Goal: Task Accomplishment & Management: Use online tool/utility

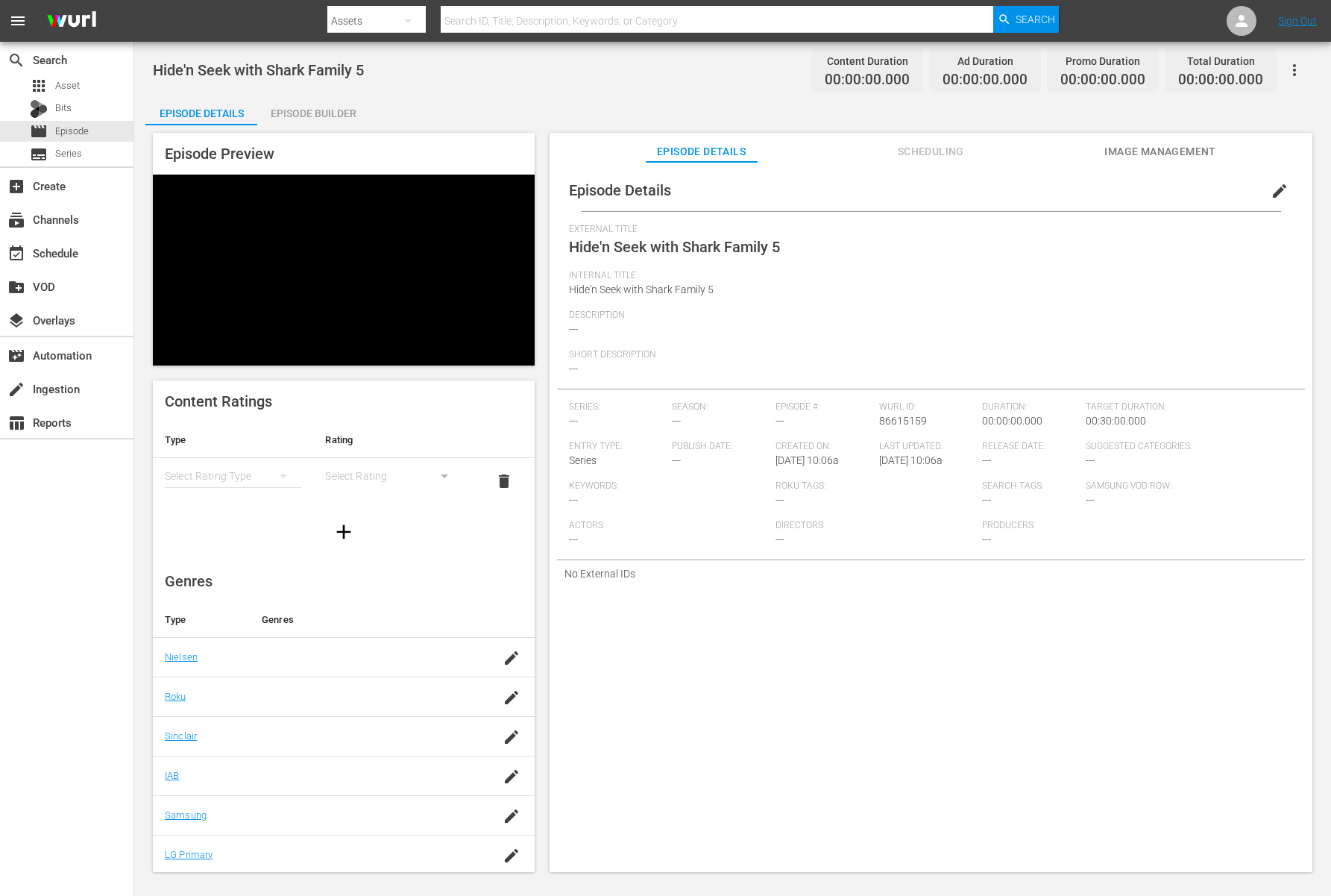
click at [764, 89] on div "Hide'n Seek with Shark Family 5 Content Duration 00:00:00.000 Ad Duration 00:00…" at bounding box center [732, 458] width 1197 height 832
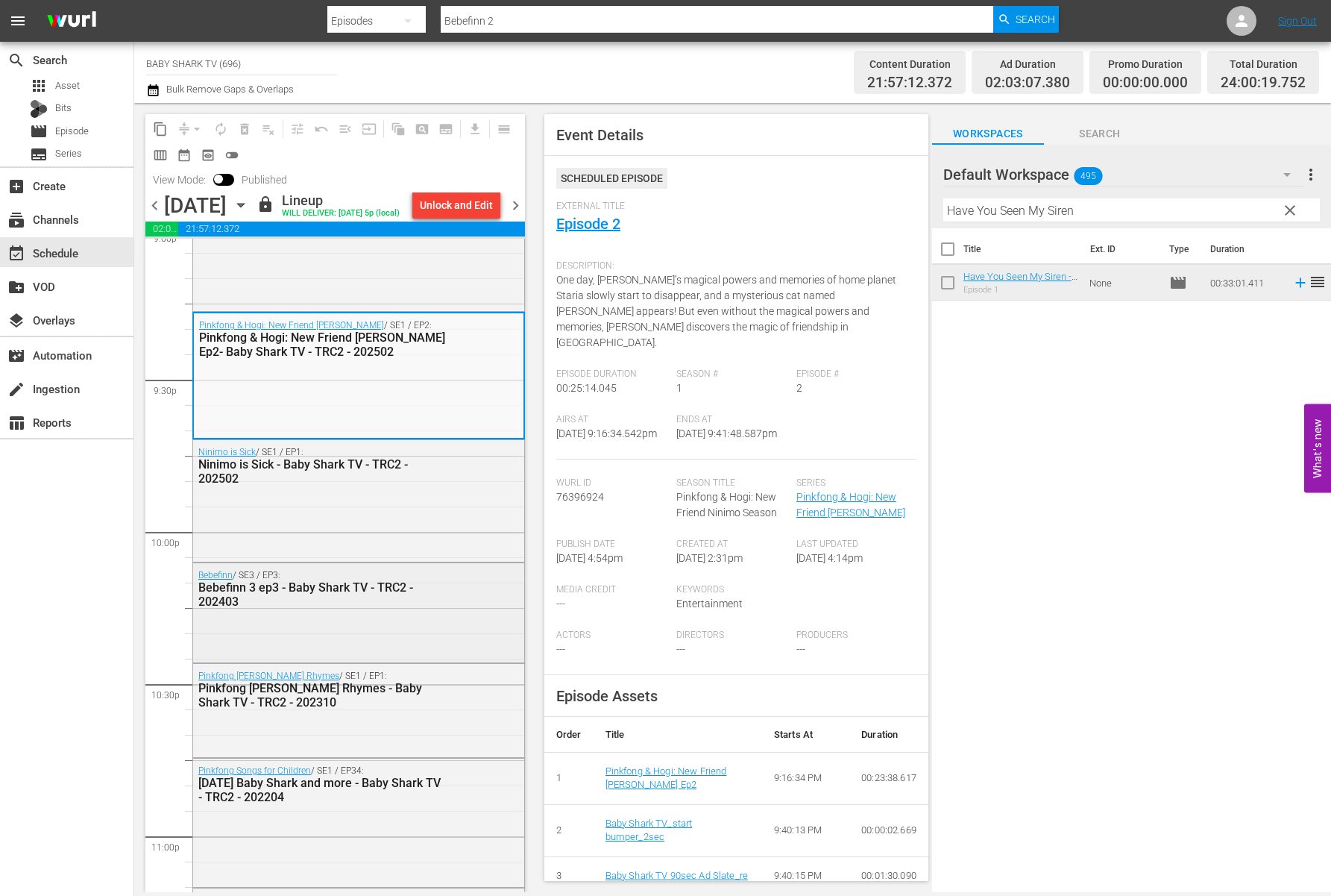
scroll to position [6674, 0]
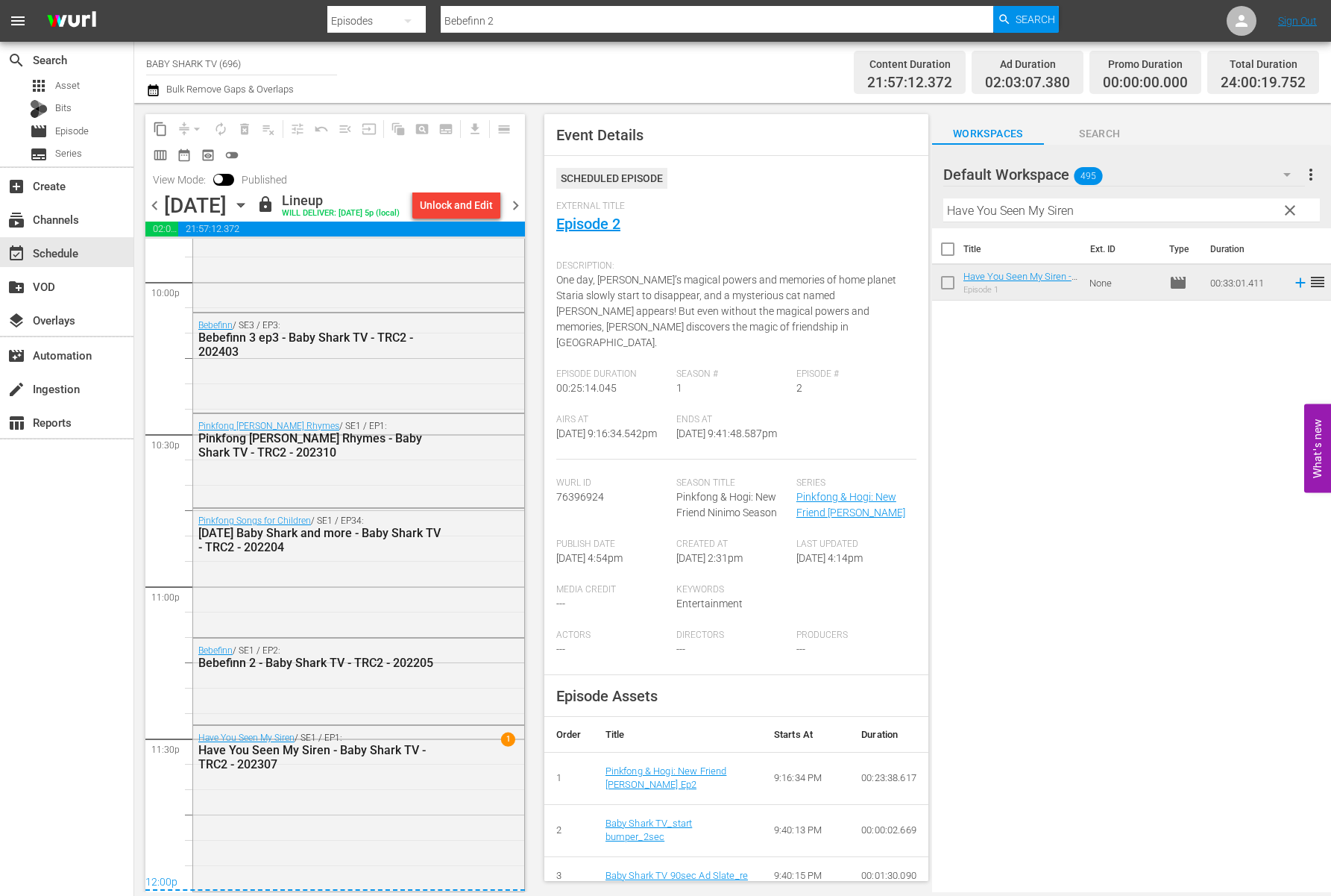
click at [253, 201] on div "[DATE] [DATE]" at bounding box center [208, 205] width 89 height 25
click at [244, 207] on icon "button" at bounding box center [240, 206] width 7 height 4
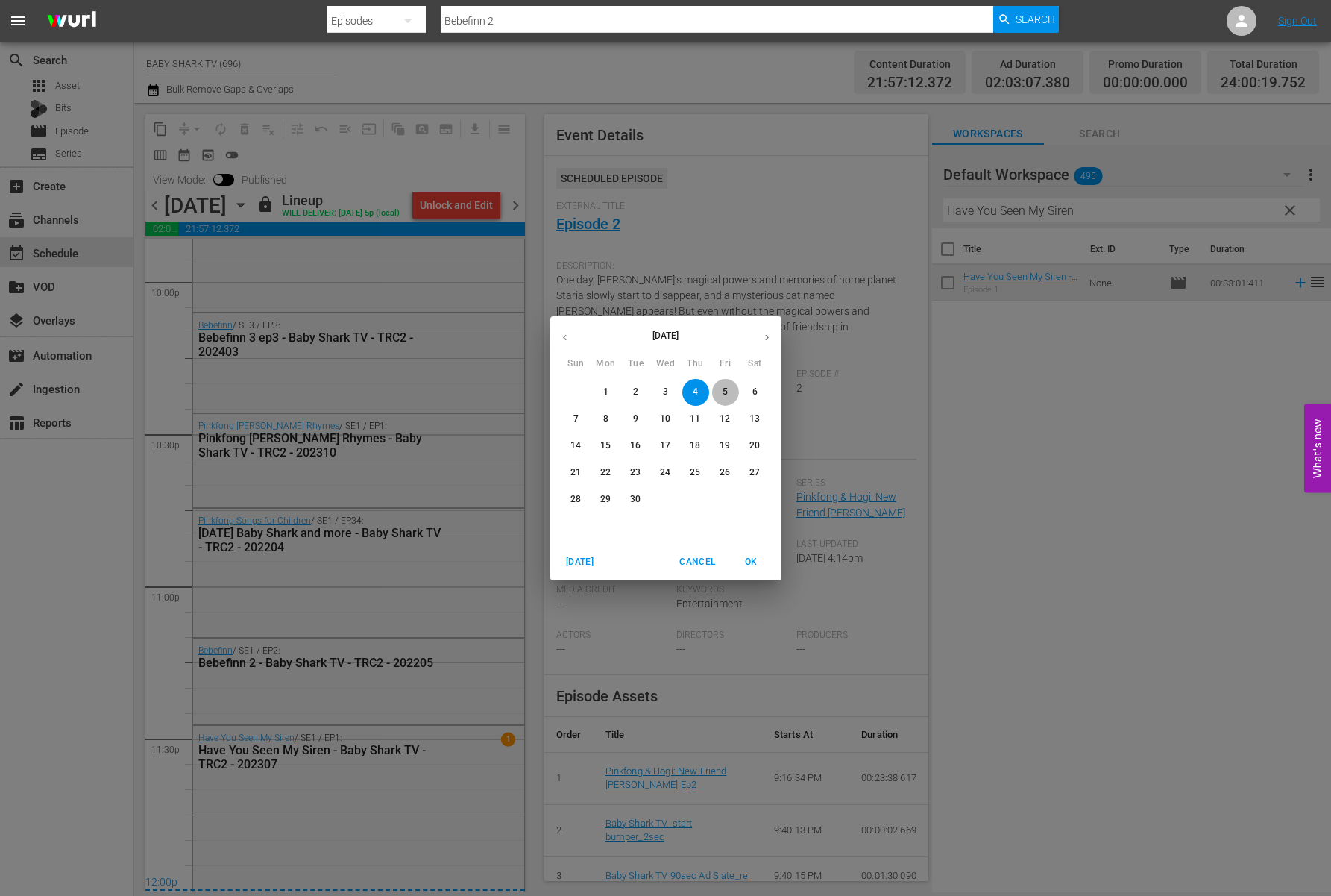
click at [734, 395] on span "5" at bounding box center [725, 392] width 27 height 13
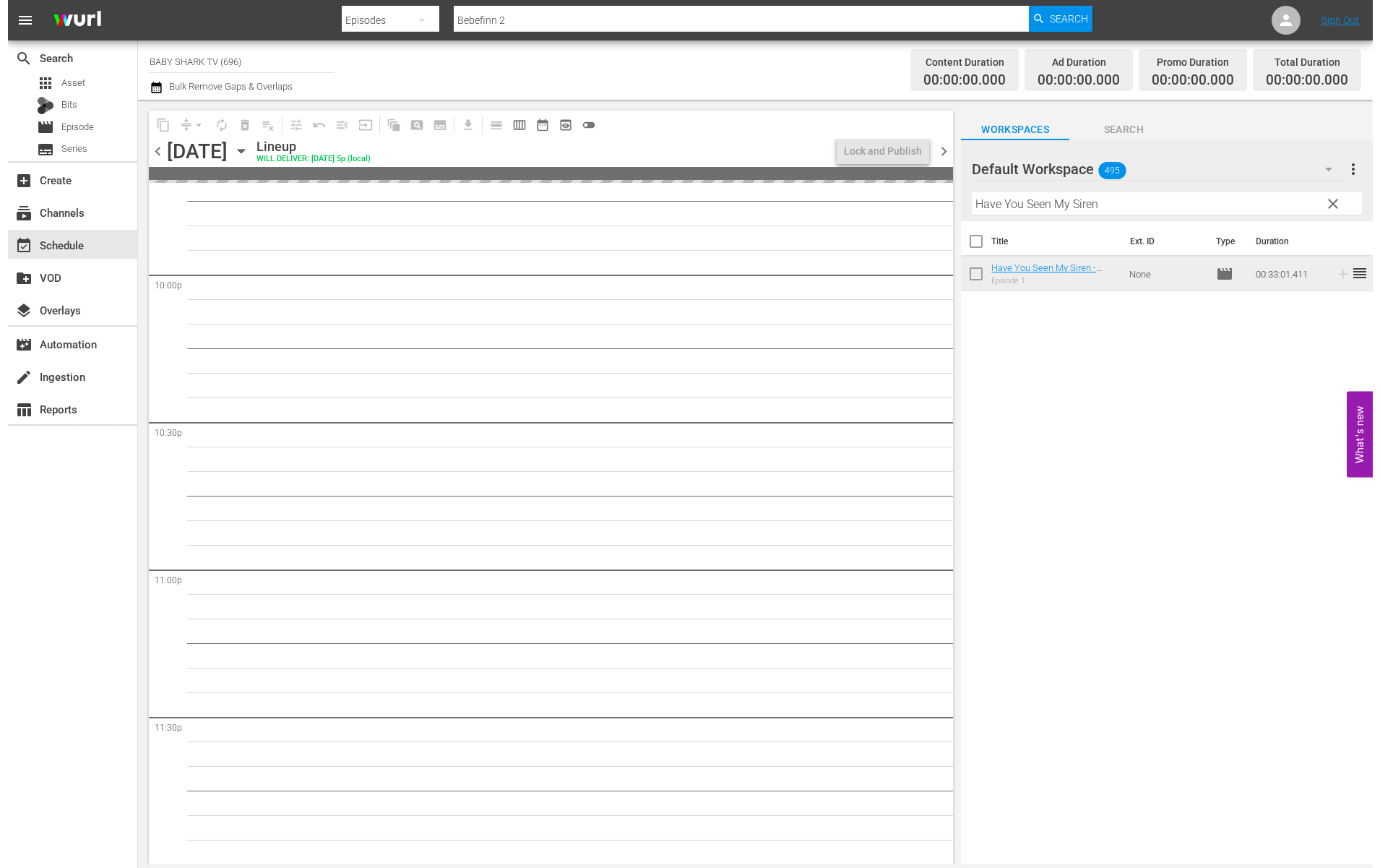
scroll to position [6393, 0]
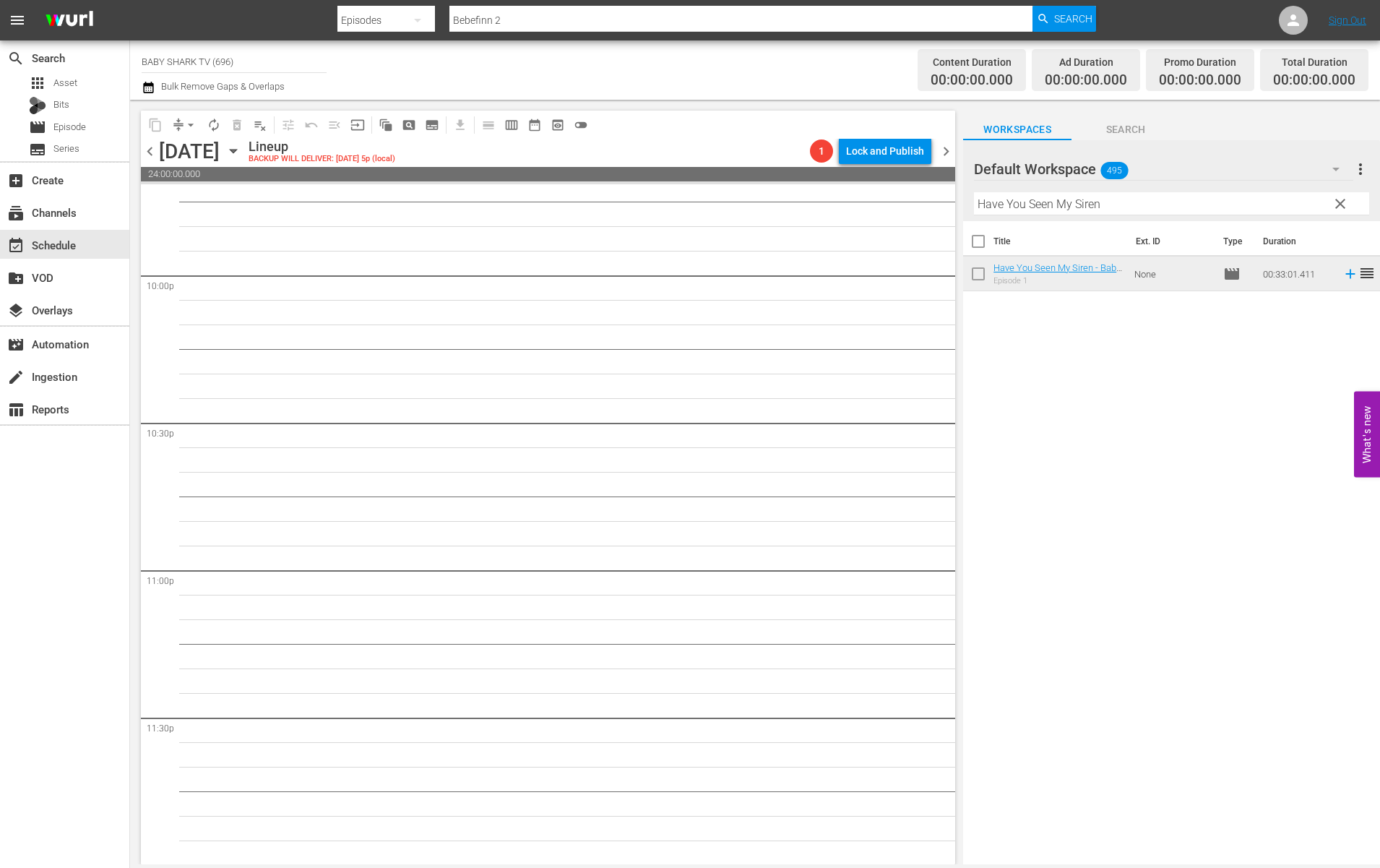
click at [1051, 461] on div "Title Ext. ID Type Duration Have You Seen My Siren - Baby Shark TV - TRC2 - 202…" at bounding box center [1172, 543] width 417 height 645
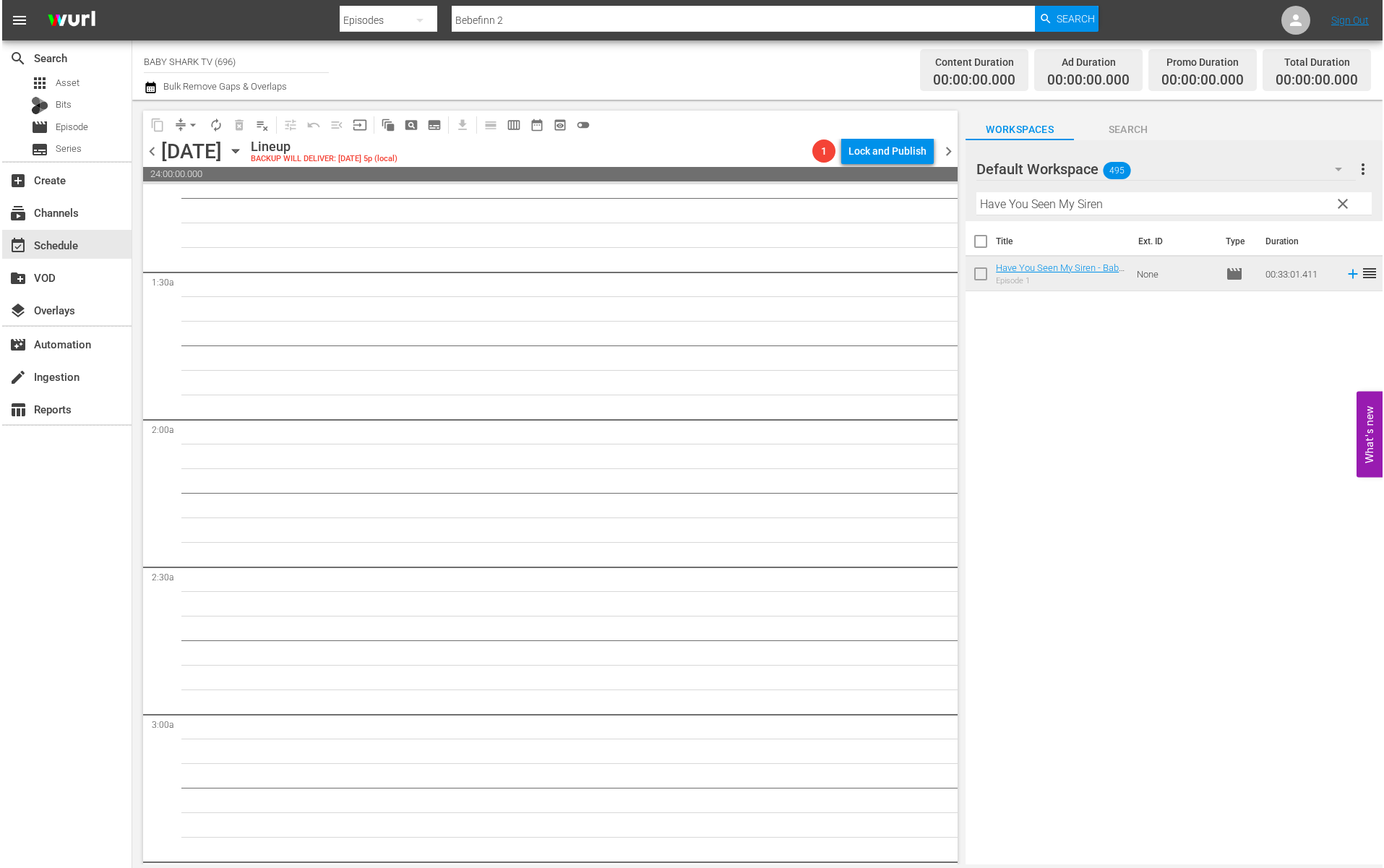
scroll to position [0, 0]
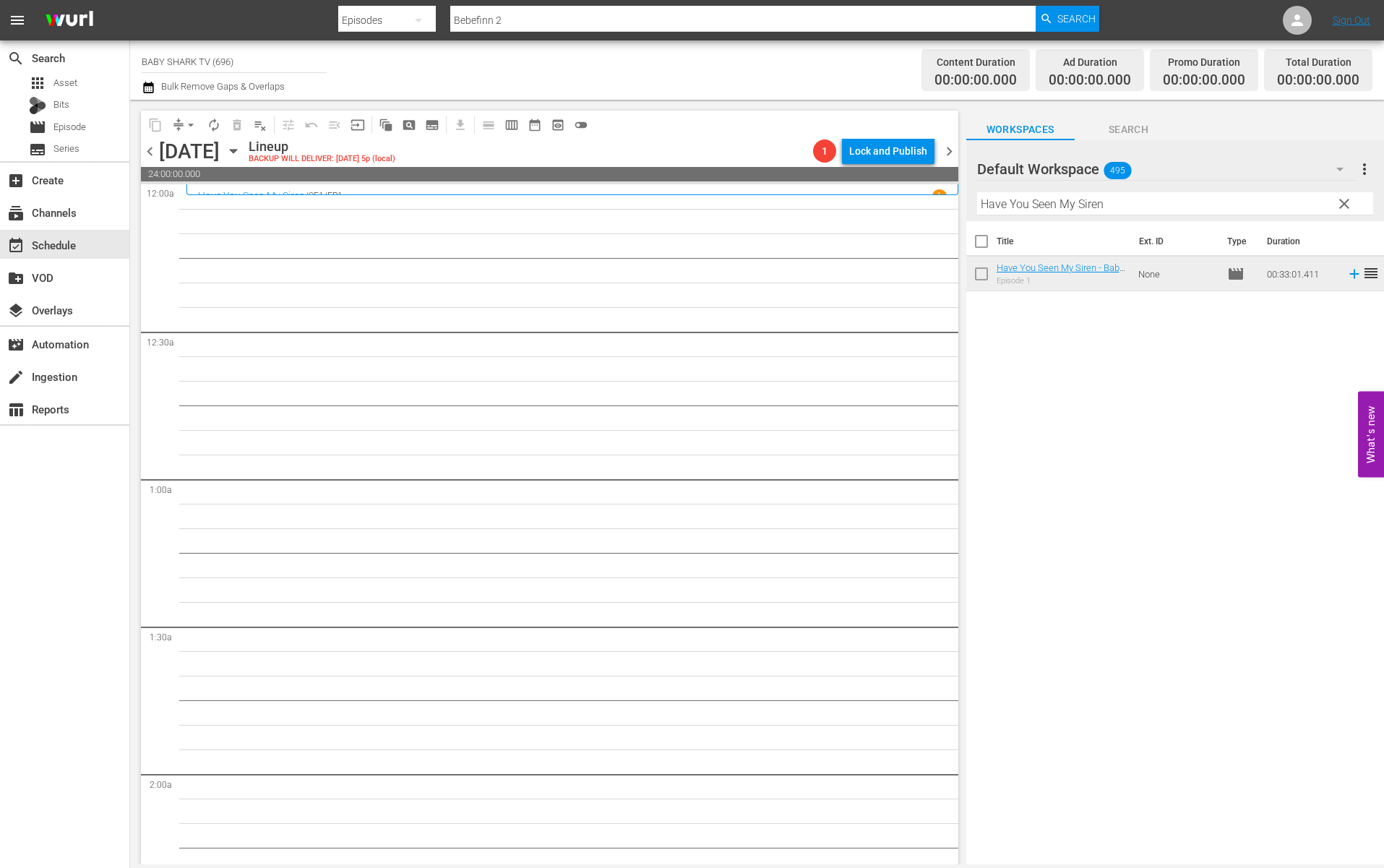
click at [1289, 199] on input "Have You Seen My Siren" at bounding box center [1175, 203] width 396 height 23
click at [1289, 200] on span "clear" at bounding box center [1344, 203] width 17 height 17
click at [1289, 200] on input "Have You Seen My Siren" at bounding box center [1175, 203] width 396 height 23
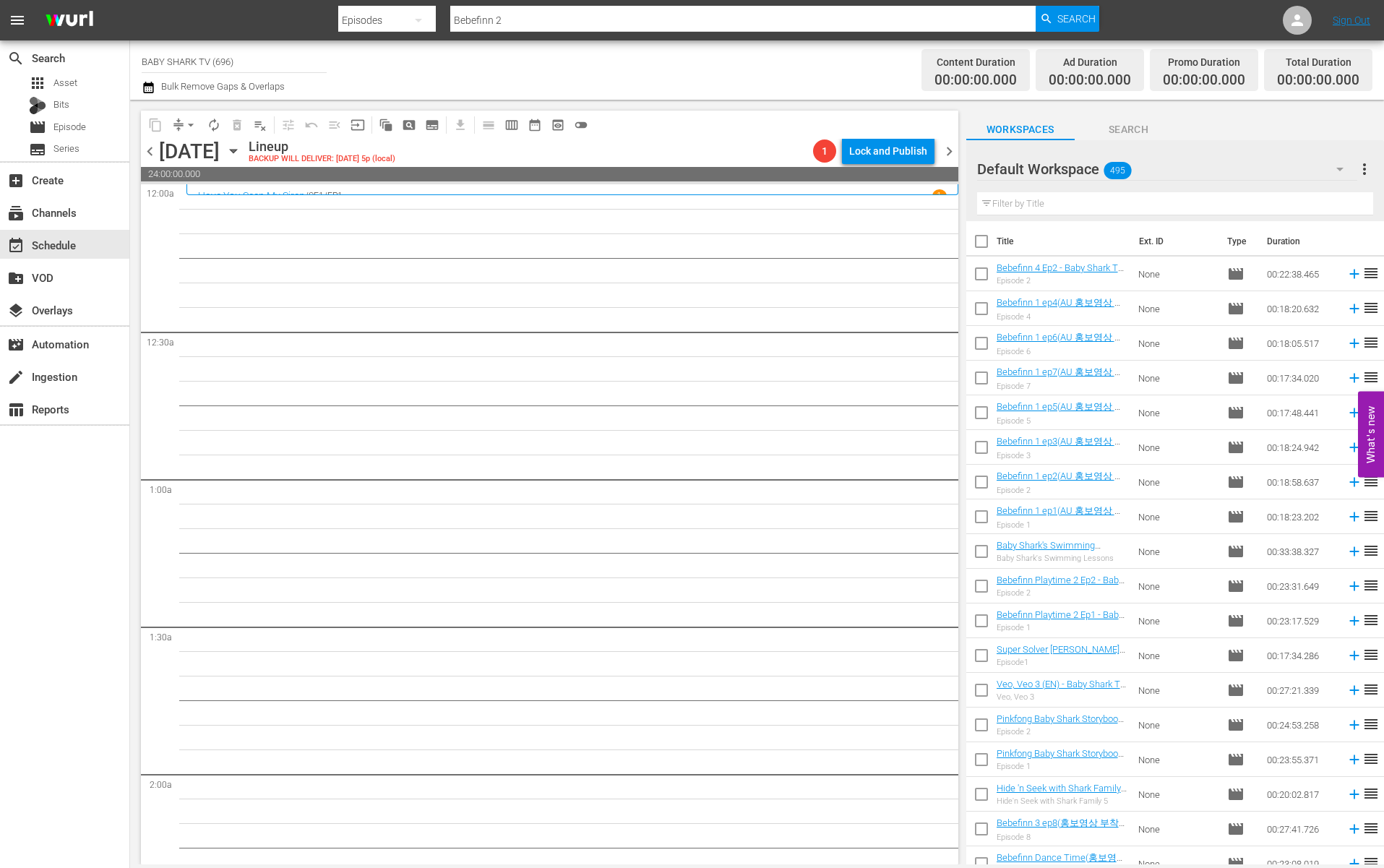
click at [1187, 205] on input "text" at bounding box center [1175, 203] width 396 height 23
paste input "Pinkfong Aesop's Fables Collection"
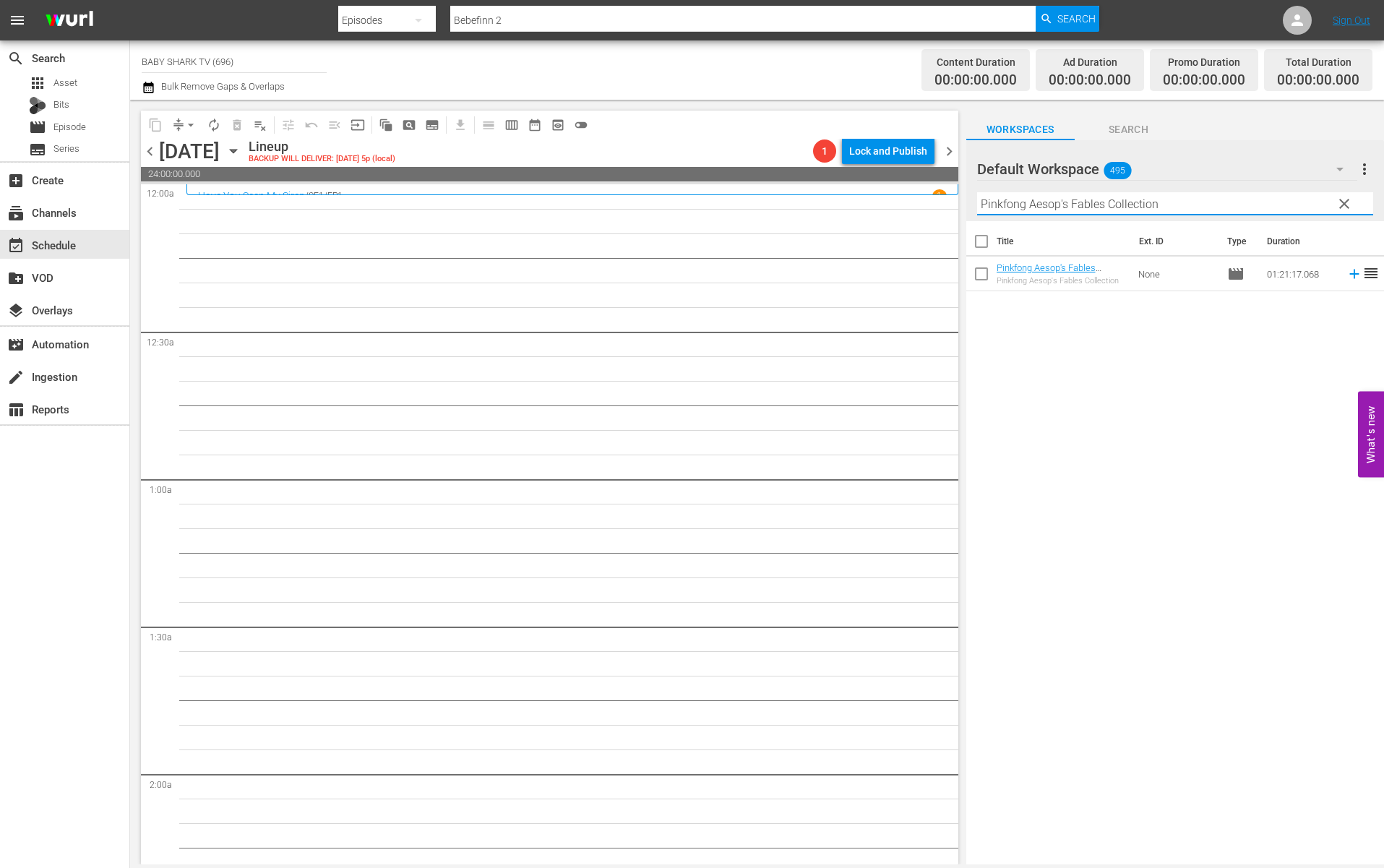
type input "Pinkfong Aesop's Fables Collection"
click at [1009, 391] on div "Title Ext. ID Type Duration Pinkfong Aesop's Fables Collection - Baby Shark TV …" at bounding box center [1175, 543] width 418 height 645
click at [1107, 450] on div "Title Ext. ID Type Duration Pinkfong Aesop's Fables Collection - Baby Shark TV …" at bounding box center [1175, 543] width 418 height 645
click at [1138, 348] on div "Title Ext. ID Type Duration Pinkfong Aesop's Fables Collection - Baby Shark TV …" at bounding box center [1175, 543] width 418 height 645
click at [1289, 201] on span "clear" at bounding box center [1344, 203] width 17 height 17
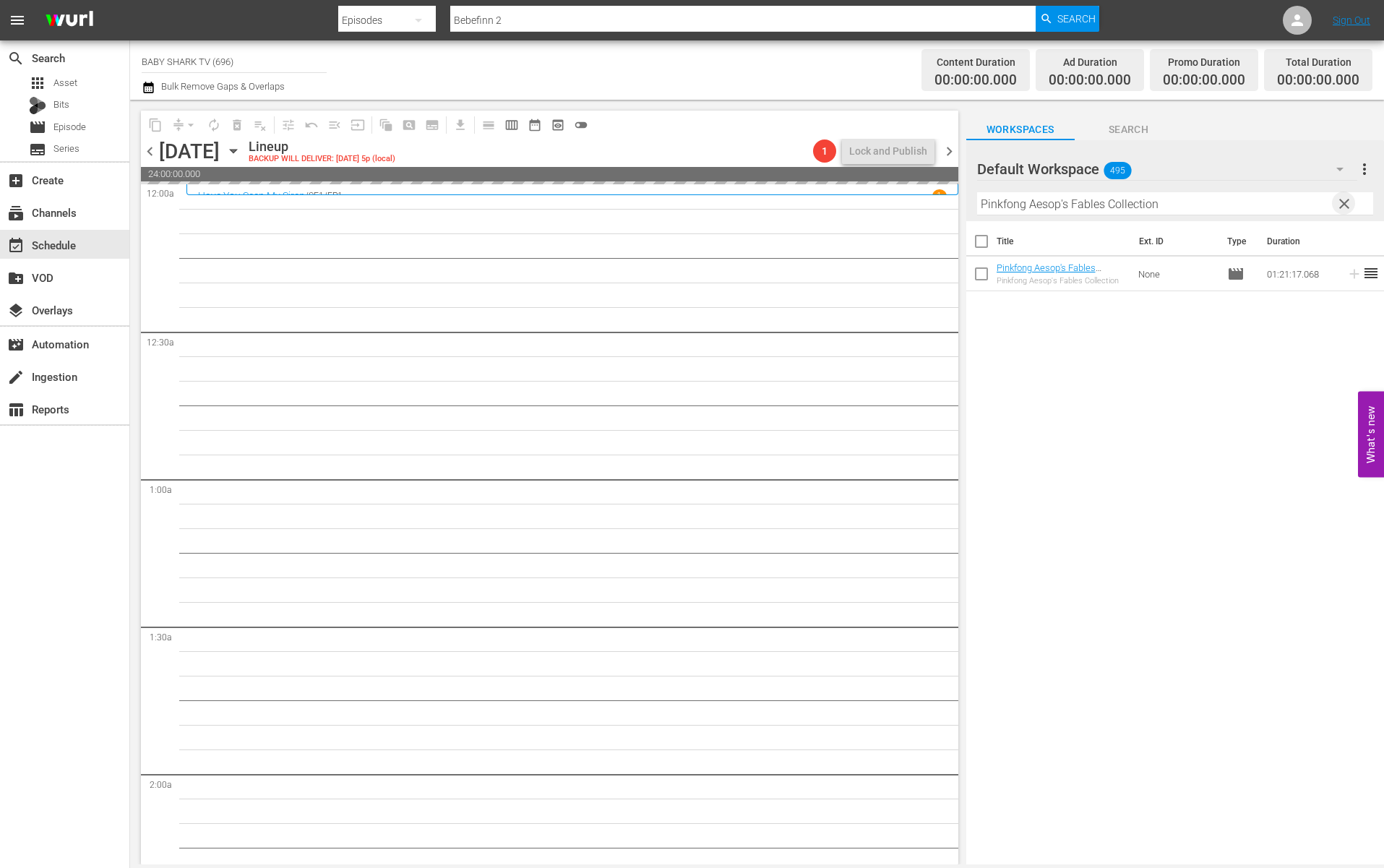
click at [1289, 201] on input "Pinkfong Aesop's Fables Collection" at bounding box center [1175, 203] width 396 height 23
click at [1289, 200] on input "text" at bounding box center [1175, 203] width 396 height 23
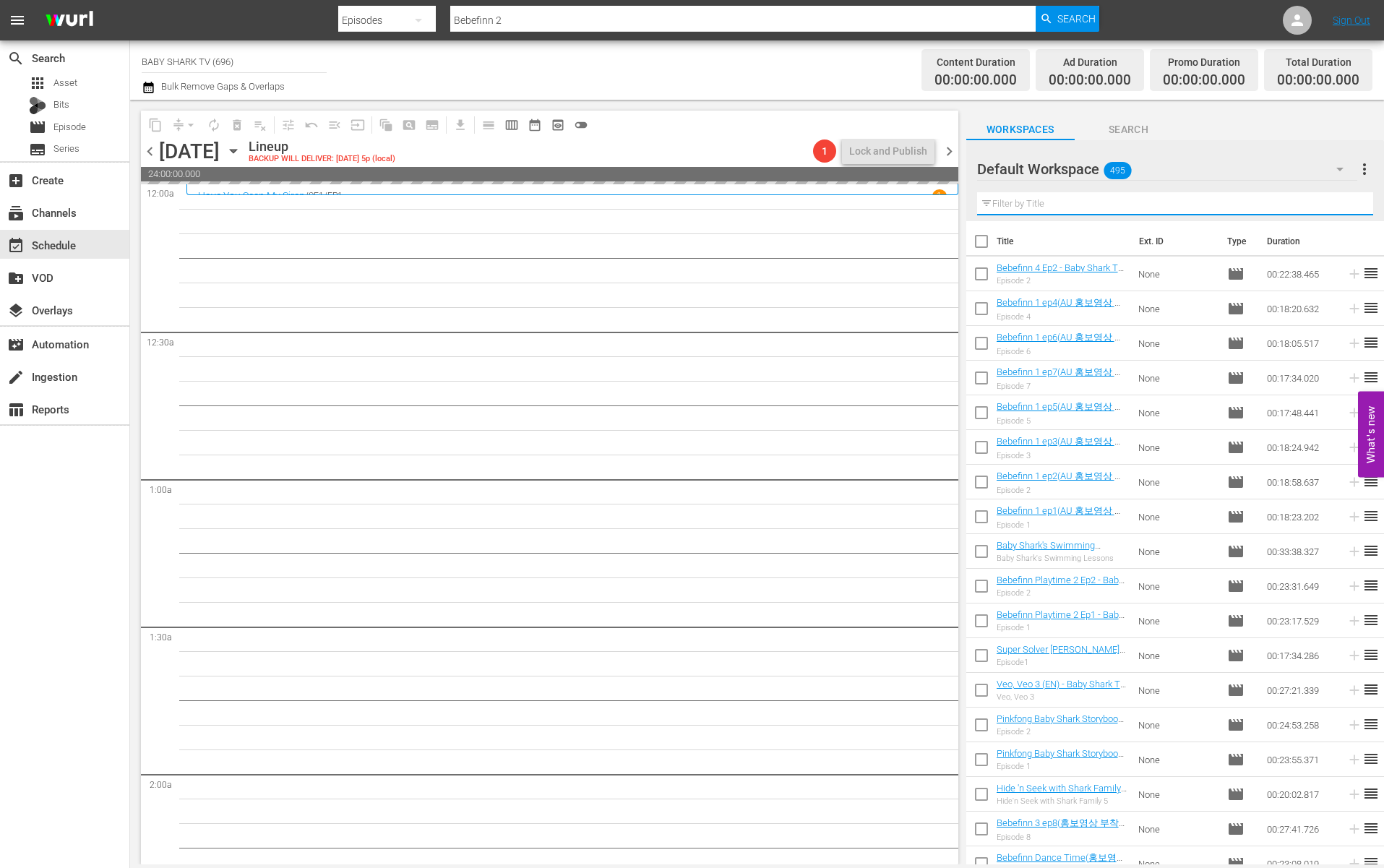
click at [1289, 200] on input "text" at bounding box center [1175, 203] width 396 height 23
paste input "Pinkfong Car Stories"
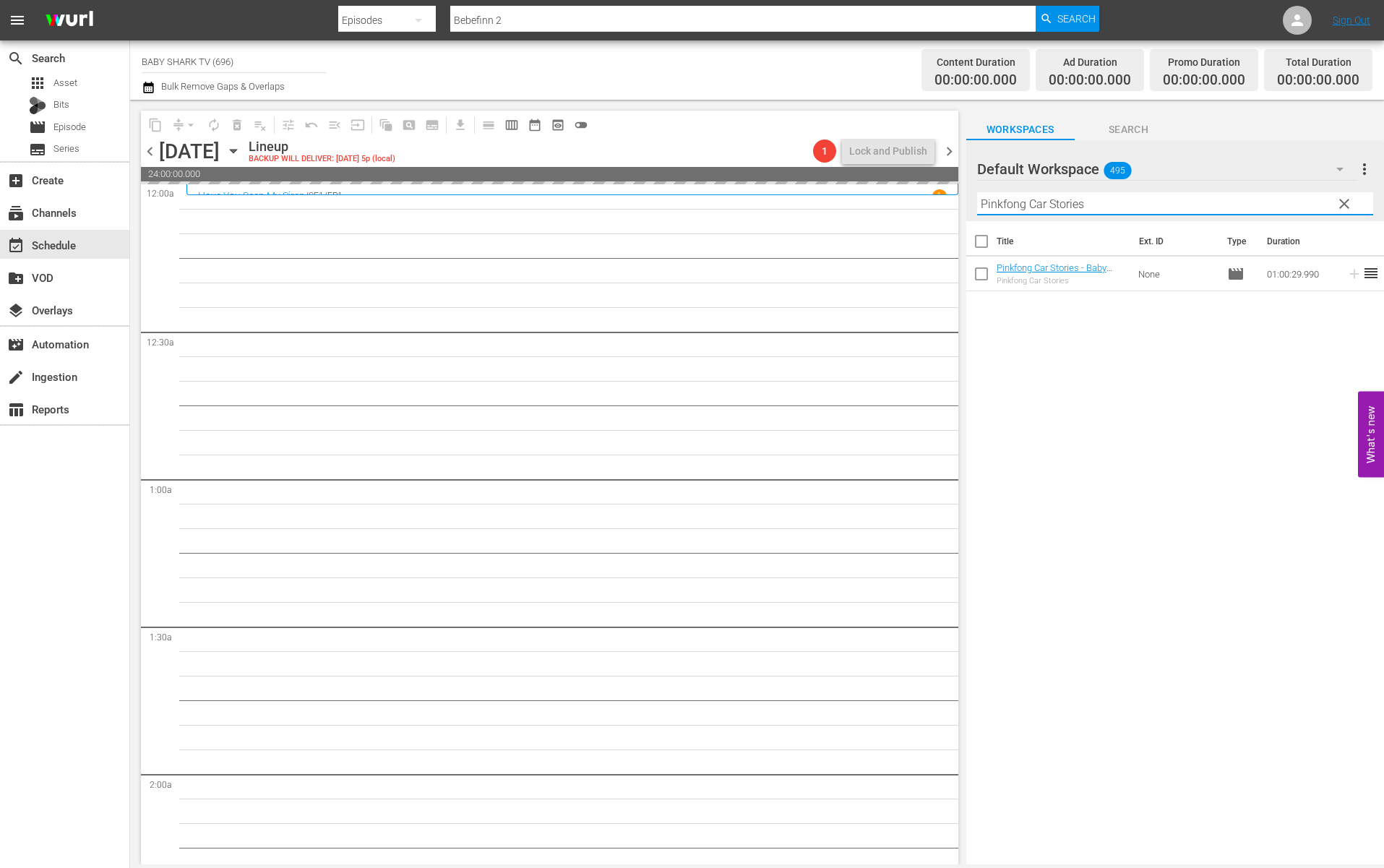
type input "Pinkfong Car Stories"
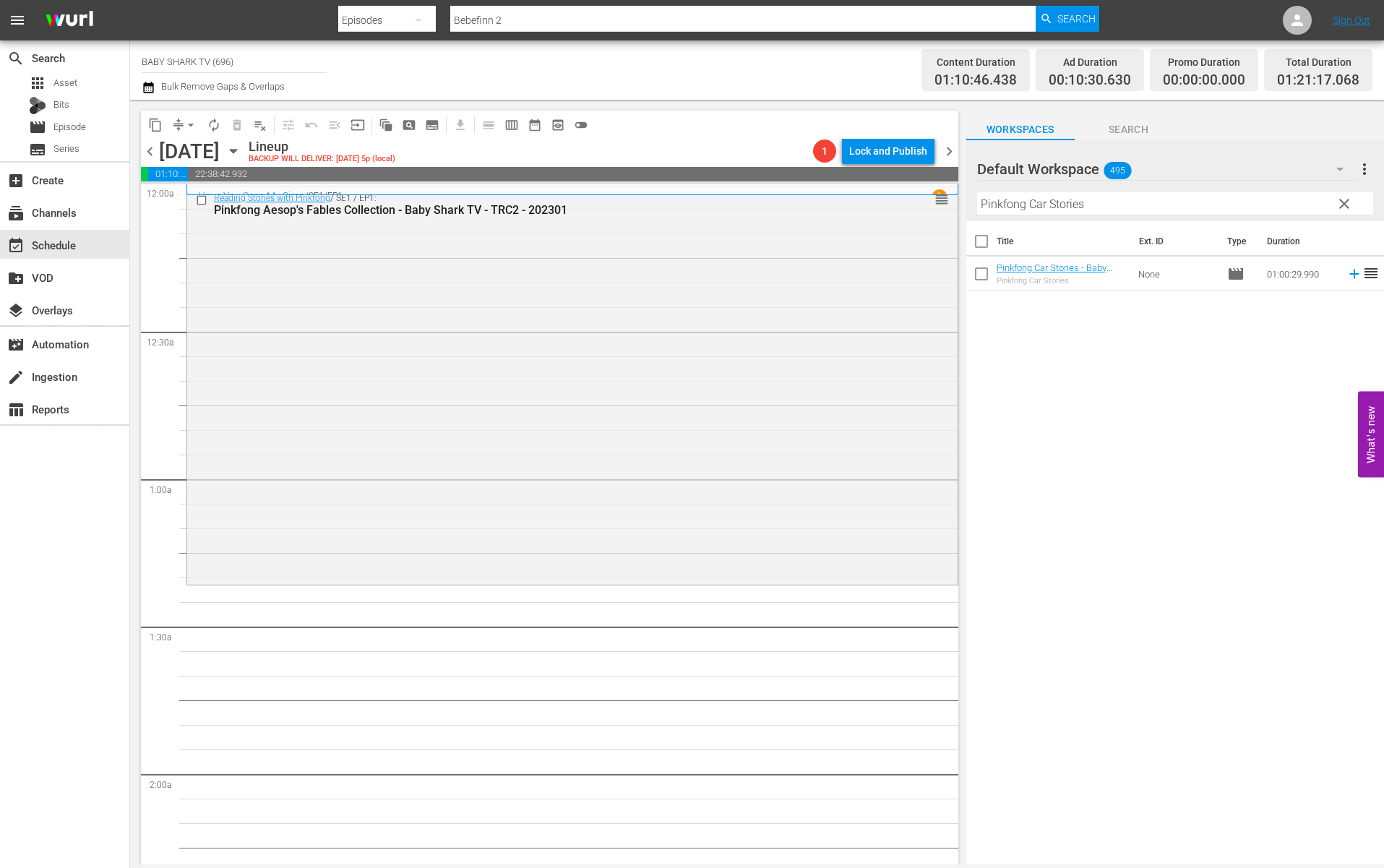
click at [1184, 388] on div "Title Ext. ID Type Duration Pinkfong Car Stories - Baby Shark TV - TRC2 - 20201…" at bounding box center [1175, 543] width 418 height 645
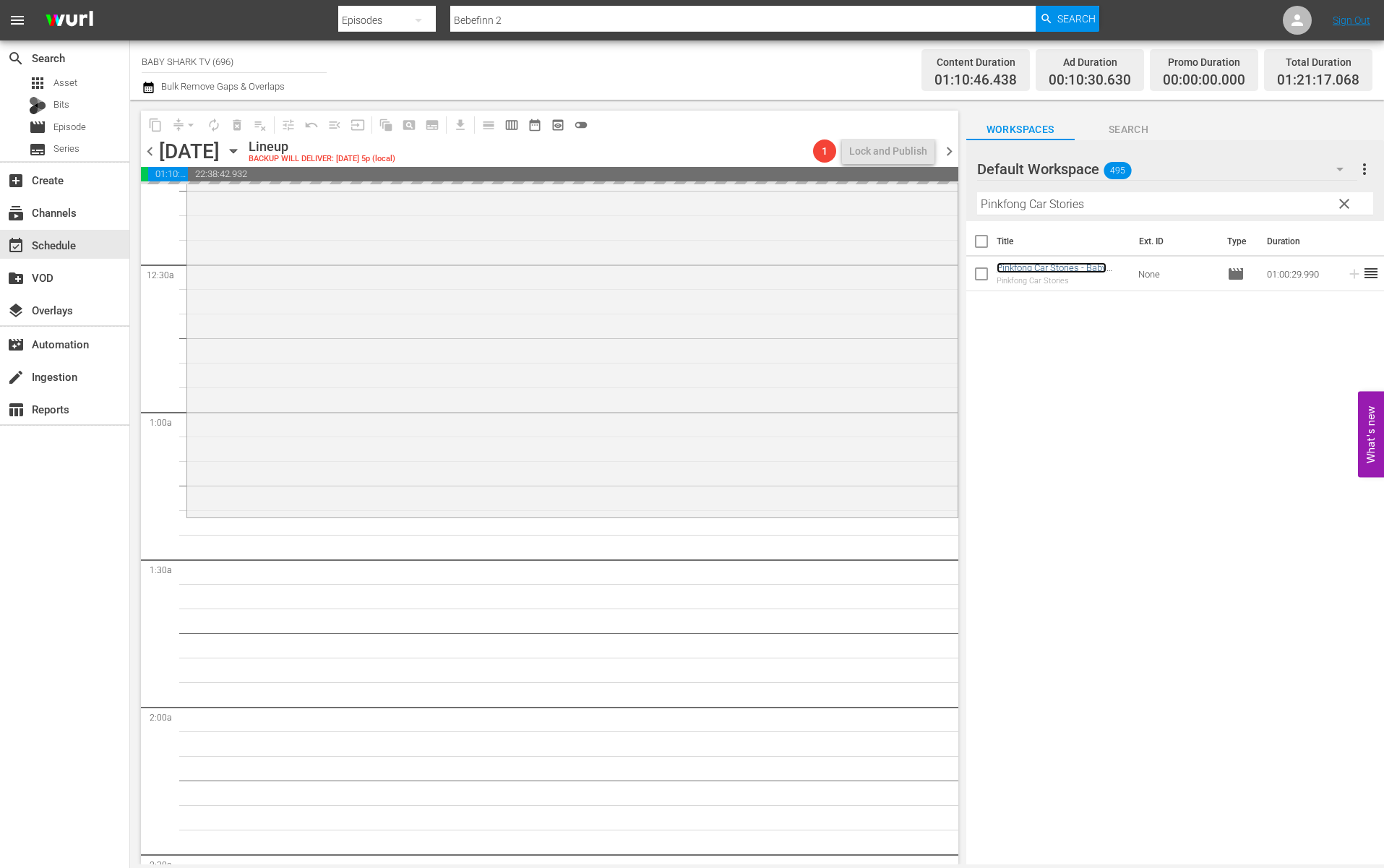
scroll to position [126, 0]
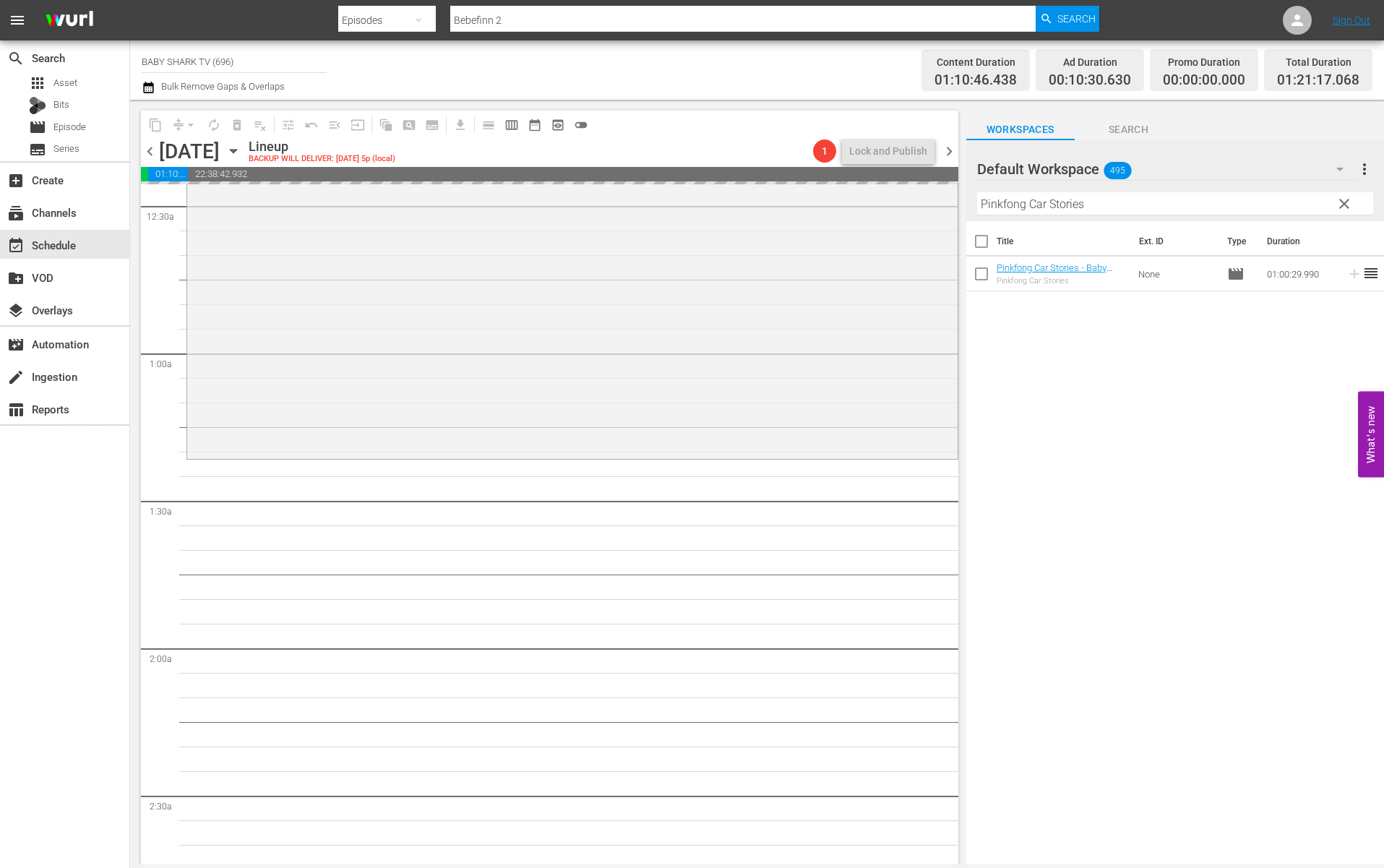
click at [1289, 215] on div "Filter by Title Pinkfong Car Stories" at bounding box center [1175, 203] width 396 height 35
click at [1289, 209] on span "clear" at bounding box center [1344, 203] width 17 height 17
click at [1289, 206] on input "Pinkfong Car Stories" at bounding box center [1175, 203] width 396 height 23
click at [1289, 205] on input "Pinkfong Car Stories" at bounding box center [1175, 203] width 396 height 23
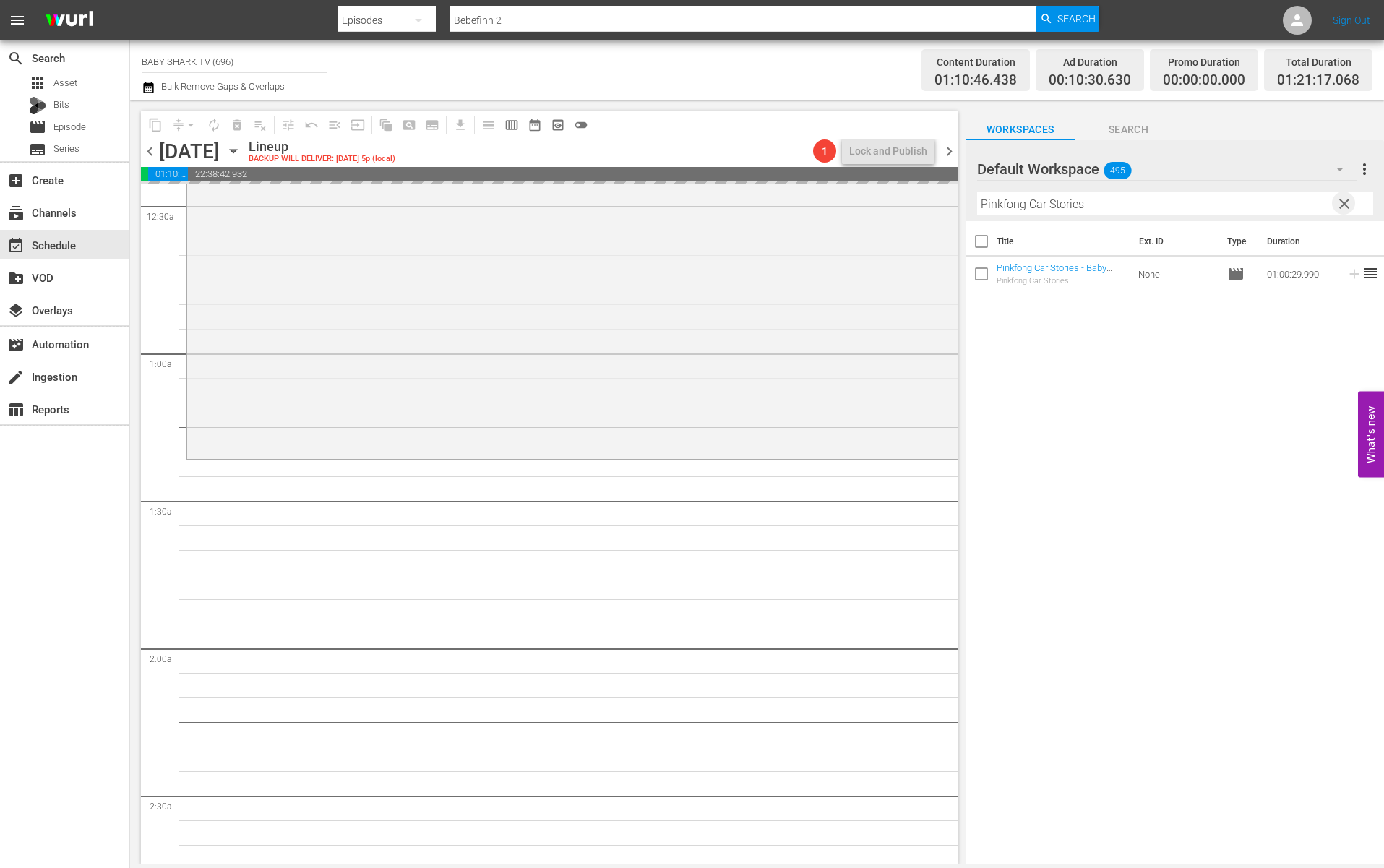
click at [1289, 205] on input "Pinkfong Car Stories" at bounding box center [1175, 203] width 396 height 23
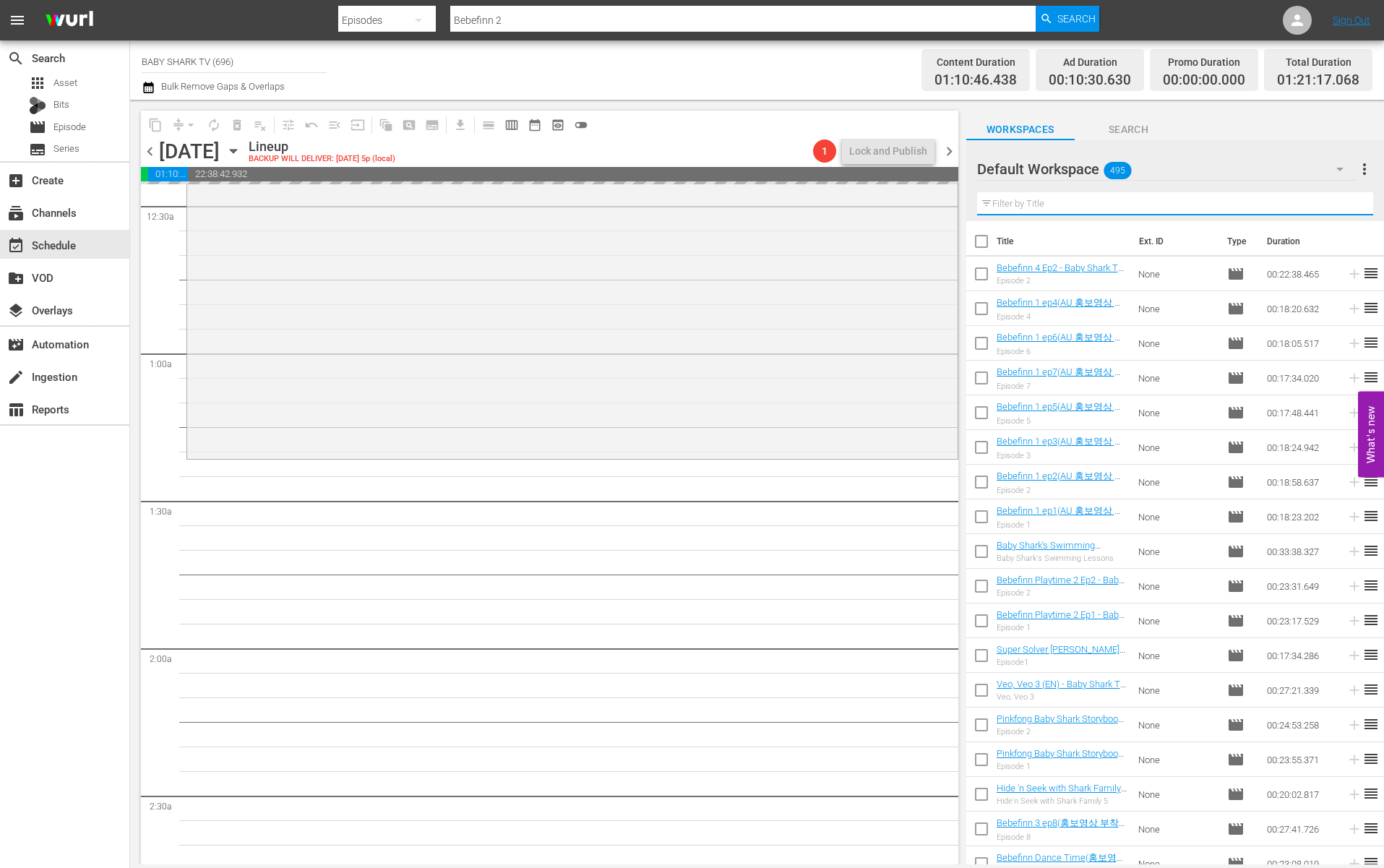
click at [1289, 205] on input "text" at bounding box center [1175, 203] width 396 height 23
paste input "Pinkfong Mother Goose Reading"
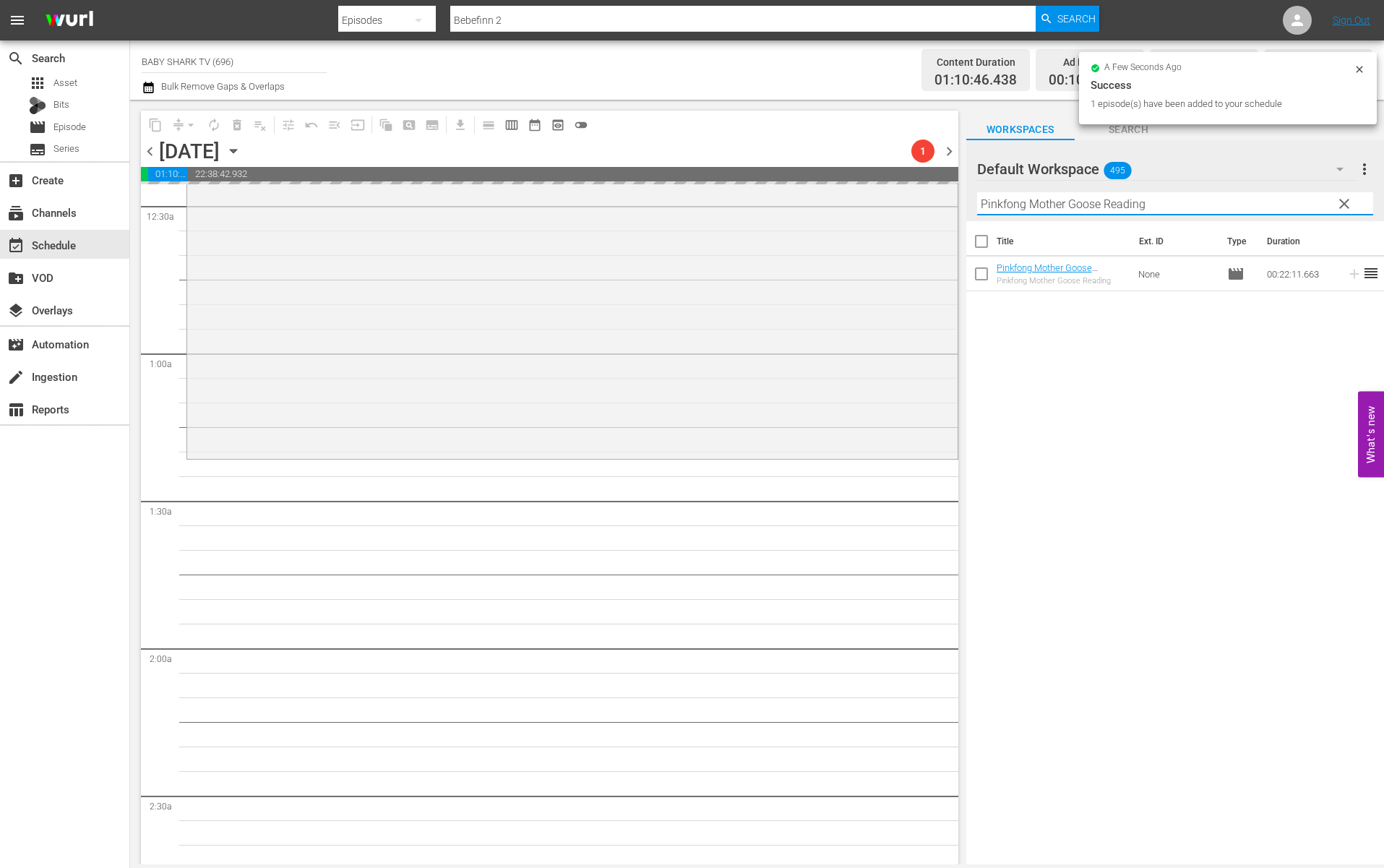
type input "Pinkfong Mother Goose Reading"
click at [1210, 390] on div "Title Ext. ID Type Duration Pinkfong Mother Goose Reading - Baby Shark TV - TRC…" at bounding box center [1175, 543] width 418 height 645
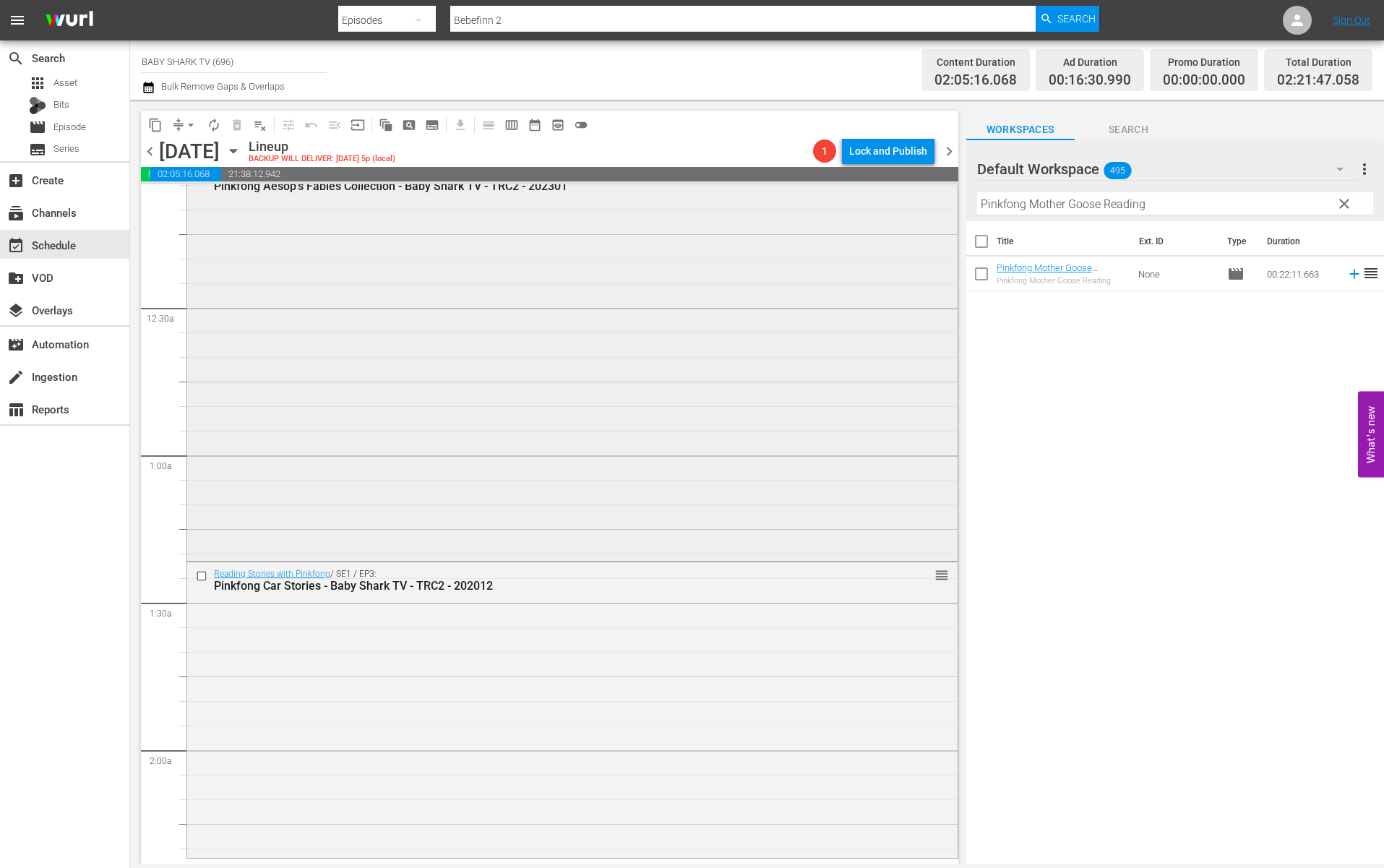
scroll to position [0, 0]
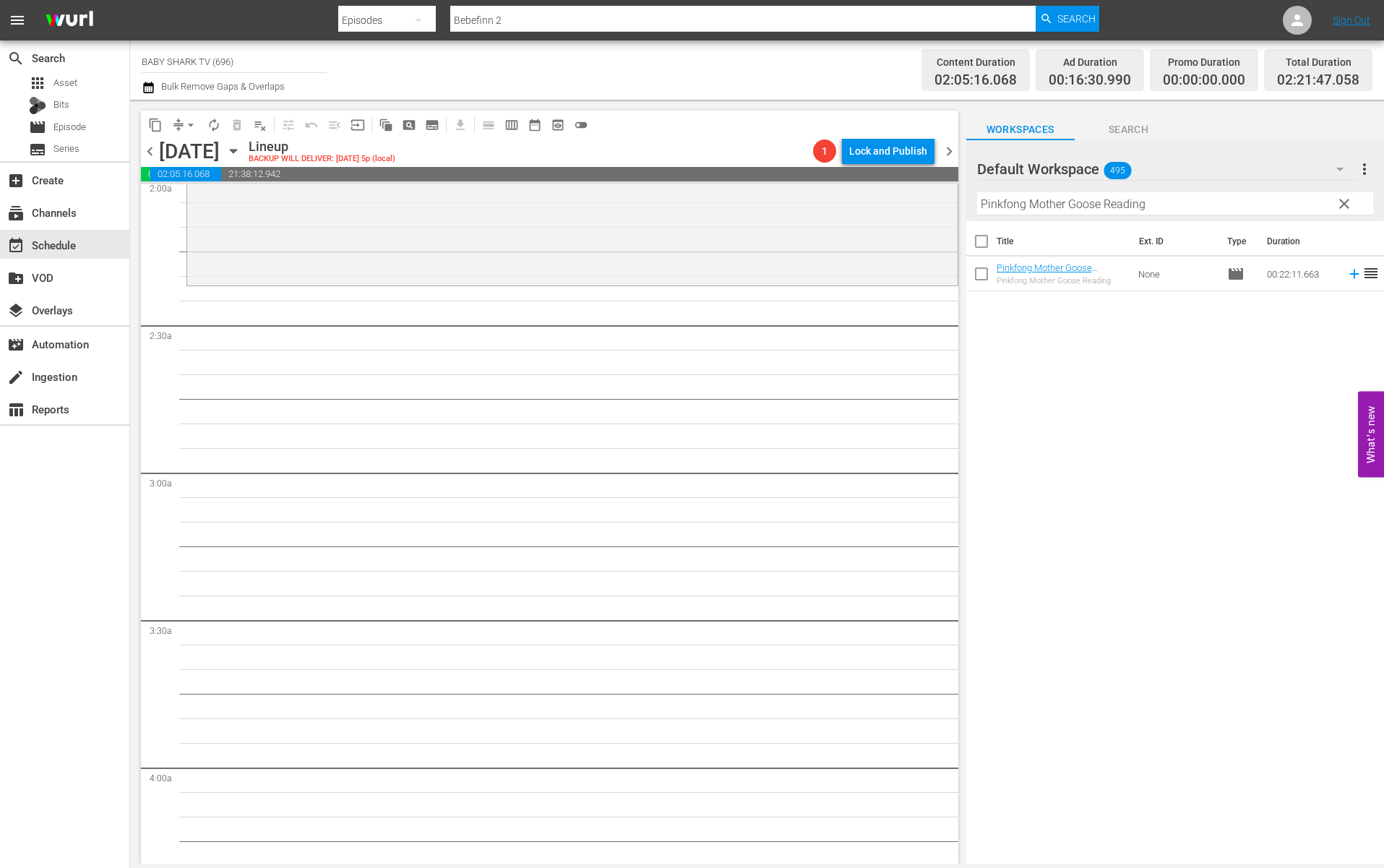
click at [1126, 429] on div "Title Ext. ID Type Duration Pinkfong Mother Goose Reading - Baby Shark TV - TRC…" at bounding box center [1175, 543] width 418 height 645
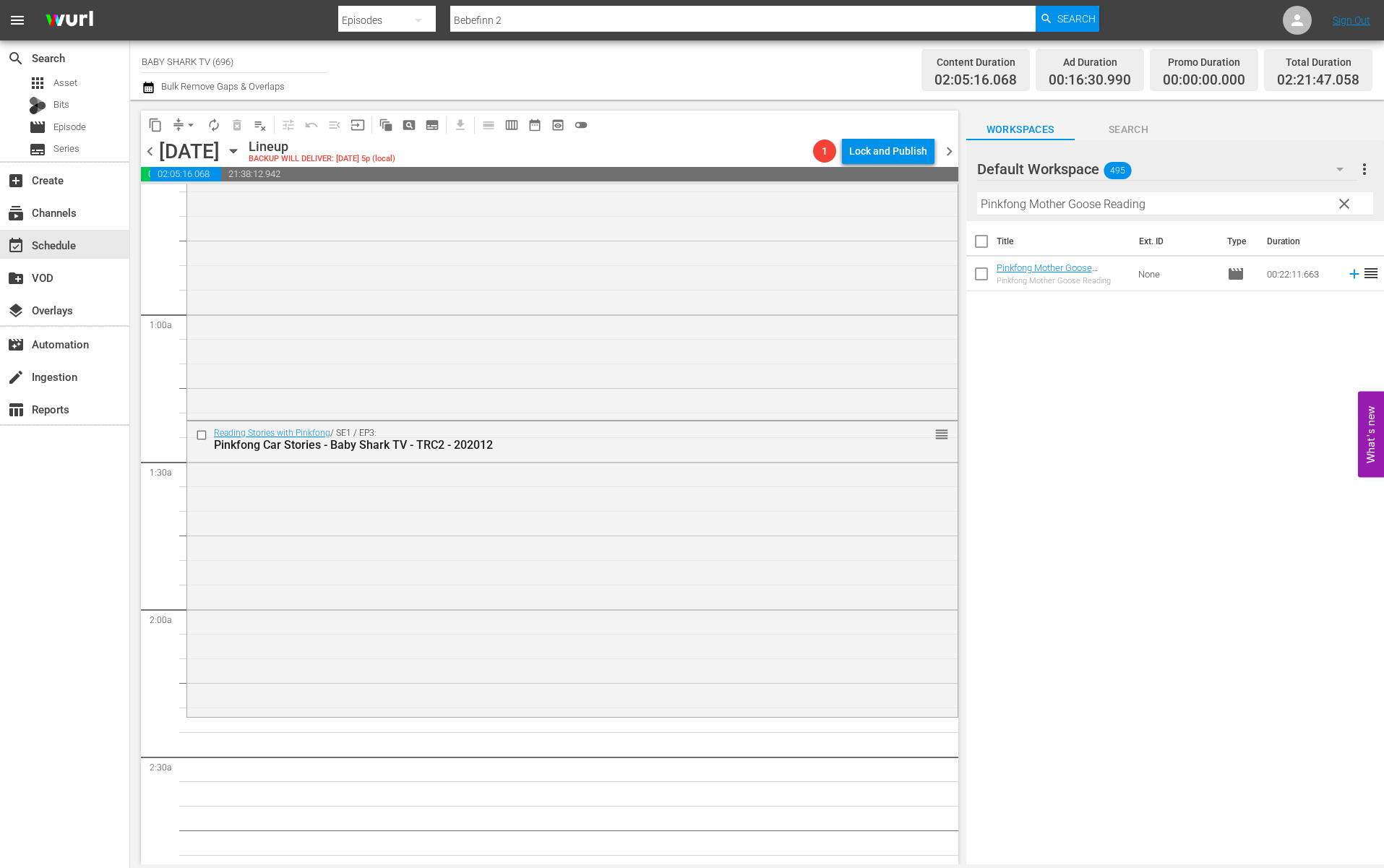
click at [1121, 377] on div "Title Ext. ID Type Duration Pinkfong Mother Goose Reading - Baby Shark TV - TRC…" at bounding box center [1175, 543] width 418 height 645
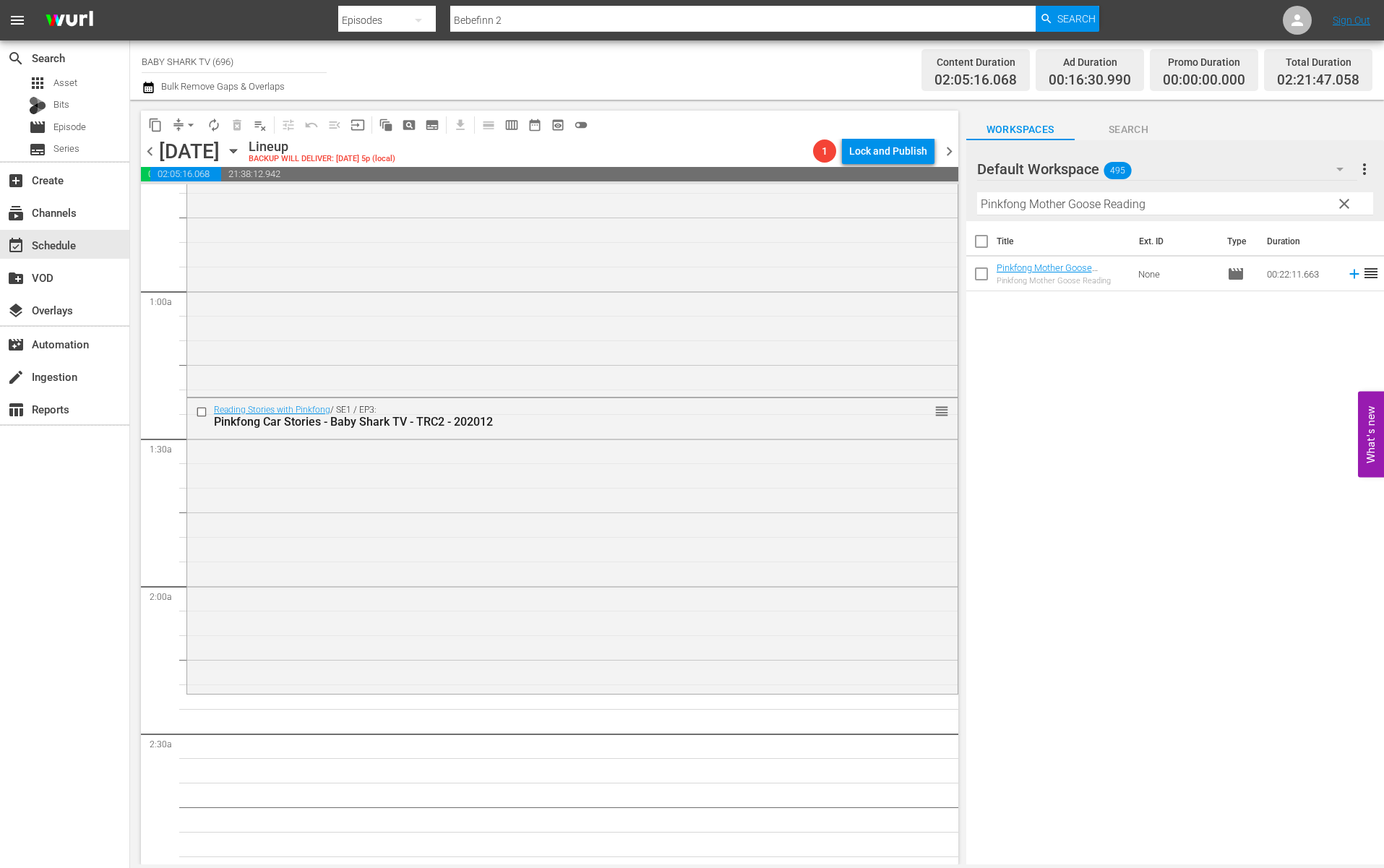
scroll to position [189, 0]
click at [1110, 370] on div "Title Ext. ID Type Duration Pinkfong Mother Goose Reading - Baby Shark TV - TRC…" at bounding box center [1175, 543] width 418 height 645
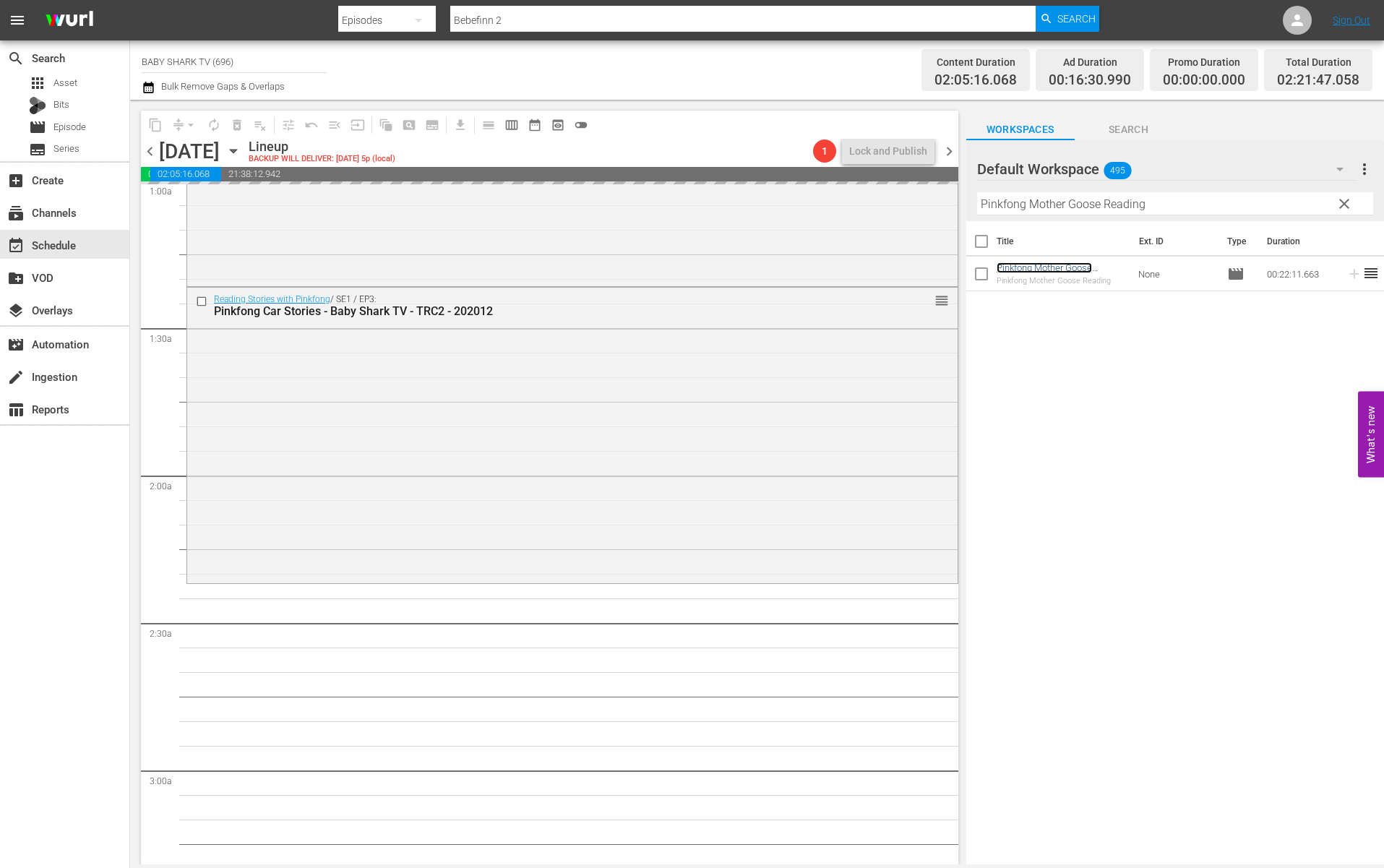
scroll to position [327, 0]
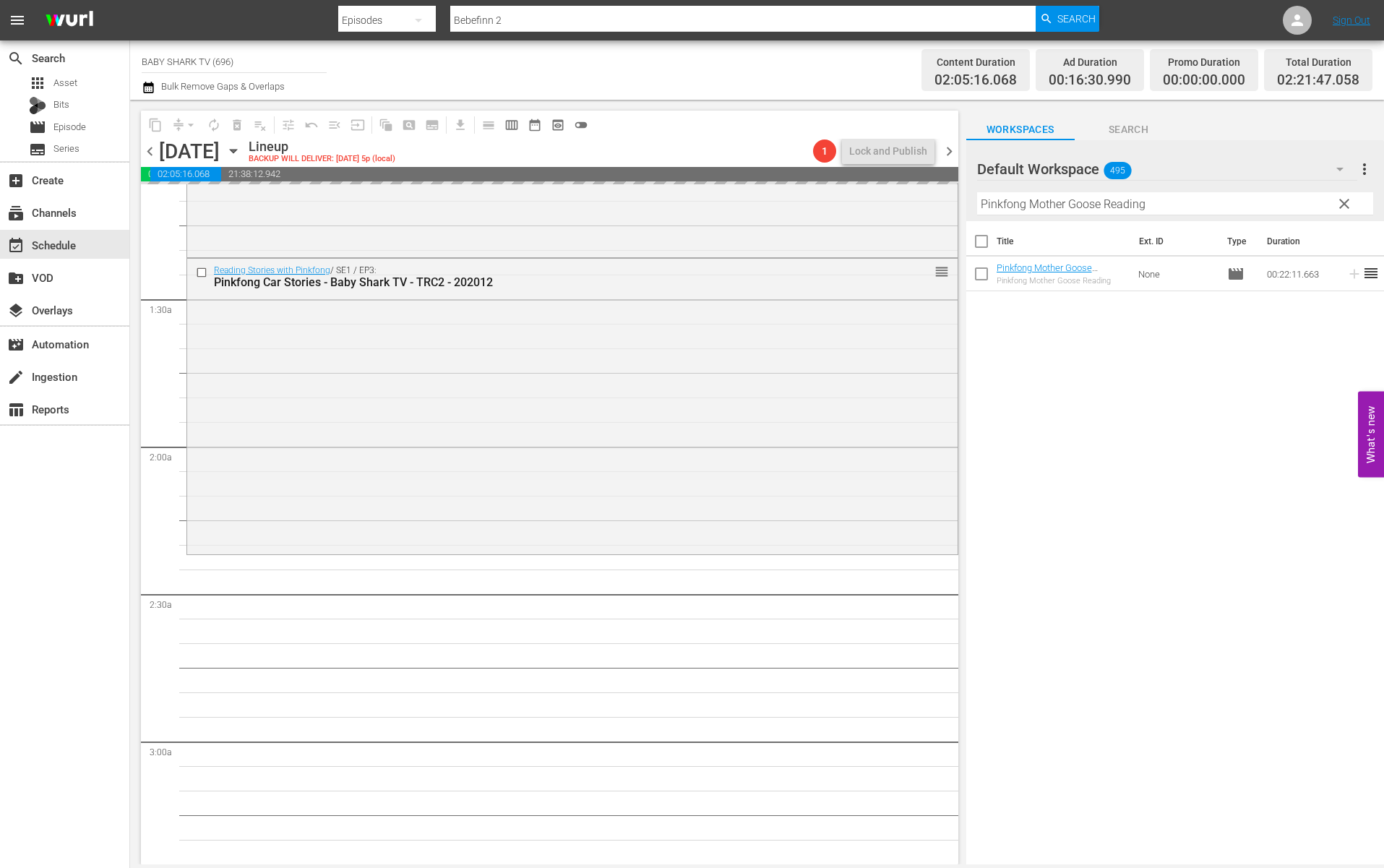
click at [1146, 424] on div "Title Ext. ID Type Duration Pinkfong Mother Goose Reading - Baby Shark TV - TRC…" at bounding box center [1175, 543] width 418 height 645
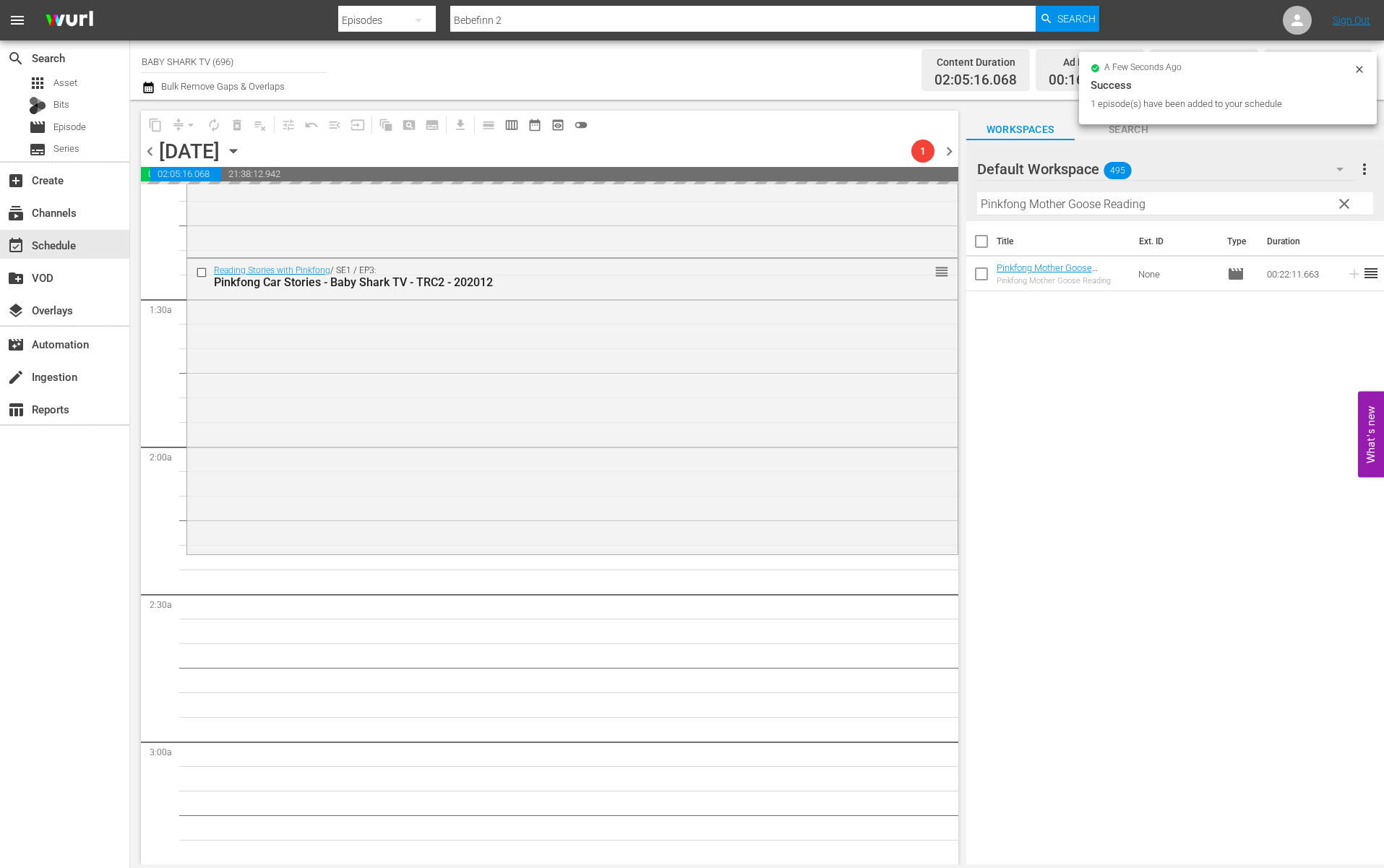
click at [1289, 196] on button "clear" at bounding box center [1343, 203] width 23 height 23
click at [1289, 196] on input "Pinkfong Mother Goose Reading" at bounding box center [1175, 203] width 396 height 23
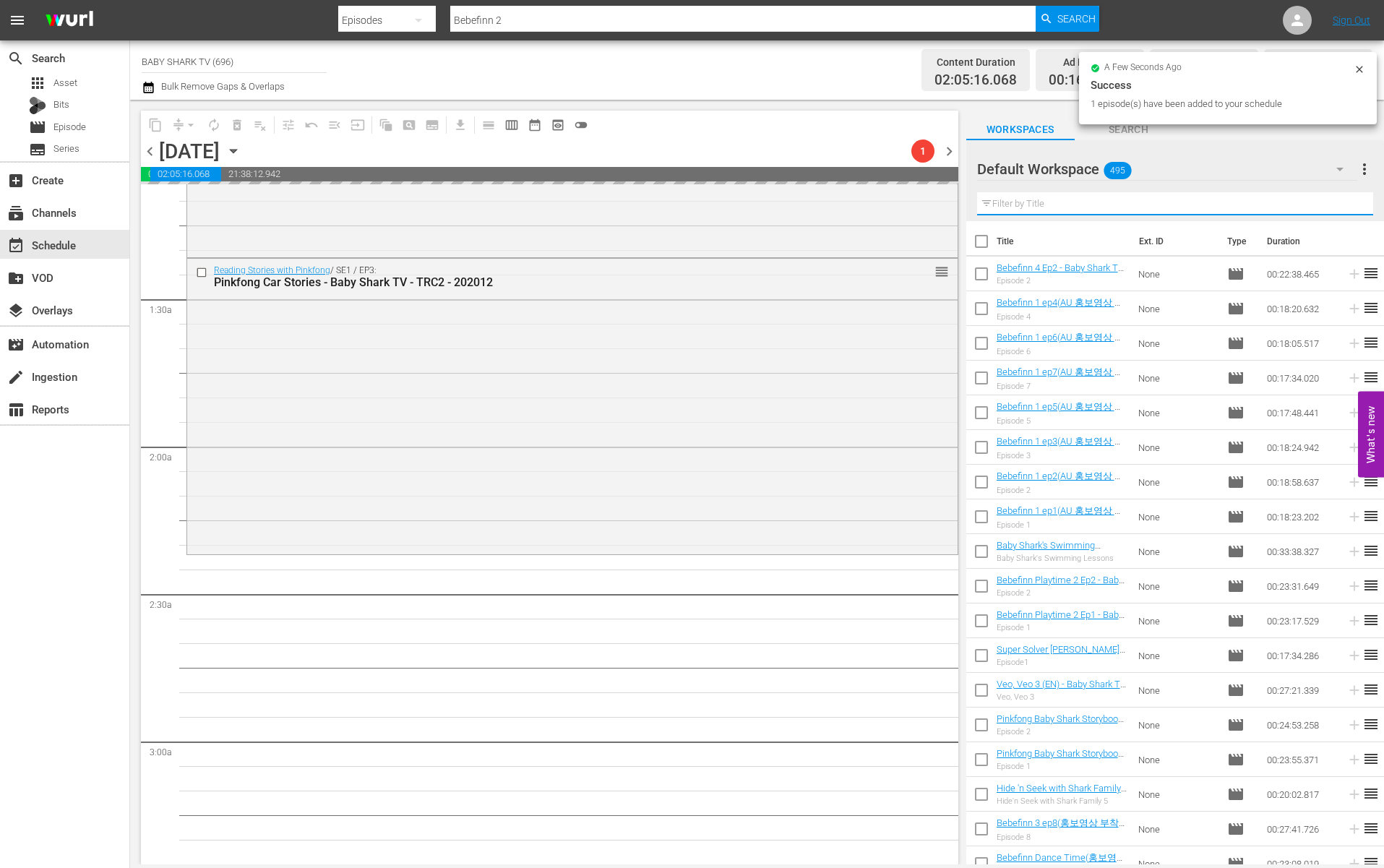
click at [1289, 198] on input "text" at bounding box center [1175, 203] width 396 height 23
click at [1289, 210] on input "text" at bounding box center [1175, 203] width 396 height 23
click at [1289, 211] on input "text" at bounding box center [1175, 203] width 396 height 23
paste input "Poki's Toy Lab 1"
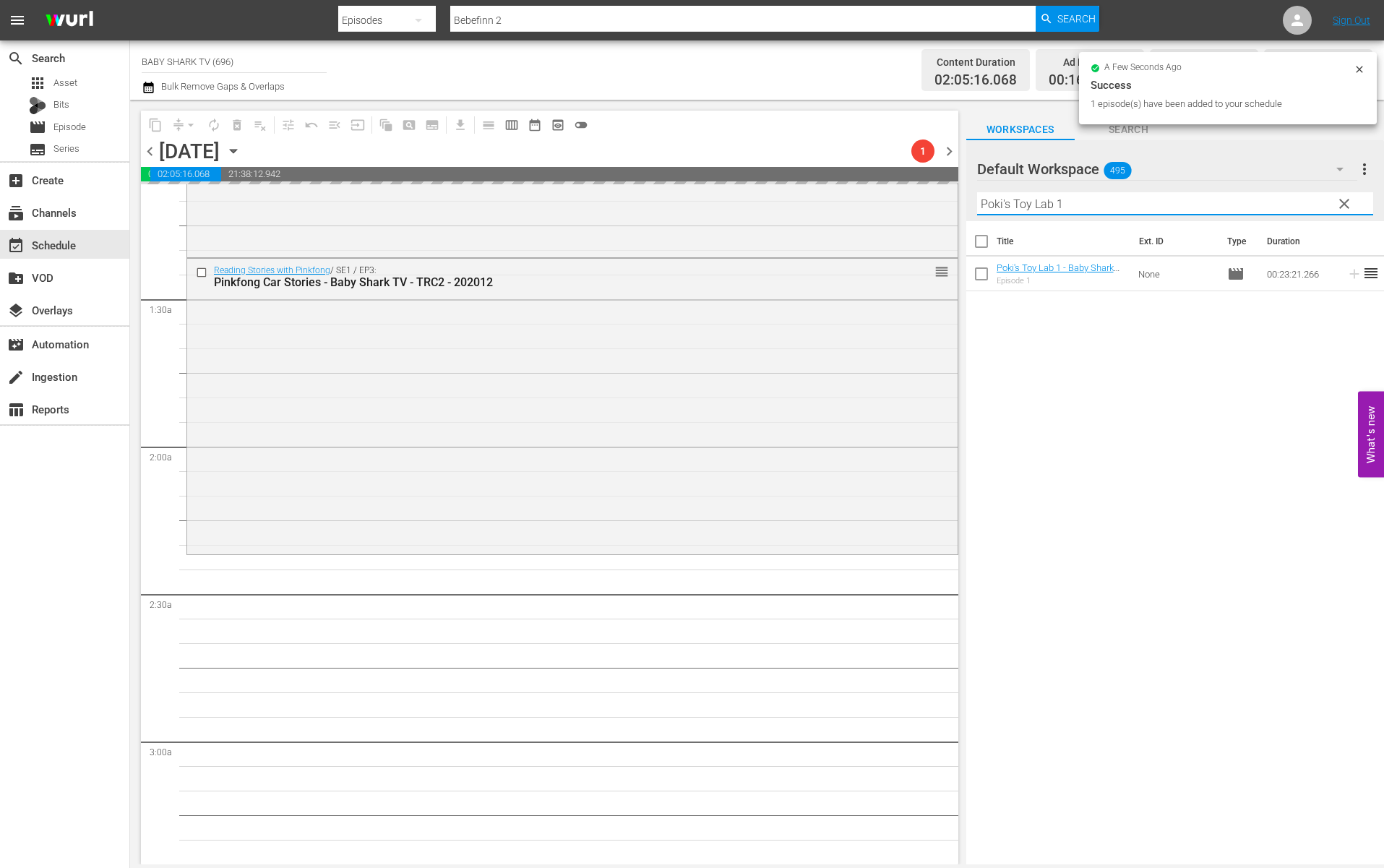
type input "Poki's Toy Lab 1"
click at [1220, 486] on div "Title Ext. ID Type Duration Poki's Toy Lab 1 - Baby Shark TV - TRC2 - 202012 Ep…" at bounding box center [1175, 543] width 418 height 645
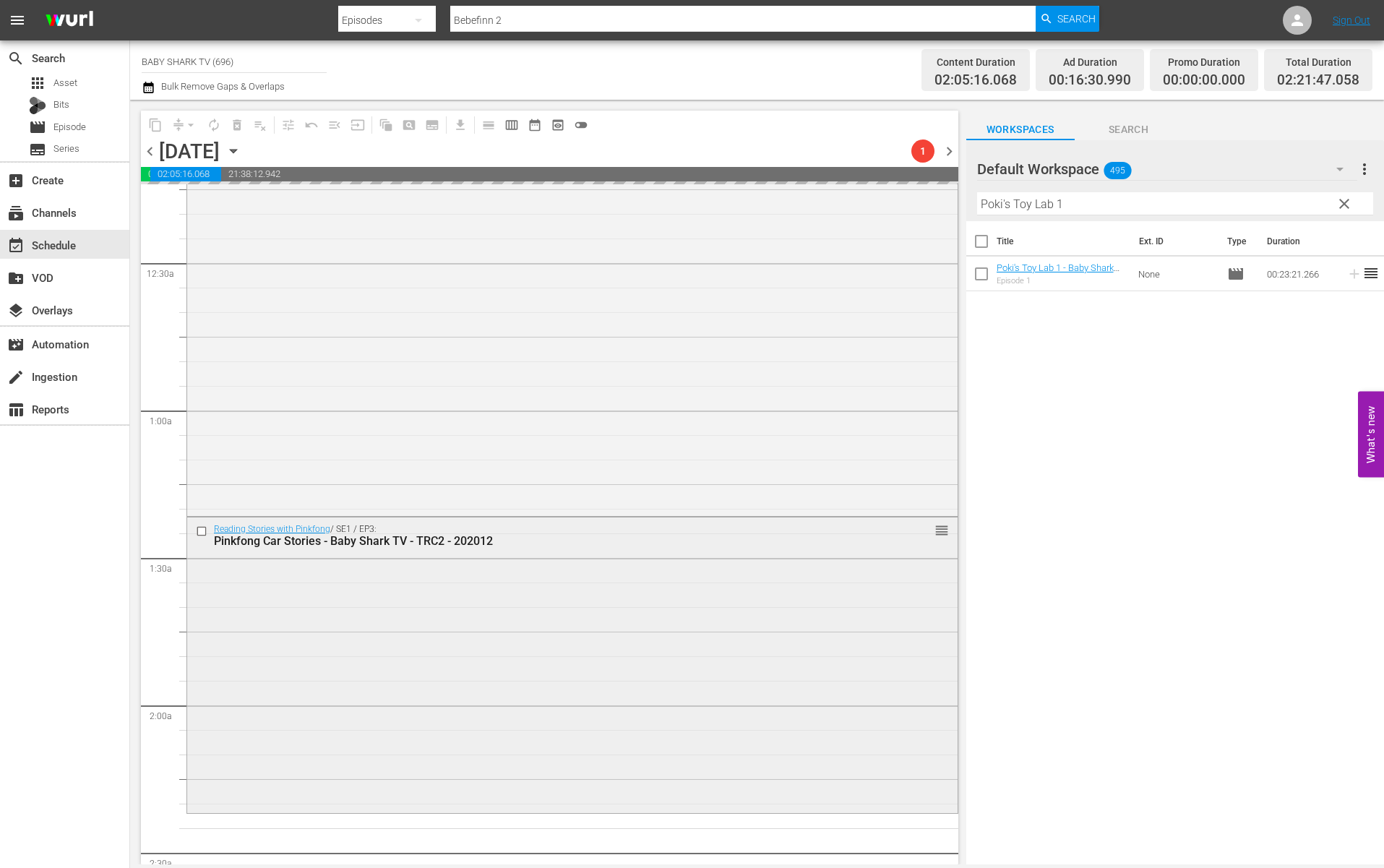
scroll to position [0, 0]
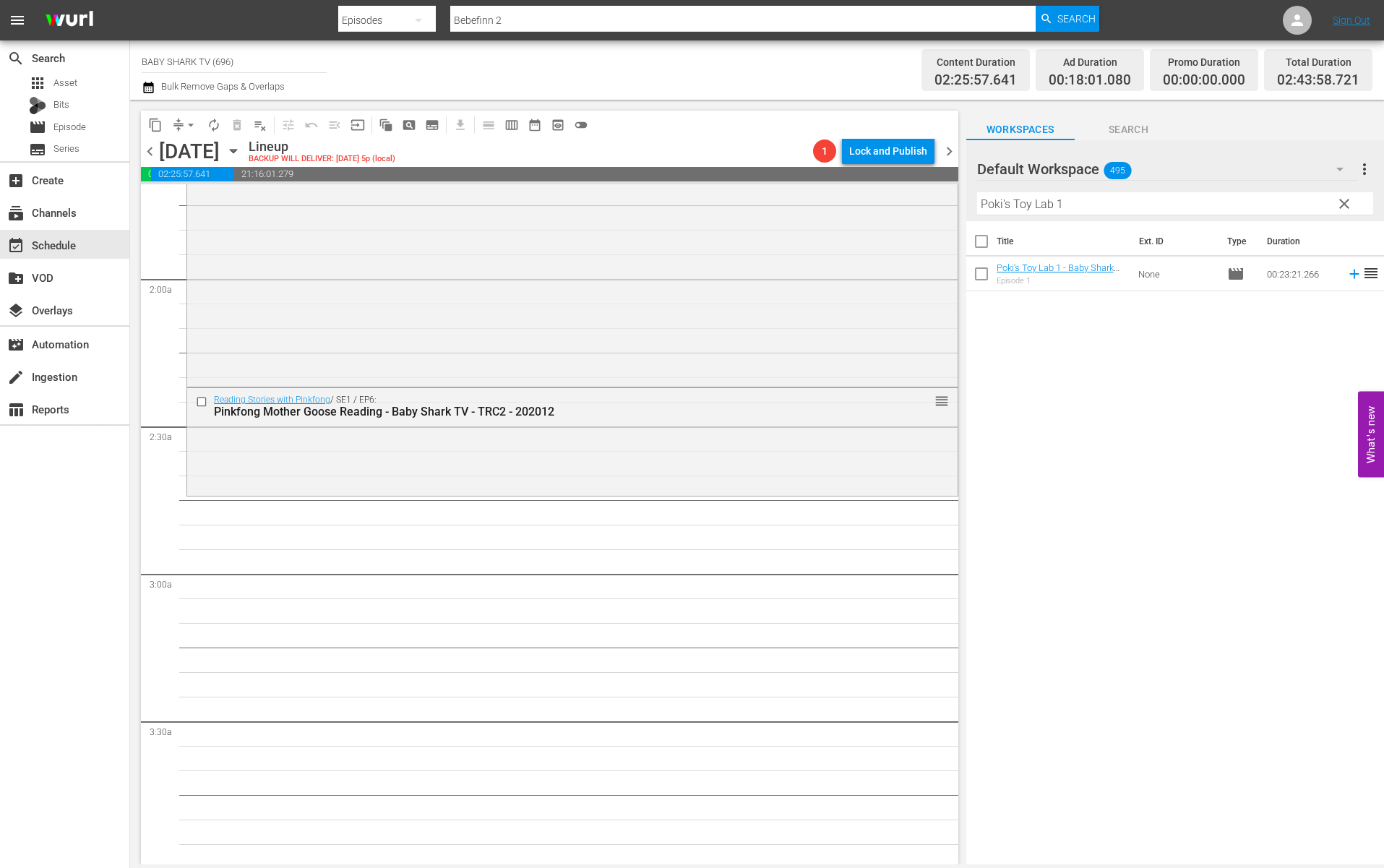
click at [1121, 402] on div "Title Ext. ID Type Duration Poki's Toy Lab 1 - Baby Shark TV - TRC2 - 202012 Ep…" at bounding box center [1175, 543] width 418 height 645
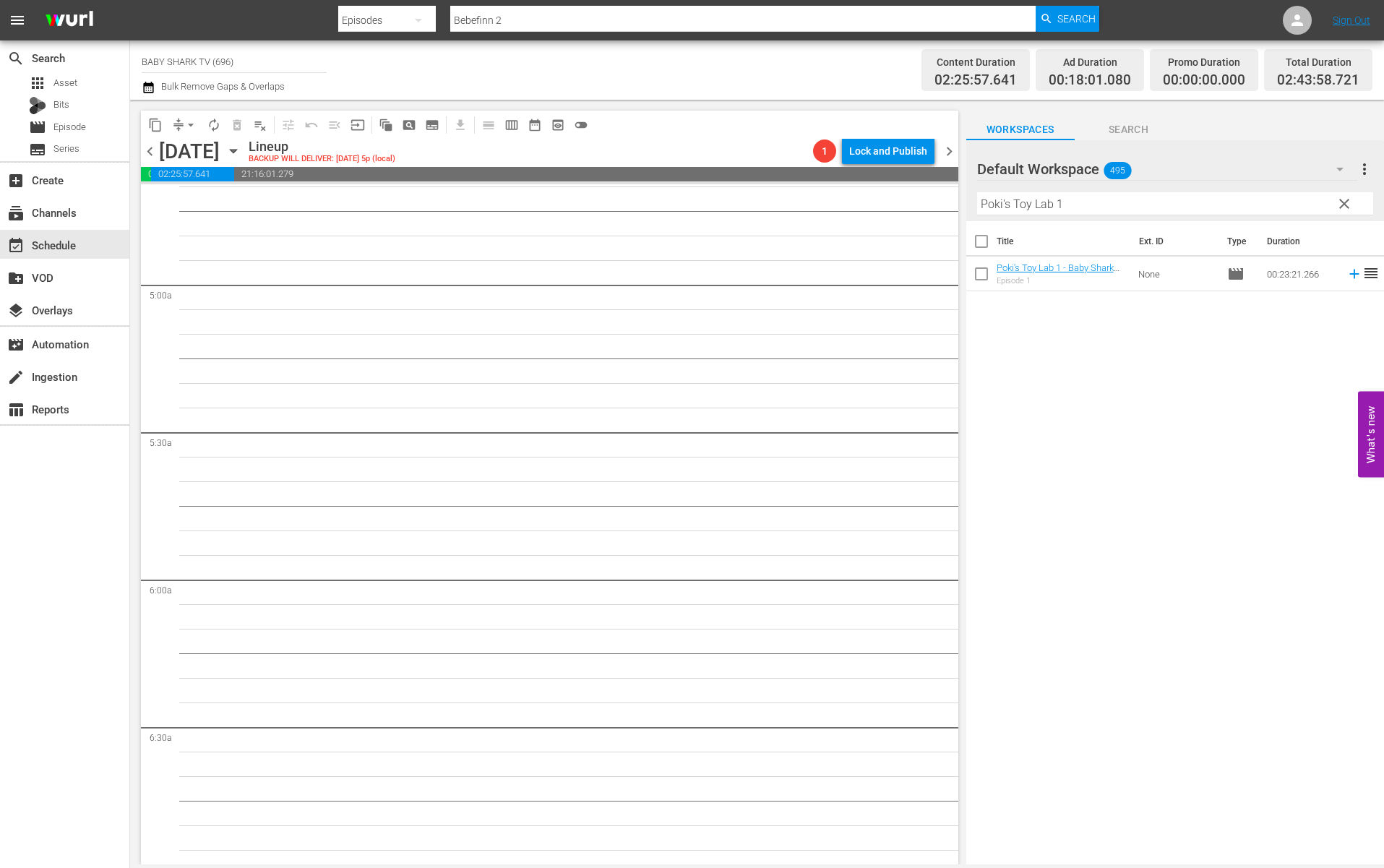
click at [1053, 402] on div "Title Ext. ID Type Duration Poki's Toy Lab 1 - Baby Shark TV - TRC2 - 202012 Ep…" at bounding box center [1175, 543] width 418 height 645
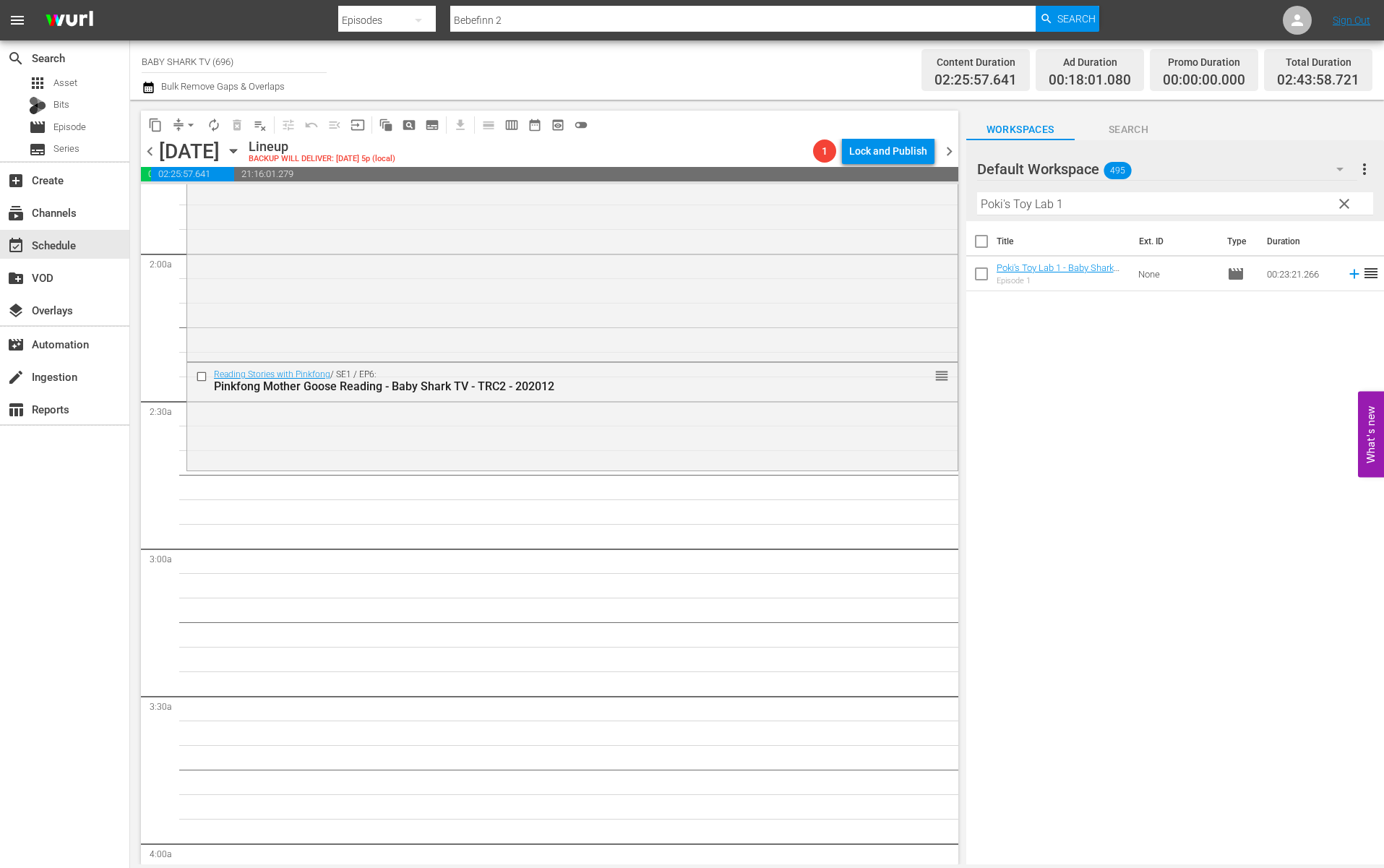
scroll to position [575, 0]
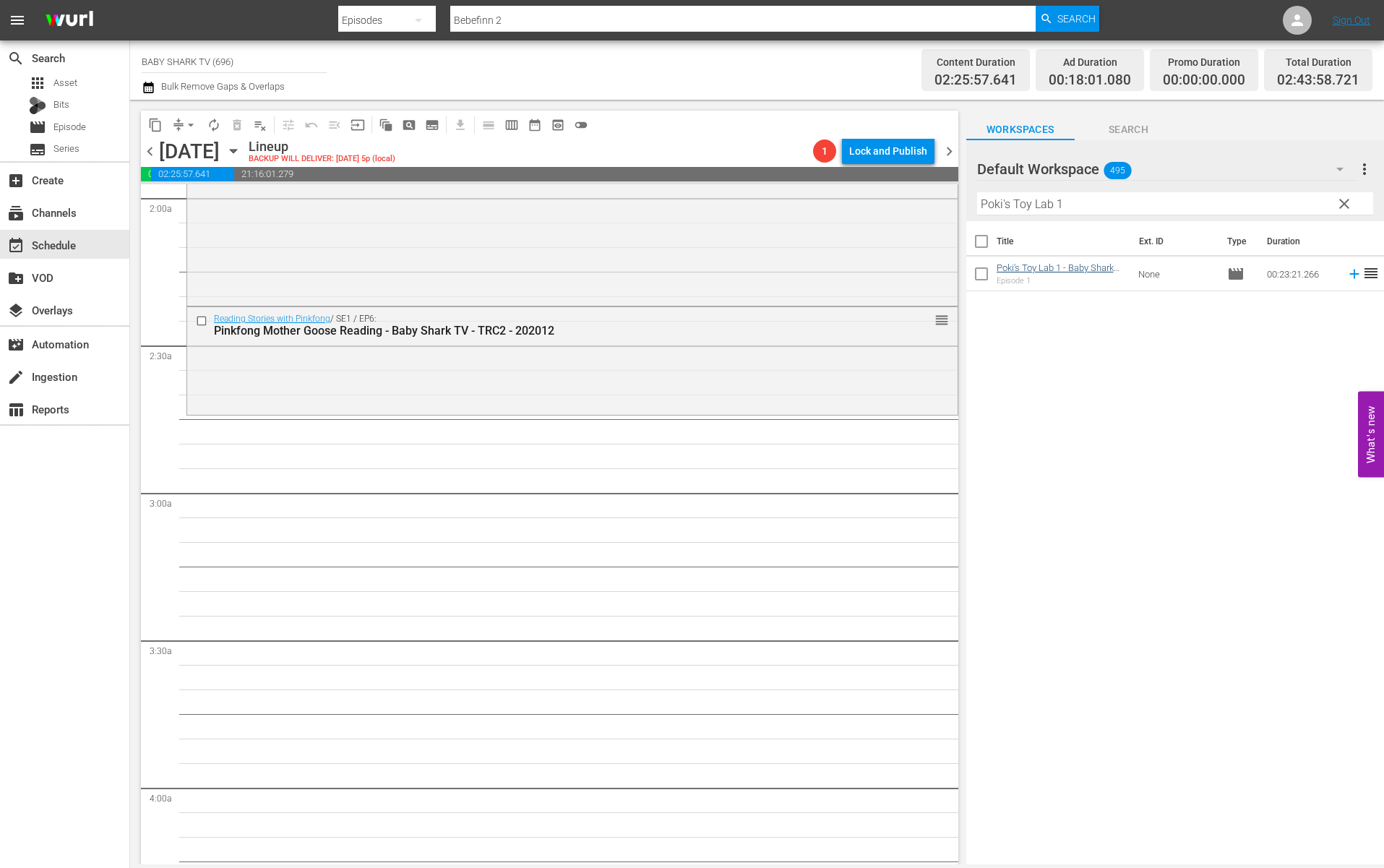
drag, startPoint x: 1101, startPoint y: 388, endPoint x: 1038, endPoint y: 269, distance: 134.6
click at [1097, 385] on div "Title Ext. ID Type Duration Poki's Toy Lab 1 - Baby Shark TV - TRC2 - 202012 Ep…" at bounding box center [1175, 543] width 418 height 645
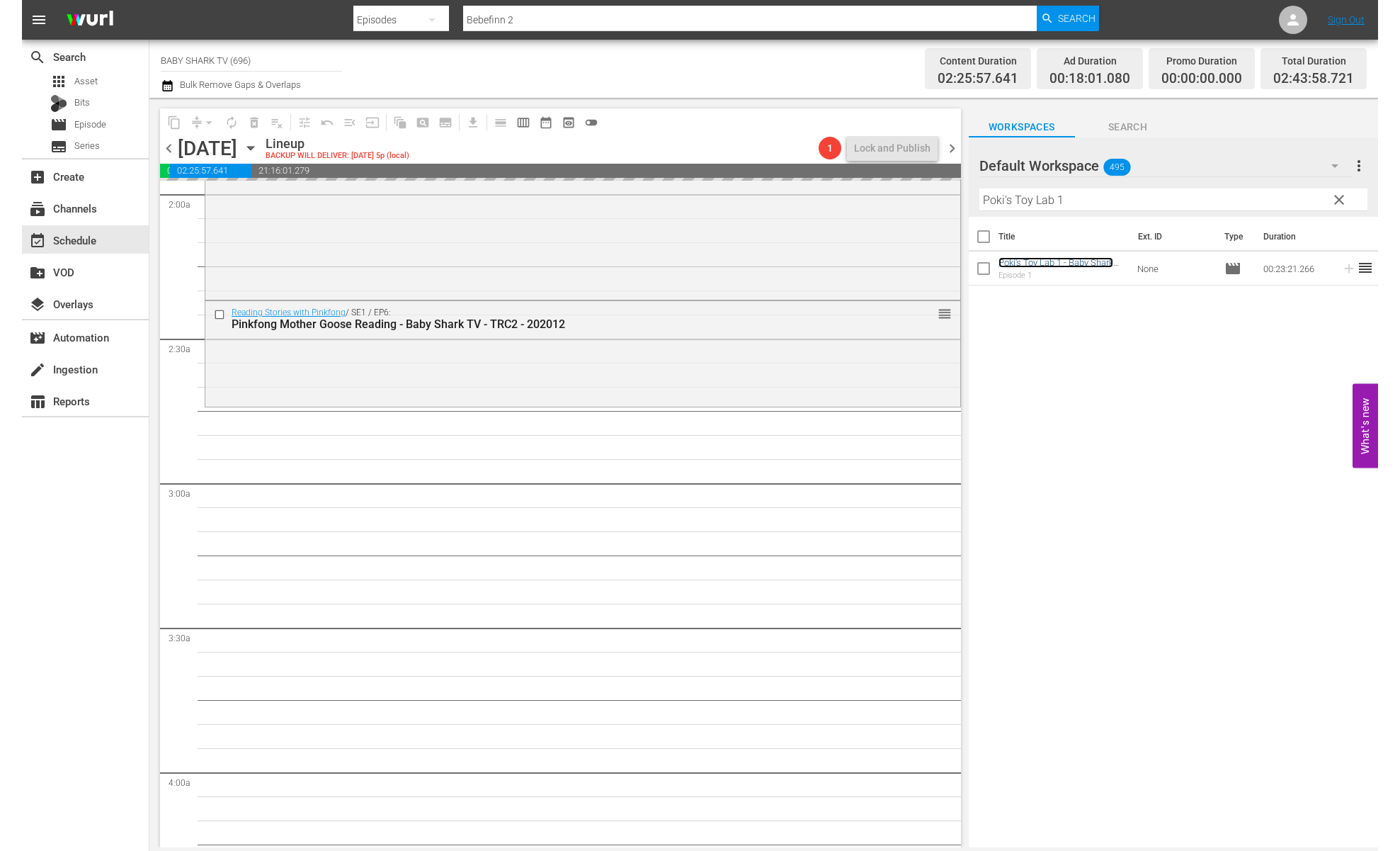
scroll to position [714, 0]
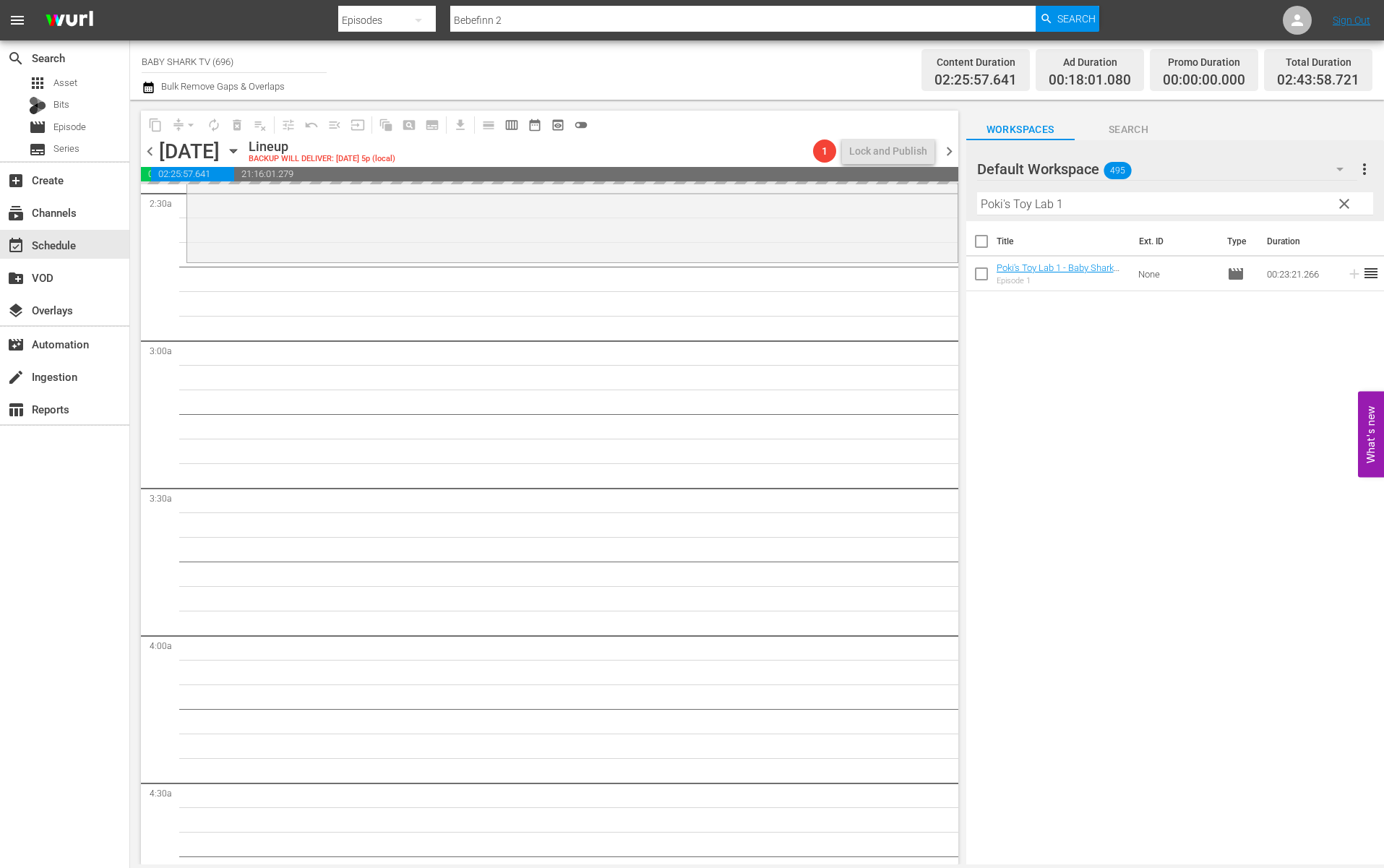
click at [1289, 208] on span "clear" at bounding box center [1344, 203] width 17 height 17
click at [1289, 207] on input "Poki's Toy Lab 1" at bounding box center [1175, 203] width 396 height 23
click at [1289, 206] on input "Poki's Toy Lab 1" at bounding box center [1175, 203] width 396 height 23
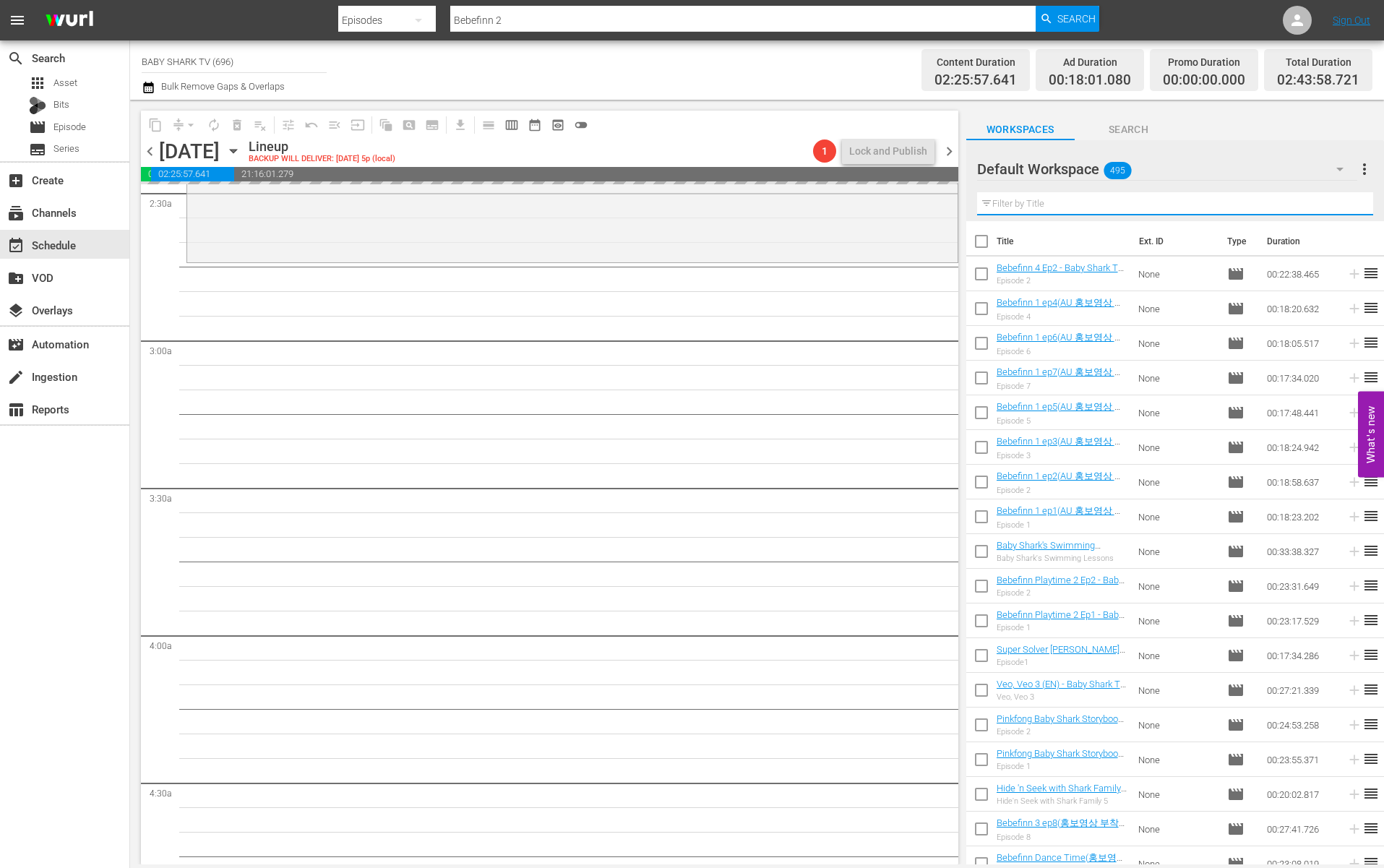
click at [1289, 206] on input "text" at bounding box center [1175, 203] width 396 height 23
paste input "Baby Shark's Day at [GEOGRAPHIC_DATA]"
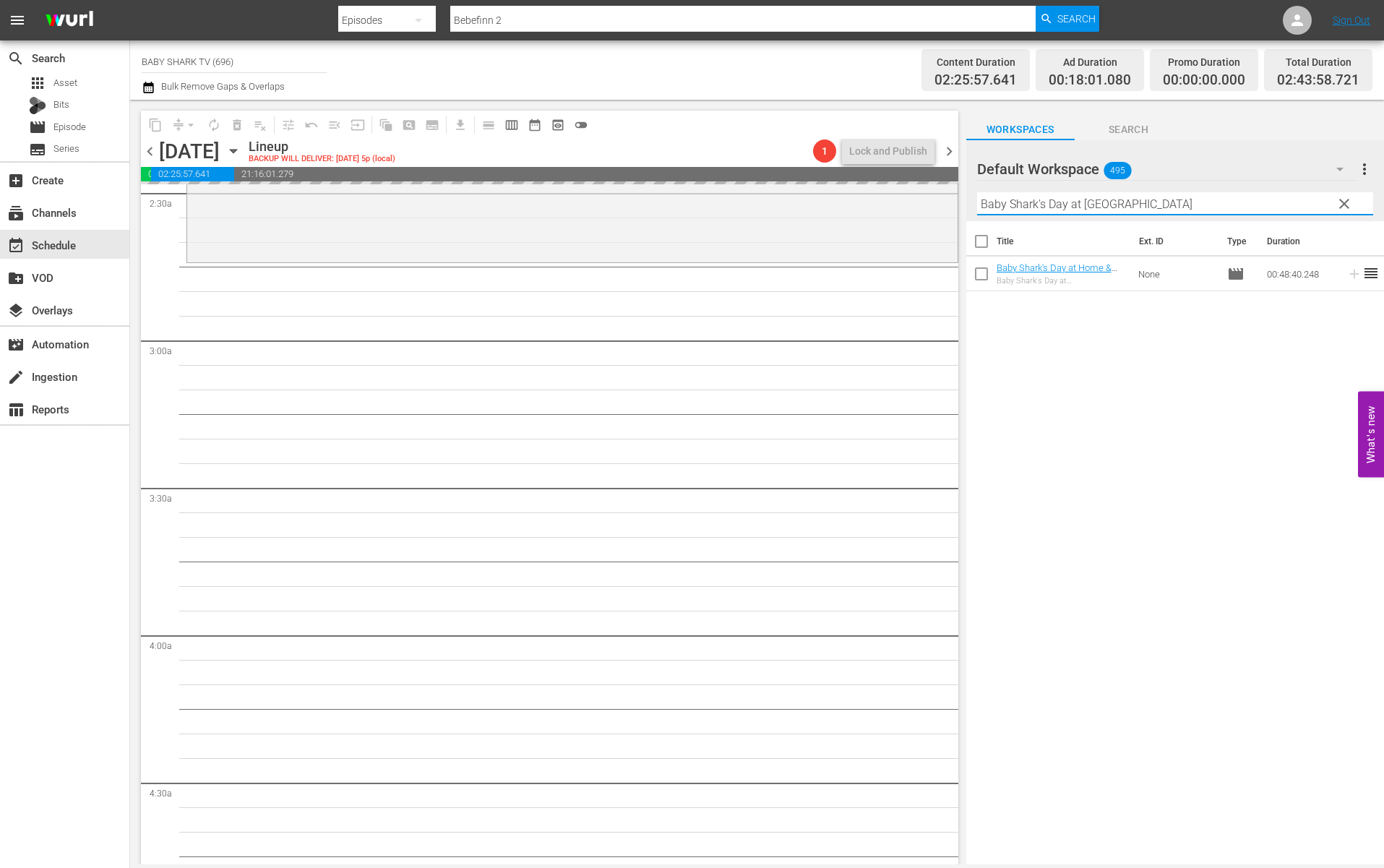
type input "Baby Shark's Day at [GEOGRAPHIC_DATA]"
click at [1257, 354] on div "Title Ext. ID Type Duration Baby Shark's Day at Home & School - Baby Shark TV -…" at bounding box center [1175, 543] width 418 height 645
click at [1135, 336] on div "Title Ext. ID Type Duration Baby Shark's Day at Home & School - Baby Shark TV -…" at bounding box center [1175, 543] width 418 height 645
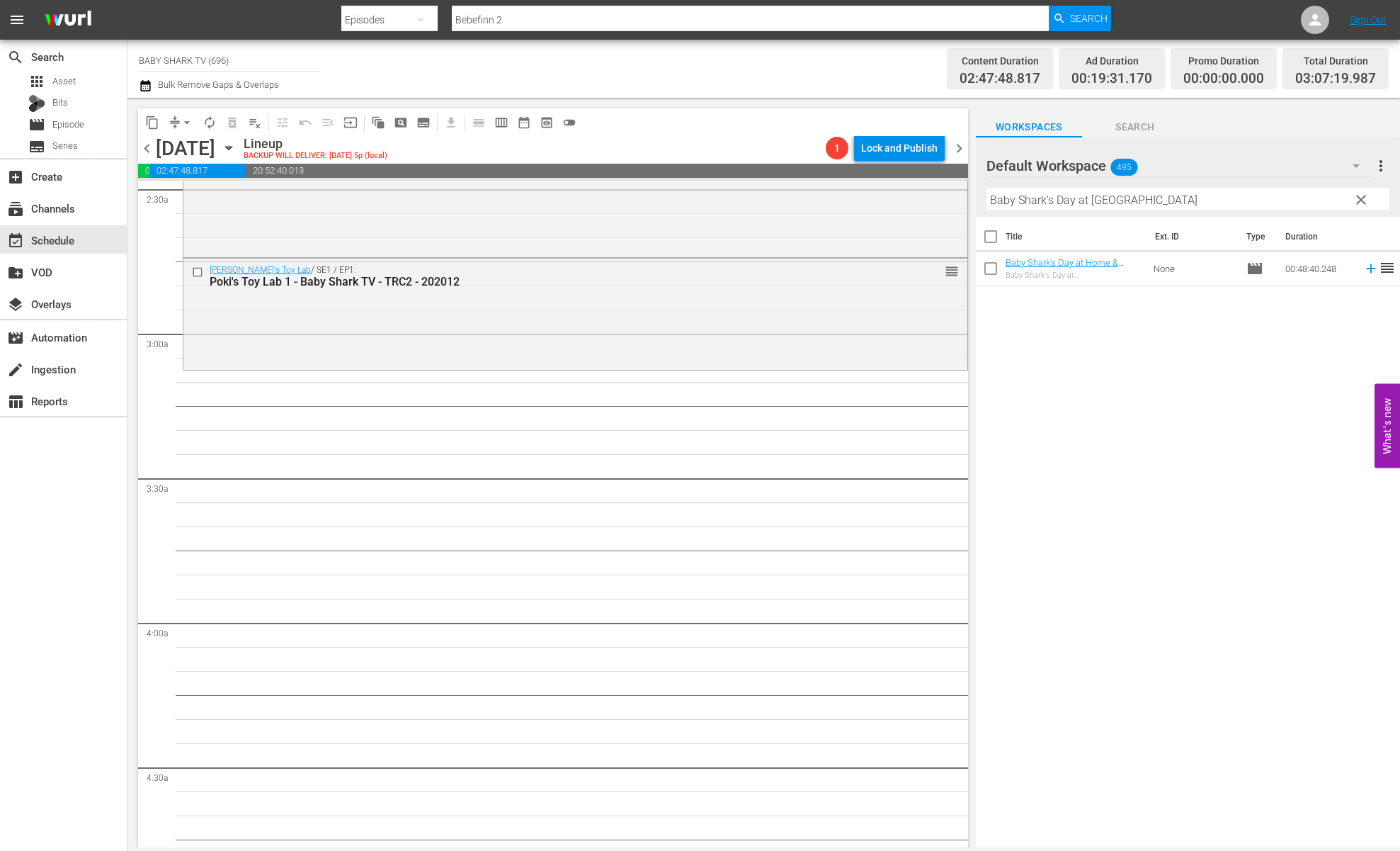
click at [1235, 353] on div "Title Ext. ID Type Duration Baby Shark's Day at Home & School - Baby Shark TV -…" at bounding box center [1188, 533] width 425 height 633
click at [1263, 197] on input "Baby Shark's Day at [GEOGRAPHIC_DATA]" at bounding box center [1188, 199] width 403 height 23
click at [1263, 197] on span "clear" at bounding box center [1361, 199] width 17 height 17
click at [1263, 197] on input "Baby Shark's Day at [GEOGRAPHIC_DATA]" at bounding box center [1188, 199] width 403 height 23
click at [1263, 196] on input "Baby Shark's Day at [GEOGRAPHIC_DATA]" at bounding box center [1188, 199] width 403 height 23
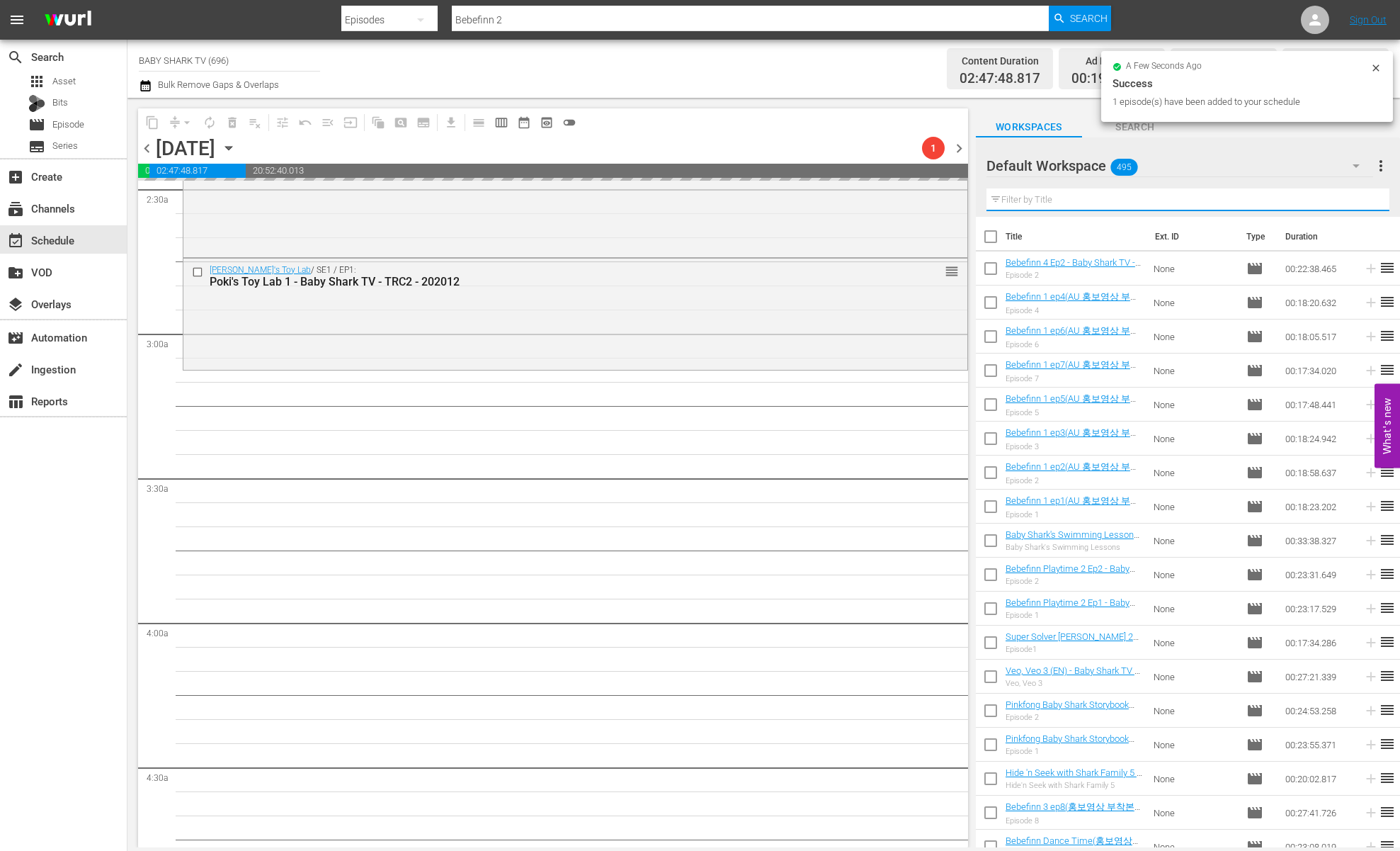
click at [1263, 196] on input "text" at bounding box center [1188, 199] width 403 height 23
paste input "Pinkfong Job Songs"
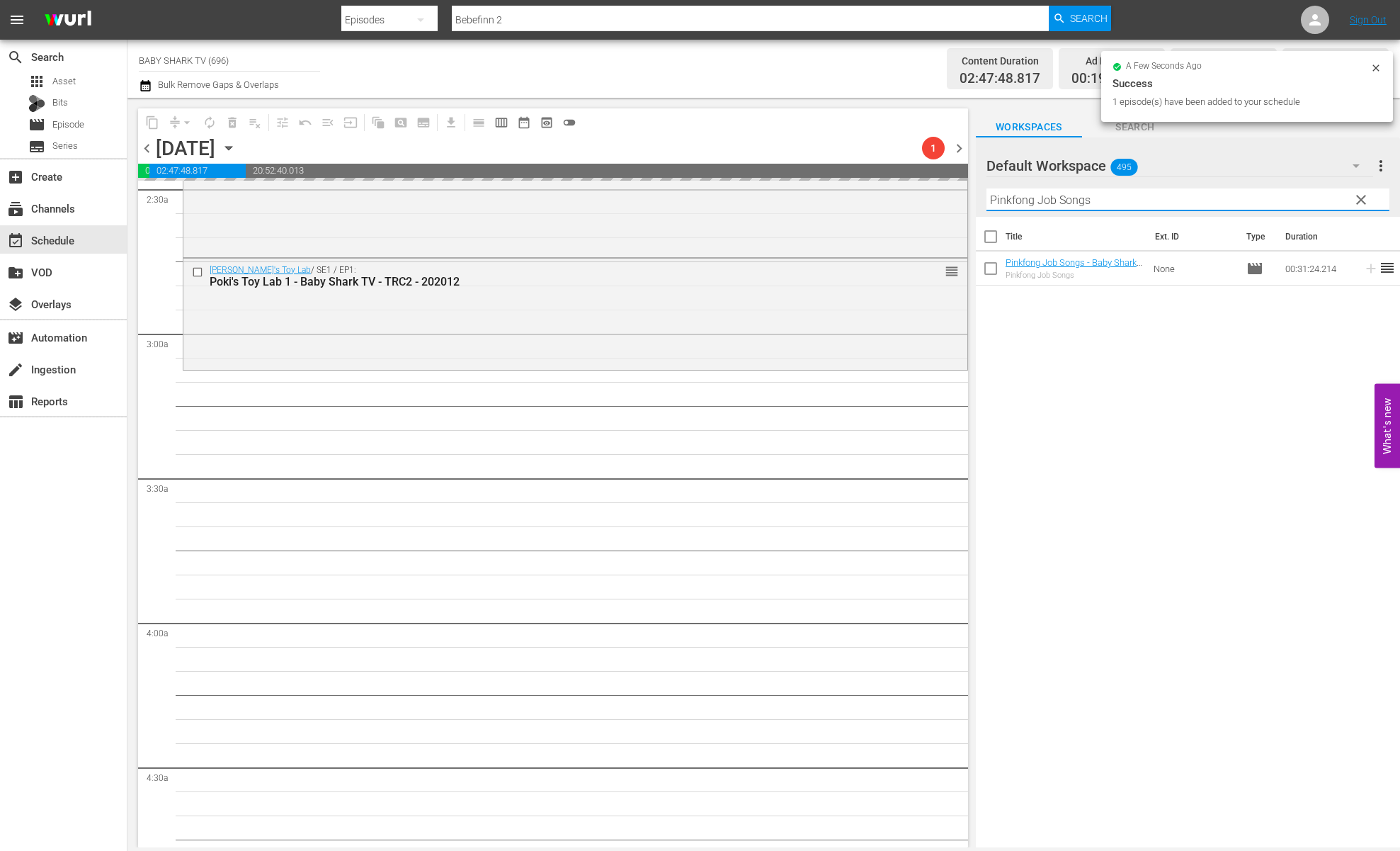
type input "Pinkfong Job Songs"
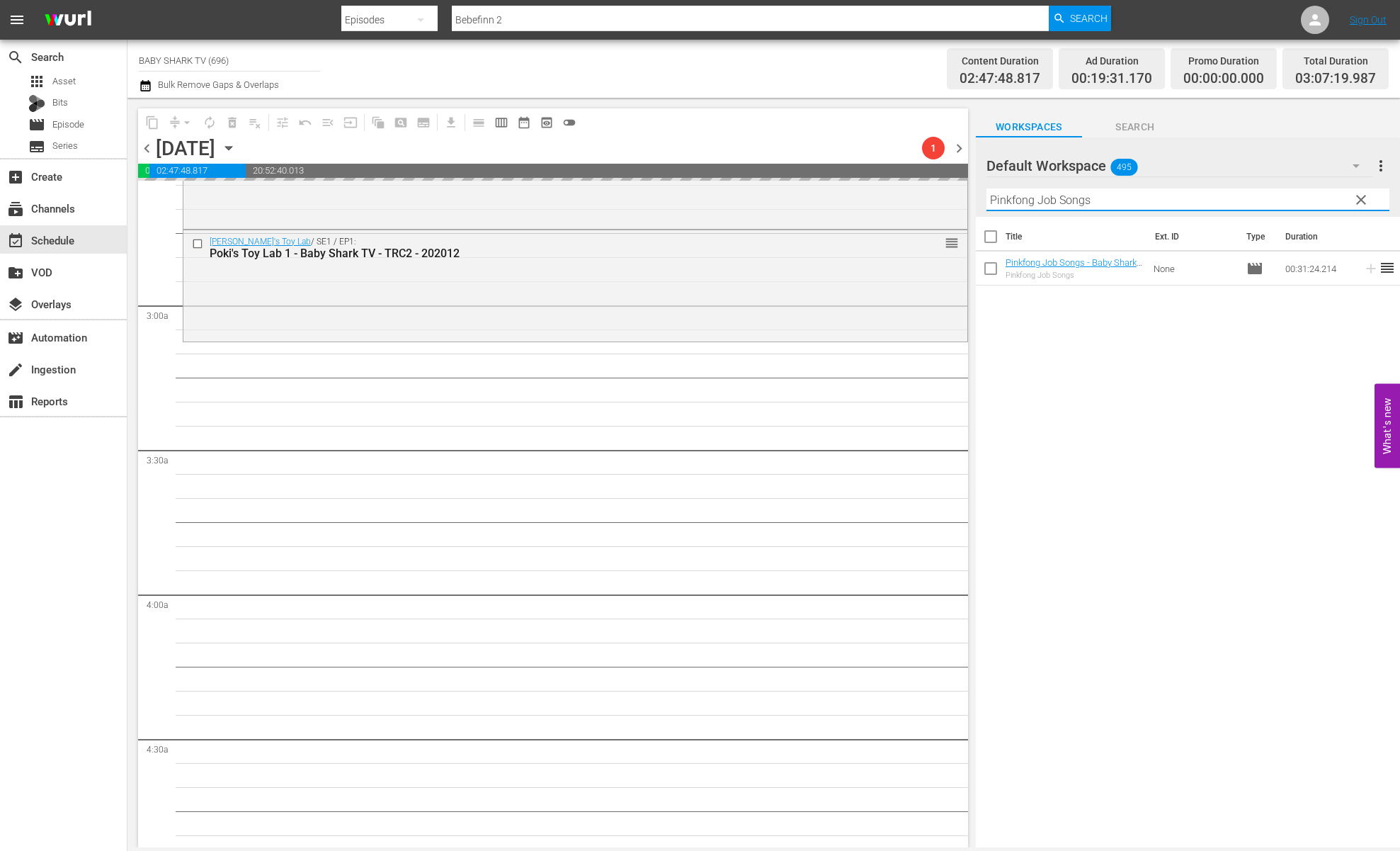
click at [1126, 385] on div "Title Ext. ID Type Duration Pinkfong Job Songs - Baby Shark TV - TRC2 - 202110 …" at bounding box center [1188, 533] width 425 height 633
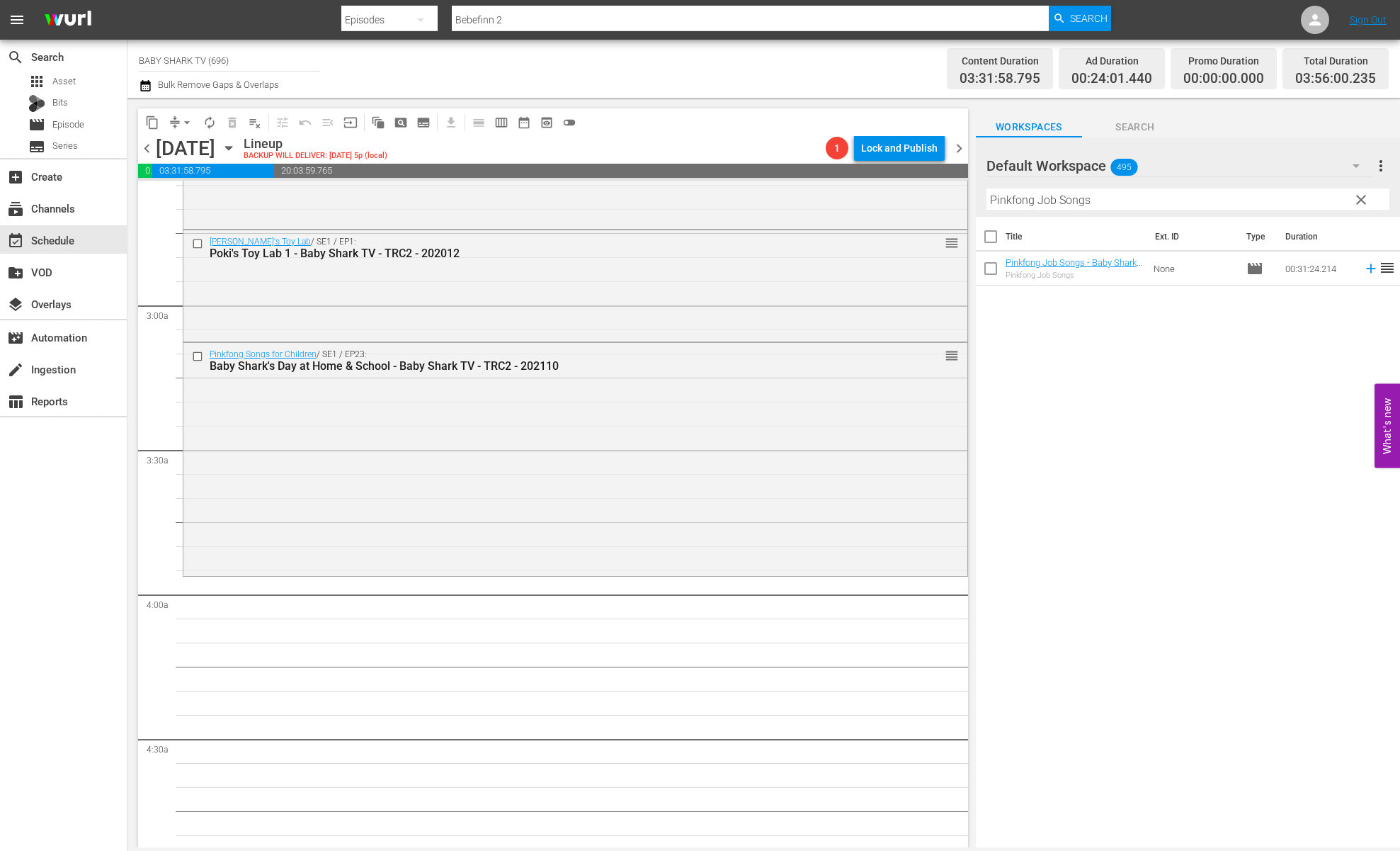
click at [1102, 383] on div "Title Ext. ID Type Duration Pinkfong Job Songs - Baby Shark TV - TRC2 - 202110 …" at bounding box center [1188, 533] width 425 height 633
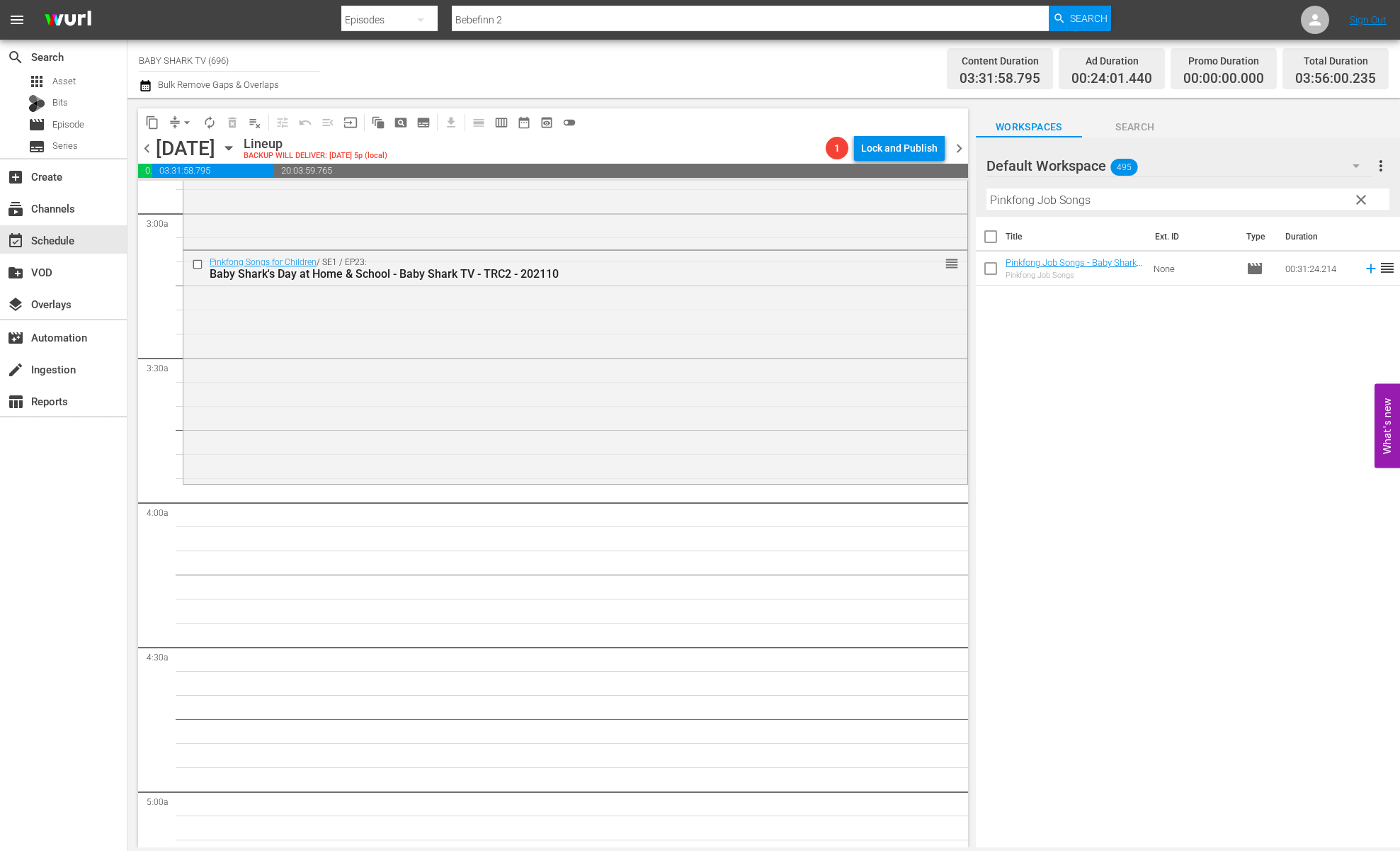
scroll to position [845, 0]
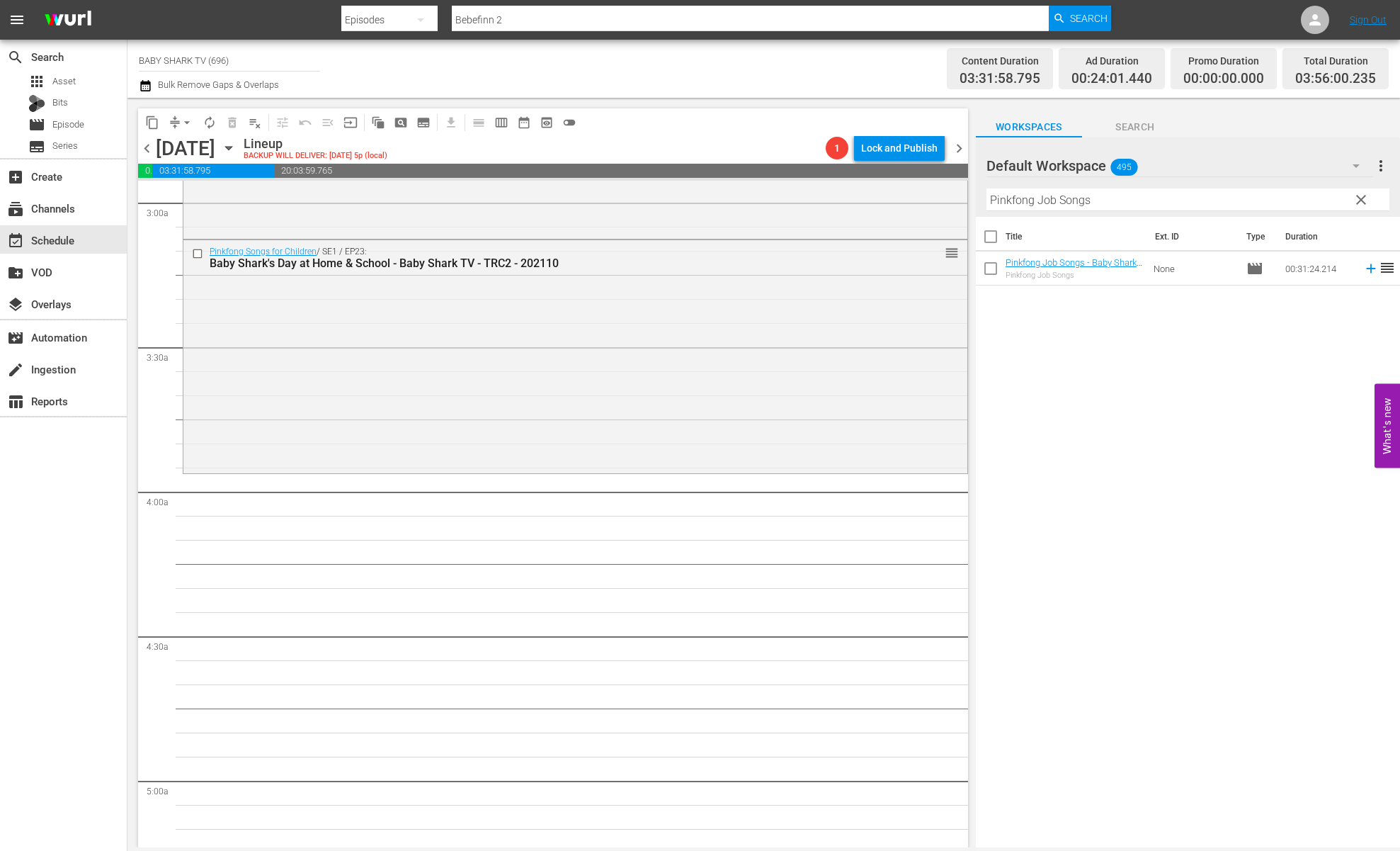
click at [1093, 400] on div "Title Ext. ID Type Duration Pinkfong Job Songs - Baby Shark TV - TRC2 - 202110 …" at bounding box center [1188, 533] width 425 height 633
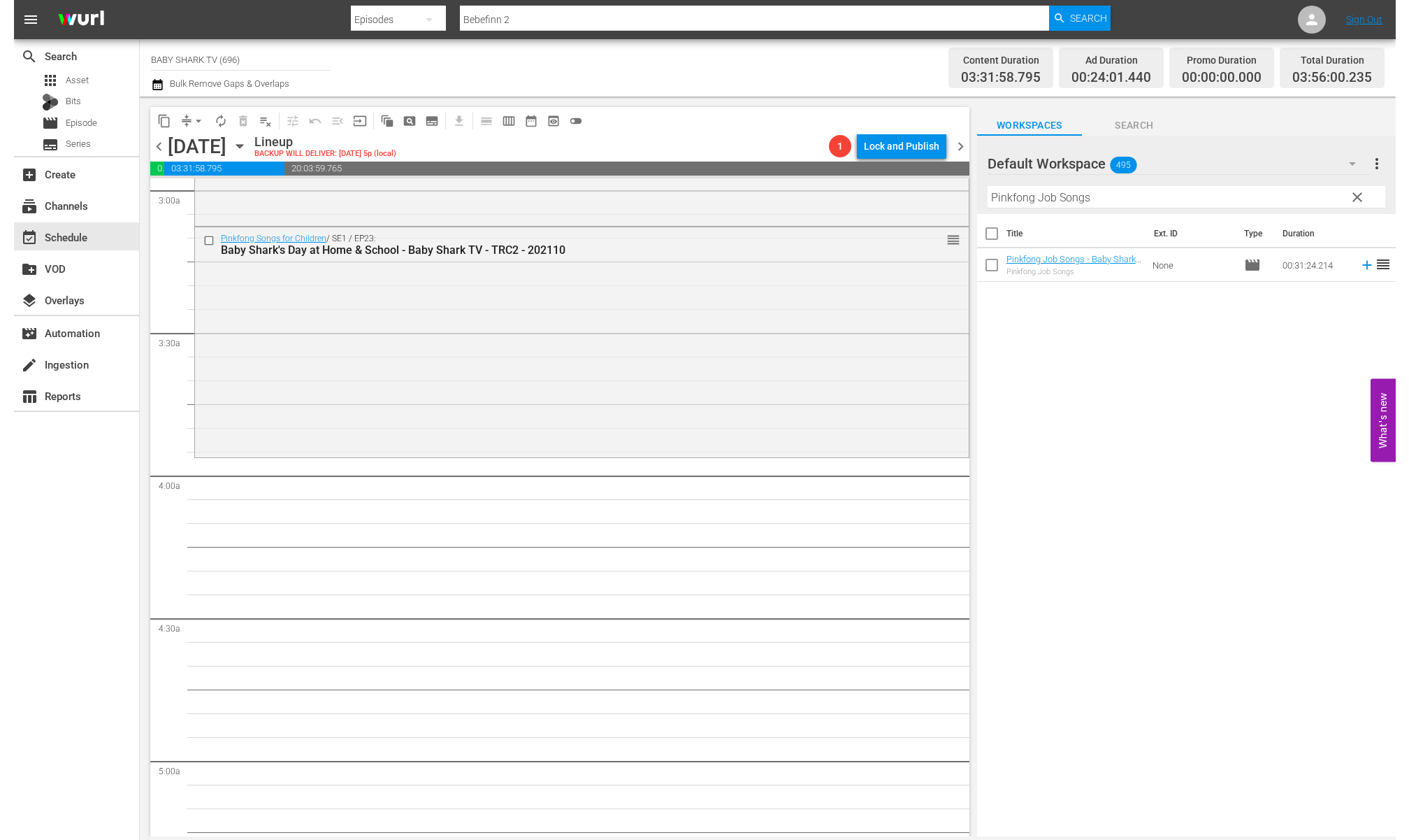
scroll to position [860, 0]
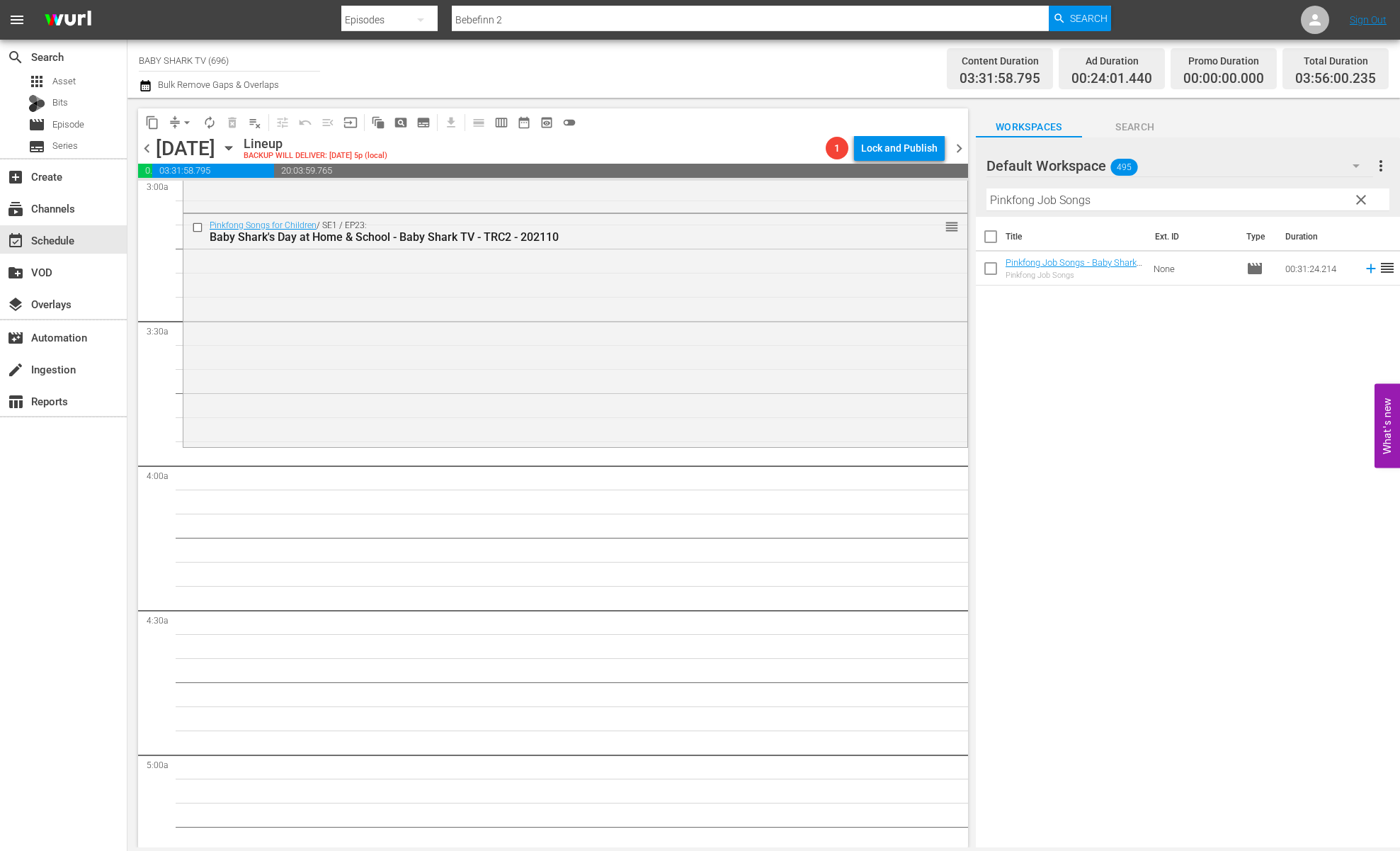
click at [1124, 344] on div "Title Ext. ID Type Duration Pinkfong Job Songs - Baby Shark TV - TRC2 - 202110 …" at bounding box center [1188, 533] width 425 height 633
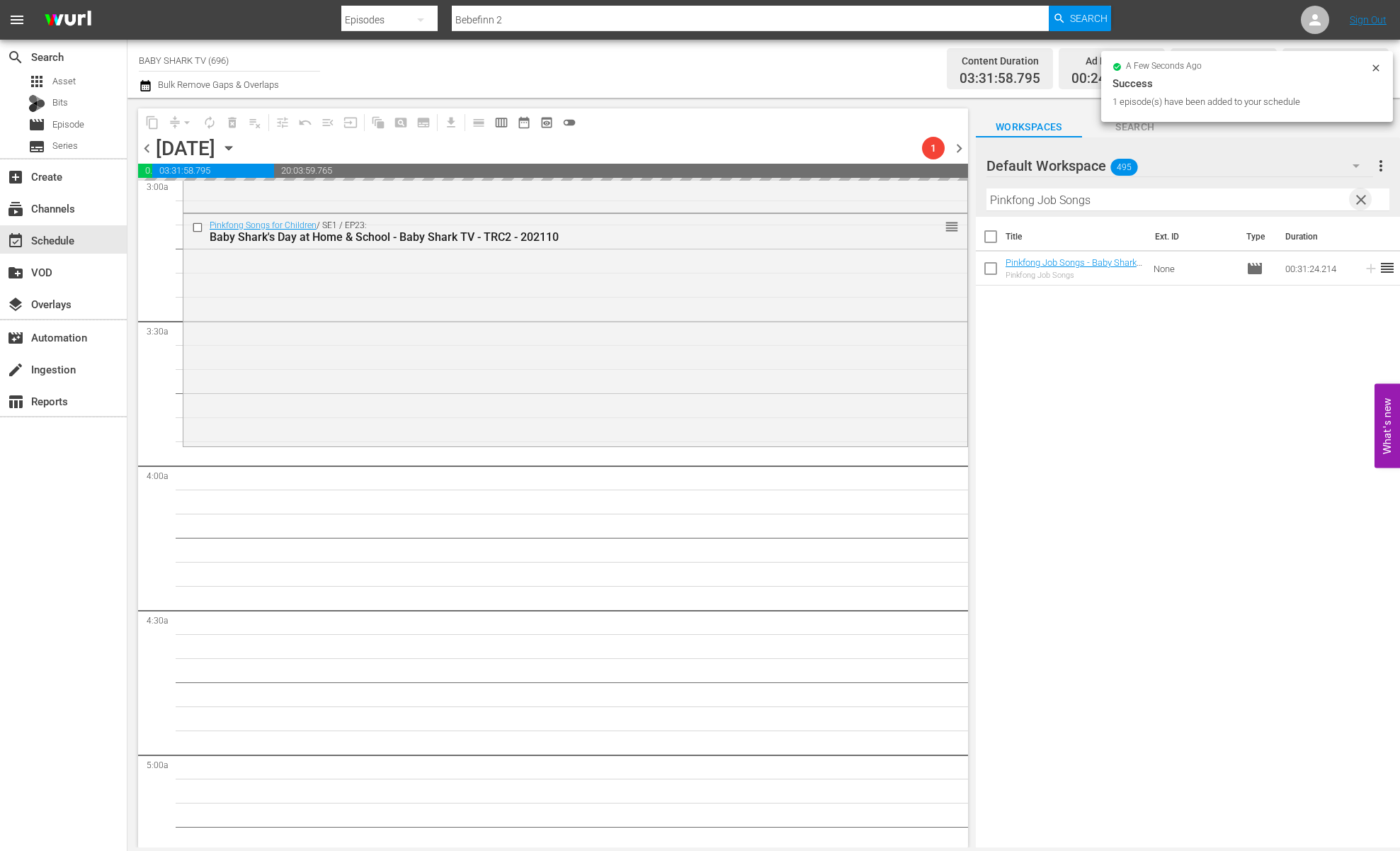
click at [1263, 198] on span "clear" at bounding box center [1361, 199] width 17 height 17
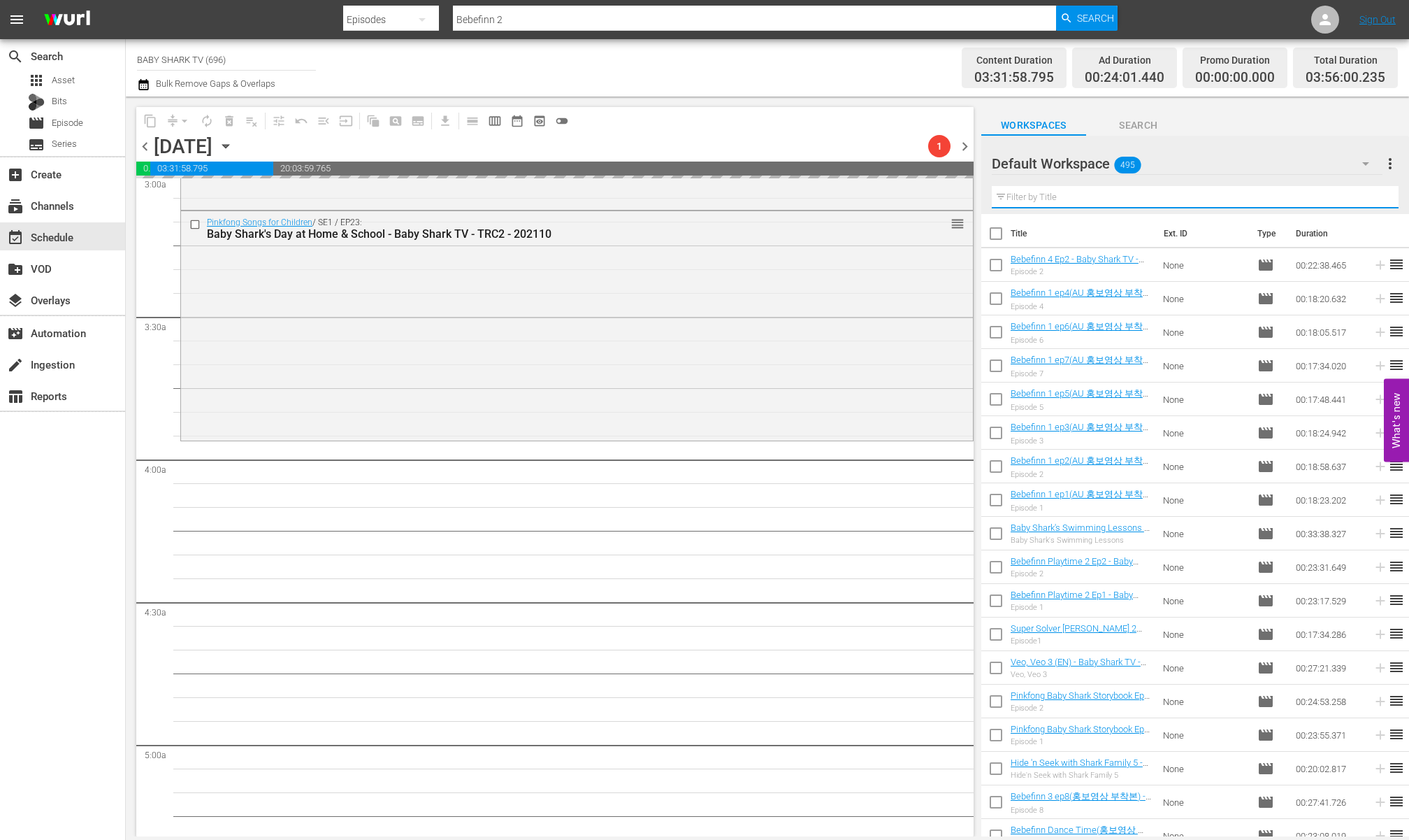
click at [1225, 194] on input "text" at bounding box center [1195, 197] width 407 height 22
paste input "Around the World with Baby Shark 2"
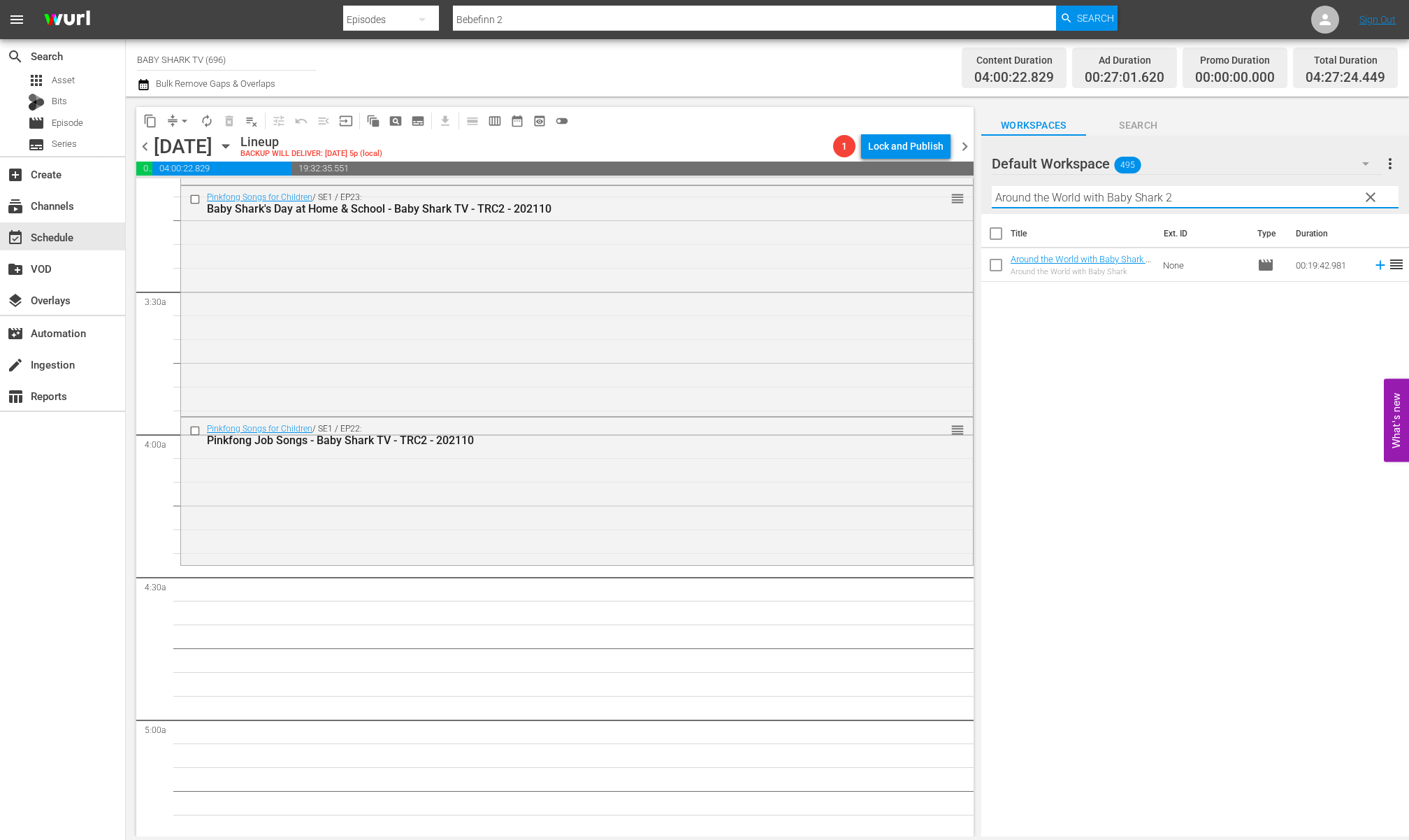
type input "Around the World with Baby Shark 2"
click at [1045, 410] on div "Title Ext. ID Type Duration Around the World with Baby Shark 2 - Baby Shark TV …" at bounding box center [1195, 526] width 427 height 624
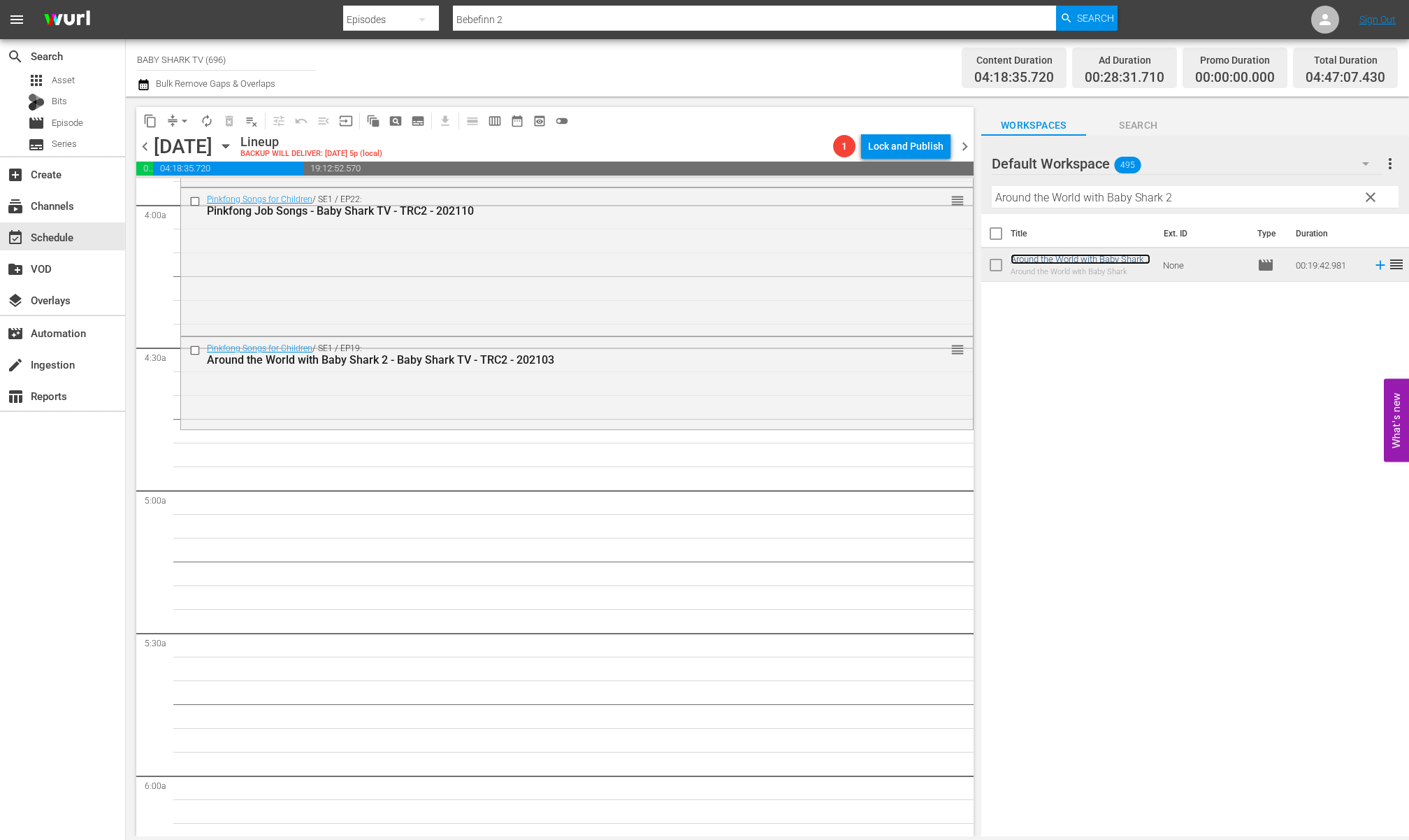
scroll to position [1146, 0]
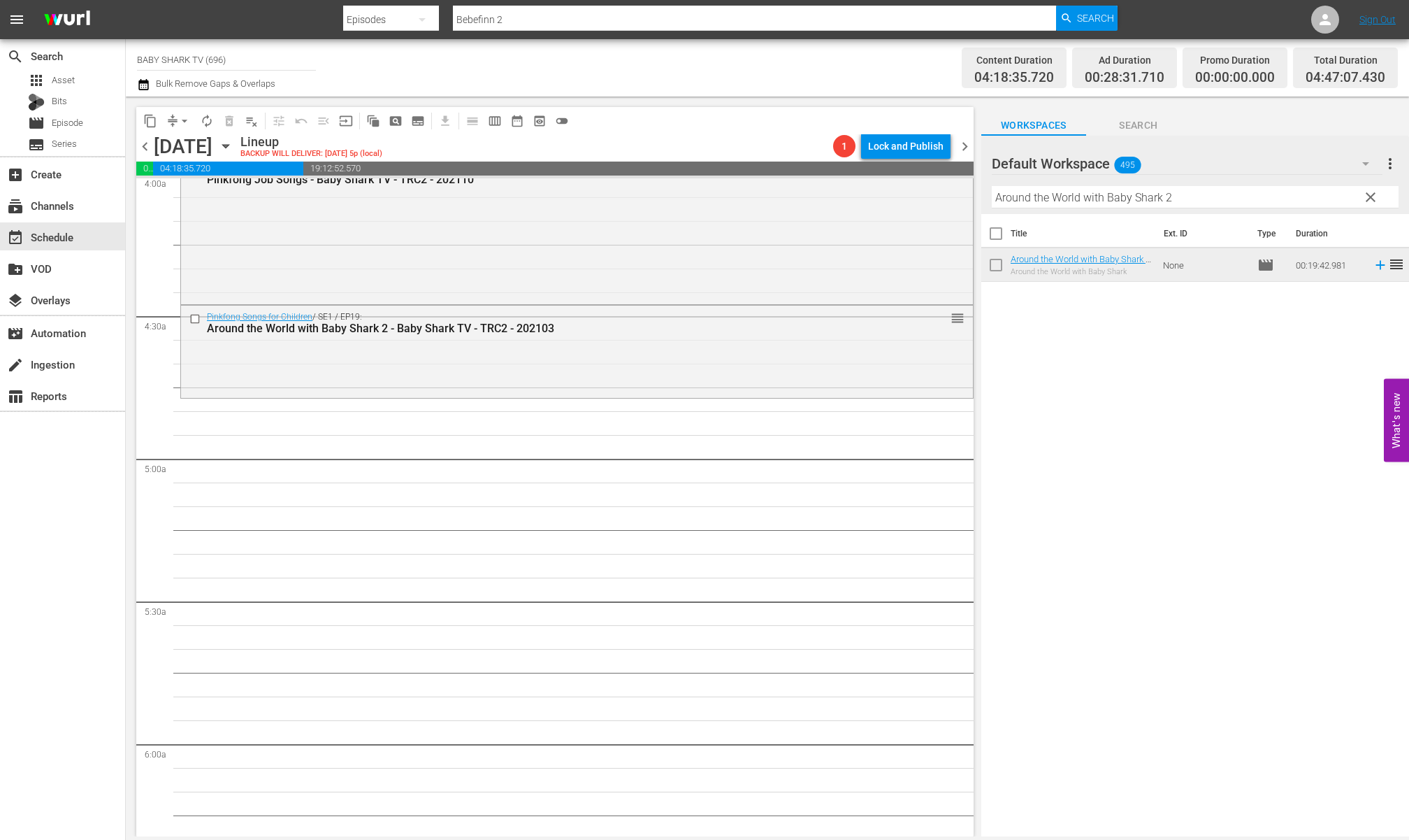
click at [1247, 378] on div "Title Ext. ID Type Duration Around the World with Baby Shark 2 - Baby Shark TV …" at bounding box center [1195, 526] width 427 height 624
click at [1247, 189] on span "clear" at bounding box center [1371, 197] width 17 height 17
click at [1247, 189] on input "Around the World with Baby Shark 2" at bounding box center [1195, 197] width 407 height 22
click at [1247, 192] on input "Around the World with Baby Shark 2" at bounding box center [1195, 197] width 407 height 22
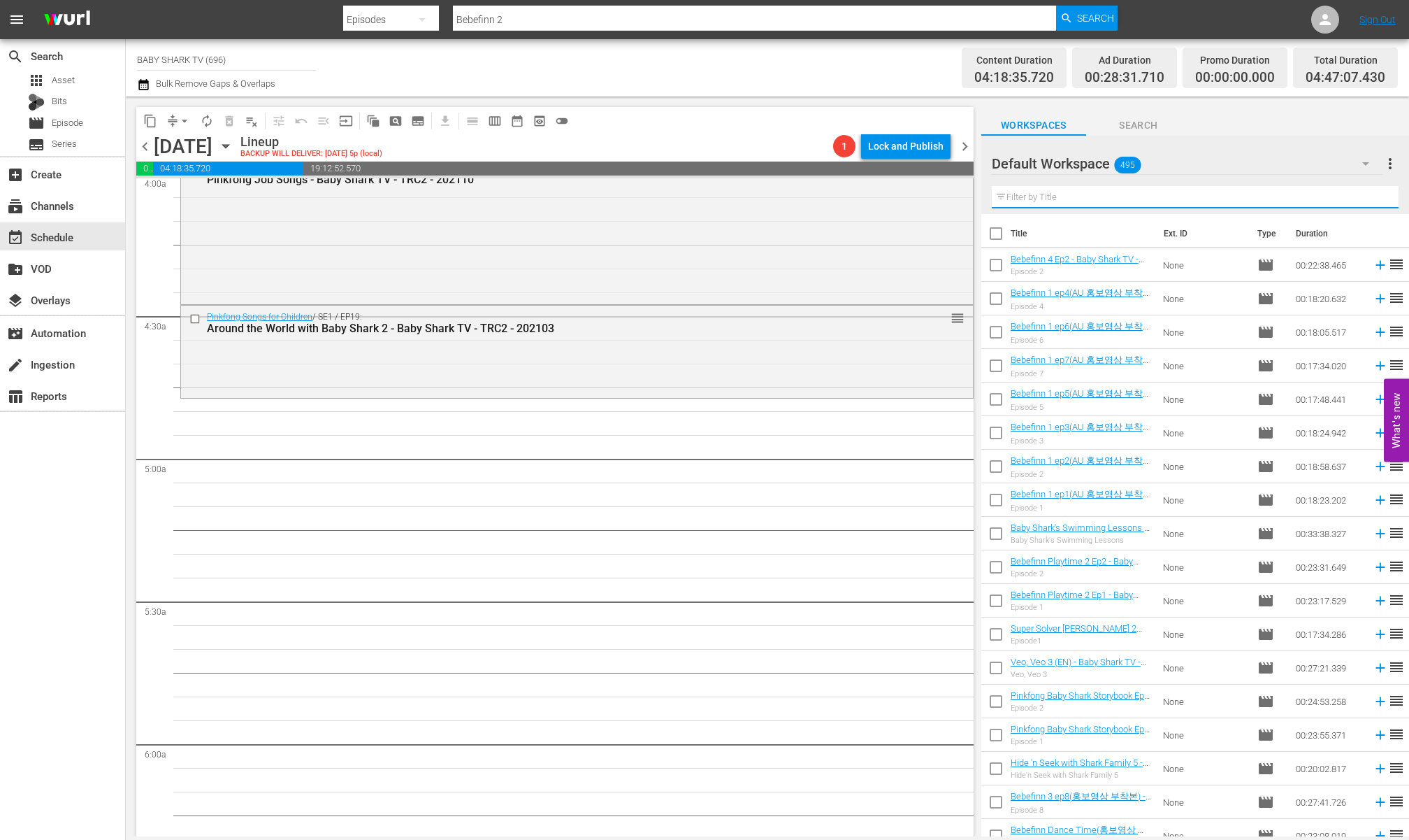
click at [1247, 192] on input "text" at bounding box center [1195, 197] width 407 height 22
paste input "Baby Shark Fire & Rescue Play"
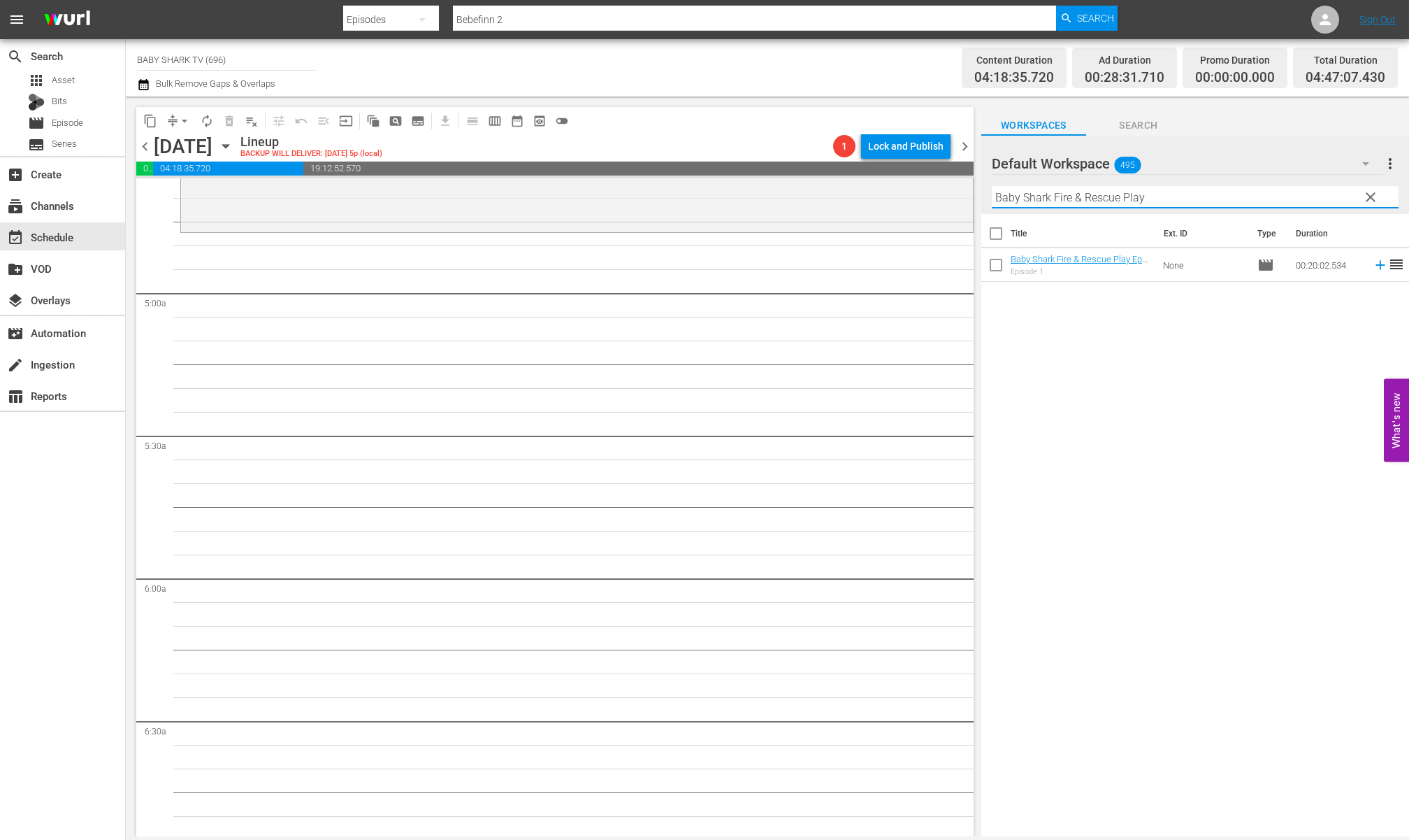
scroll to position [1241, 0]
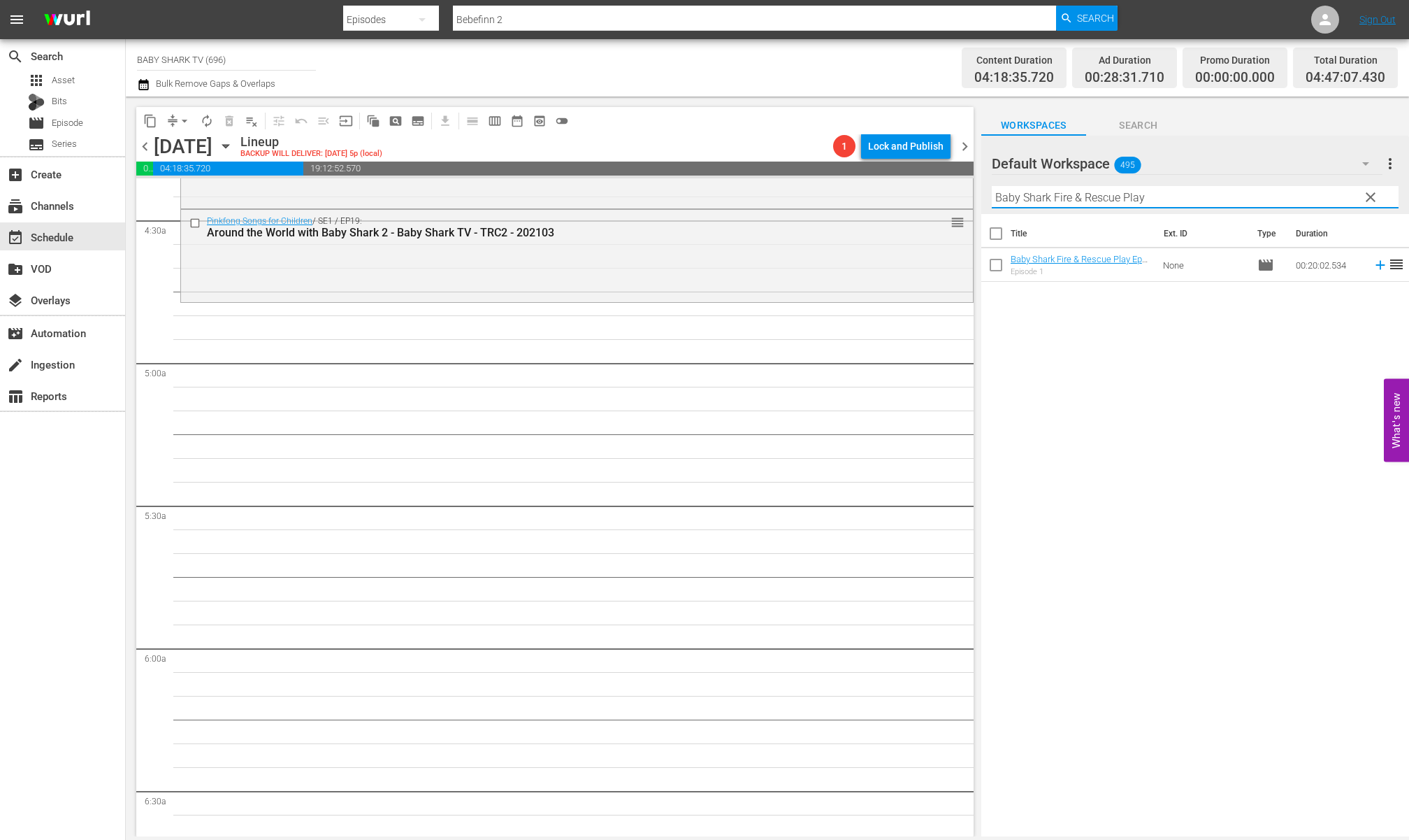
type input "Baby Shark Fire & Rescue Play"
click at [1123, 367] on div "Title Ext. ID Type Duration Baby Shark Fire & Rescue Play Ep1 - Baby Shark TV -…" at bounding box center [1195, 526] width 427 height 624
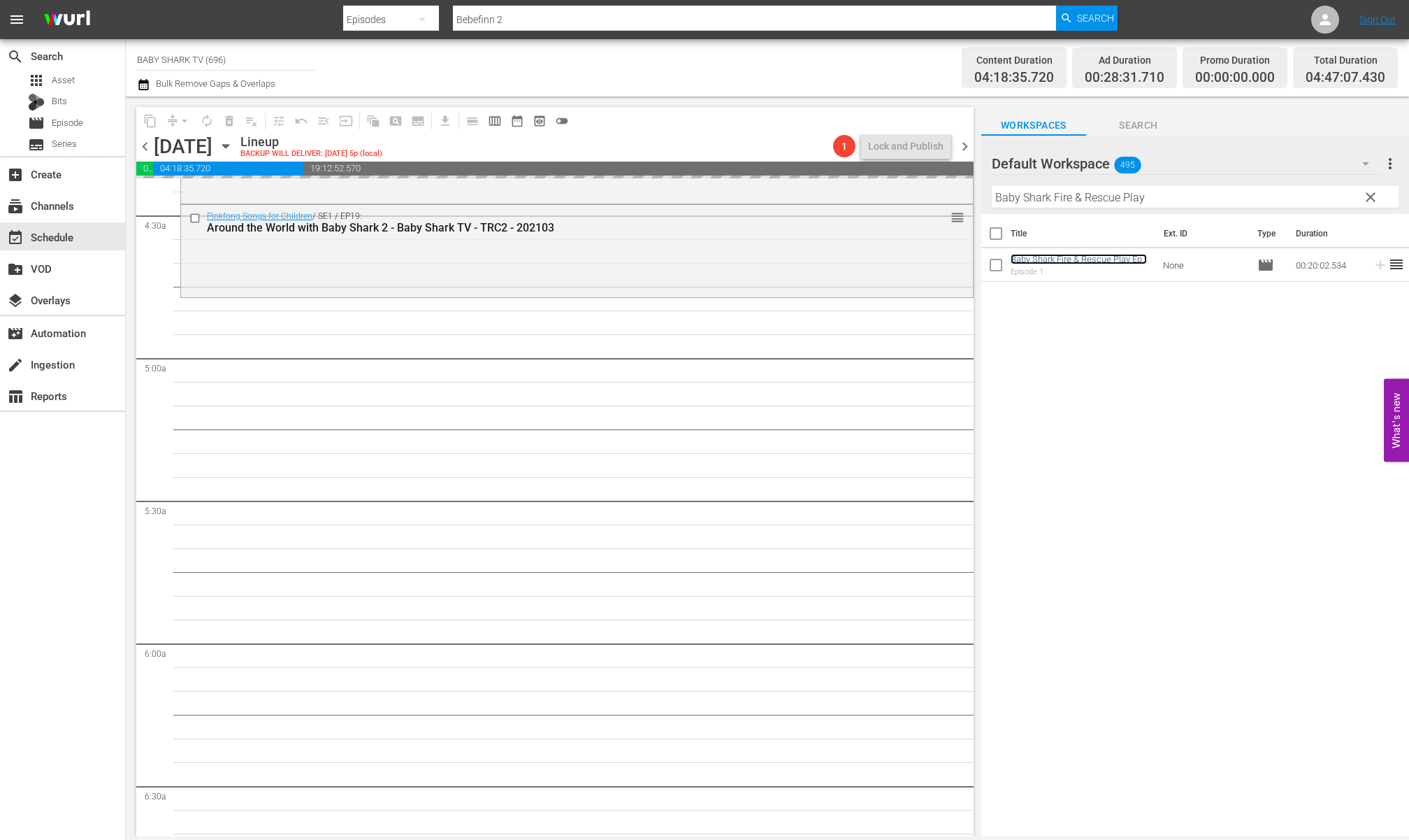
scroll to position [1256, 0]
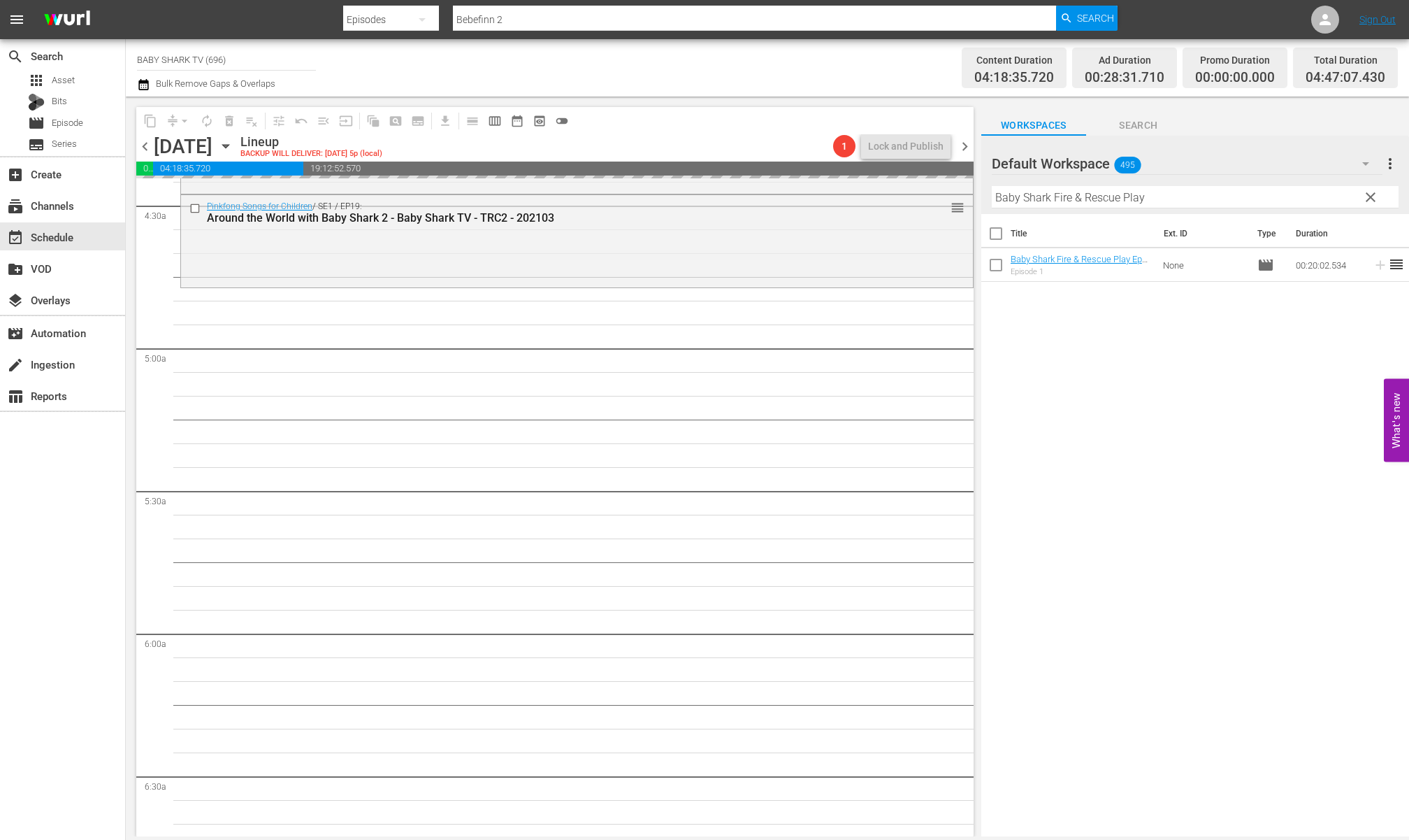
click at [1247, 204] on span "clear" at bounding box center [1371, 197] width 17 height 17
click at [1247, 203] on input "Baby Shark Fire & Rescue Play" at bounding box center [1195, 197] width 407 height 22
click at [1247, 202] on input "Baby Shark Fire & Rescue Play" at bounding box center [1195, 197] width 407 height 22
click at [1247, 201] on input "Baby Shark Fire & Rescue Play" at bounding box center [1195, 197] width 407 height 22
click at [1247, 201] on input "text" at bounding box center [1195, 197] width 407 height 22
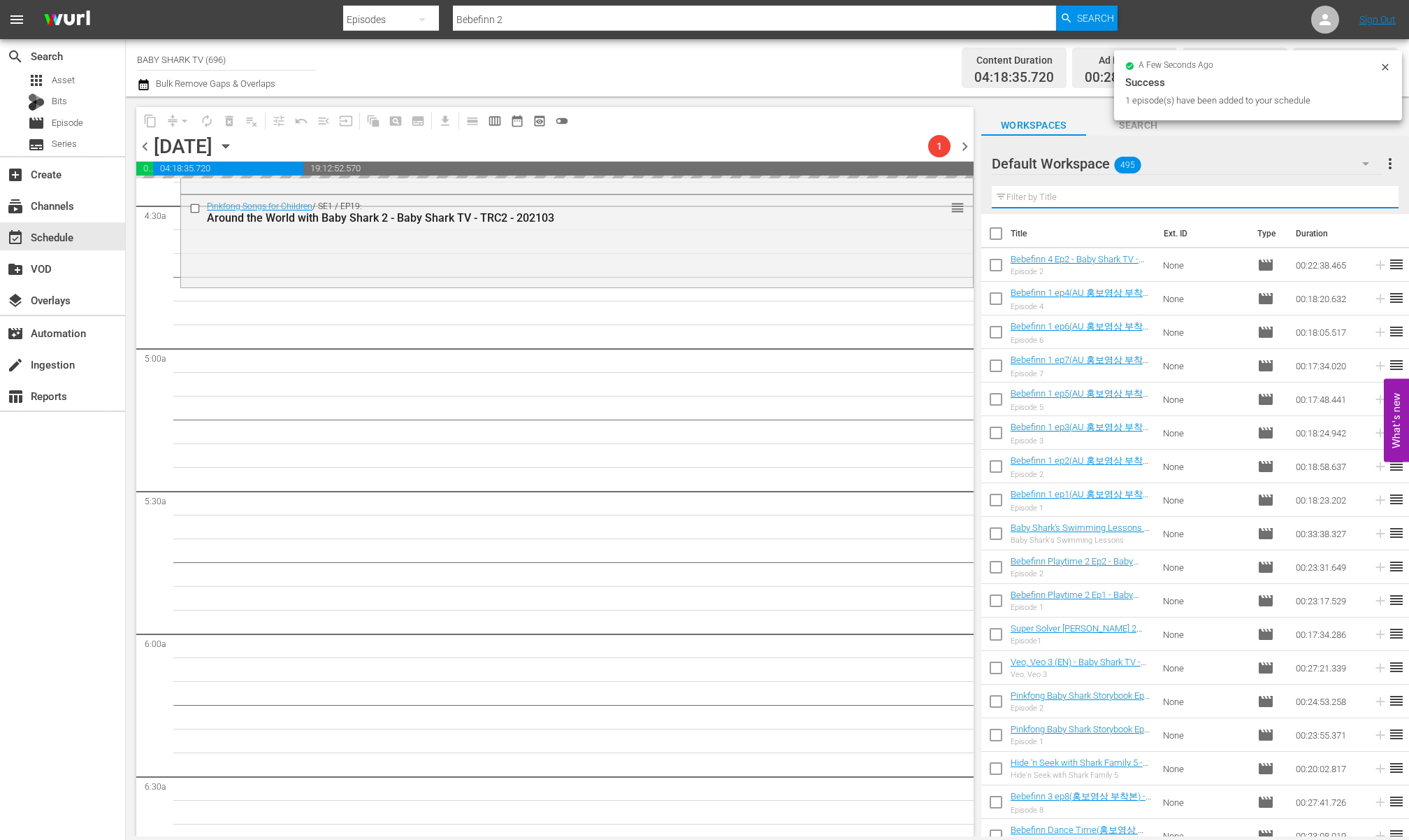
paste input "Baby Baby Yes Papa & Mama"
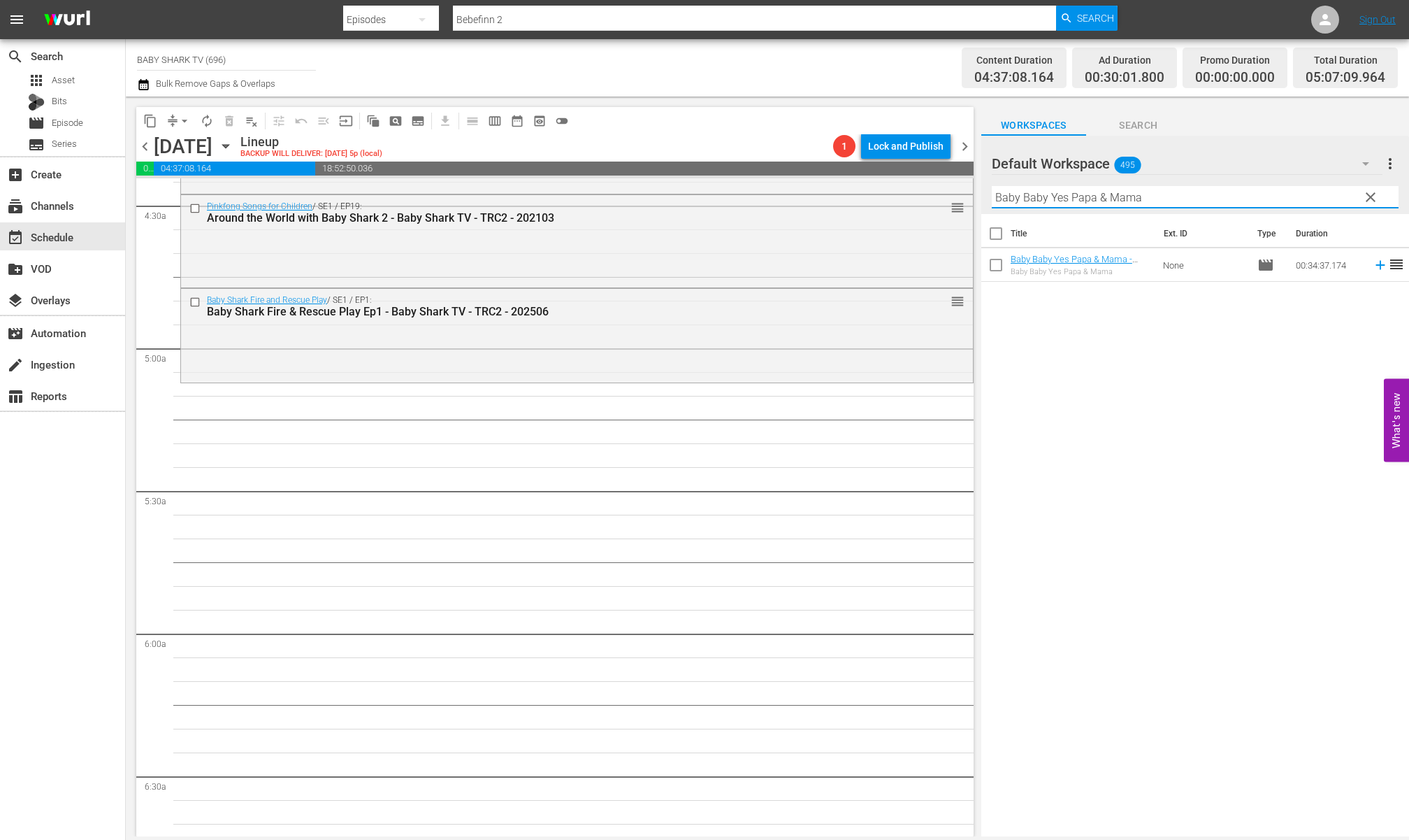
type input "Baby Baby Yes Papa & Mama"
click at [1144, 326] on div "Title Ext. ID Type Duration Baby Baby Yes Papa & Mama - Baby Shark TV - TRC2 - …" at bounding box center [1195, 526] width 427 height 624
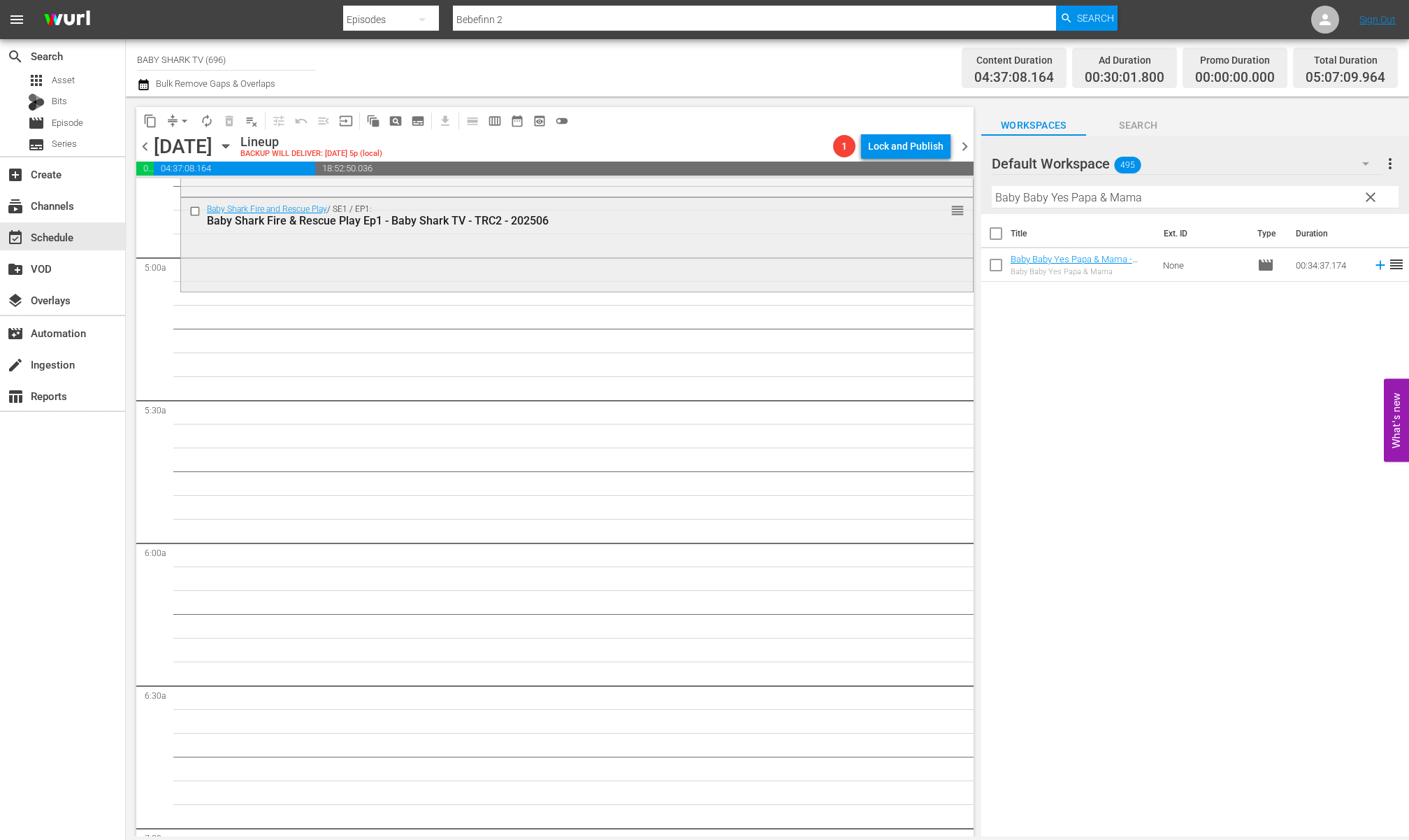
scroll to position [1348, 0]
click at [1108, 319] on div "Title Ext. ID Type Duration Baby Baby Yes Papa & Mama - Baby Shark TV - TRC2 - …" at bounding box center [1195, 526] width 427 height 624
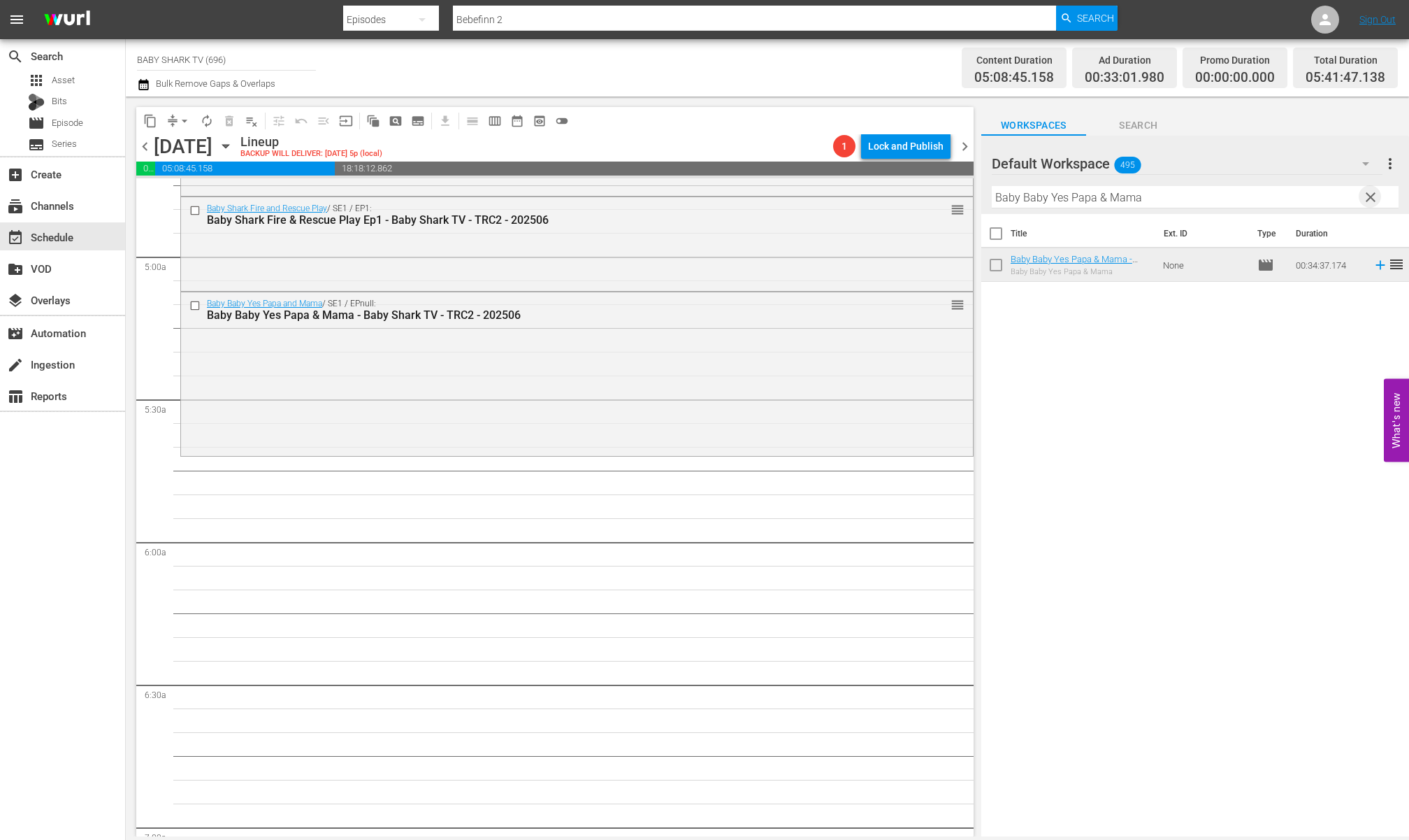
click at [1247, 202] on span "clear" at bounding box center [1371, 197] width 17 height 17
click at [1247, 202] on input "Baby Baby Yes Papa & Mama" at bounding box center [1195, 197] width 407 height 22
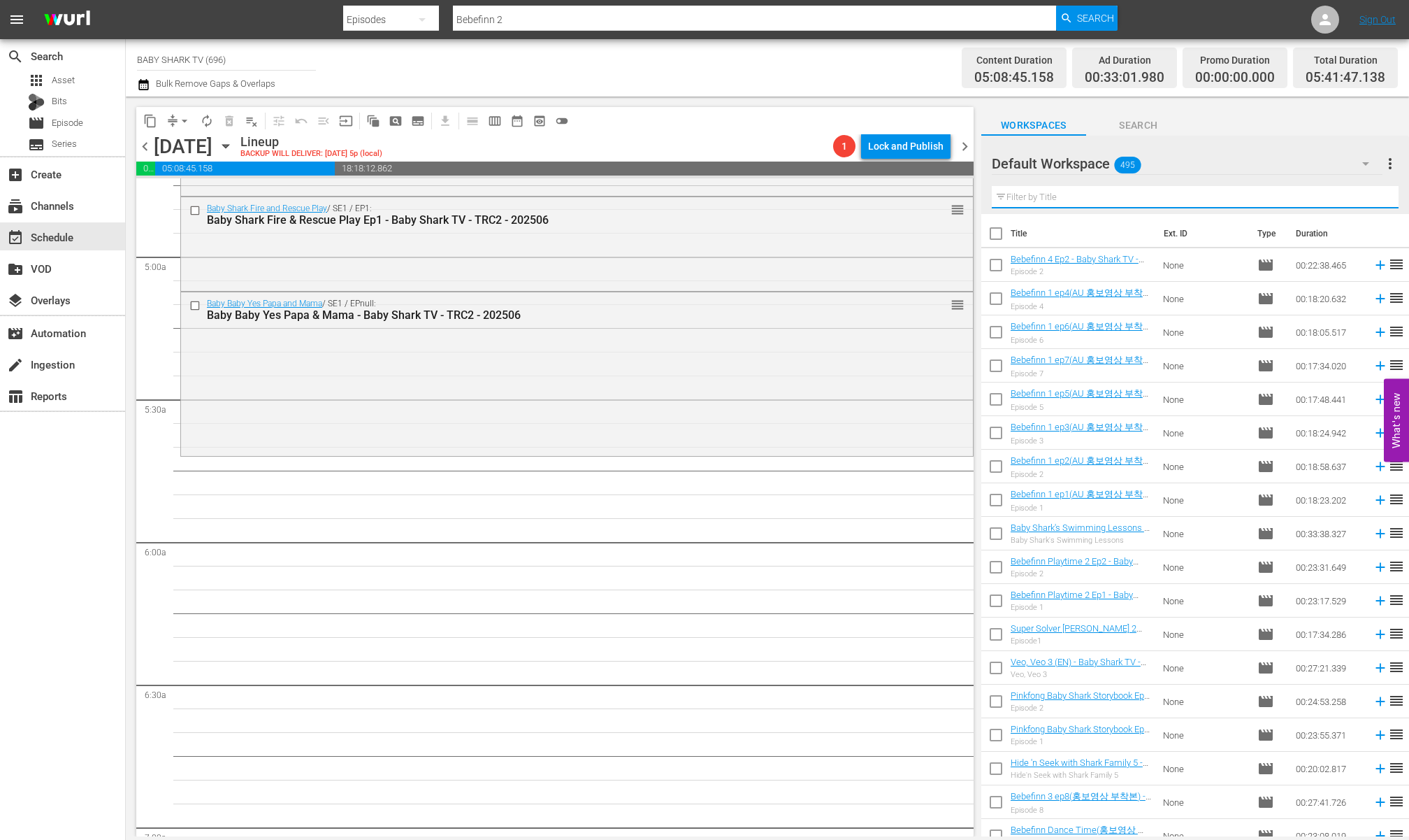
click at [1247, 202] on input "text" at bounding box center [1195, 197] width 407 height 22
paste input "Save Our Home, Our Earth"
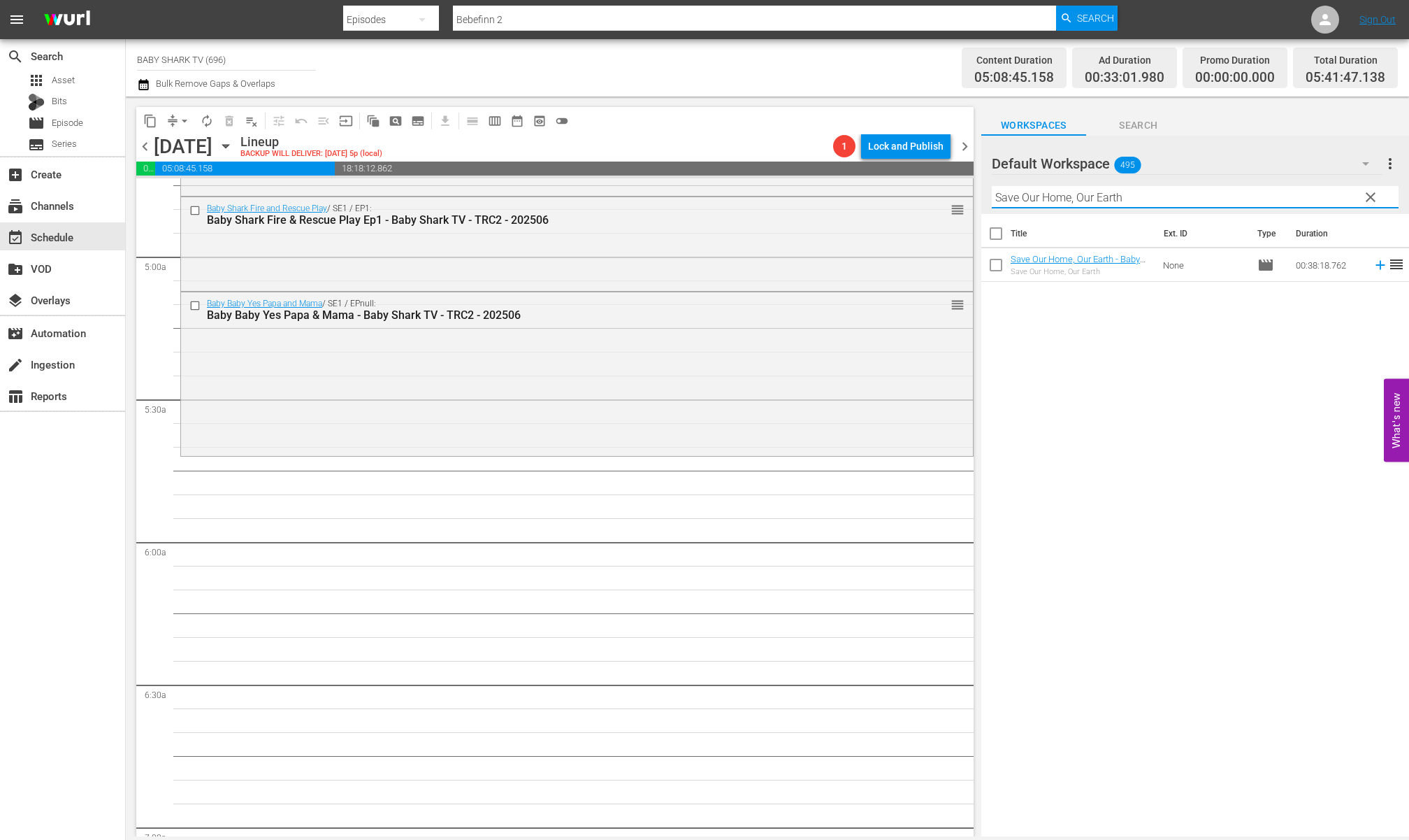
type input "Save Our Home, Our Earth"
click at [1161, 399] on div "Title Ext. ID Type Duration Save Our Home, Our Earth - Baby Shark TV - TRC2 - 2…" at bounding box center [1195, 526] width 427 height 624
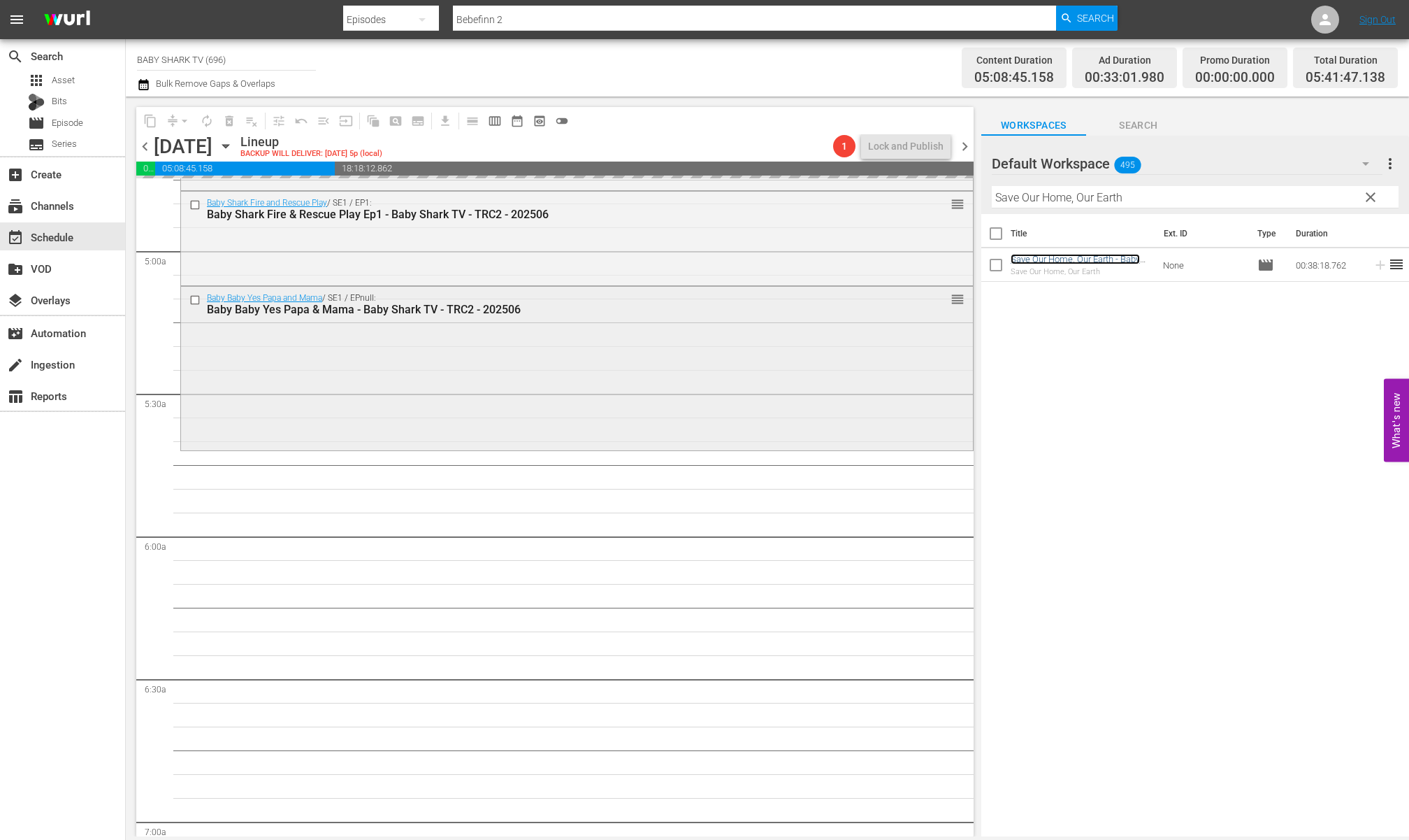
scroll to position [1365, 0]
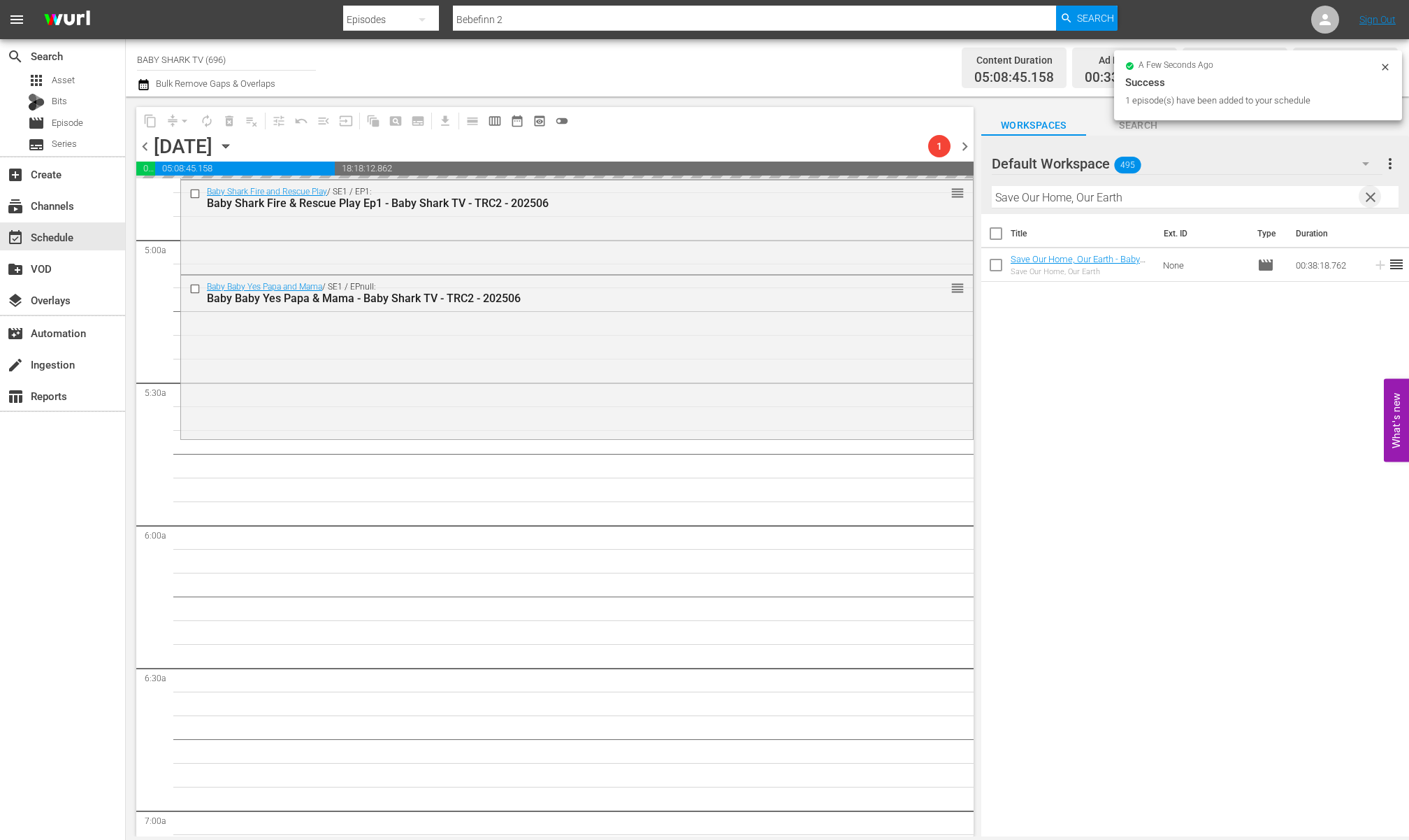
click at [1247, 190] on span "clear" at bounding box center [1371, 197] width 17 height 17
click at [1247, 190] on input "Save Our Home, Our Earth" at bounding box center [1195, 197] width 407 height 22
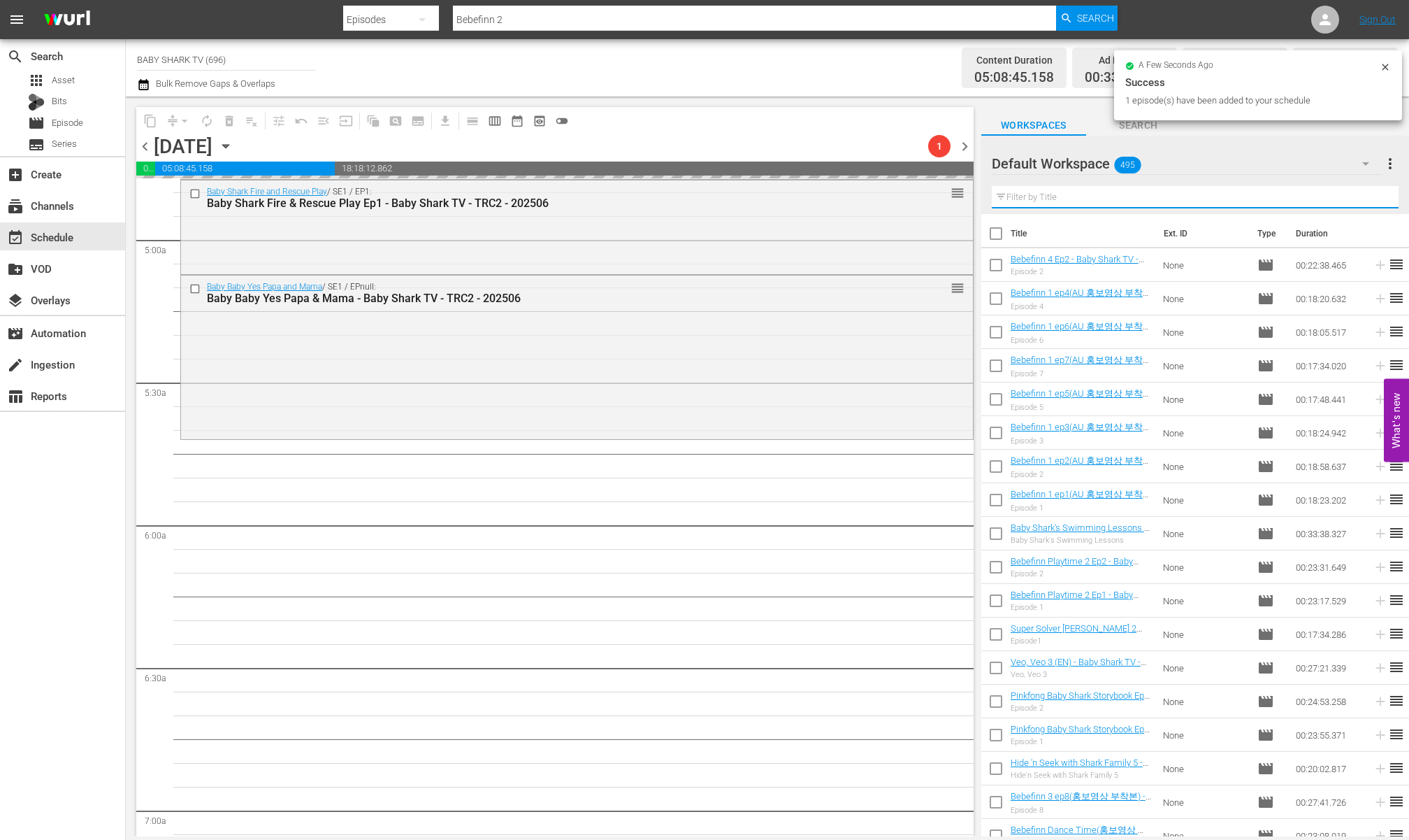
click at [1247, 190] on input "text" at bounding box center [1195, 197] width 407 height 22
paste input "Bebefinn Animal Yoga"
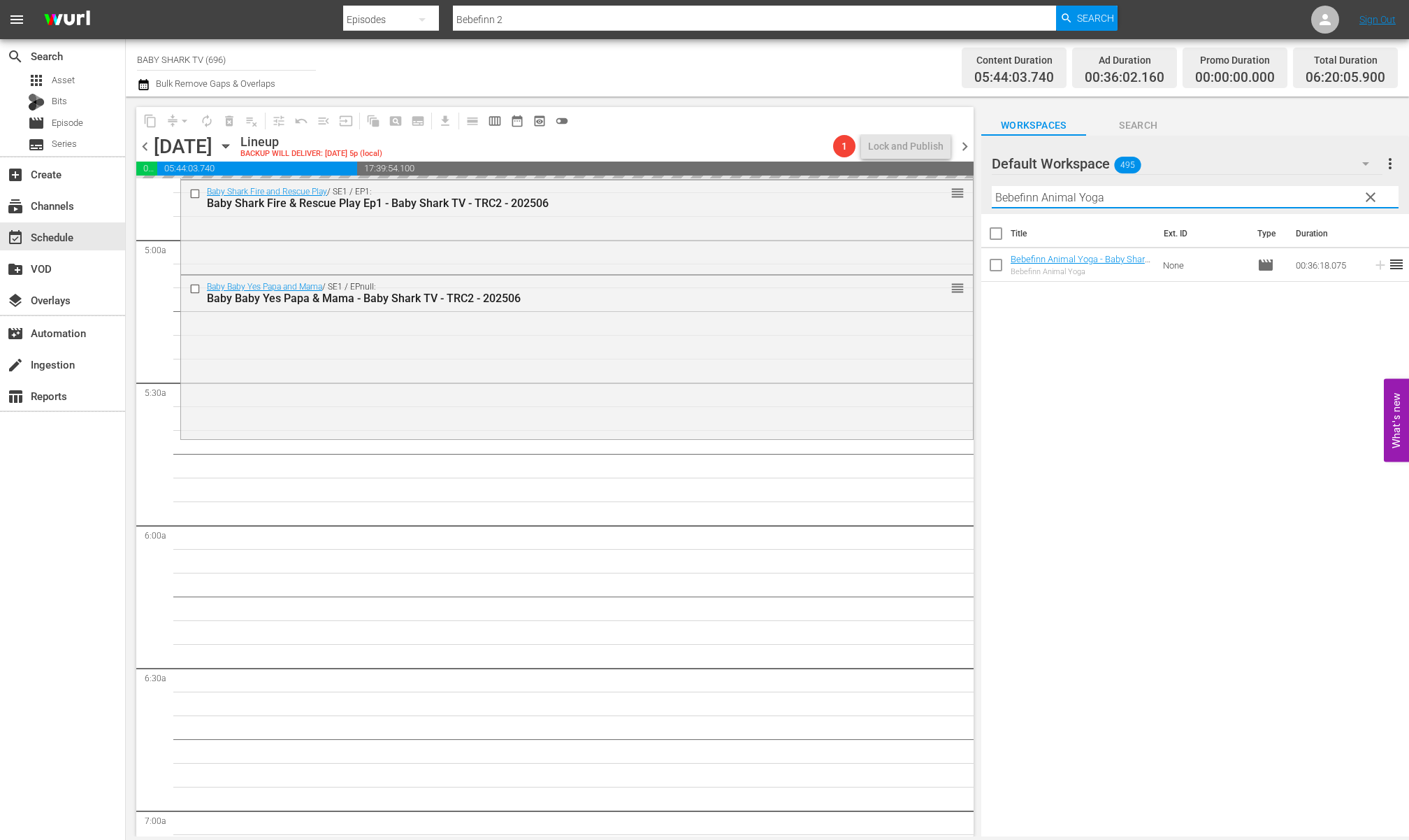
type input "Bebefinn Animal Yoga"
click at [1247, 374] on div "Title Ext. ID Type Duration Bebefinn Animal Yoga - Baby Shark TV - TRC2 - 20250…" at bounding box center [1195, 526] width 427 height 624
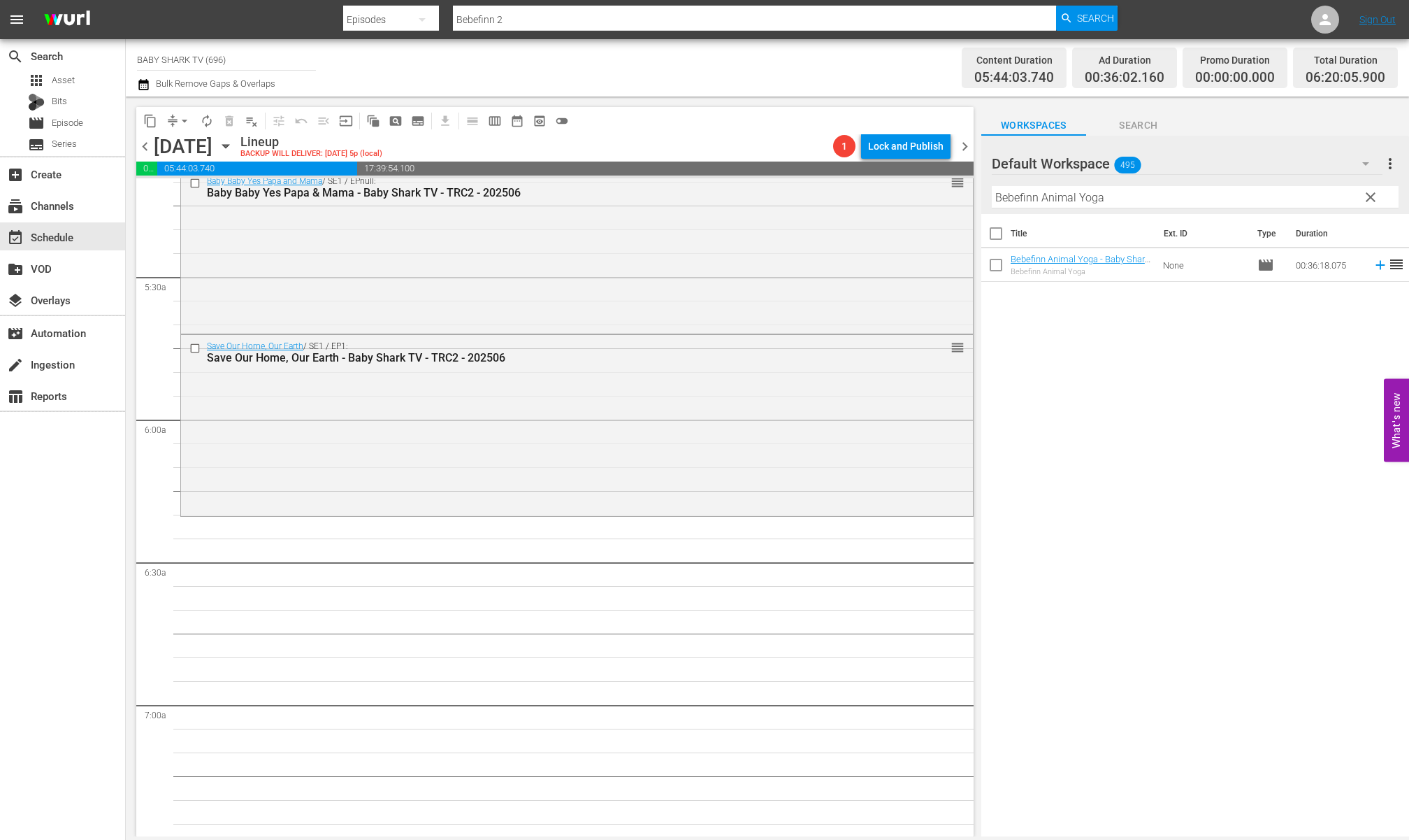
click at [1096, 418] on div "Title Ext. ID Type Duration Bebefinn Animal Yoga - Baby Shark TV - TRC2 - 20250…" at bounding box center [1195, 526] width 427 height 624
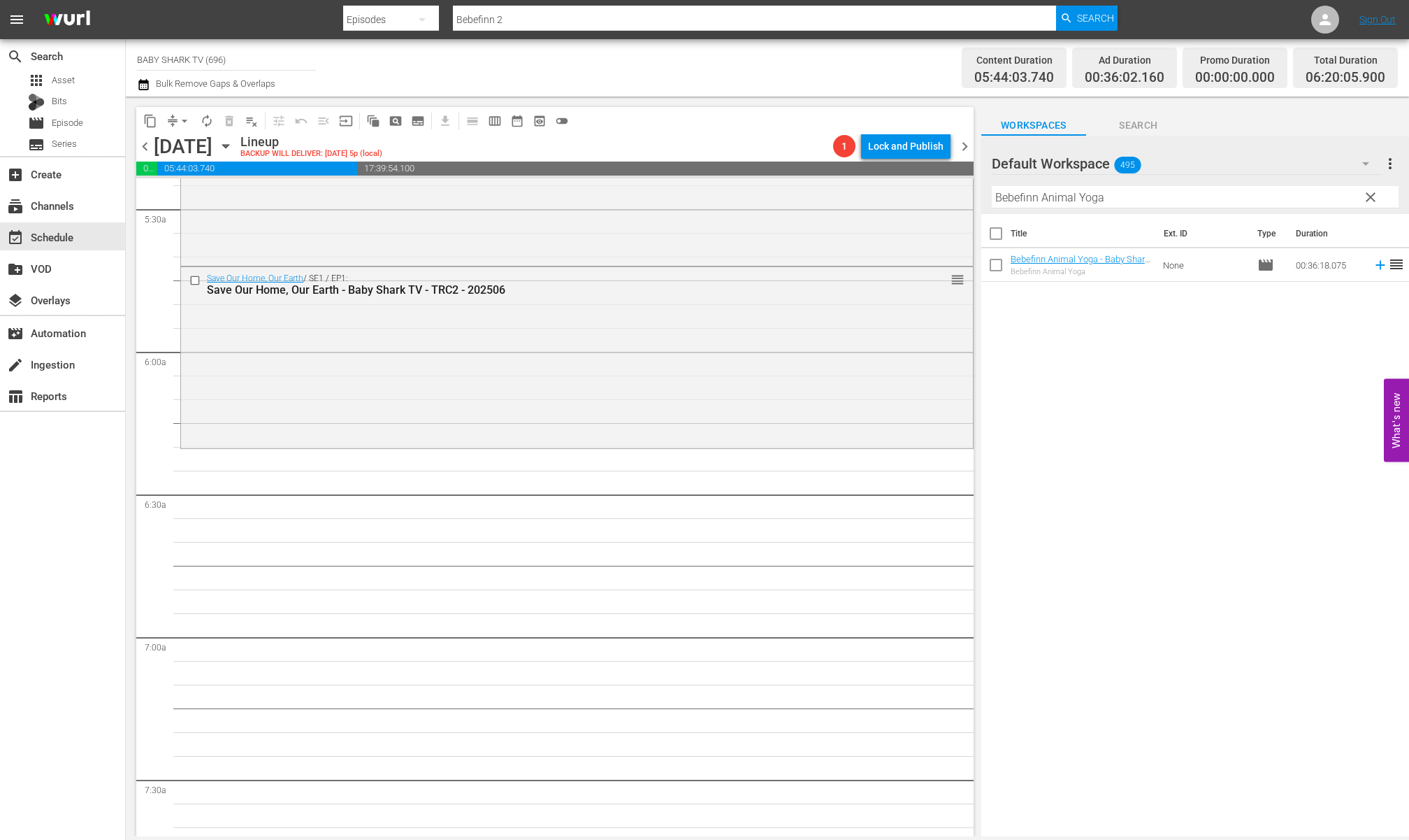
click at [1094, 439] on div "Title Ext. ID Type Duration Bebefinn Animal Yoga - Baby Shark TV - TRC2 - 20250…" at bounding box center [1195, 526] width 427 height 624
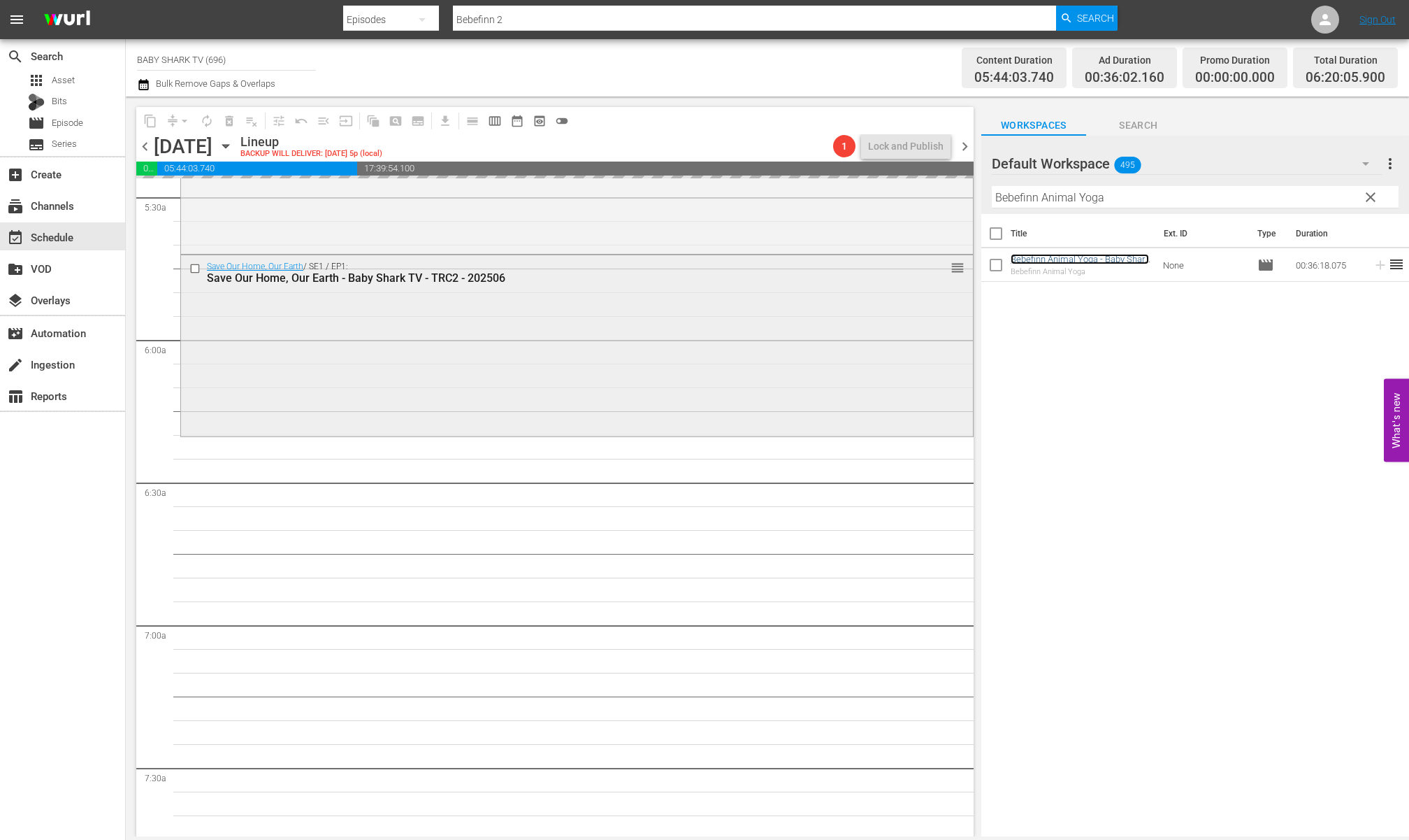
scroll to position [1657, 0]
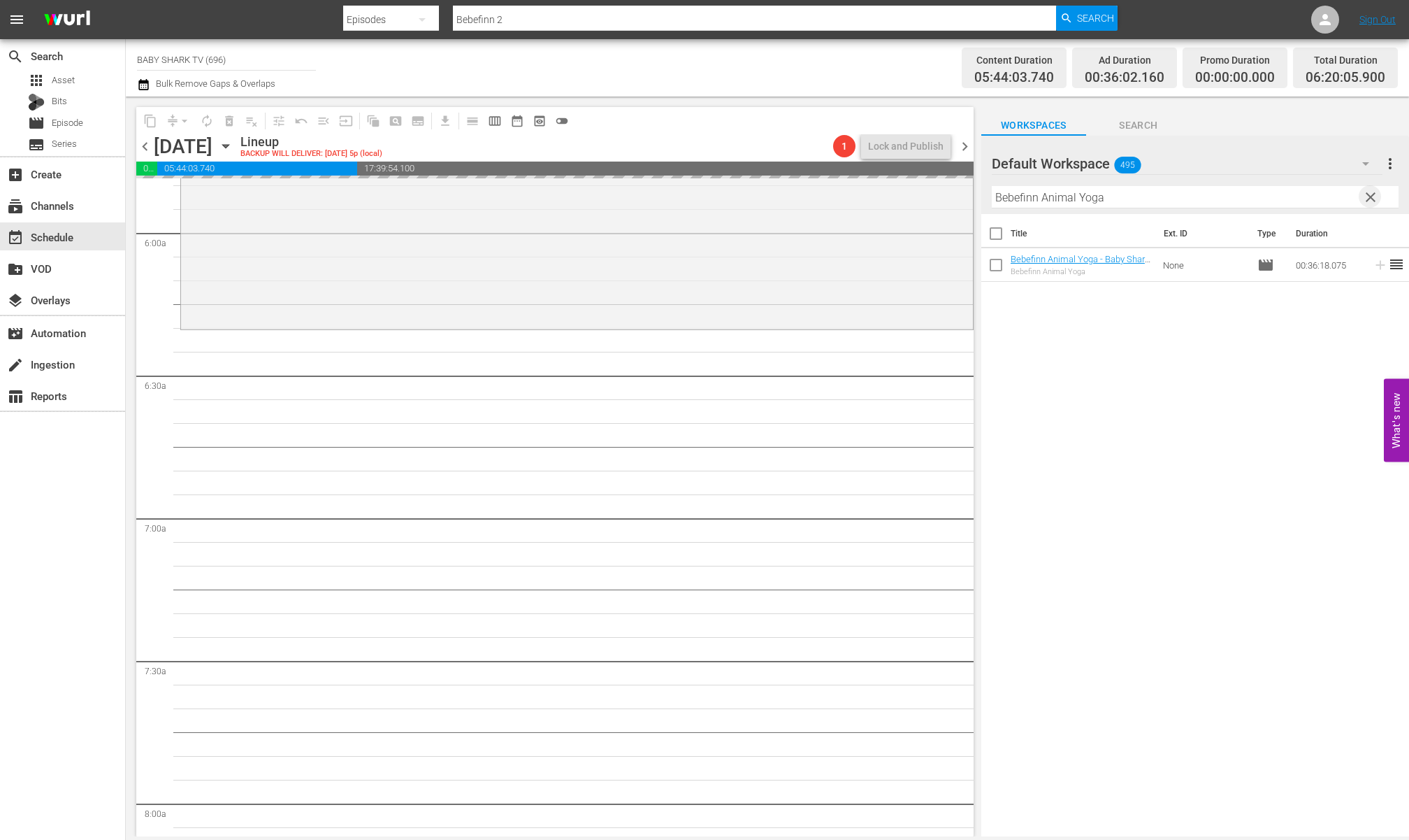
click at [1247, 191] on span "clear" at bounding box center [1371, 197] width 17 height 17
click at [1247, 191] on input "Bebefinn Animal Yoga" at bounding box center [1195, 197] width 407 height 22
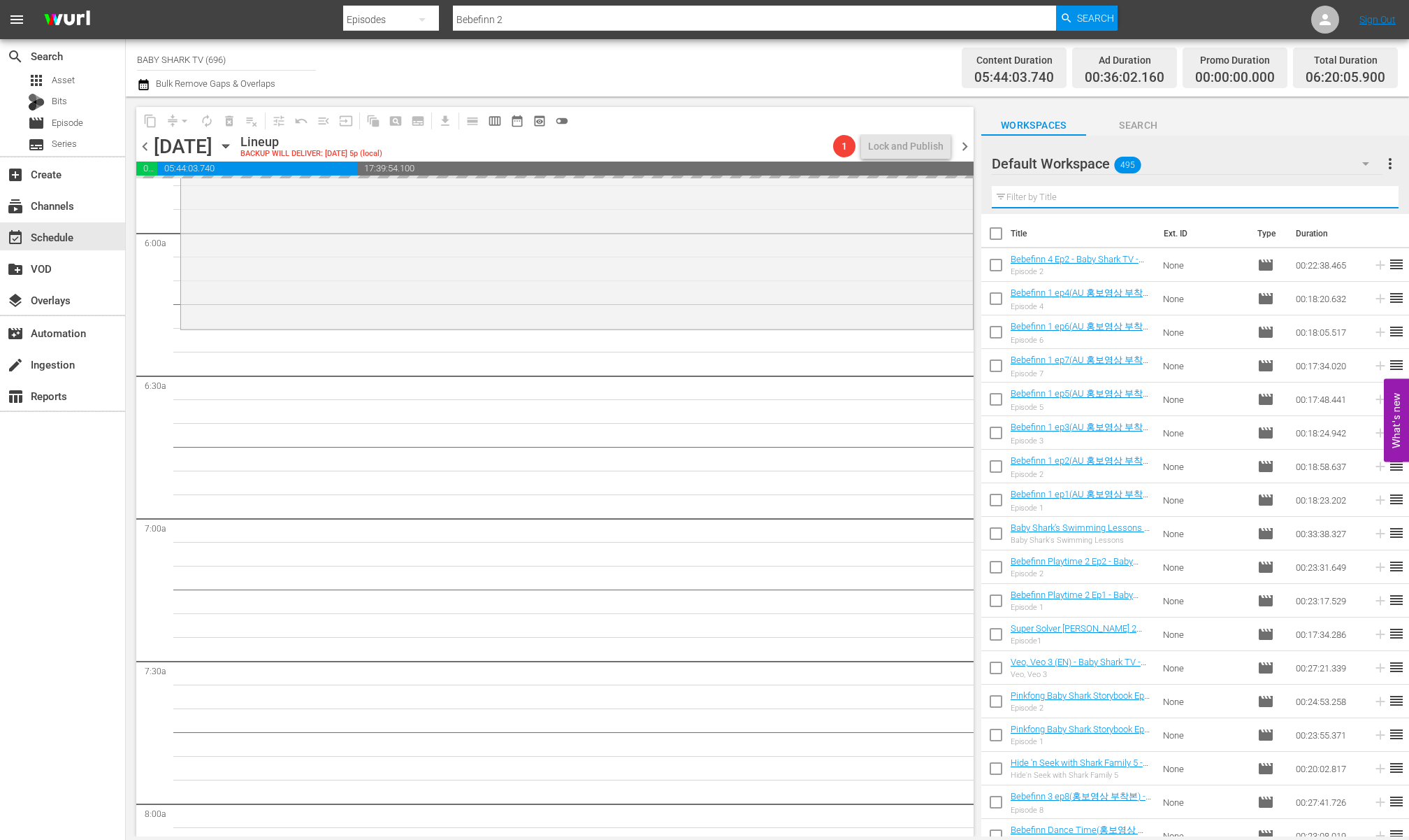
click at [1247, 191] on input "text" at bounding box center [1195, 197] width 407 height 22
paste input "Pinkfong Princess Songs and Stories"
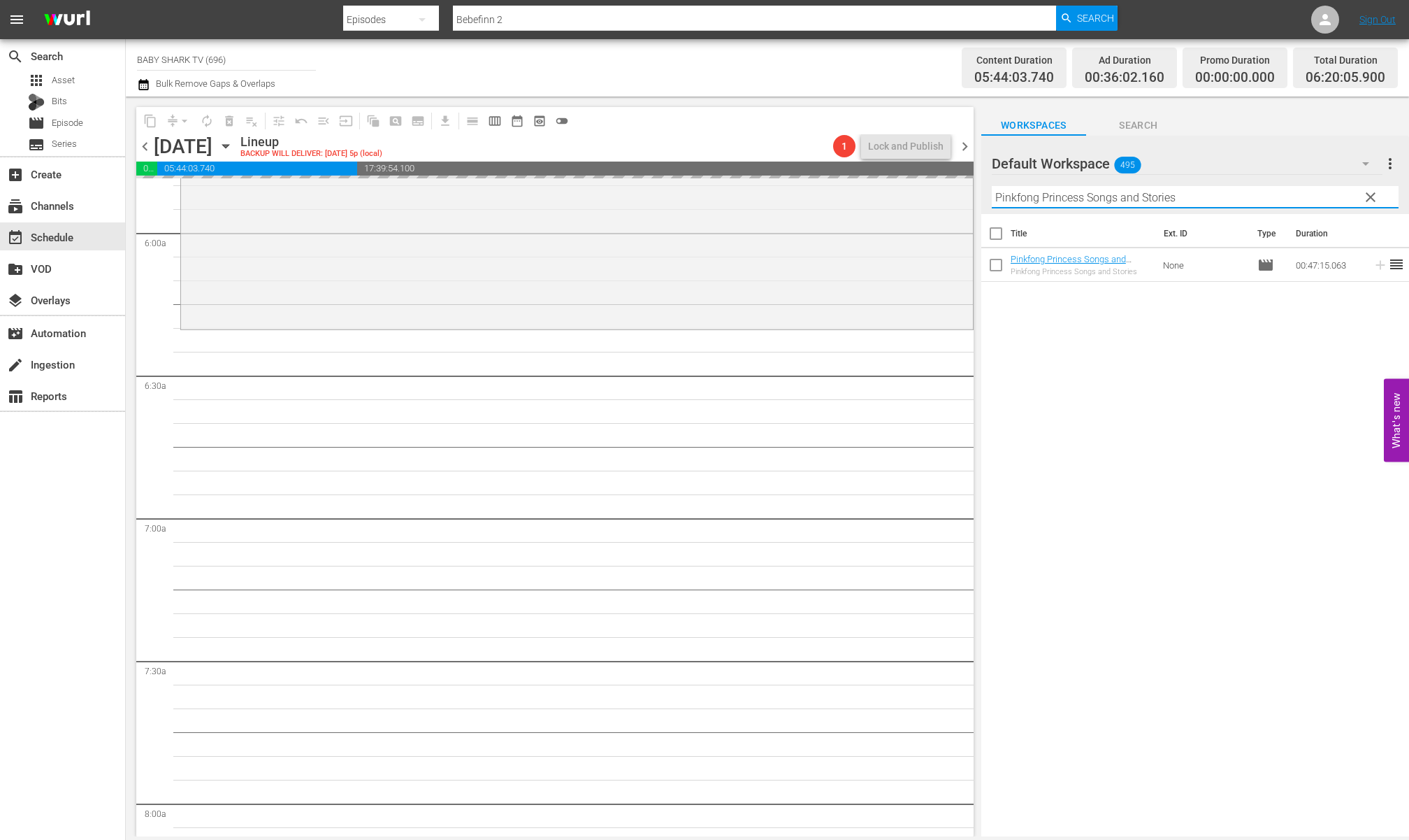
type input "Pinkfong Princess Songs and Stories"
click at [1247, 359] on div "Title Ext. ID Type Duration Pinkfong Princess Songs and Stories - Baby Shark TV…" at bounding box center [1195, 526] width 427 height 624
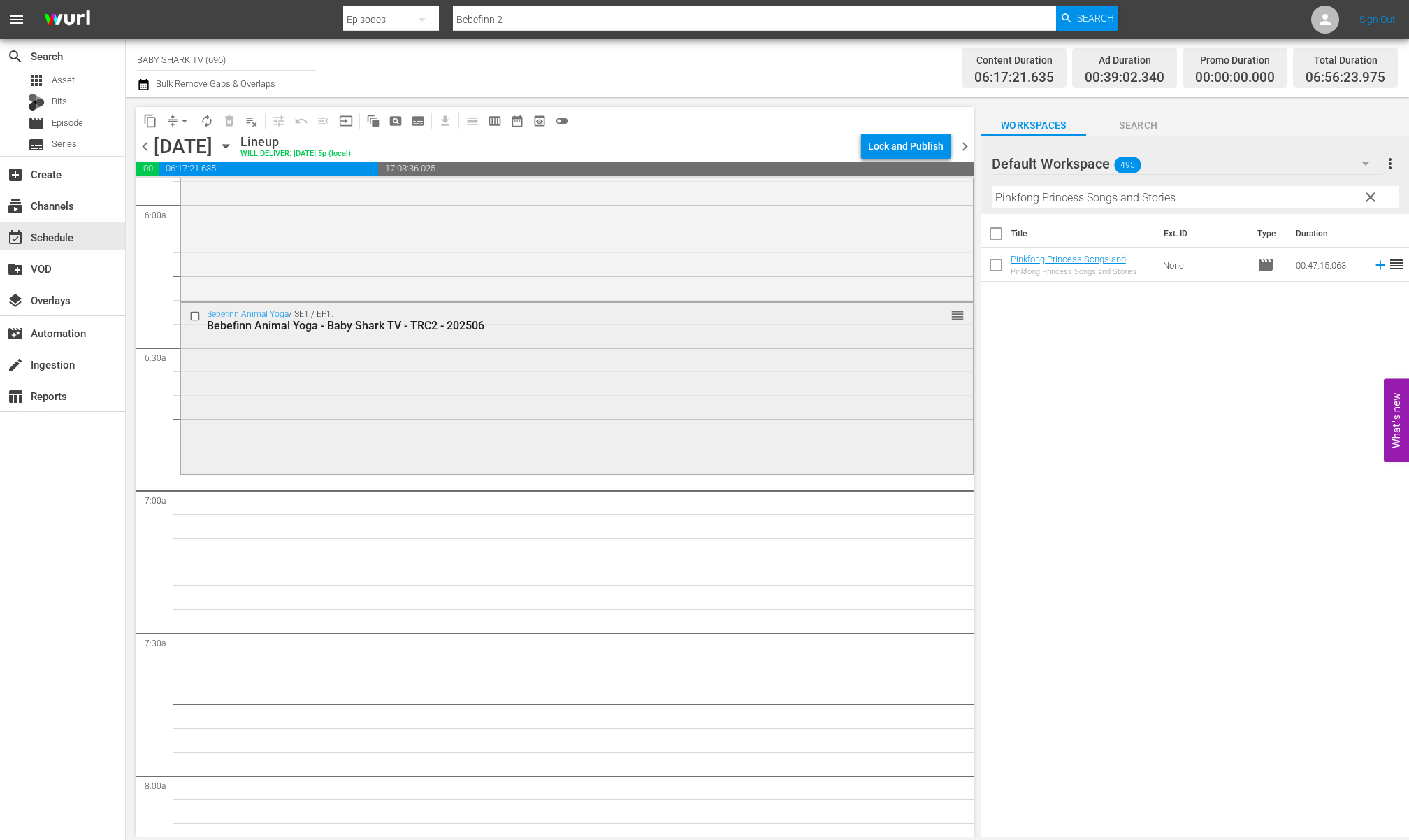
scroll to position [1688, 0]
click at [1136, 334] on div "Title Ext. ID Type Duration Pinkfong Princess Songs and Stories - Baby Shark TV…" at bounding box center [1195, 526] width 427 height 624
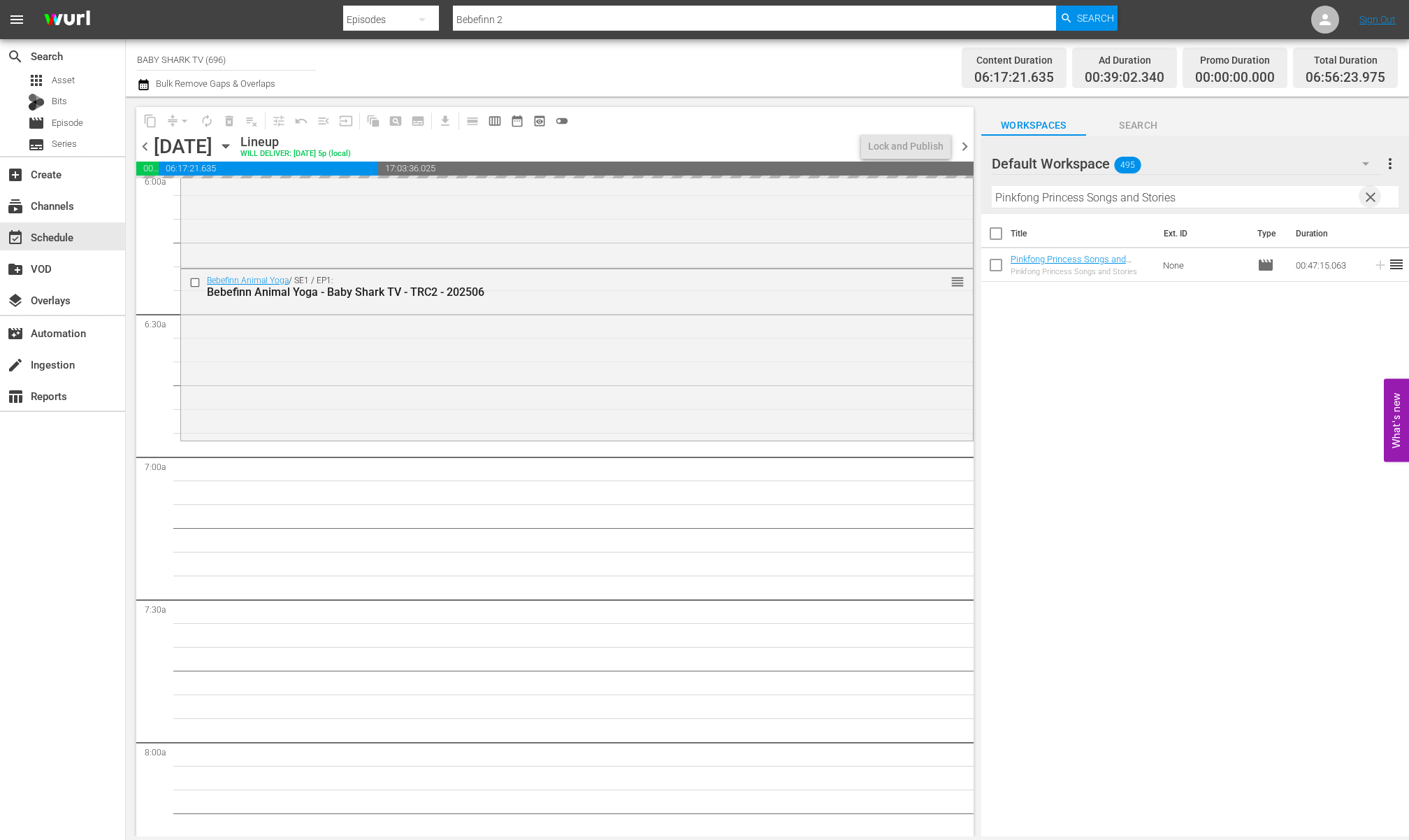
click at [1247, 200] on span "clear" at bounding box center [1371, 197] width 17 height 17
click at [1247, 200] on input "Pinkfong Princess Songs and Stories" at bounding box center [1195, 197] width 407 height 22
click at [1247, 194] on input "Pinkfong Princess Songs and Stories" at bounding box center [1195, 197] width 407 height 22
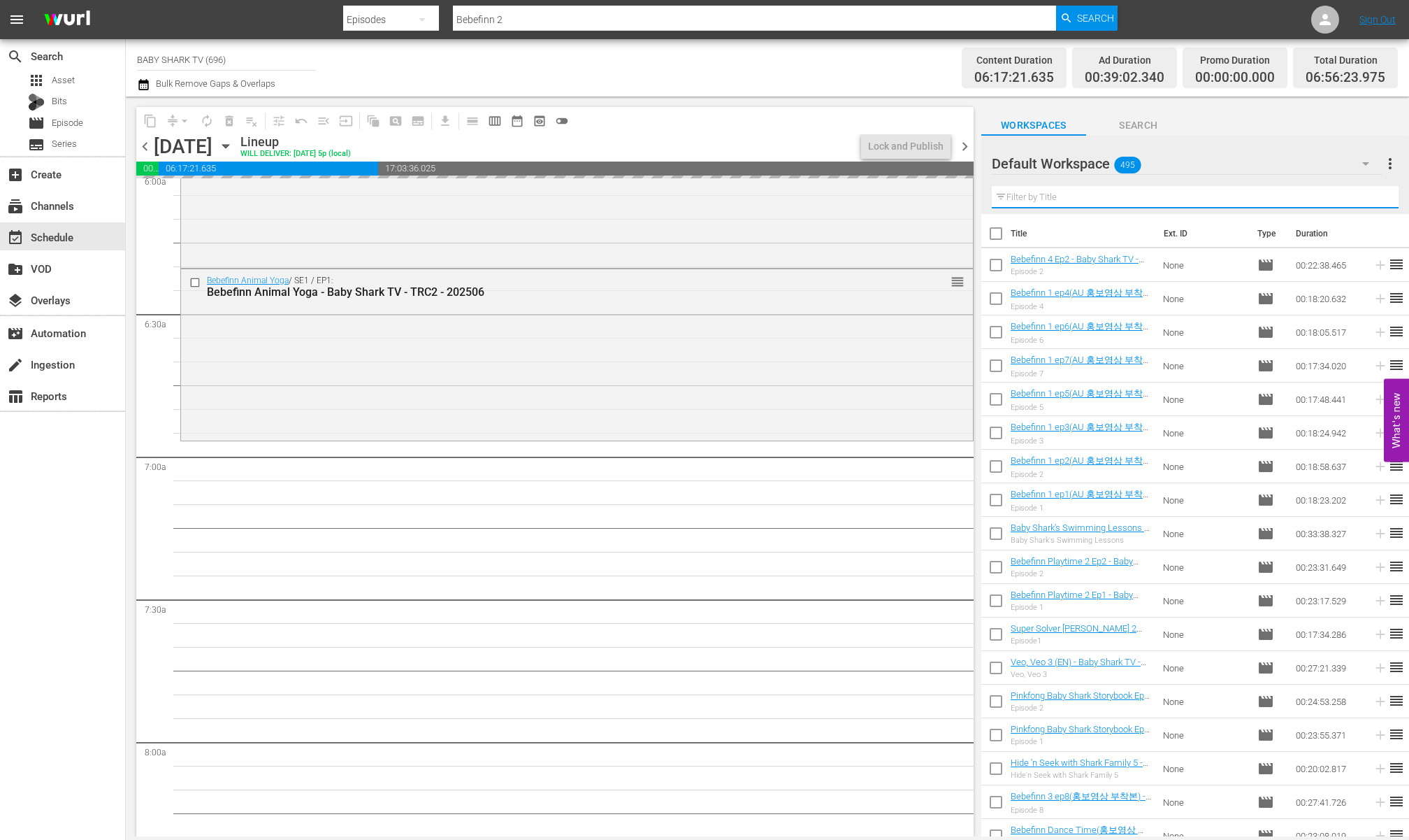
click at [1247, 194] on input "text" at bounding box center [1195, 197] width 407 height 22
paste input "[DATE] Dance with Baby Shark 1"
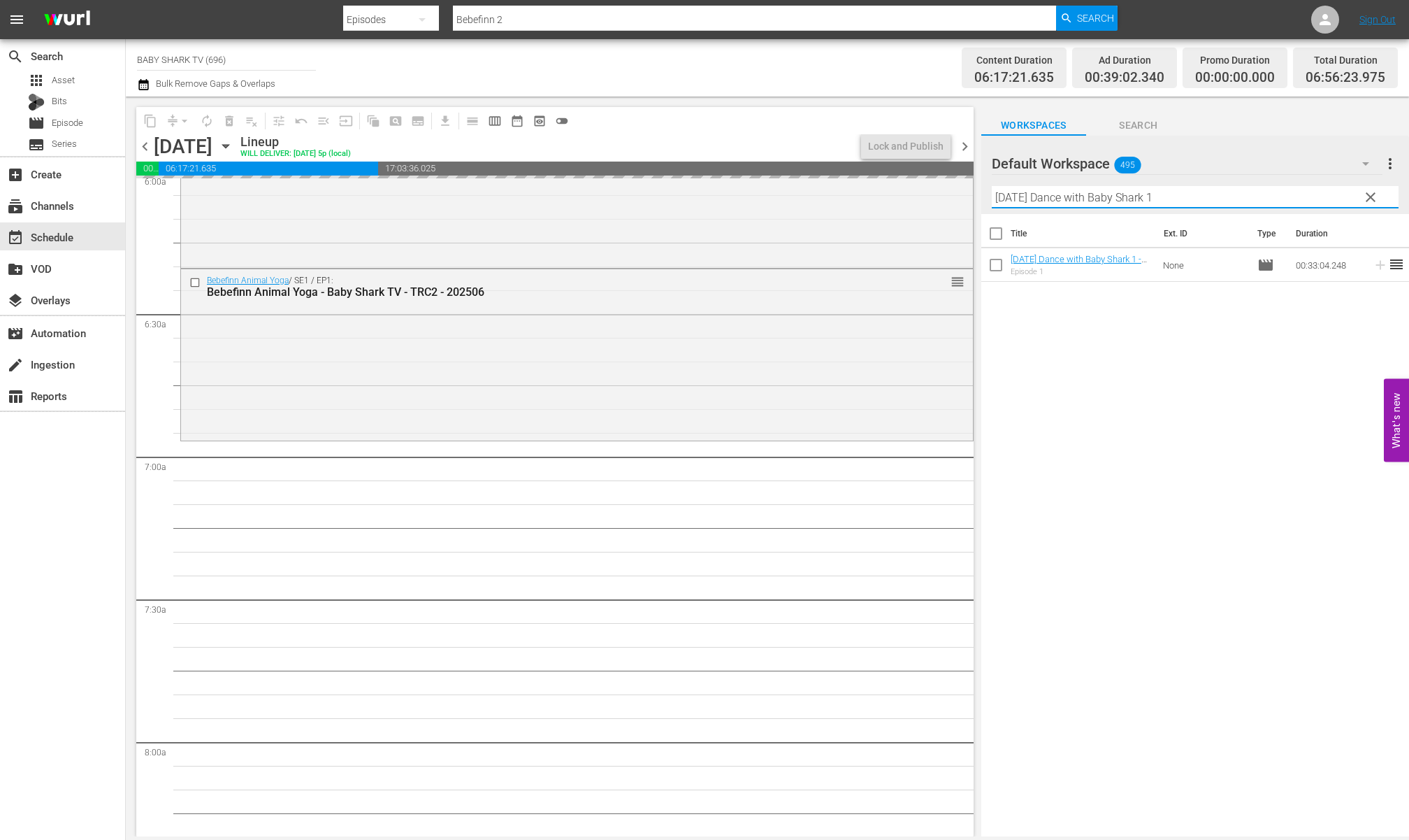
type input "[DATE] Dance with Baby Shark 1"
click at [1134, 413] on div "Title Ext. ID Type Duration [DATE] Dance with Baby Shark 1 - Baby Shark TV - TR…" at bounding box center [1195, 526] width 427 height 624
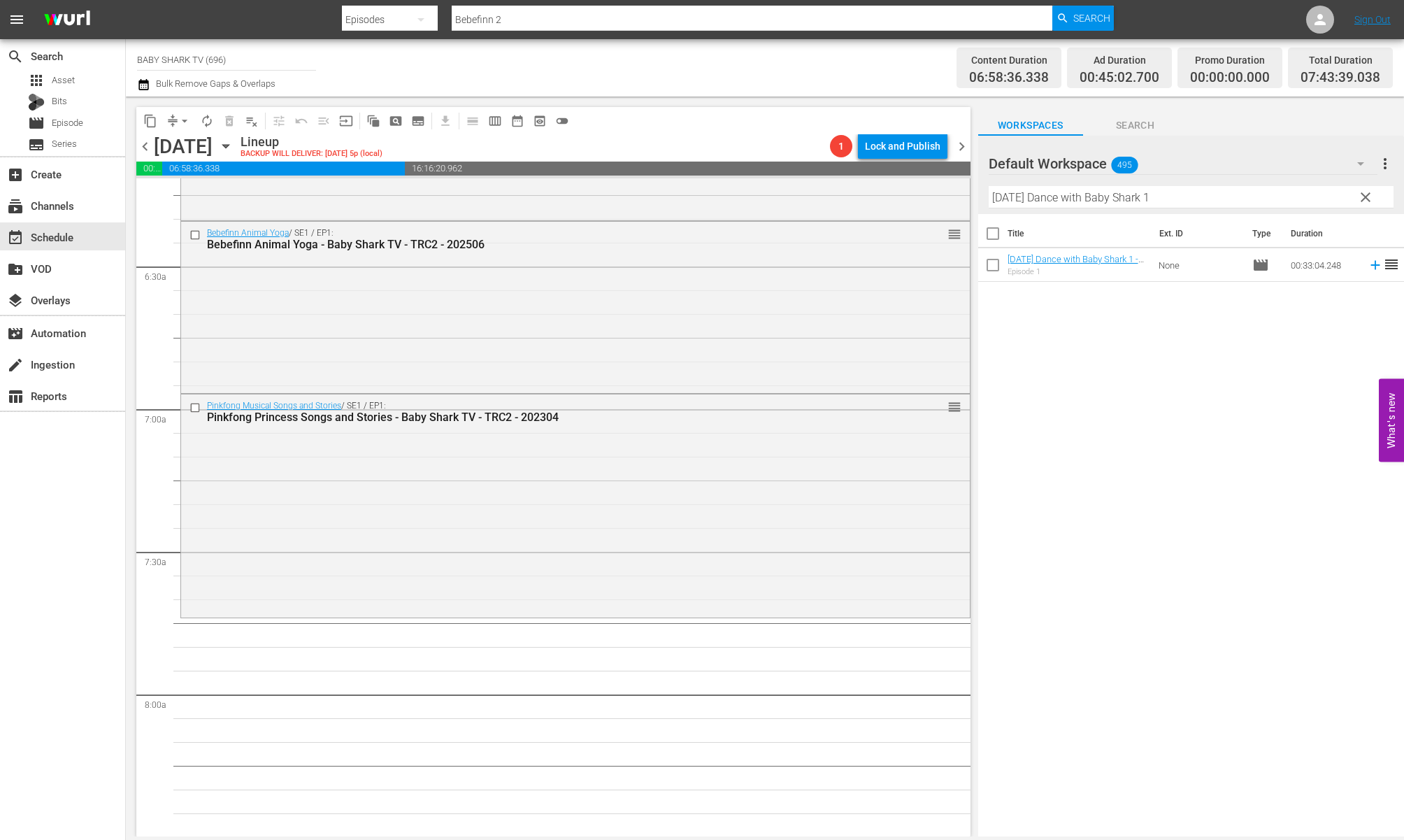
scroll to position [1781, 0]
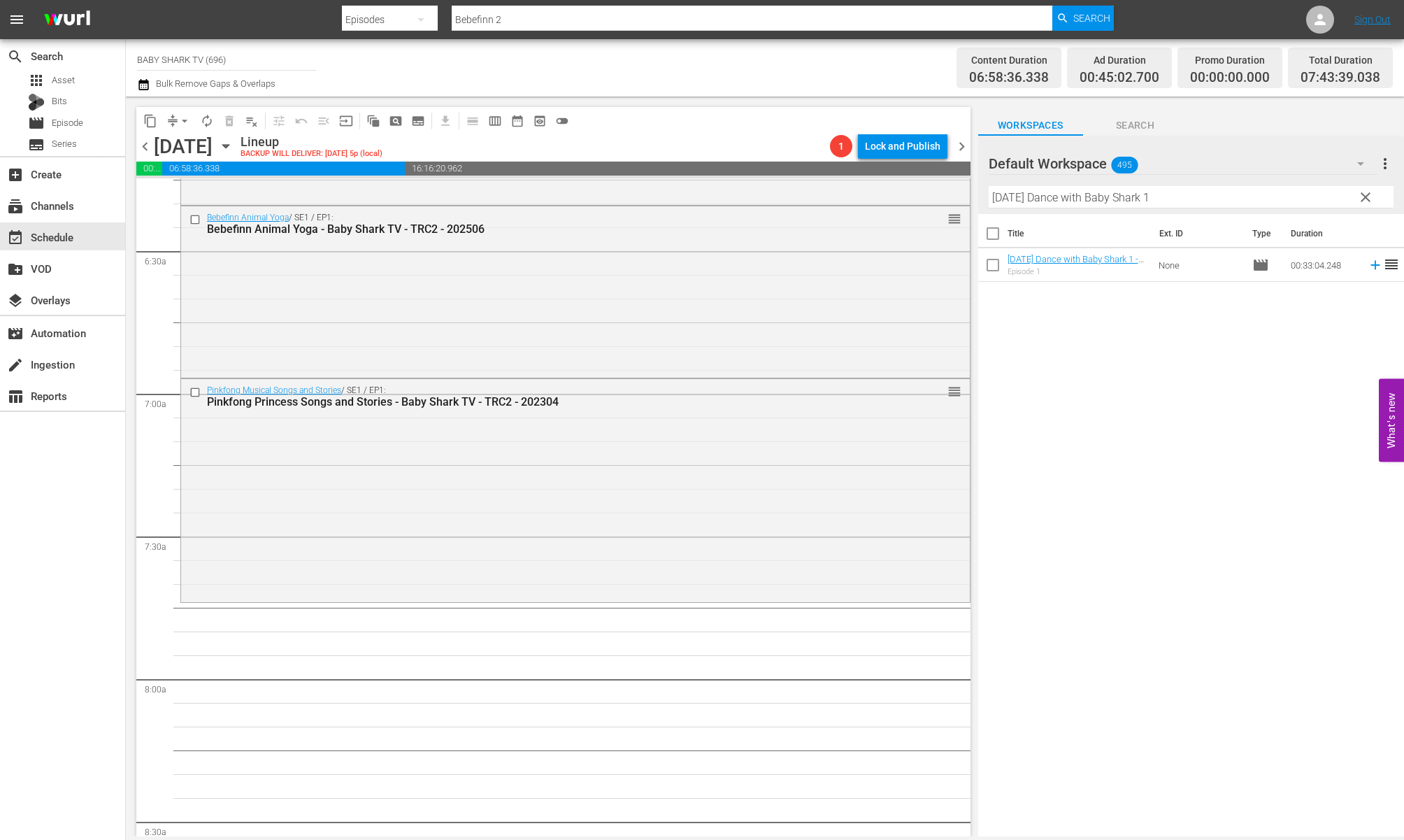
click at [1247, 189] on span "clear" at bounding box center [1366, 197] width 17 height 17
click at [1247, 193] on input "[DATE] Dance with Baby Shark 1" at bounding box center [1191, 197] width 405 height 22
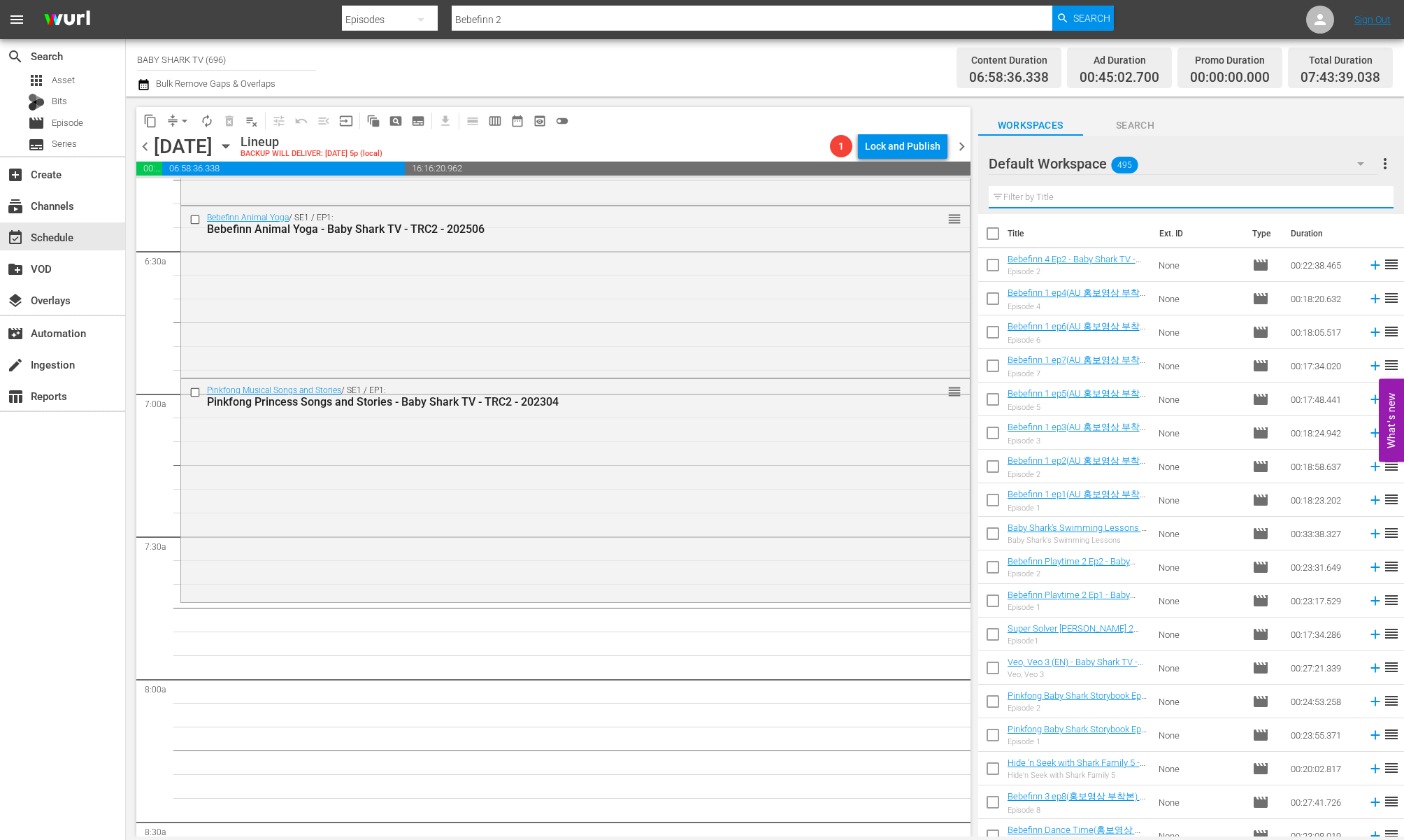
click at [1247, 193] on input "text" at bounding box center [1191, 197] width 405 height 22
paste input "[DATE] Dance with Baby Shark 1"
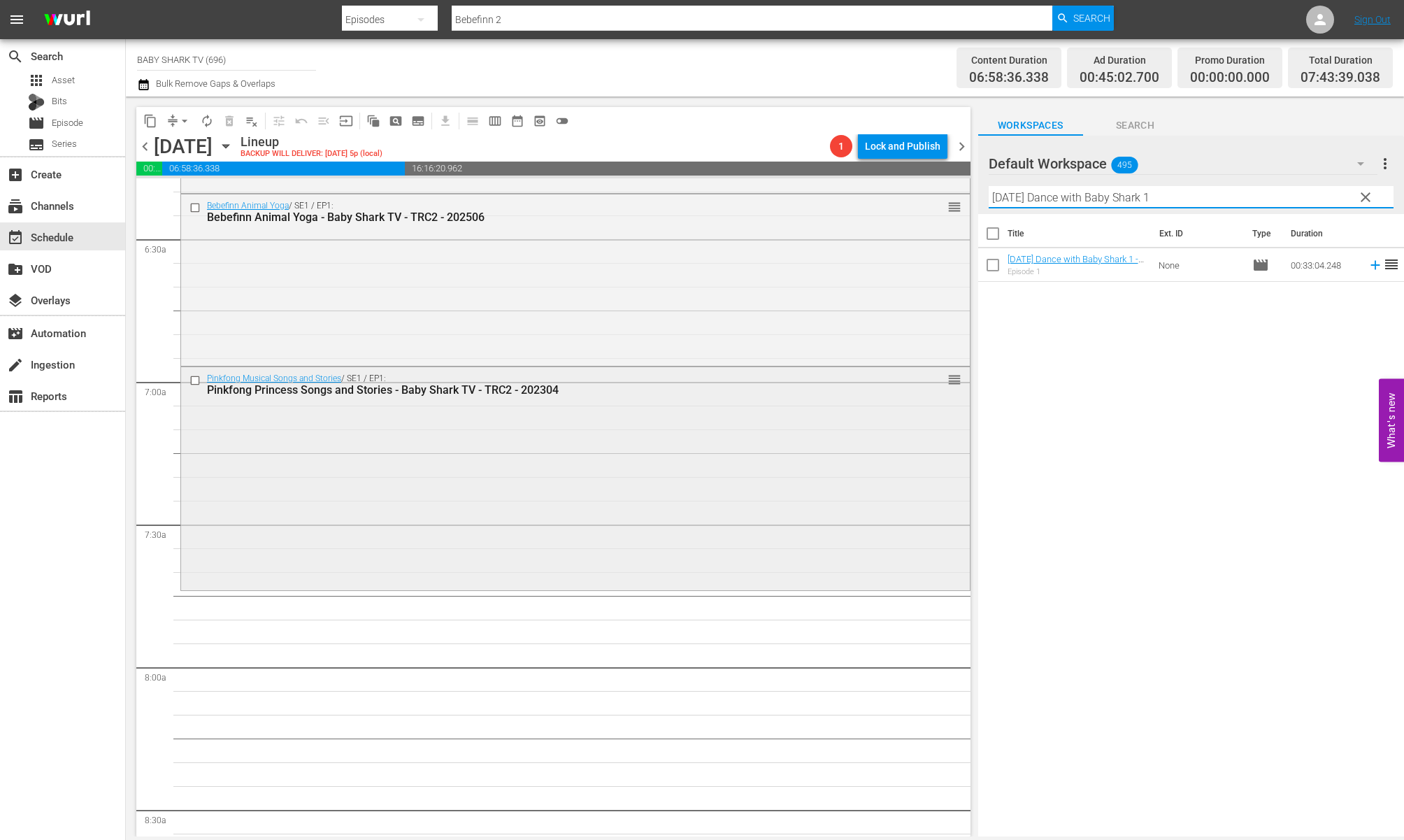
scroll to position [1807, 0]
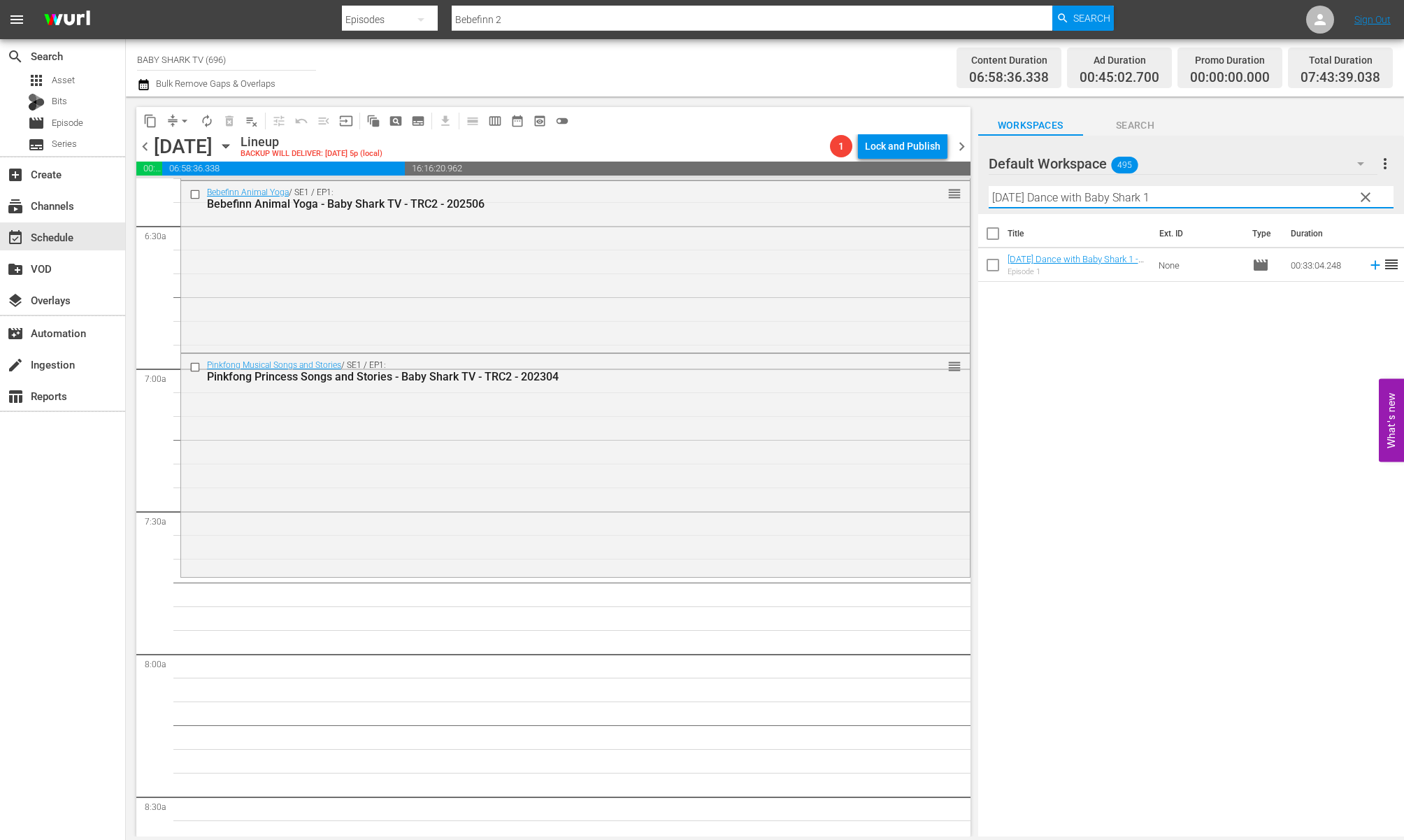
type input "[DATE] Dance with Baby Shark 1"
click at [1096, 344] on div "Title Ext. ID Type Duration [DATE] Dance with Baby Shark 1 - Baby Shark TV - TR…" at bounding box center [1191, 526] width 426 height 624
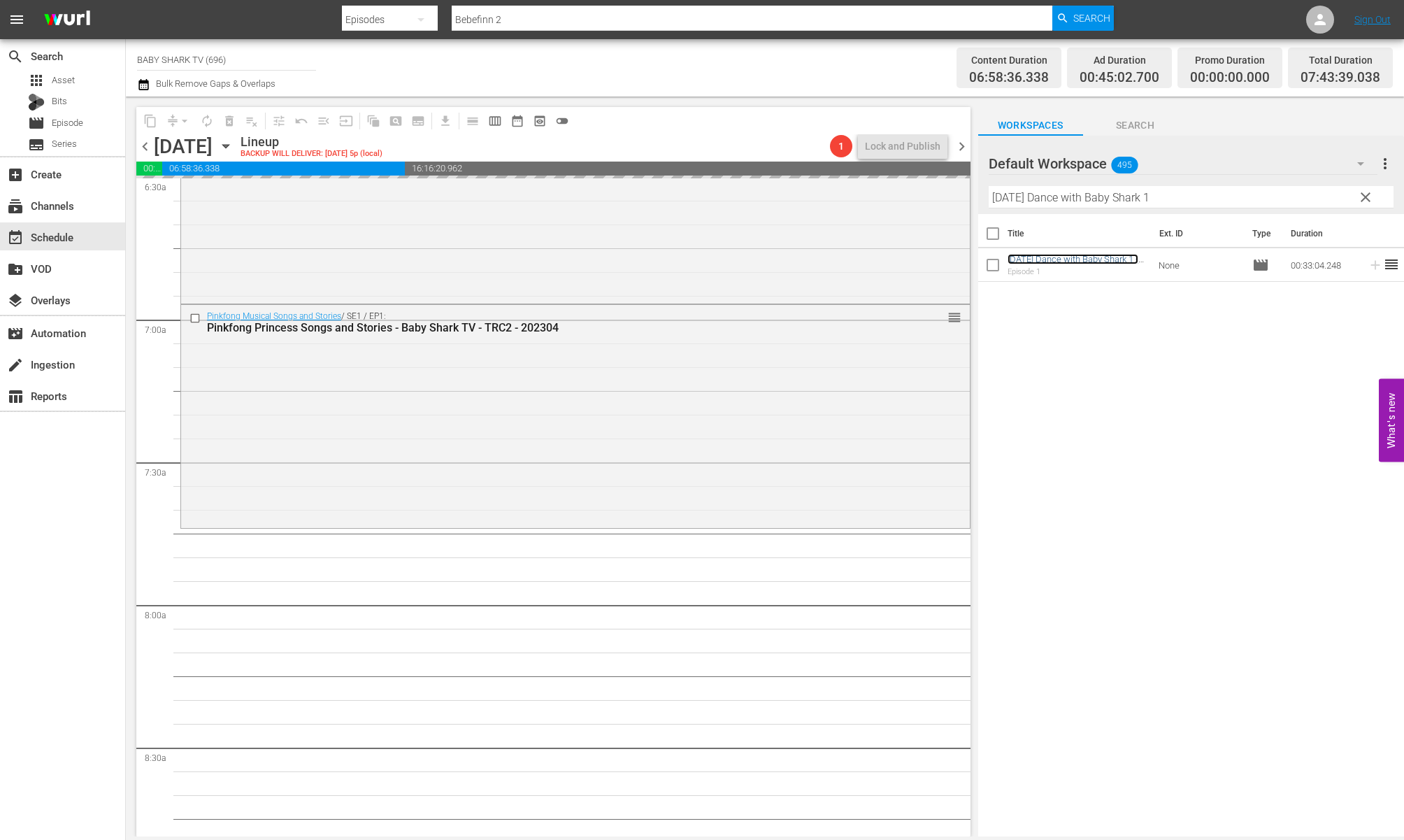
scroll to position [1931, 0]
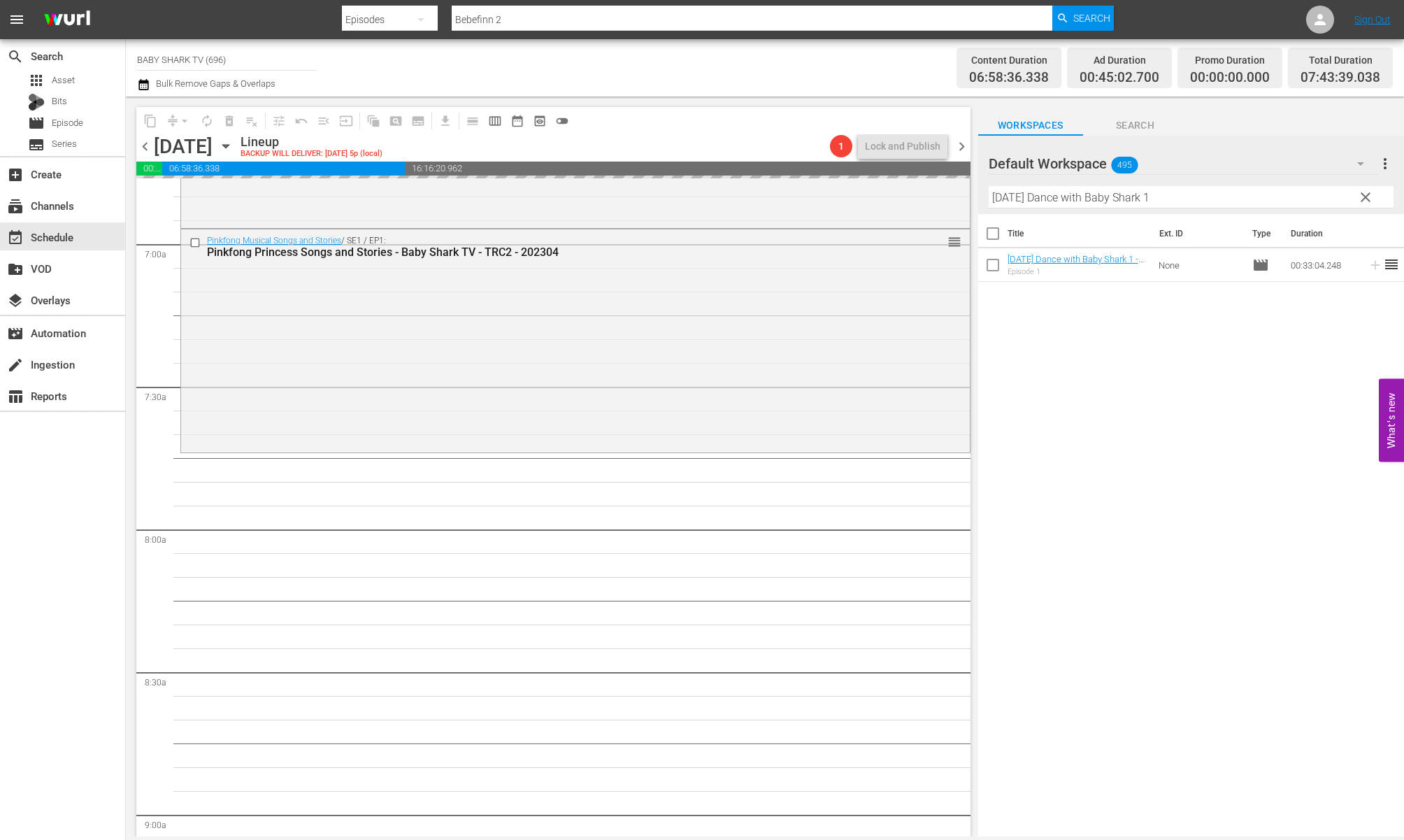
click at [1247, 200] on span "clear" at bounding box center [1366, 197] width 17 height 17
click at [1247, 200] on input "[DATE] Dance with Baby Shark 1" at bounding box center [1191, 197] width 405 height 22
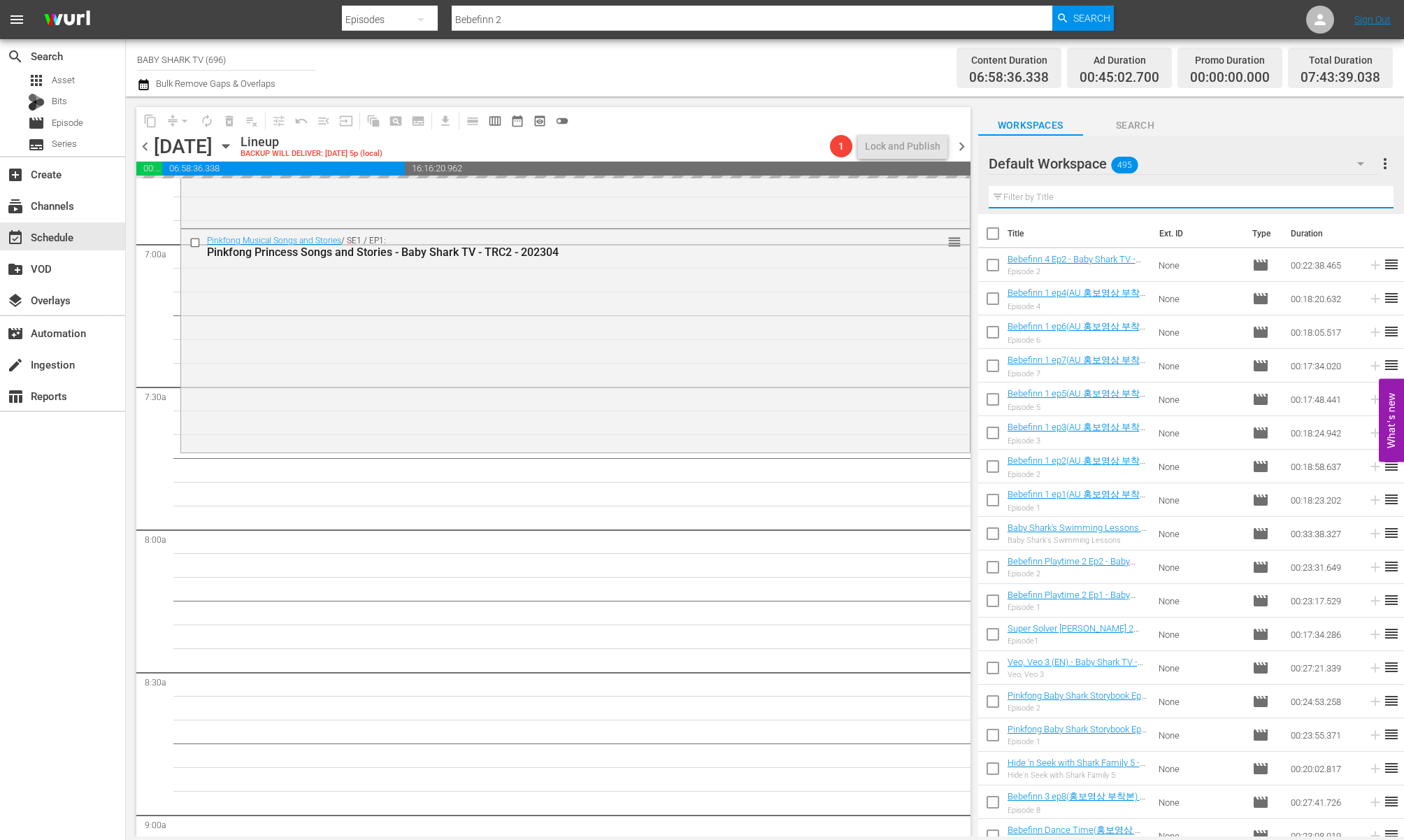
click at [1247, 200] on input "text" at bounding box center [1191, 197] width 405 height 22
paste input "Ninimo Animal Songs"
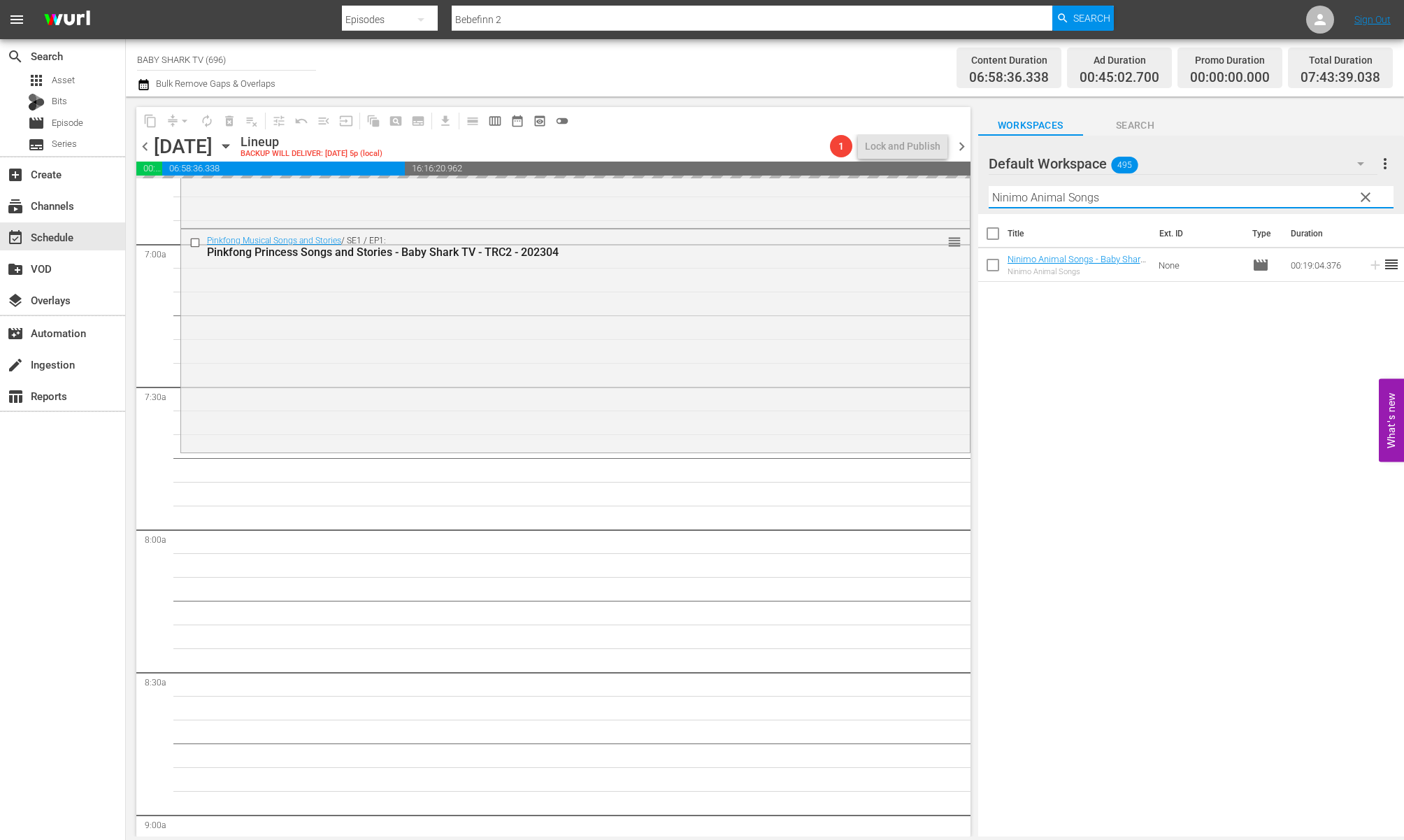
type input "Ninimo Animal Songs"
click at [1203, 421] on div "Title Ext. ID Type Duration Ninimo Animal Songs - Baby Shark TV - TRC2 - 202311…" at bounding box center [1191, 526] width 426 height 624
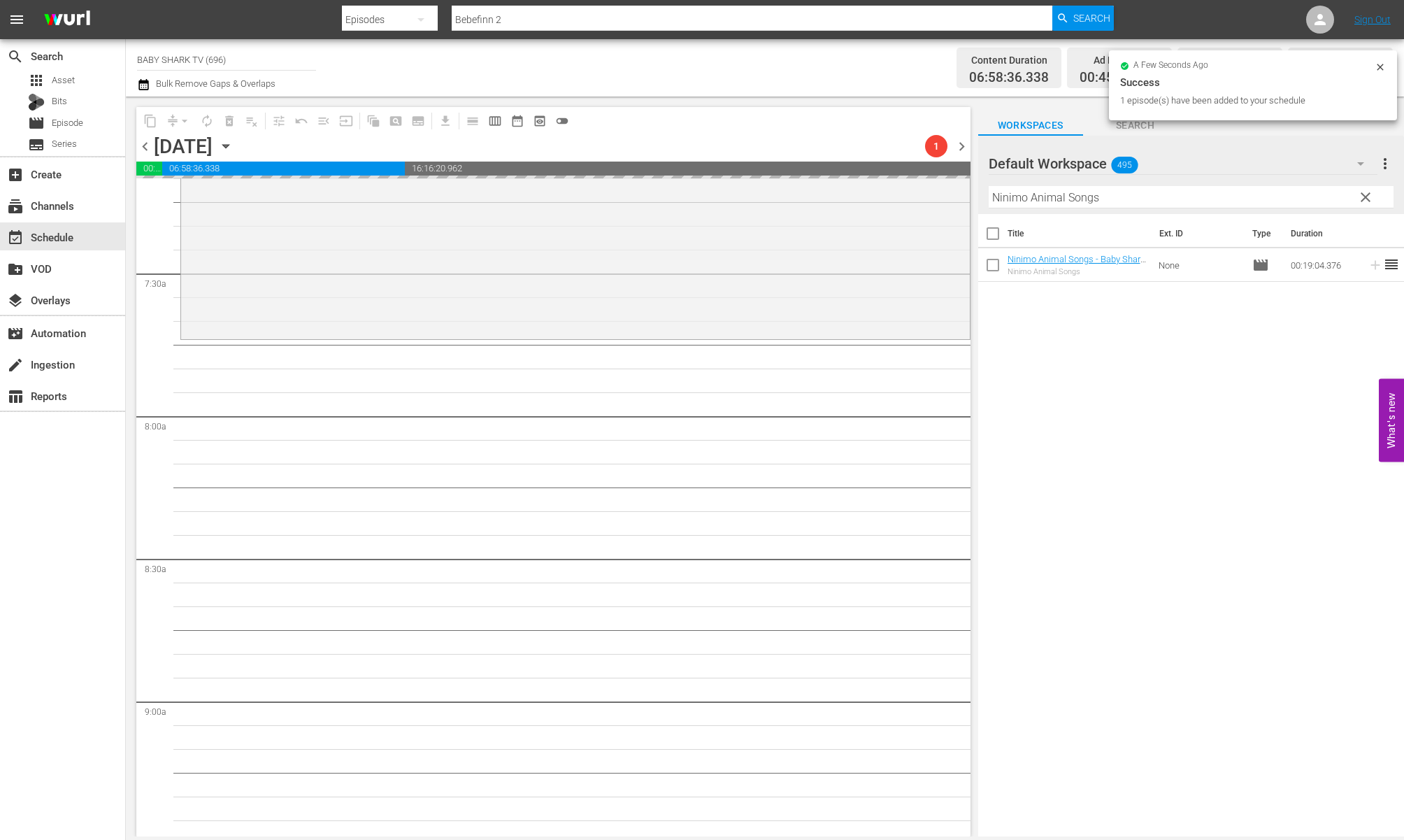
scroll to position [2164, 0]
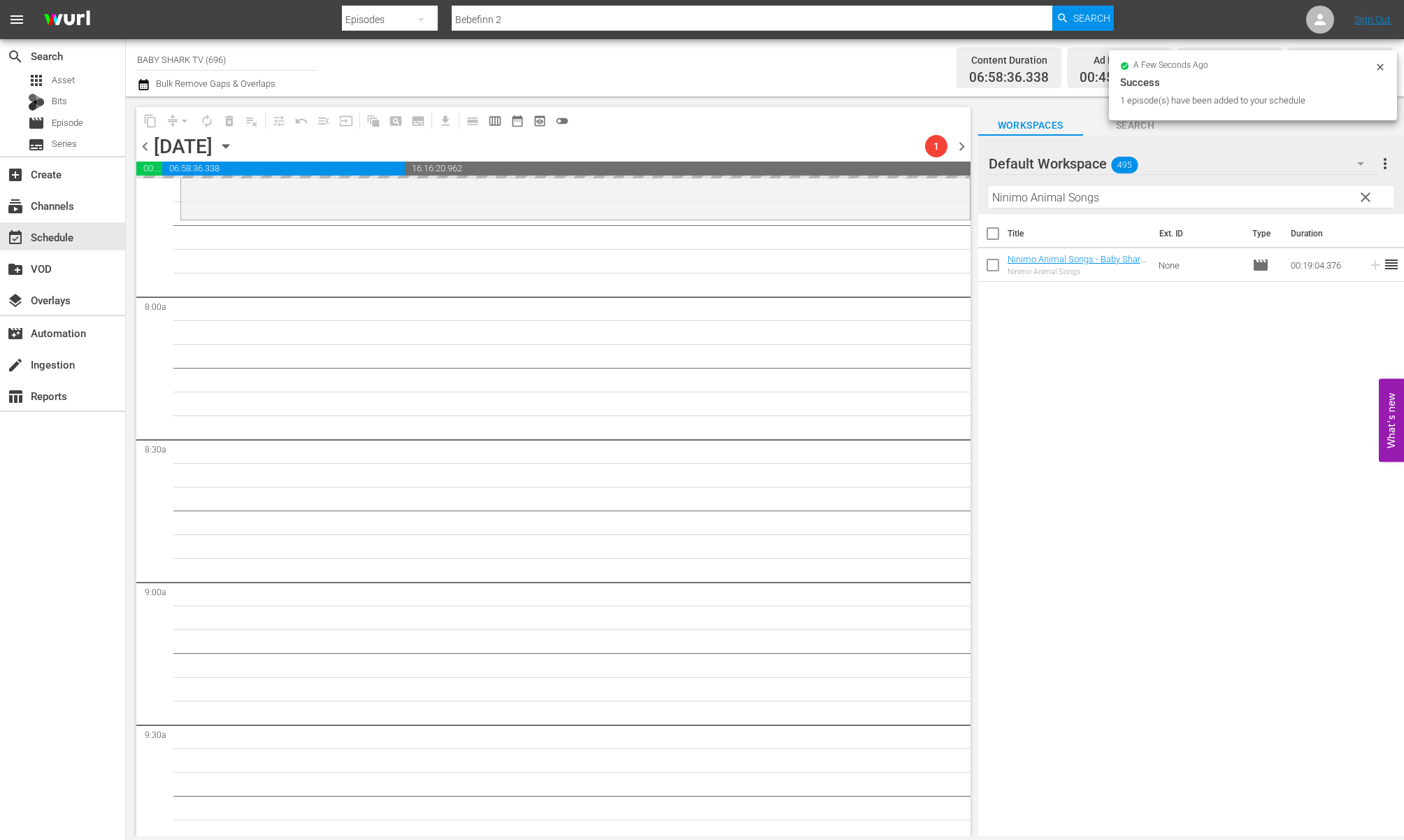
click at [1205, 328] on div "Title Ext. ID Type Duration Ninimo Animal Songs - Baby Shark TV - TRC2 - 202311…" at bounding box center [1191, 526] width 426 height 624
click at [1207, 204] on input "Ninimo Animal Songs" at bounding box center [1191, 197] width 405 height 22
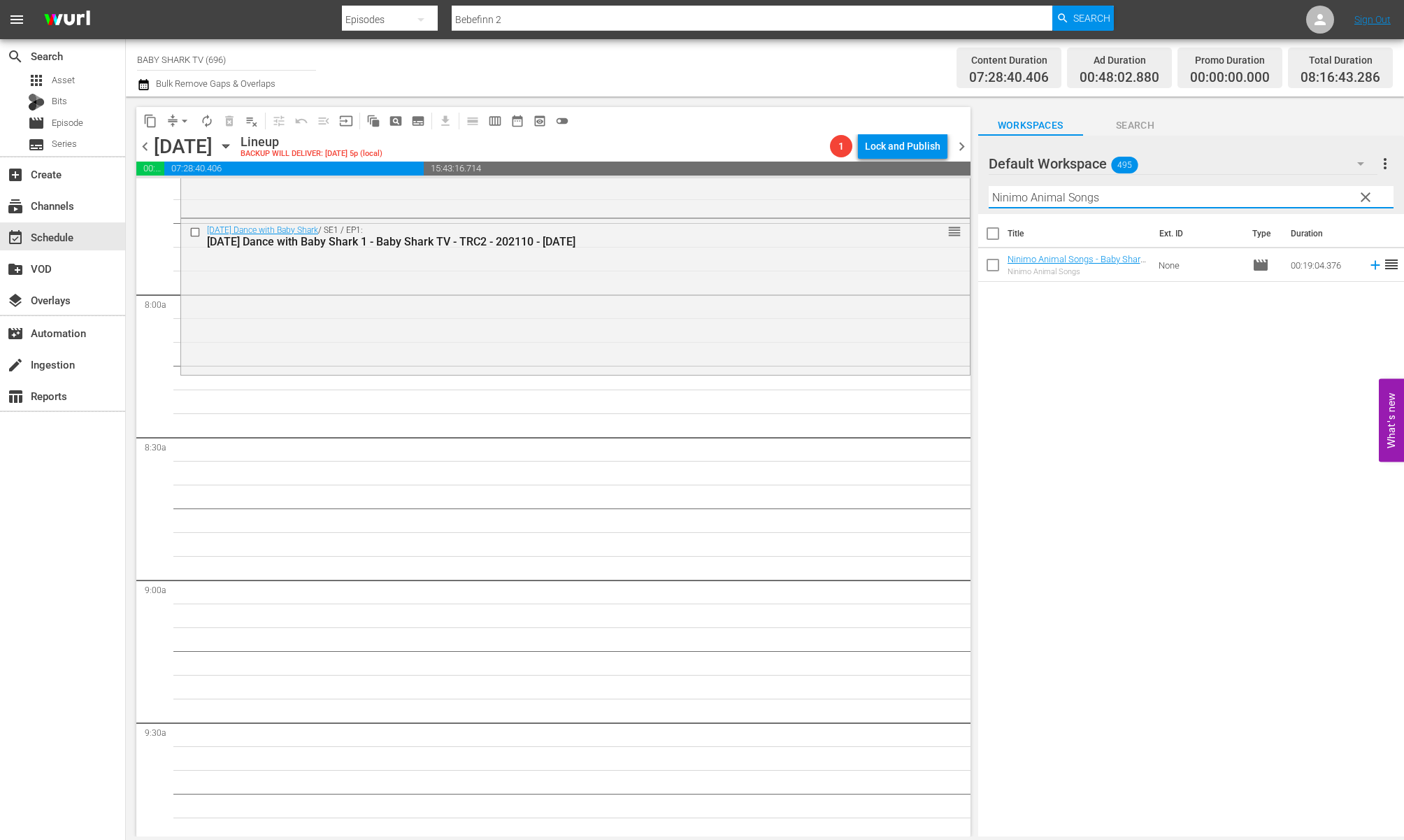
scroll to position [2167, 0]
click at [1072, 392] on div "Title Ext. ID Type Duration Ninimo Animal Songs - Baby Shark TV - TRC2 - 202311…" at bounding box center [1191, 526] width 426 height 624
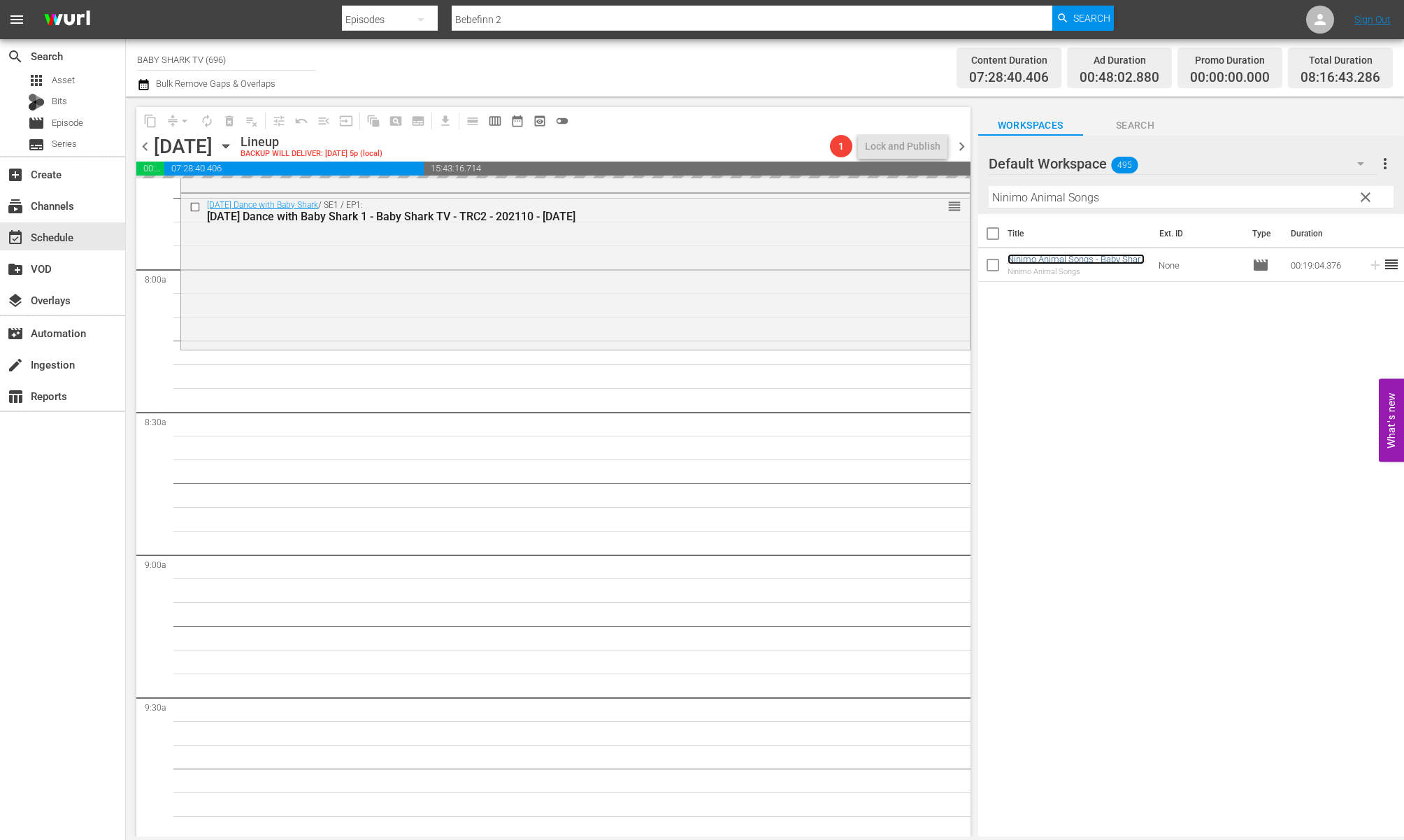
scroll to position [2192, 0]
click at [1247, 200] on span "clear" at bounding box center [1366, 197] width 17 height 17
click at [1247, 199] on input "Ninimo Animal Songs" at bounding box center [1191, 197] width 405 height 22
click at [1247, 197] on input "Ninimo Animal Songs" at bounding box center [1191, 197] width 405 height 22
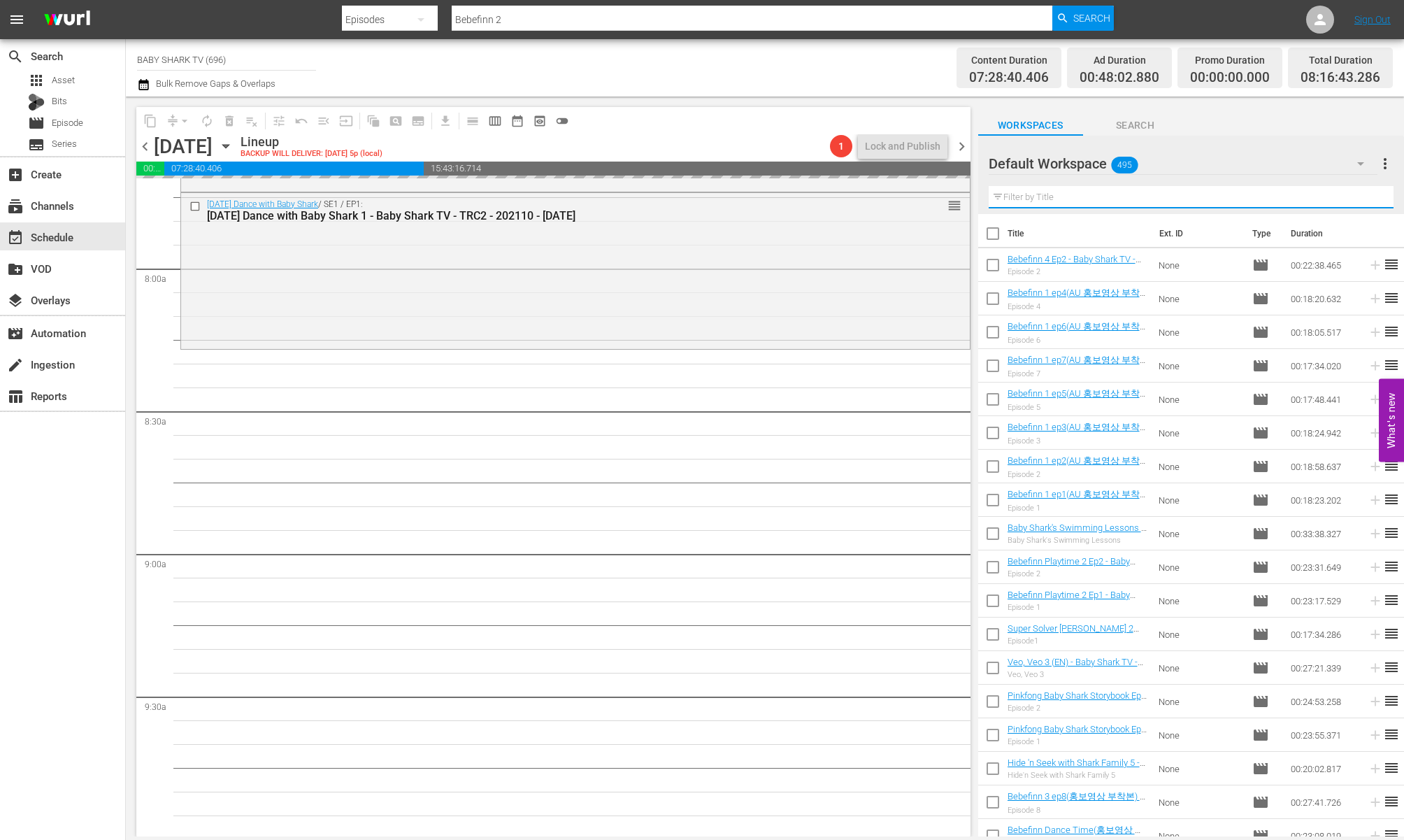
click at [1247, 197] on input "text" at bounding box center [1191, 197] width 405 height 22
paste input "Bebefinn Playtime 2 Ep2"
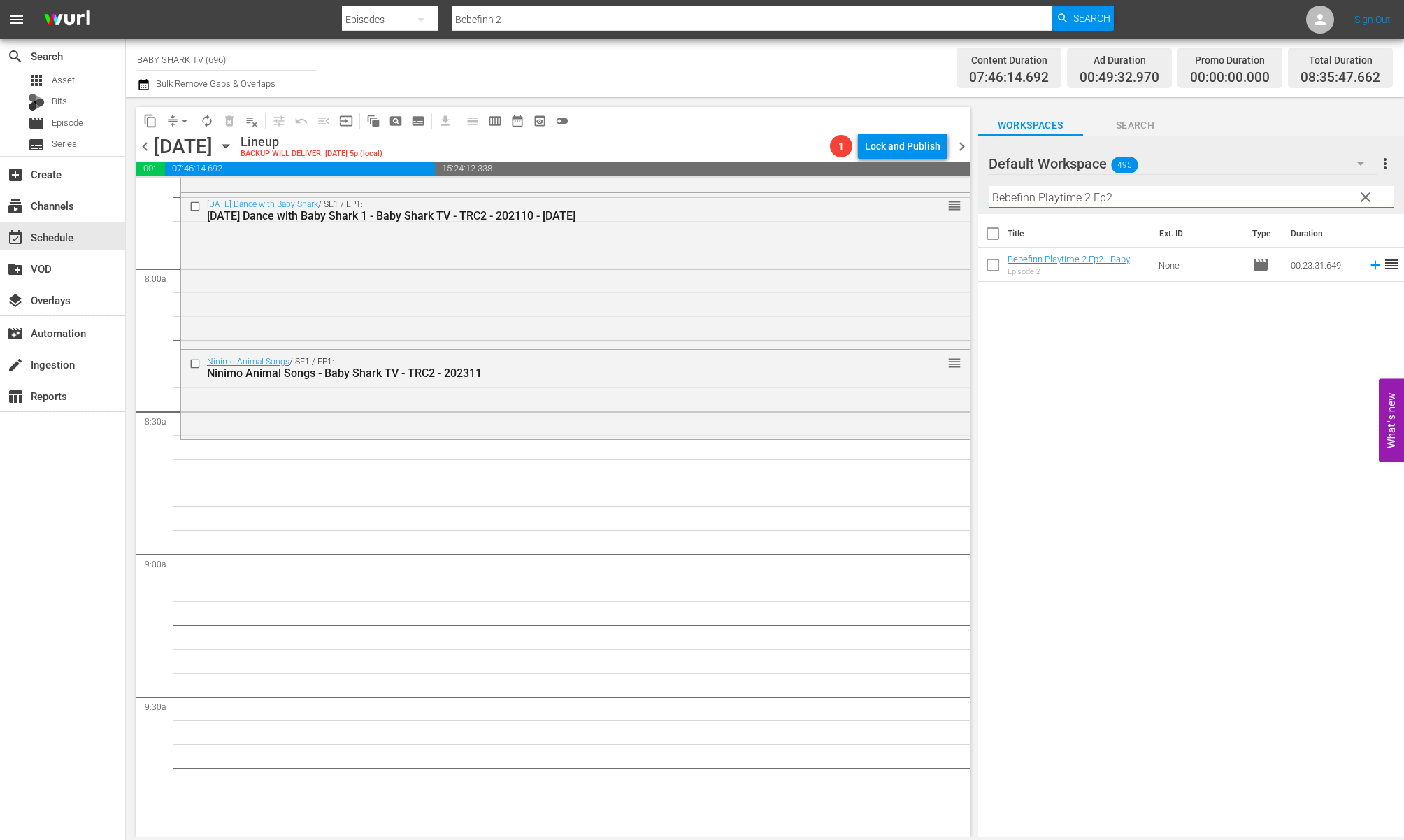
type input "Bebefinn Playtime 2 Ep2"
click at [1074, 391] on div "Title Ext. ID Type Duration Bebefinn Playtime 2 Ep2 - Baby Shark TV - TRC2 - 20…" at bounding box center [1191, 526] width 426 height 624
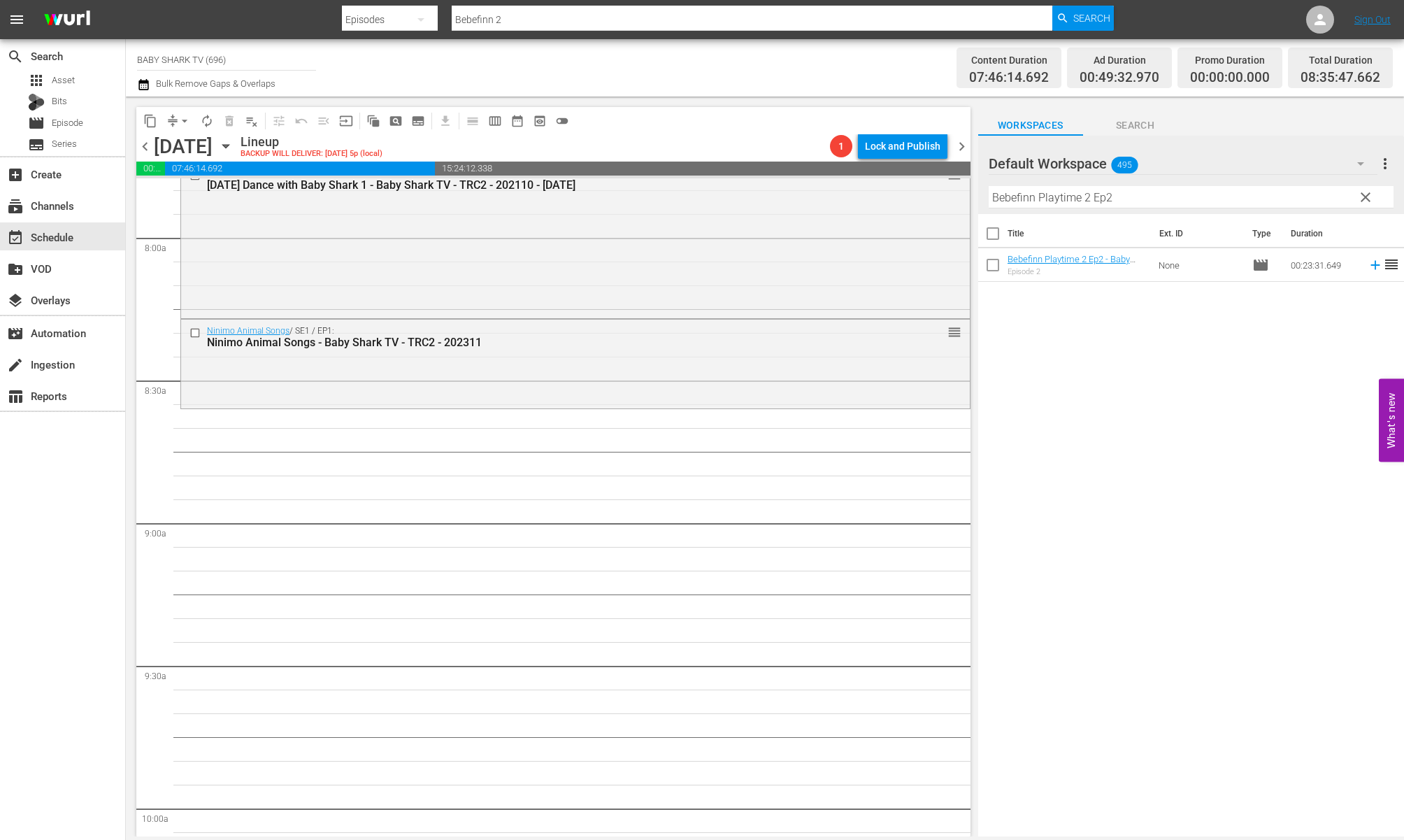
click at [1112, 375] on div "Title Ext. ID Type Duration Bebefinn Playtime 2 Ep2 - Baby Shark TV - TRC2 - 20…" at bounding box center [1191, 526] width 426 height 624
click at [1247, 194] on span "clear" at bounding box center [1366, 197] width 17 height 17
click at [1247, 194] on input "Bebefinn Playtime 2 Ep2" at bounding box center [1191, 197] width 405 height 22
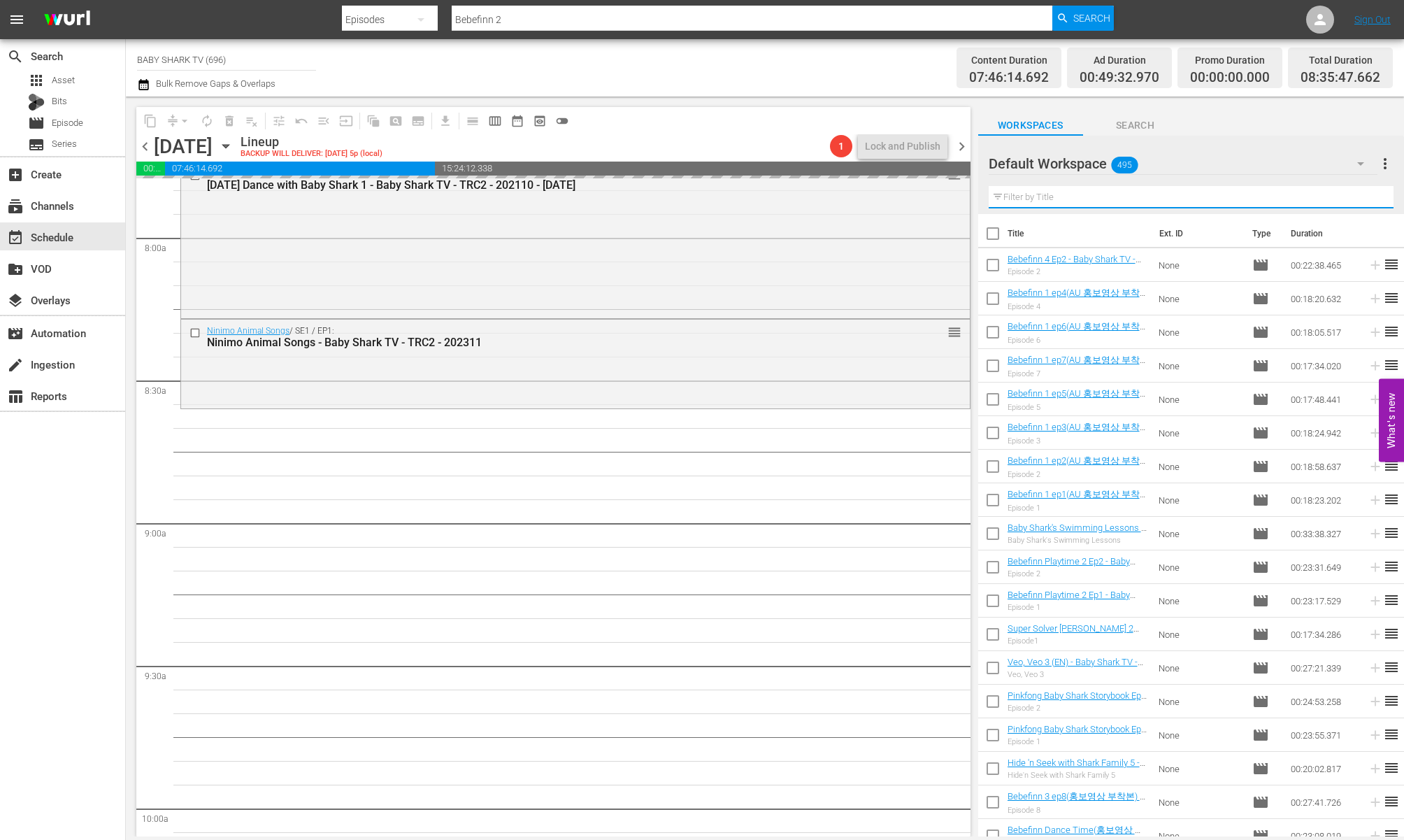
click at [1247, 194] on input "text" at bounding box center [1191, 197] width 405 height 22
paste input "Baby Shark's Swimming Lessons"
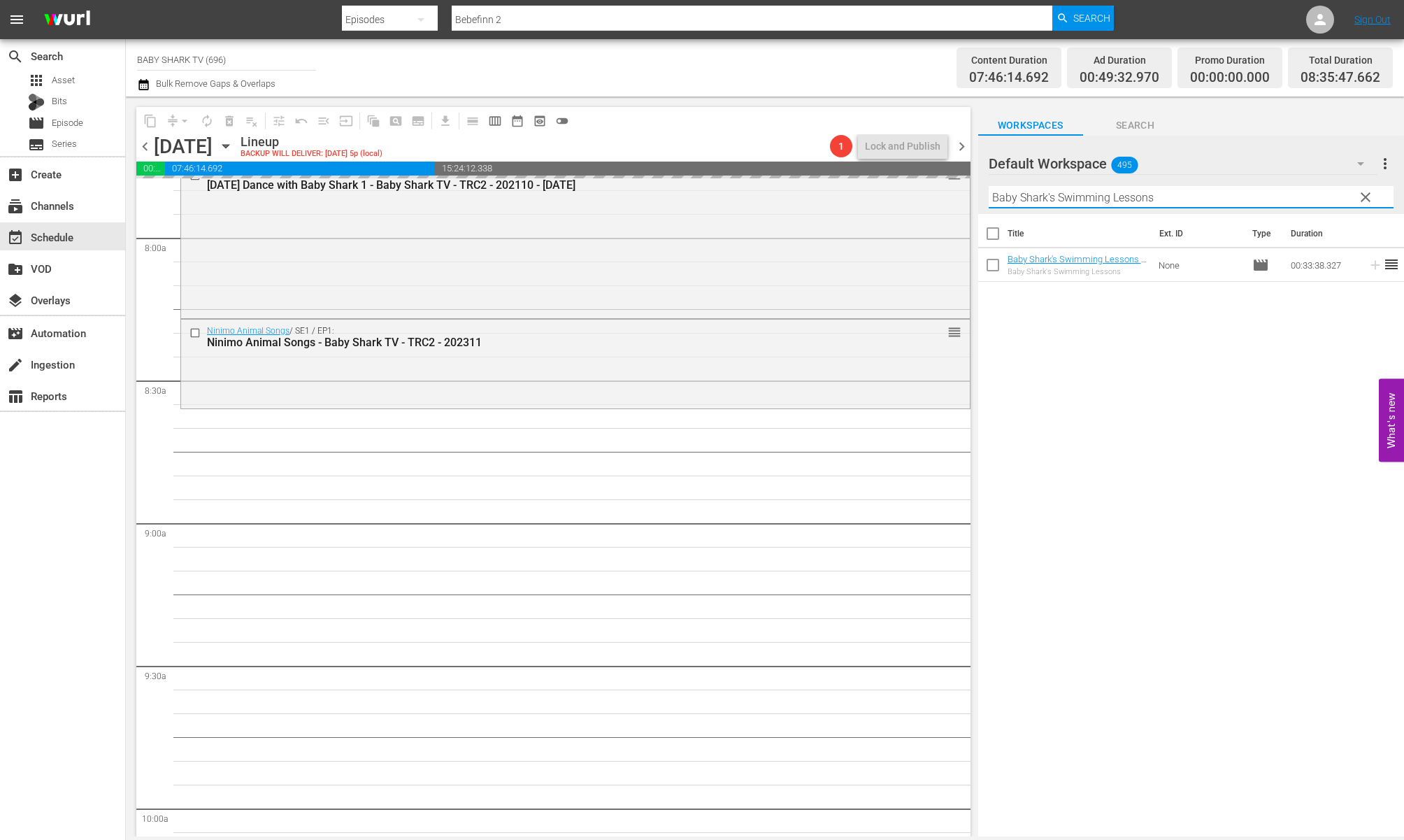
type input "Baby Shark's Swimming Lessons"
click at [1209, 364] on div "Title Ext. ID Type Duration Baby Shark's Swimming Lessons - Baby Shark TV - TRC…" at bounding box center [1191, 526] width 426 height 624
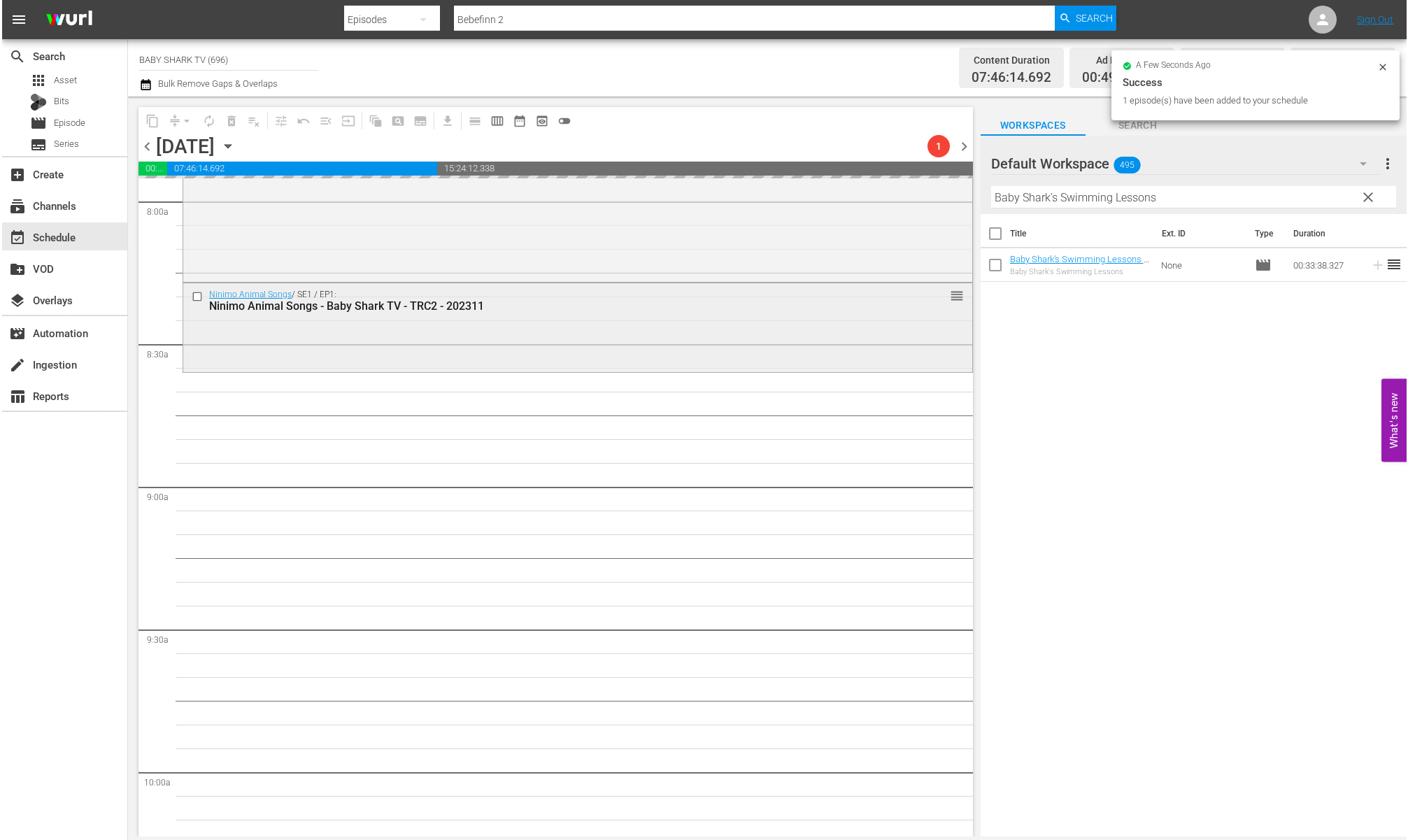
scroll to position [2272, 0]
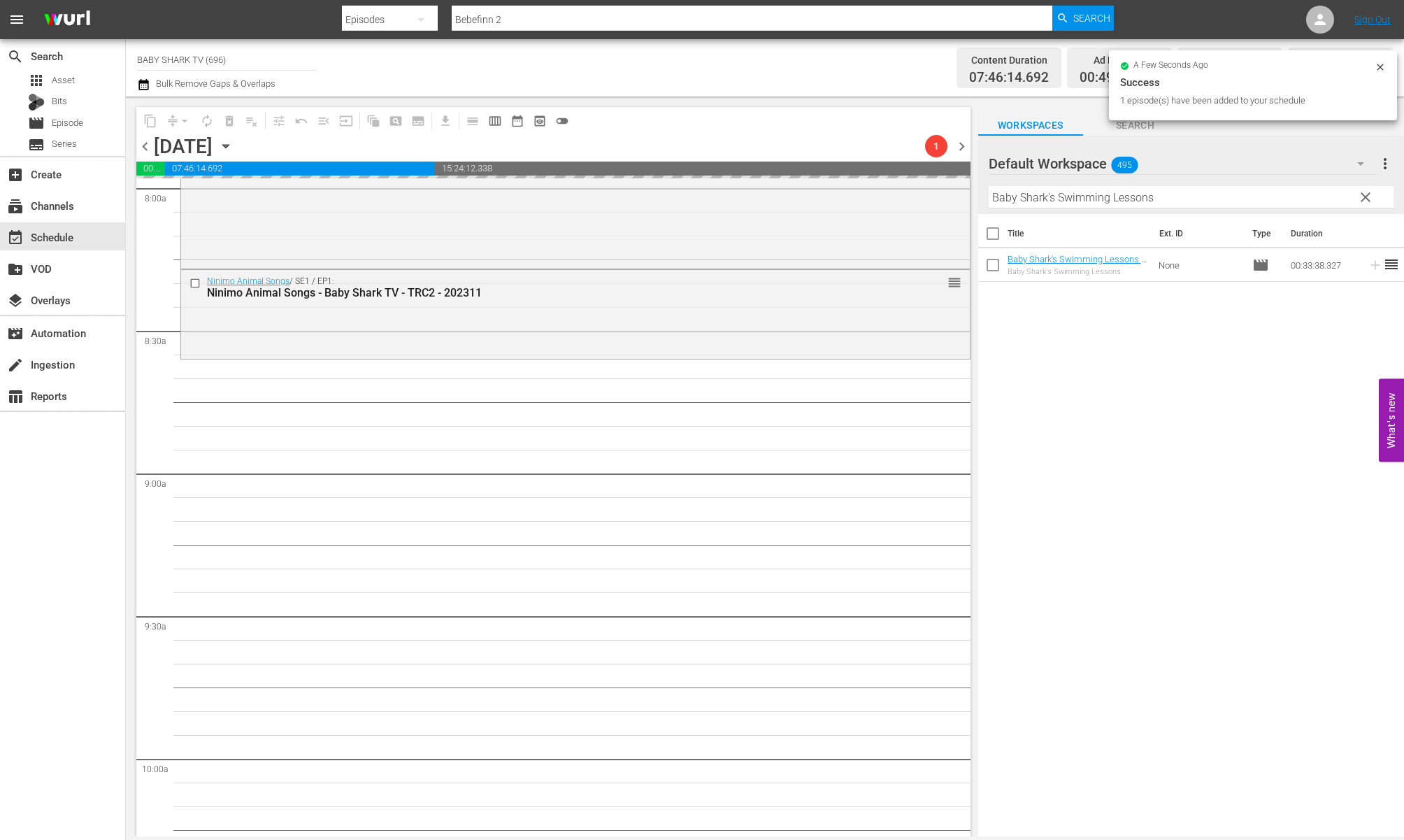
click at [1224, 319] on div "Title Ext. ID Type Duration Baby Shark's Swimming Lessons - Baby Shark TV - TRC…" at bounding box center [1191, 526] width 426 height 624
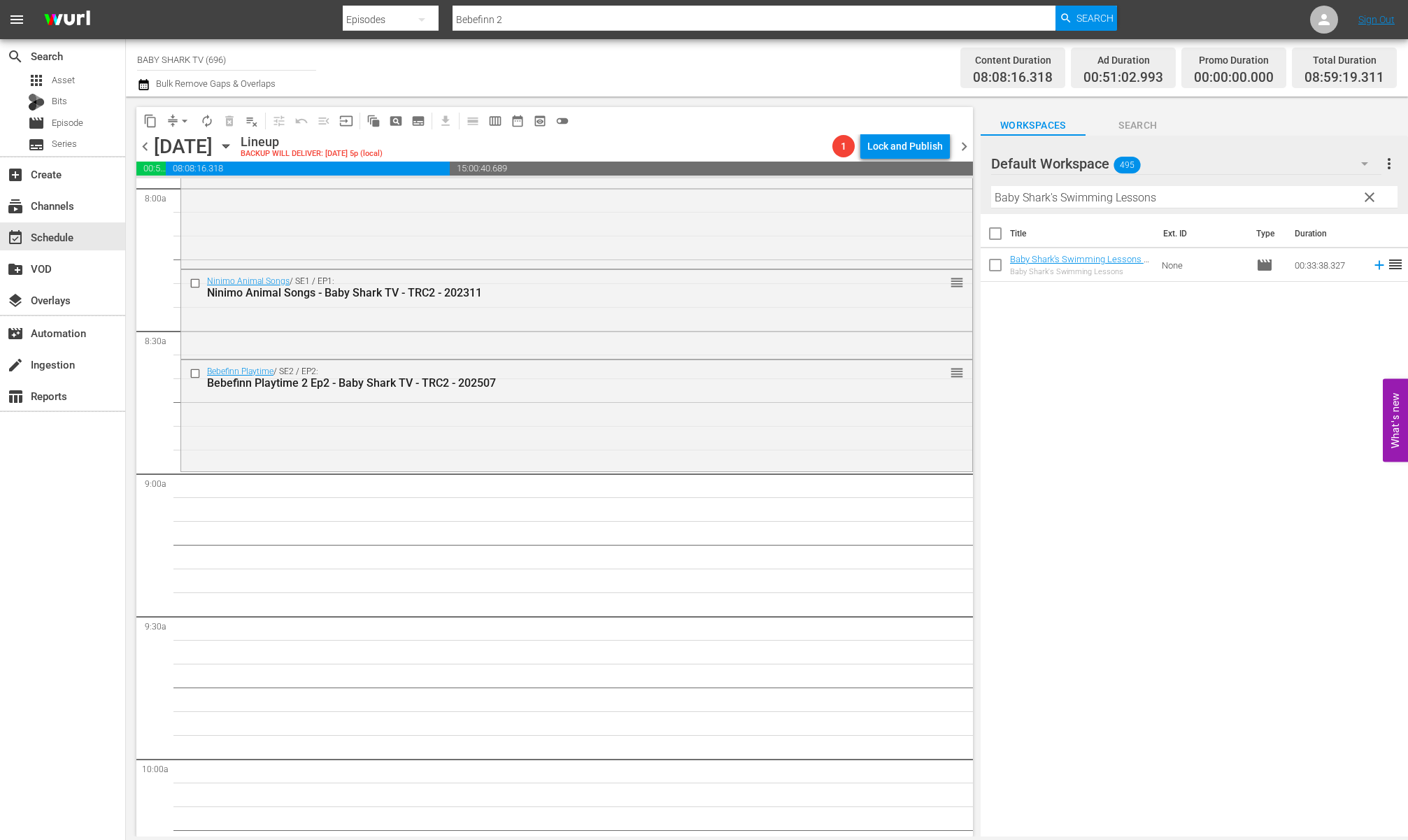
click at [1192, 351] on div "Title Ext. ID Type Duration Baby Shark's Swimming Lessons - Baby Shark TV - TRC…" at bounding box center [1194, 526] width 428 height 624
click at [1226, 201] on input "Baby Shark's Swimming Lessons" at bounding box center [1194, 197] width 406 height 22
drag, startPoint x: 1150, startPoint y: 435, endPoint x: 1135, endPoint y: 336, distance: 100.1
click at [1150, 435] on div "Title Ext. ID Type Duration Baby Shark's Swimming Lessons - Baby Shark TV - TRC…" at bounding box center [1194, 526] width 428 height 624
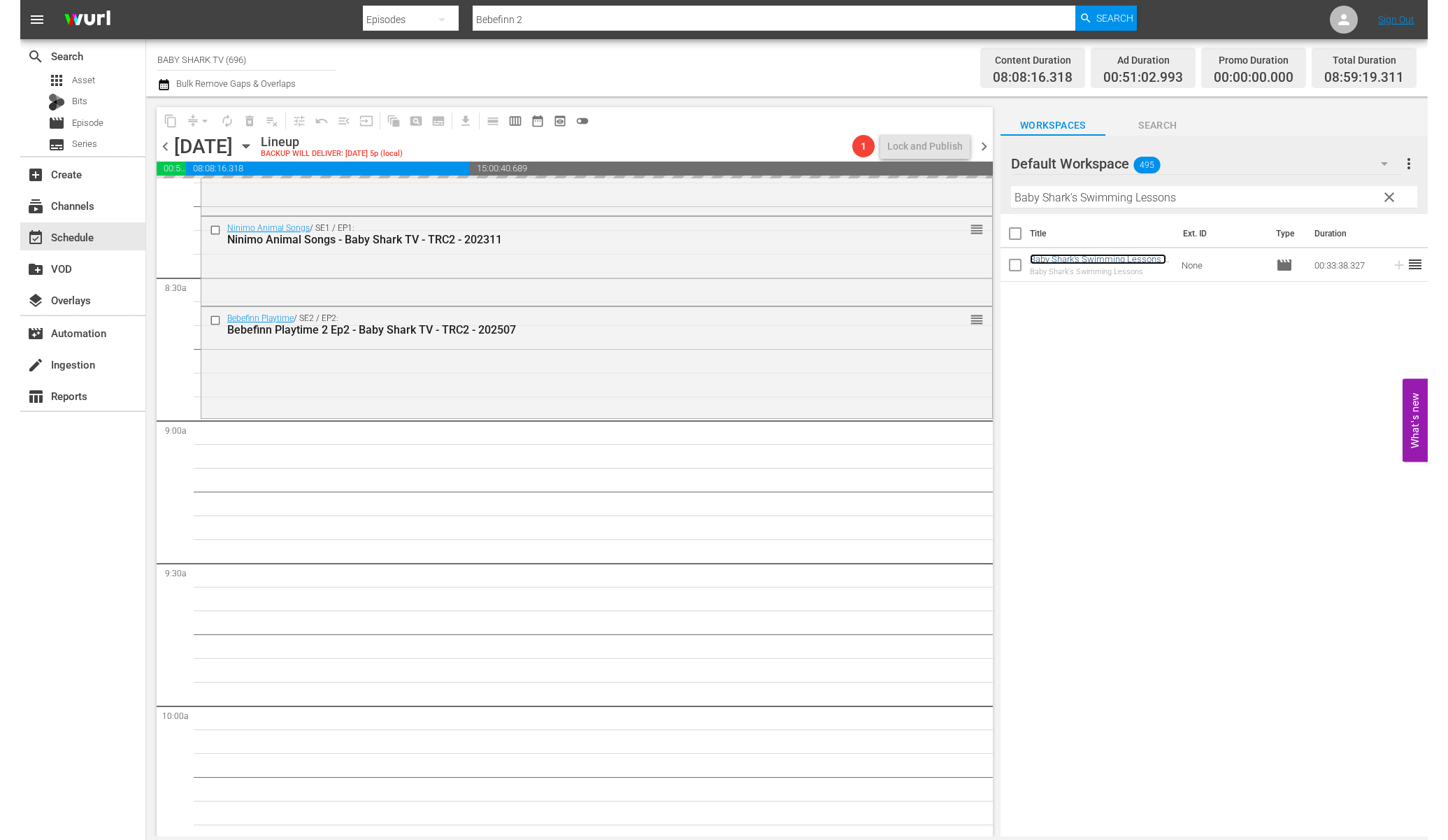
scroll to position [2382, 0]
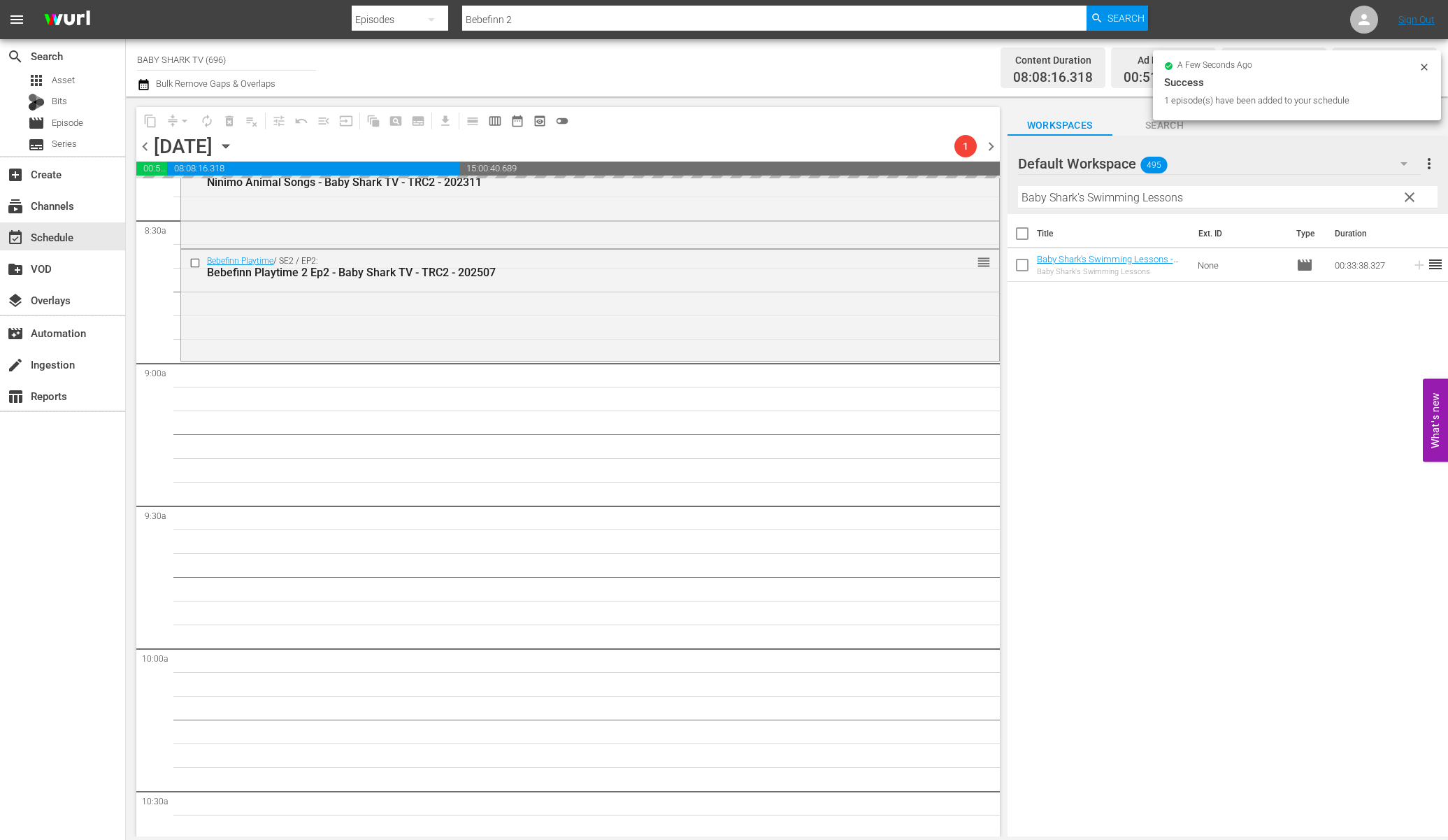
click at [1247, 201] on span "clear" at bounding box center [1410, 197] width 17 height 17
click at [1247, 197] on input "Baby Shark's Swimming Lessons" at bounding box center [1228, 197] width 419 height 22
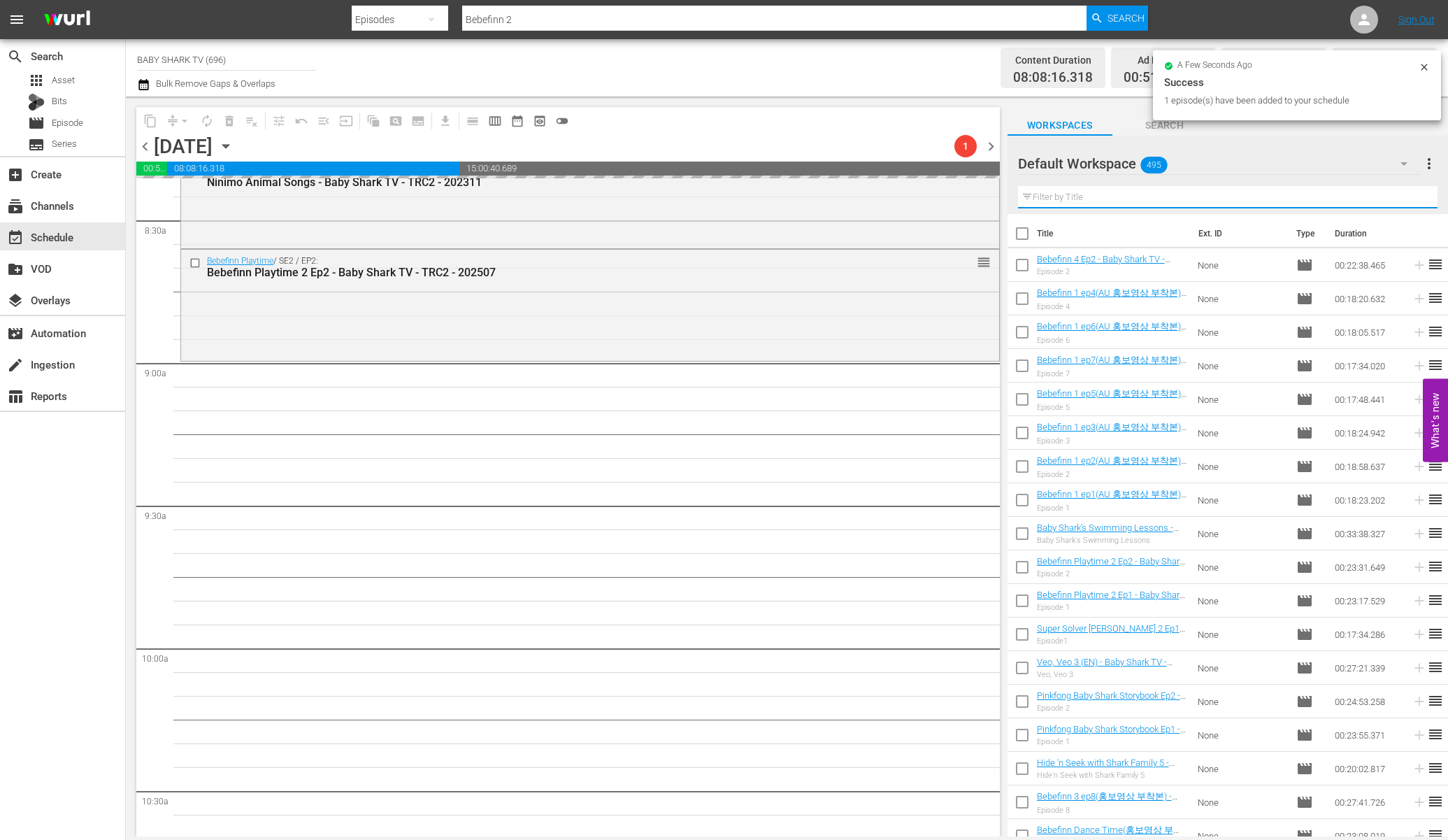
click at [1247, 197] on input "text" at bounding box center [1228, 197] width 419 height 22
paste input "Bebefinn Welcome to the Dino World"
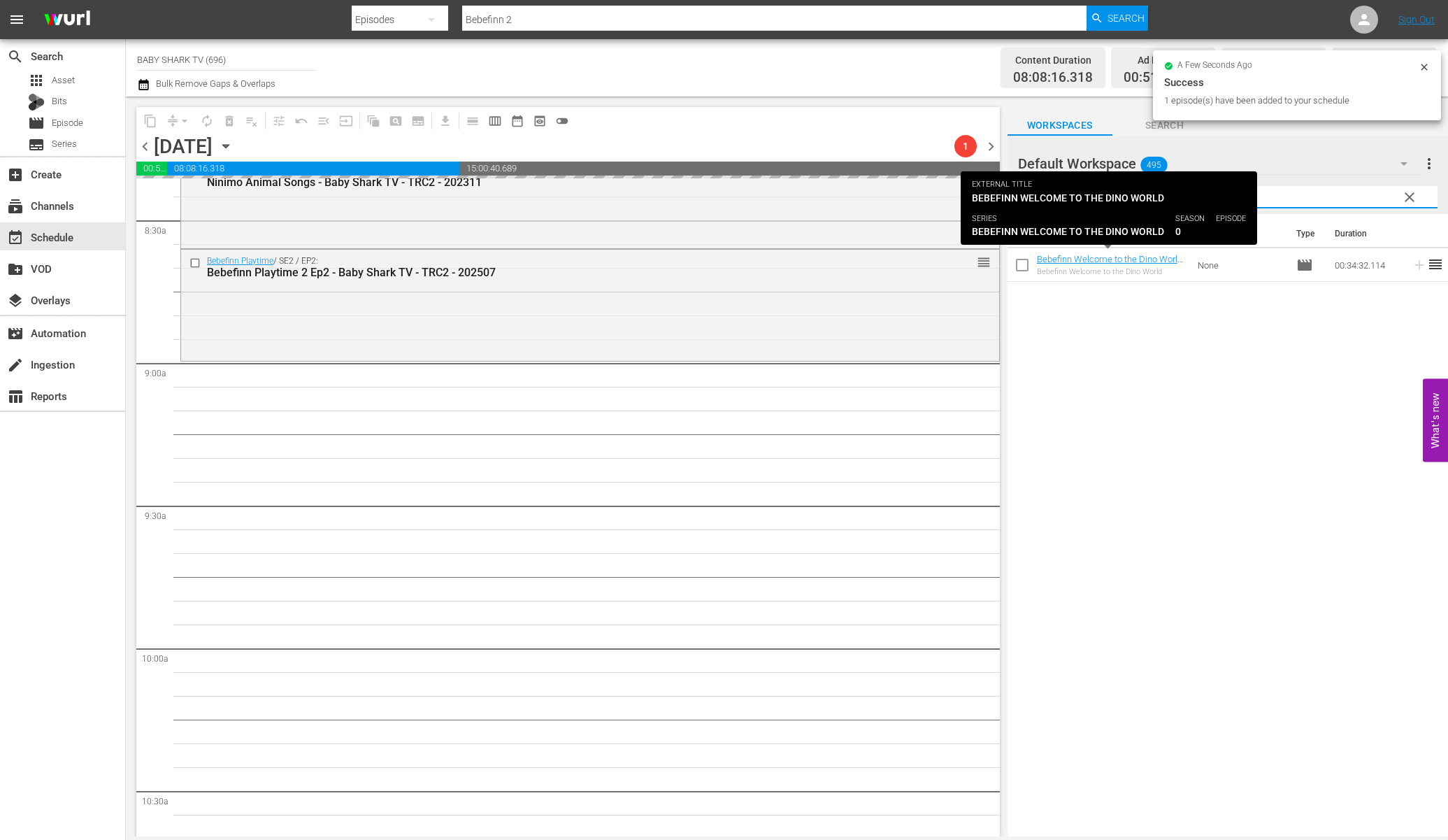
type input "Bebefinn Welcome to the Dino World"
click at [1137, 295] on div "Title Ext. ID Type Duration Bebefinn Welcome to the Dino World - Baby Shark TV …" at bounding box center [1229, 526] width 441 height 624
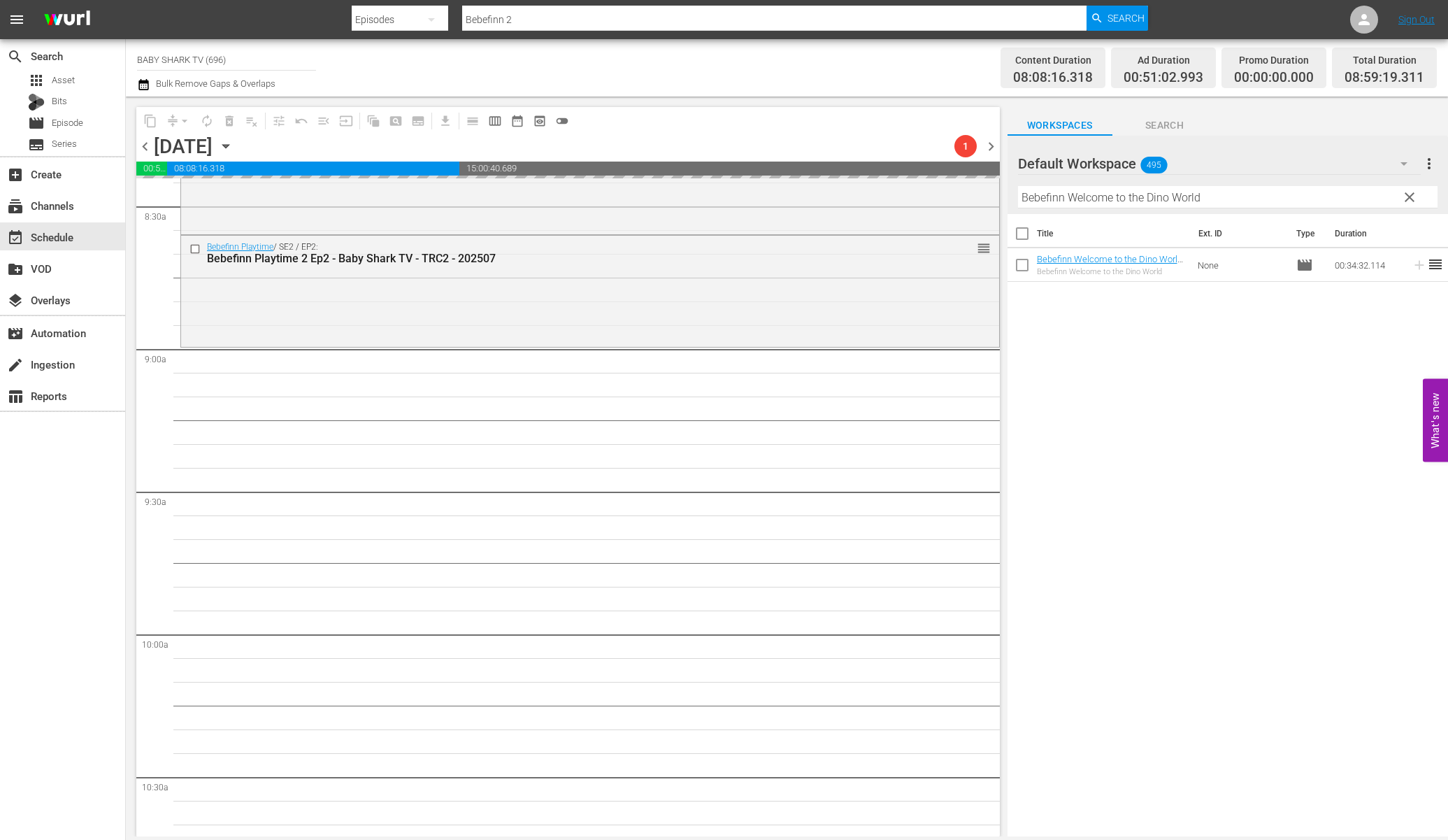
scroll to position [2397, 0]
click at [1198, 419] on div "Title Ext. ID Type Duration Bebefinn Welcome to the Dino World - Baby Shark TV …" at bounding box center [1229, 526] width 441 height 624
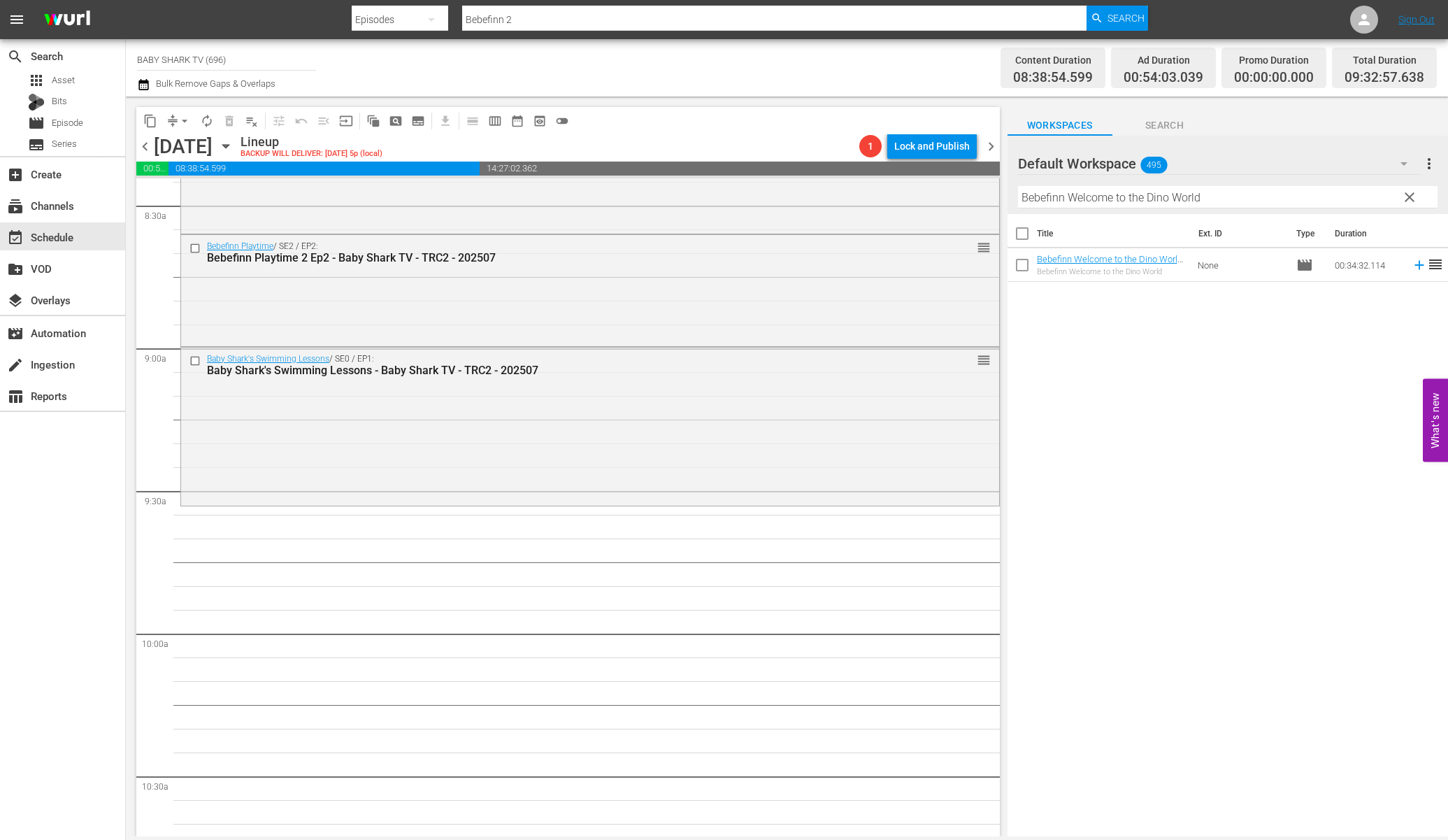
click at [1203, 488] on div "Title Ext. ID Type Duration Bebefinn Welcome to the Dino World - Baby Shark TV …" at bounding box center [1229, 526] width 441 height 624
click at [1150, 349] on div "Title Ext. ID Type Duration Bebefinn Welcome to the Dino World - Baby Shark TV …" at bounding box center [1229, 526] width 441 height 624
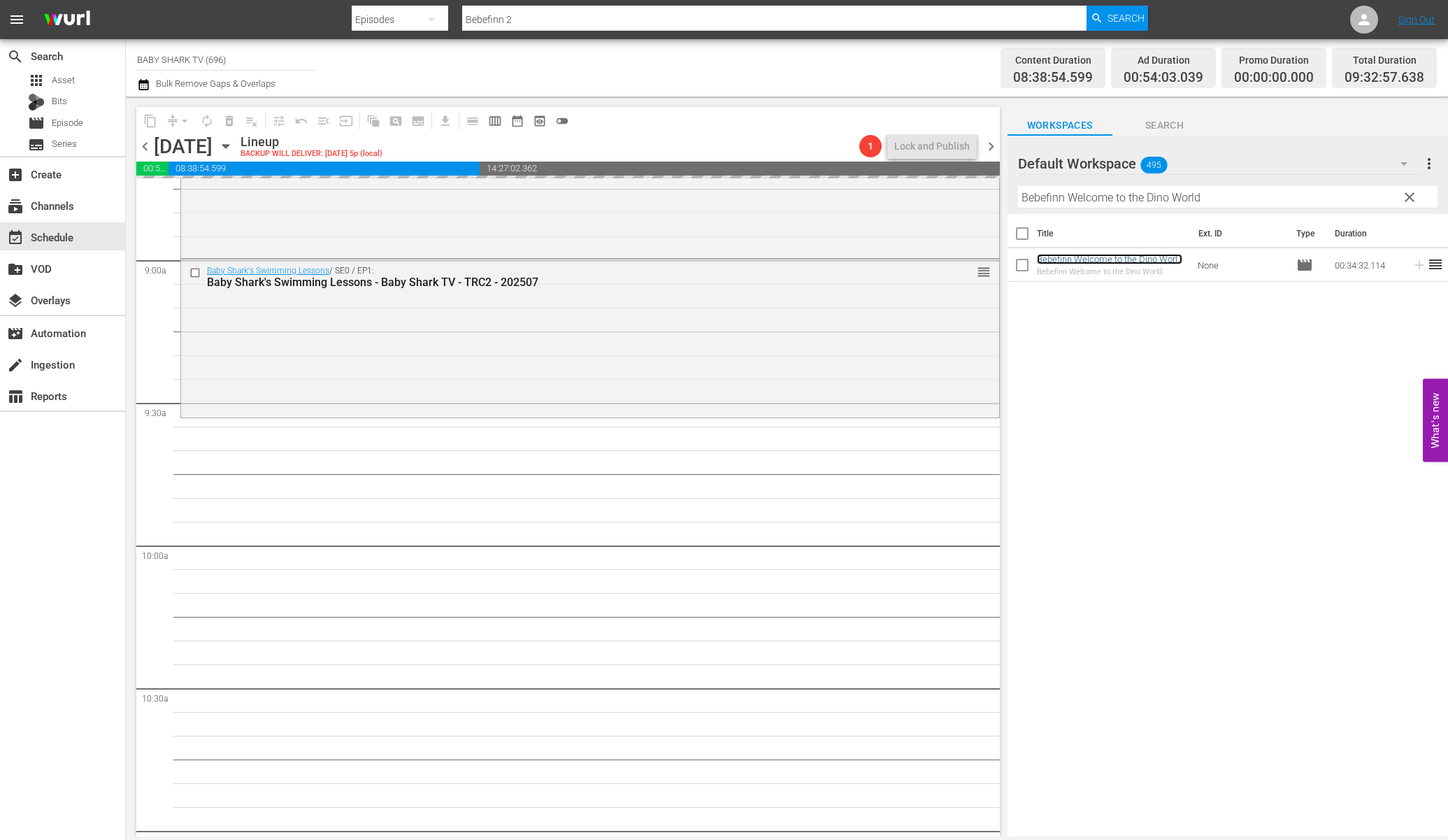
scroll to position [2516, 0]
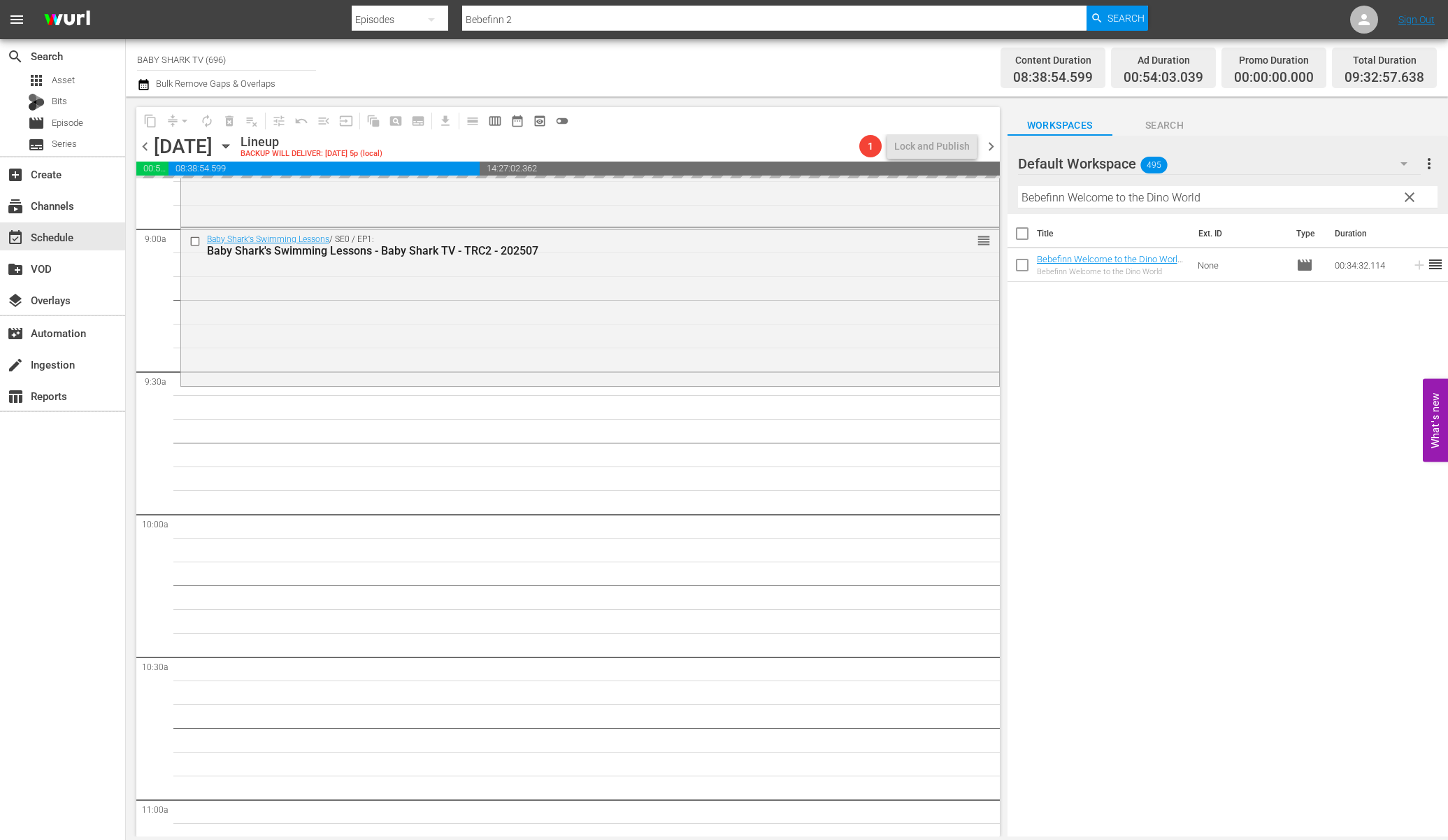
click at [1247, 202] on span "clear" at bounding box center [1410, 197] width 17 height 17
click at [1247, 202] on input "Bebefinn Welcome to the Dino World" at bounding box center [1228, 197] width 419 height 22
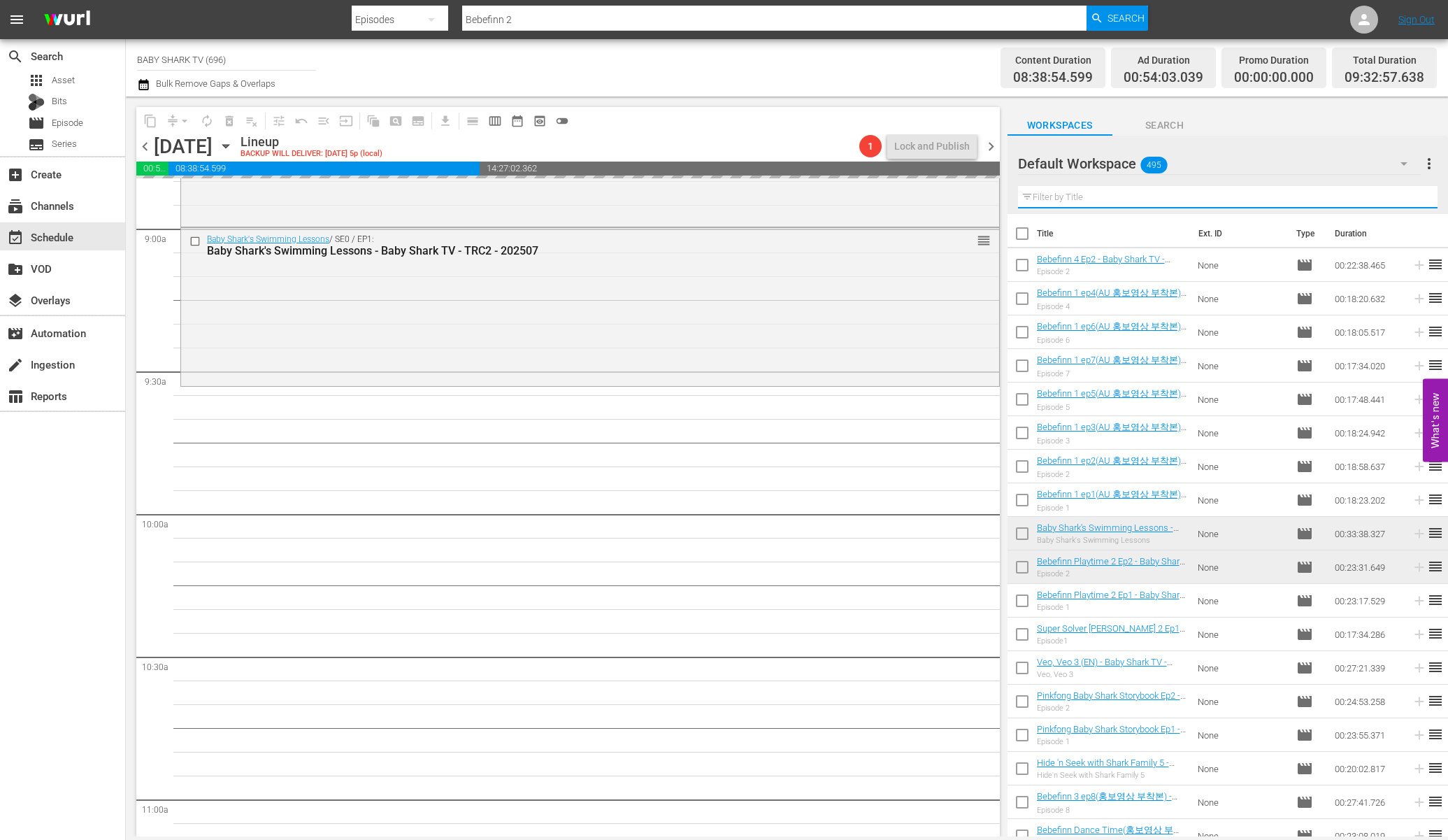
click at [1247, 202] on input "text" at bounding box center [1228, 197] width 419 height 22
paste input "Bebefinn My Pet, My Buddy"
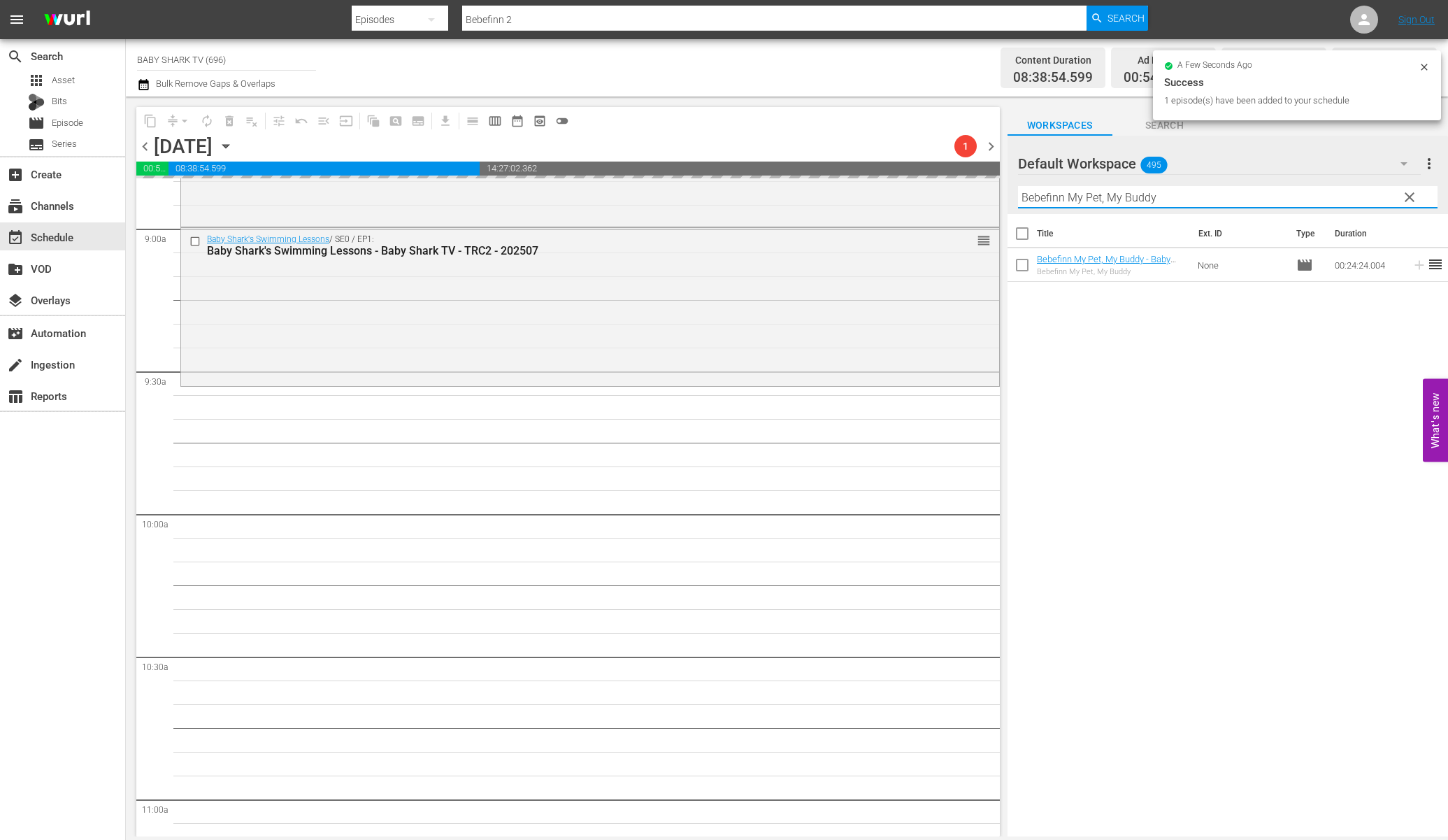
type input "Bebefinn My Pet, My Buddy"
click at [1247, 417] on div "Title Ext. ID Type Duration Bebefinn My Pet, My Buddy - Baby Shark TV - TRC2 - …" at bounding box center [1229, 526] width 441 height 624
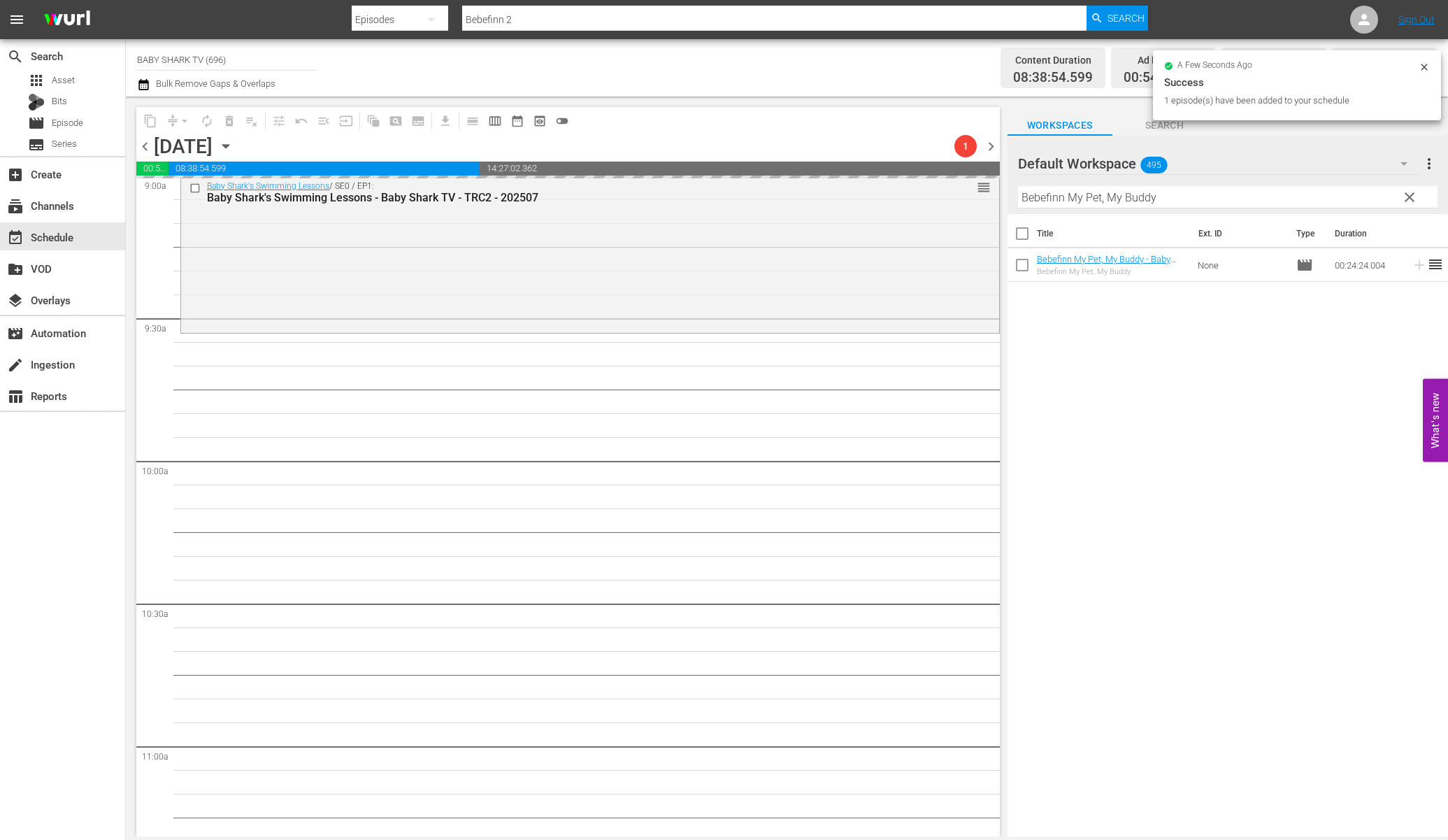
scroll to position [2608, 0]
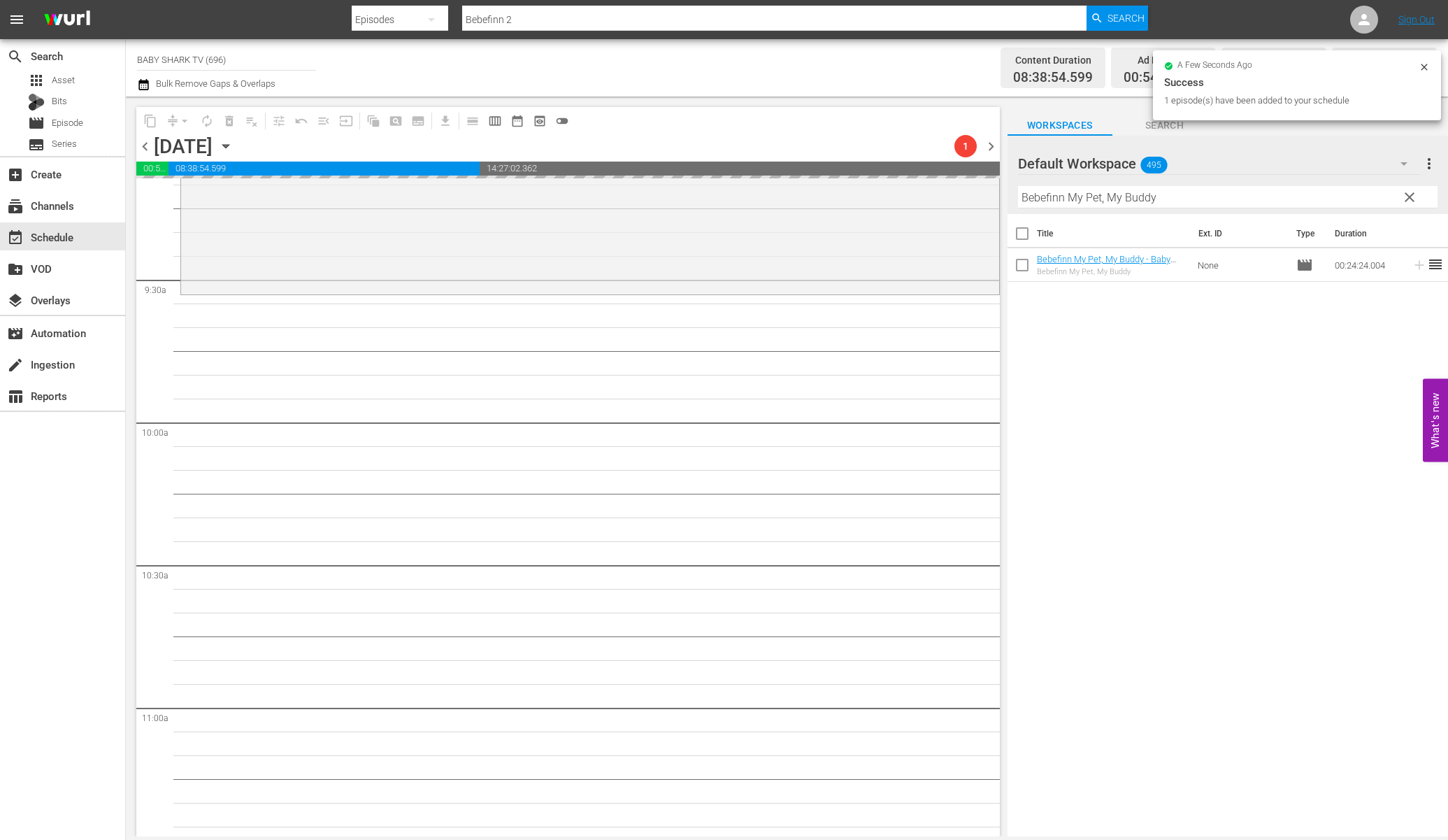
click at [1097, 348] on div "Title Ext. ID Type Duration Bebefinn My Pet, My Buddy - Baby Shark TV - TRC2 - …" at bounding box center [1229, 526] width 441 height 624
click at [1238, 204] on input "Bebefinn My Pet, My Buddy" at bounding box center [1228, 197] width 419 height 22
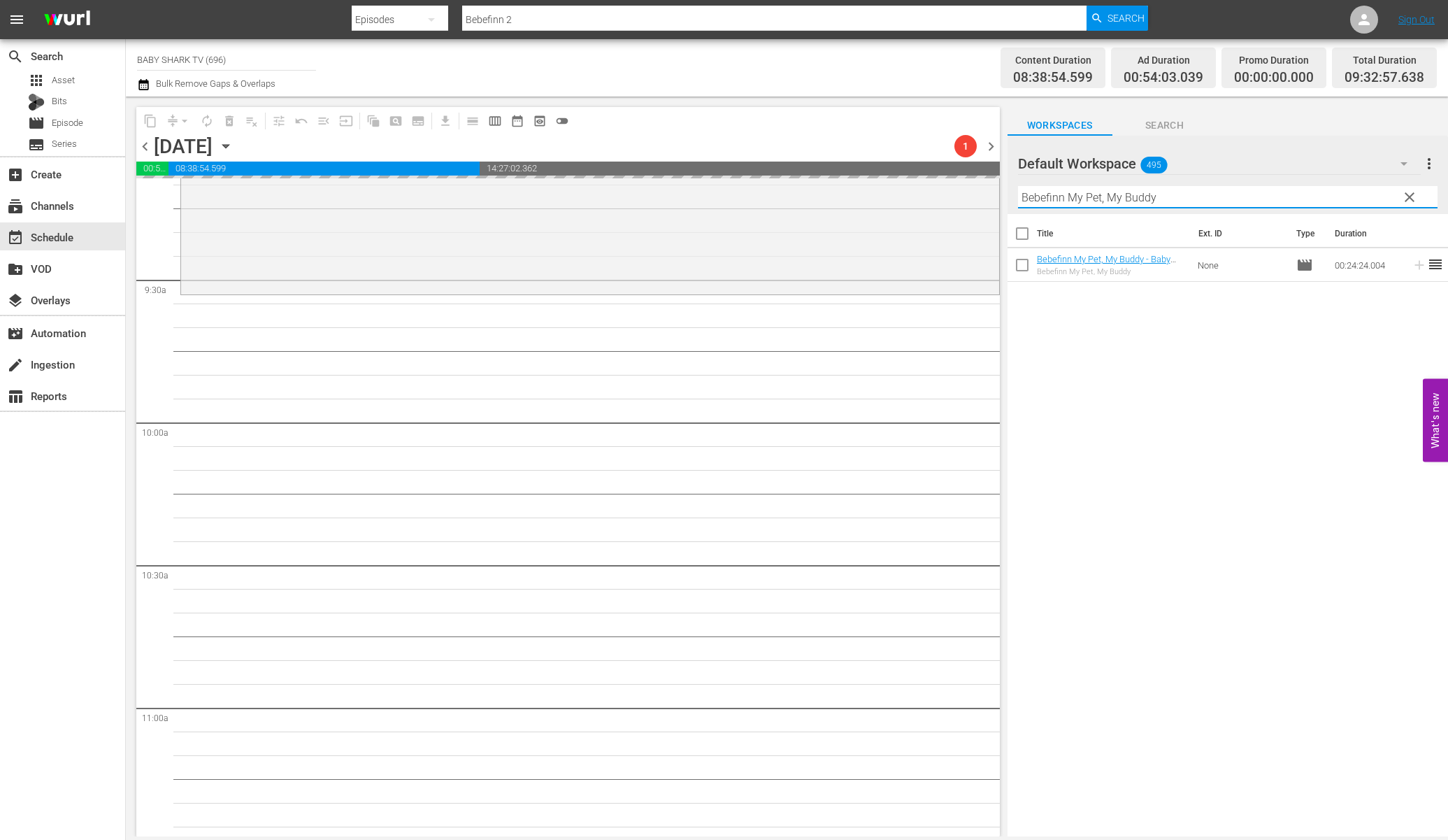
click at [1168, 367] on div "Title Ext. ID Type Duration Bebefinn My Pet, My Buddy - Baby Shark TV - TRC2 - …" at bounding box center [1229, 526] width 441 height 624
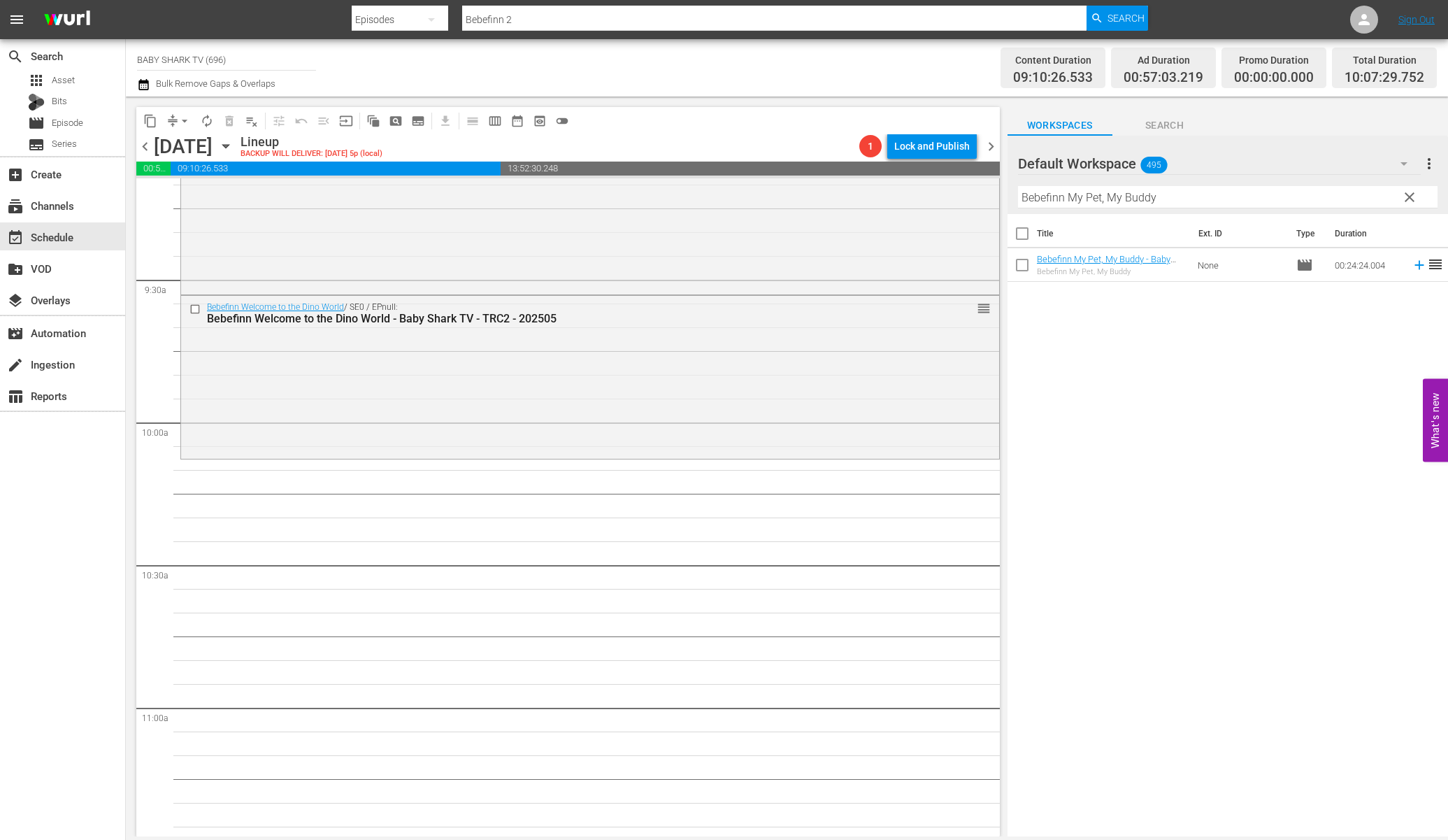
scroll to position [2633, 0]
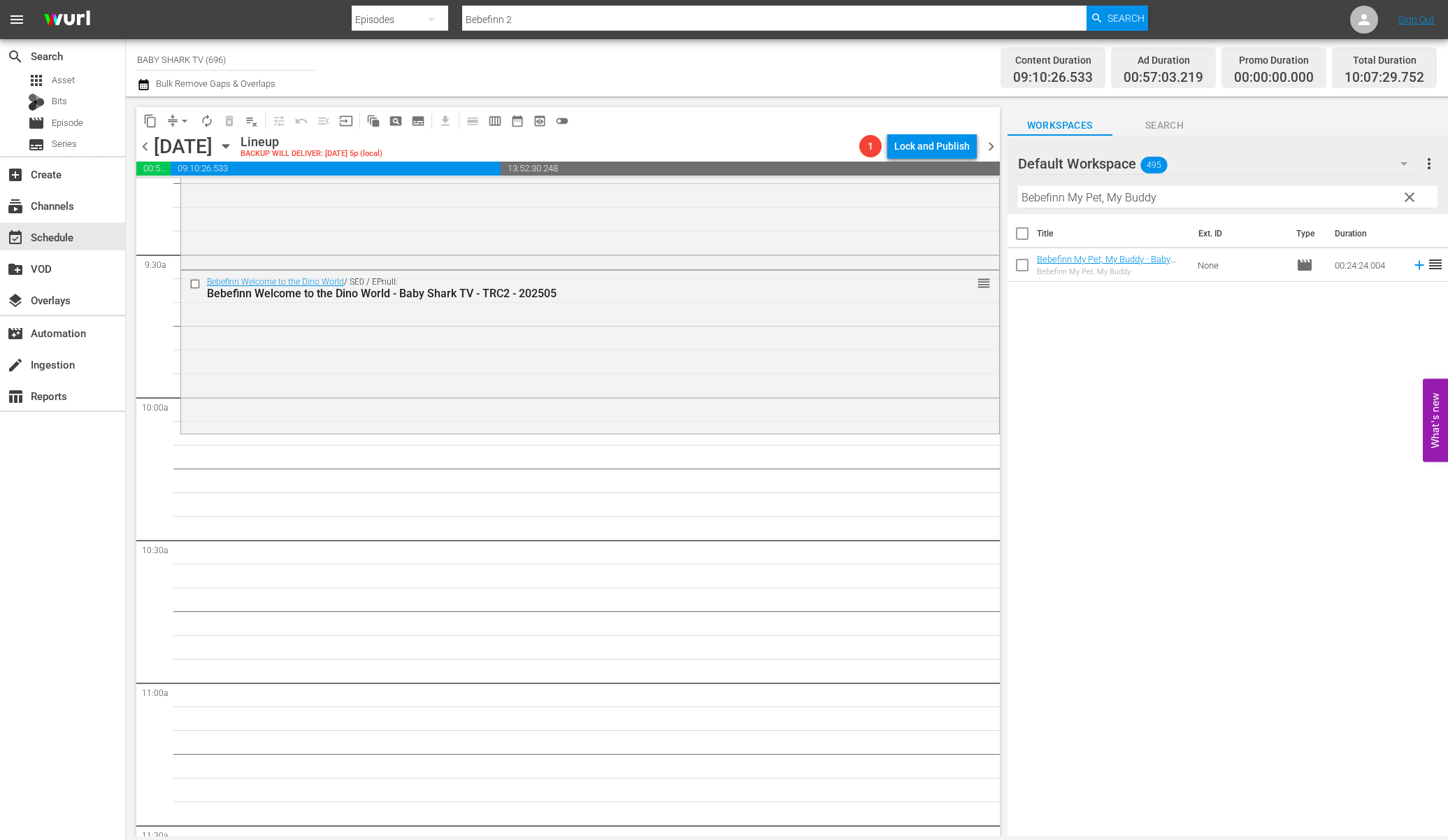
click at [1035, 398] on div "Title Ext. ID Type Duration Bebefinn My Pet, My Buddy - Baby Shark TV - TRC2 - …" at bounding box center [1229, 526] width 441 height 624
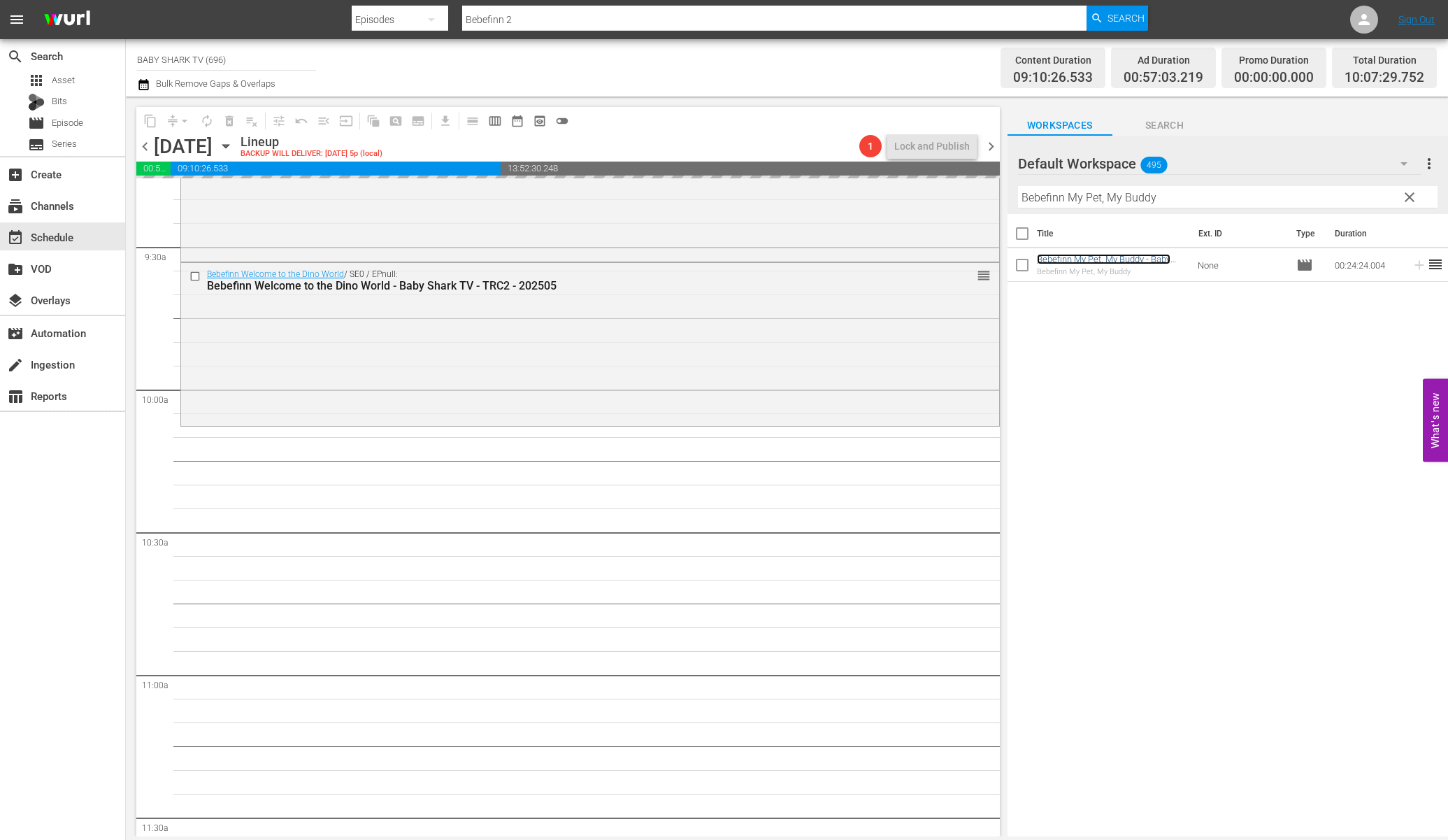
scroll to position [2655, 0]
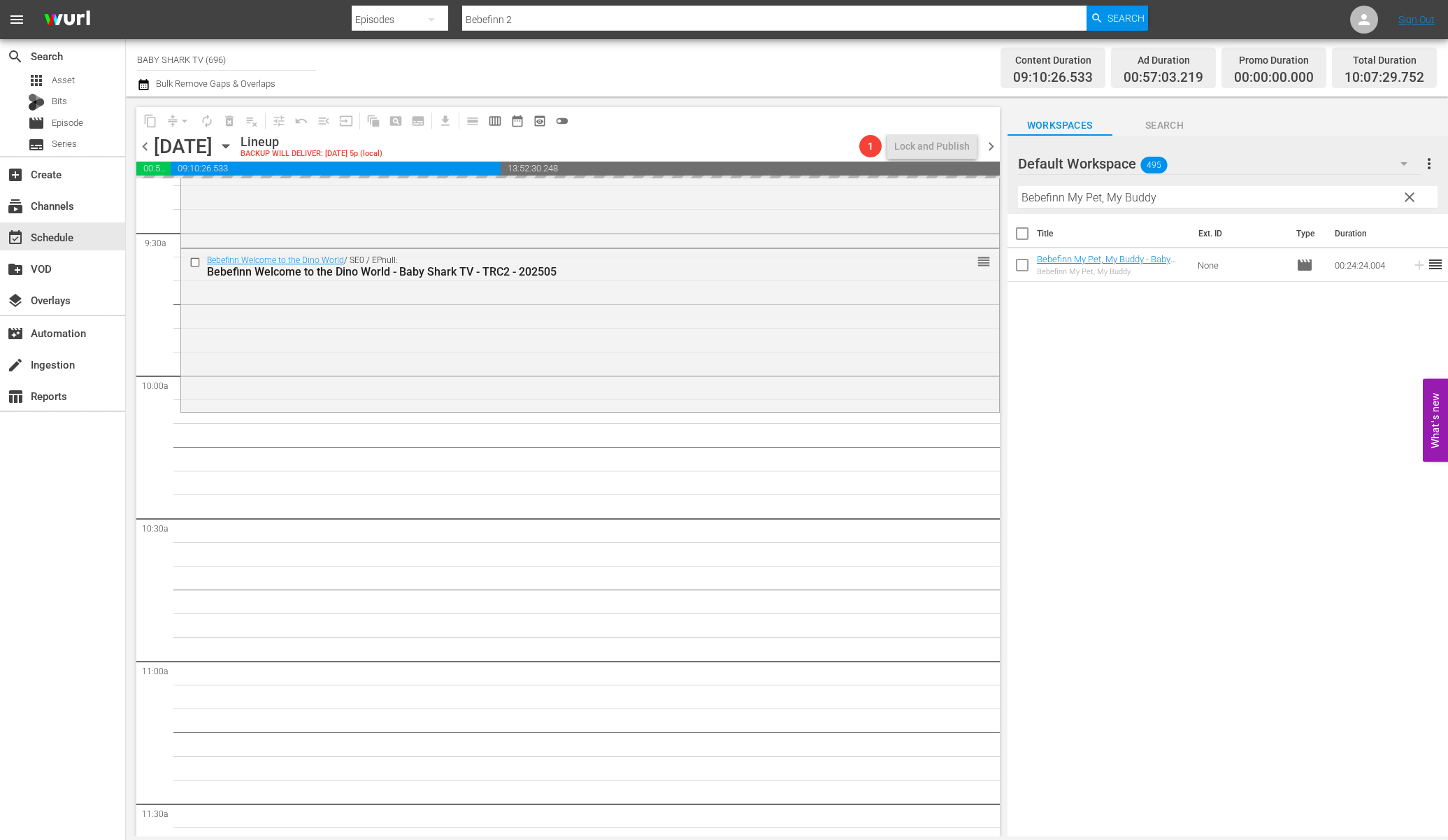
click at [1247, 197] on span "clear" at bounding box center [1410, 197] width 17 height 17
click at [1247, 197] on input "Bebefinn My Pet, My Buddy" at bounding box center [1228, 197] width 419 height 22
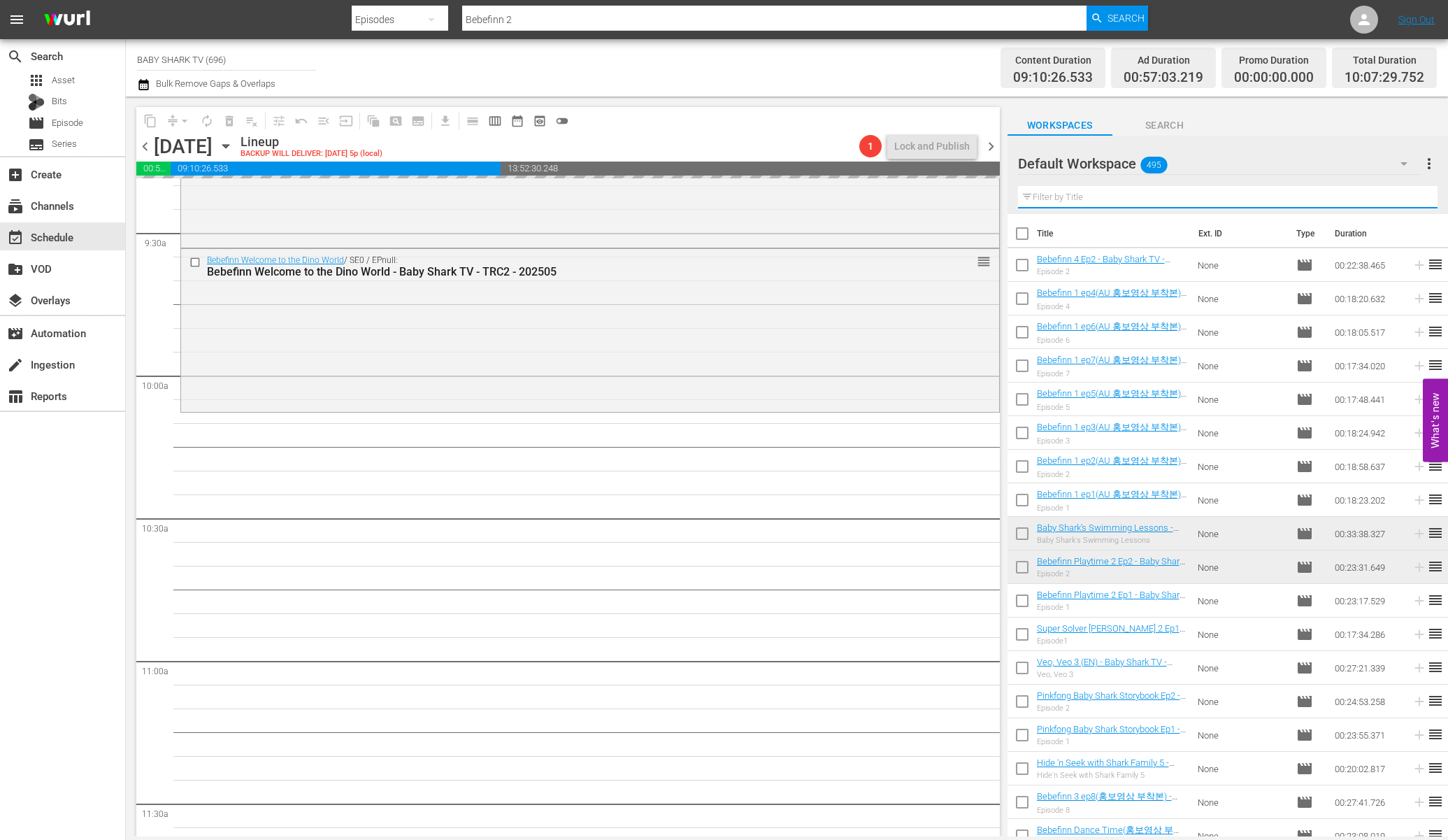
click at [1247, 197] on input "text" at bounding box center [1228, 197] width 419 height 22
paste input "Bebefinn Go Away, Rain!"
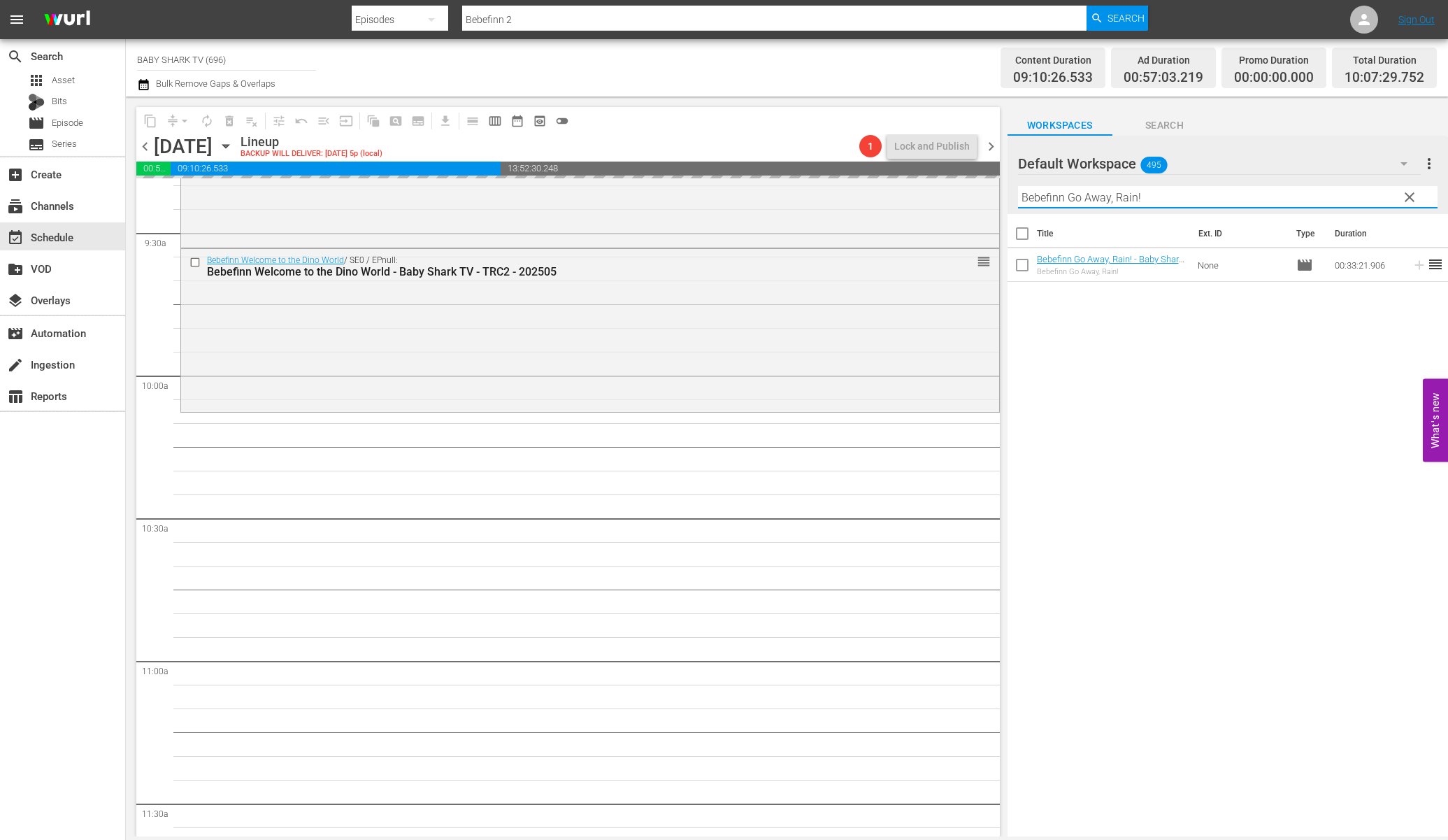
type input "Bebefinn Go Away, Rain!"
click at [1176, 406] on div "Title Ext. ID Type Duration Bebefinn Go Away, Rain! - Baby Shark TV - TRC2 - 20…" at bounding box center [1229, 526] width 441 height 624
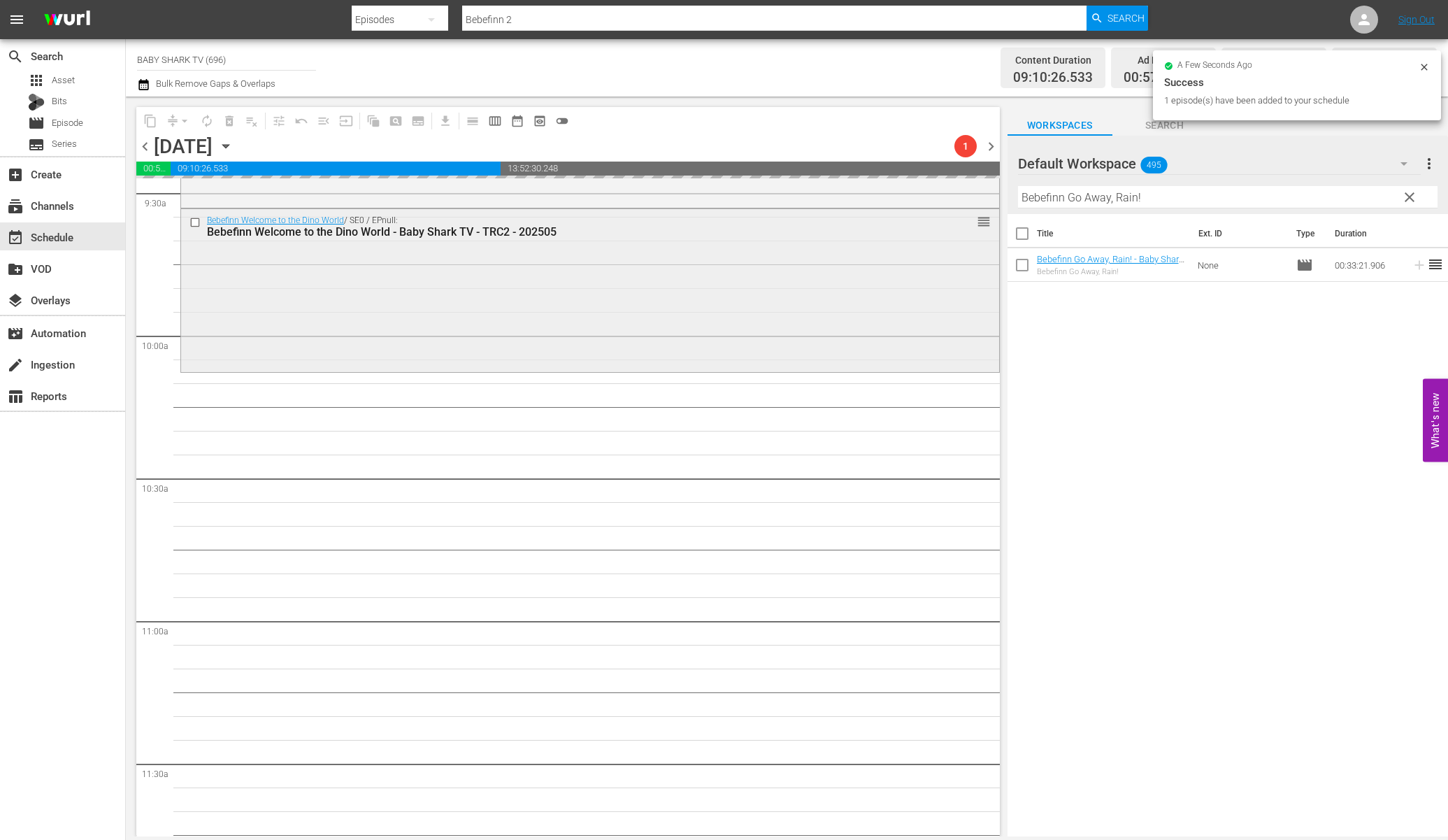
scroll to position [2696, 0]
click at [1041, 392] on div "Title Ext. ID Type Duration Bebefinn Go Away, Rain! - Baby Shark TV - TRC2 - 20…" at bounding box center [1229, 526] width 441 height 624
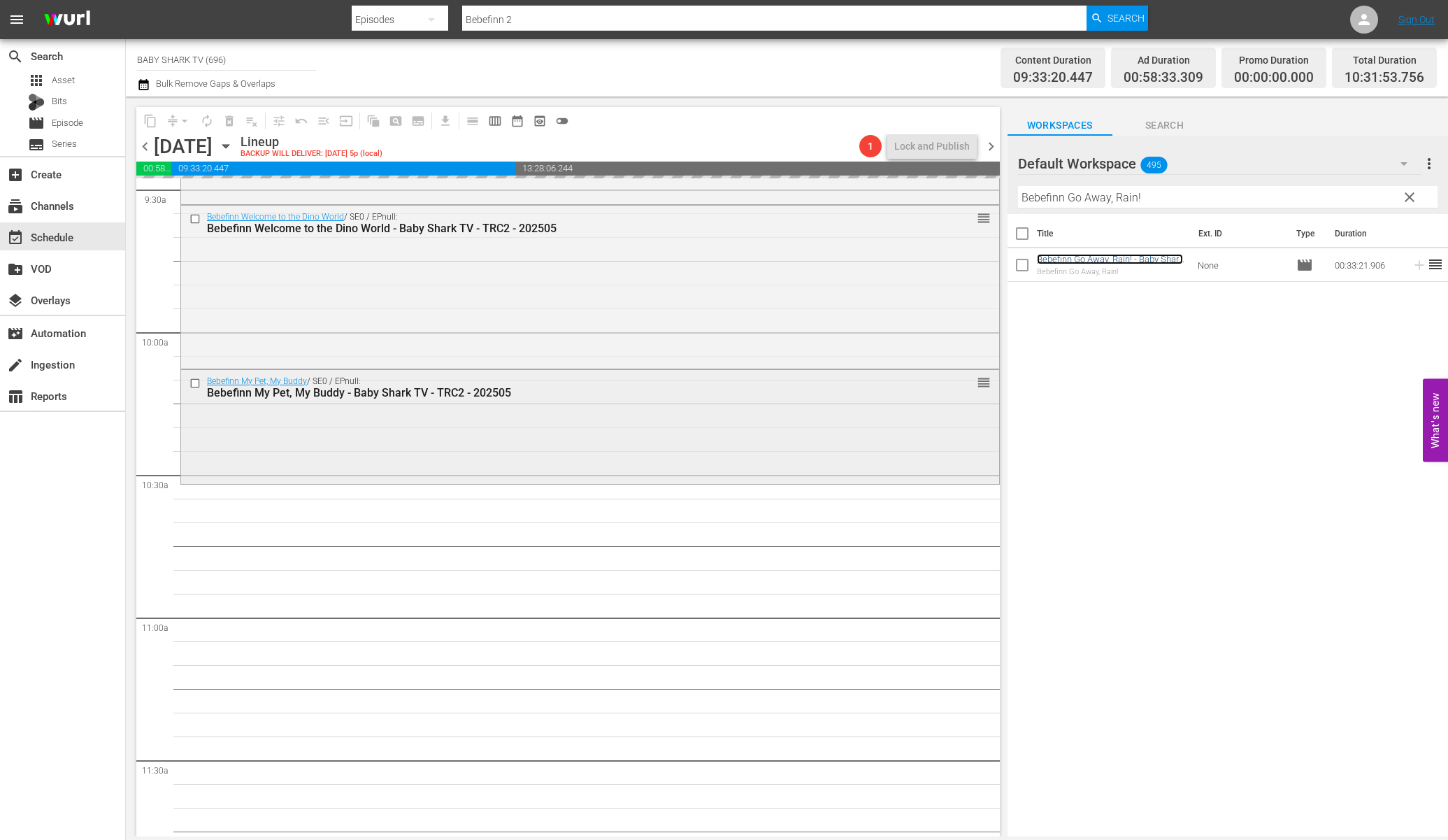
scroll to position [2699, 0]
click at [1247, 203] on span "clear" at bounding box center [1410, 197] width 17 height 17
click at [1247, 202] on input "Bebefinn Go Away, Rain!" at bounding box center [1228, 197] width 419 height 22
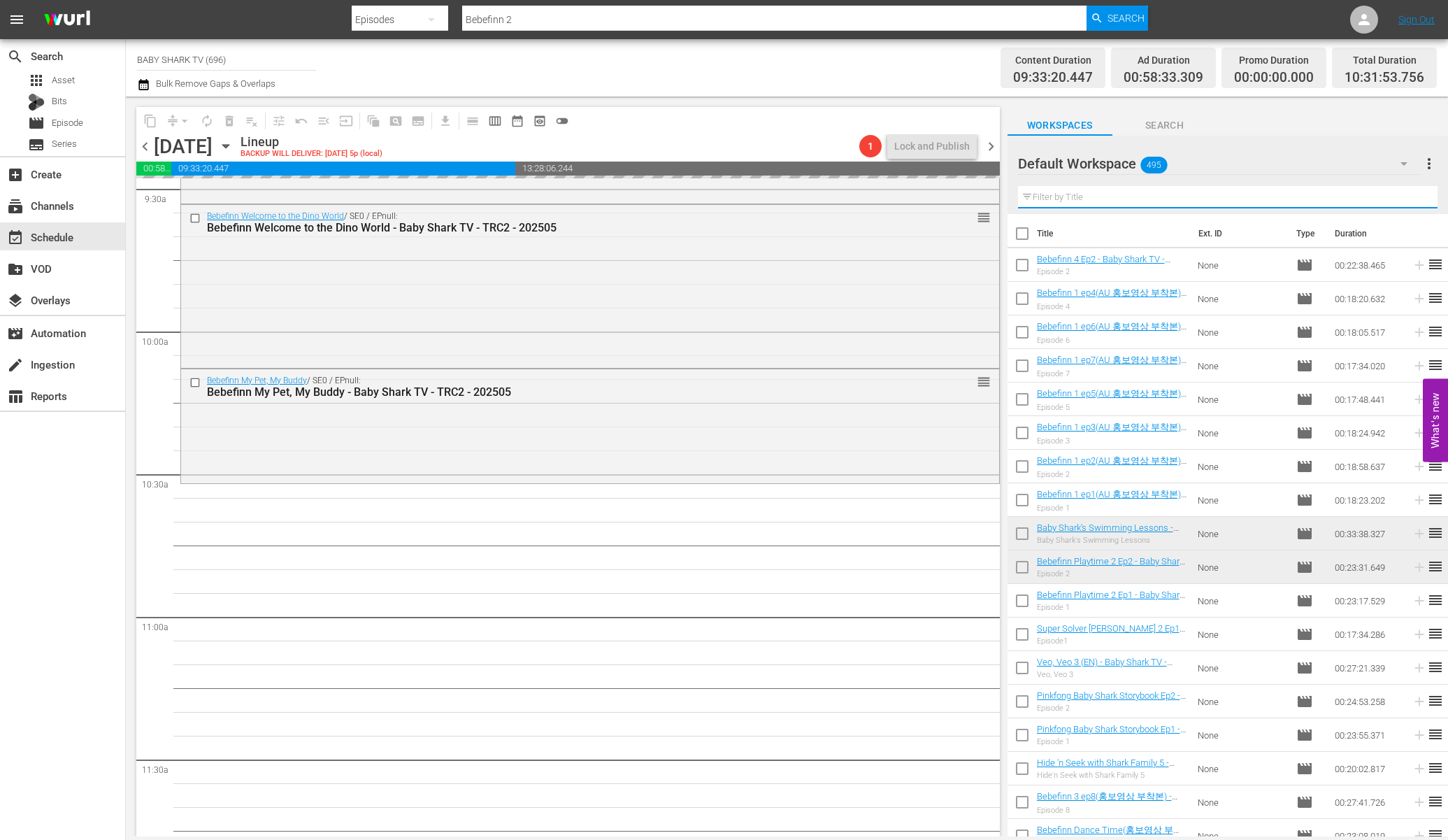
click at [1247, 201] on input "text" at bounding box center [1228, 197] width 419 height 22
paste input "Bebefinn Play with Baby Shark"
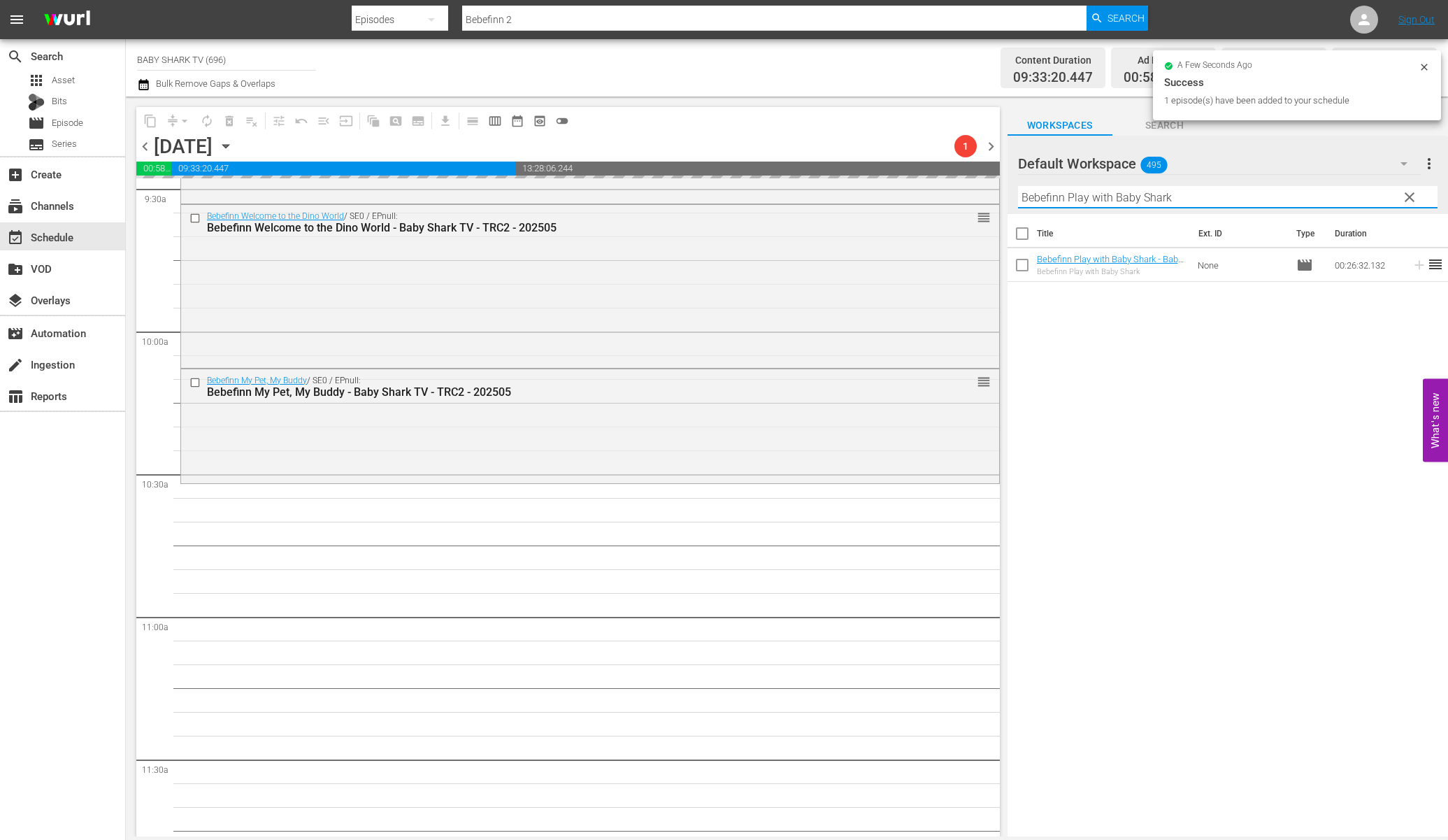
type input "Bebefinn Play with Baby Shark"
click at [1177, 406] on div "Title Ext. ID Type Duration Bebefinn Play with Baby Shark - Baby Shark TV - TRC…" at bounding box center [1229, 526] width 441 height 624
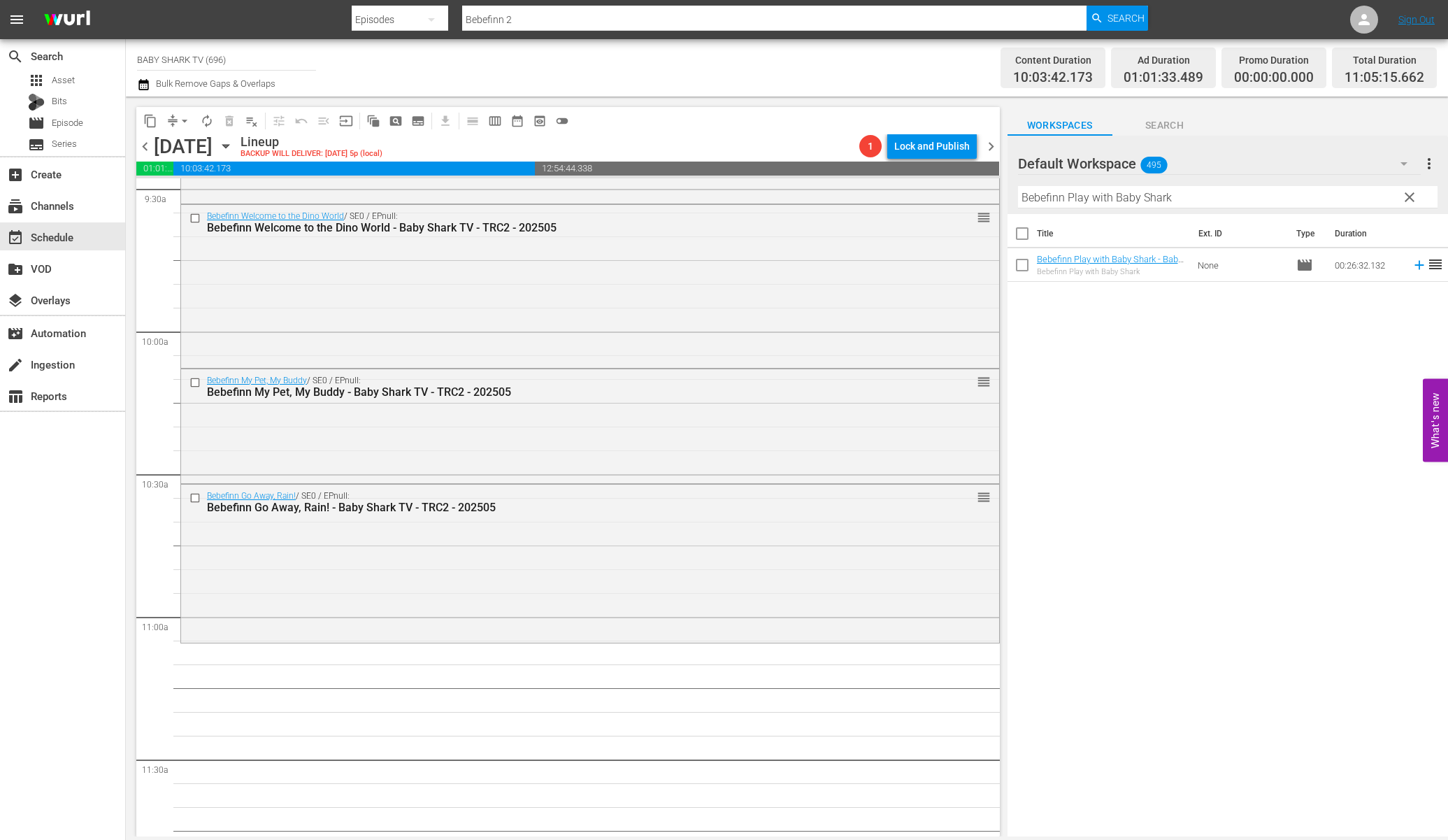
click at [1082, 357] on div "Title Ext. ID Type Duration Bebefinn Play with Baby Shark - Baby Shark TV - TRC…" at bounding box center [1229, 526] width 441 height 624
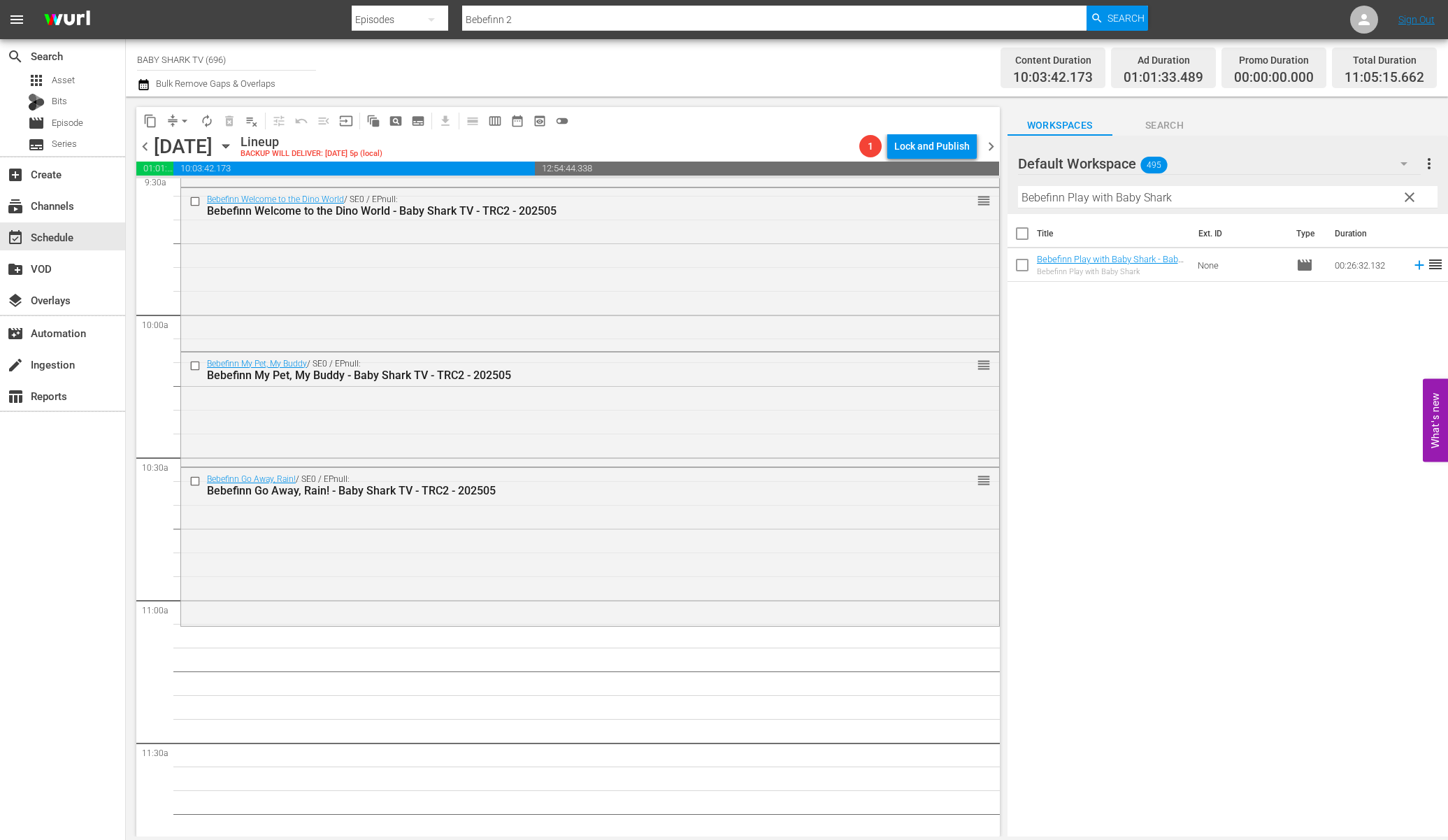
scroll to position [2724, 0]
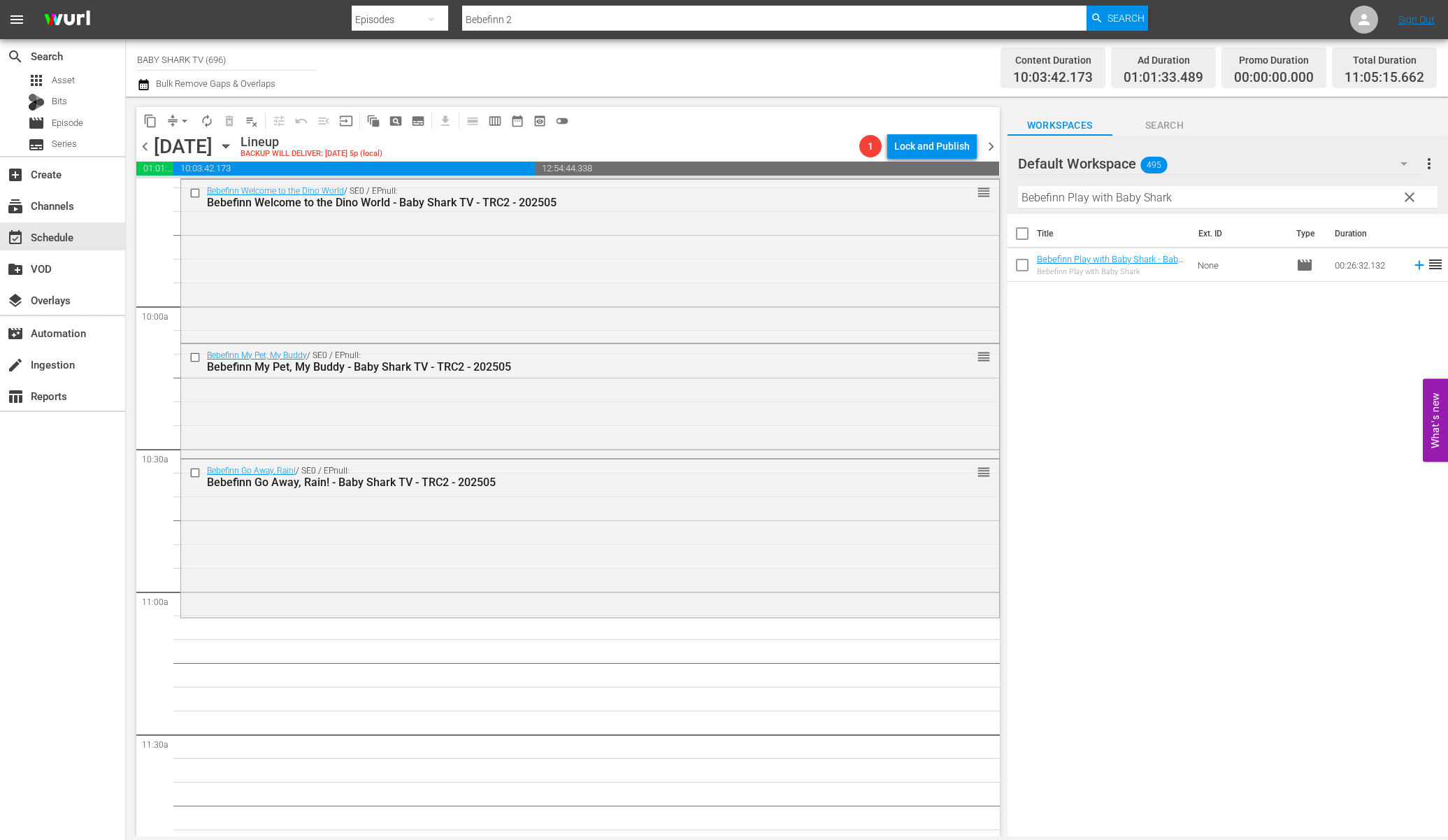
click at [1181, 317] on div "Title Ext. ID Type Duration Bebefinn Play with Baby Shark - Baby Shark TV - TRC…" at bounding box center [1229, 526] width 441 height 624
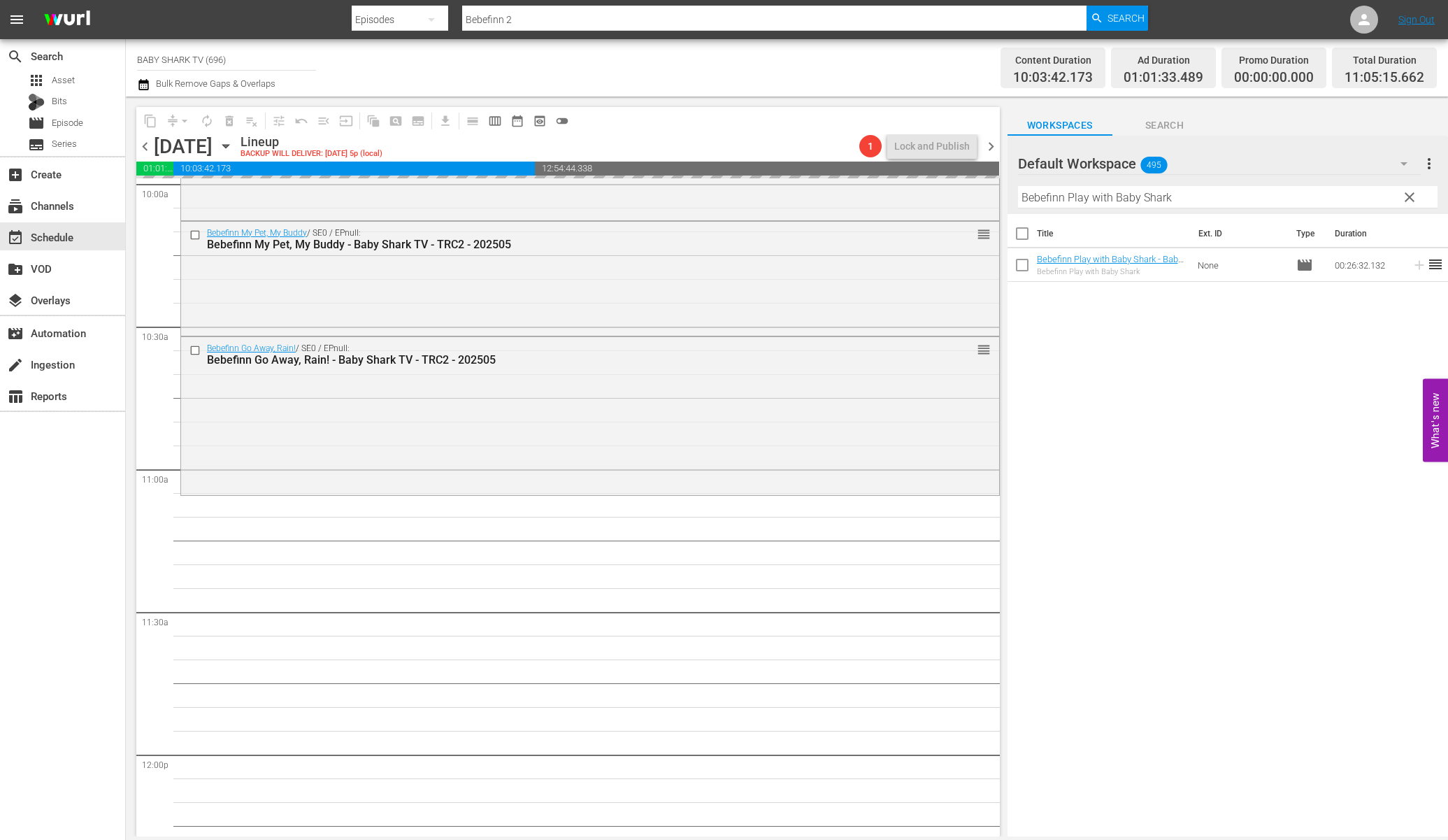
click at [1247, 197] on input "Bebefinn Play with Baby Shark" at bounding box center [1228, 197] width 419 height 22
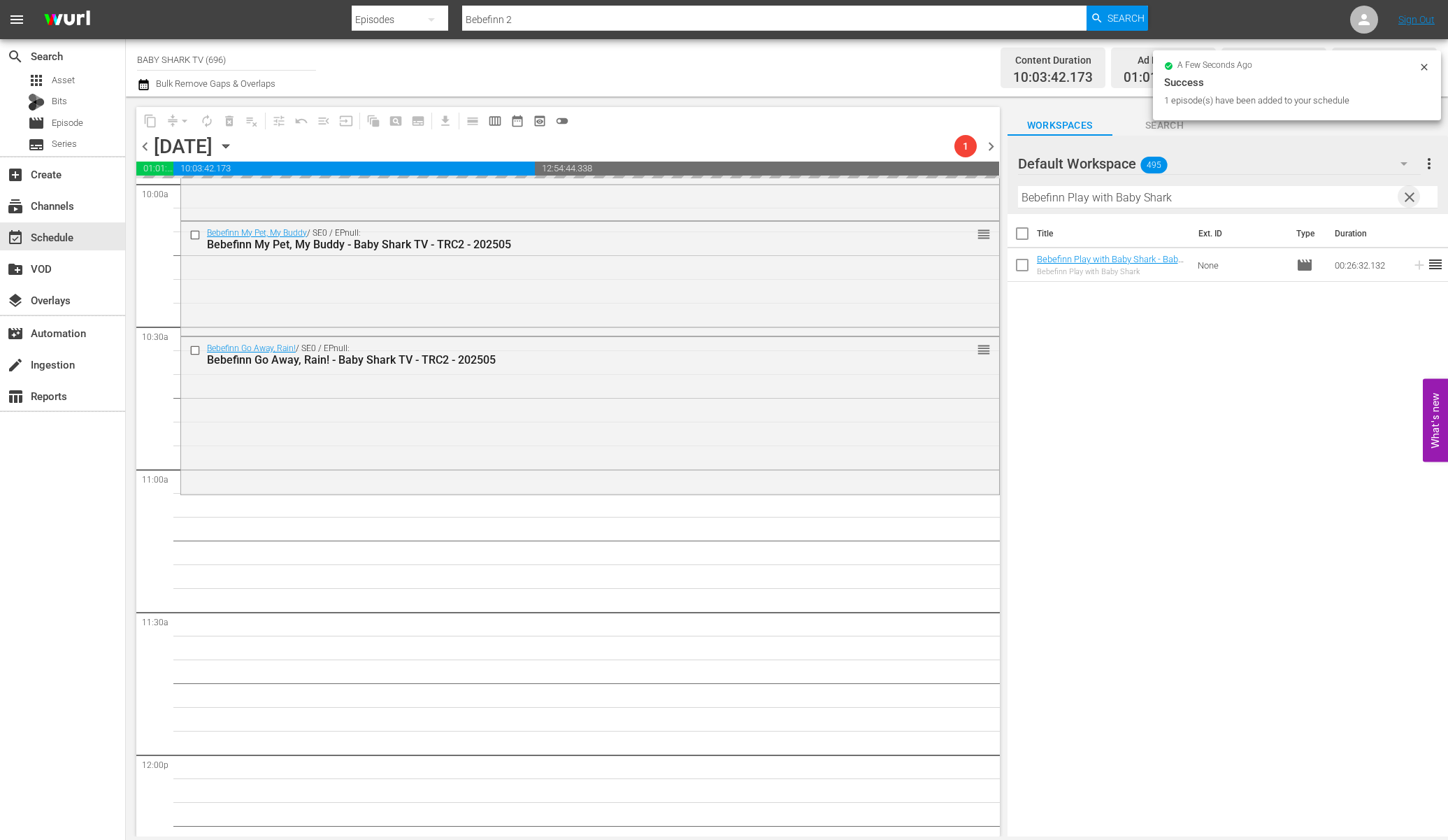
click at [1247, 197] on span "clear" at bounding box center [1410, 197] width 17 height 17
click at [1247, 197] on input "Bebefinn Play with Baby Shark" at bounding box center [1228, 197] width 419 height 22
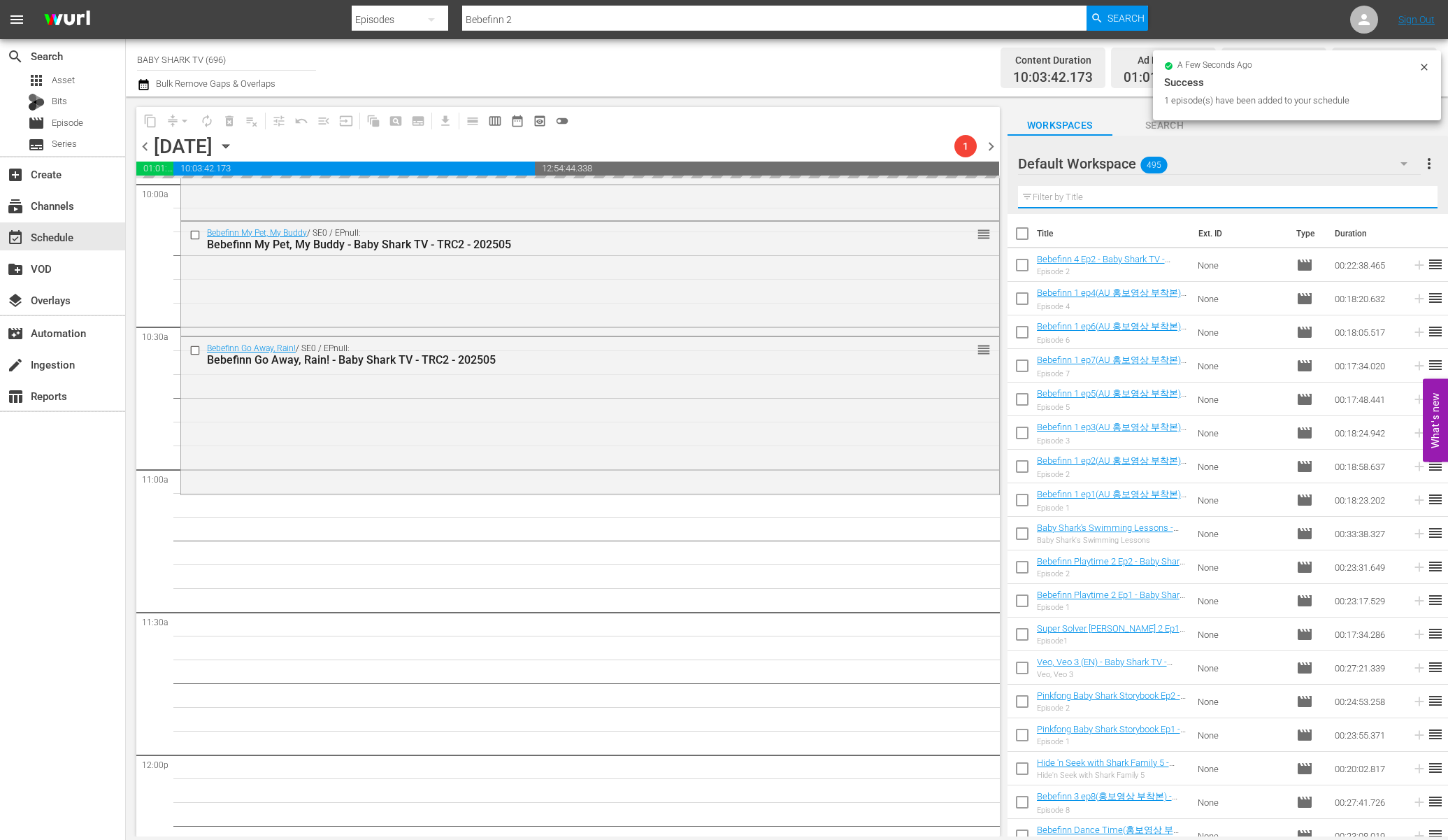
click at [1247, 197] on input "text" at bounding box center [1228, 197] width 419 height 22
click at [1247, 196] on input "text" at bounding box center [1228, 197] width 419 height 22
click at [1247, 195] on input "text" at bounding box center [1228, 197] width 419 height 22
paste input "Bebefinn Color Bus Songs"
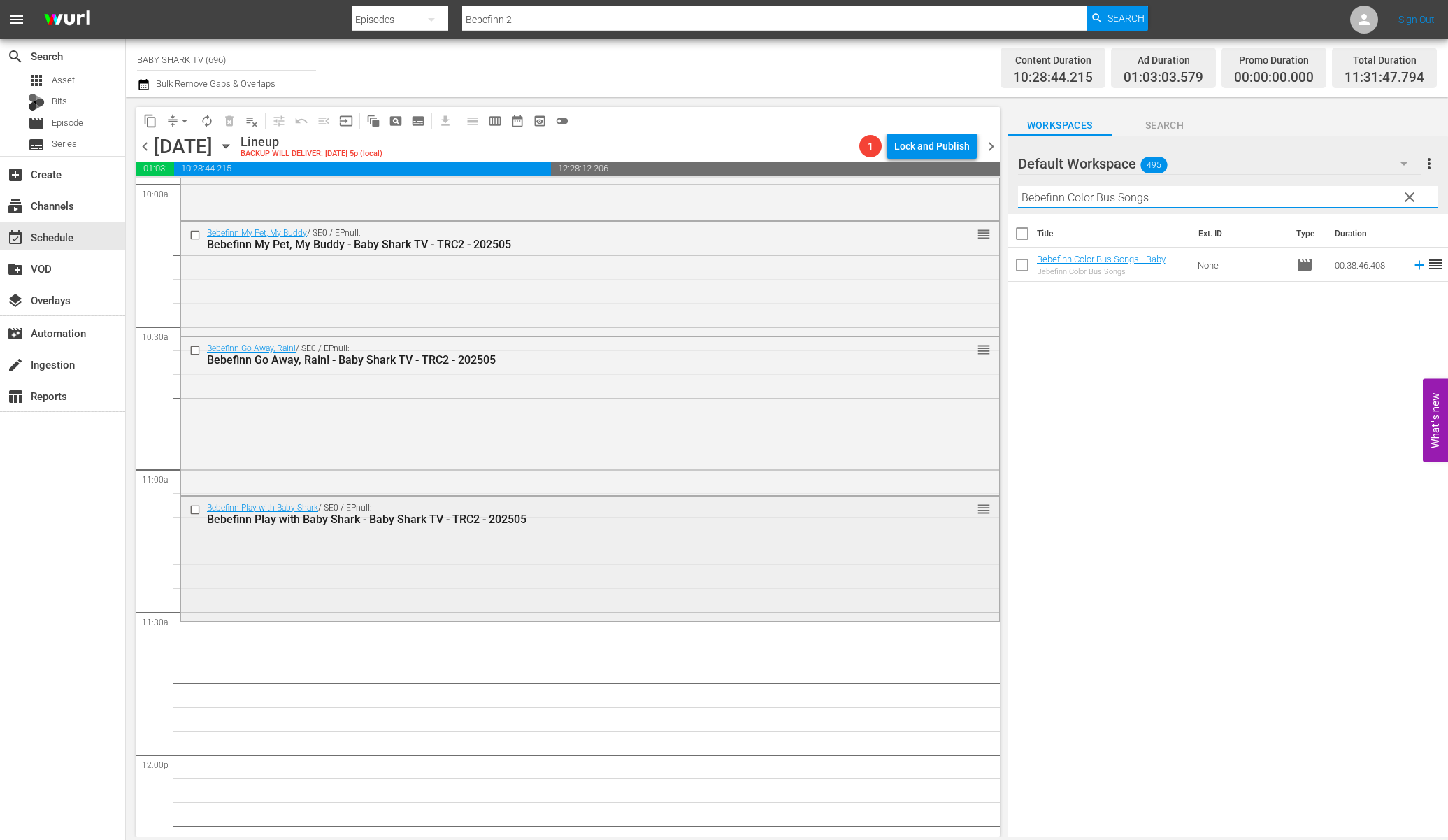
type input "Bebefinn Color Bus Songs"
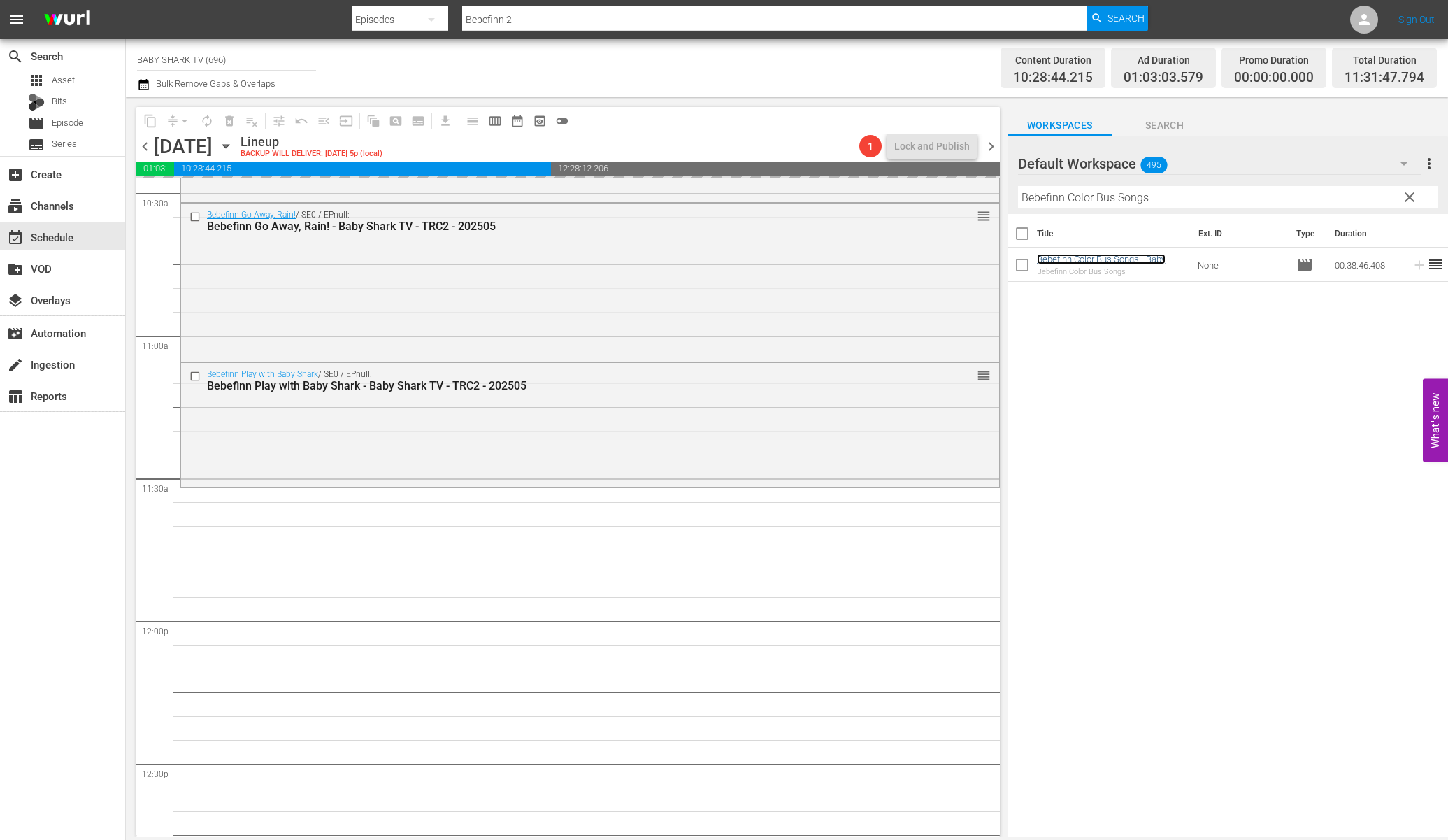
scroll to position [3010, 0]
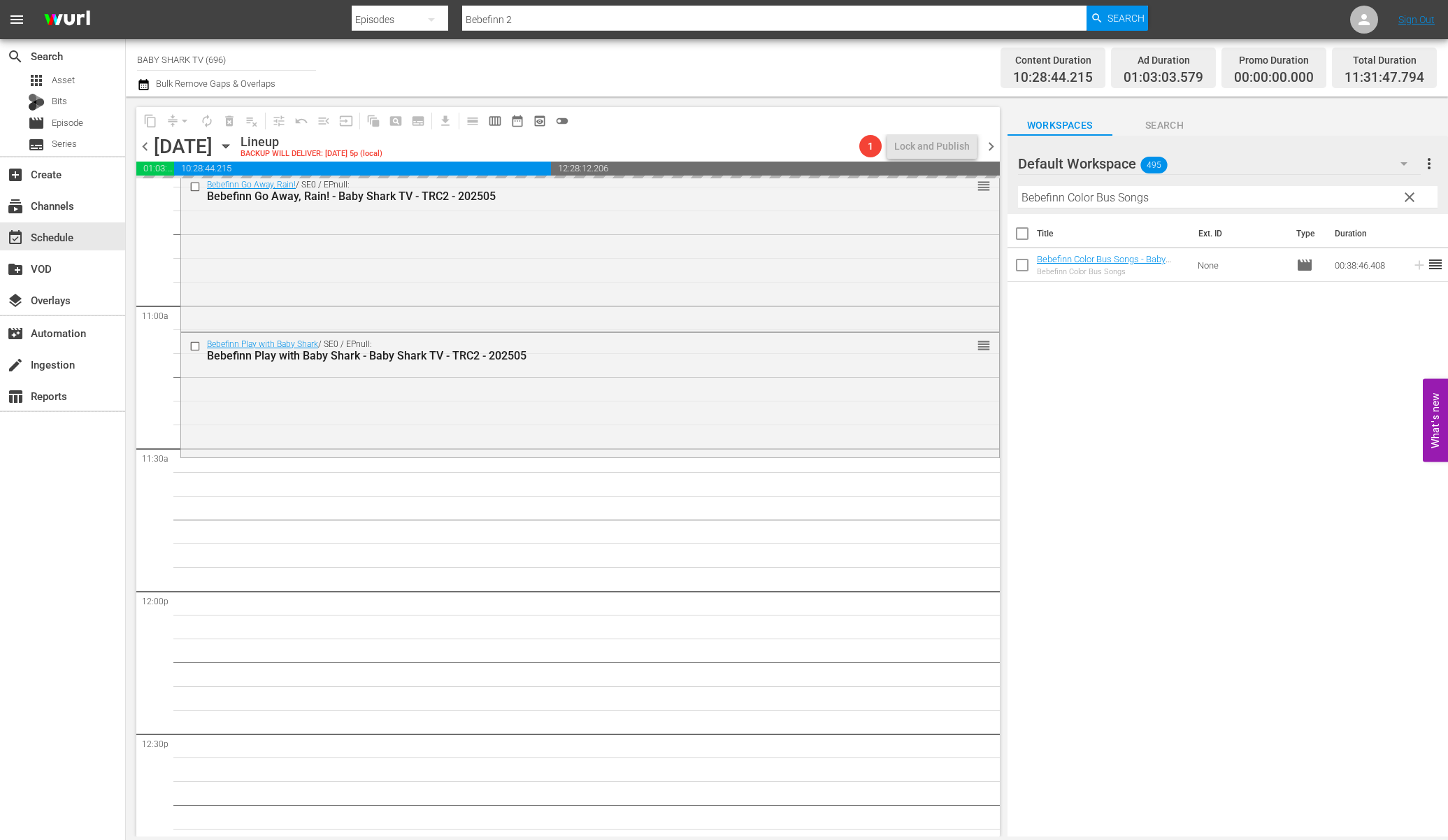
click at [1247, 210] on div "Filter by Title Bebefinn Color Bus Songs" at bounding box center [1228, 197] width 419 height 34
click at [1247, 195] on span "clear" at bounding box center [1410, 197] width 17 height 17
click at [1247, 195] on input "Bebefinn Color Bus Songs" at bounding box center [1228, 197] width 419 height 22
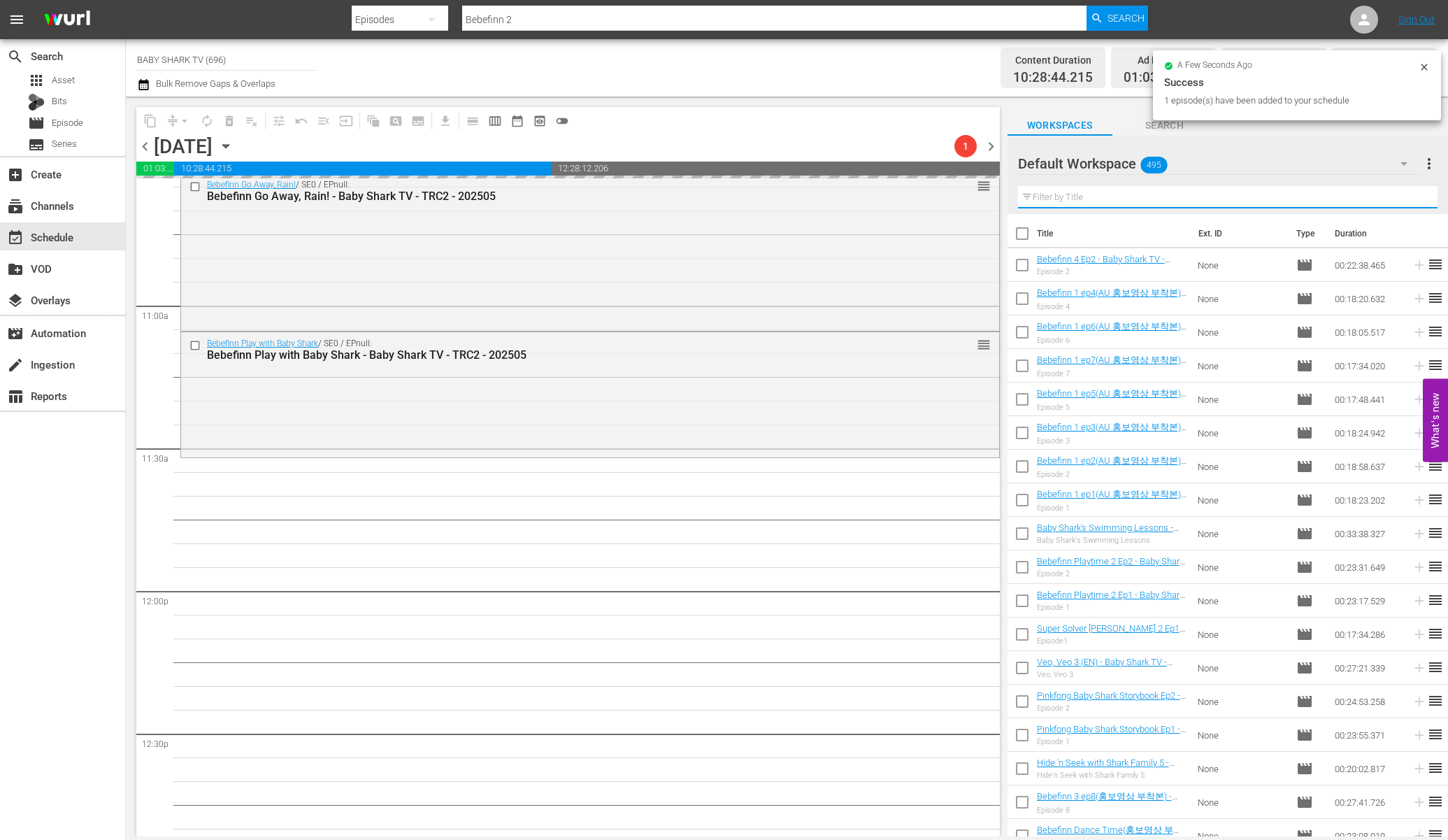
click at [1247, 195] on input "text" at bounding box center [1228, 197] width 419 height 22
click at [1247, 194] on input "text" at bounding box center [1228, 197] width 419 height 22
paste input "Baby Shark's Birthday Party"
type input "Baby Shark's Birthday Party"
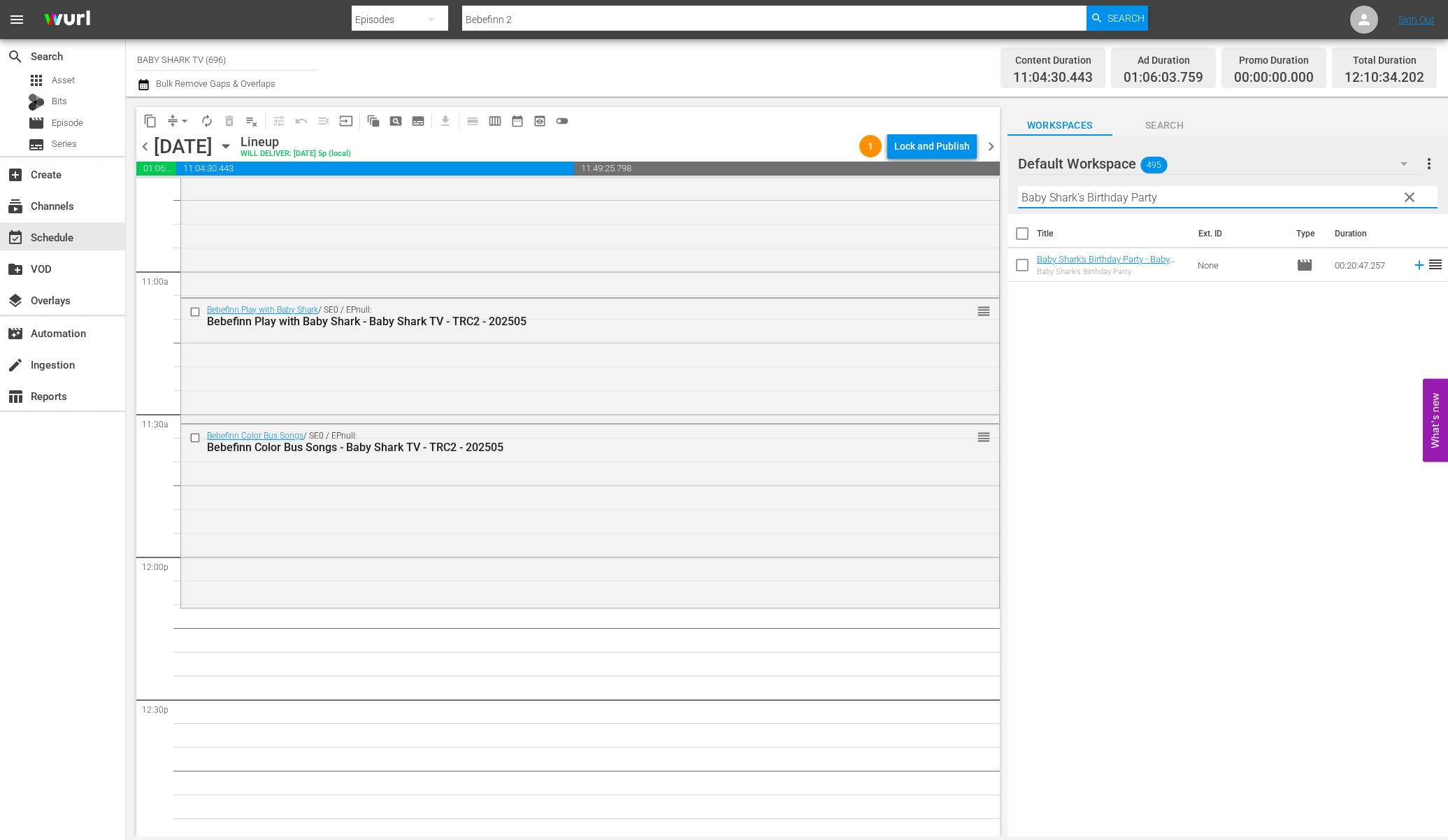
scroll to position [3112, 0]
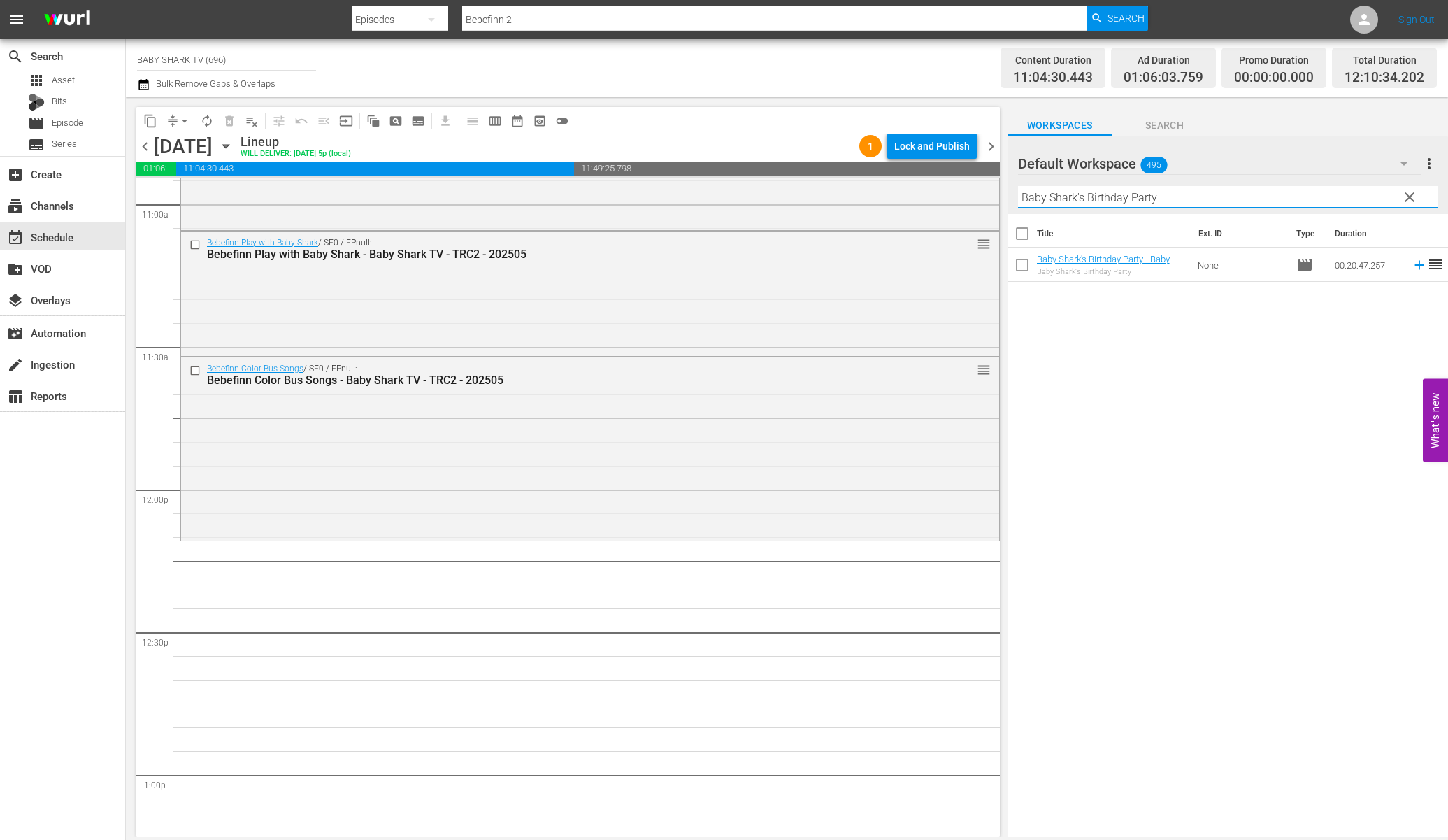
type input "Baby Shark's Birthday Party"
click at [1094, 399] on div "Title Ext. ID Type Duration Baby Shark's Birthday Party - Baby Shark TV - TRC2 …" at bounding box center [1229, 526] width 441 height 624
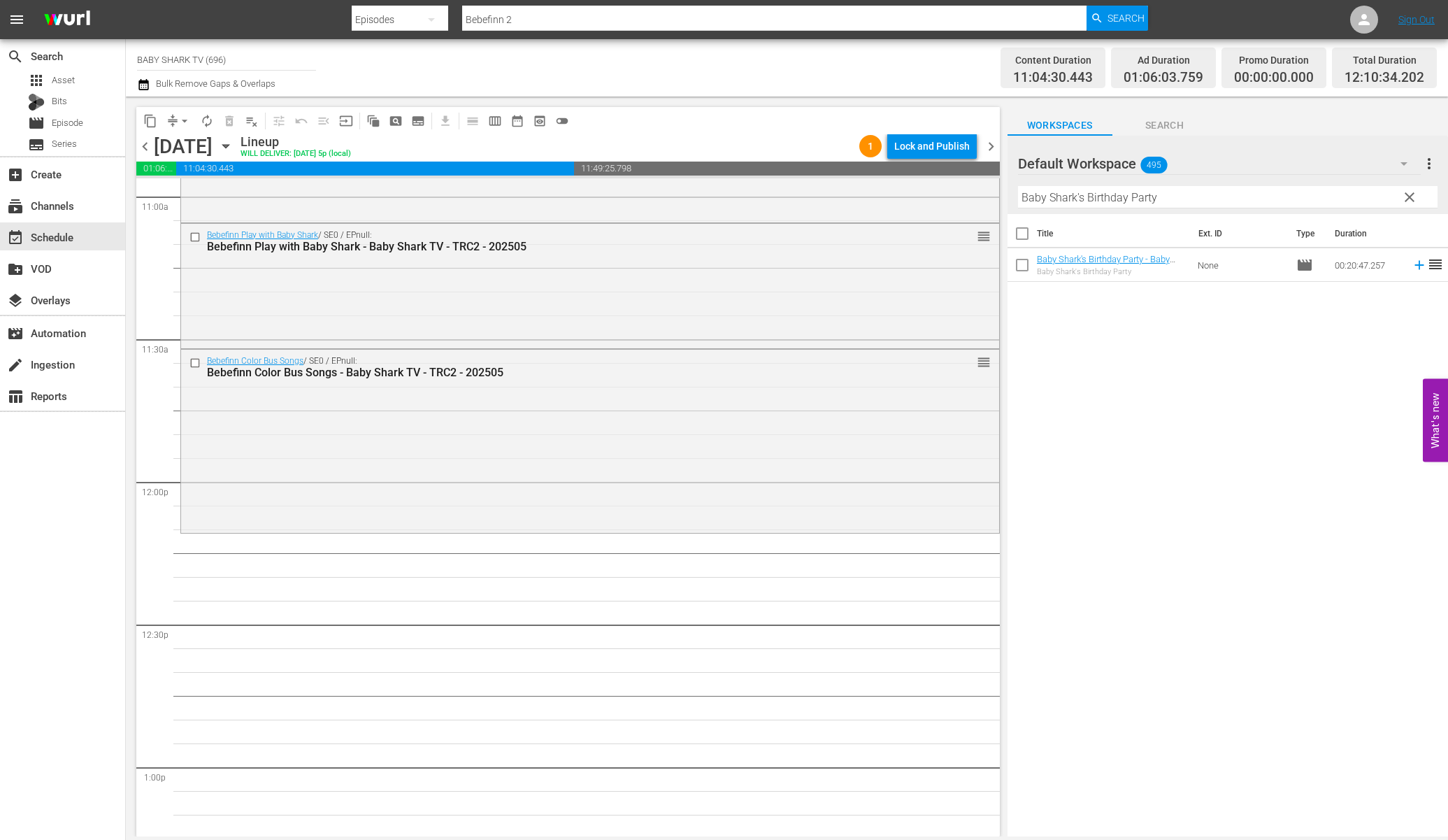
scroll to position [3135, 0]
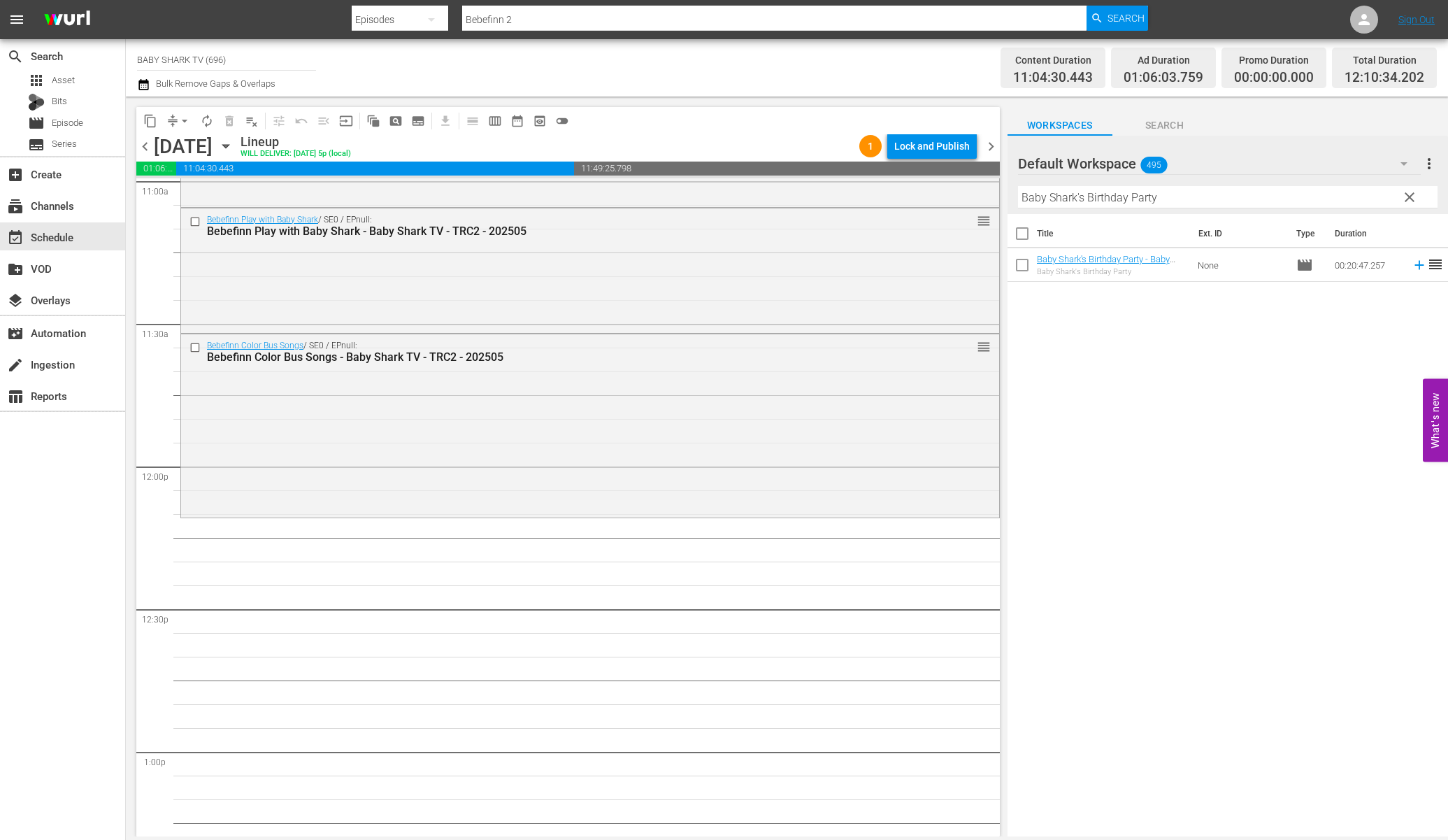
click at [1160, 327] on div "Title Ext. ID Type Duration Baby Shark's Birthday Party - Baby Shark TV - TRC2 …" at bounding box center [1229, 526] width 441 height 624
drag, startPoint x: 1124, startPoint y: 259, endPoint x: 414, endPoint y: 9, distance: 752.7
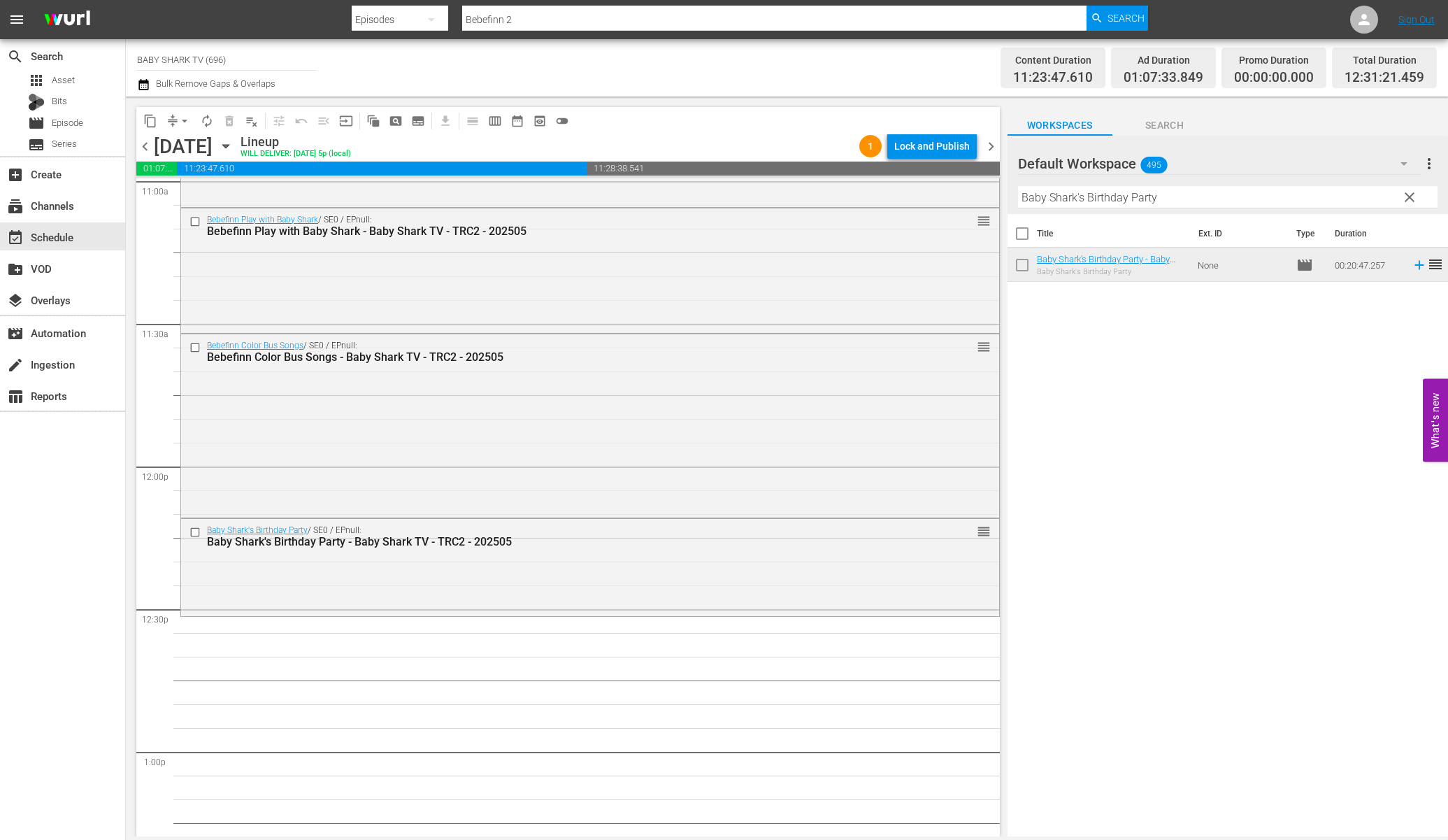
click at [1189, 452] on div "Title Ext. ID Type Duration Baby Shark's Birthday Party - Baby Shark TV - TRC2 …" at bounding box center [1229, 526] width 441 height 624
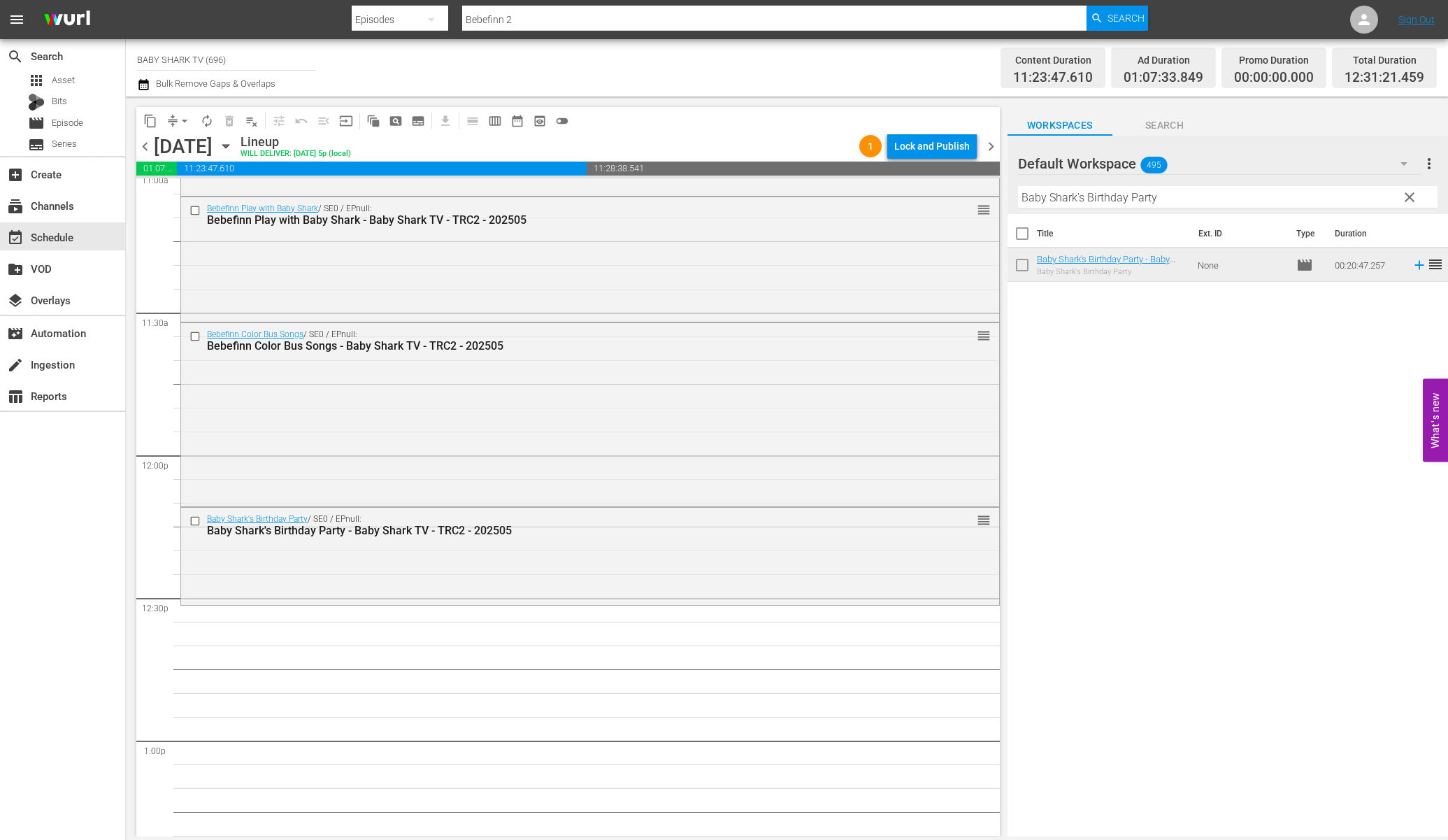
scroll to position [3162, 0]
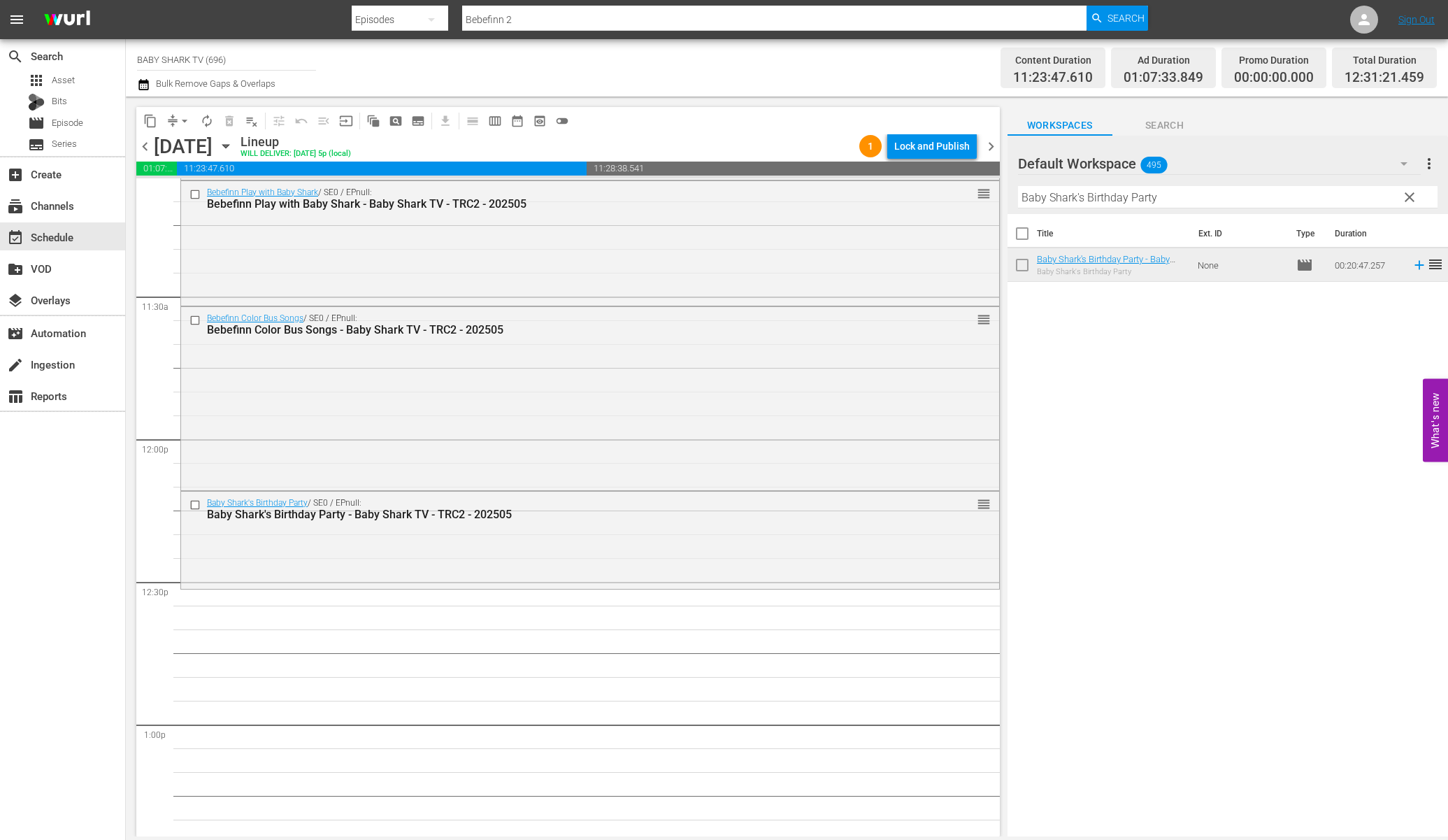
click at [1424, 204] on input "Baby Shark's Birthday Party" at bounding box center [1228, 197] width 419 height 22
click at [1412, 204] on span "clear" at bounding box center [1410, 197] width 17 height 17
click at [1395, 200] on input "Baby Shark's Birthday Party" at bounding box center [1228, 197] width 419 height 22
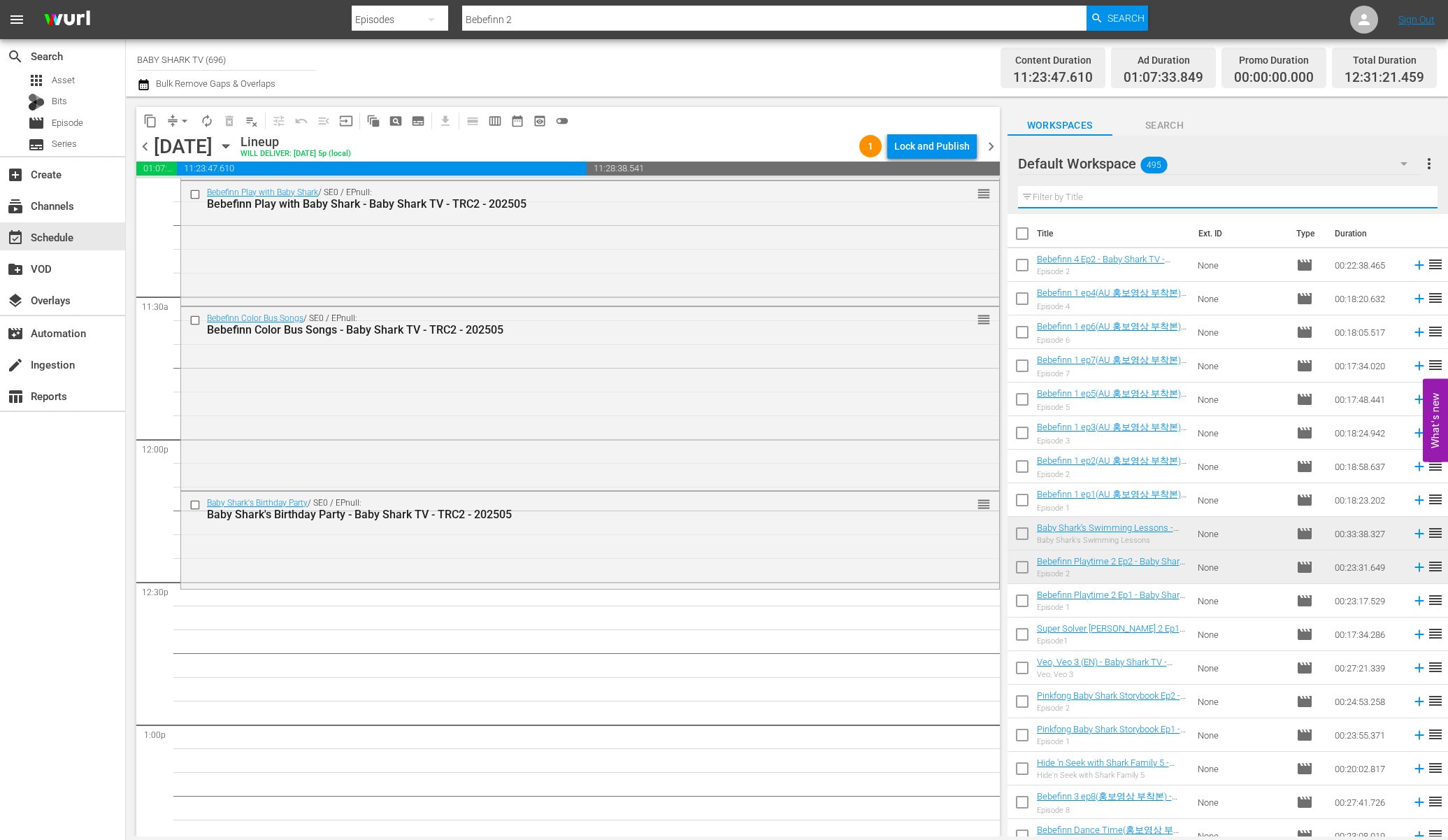
click at [1385, 199] on input "text" at bounding box center [1228, 197] width 419 height 22
paste input "Baby Animal Got Lost Ep1"
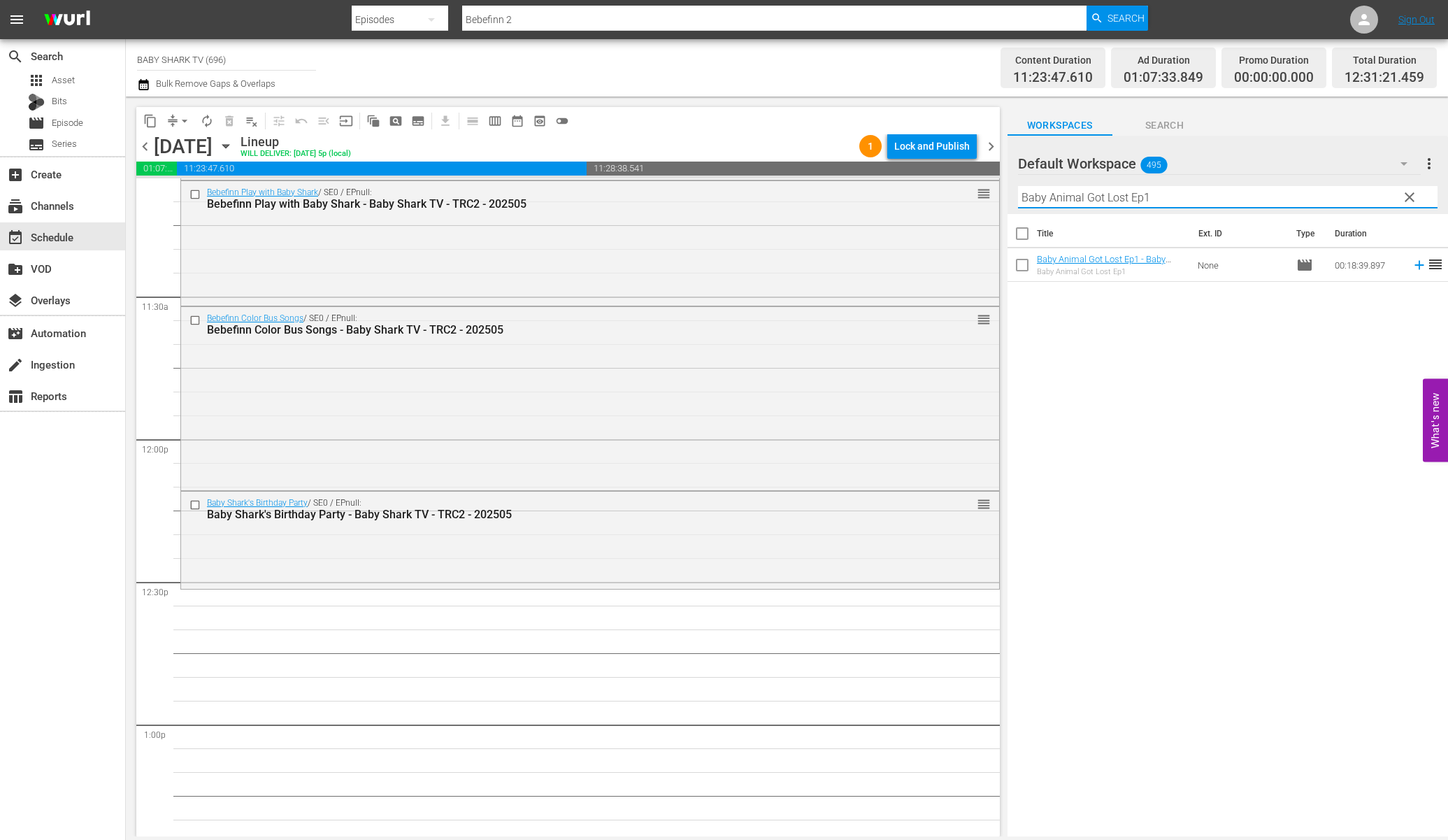
type input "Baby Animal Got Lost Ep1"
click at [1244, 465] on div "Title Ext. ID Type Duration Baby Animal Got Lost Ep1 - Baby Shark TV - TRC2 - 2…" at bounding box center [1229, 526] width 441 height 624
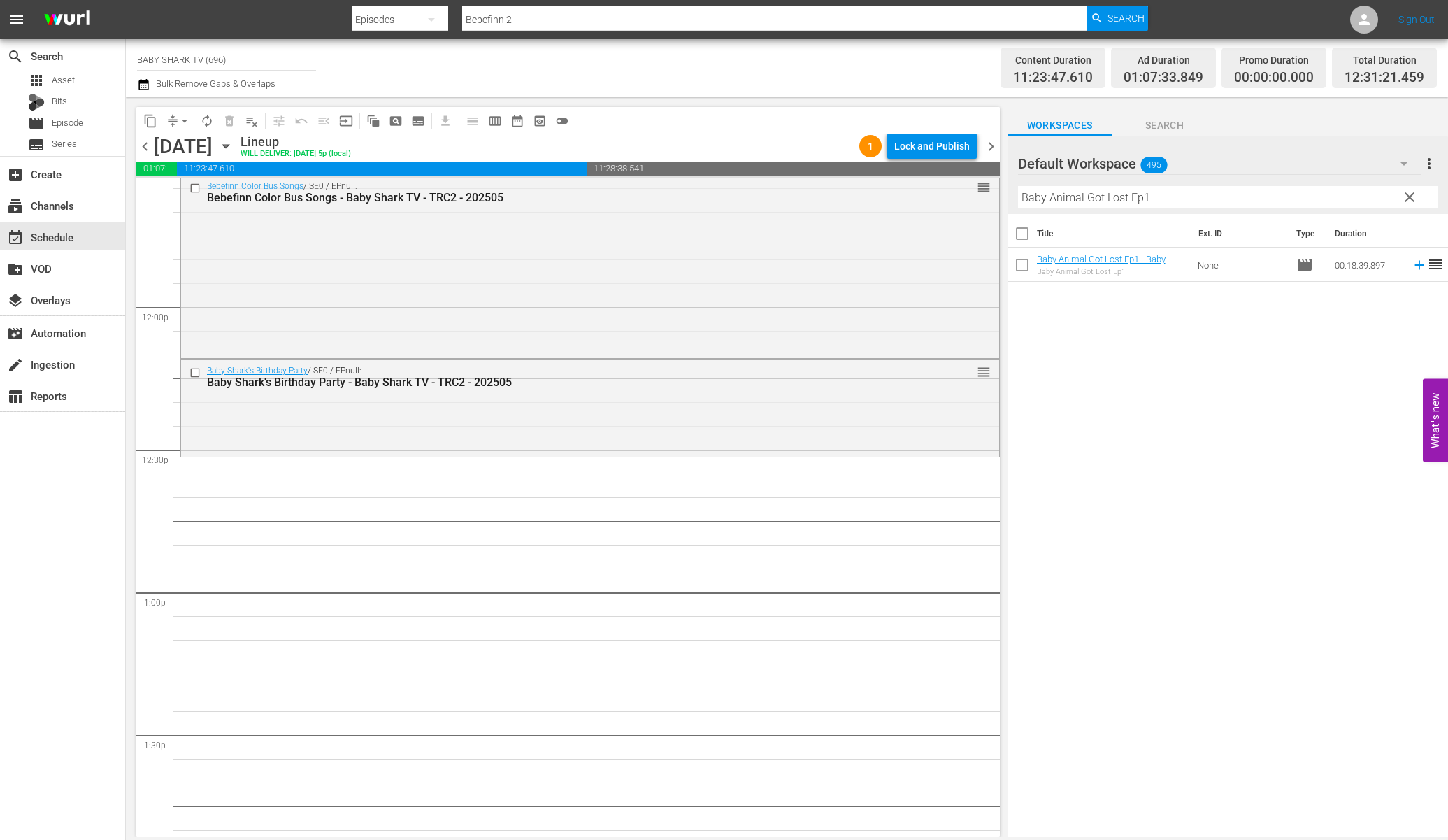
scroll to position [3304, 0]
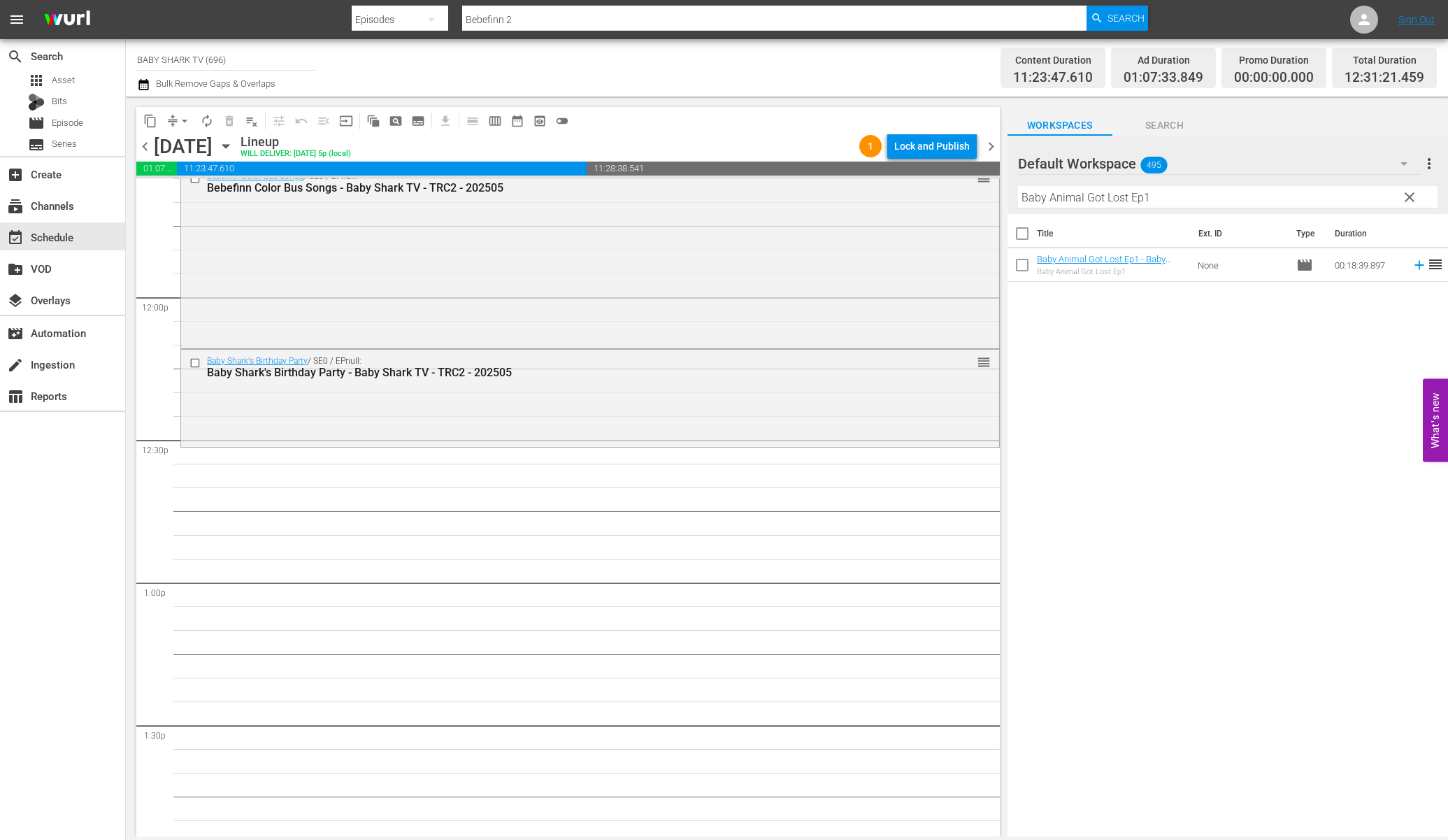
click at [1278, 435] on div "Title Ext. ID Type Duration Baby Animal Got Lost Ep1 - Baby Shark TV - TRC2 - 2…" at bounding box center [1229, 526] width 441 height 624
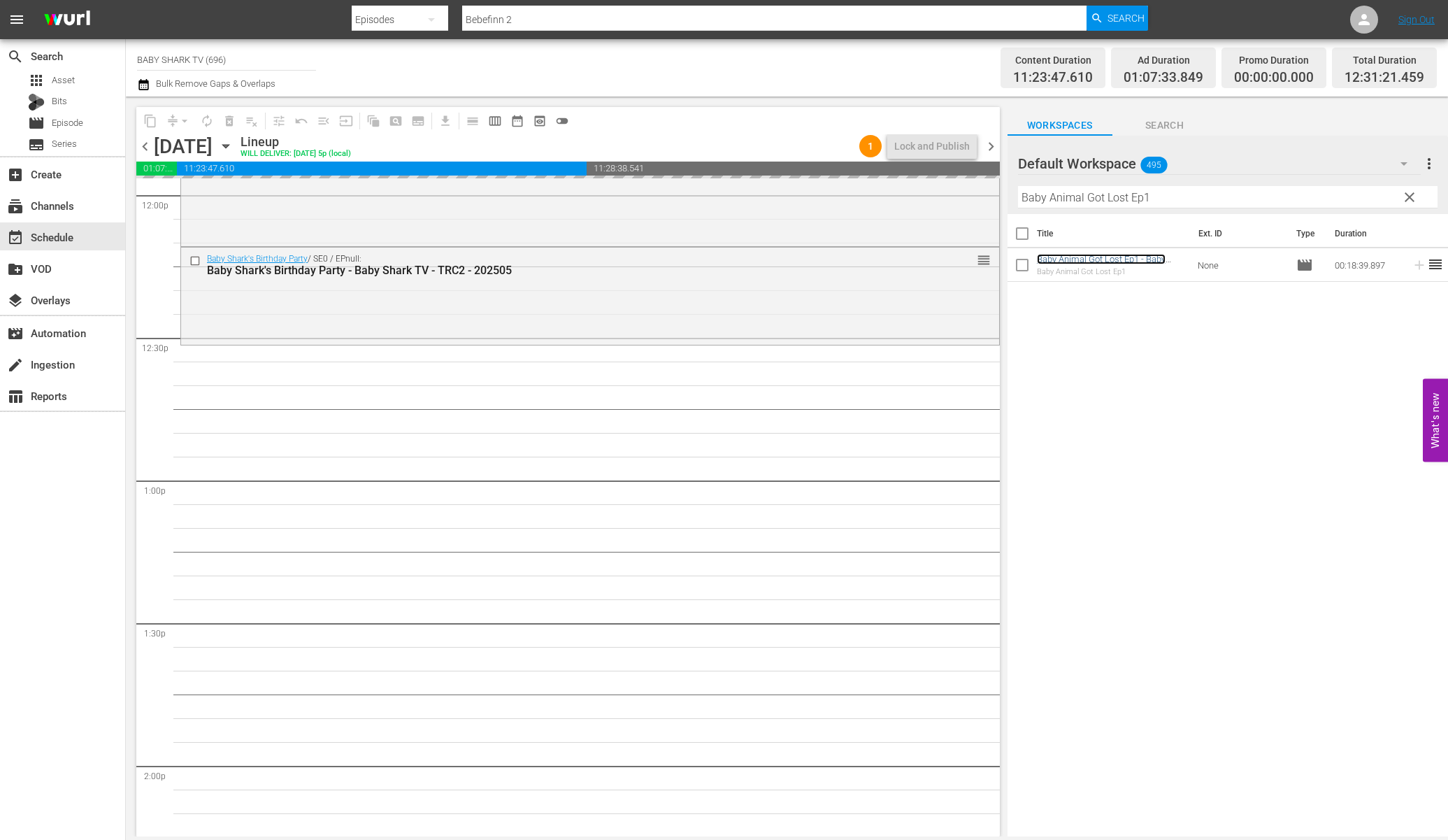
scroll to position [3438, 0]
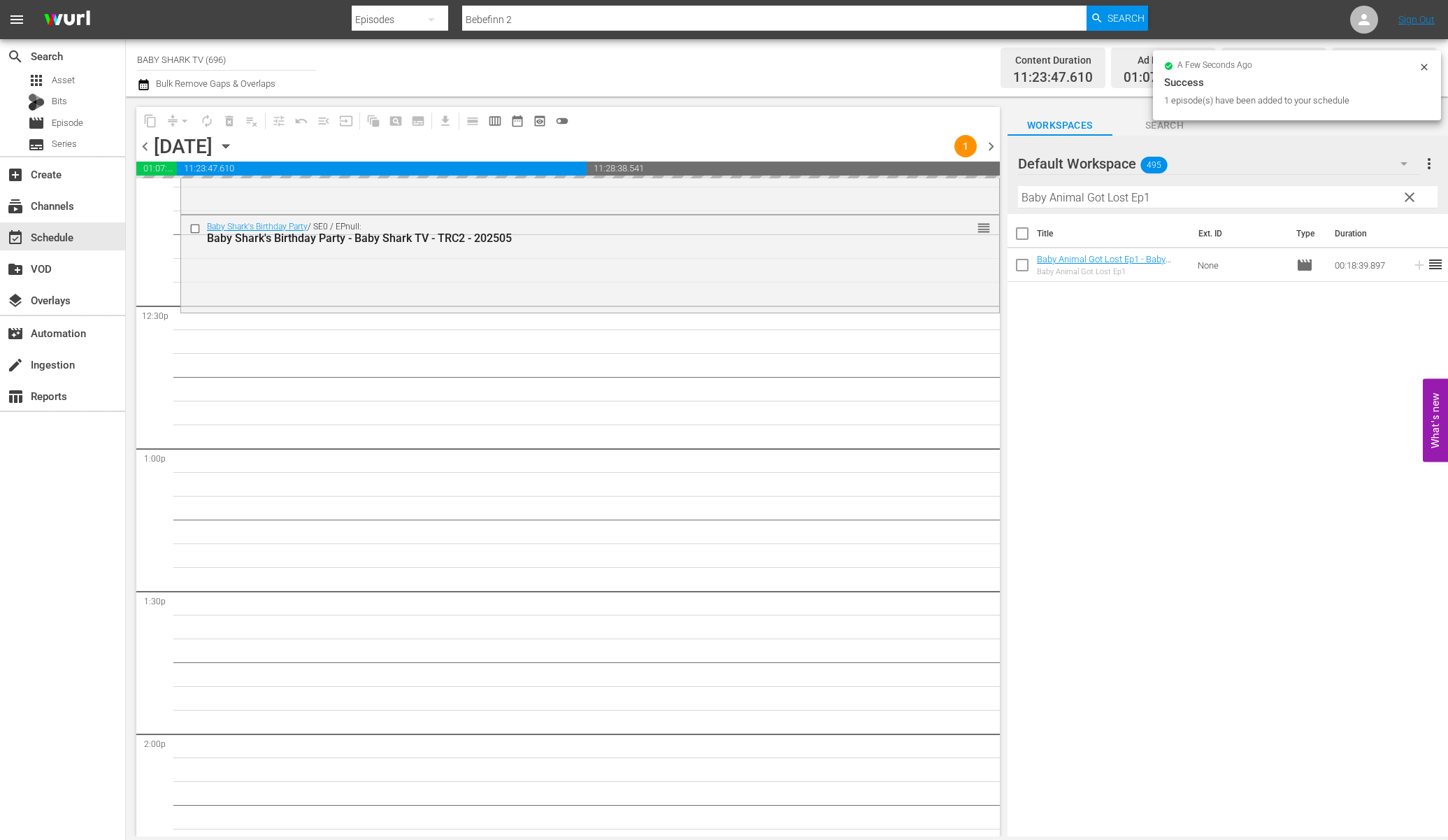
click at [1424, 191] on input "Baby Animal Got Lost Ep1" at bounding box center [1228, 197] width 419 height 22
click at [1410, 193] on span "clear" at bounding box center [1410, 197] width 17 height 17
click at [1410, 193] on input "Baby Animal Got Lost Ep1" at bounding box center [1228, 197] width 419 height 22
click at [1409, 193] on input "Baby Animal Got Lost Ep1" at bounding box center [1228, 197] width 419 height 22
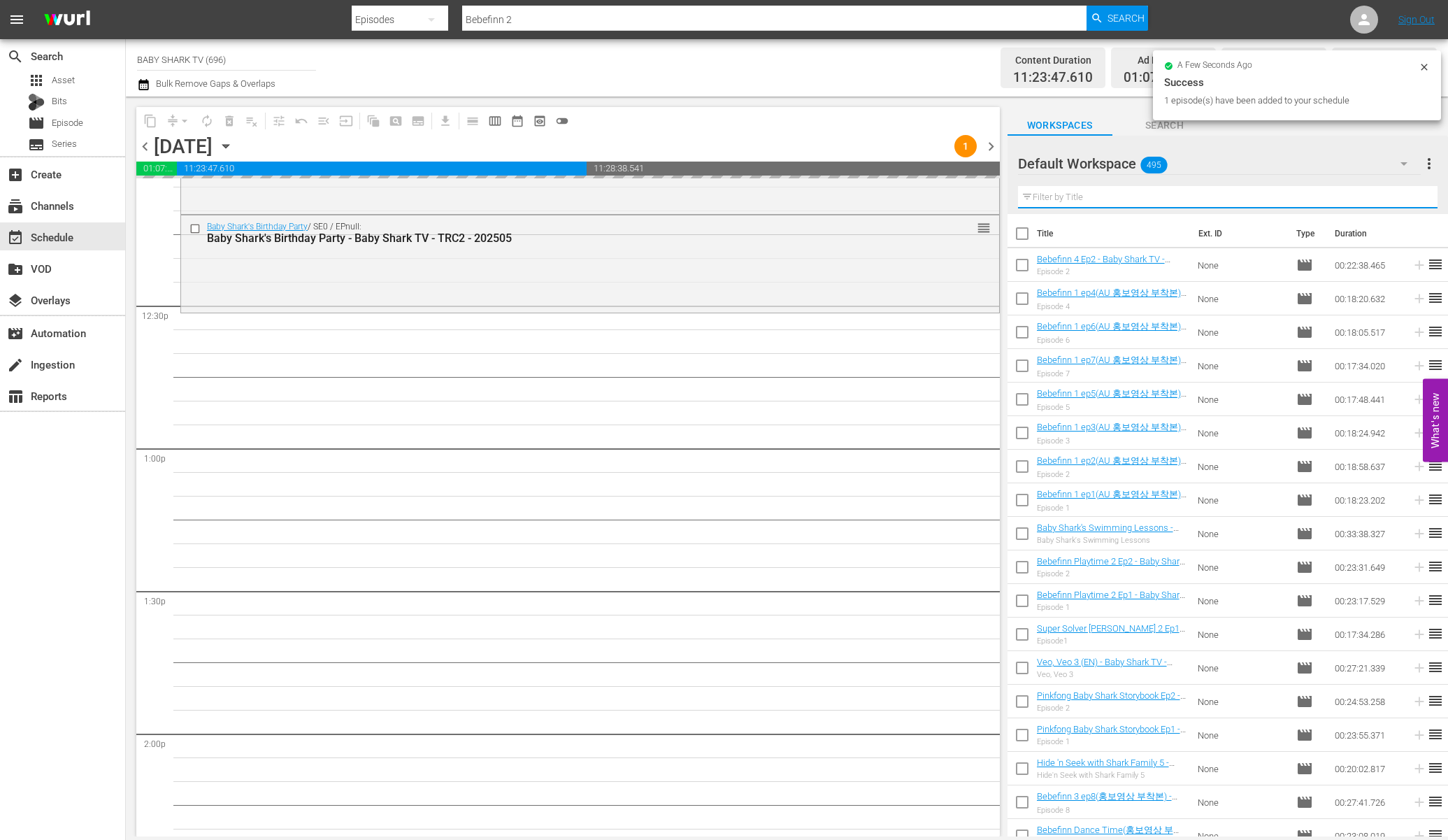
click at [1407, 193] on input "text" at bounding box center [1228, 197] width 419 height 22
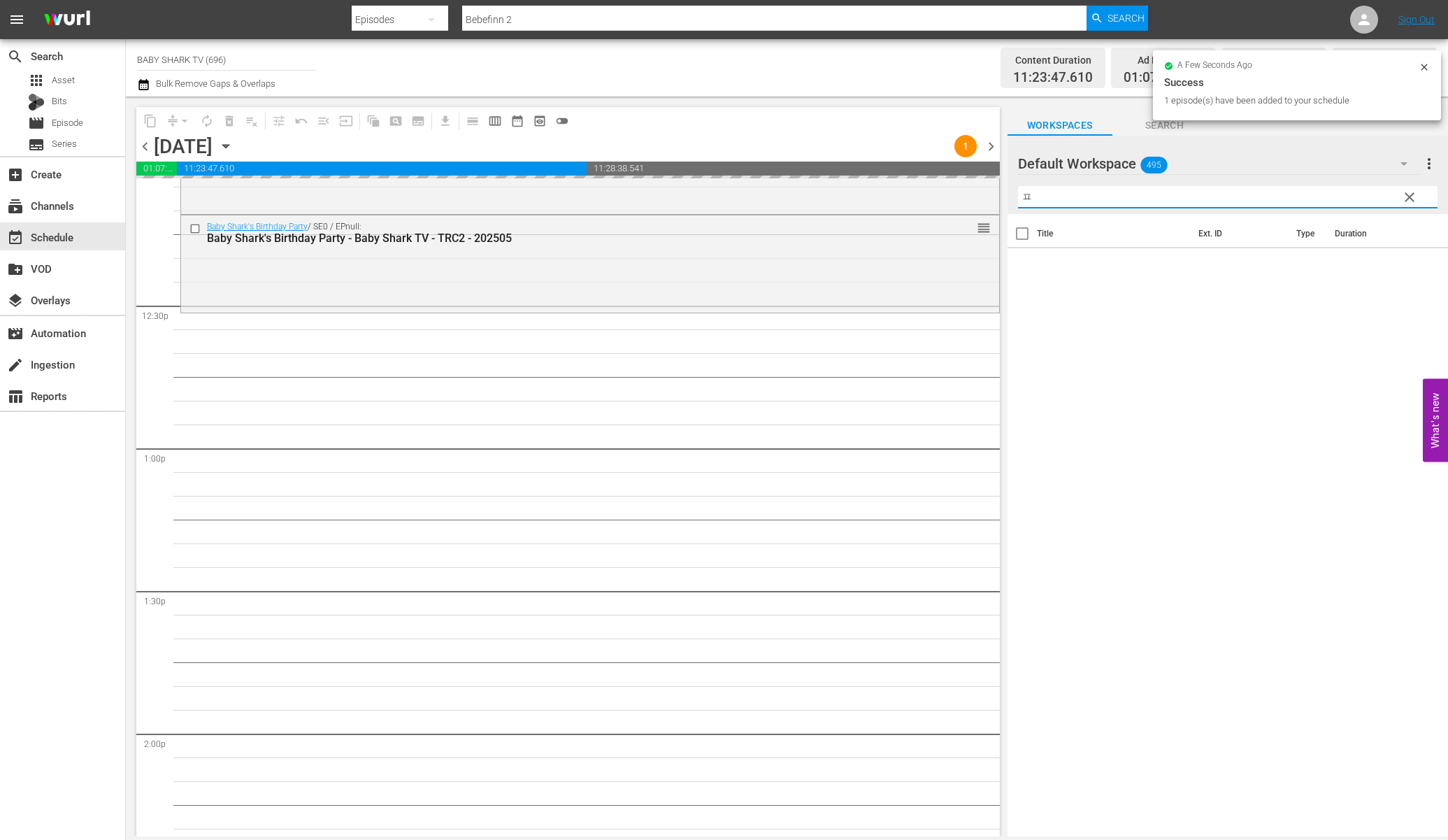
type input "ㅍ"
click at [1410, 194] on span "clear" at bounding box center [1410, 197] width 17 height 17
click at [1410, 194] on input "ㅍ" at bounding box center [1228, 197] width 419 height 22
click at [1385, 194] on input "ㅍ" at bounding box center [1228, 197] width 419 height 22
click at [1384, 194] on input "ㅍ" at bounding box center [1228, 197] width 419 height 22
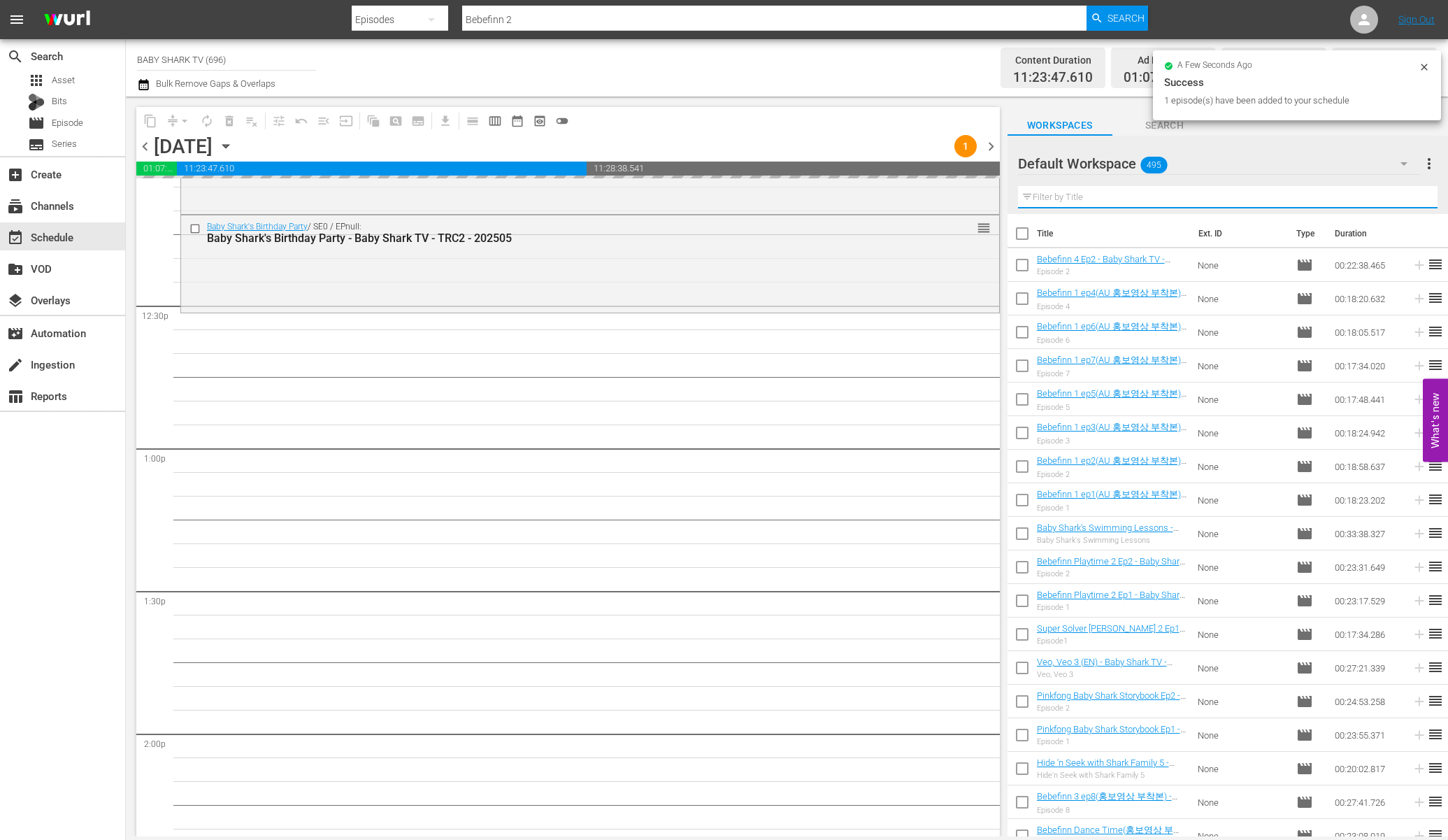
click at [1384, 194] on input "text" at bounding box center [1228, 197] width 419 height 22
paste input "Pinkfong Super Rescue Team 2 Ep2"
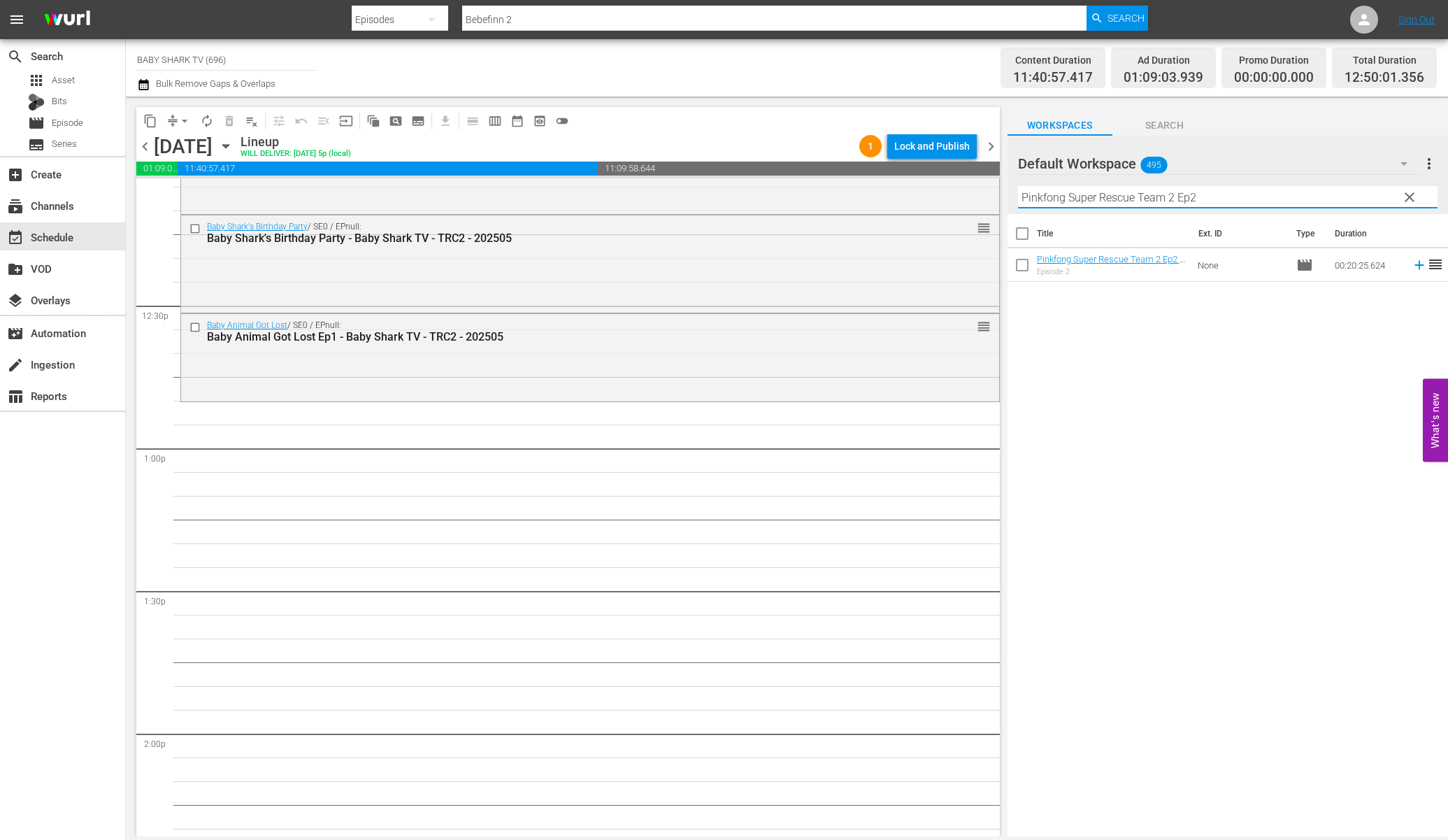
type input "Pinkfong Super Rescue Team 2 Ep2"
click at [1109, 308] on div "Title Ext. ID Type Duration Pinkfong Super Rescue Team 2 Ep2 - Baby Shark TV - …" at bounding box center [1229, 526] width 441 height 624
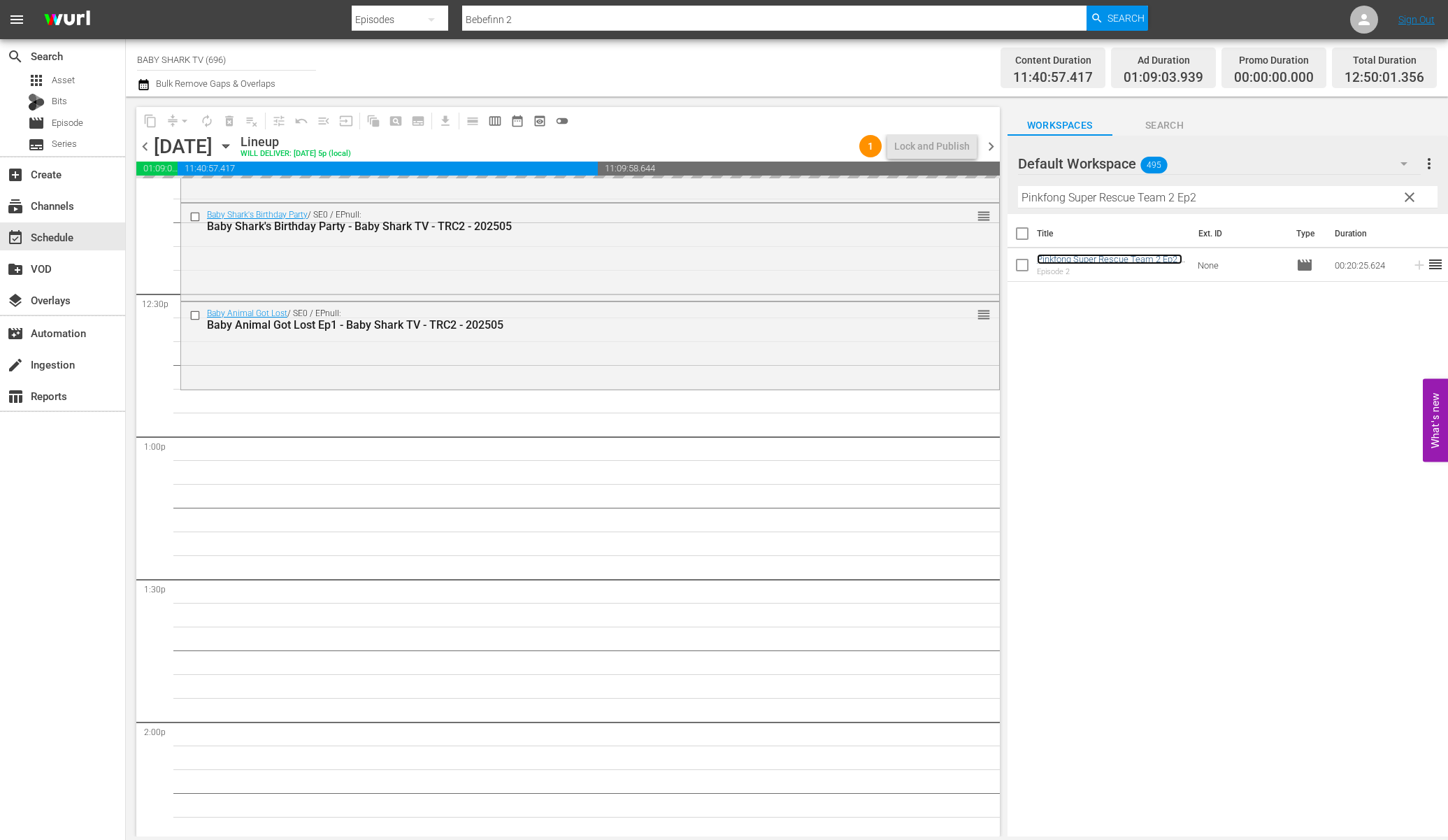
scroll to position [3463, 0]
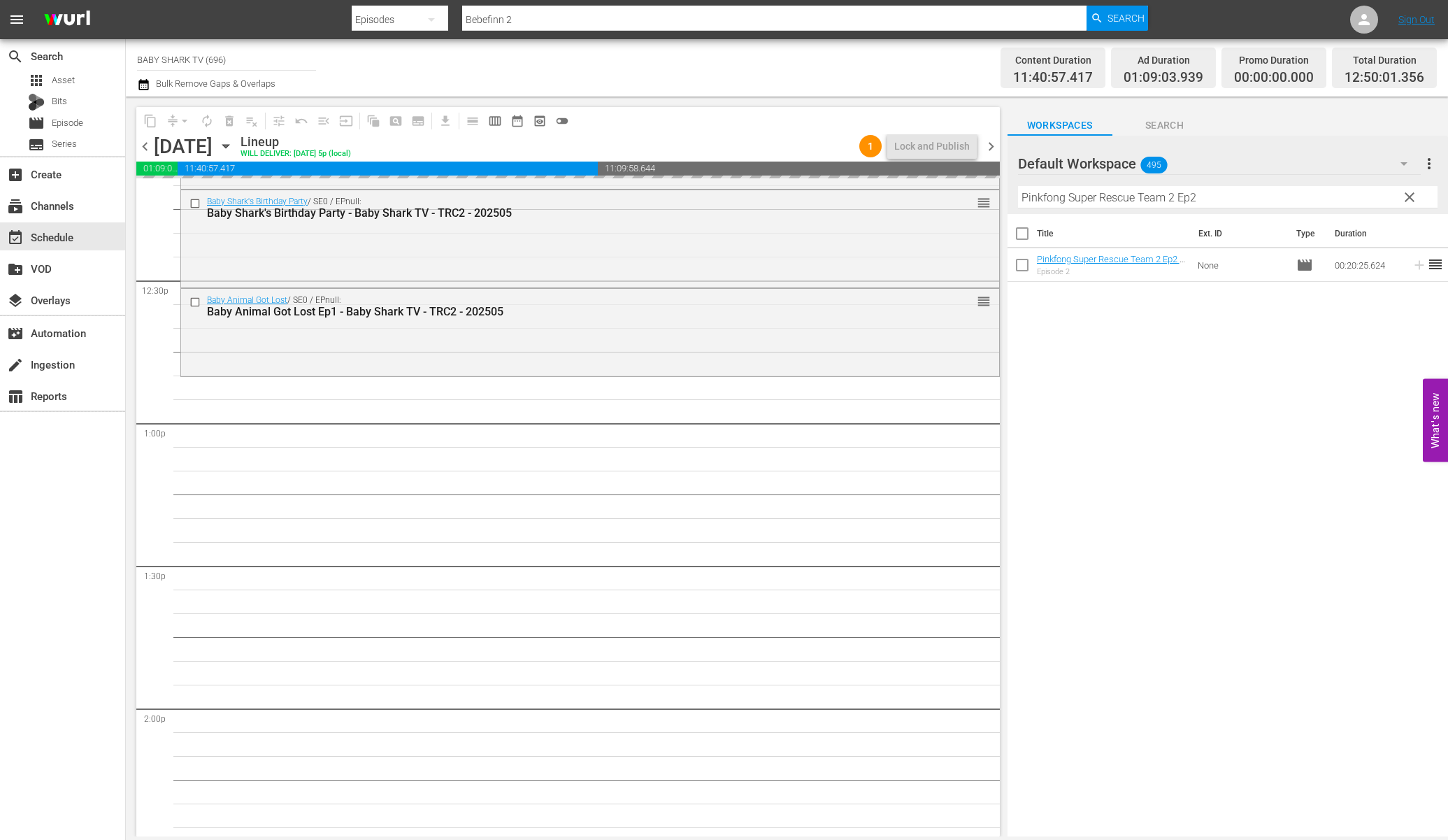
click at [1404, 196] on span "clear" at bounding box center [1410, 197] width 17 height 17
click at [1407, 196] on input "Pinkfong Super Rescue Team 2 Ep2" at bounding box center [1228, 197] width 419 height 22
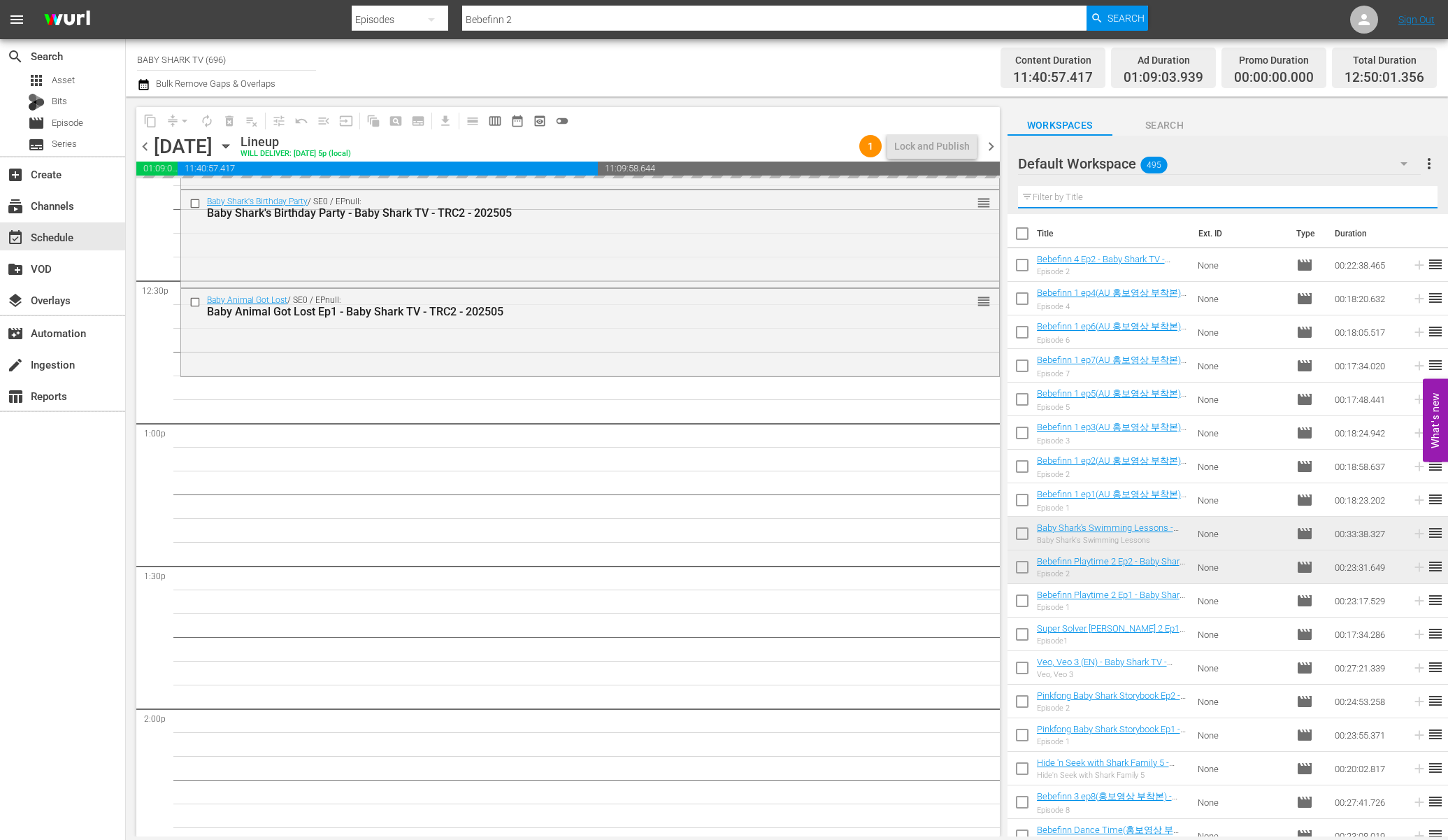
click at [1384, 196] on input "text" at bounding box center [1228, 197] width 419 height 22
paste input "Super Solver SAMMY 2 Ep1"
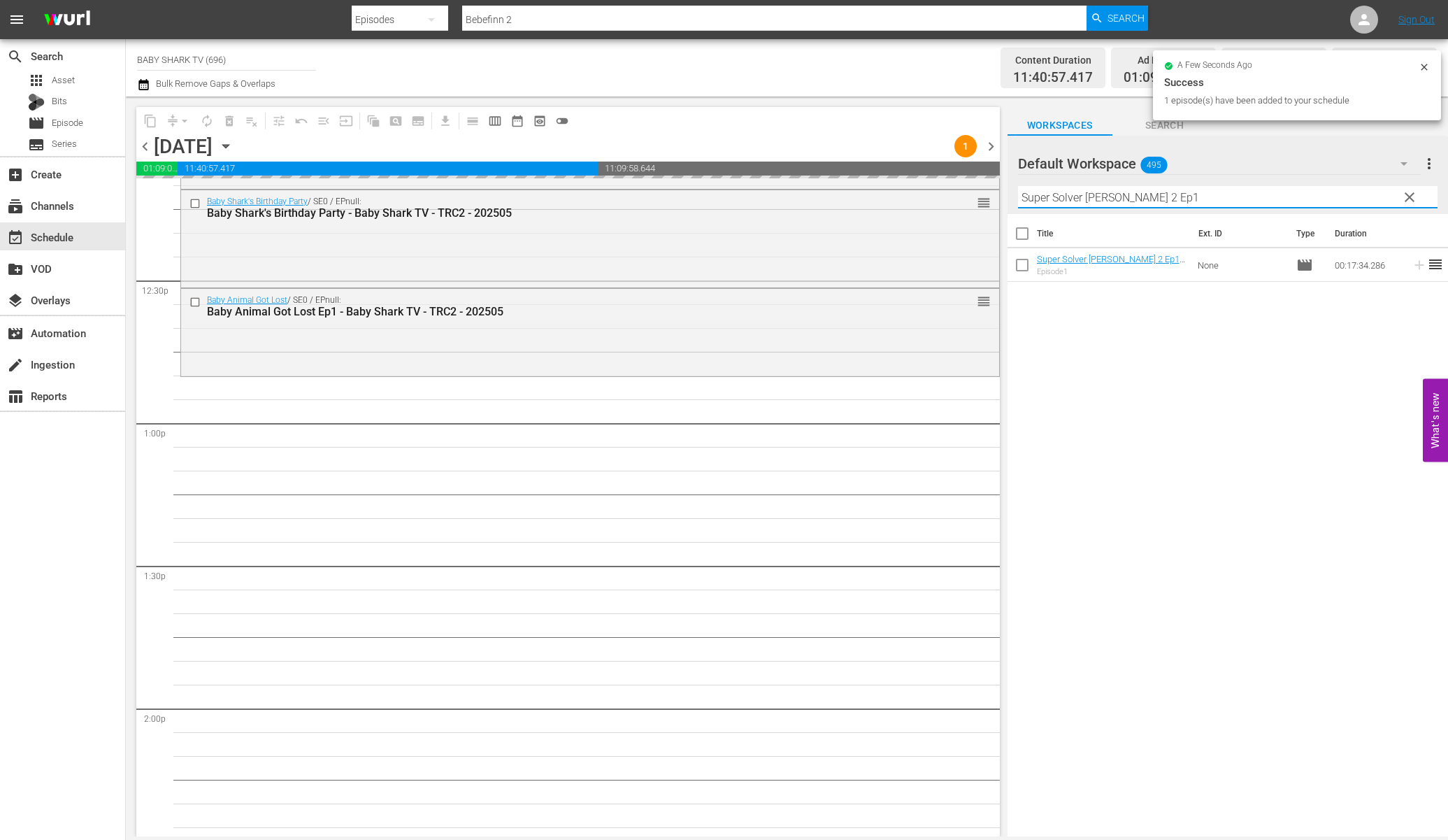
type input "Super Solver SAMMY 2 Ep1"
click at [1270, 368] on div "Title Ext. ID Type Duration Super Solver SAMMY 2 Ep1 - Baby Shark TV - TRC2 - 2…" at bounding box center [1229, 526] width 441 height 624
click at [1152, 358] on div "Title Ext. ID Type Duration Super Solver SAMMY 2 Ep1 - Baby Shark TV - TRC2 - 2…" at bounding box center [1229, 526] width 441 height 624
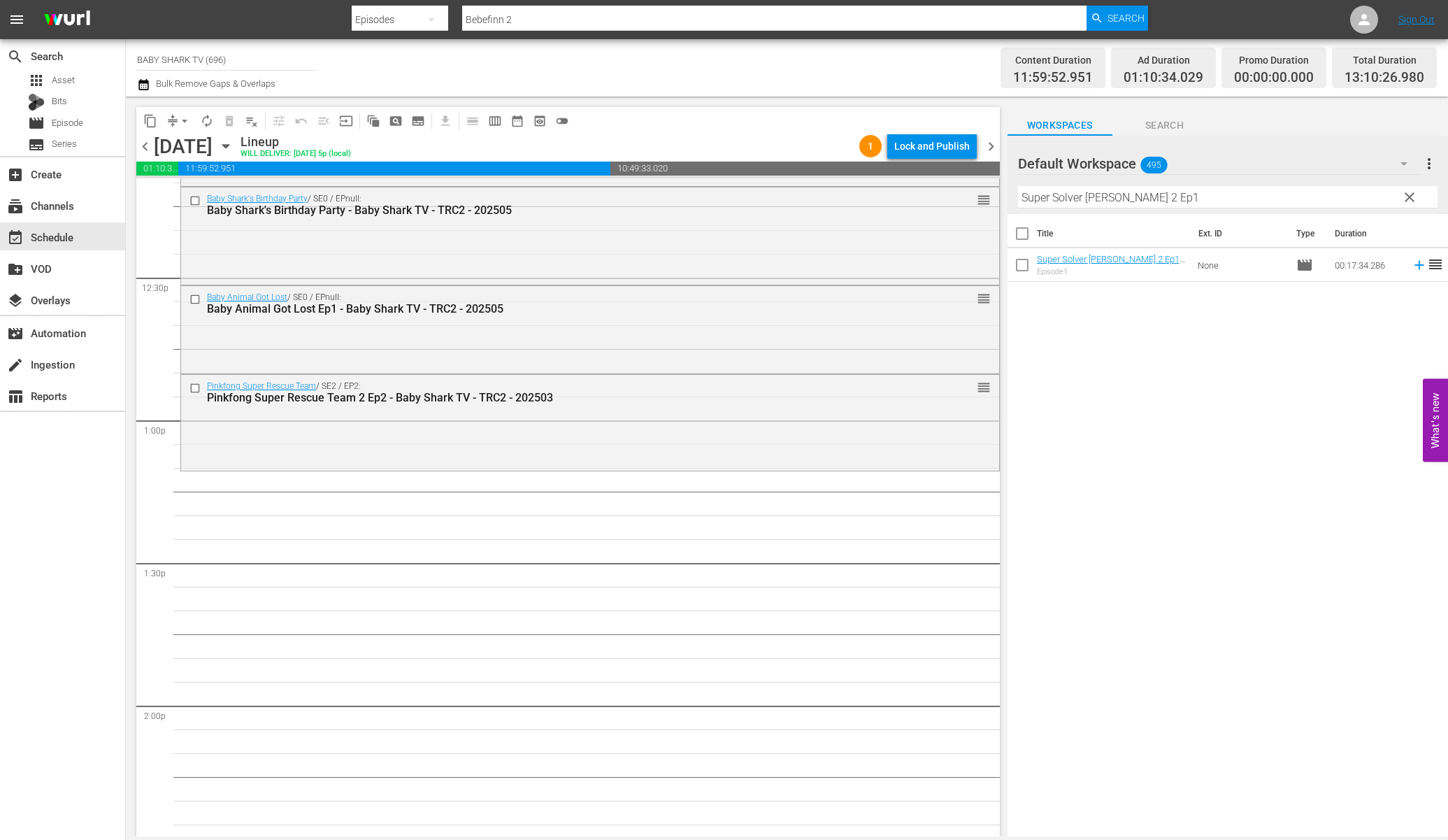
click at [1147, 398] on div "Title Ext. ID Type Duration Super Solver SAMMY 2 Ep1 - Baby Shark TV - TRC2 - 2…" at bounding box center [1229, 526] width 441 height 624
click at [1113, 366] on div "Title Ext. ID Type Duration Super Solver SAMMY 2 Ep1 - Baby Shark TV - TRC2 - 2…" at bounding box center [1229, 526] width 441 height 624
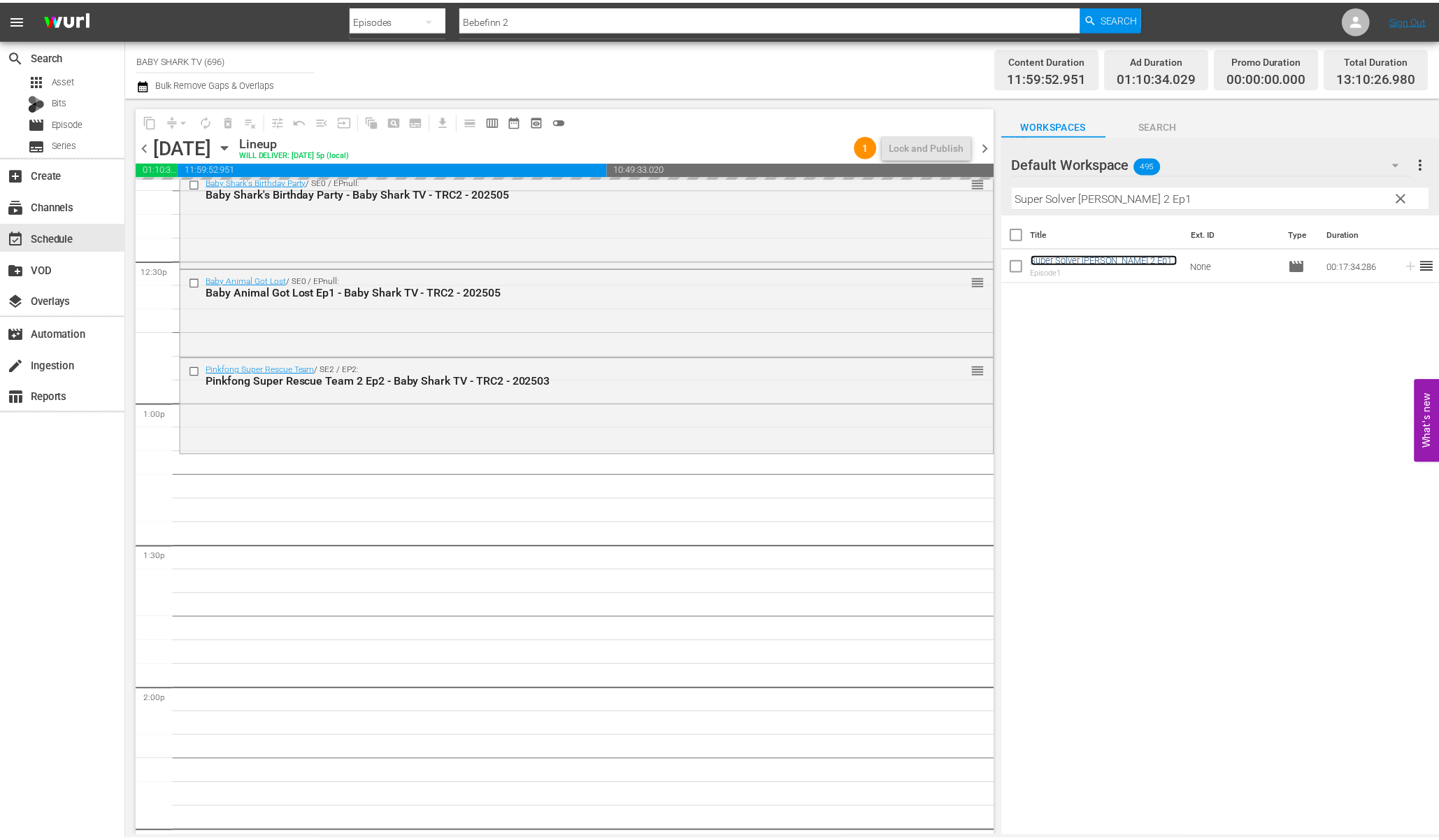
scroll to position [3492, 0]
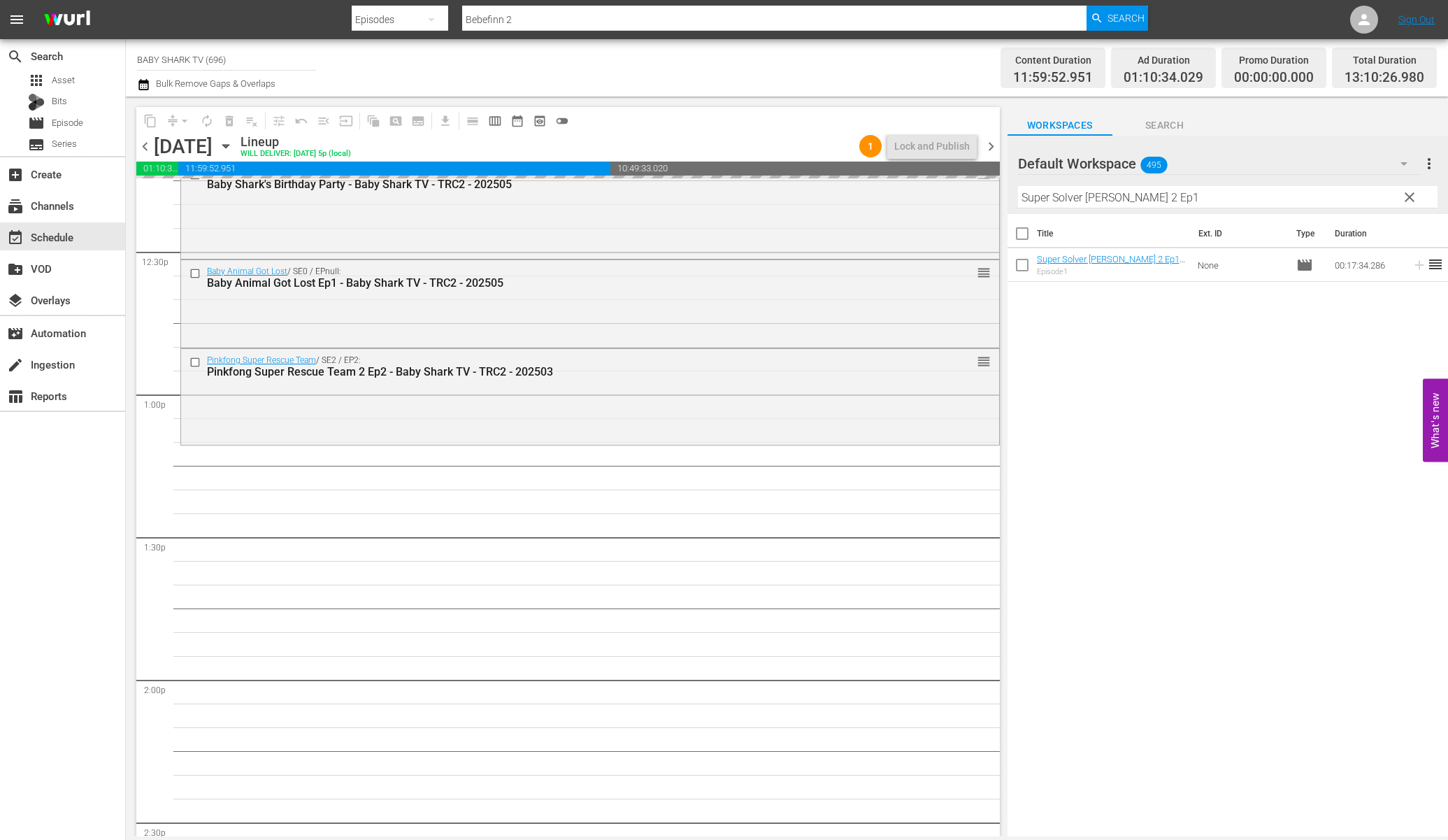
click at [1418, 192] on span "clear" at bounding box center [1410, 197] width 17 height 17
click at [1400, 195] on input "Super Solver SAMMY 2 Ep1" at bounding box center [1228, 197] width 419 height 22
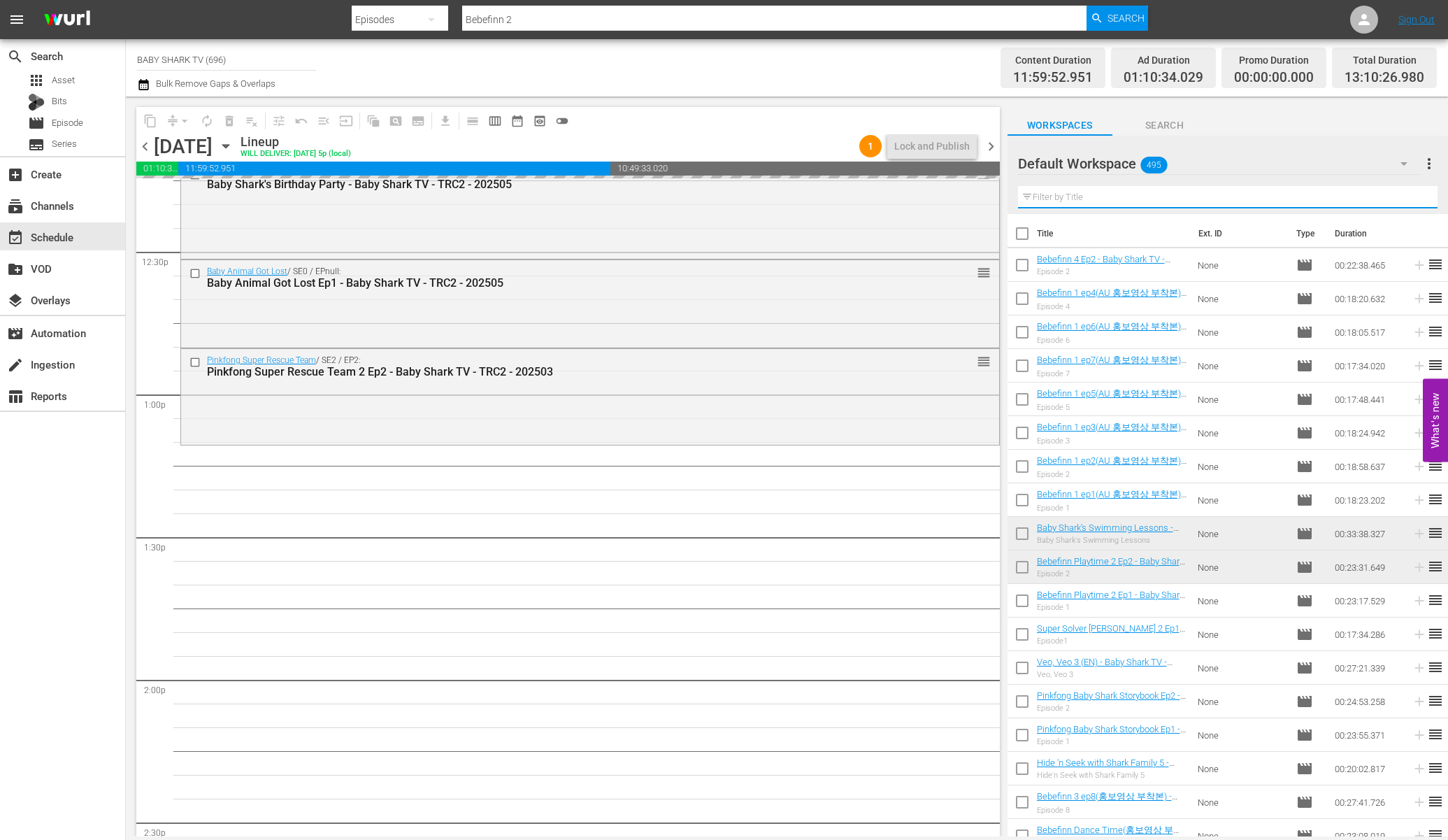
click at [1396, 195] on input "text" at bounding box center [1228, 197] width 419 height 22
paste input "Bebefinn Playtime 2 Ep1"
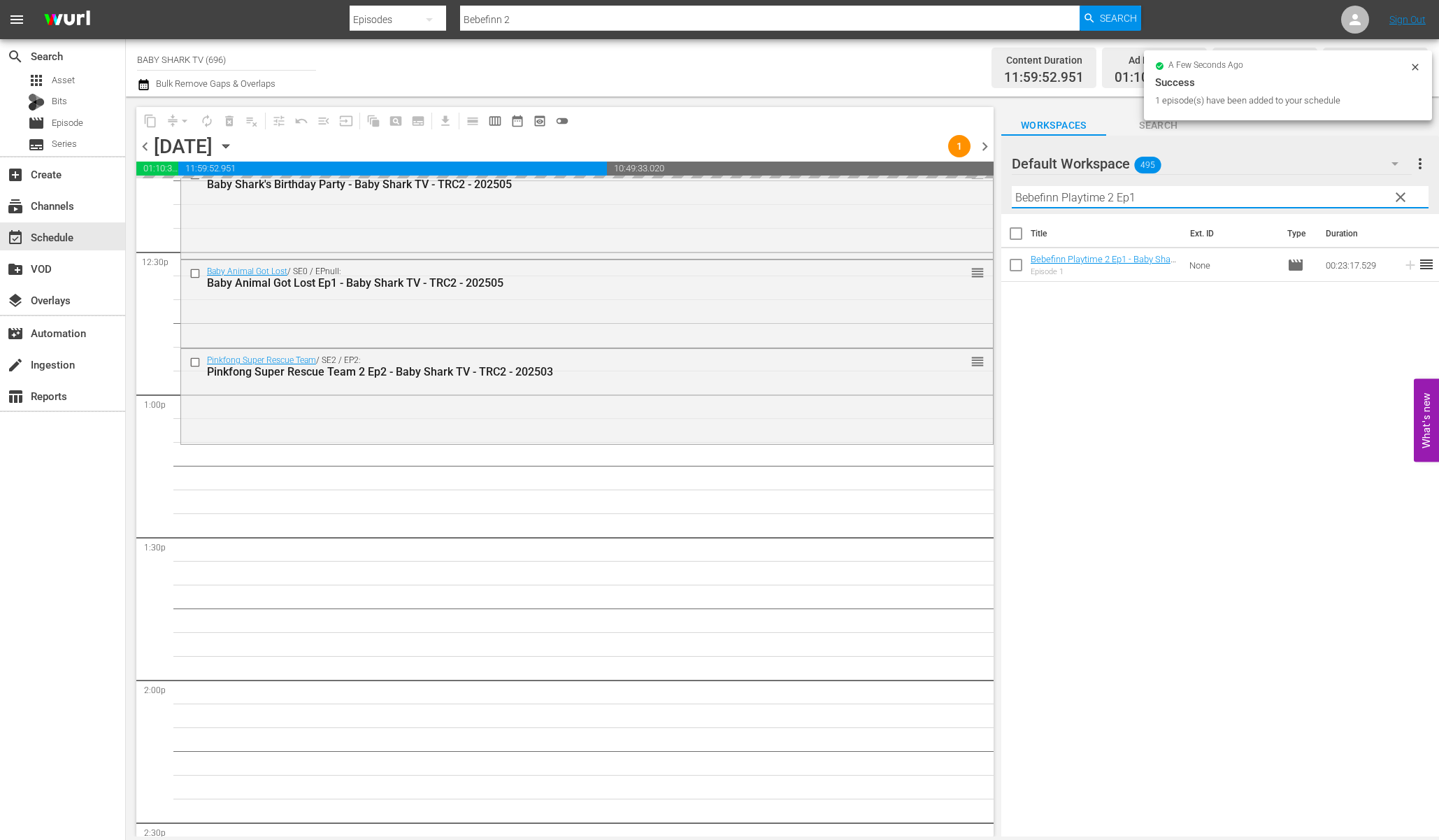
type input "Bebefinn Playtime 2 Ep1"
click at [1192, 418] on div "Title Ext. ID Type Duration Bebefinn Playtime 2 Ep1 - Baby Shark TV - TRC2 - 20…" at bounding box center [1220, 526] width 438 height 624
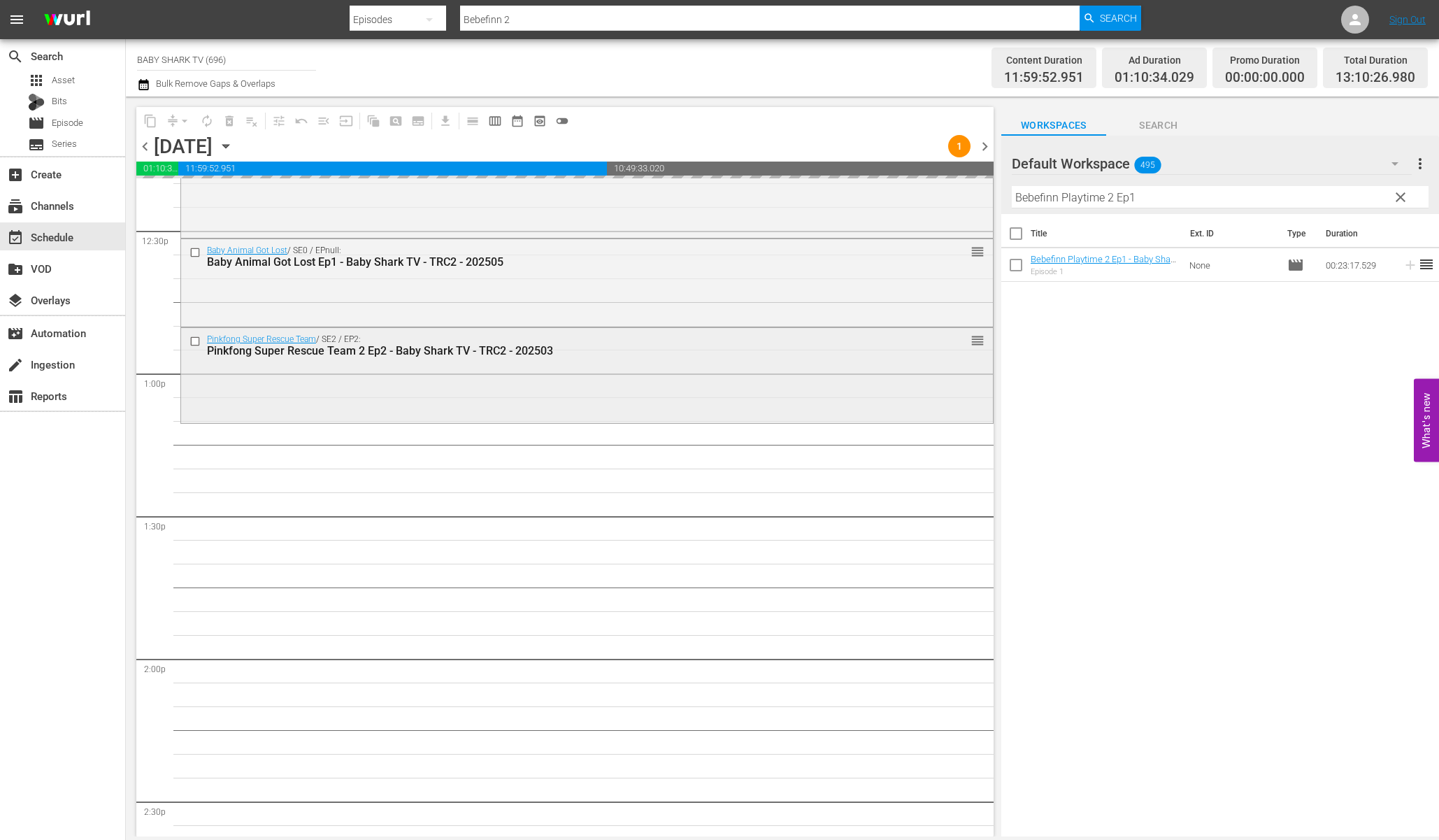
scroll to position [3536, 0]
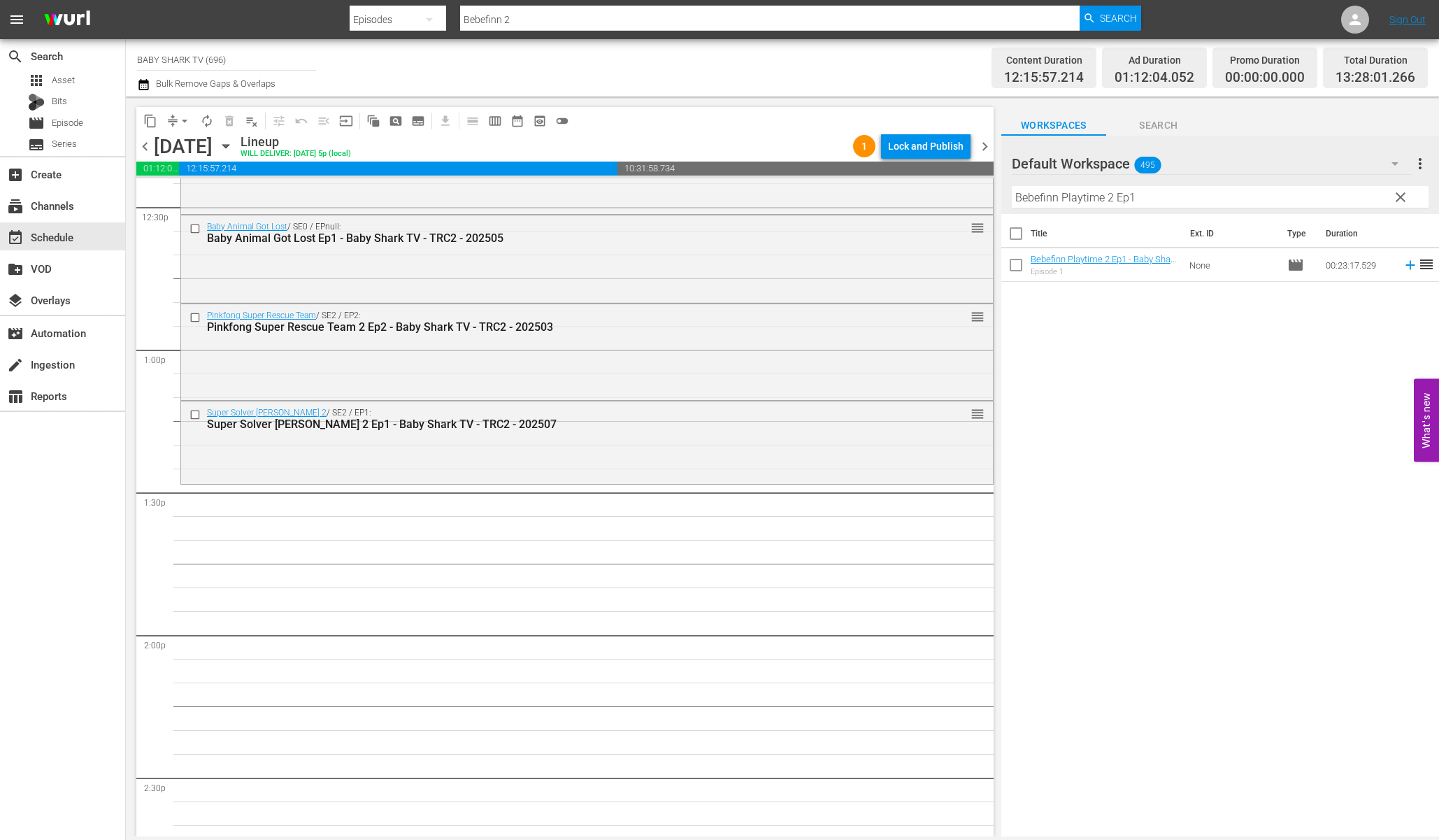
click at [1120, 350] on div "Title Ext. ID Type Duration Bebefinn Playtime 2 Ep1 - Baby Shark TV - TRC2 - 20…" at bounding box center [1220, 526] width 438 height 624
click at [1406, 204] on span "clear" at bounding box center [1401, 197] width 17 height 17
click at [1403, 202] on input "Bebefinn Playtime 2 Ep1" at bounding box center [1220, 197] width 416 height 22
click at [1402, 202] on input "Bebefinn Playtime 2 Ep1" at bounding box center [1220, 197] width 416 height 22
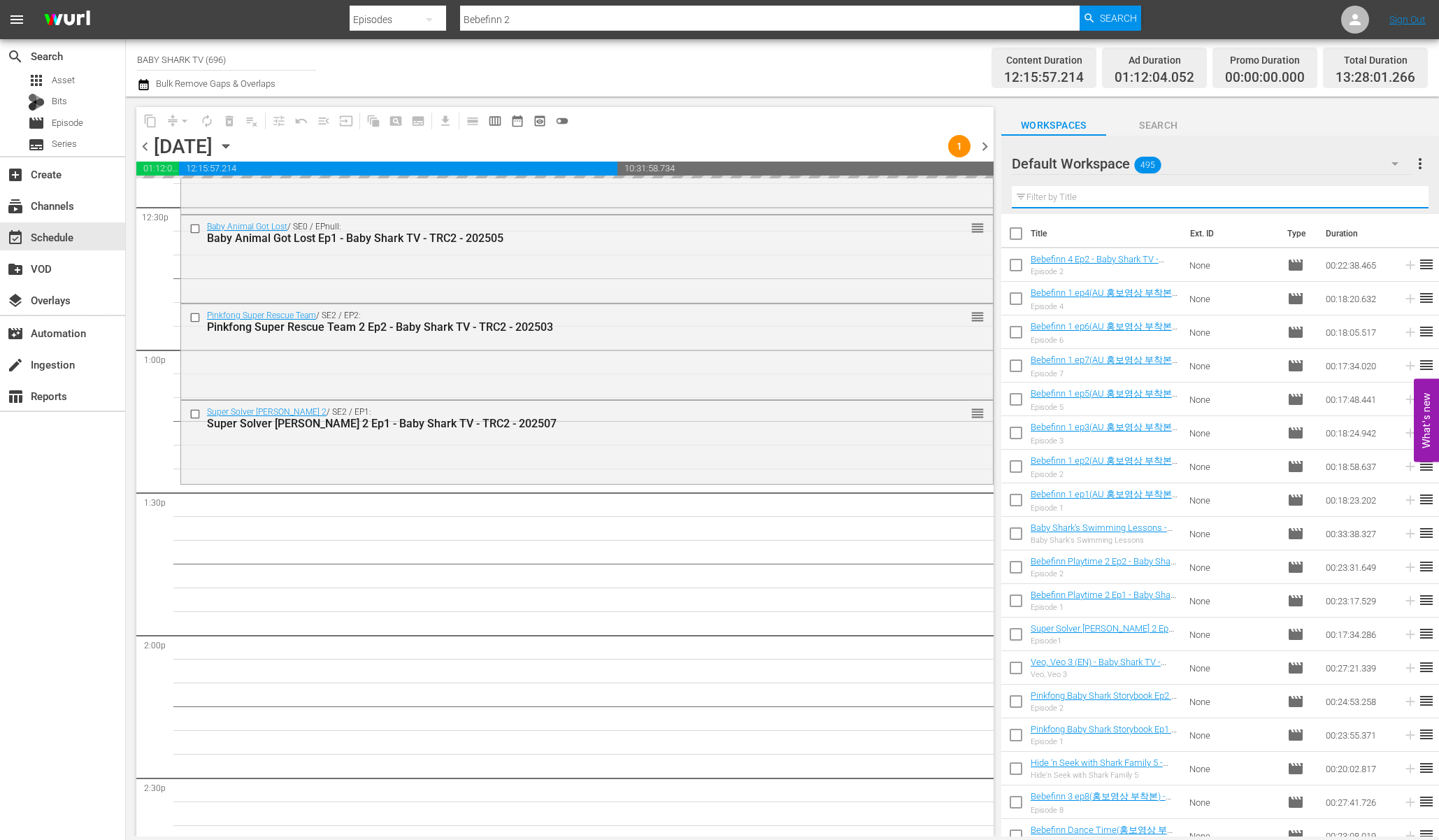
click at [1389, 200] on input "text" at bounding box center [1220, 197] width 416 height 22
click at [1385, 199] on input "text" at bounding box center [1220, 197] width 416 height 22
paste input "Baby Shark Fire & Rescue Play Ep2"
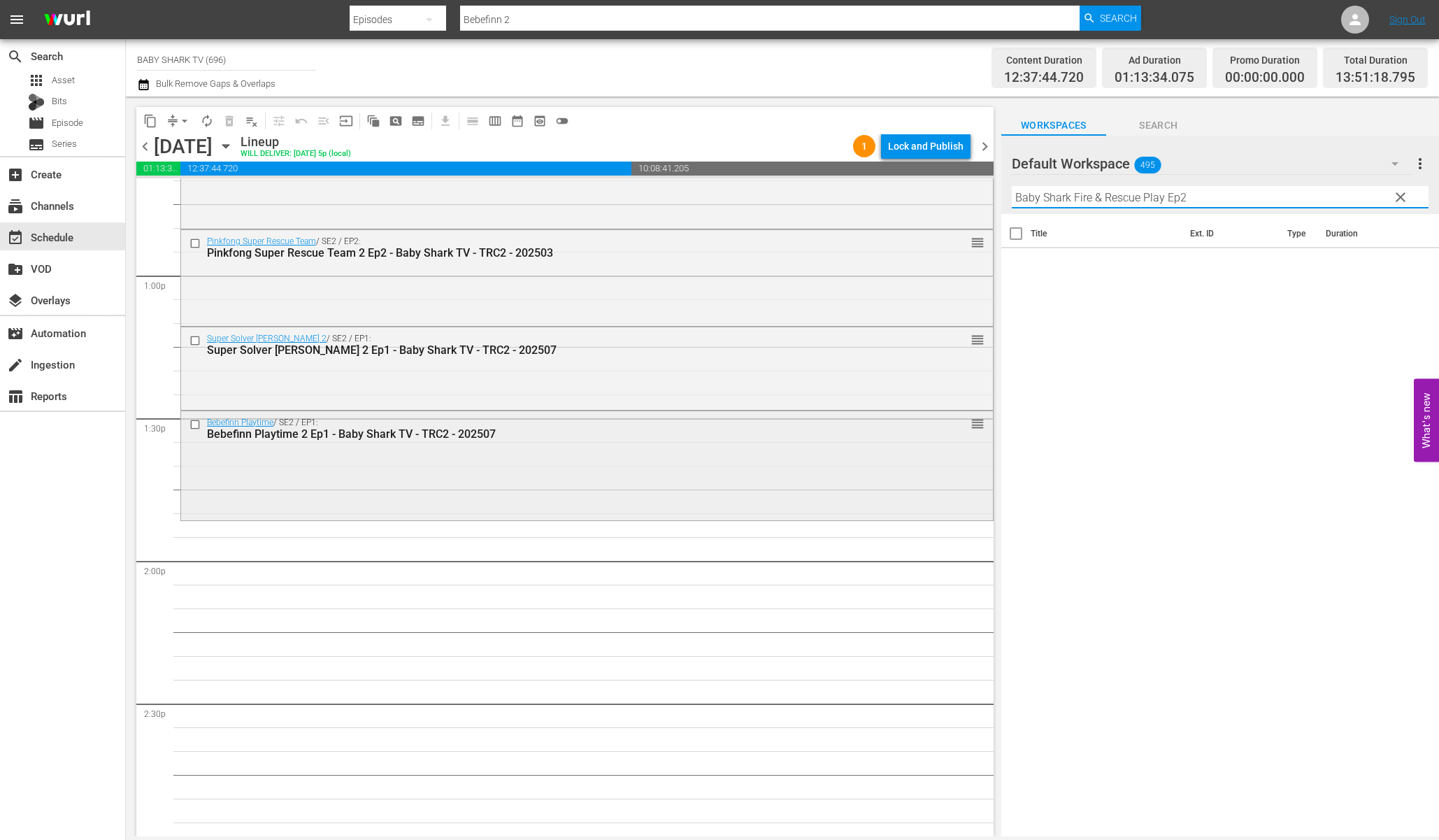
scroll to position [3632, 0]
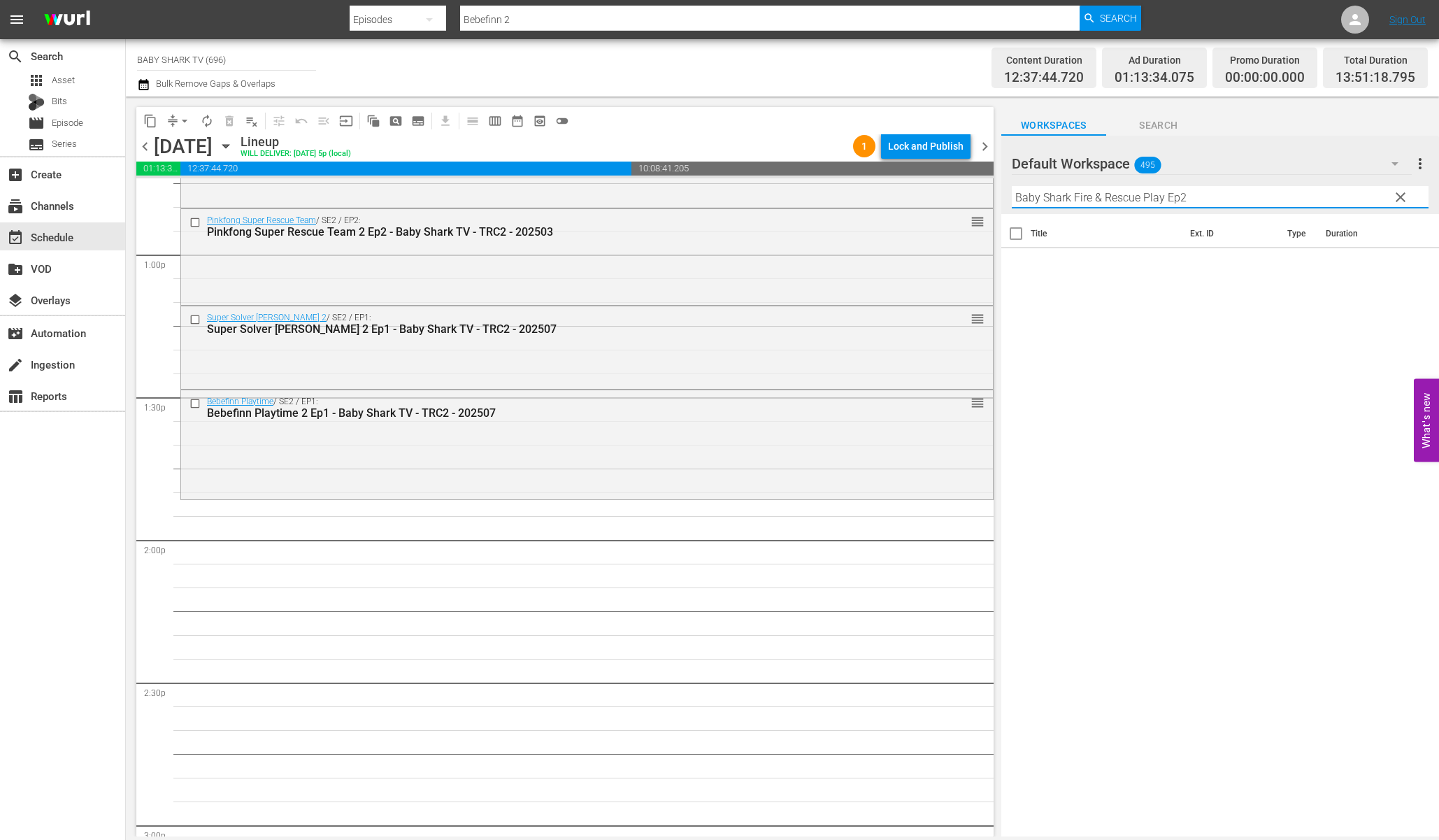
click at [1271, 193] on input "Baby Shark Fire & Rescue Play Ep2" at bounding box center [1220, 197] width 416 height 22
click at [1098, 194] on input "Baby Shark Fire & Rescue Play" at bounding box center [1220, 197] width 416 height 22
type input "Baby Shark Fire"
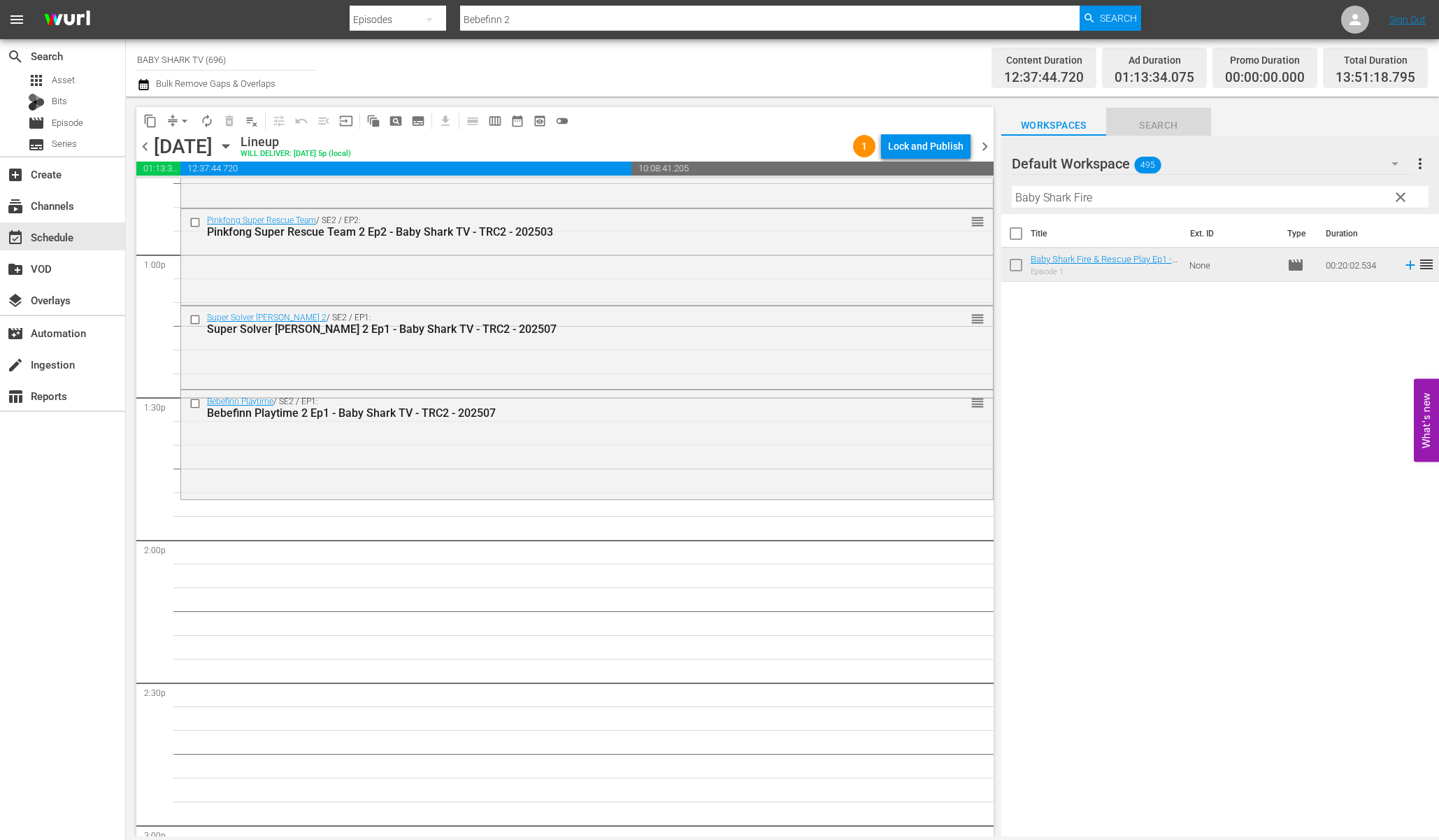
click at [1141, 115] on button "Search" at bounding box center [1159, 122] width 105 height 28
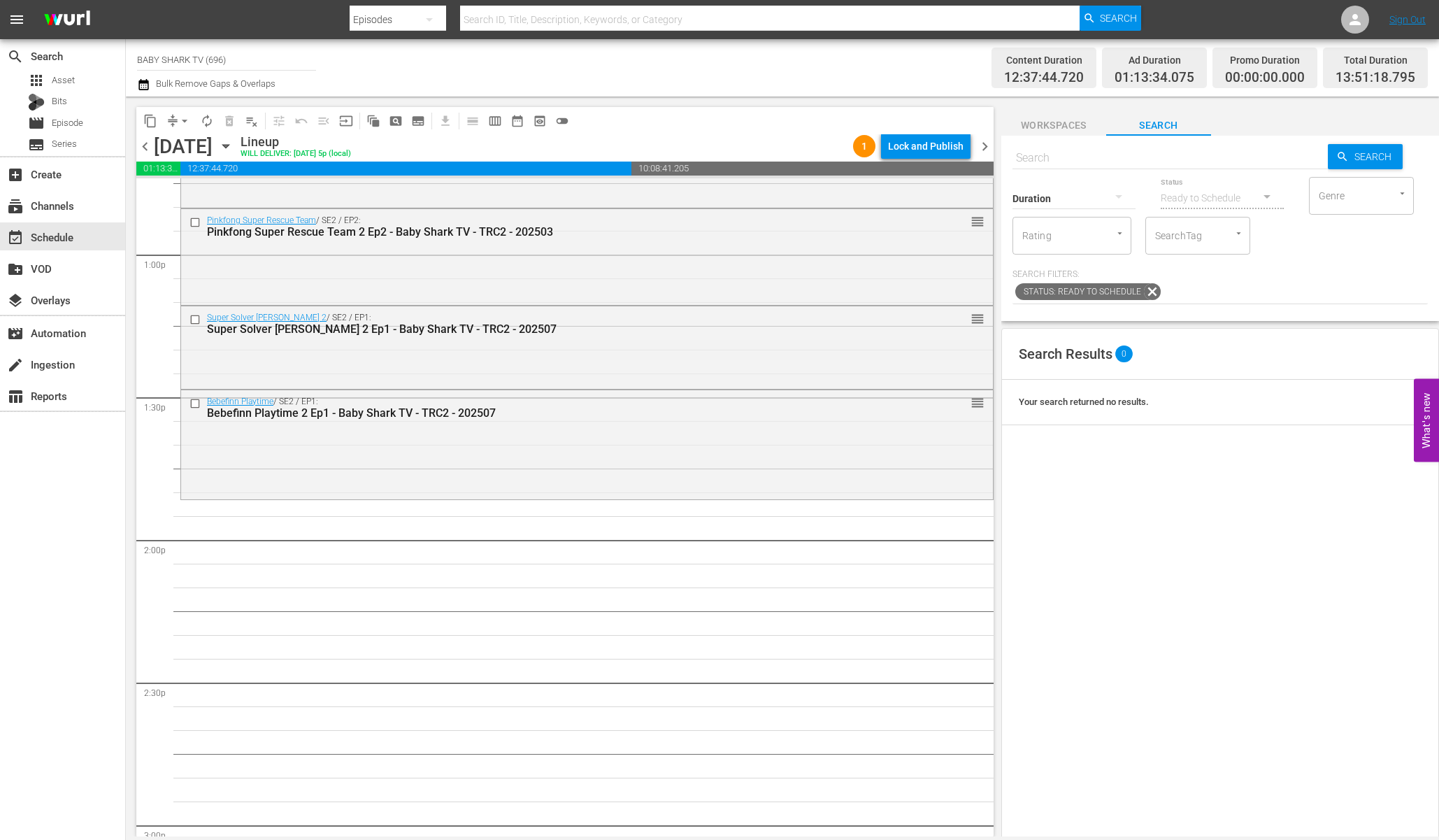
click at [1153, 173] on input "text" at bounding box center [1170, 158] width 315 height 34
click at [1153, 166] on input "text" at bounding box center [1170, 158] width 315 height 34
paste input "Baby Shark Fire"
type input "Baby Shark Fire"
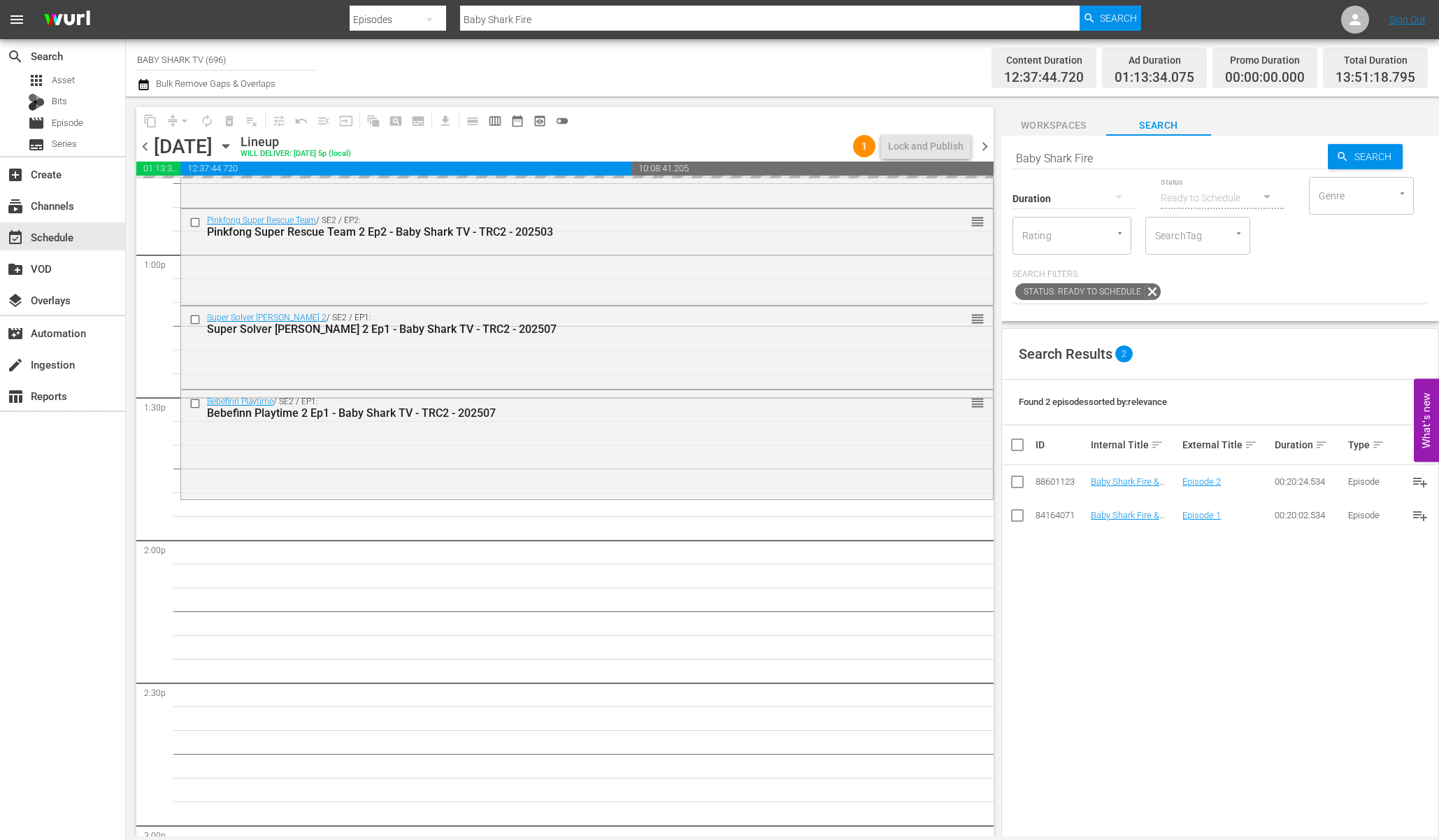
click at [1223, 153] on input "Baby Shark Fire" at bounding box center [1170, 158] width 315 height 34
click at [1220, 154] on input "Baby Shark Fire" at bounding box center [1170, 158] width 315 height 34
paste input "Halloween Fun 2 Ep1"
type input "Baby Shark Halloween Fun 2 Ep1"
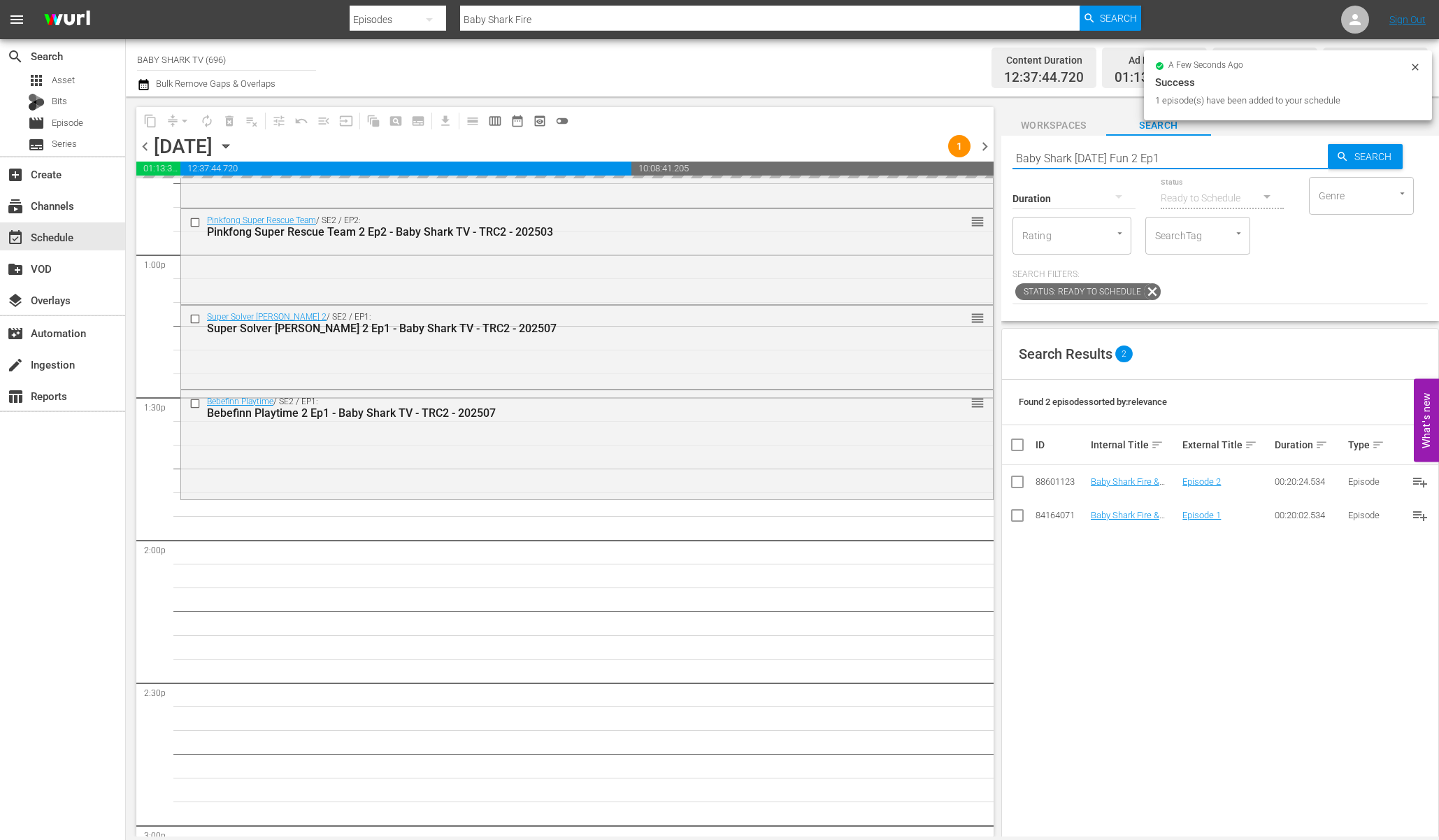
type input "Baby Shark Halloween Fun 2 Ep1"
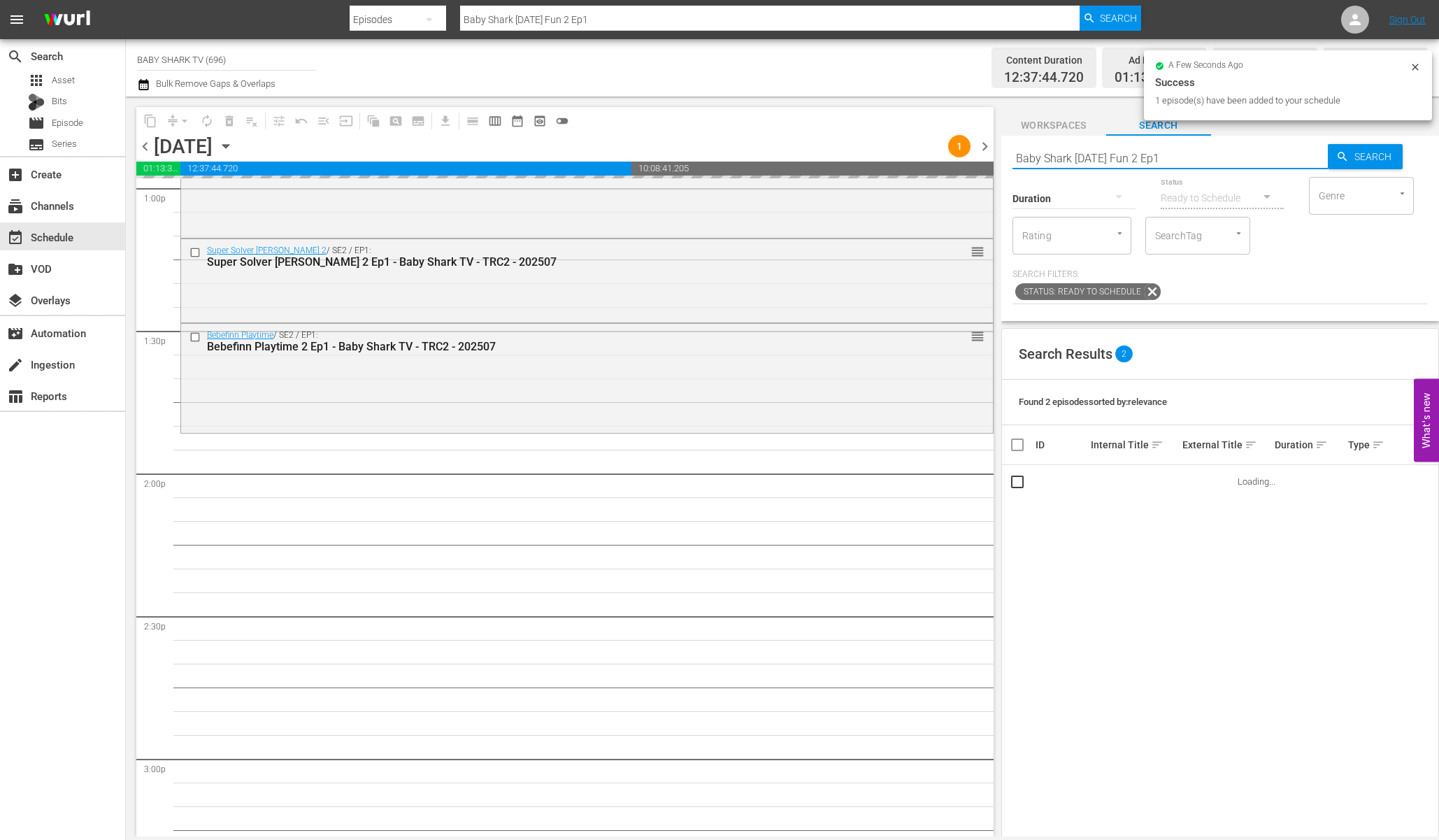
scroll to position [3757, 0]
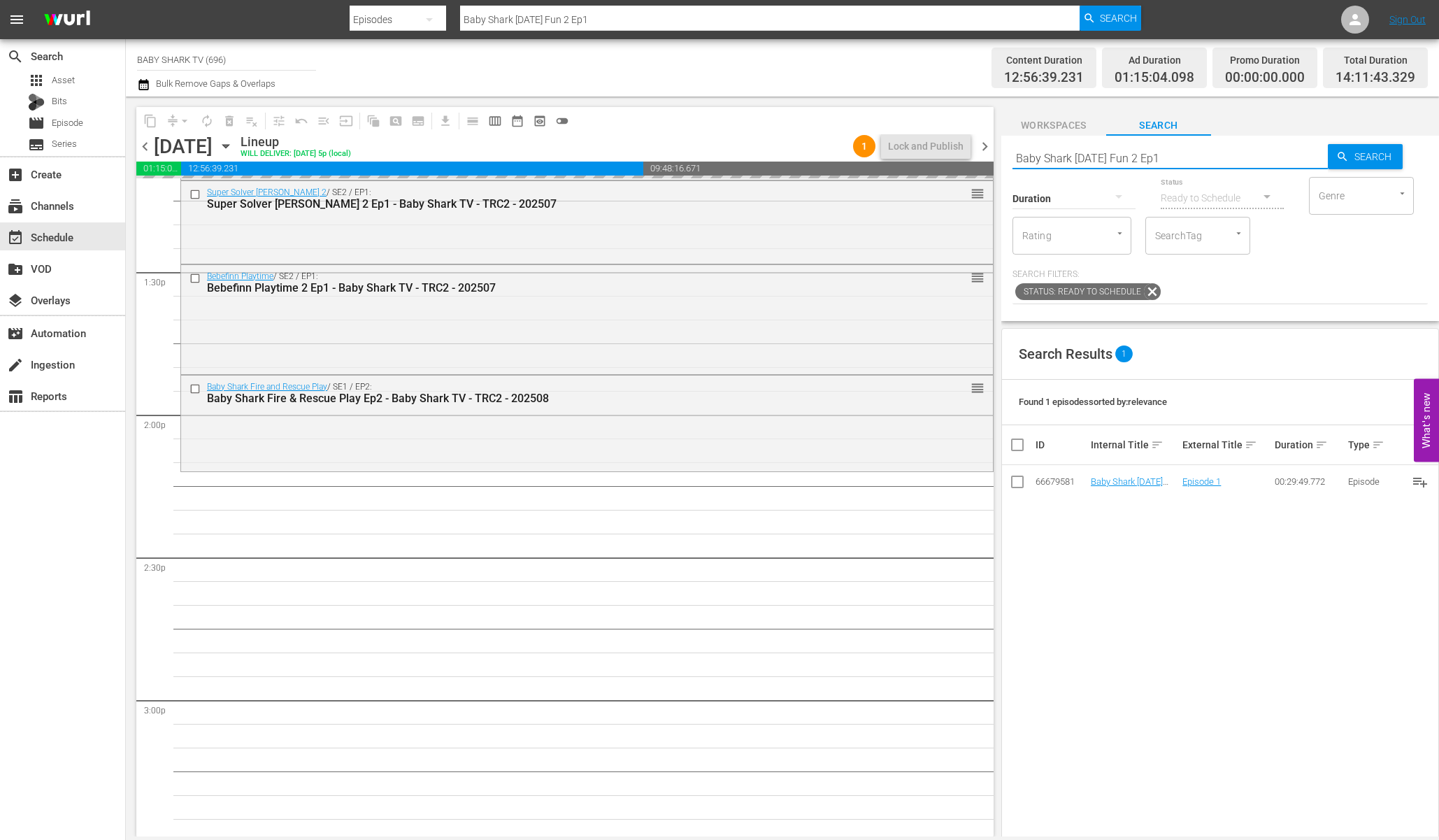
click at [1281, 165] on input "Baby Shark Halloween Fun 2 Ep1" at bounding box center [1170, 158] width 315 height 34
paste input "Back to School"
type input "Baby Shark Back to School"
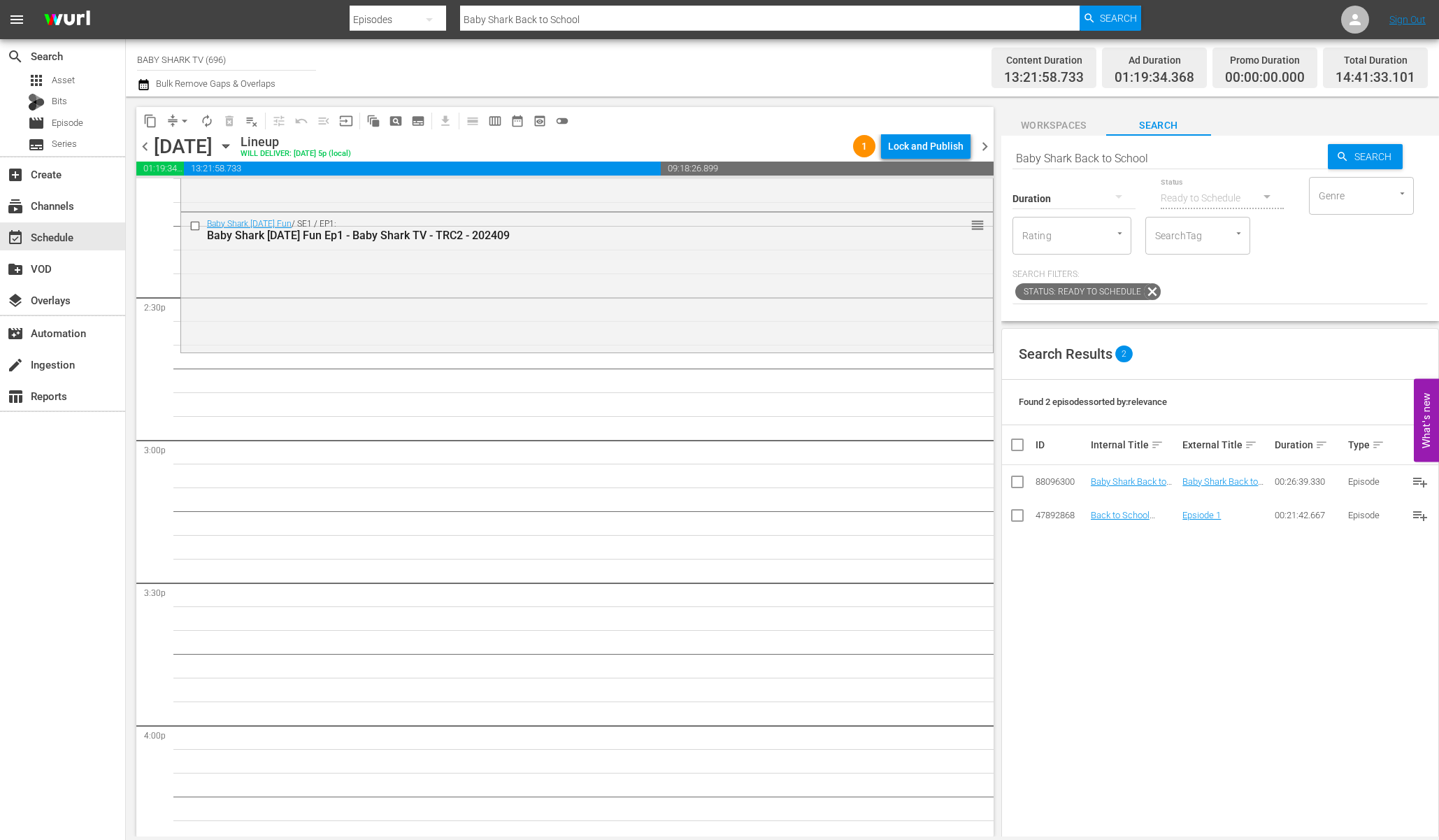
scroll to position [3922, 0]
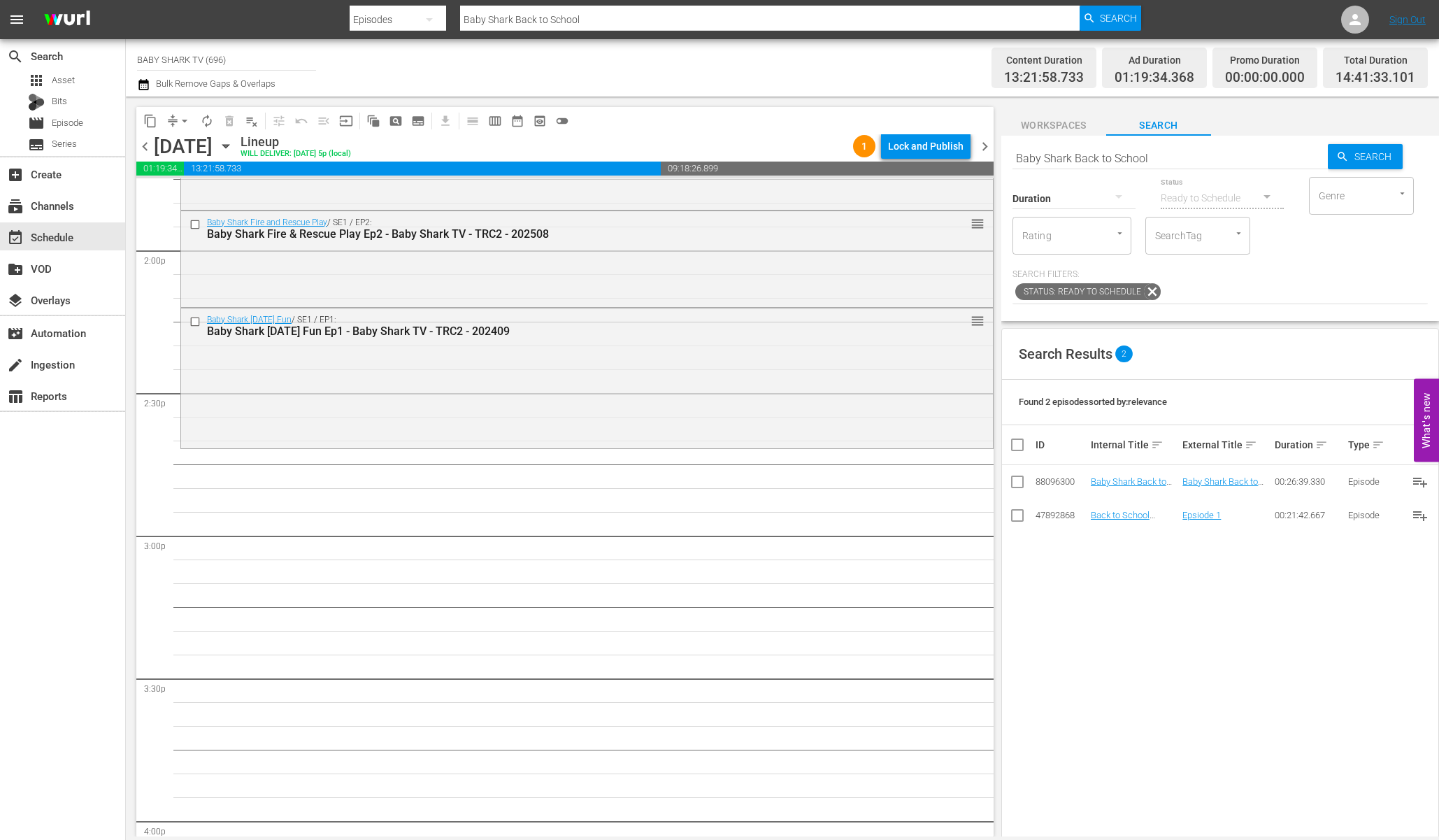
click at [1206, 149] on input "Baby Shark Back to School" at bounding box center [1170, 158] width 315 height 34
click at [1150, 595] on div "Search Results 2 Found 2 episodes sorted by: relevance ID Internal Title sort E…" at bounding box center [1220, 679] width 438 height 701
click at [1294, 161] on input "Baby Shark Back to School" at bounding box center [1170, 158] width 315 height 34
paste input "Monkey Bananas Dance"
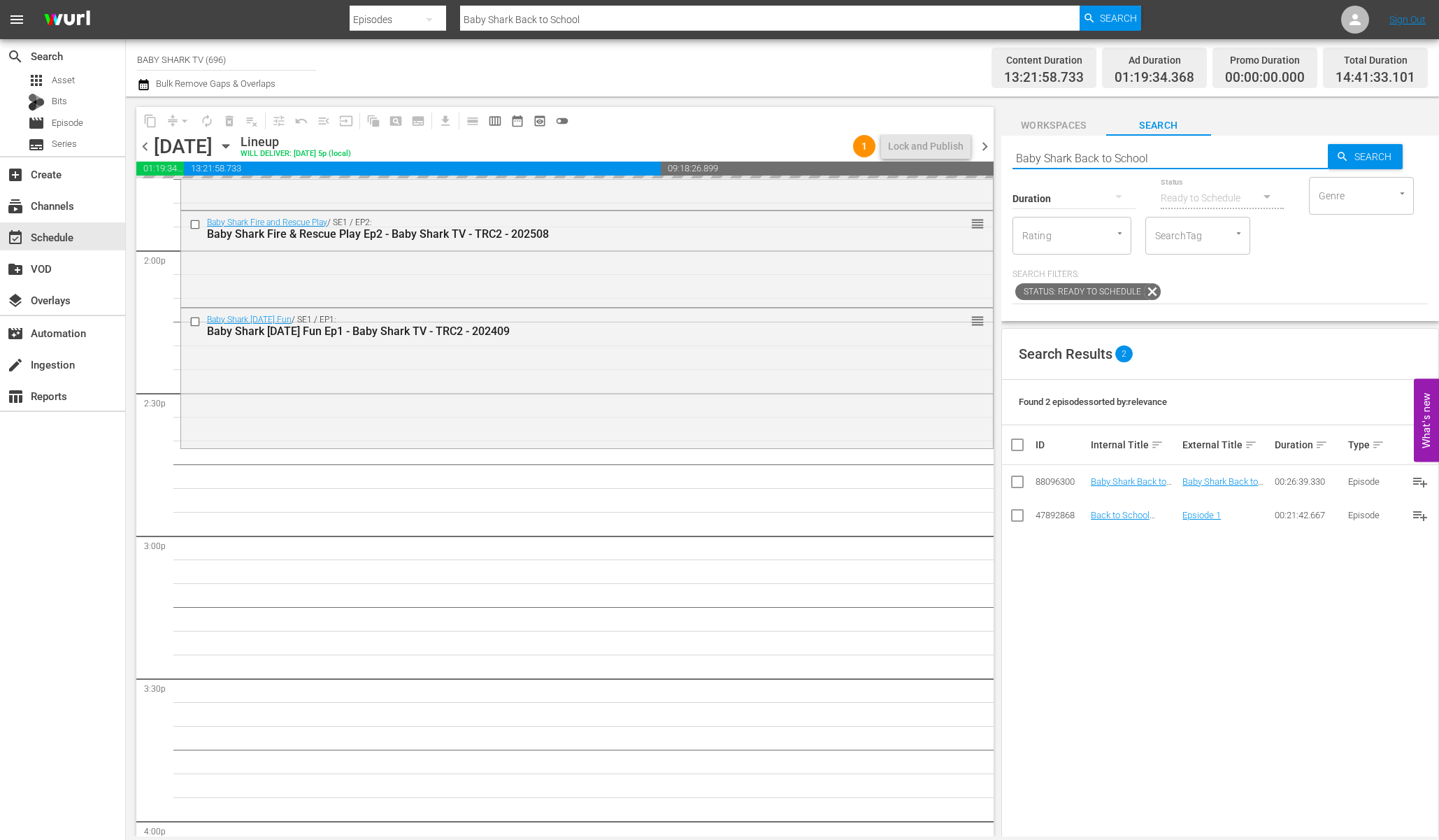
type input "Monkey Bananas Dance"
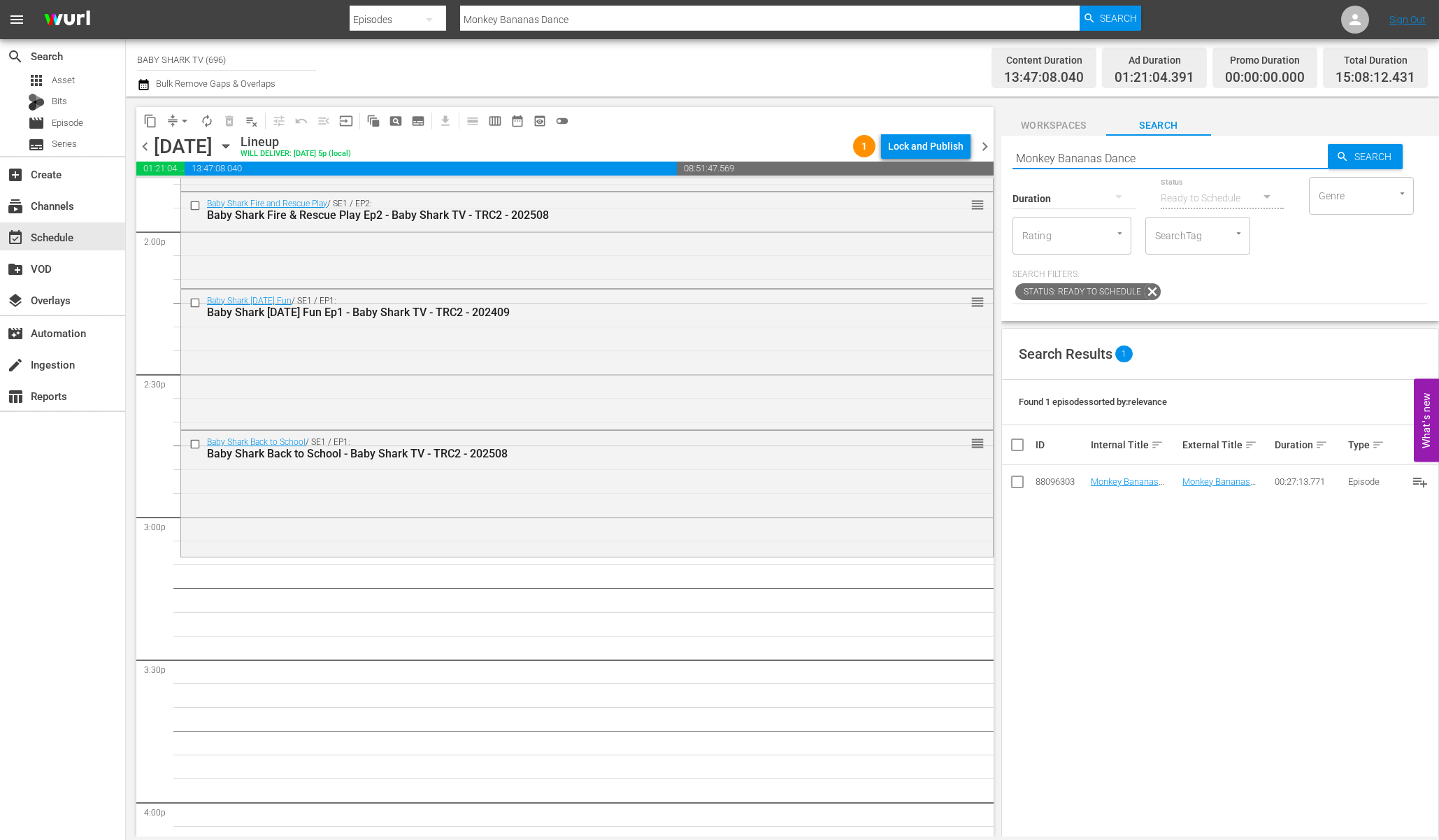
scroll to position [3940, 0]
click at [1082, 531] on div "Search Results 1 Found 1 episodes sorted by: relevance ID Internal Title sort E…" at bounding box center [1220, 679] width 438 height 701
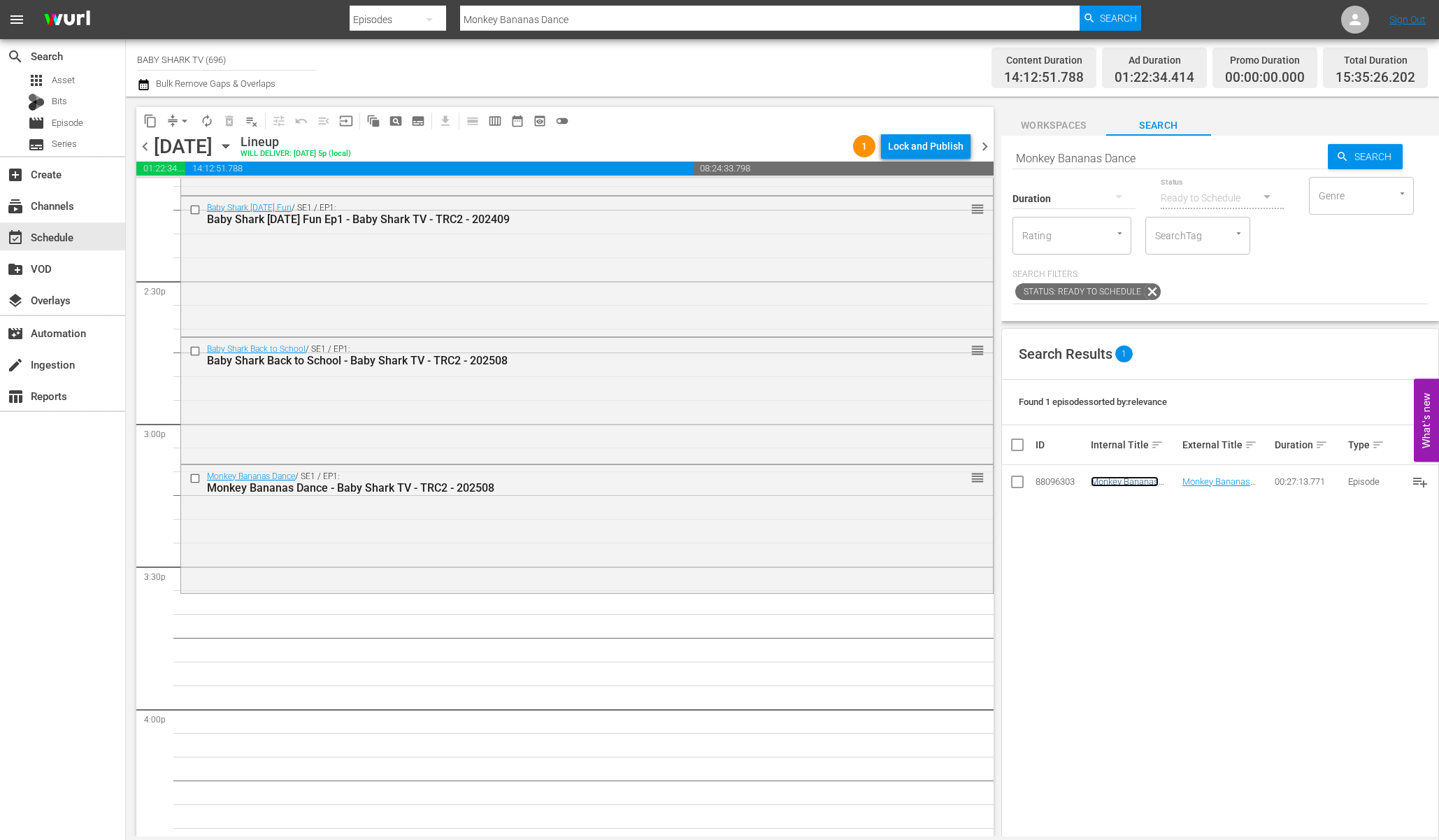
scroll to position [4068, 0]
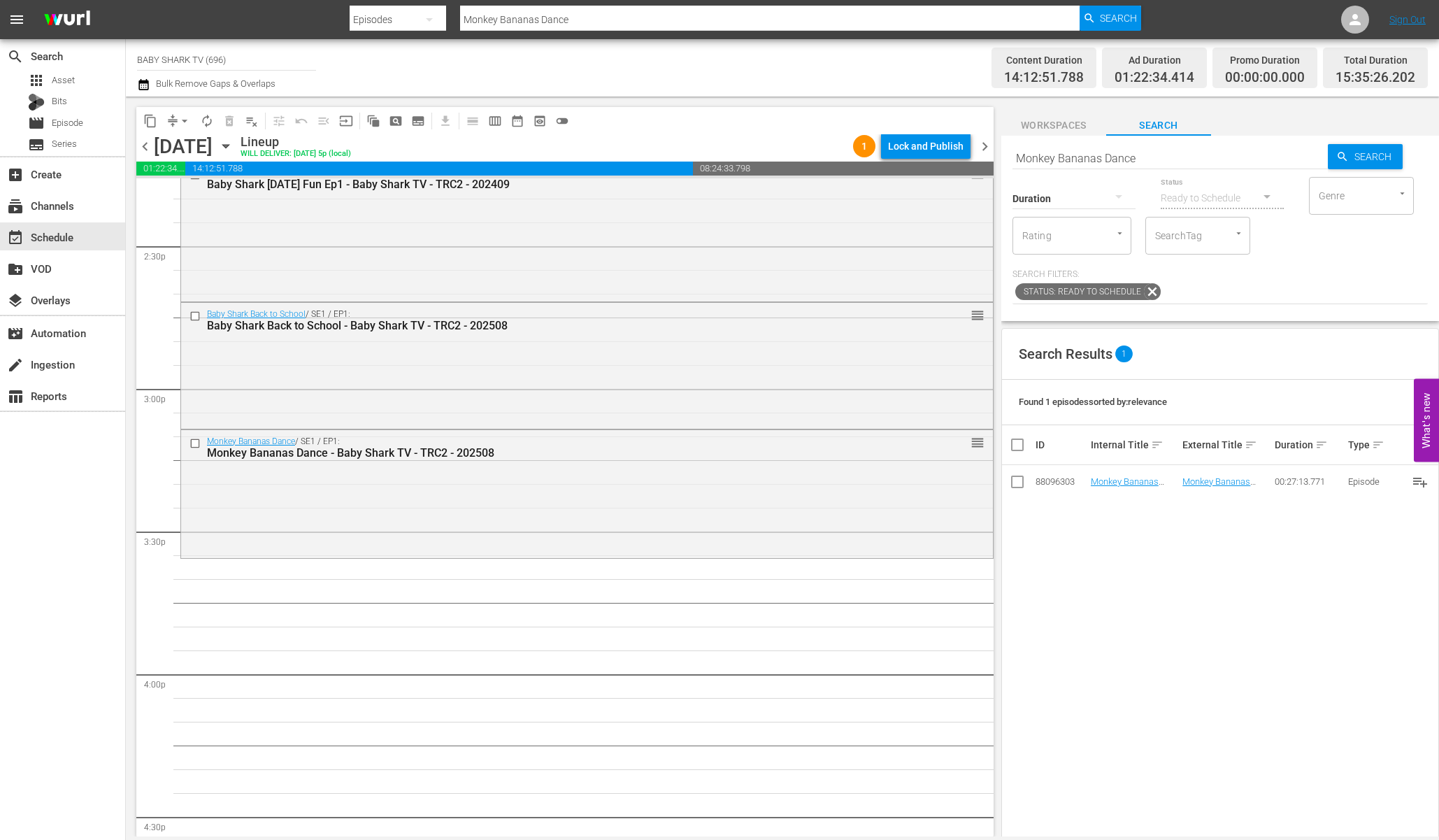
click at [1184, 539] on div "Search Results 1 Found 1 episodes sorted by: relevance ID Internal Title sort E…" at bounding box center [1220, 679] width 438 height 701
click at [1125, 539] on div "Search Results 1 Found 1 episodes sorted by: relevance ID Internal Title sort E…" at bounding box center [1220, 679] width 438 height 701
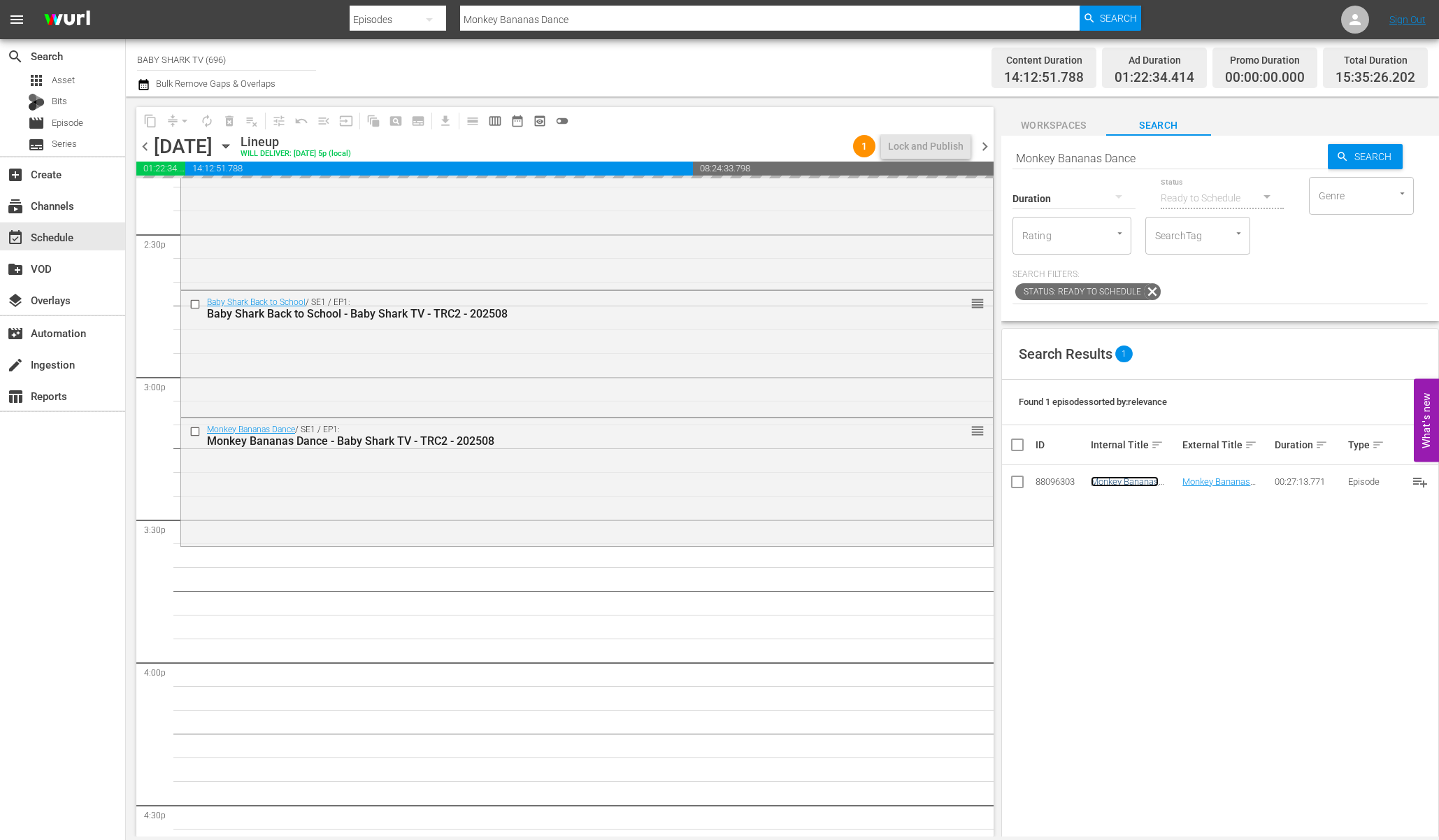
scroll to position [4095, 0]
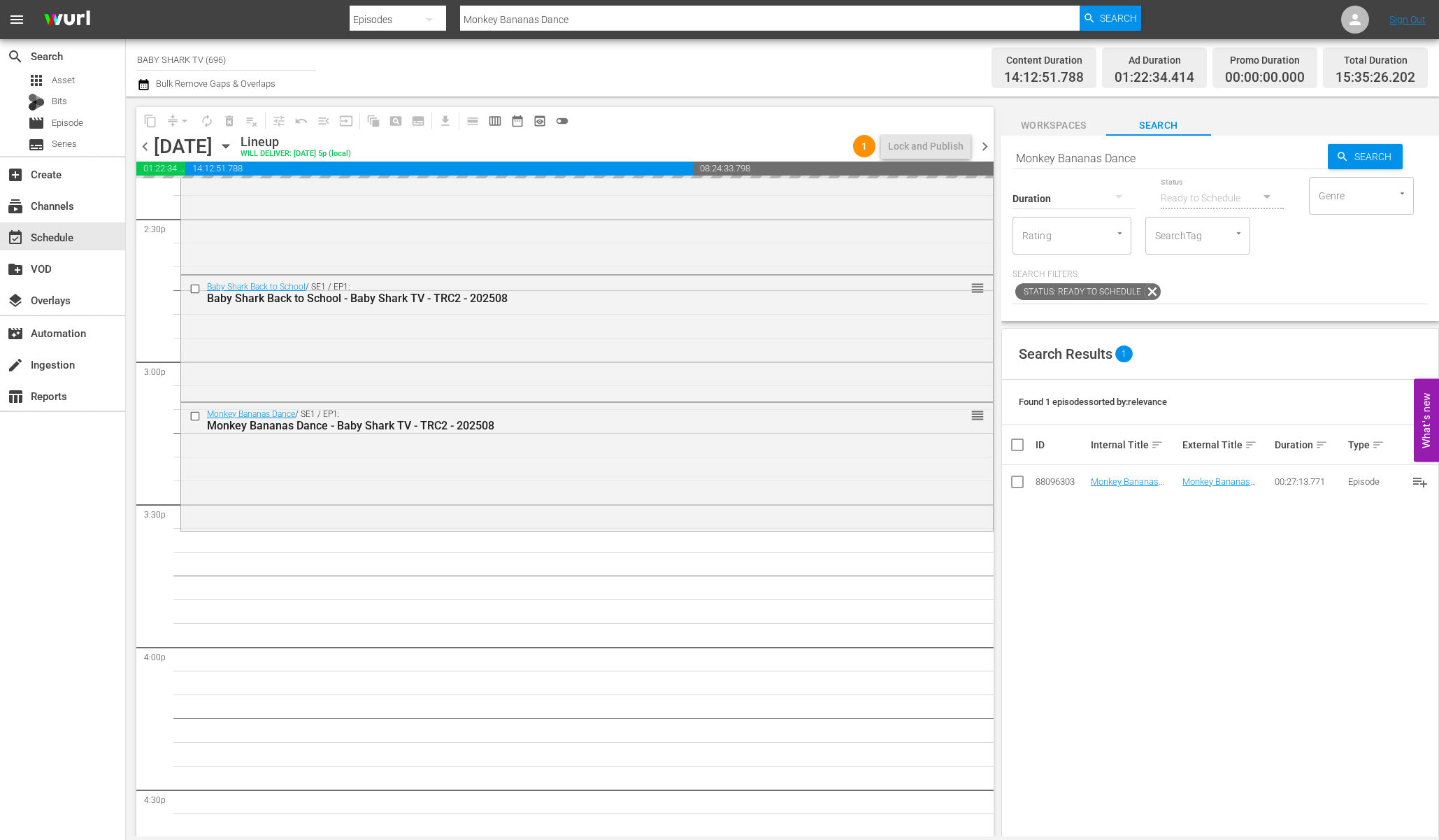
click at [1241, 154] on input "Monkey Bananas Dance" at bounding box center [1170, 158] width 315 height 34
paste input "Pinkfong & Hogi: New Friend Ninimo Ep3"
type input "Pinkfong & Hogi: New Friend Ninimo Ep3"
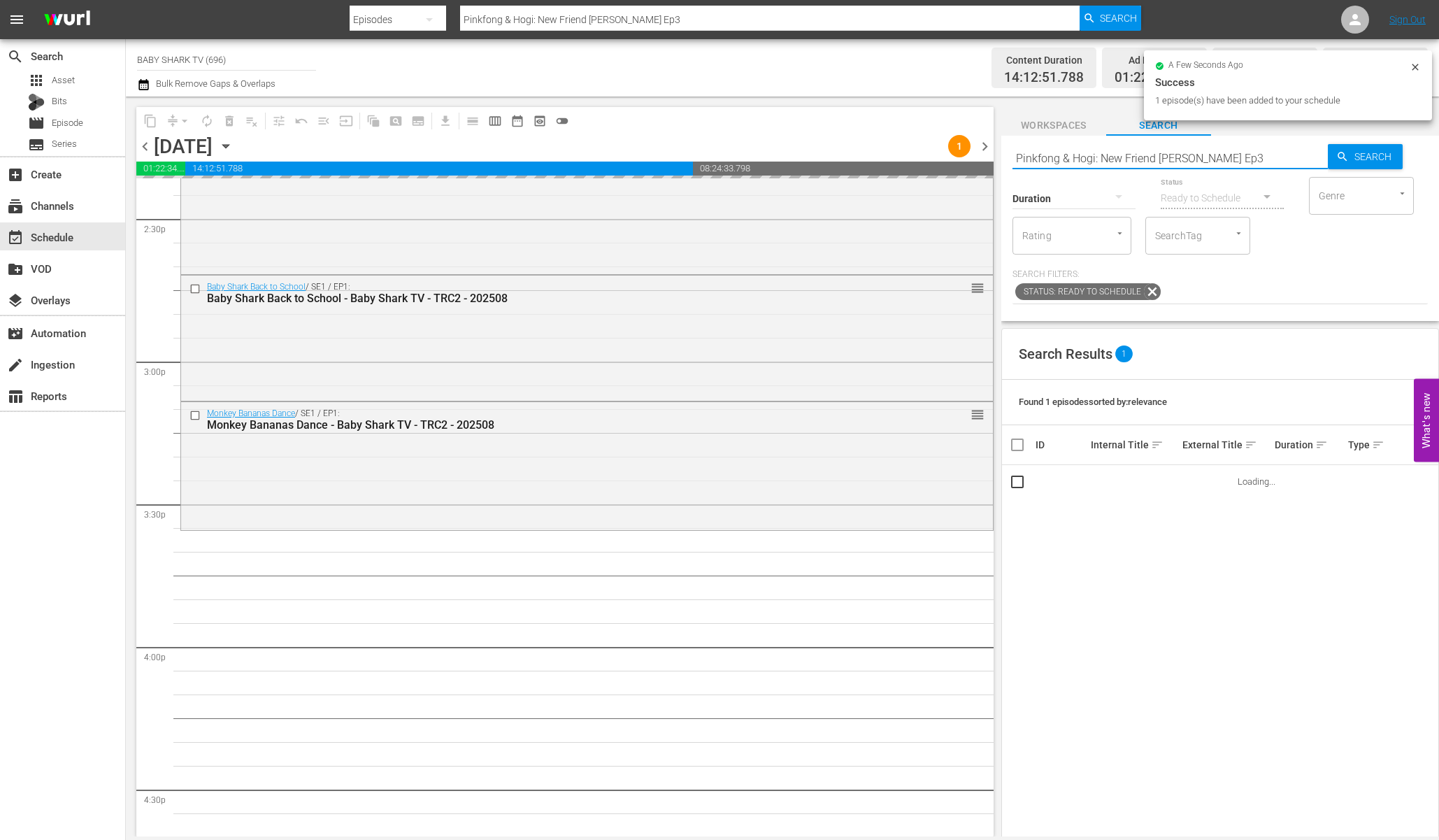
type input "Pinkfong & Hogi: New Friend Ninimo Ep"
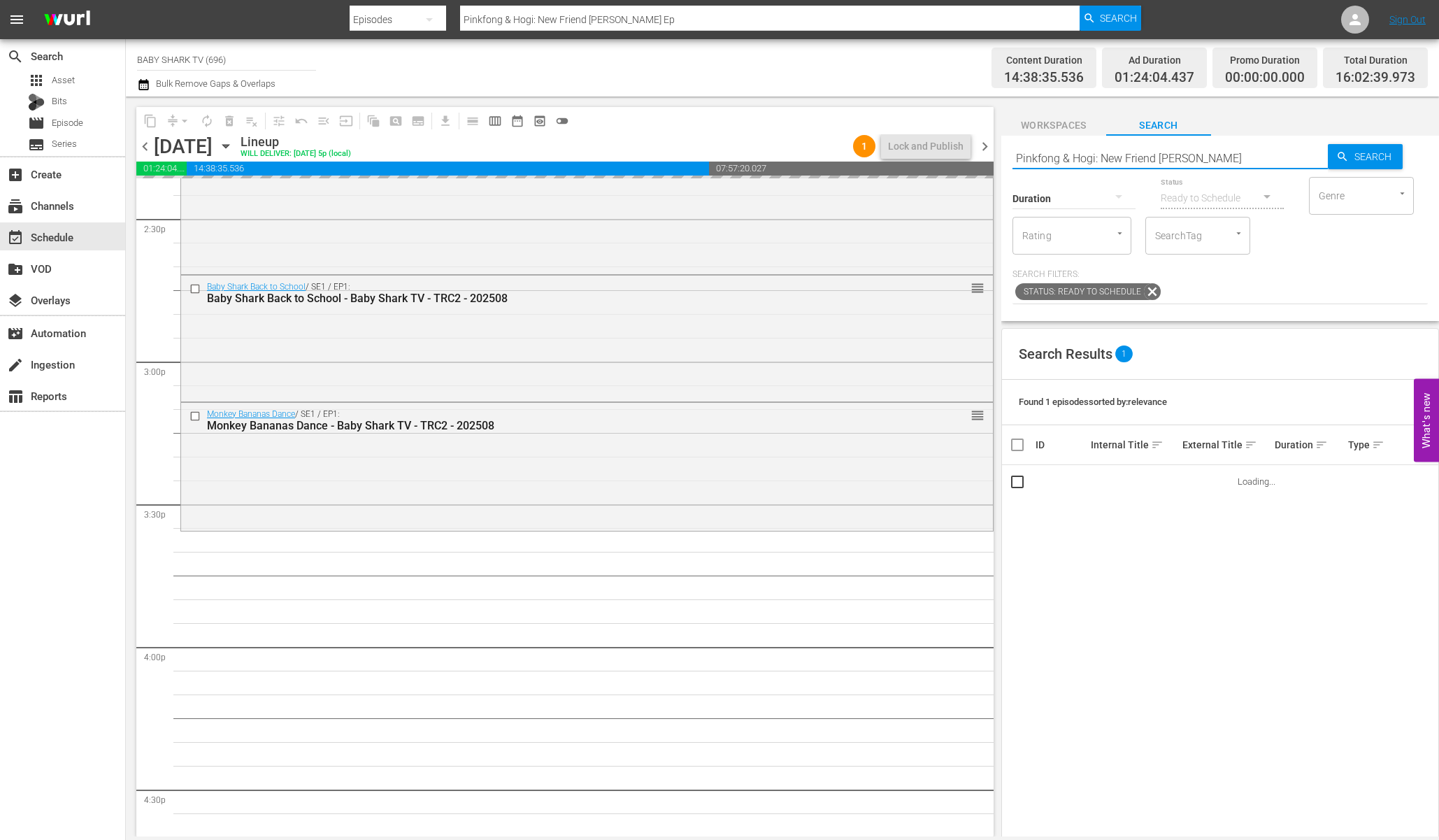
type input "Pinkfong & Hogi: New Friend [PERSON_NAME]"
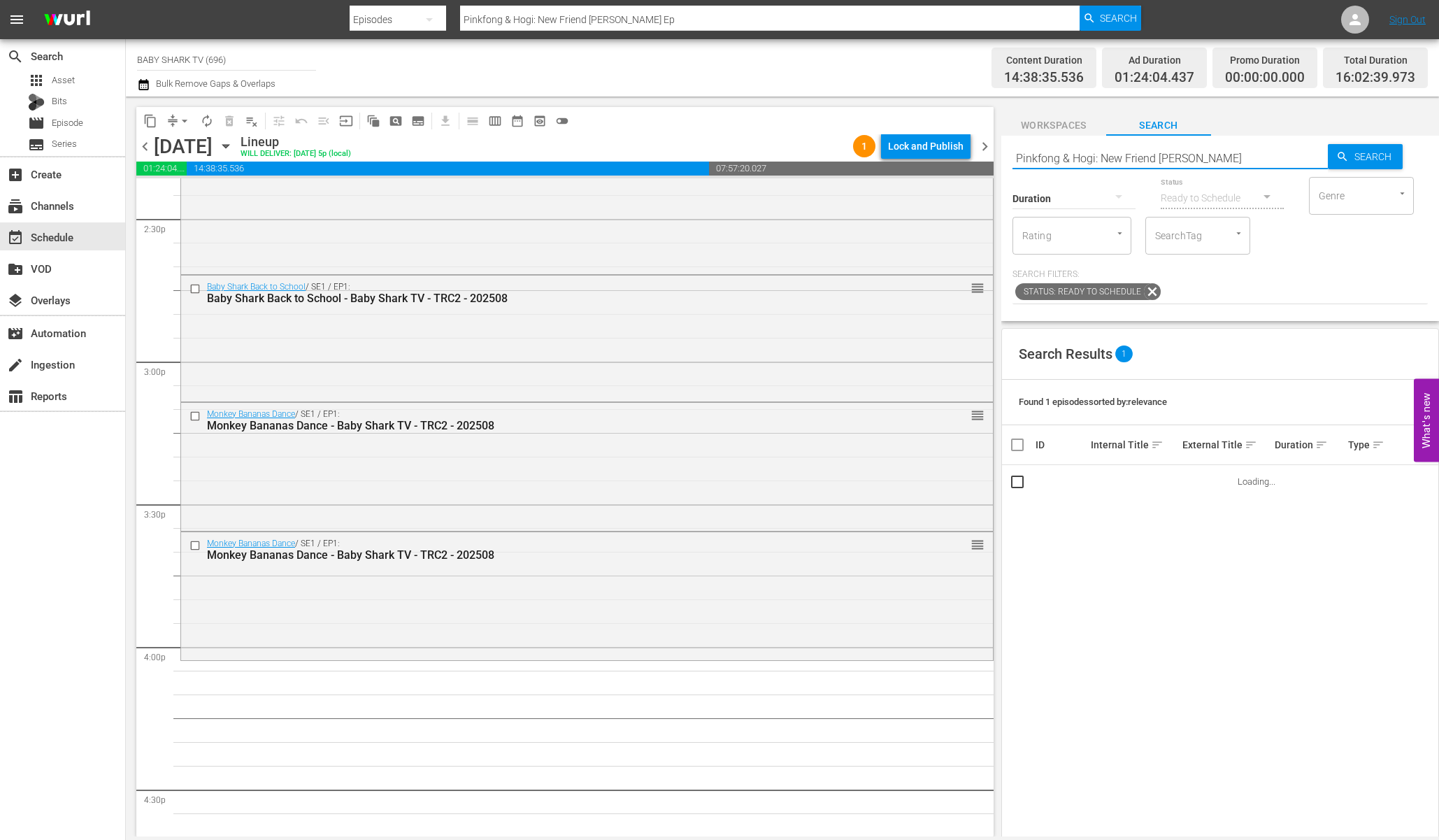
type input "Pinkfong & Hogi: New Friend [PERSON_NAME]"
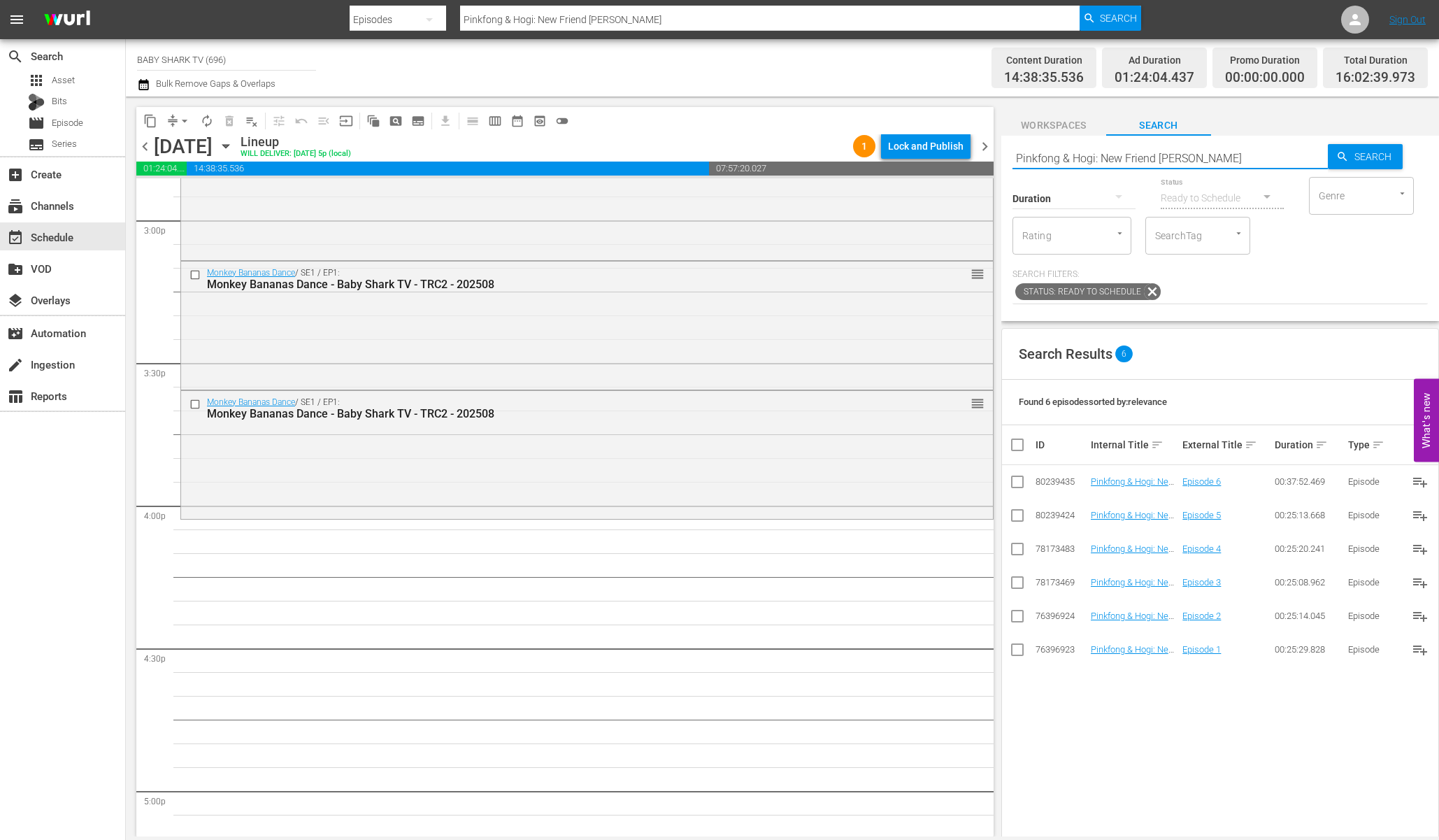
scroll to position [4254, 0]
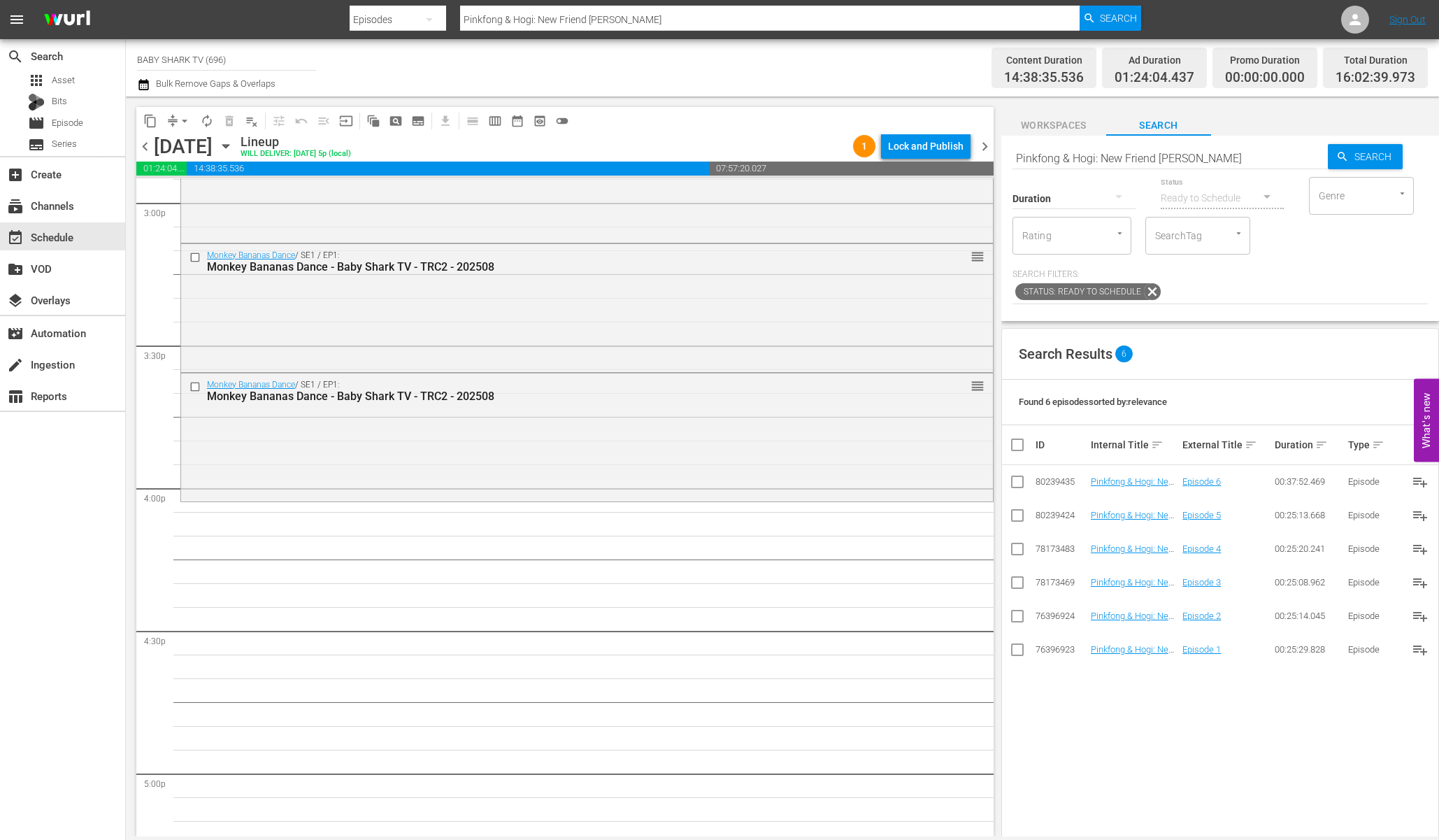
click at [1297, 304] on div "Status: Ready to Schedule" at bounding box center [1220, 292] width 415 height 23
click at [1117, 719] on div "Search Results 6 Found 6 episodes sorted by: relevance ID Internal Title sort E…" at bounding box center [1220, 679] width 438 height 701
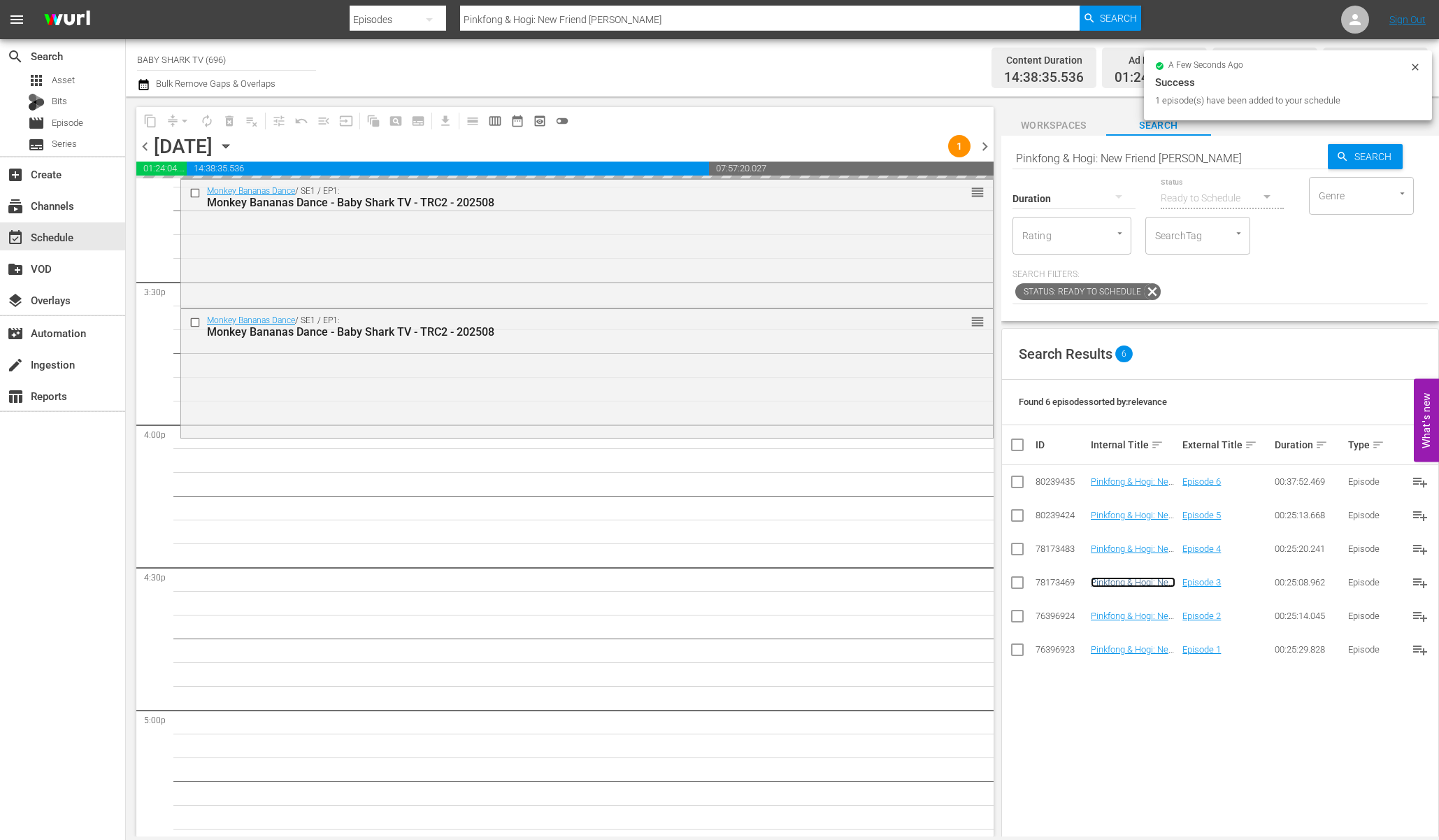
scroll to position [4322, 0]
click at [1093, 698] on div "Search Results 6 Found 6 episodes sorted by: relevance ID Internal Title sort E…" at bounding box center [1220, 679] width 438 height 701
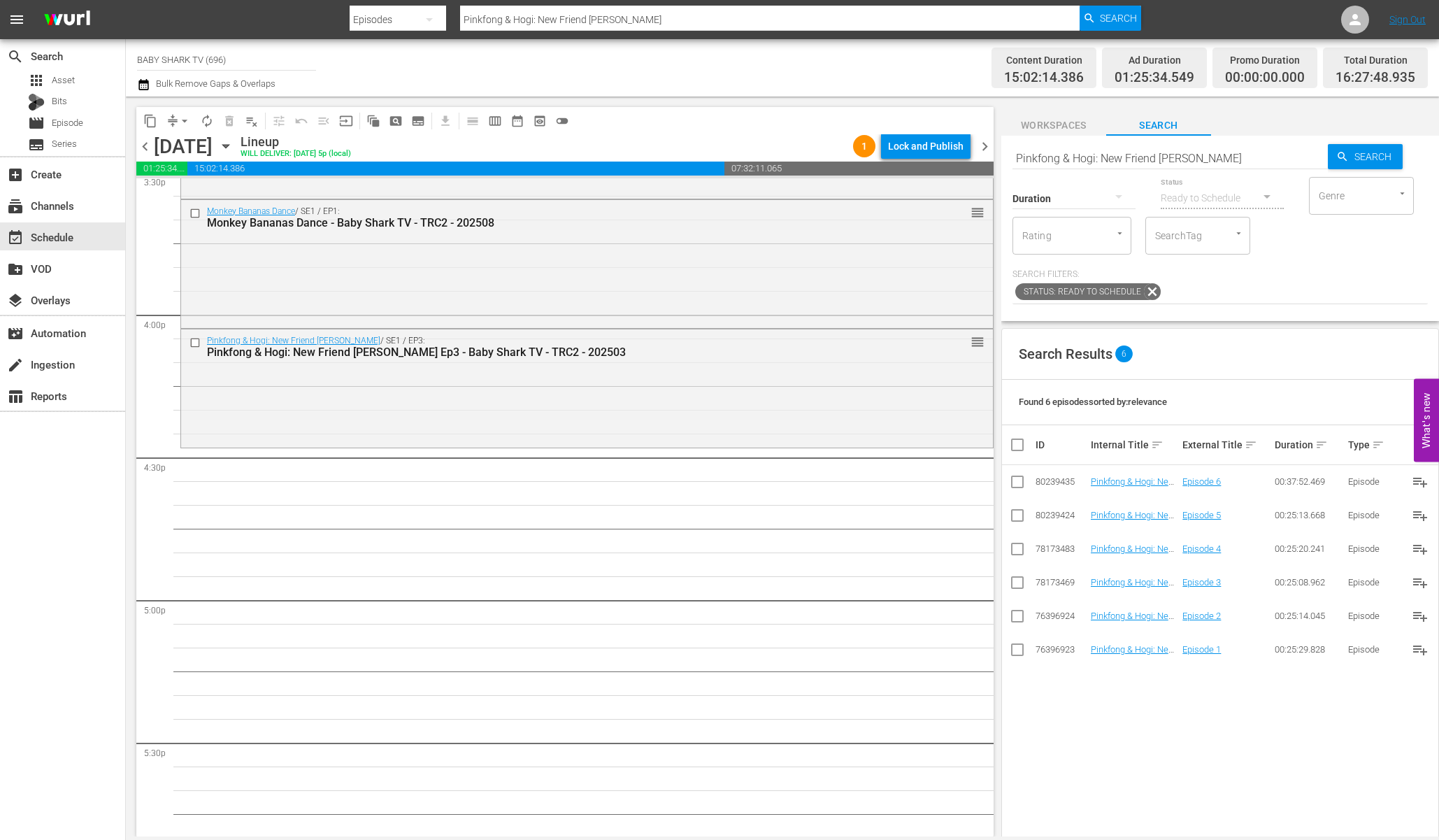
scroll to position [4435, 0]
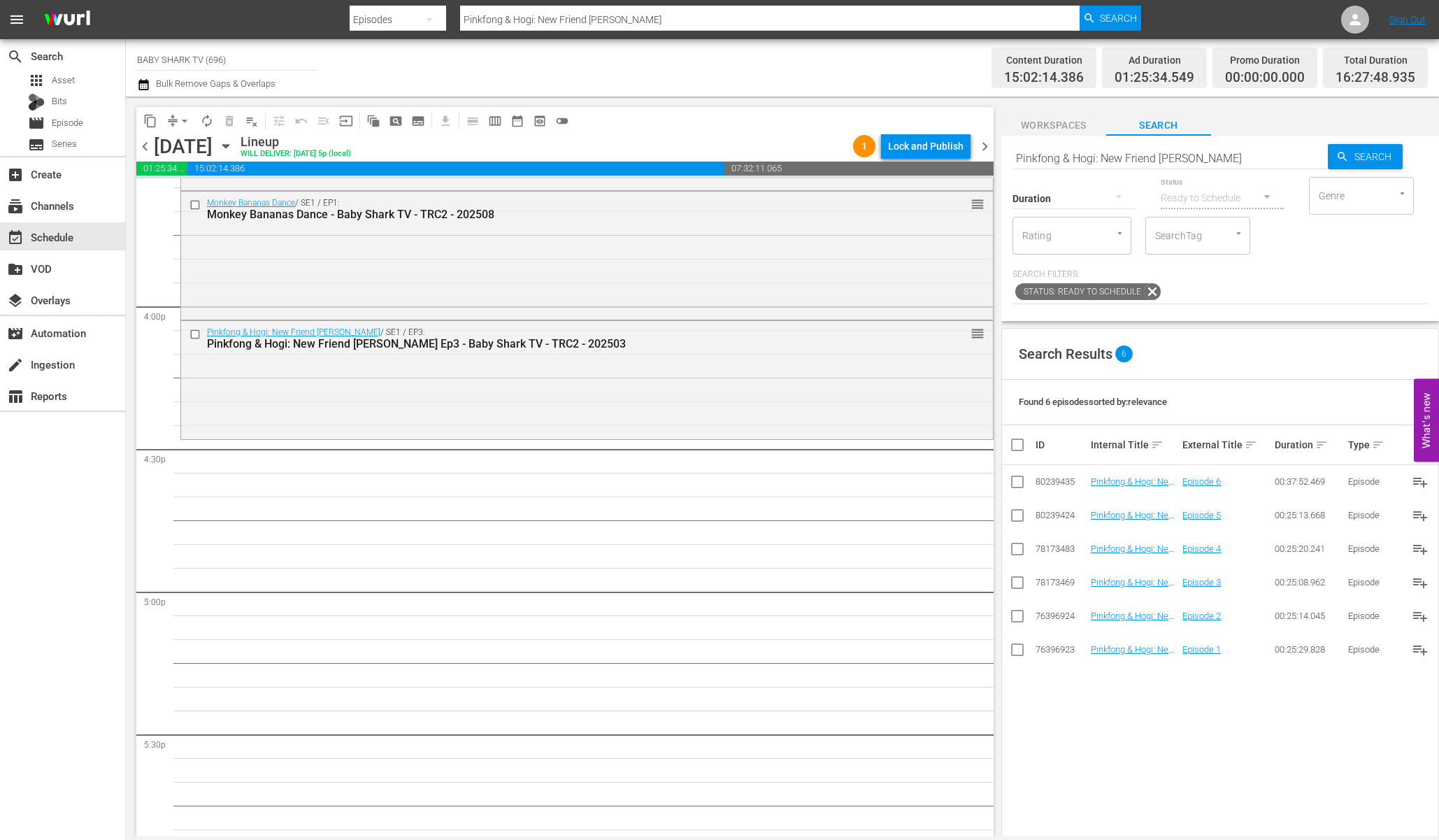
click at [1130, 702] on div "Search Results 6 Found 6 episodes sorted by: relevance ID Internal Title sort E…" at bounding box center [1220, 679] width 438 height 701
drag, startPoint x: 1115, startPoint y: 548, endPoint x: 650, endPoint y: 7, distance: 713.4
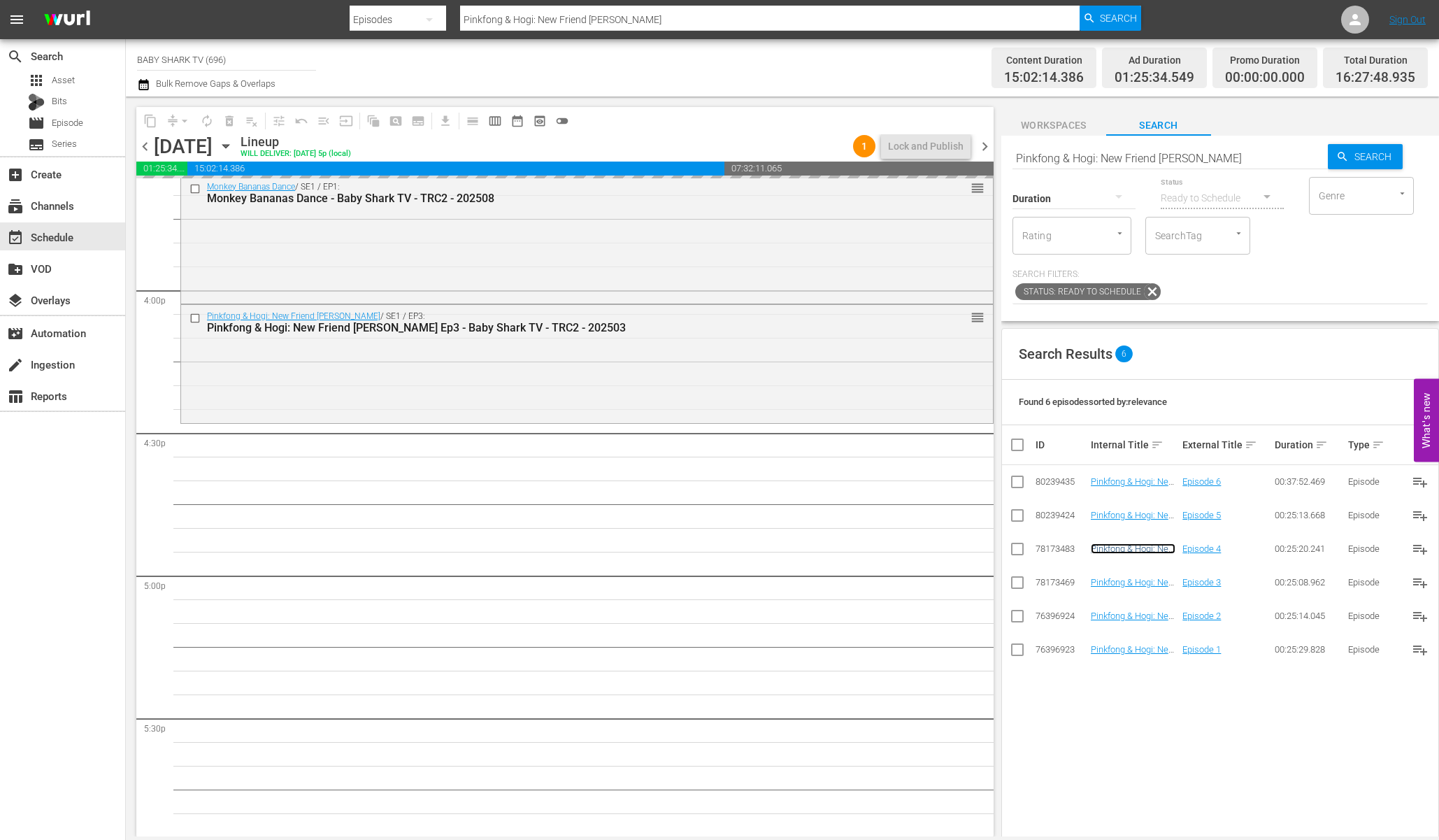
scroll to position [4453, 0]
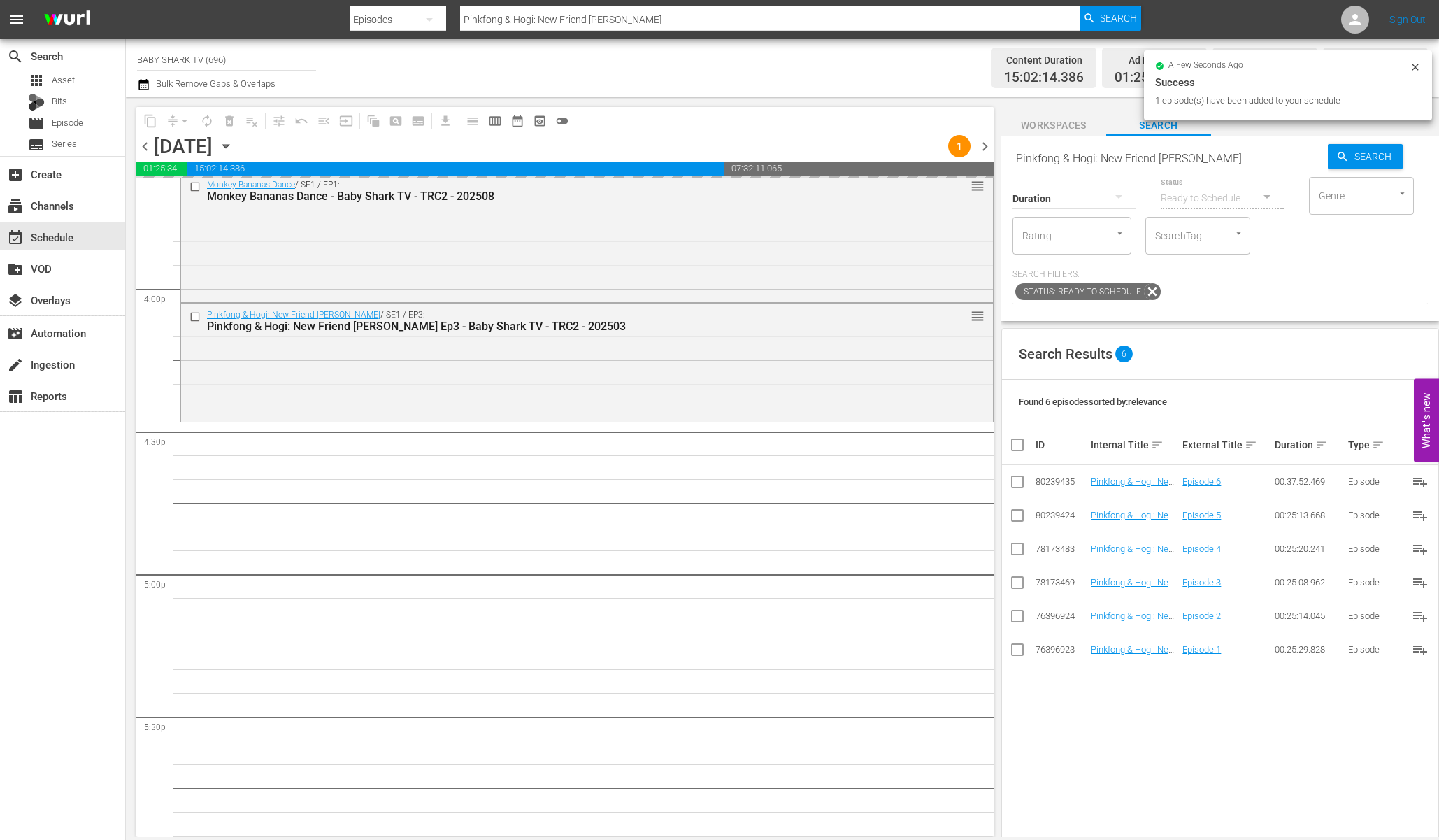
click at [1277, 161] on input "Pinkfong & Hogi: New Friend [PERSON_NAME]" at bounding box center [1170, 158] width 315 height 34
click at [1268, 158] on input "Pinkfong & Hogi: New Friend [PERSON_NAME]" at bounding box center [1170, 158] width 315 height 34
paste input "Learn Colors with Hogi 1"
type input "Learn Colors with Hogi 1"
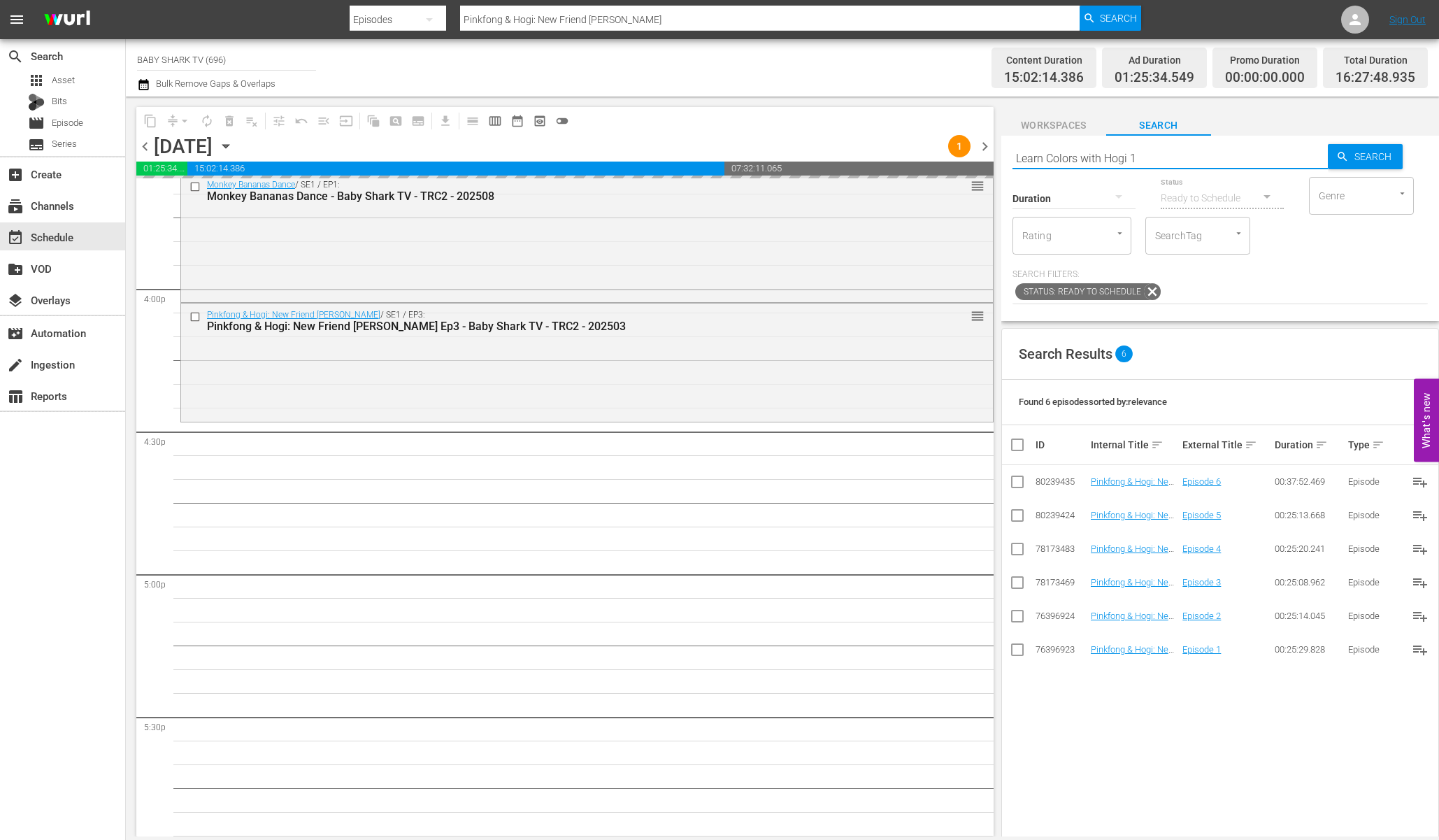
type input "Learn Colors with Hogi 1"
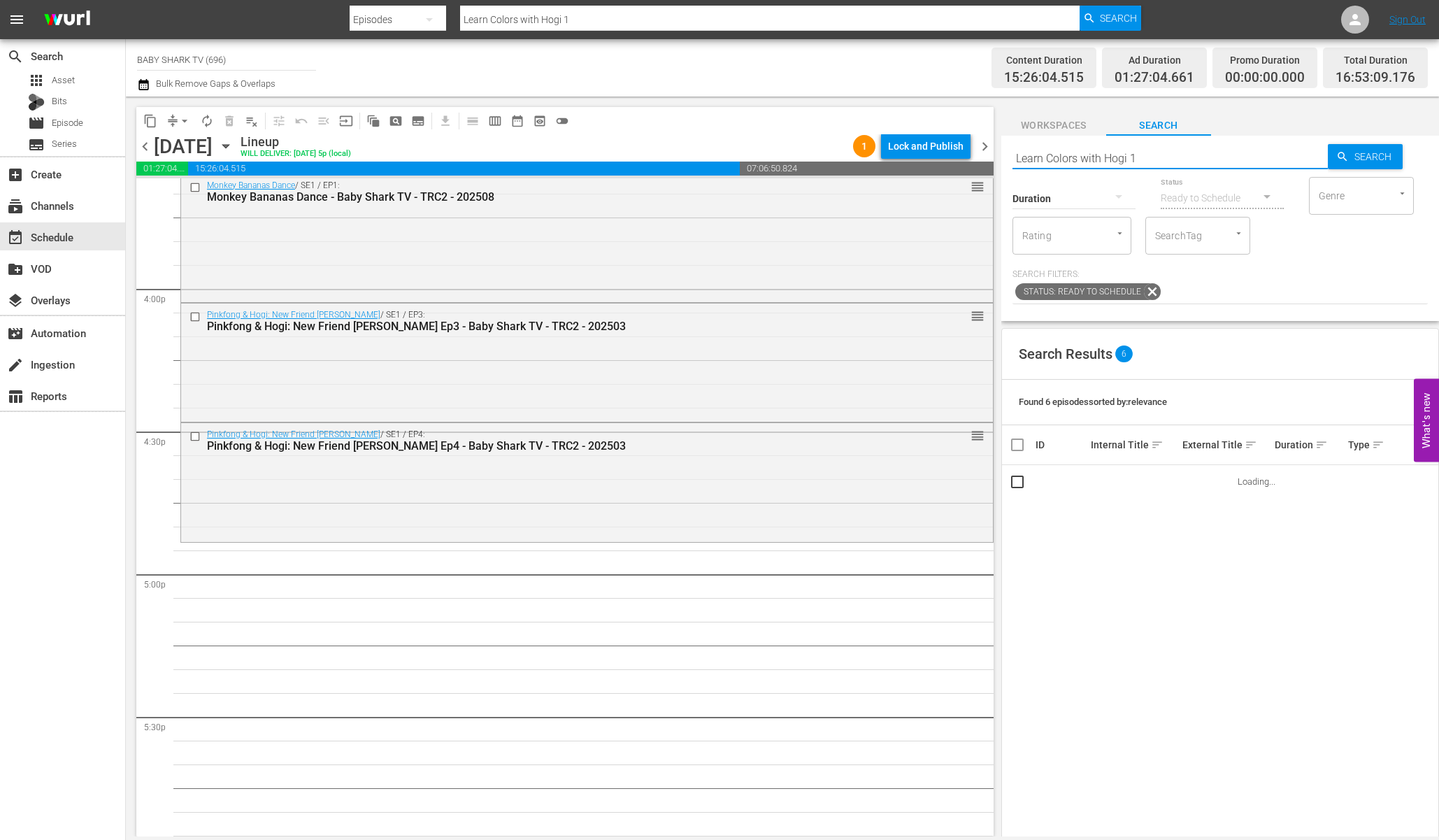
click at [1170, 158] on input "Learn Colors with Hogi 1" at bounding box center [1170, 158] width 315 height 34
type input "Learn Colors with Hogi"
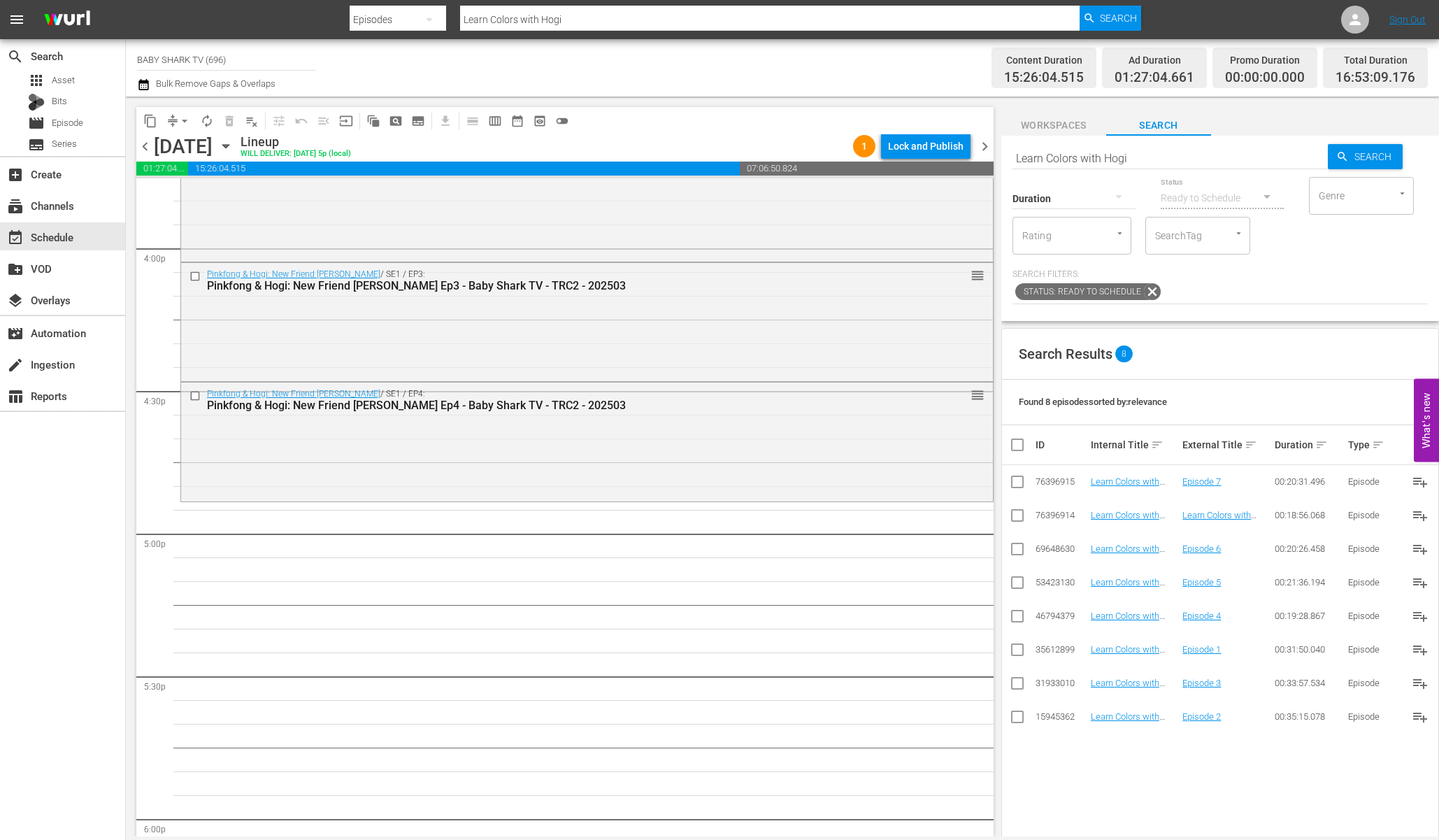
scroll to position [4564, 0]
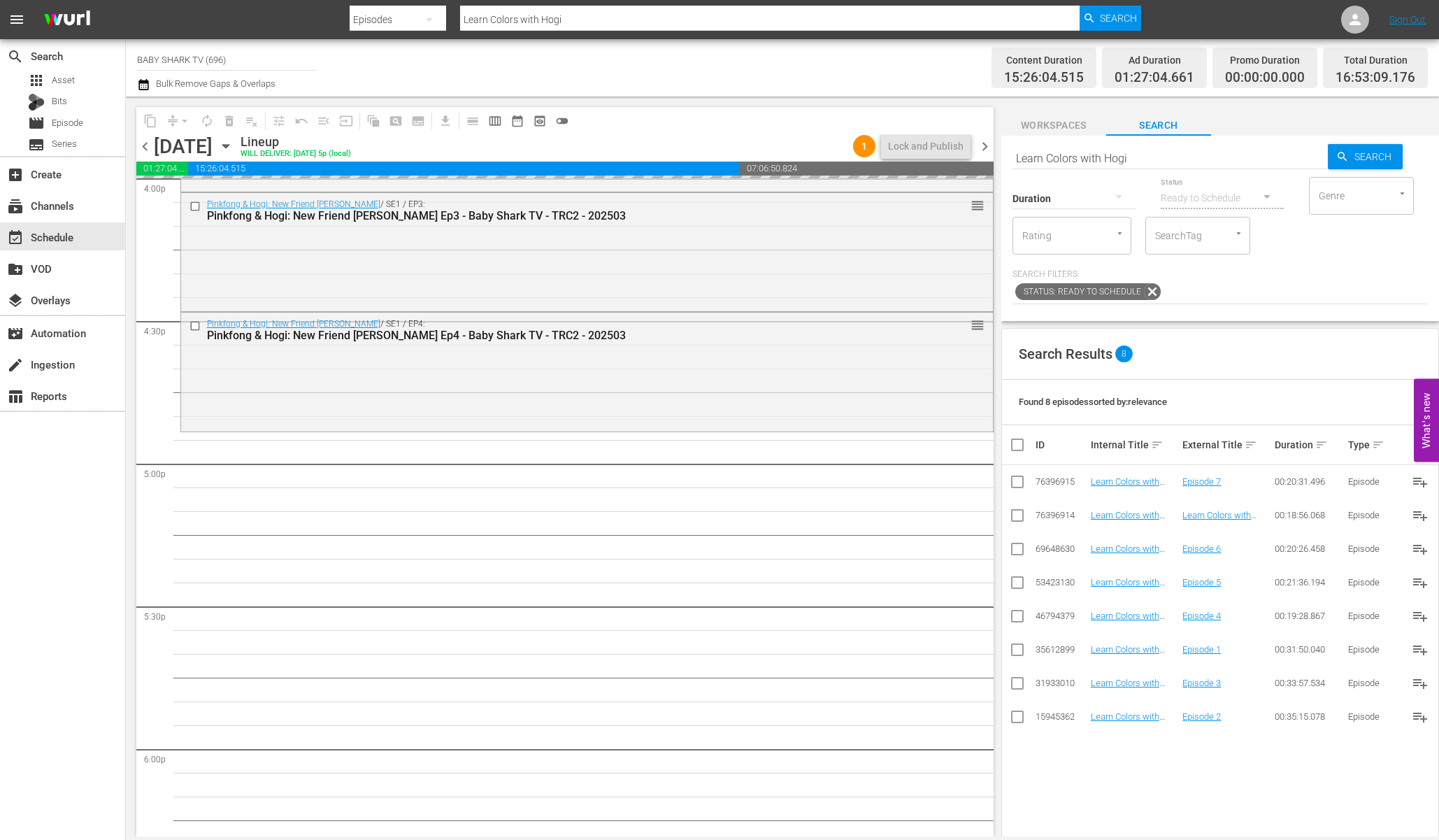
click at [1242, 144] on input "Learn Colors with Hogi" at bounding box center [1170, 158] width 315 height 34
click at [1238, 144] on input "Learn Colors with Hogi" at bounding box center [1170, 158] width 315 height 34
click at [1229, 144] on input "Learn Colors with Hogi" at bounding box center [1170, 158] width 315 height 34
paste input "Welcome to the [GEOGRAPHIC_DATA]"
type input "Welcome to the [GEOGRAPHIC_DATA]"
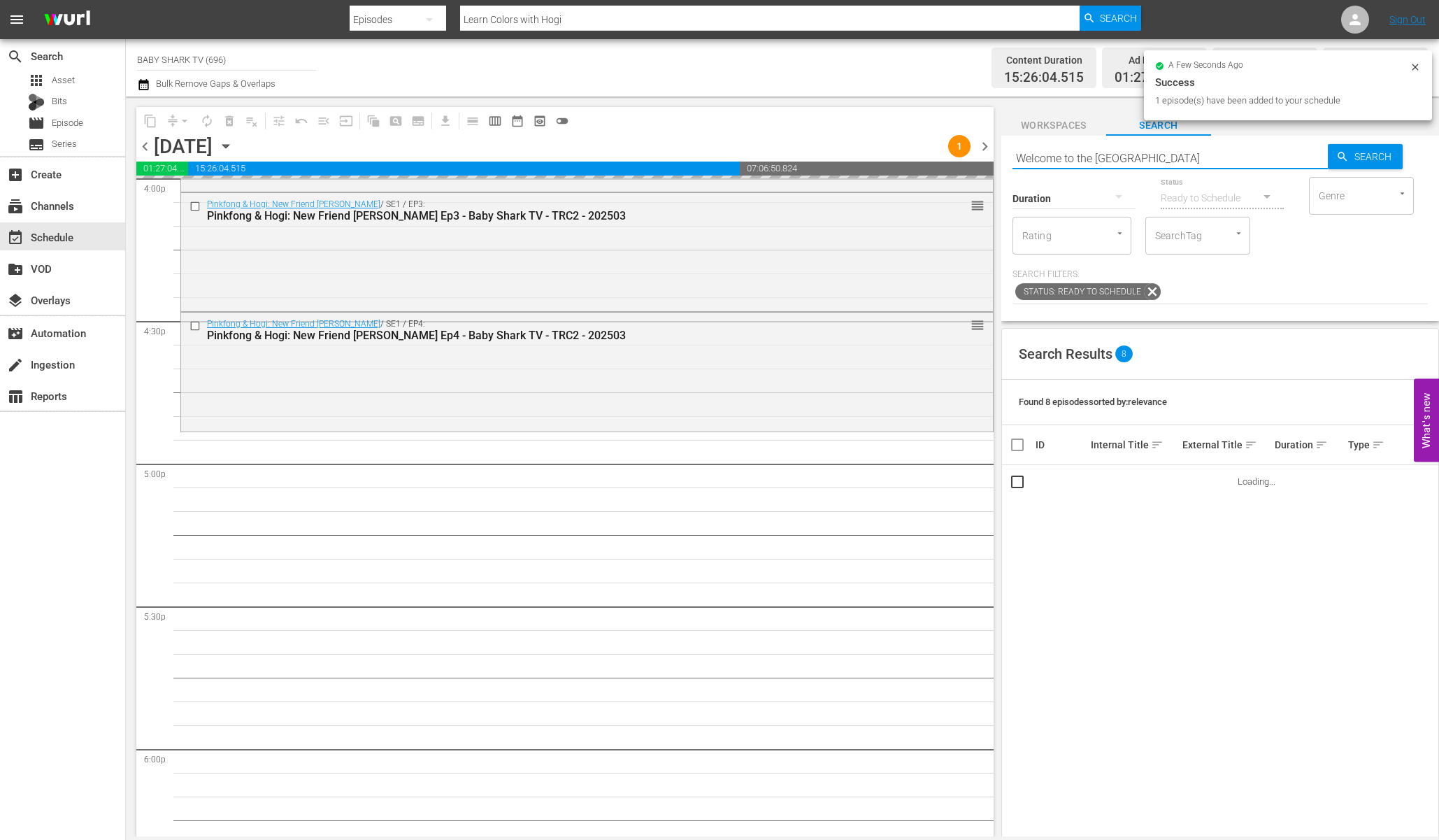
type input "Welcome to the [GEOGRAPHIC_DATA]"
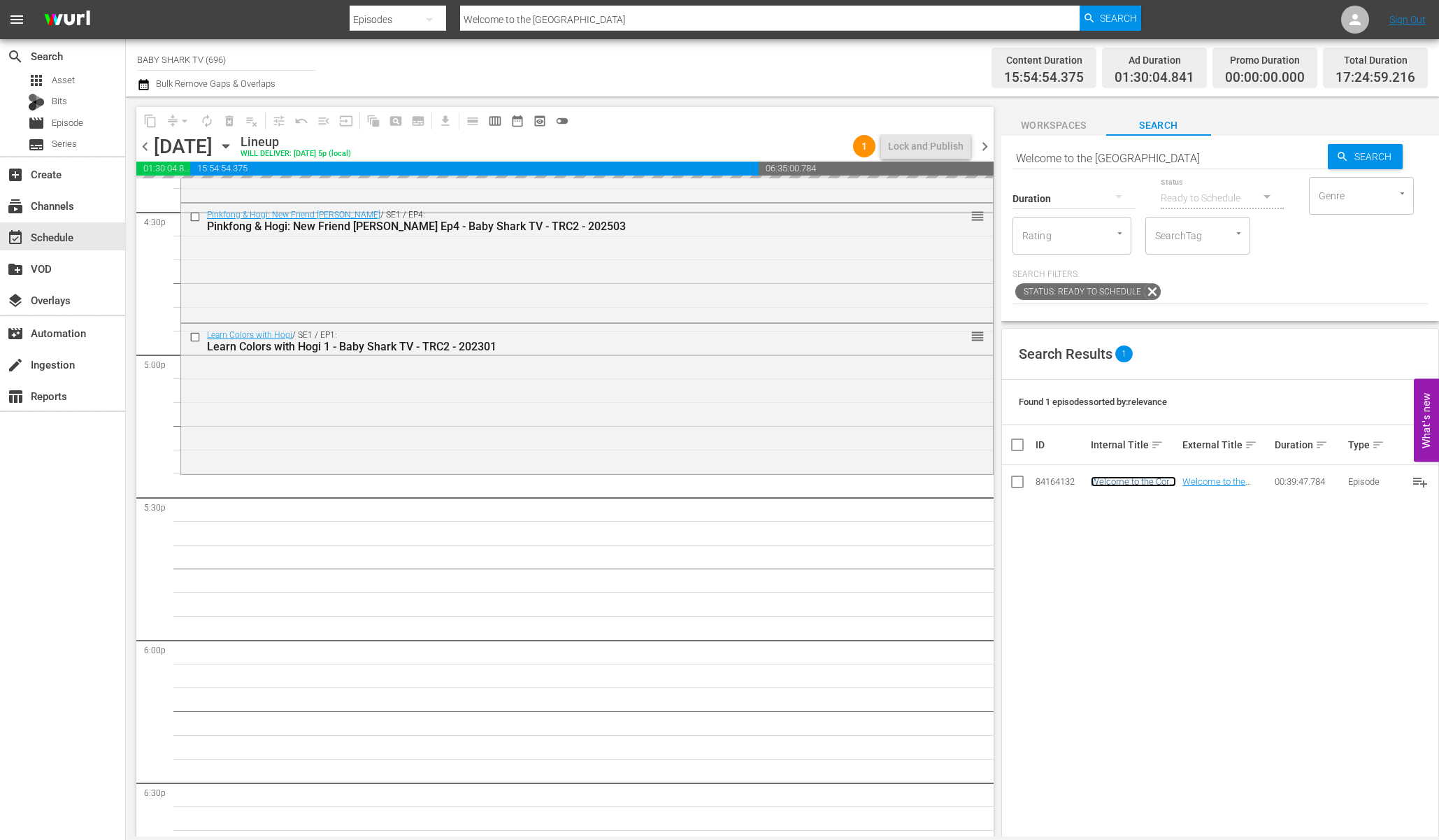
scroll to position [4702, 0]
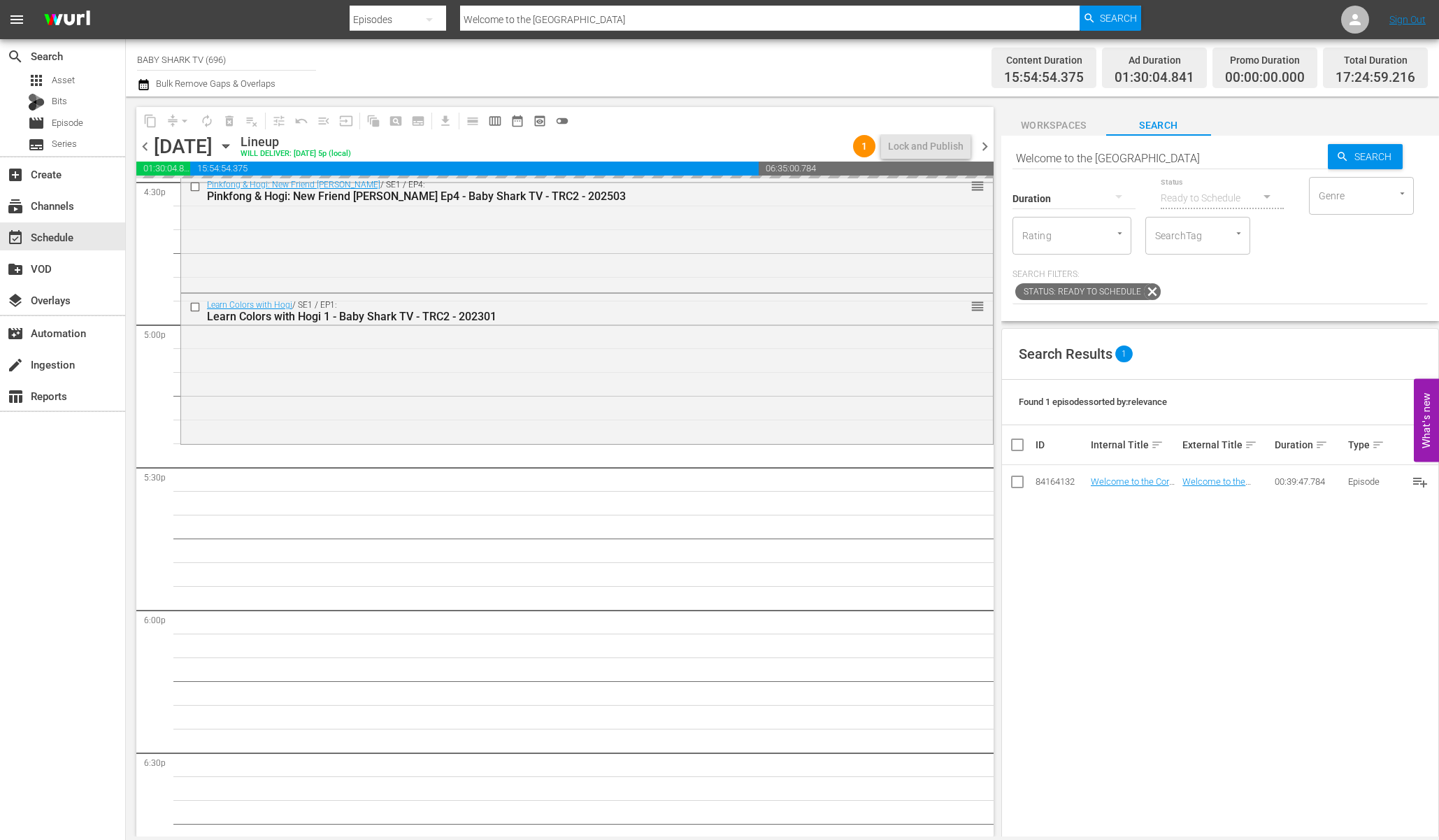
click at [1194, 159] on input "Welcome to the [GEOGRAPHIC_DATA]" at bounding box center [1170, 158] width 315 height 34
paste input "Bebefinn I Spy Song"
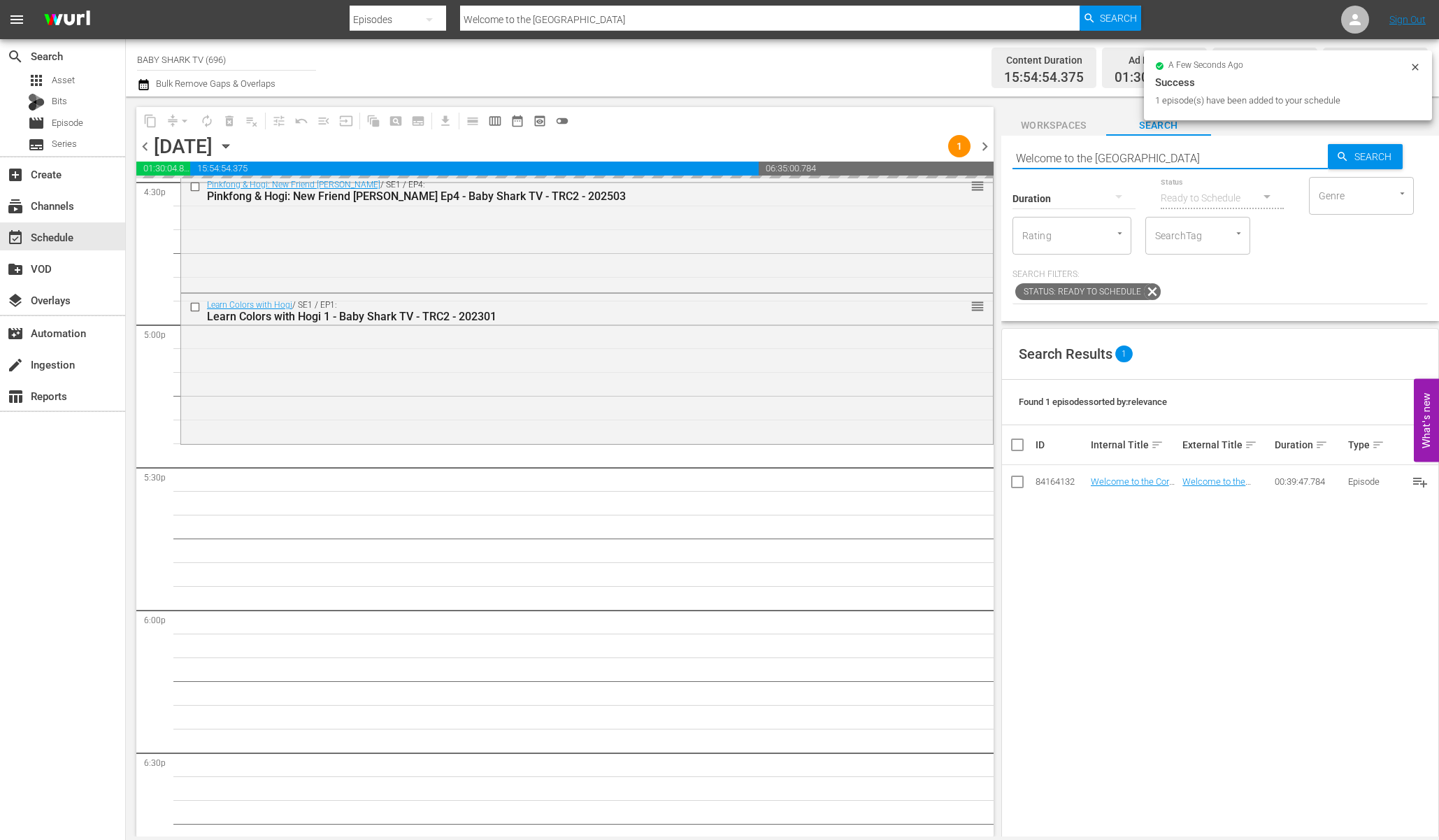
type input "Bebefinn I Spy Song"
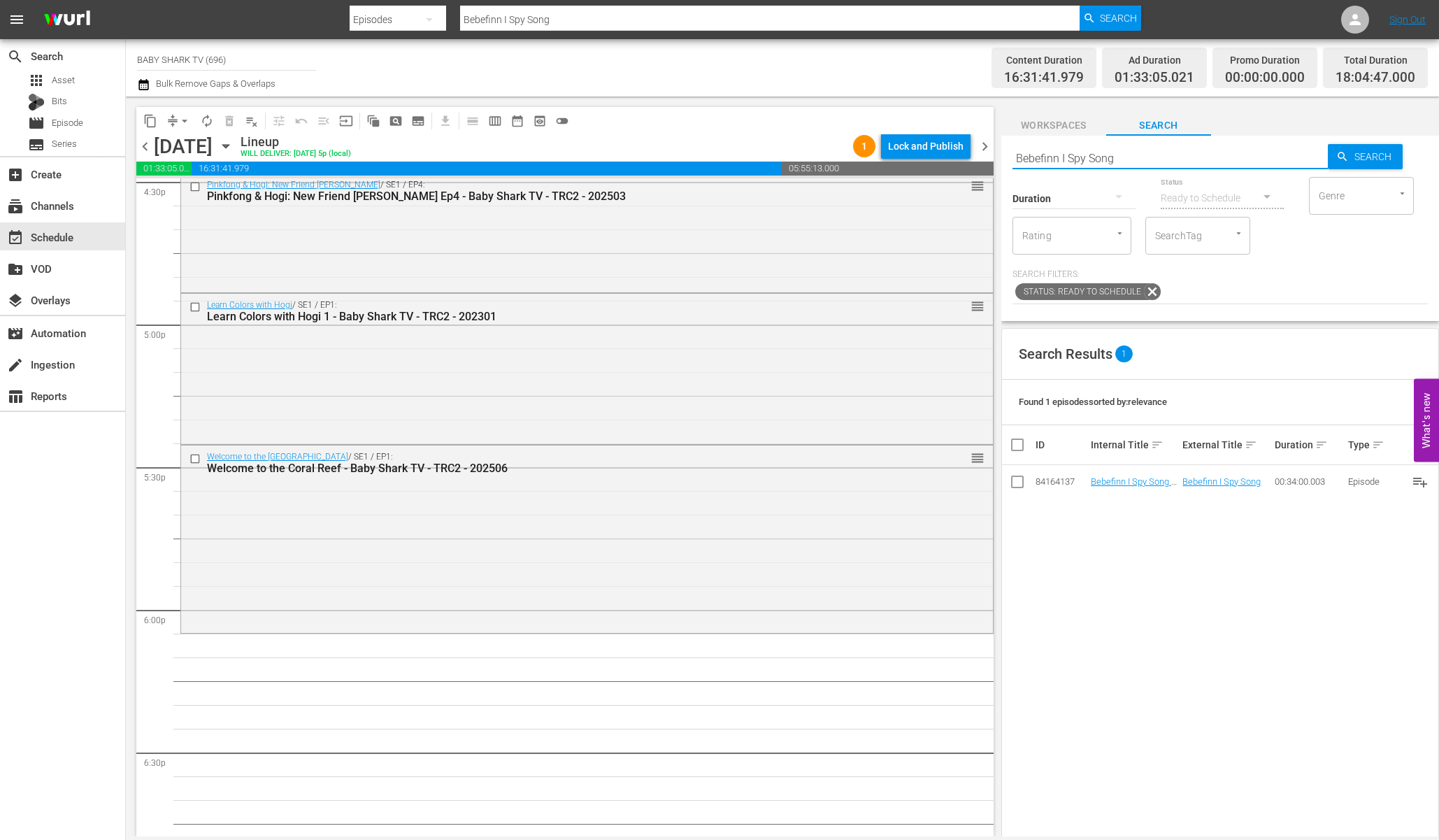
scroll to position [4845, 0]
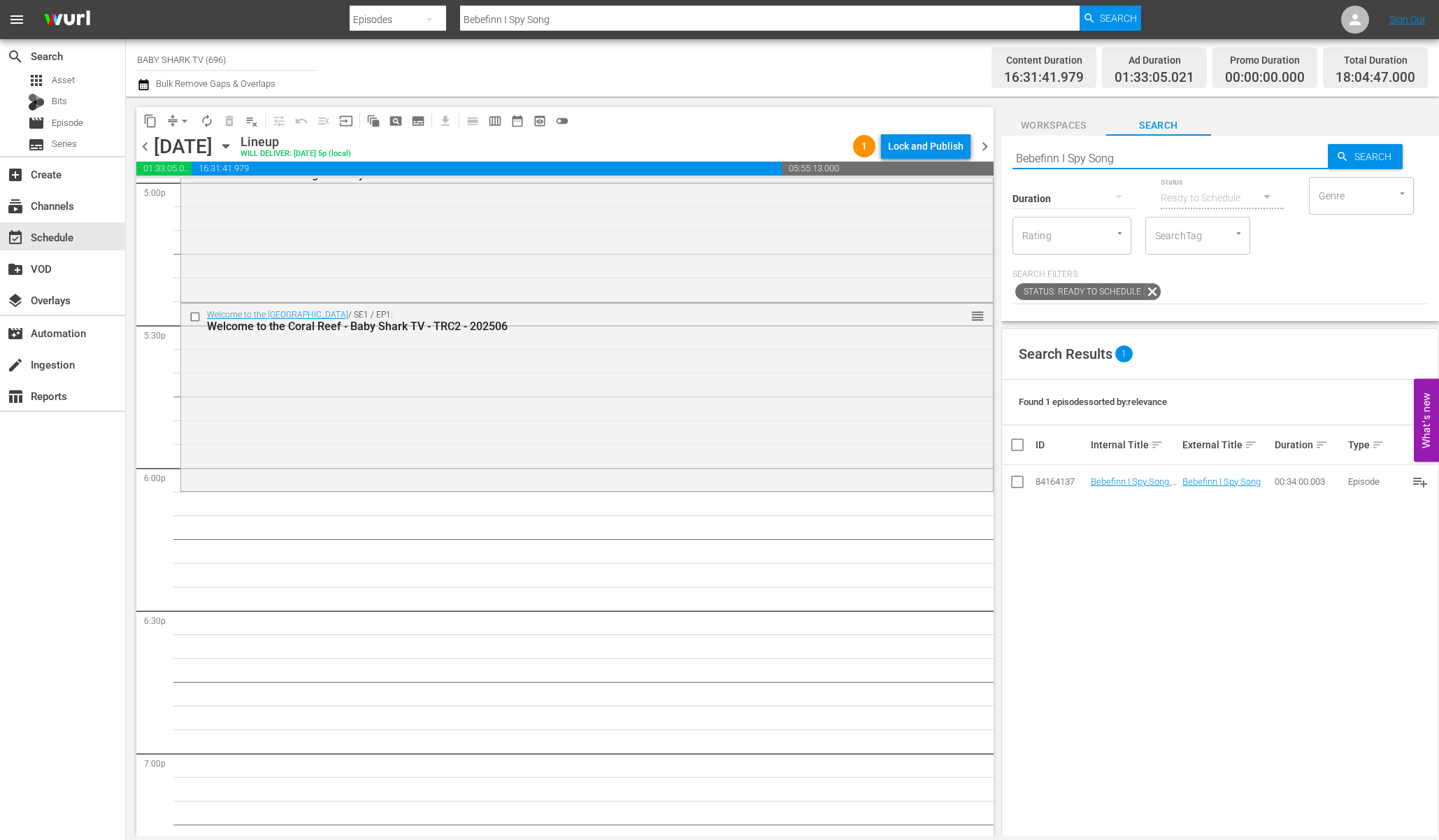
click at [1154, 612] on div "Search Results 1 Found 1 episodes sorted by: relevance ID Internal Title sort E…" at bounding box center [1220, 679] width 438 height 701
click at [1130, 551] on div "Search Results 1 Found 1 episodes sorted by: relevance ID Internal Title sort E…" at bounding box center [1220, 679] width 438 height 701
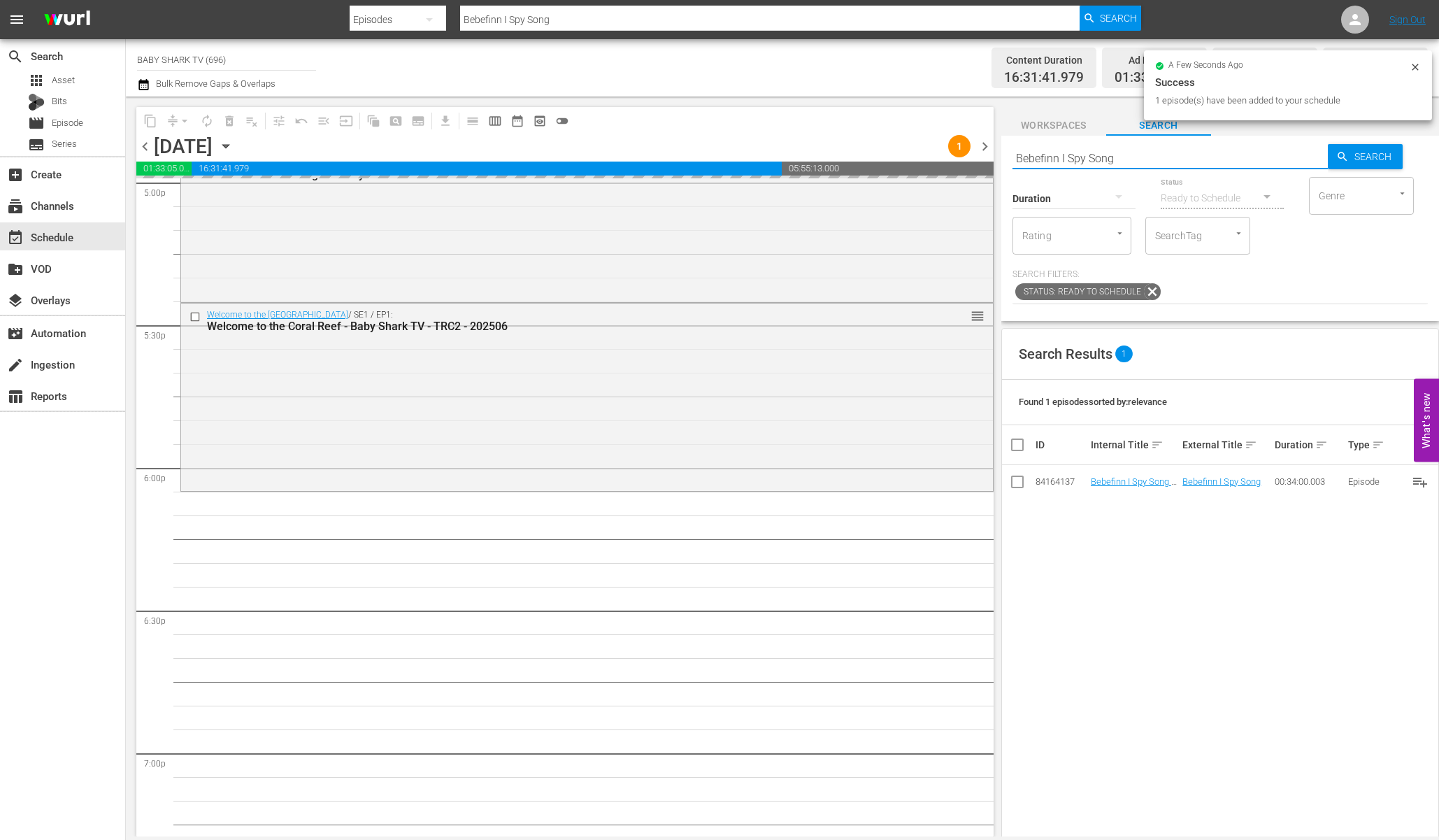
click at [1296, 156] on input "Bebefinn I Spy Song" at bounding box center [1170, 158] width 315 height 34
click at [1289, 155] on input "Bebefinn I Spy Song" at bounding box center [1170, 158] width 315 height 34
paste input "My Pet Dinosaur"
type input "My Pet Dinosaur"
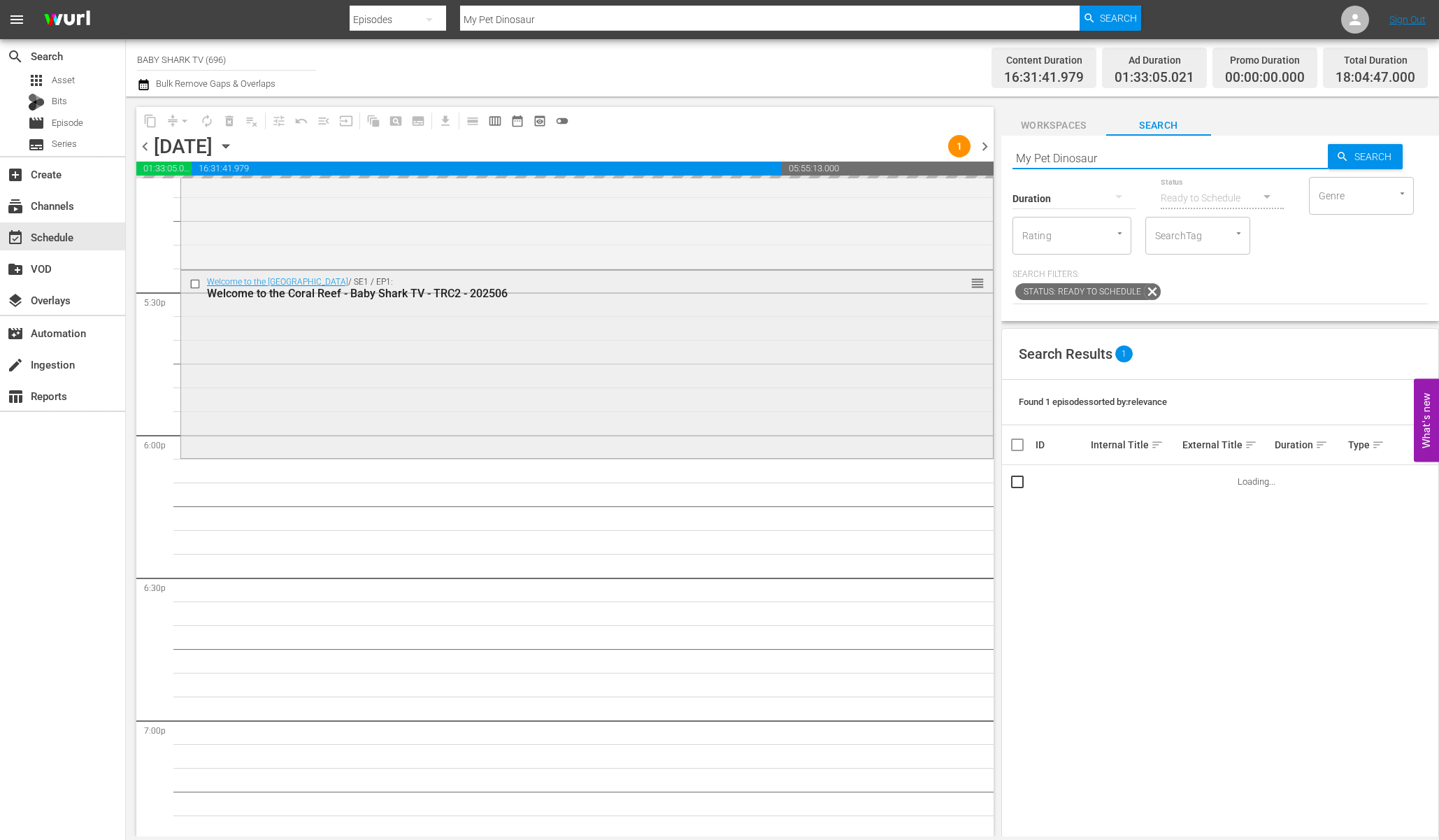
scroll to position [4903, 0]
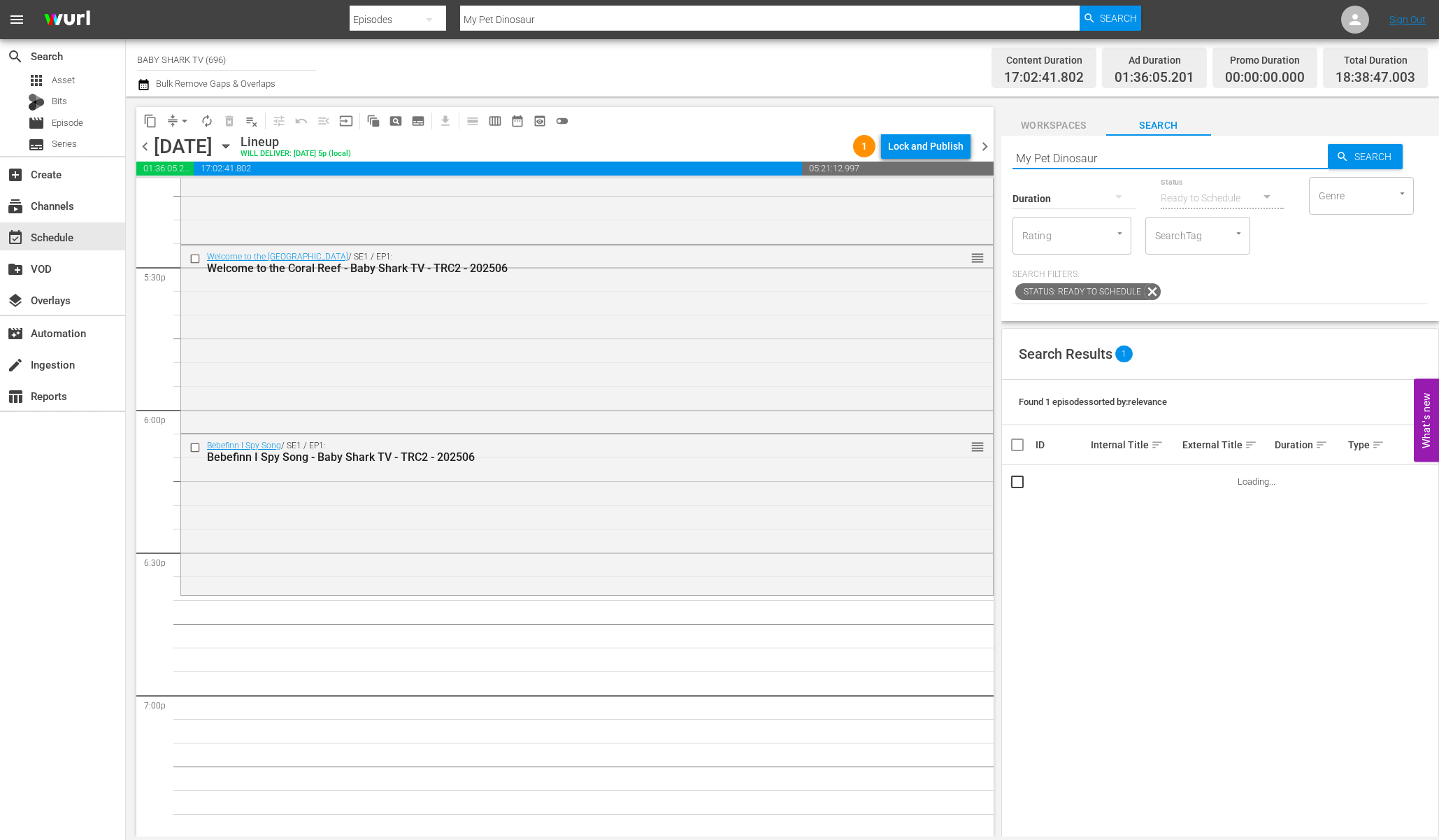
click at [1129, 160] on input "My Pet Dinosaur" at bounding box center [1170, 158] width 315 height 34
click at [1139, 581] on div "Search Results 1 Found 1 episodes sorted by: relevance ID Internal Title sort E…" at bounding box center [1220, 679] width 438 height 701
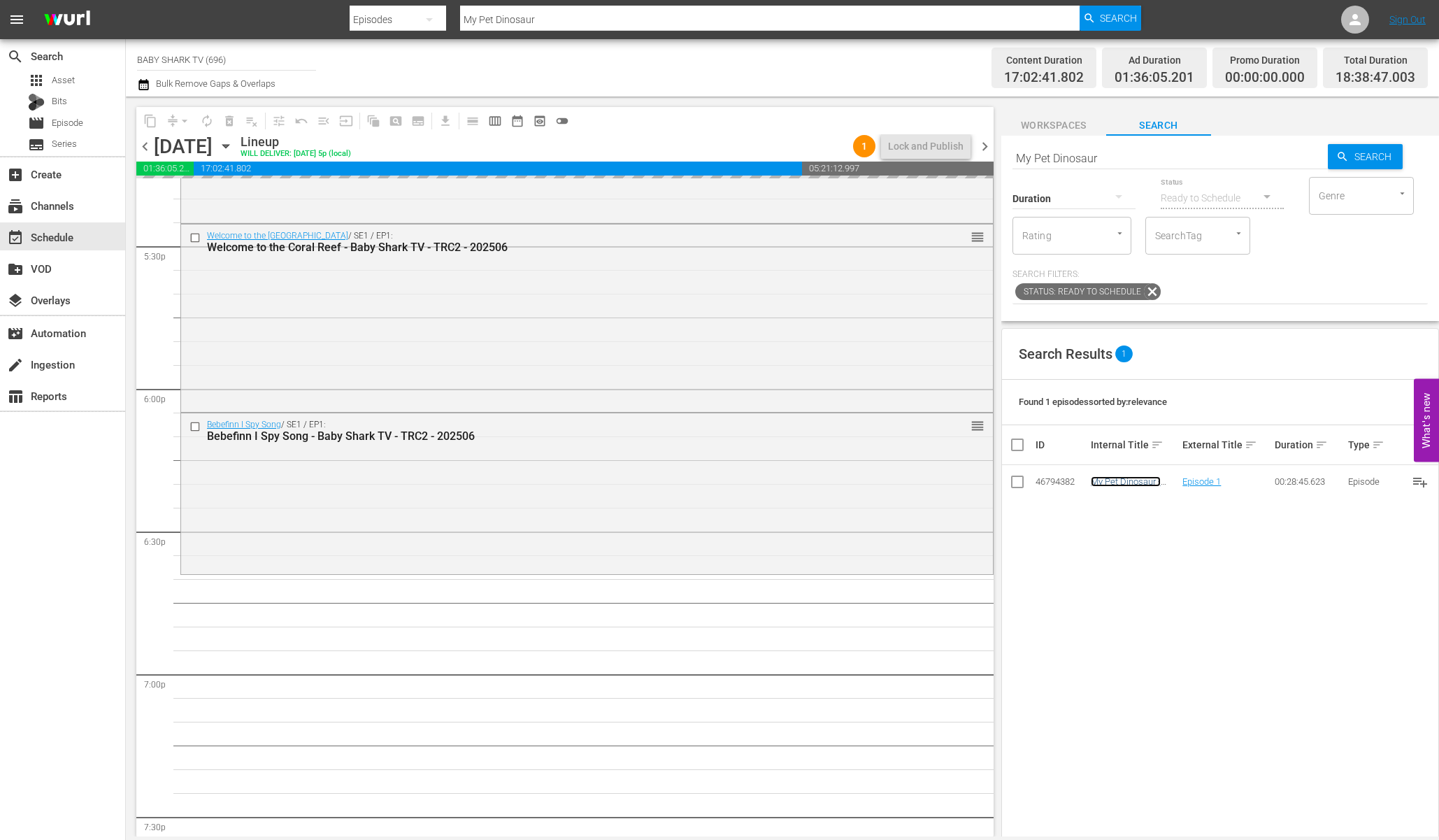
scroll to position [5011, 0]
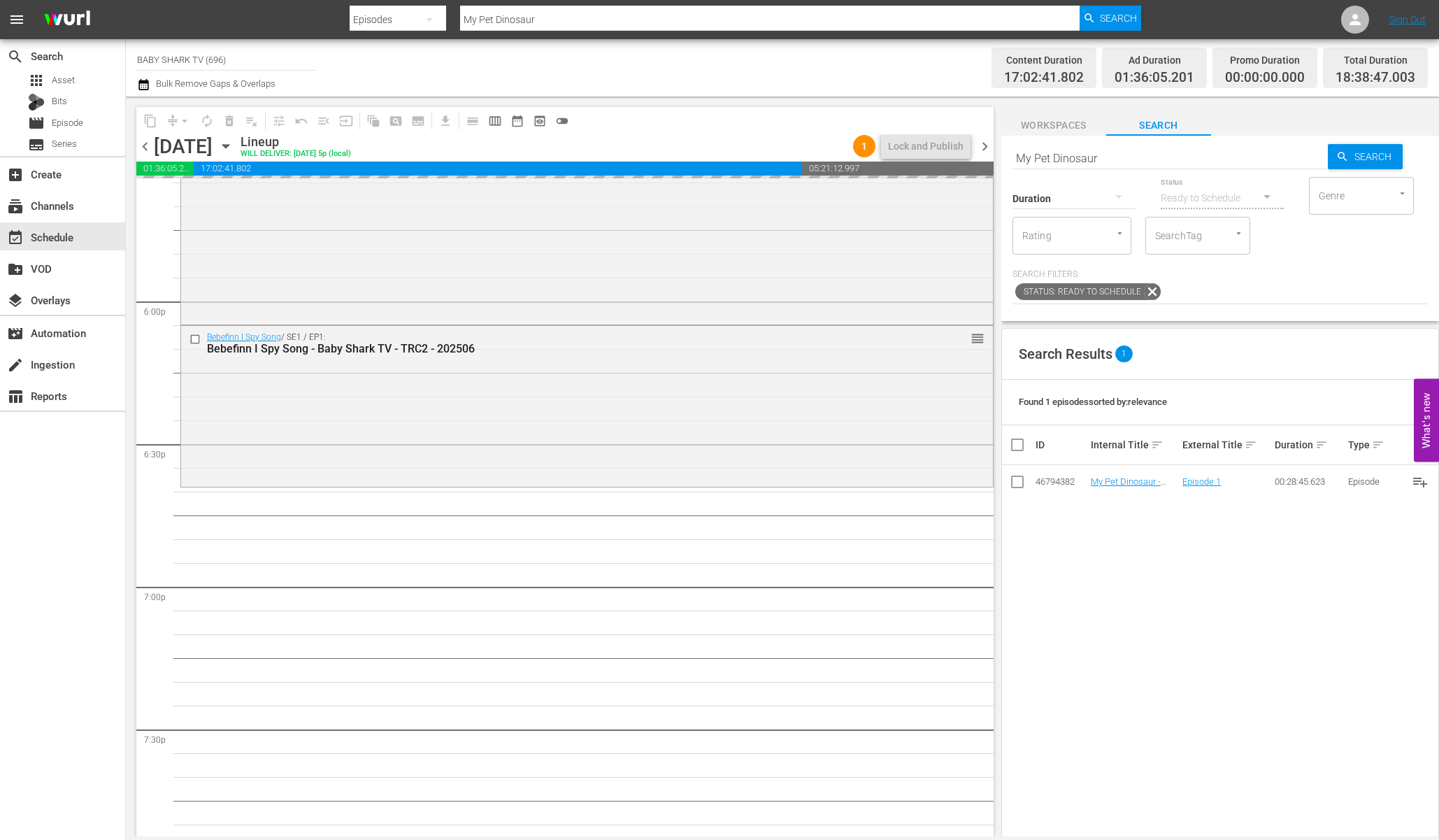
click at [1265, 161] on input "My Pet Dinosaur" at bounding box center [1170, 158] width 315 height 34
click at [1259, 160] on input "My Pet Dinosaur" at bounding box center [1170, 158] width 315 height 34
paste input "Pinkfong and Hogi Dance Dance 1"
type input "Pinkfong and Hogi Dance Dance 1"
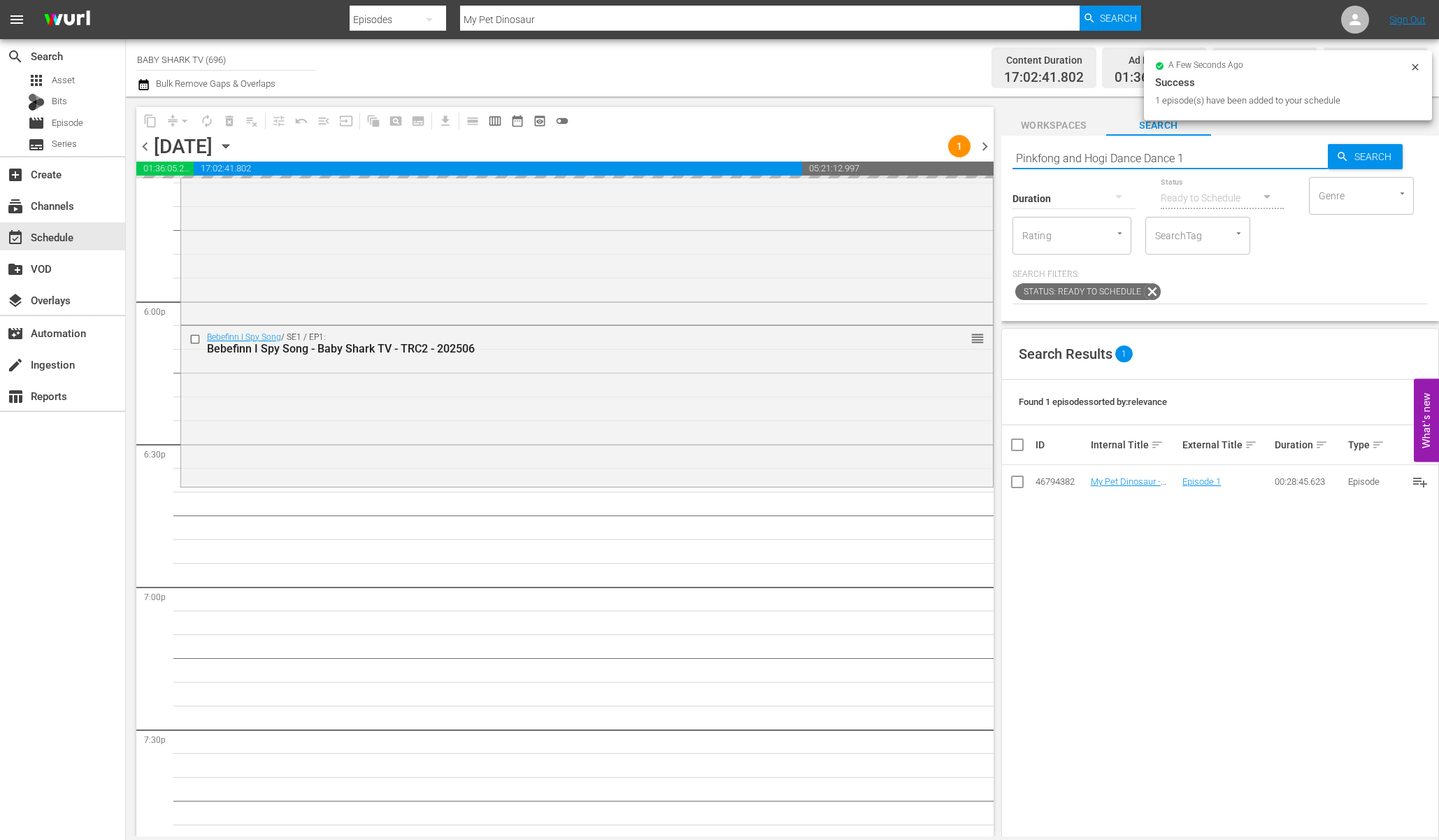
type input "Pinkfong and Hogi Dance Dance 1"
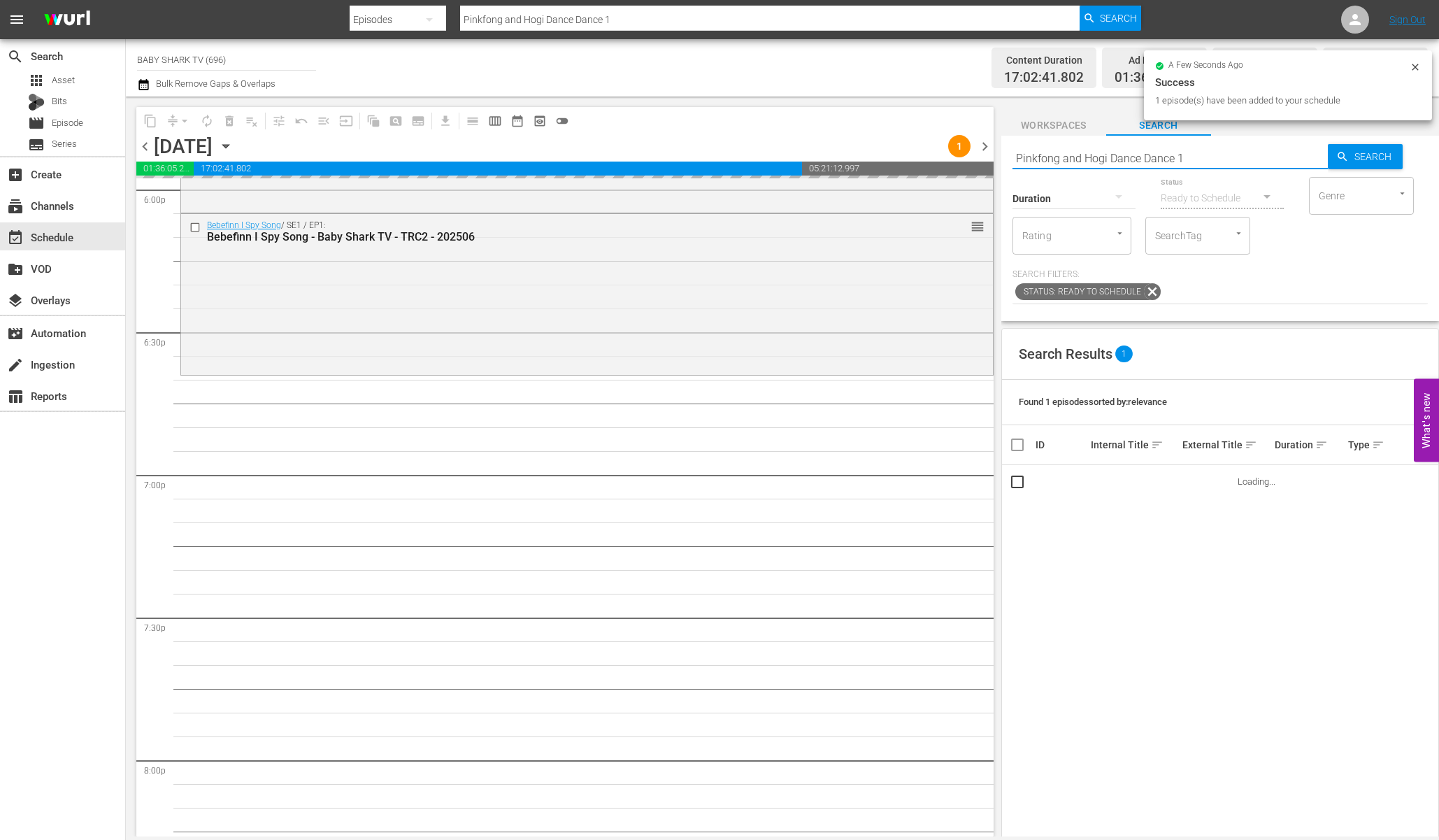
scroll to position [5123, 0]
click at [1318, 268] on p "Search Filters:" at bounding box center [1220, 274] width 415 height 12
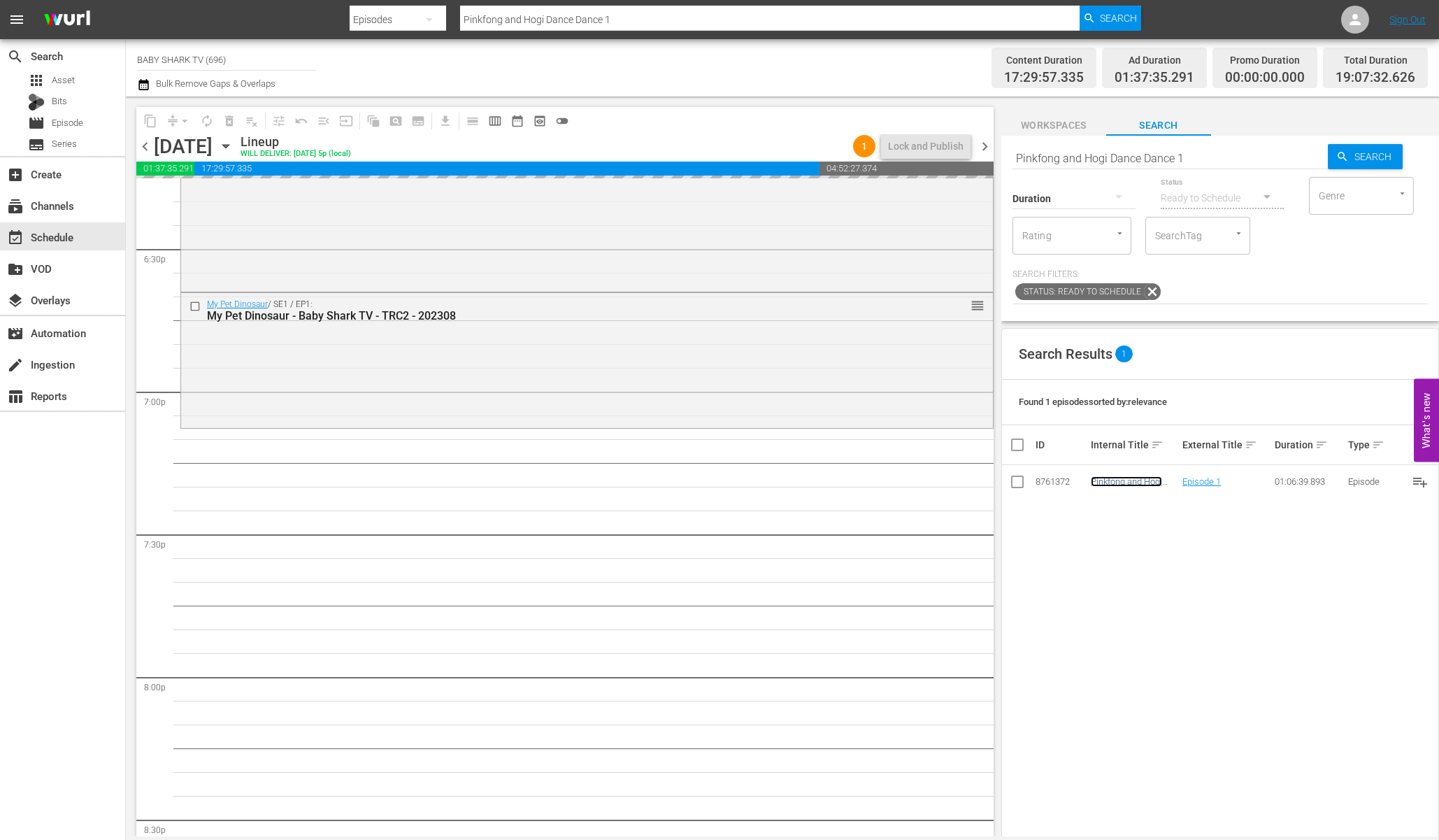
scroll to position [5266, 0]
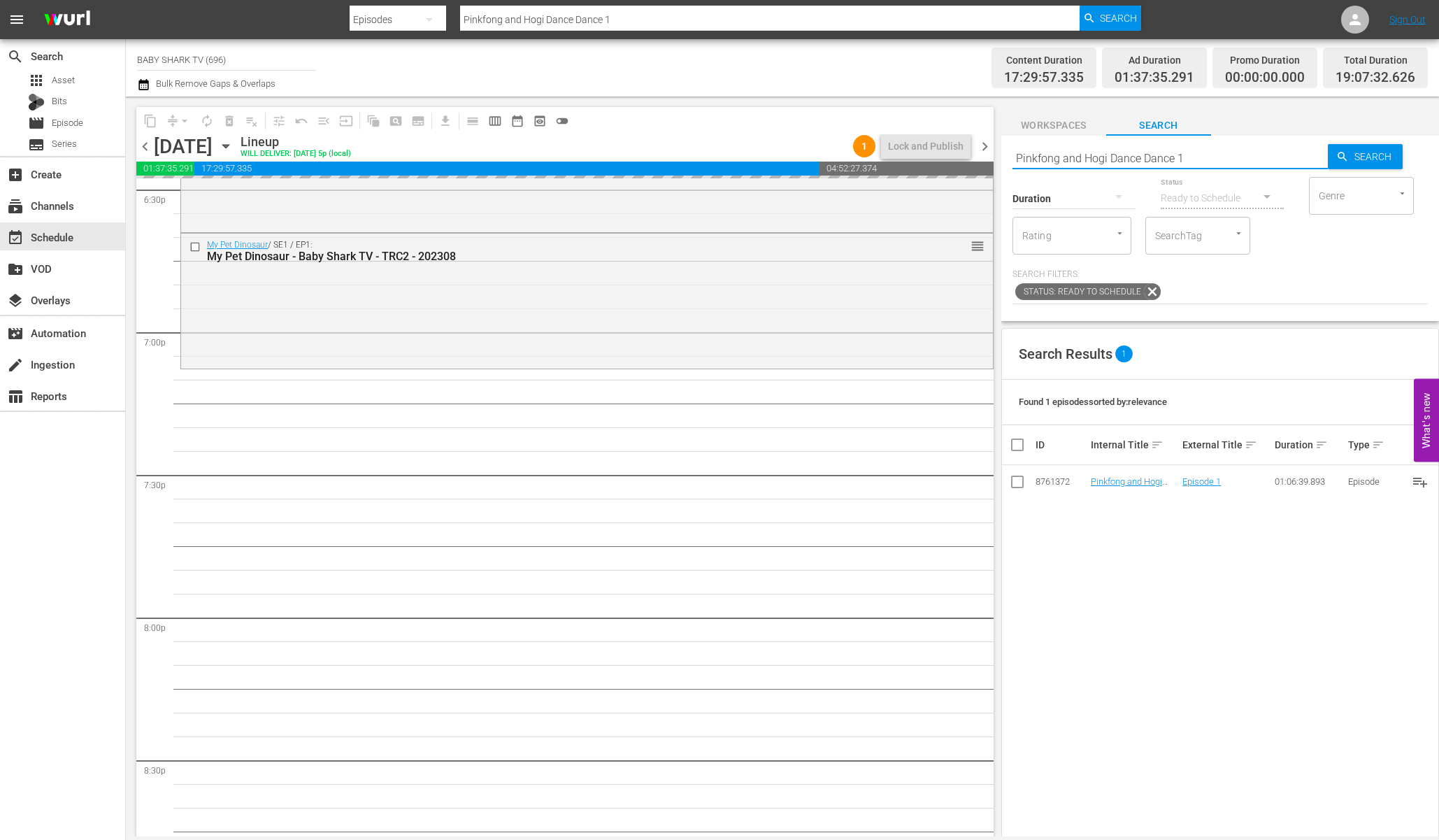
click at [1267, 162] on input "Pinkfong and Hogi Dance Dance 1" at bounding box center [1170, 158] width 315 height 34
paste input "Play Songs"
type input "Pinkfong Play Songs"
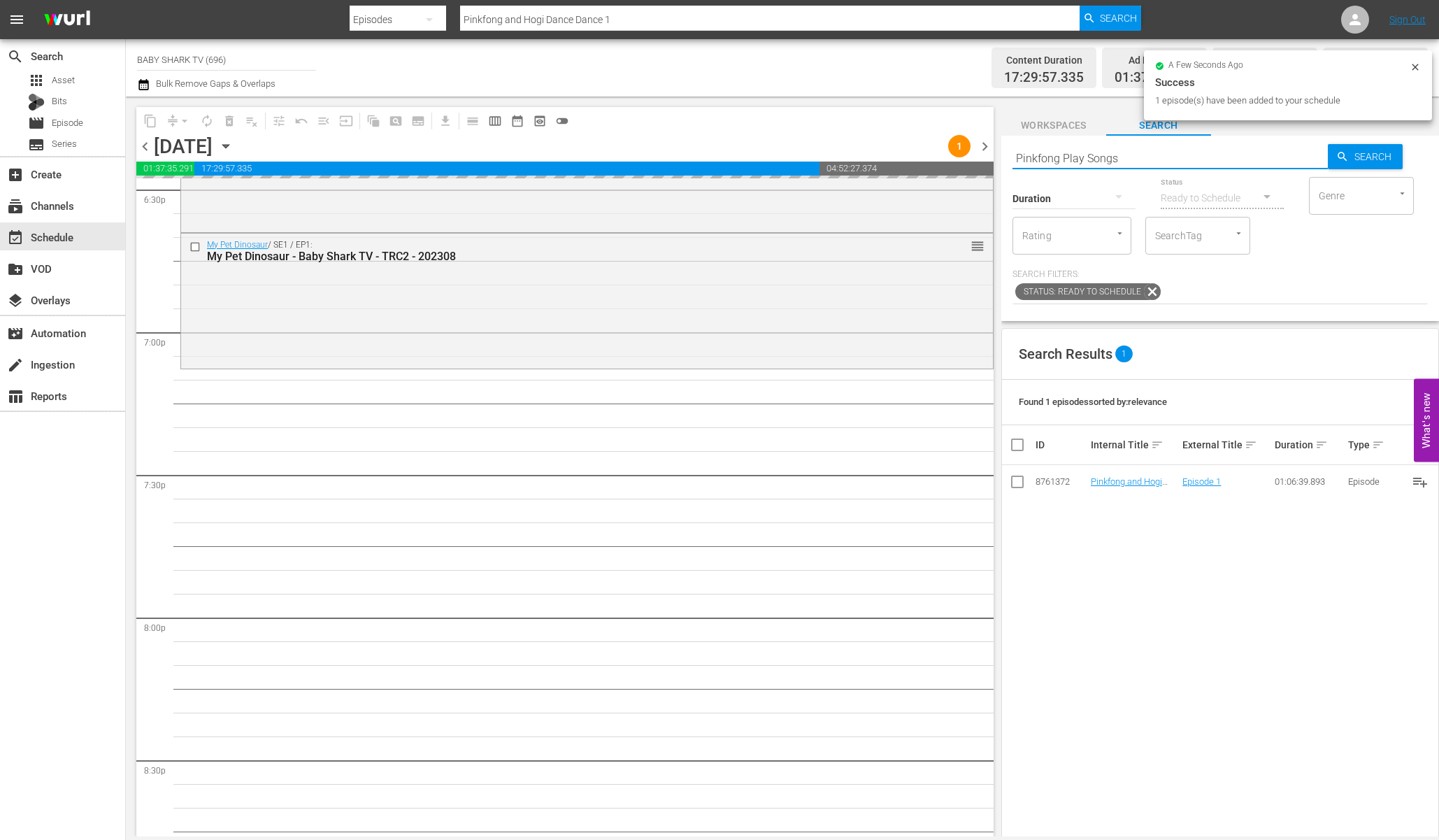
type input "Pinkfong Play Songs"
click at [1283, 329] on div "Search Results 1" at bounding box center [1220, 353] width 436 height 51
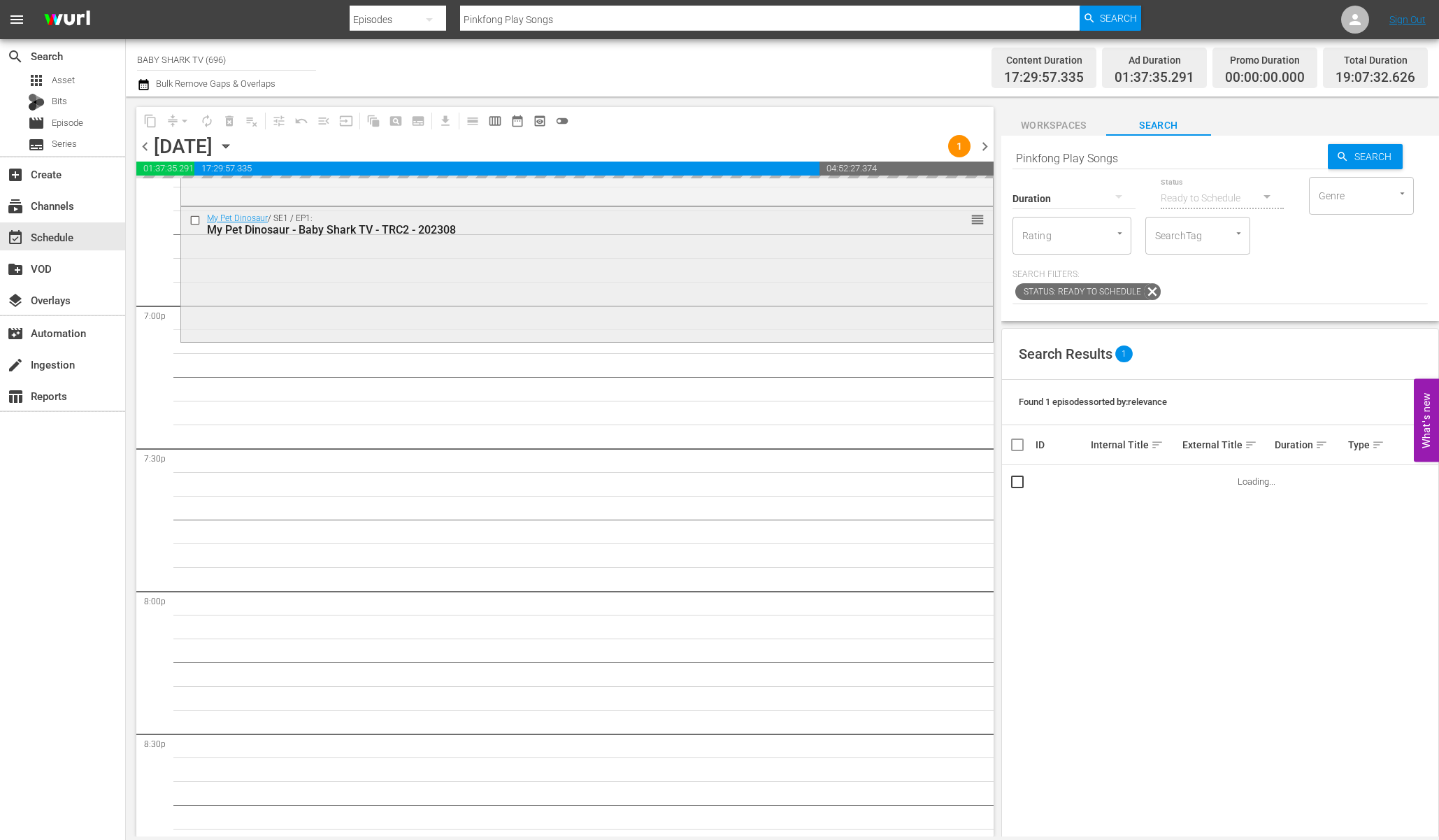
scroll to position [5294, 0]
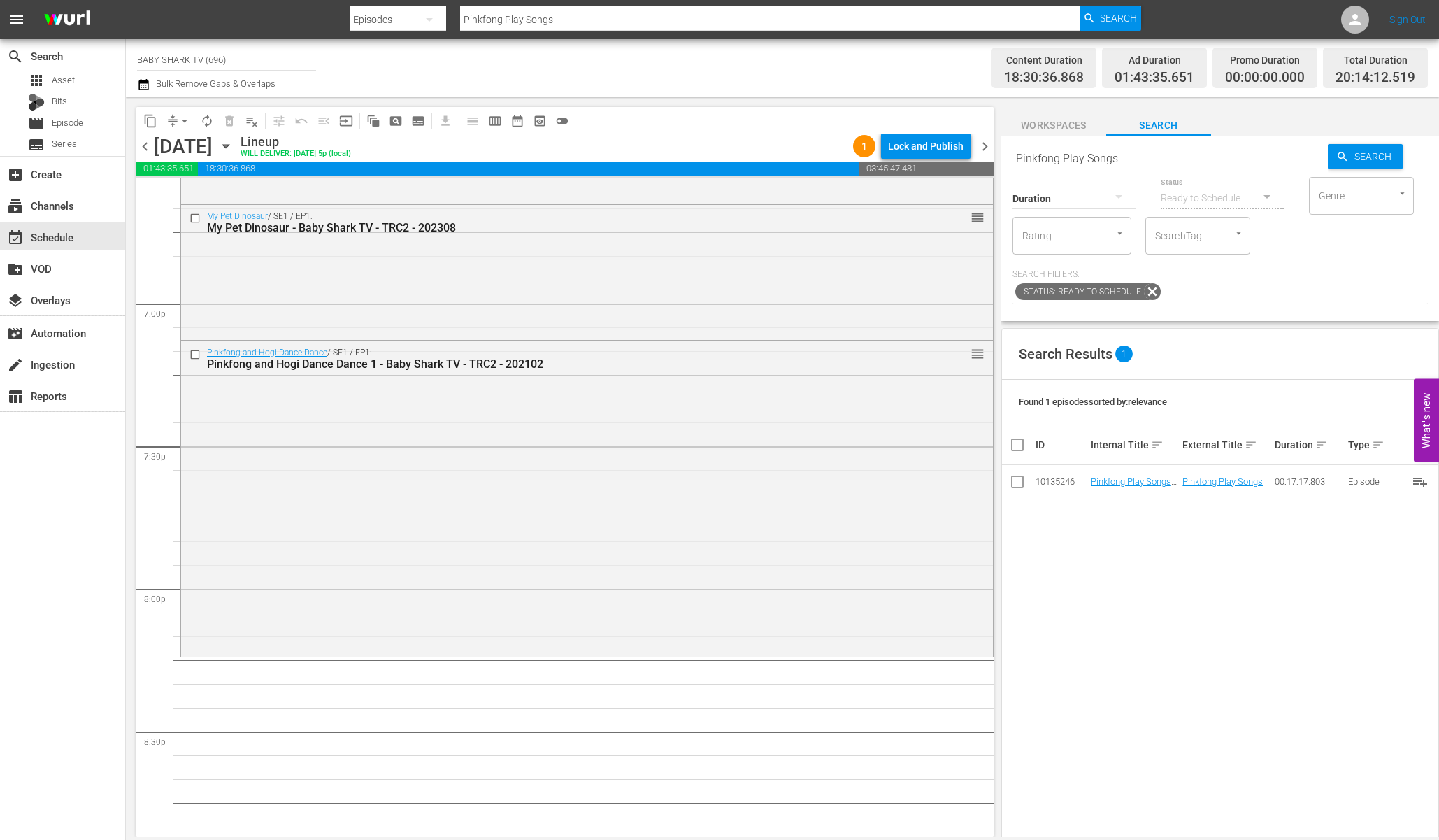
click at [1270, 347] on div "Search Results 1" at bounding box center [1220, 353] width 436 height 51
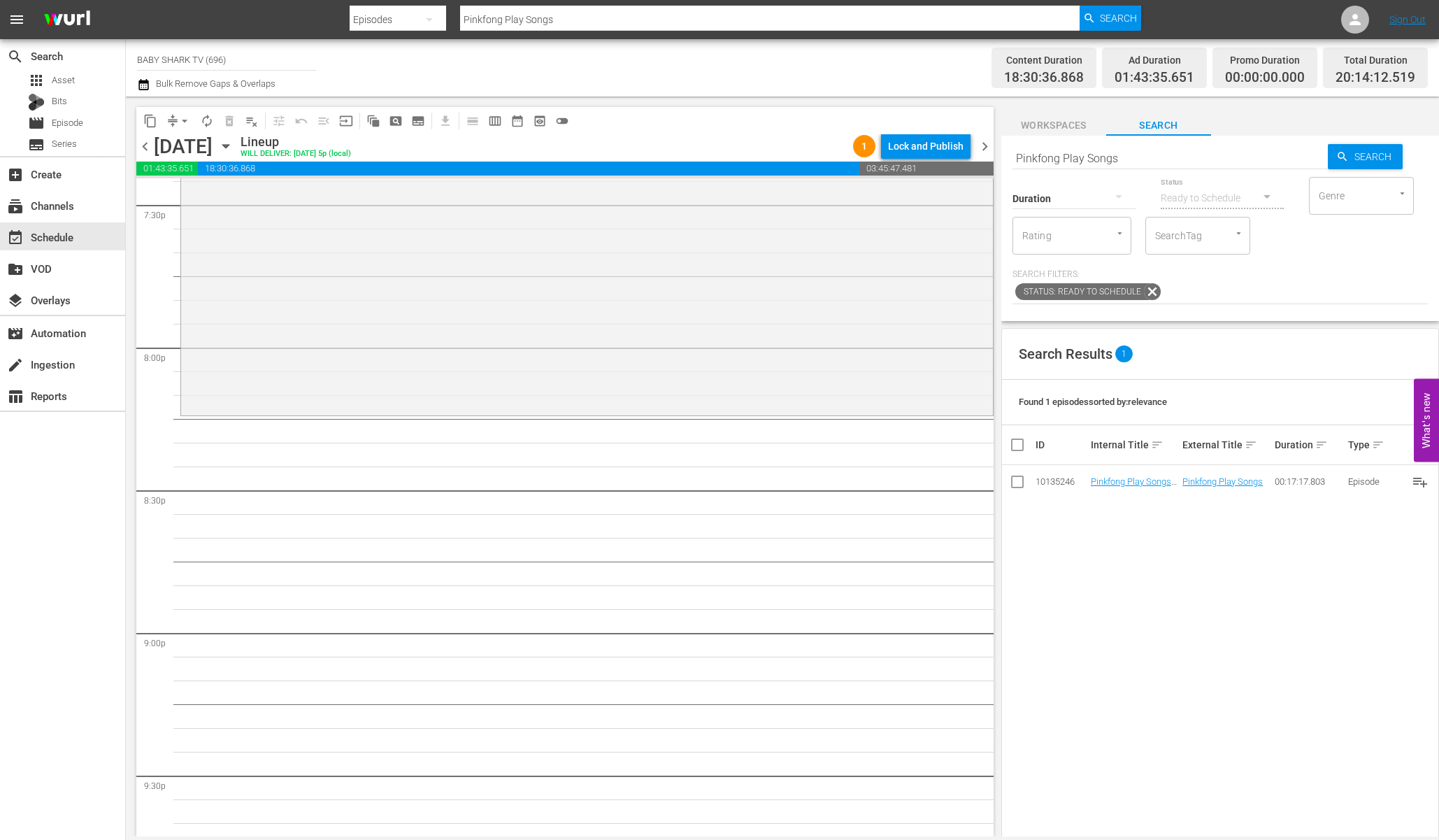
scroll to position [5543, 0]
click at [1192, 561] on div "Search Results 1 Found 1 episodes sorted by: relevance ID Internal Title sort E…" at bounding box center [1220, 679] width 438 height 701
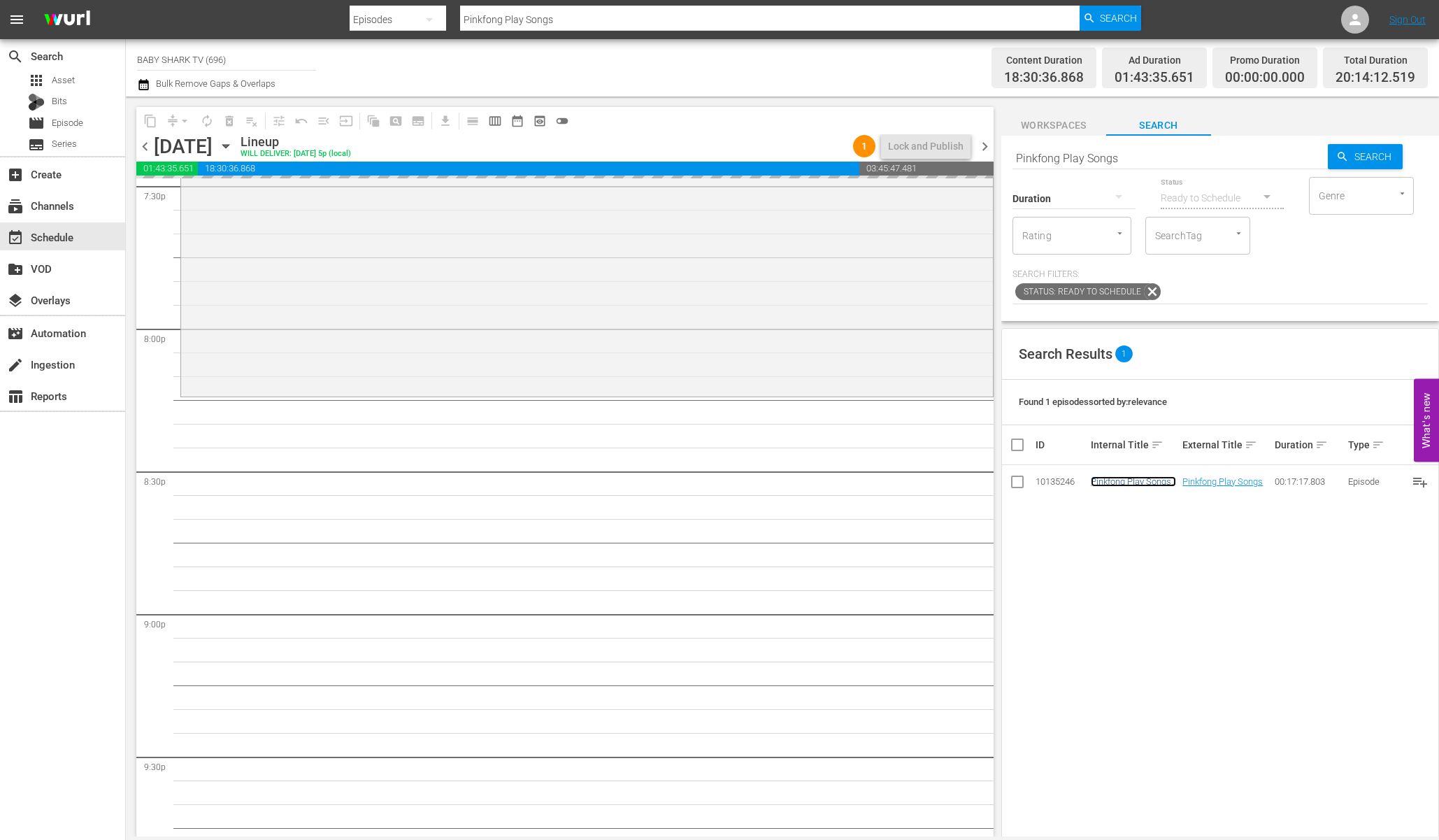
scroll to position [5571, 0]
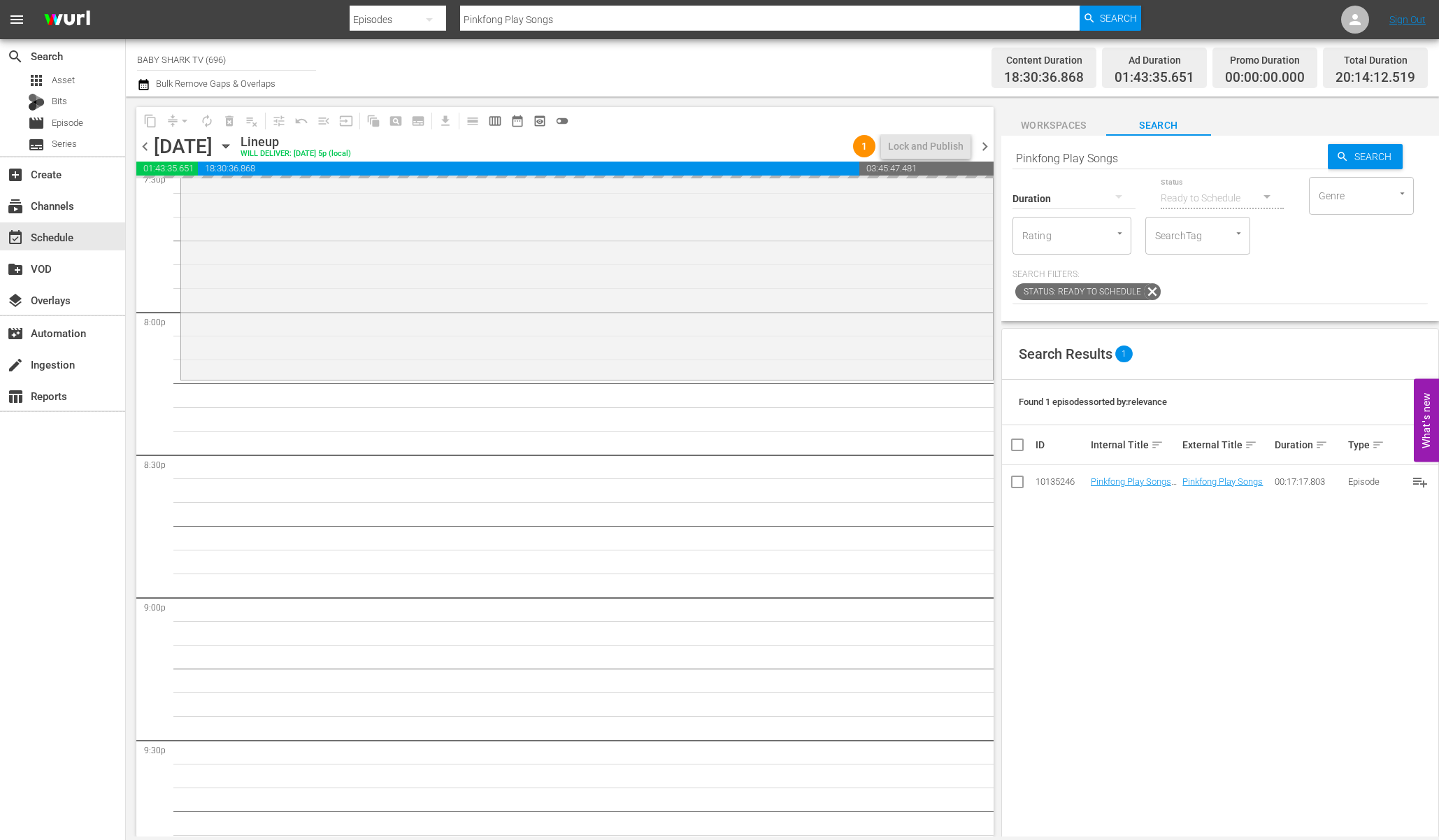
click at [1249, 147] on input "Pinkfong Play Songs" at bounding box center [1170, 158] width 315 height 34
click at [1244, 150] on input "Pinkfong Play Songs" at bounding box center [1170, 158] width 315 height 34
paste input "World"
type input "Pinkfong World Songs"
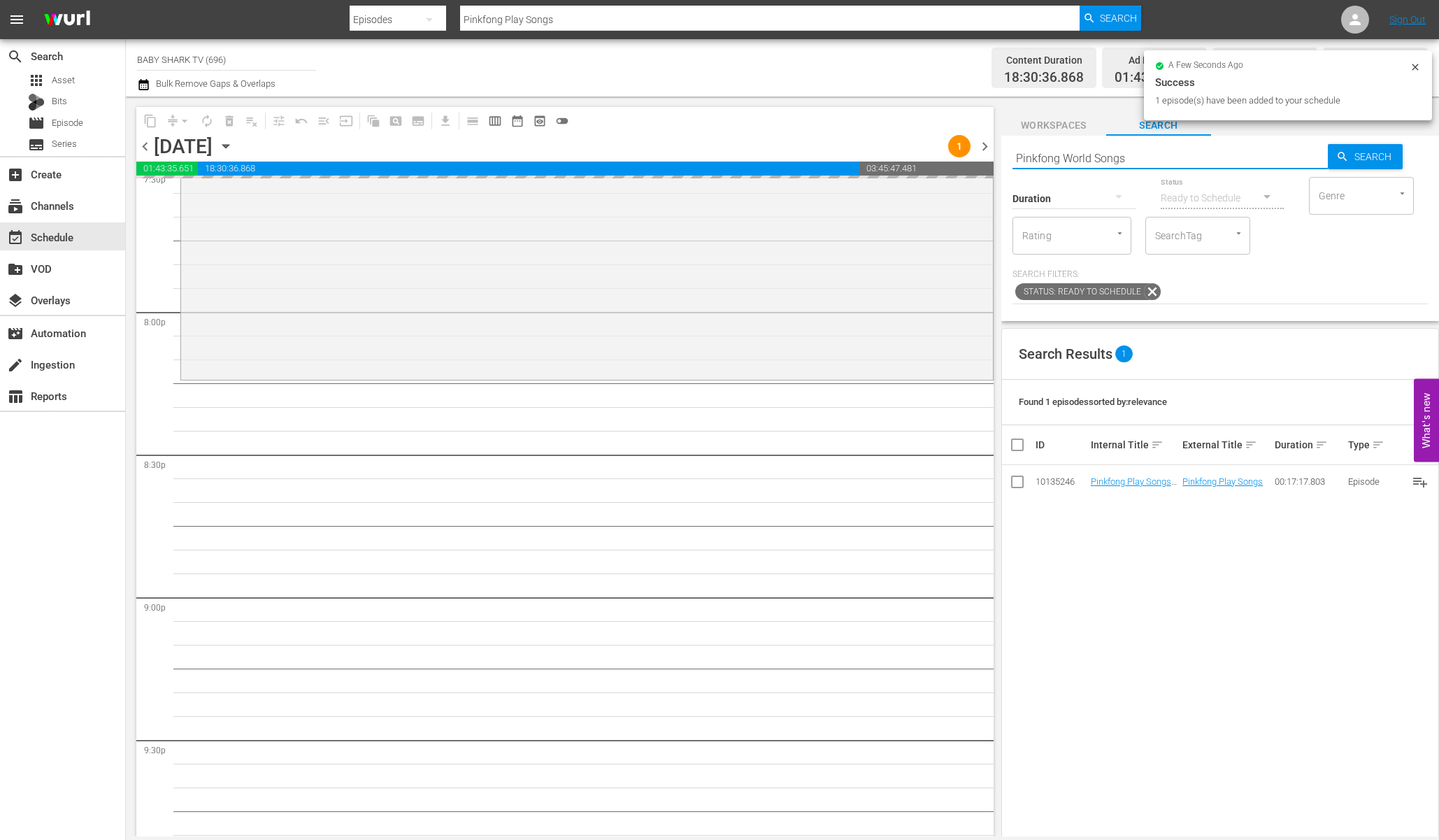
type input "Pinkfong World Songs"
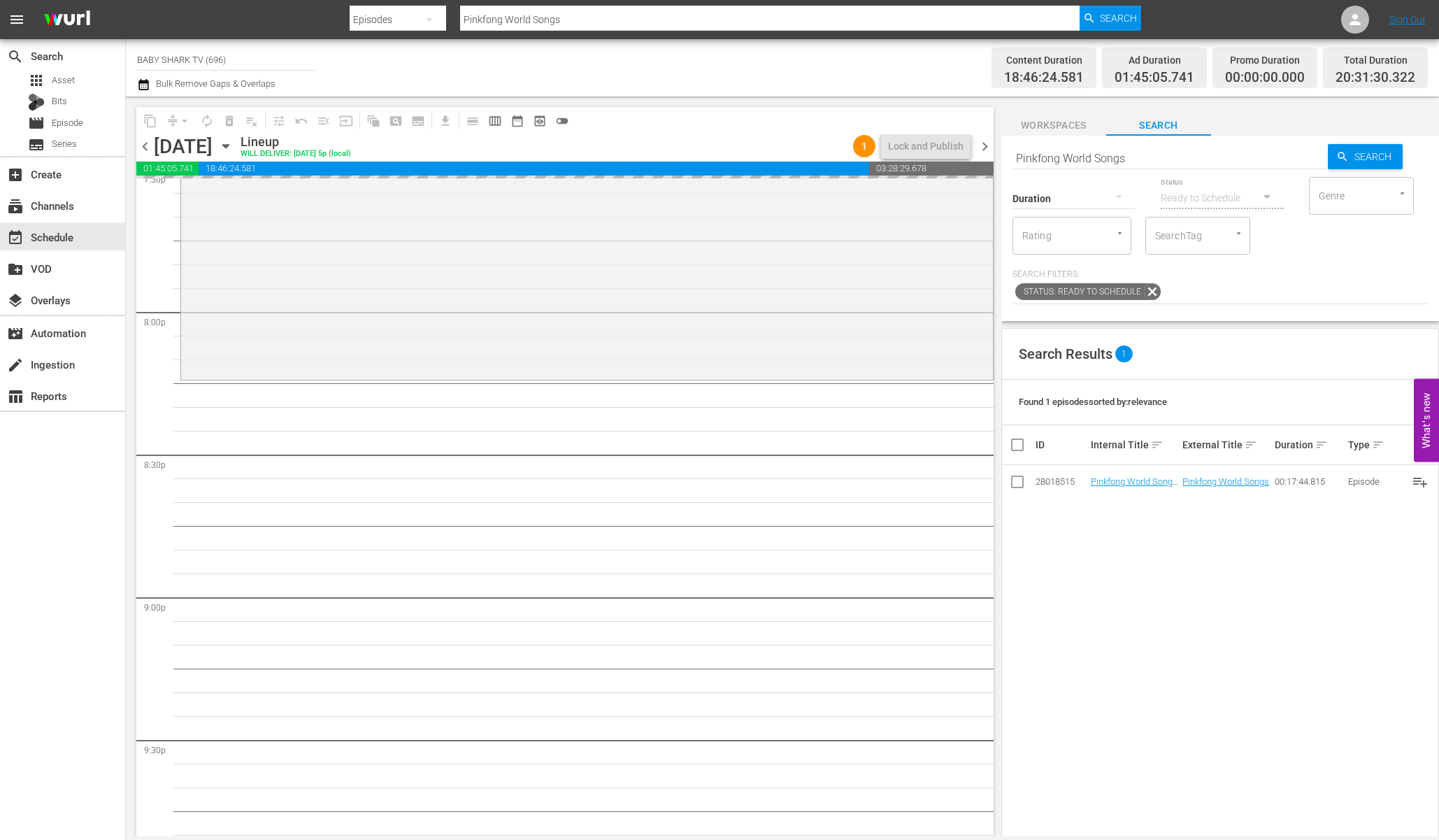
click at [1131, 627] on div "Search Results 1 Found 1 episodes sorted by: relevance ID Internal Title sort E…" at bounding box center [1220, 679] width 438 height 701
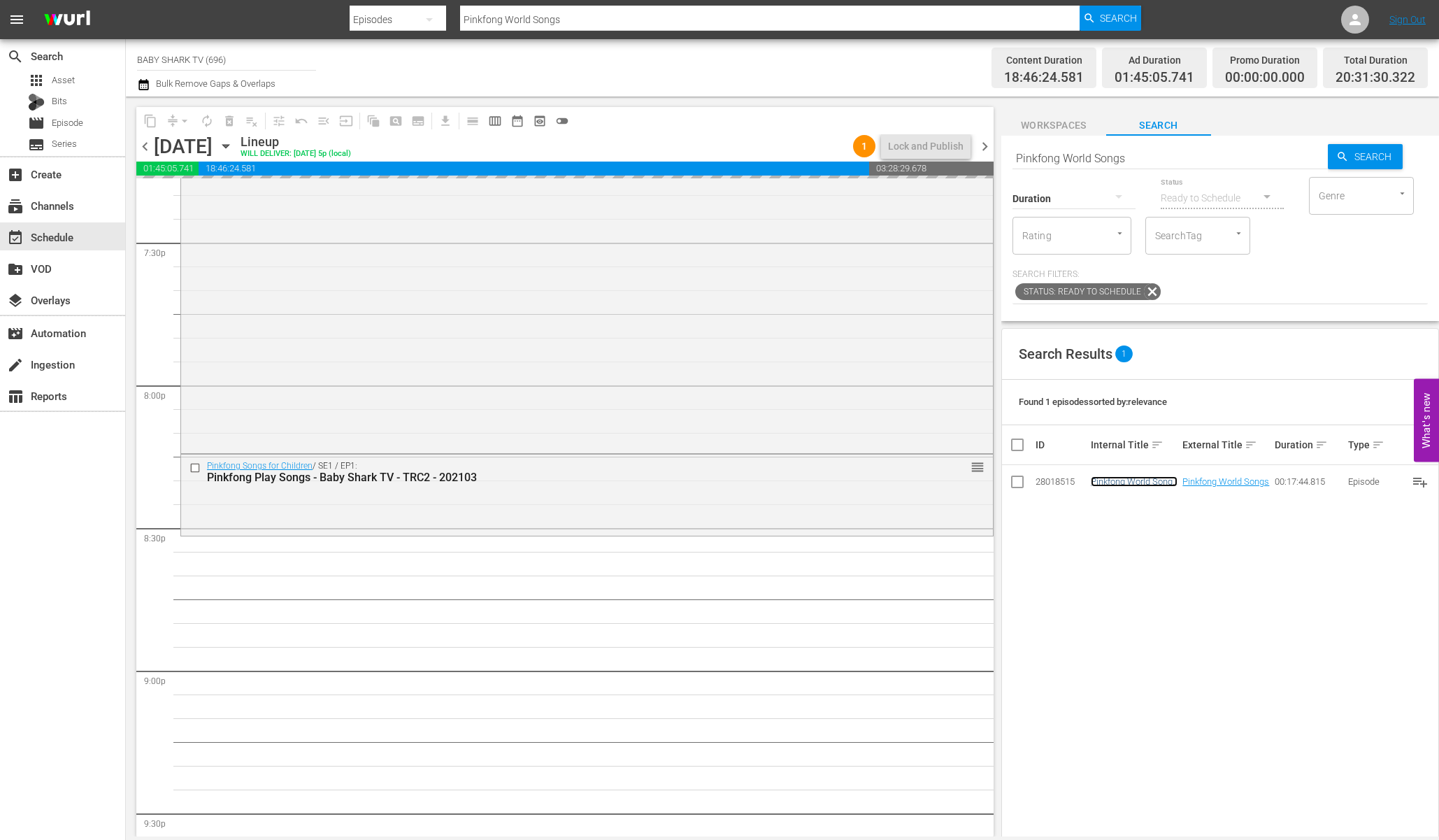
scroll to position [5516, 0]
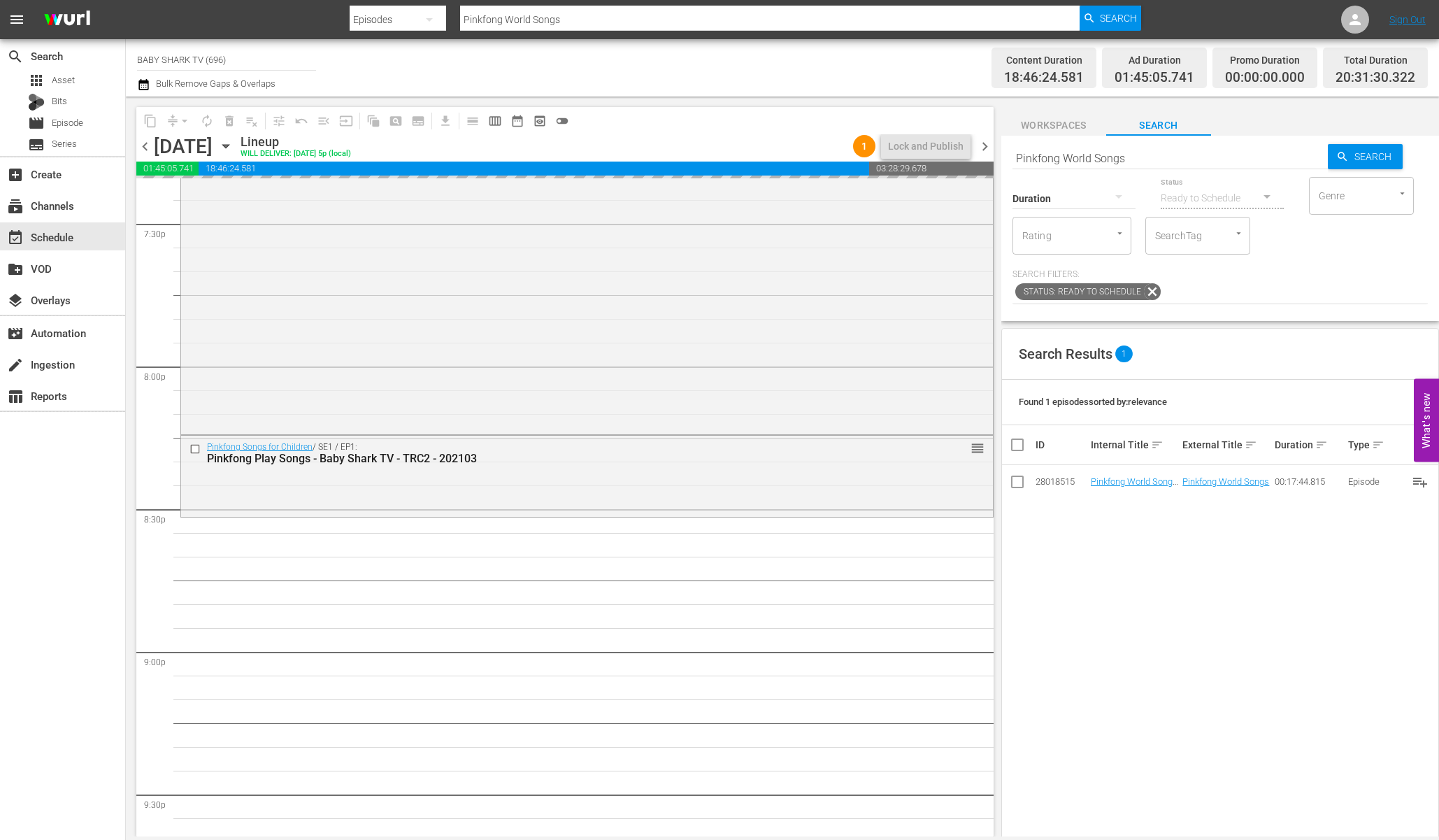
click at [1271, 156] on input "Pinkfong World Songs" at bounding box center [1170, 158] width 315 height 34
paste input "Happy [DATE] with Baby Shark"
type input "Happy [DATE] with Baby Shark"
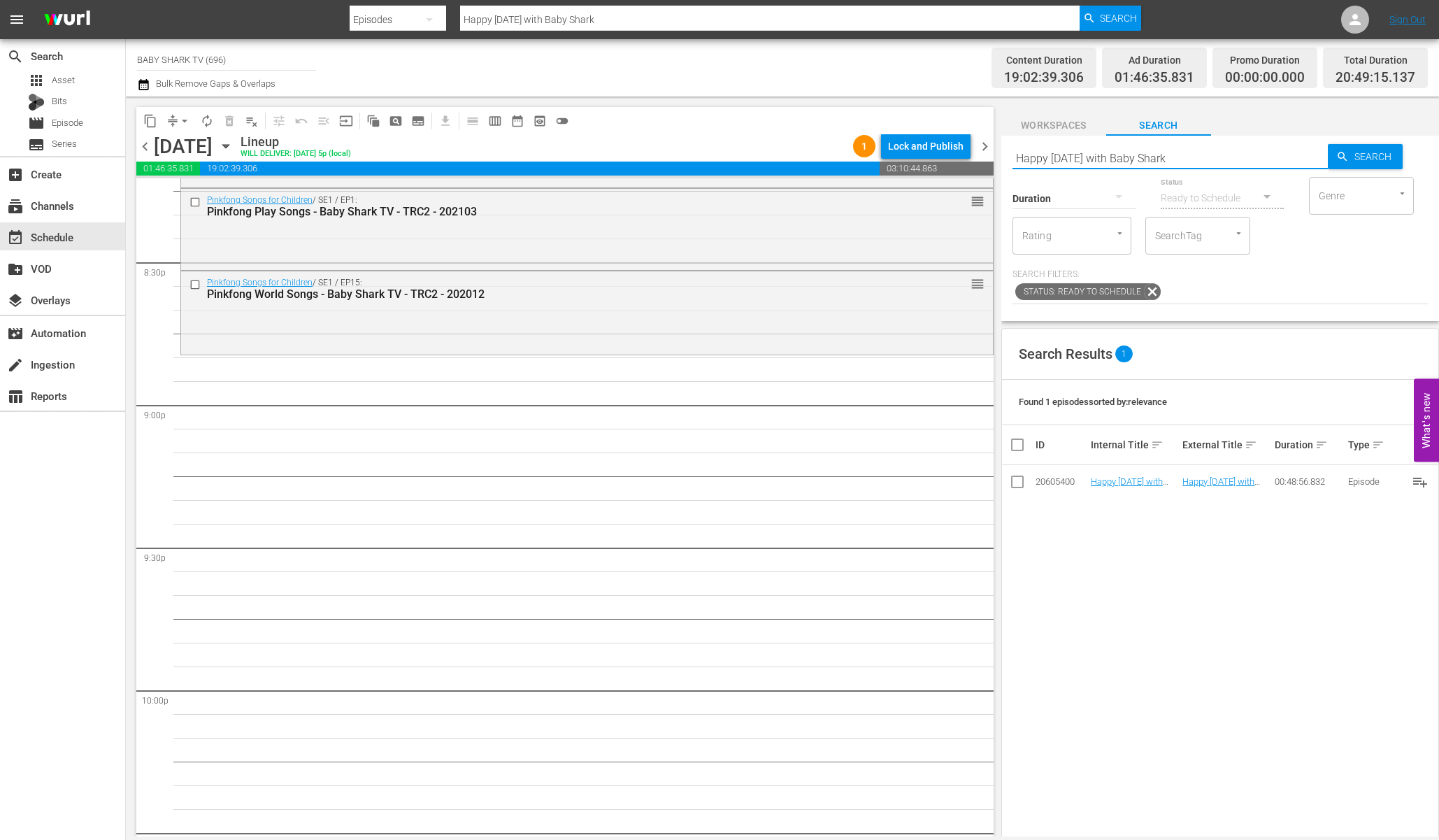
scroll to position [5750, 0]
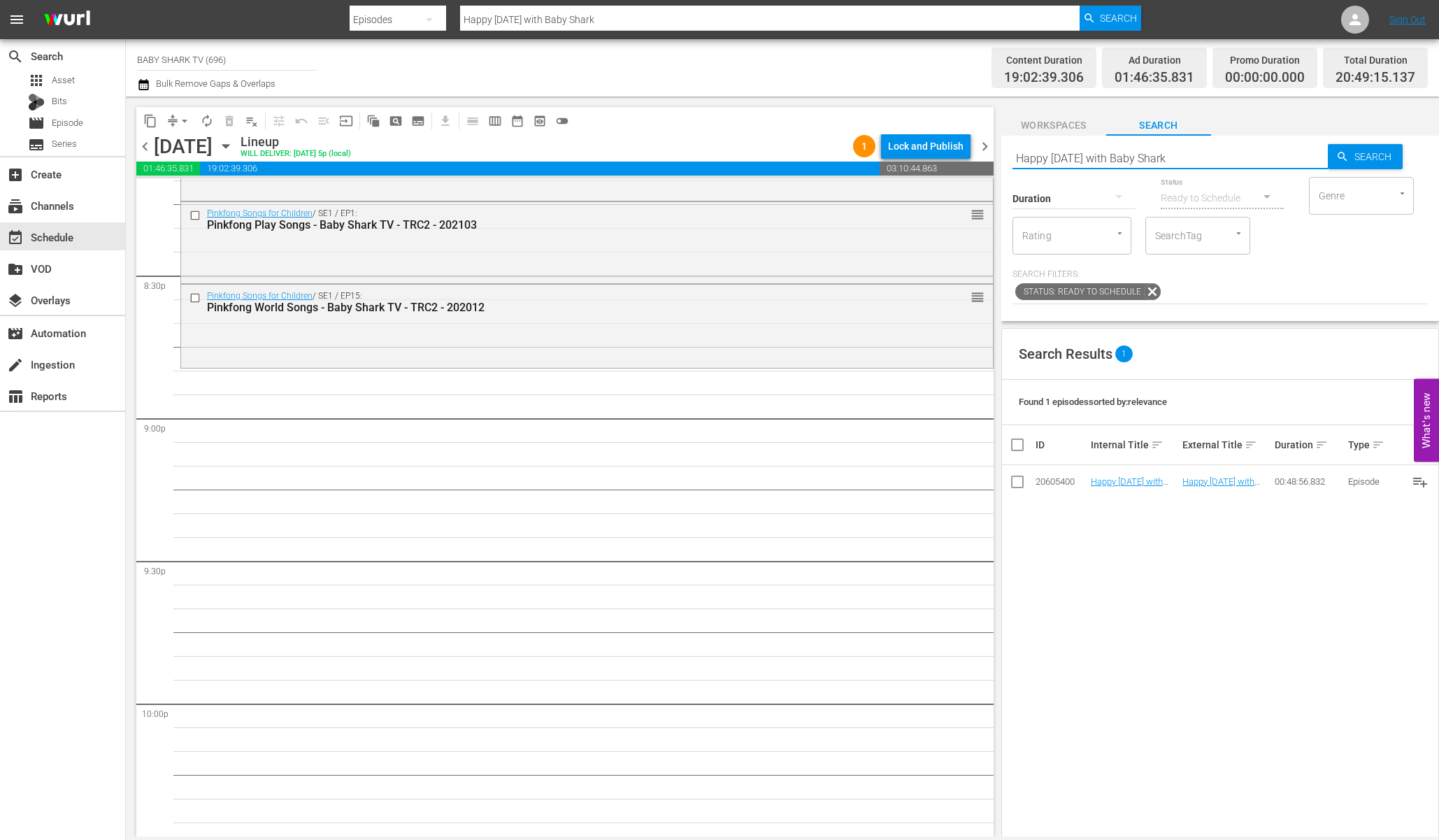
click at [1222, 579] on div "Search Results 1 Found 1 episodes sorted by: relevance ID Internal Title sort E…" at bounding box center [1220, 679] width 438 height 701
click at [1208, 156] on input "Happy [DATE] with Baby Shark" at bounding box center [1170, 158] width 315 height 34
paste input "Baby Shark Halloween Surprise Box 1"
type input "Baby Shark Halloween Surprise Box 1"
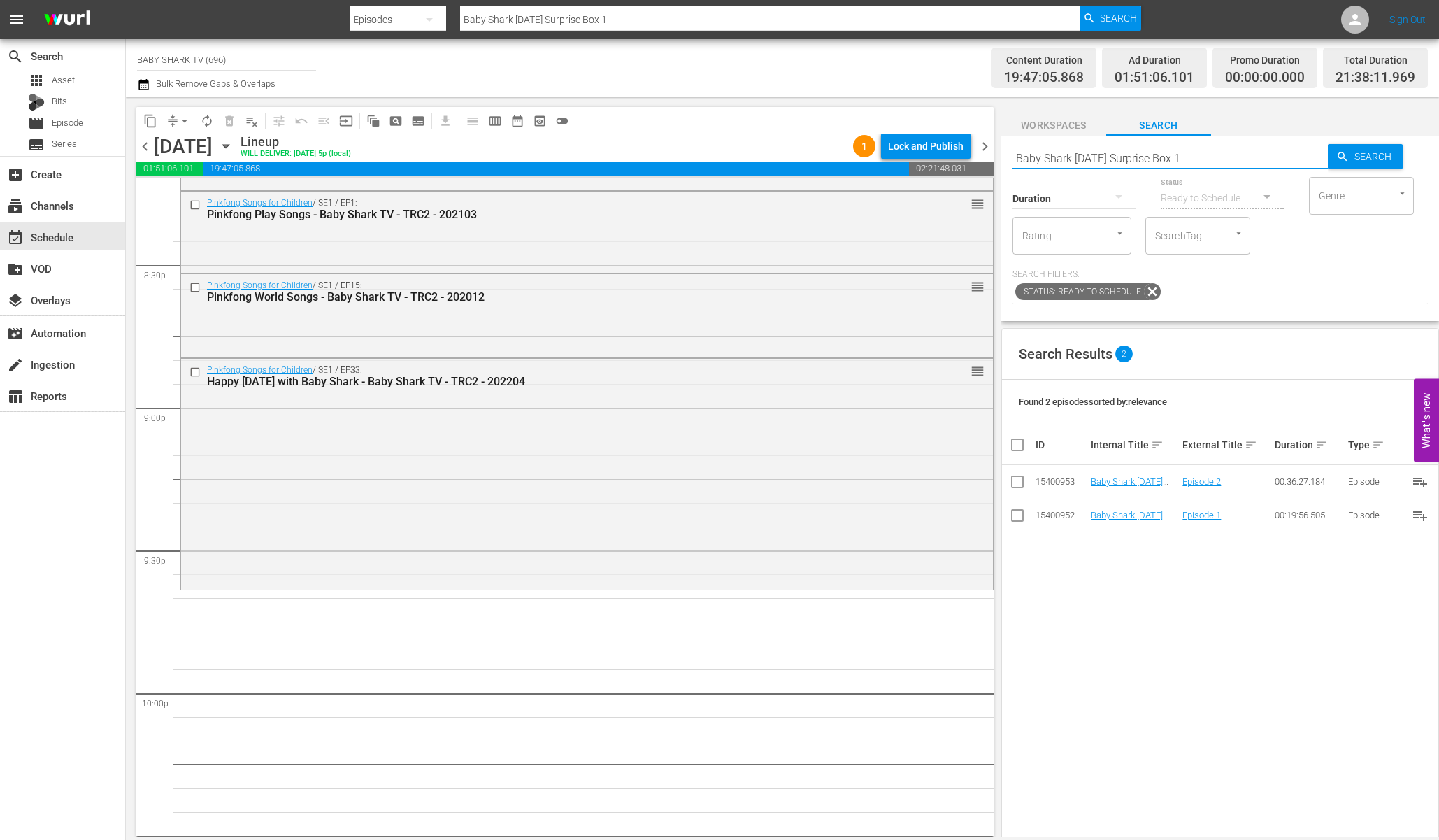
scroll to position [5776, 0]
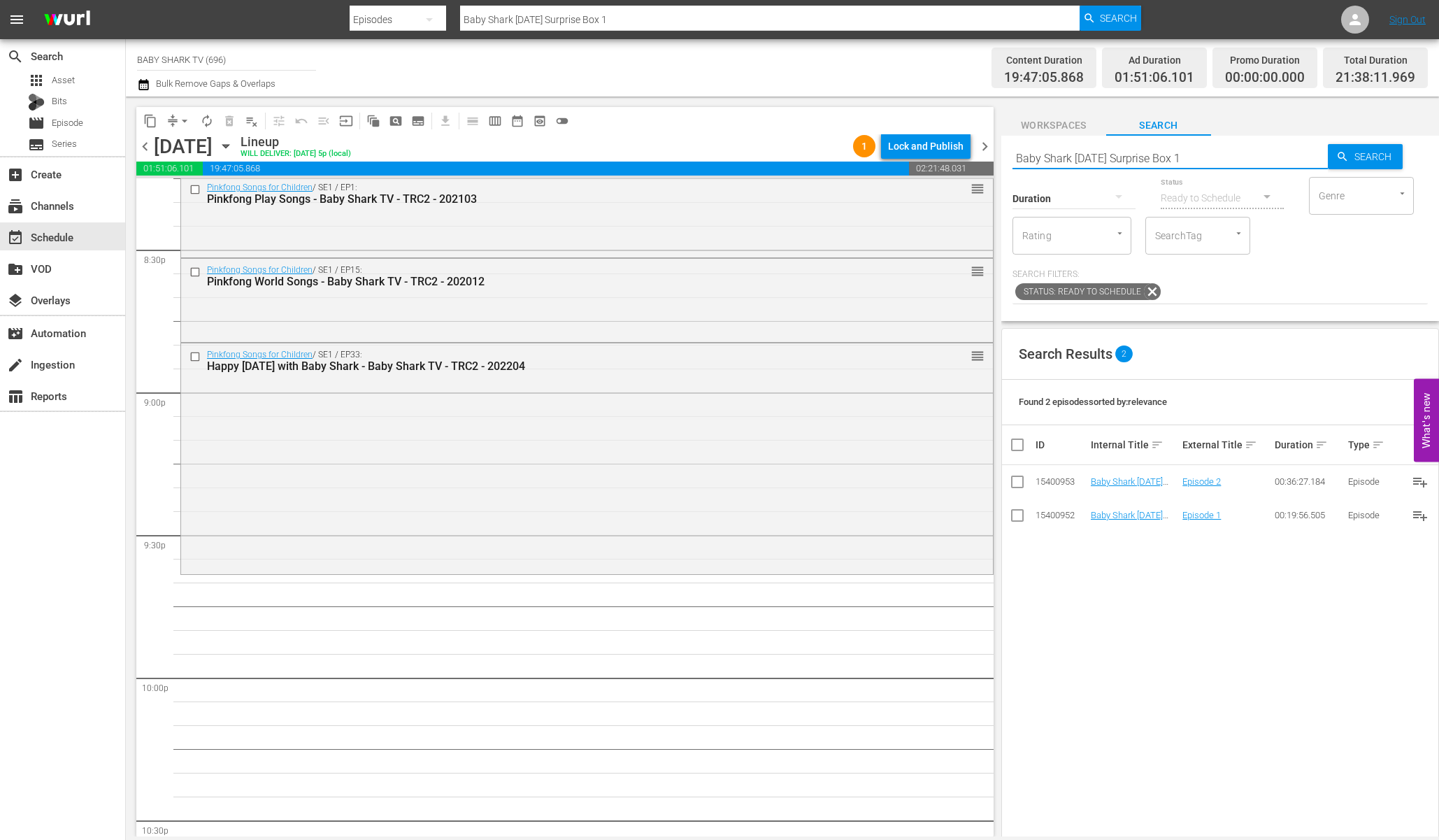
click at [1159, 572] on div "Search Results 2 Found 2 episodes sorted by: relevance ID Internal Title sort E…" at bounding box center [1220, 679] width 438 height 701
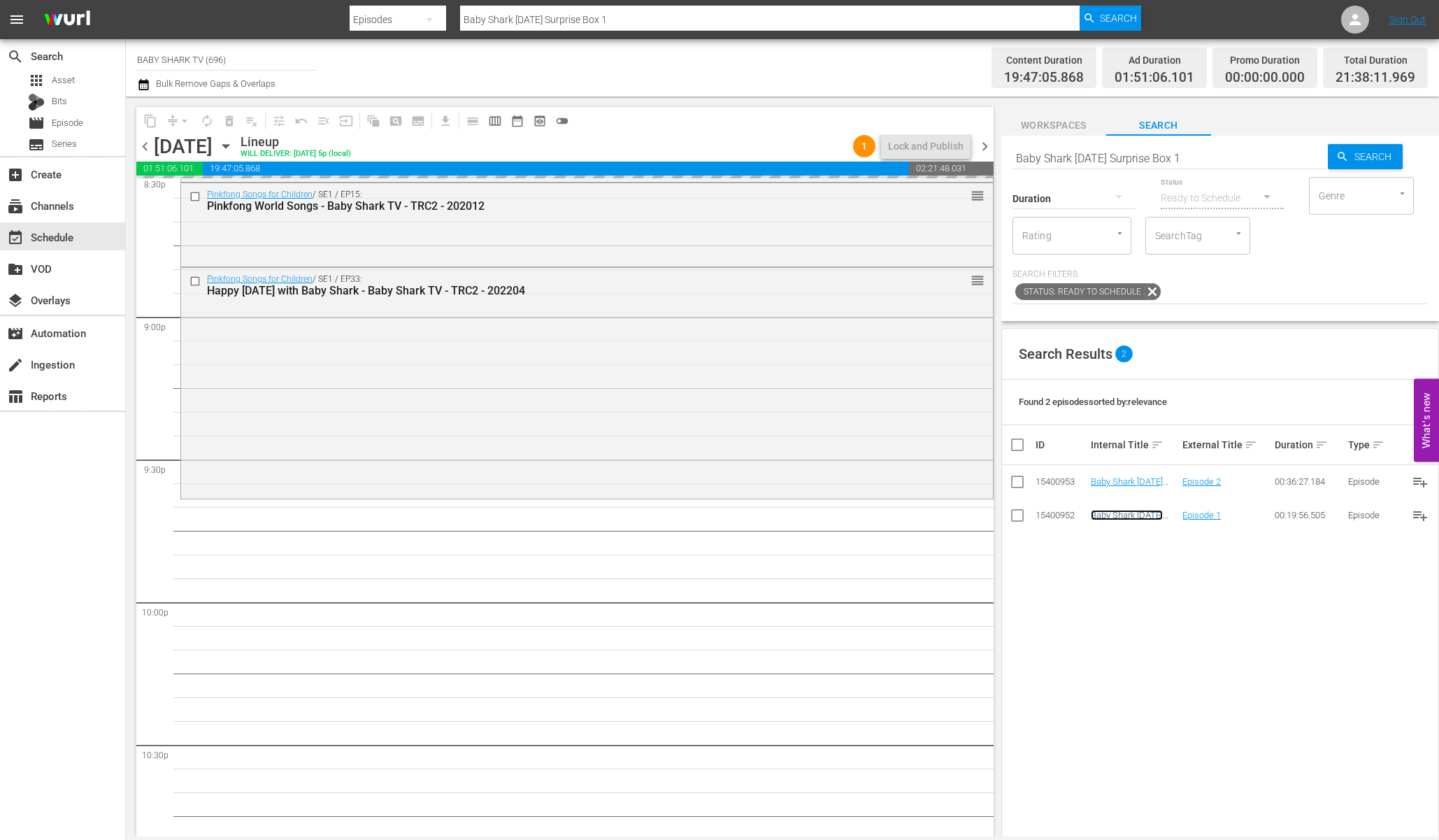
scroll to position [5898, 0]
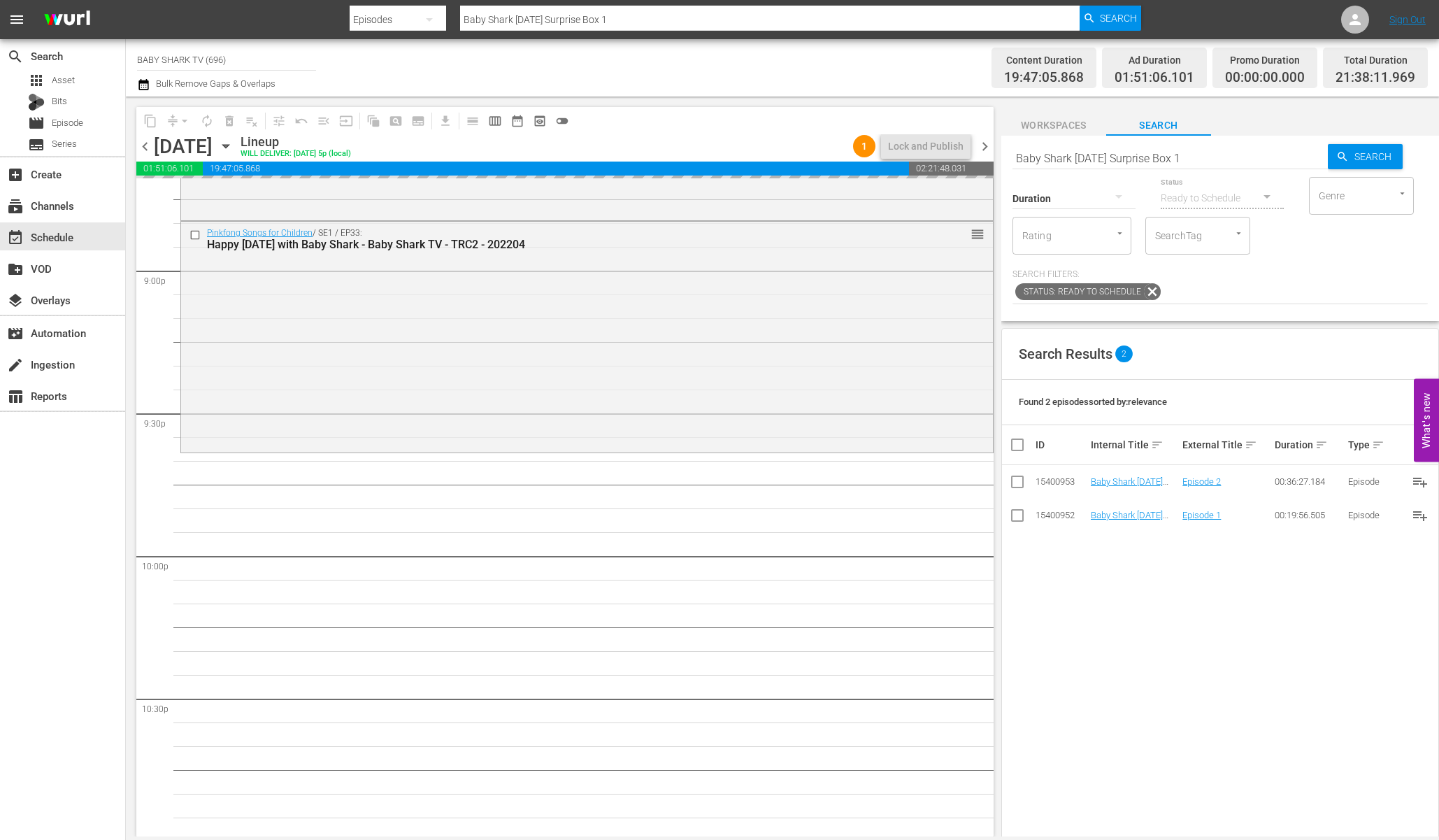
click at [1255, 150] on input "Baby Shark Halloween Surprise Box 1" at bounding box center [1170, 158] width 315 height 34
click at [1253, 150] on input "Baby Shark Halloween Surprise Box 1" at bounding box center [1170, 158] width 315 height 34
paste input "[PERSON_NAME], the yellow and fluffy friends"
type input "[PERSON_NAME], the yellow and fluffy friends"
click at [701, 48] on div "Channel Title BABY SHARK TV (696) Bulk Remove Gaps & Overlaps" at bounding box center [488, 68] width 704 height 51
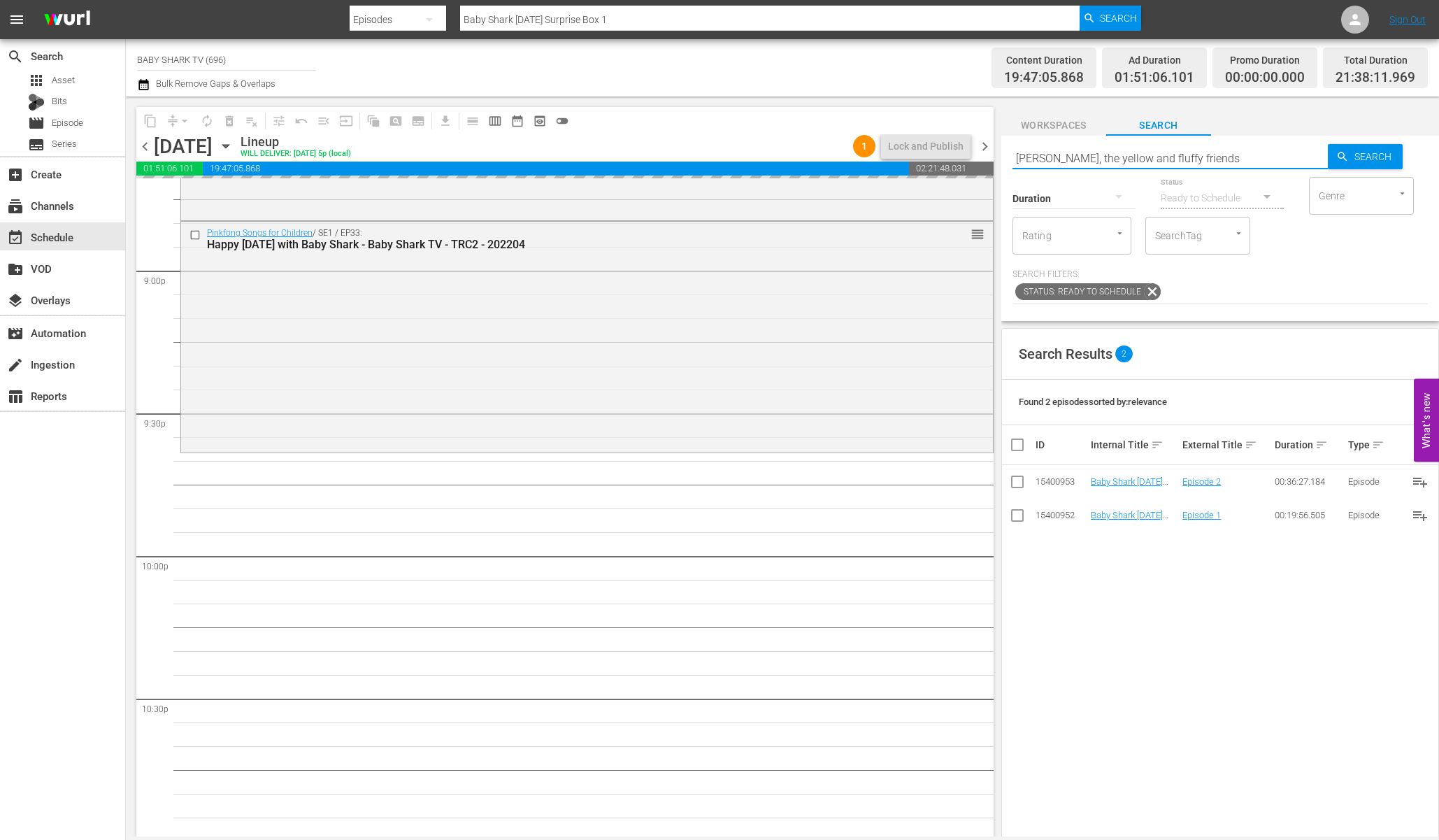
type input "[PERSON_NAME], the yellow and fluffy friends"
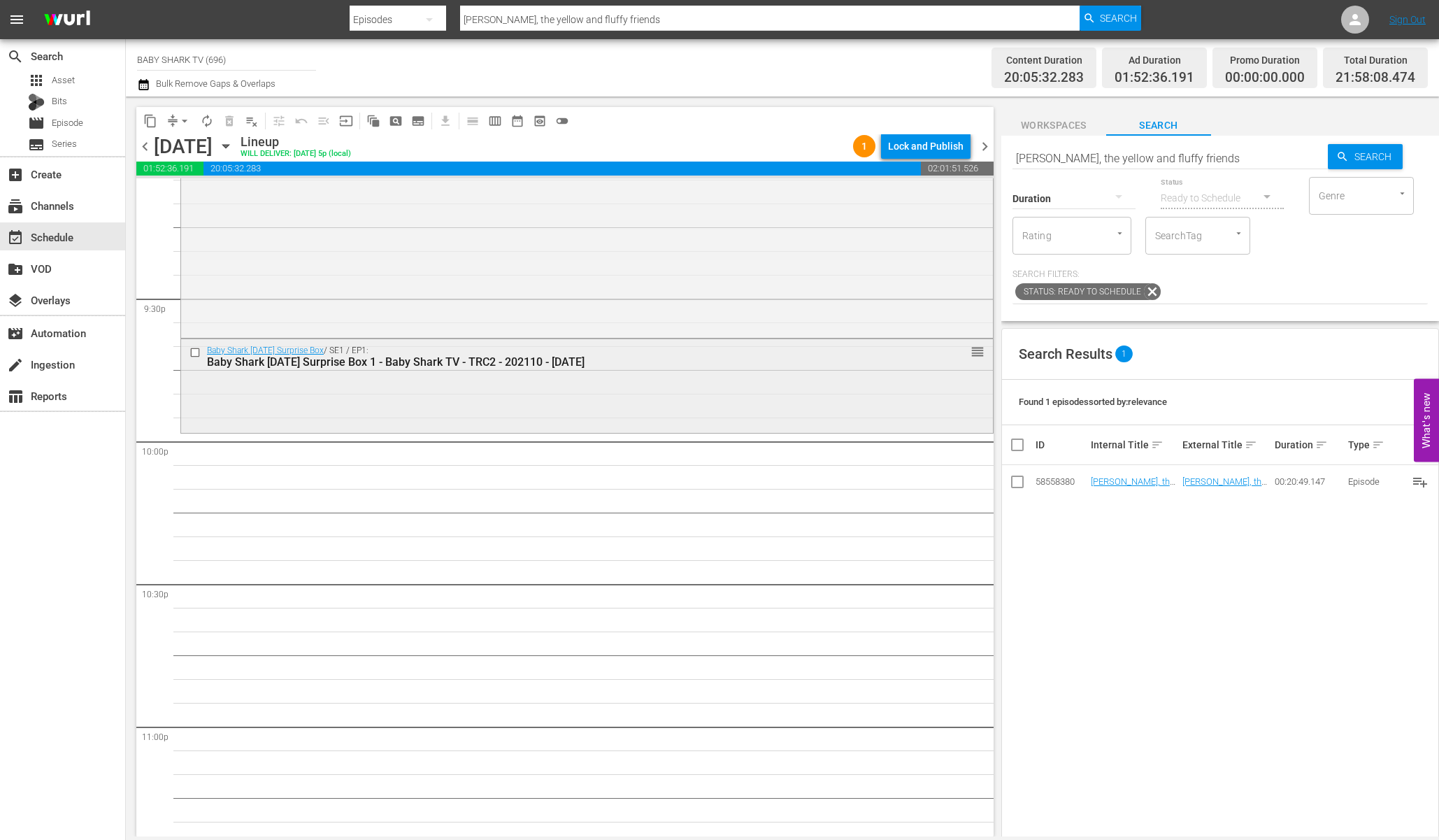
scroll to position [6039, 0]
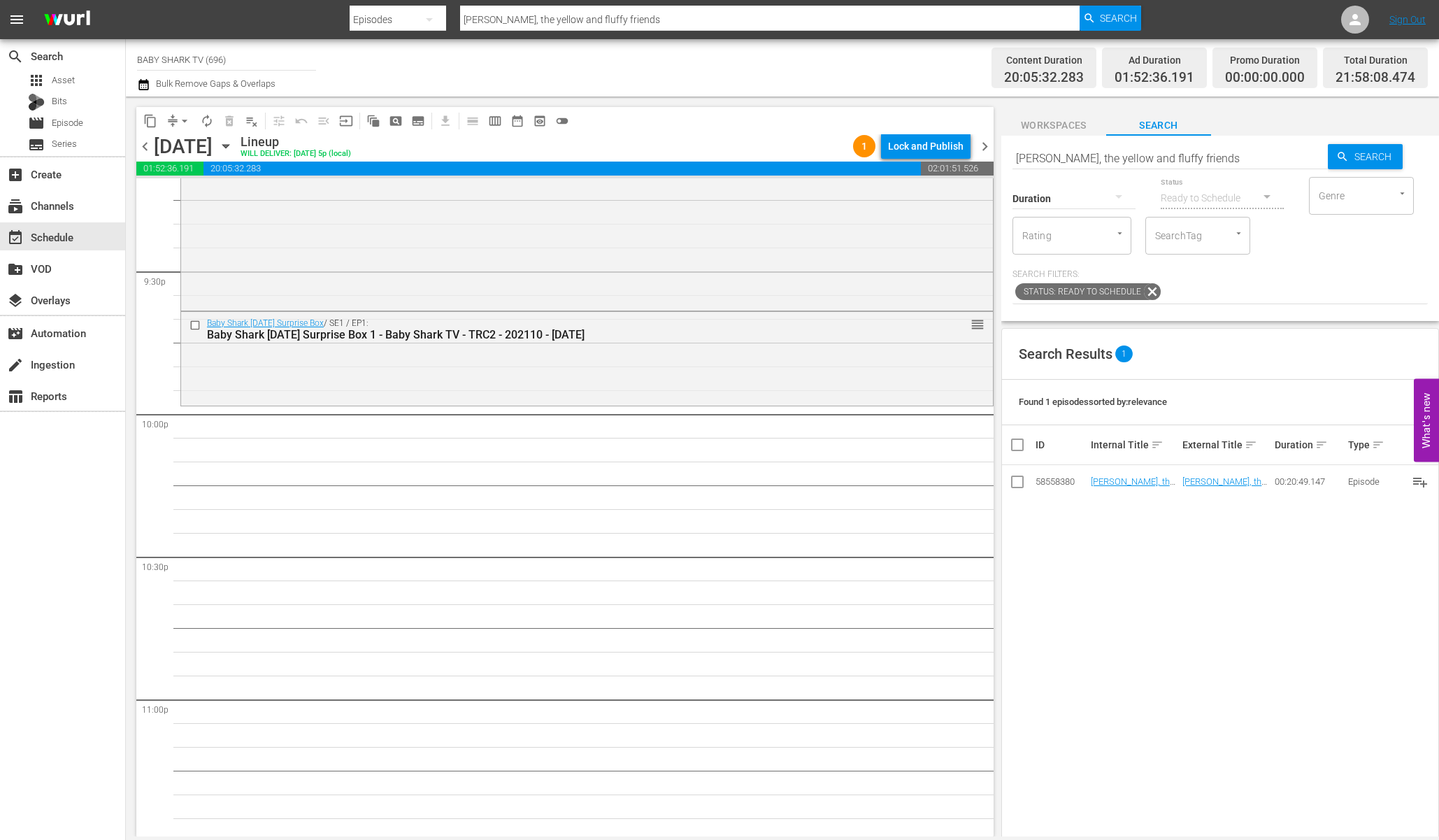
click at [1238, 564] on div "Search Results 1 Found 1 episodes sorted by: relevance ID Internal Title sort E…" at bounding box center [1220, 679] width 438 height 701
click at [1141, 533] on div "Search Results 1 Found 1 episodes sorted by: relevance ID Internal Title sort E…" at bounding box center [1220, 679] width 438 height 701
drag, startPoint x: 1136, startPoint y: 485, endPoint x: 316, endPoint y: 818, distance: 885.0
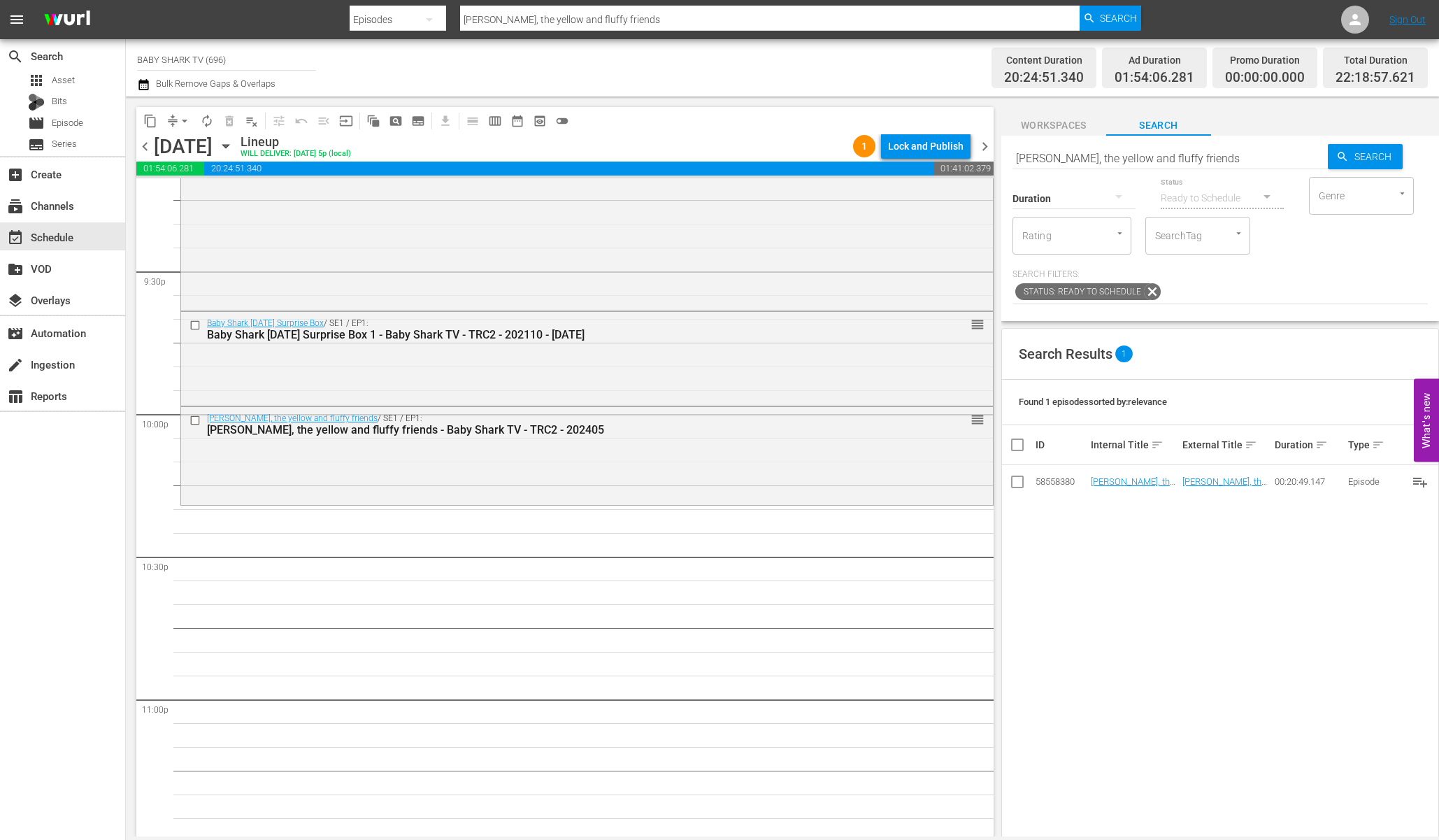
click at [1217, 166] on div "Status Ready to Schedule" at bounding box center [1222, 189] width 123 height 51
click at [1216, 163] on input "[PERSON_NAME], the yellow and fluffy friends" at bounding box center [1170, 158] width 315 height 34
click at [1223, 158] on input "[PERSON_NAME], the yellow and fluffy friends" at bounding box center [1170, 158] width 315 height 34
paste input "Color Song [DATE]"
type input "Color Song [DATE]"
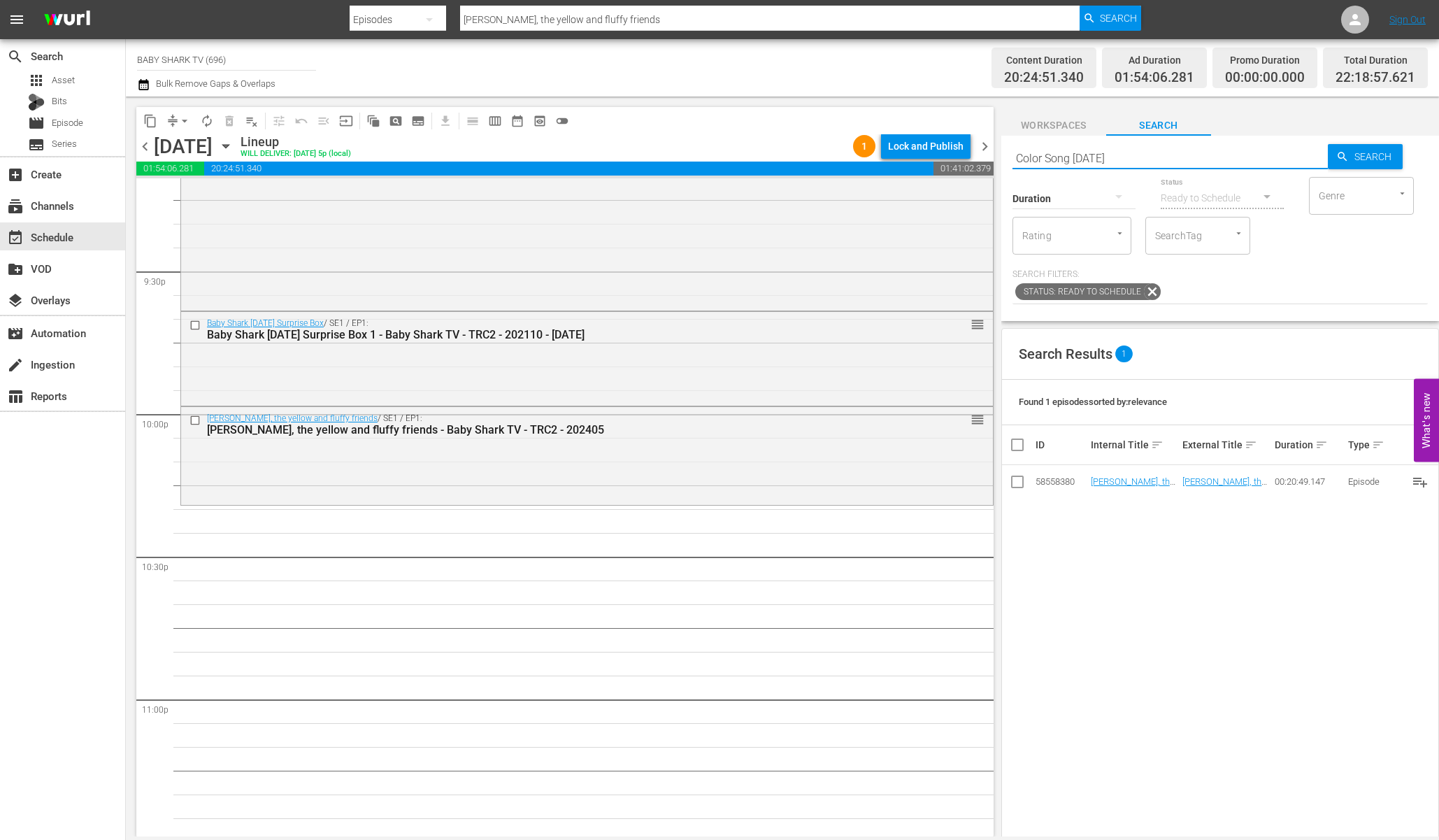
type input "Color Song [DATE]"
click at [1140, 539] on div "Search Results 1 Found 1 episodes sorted by: relevance ID Internal Title sort E…" at bounding box center [1220, 679] width 438 height 701
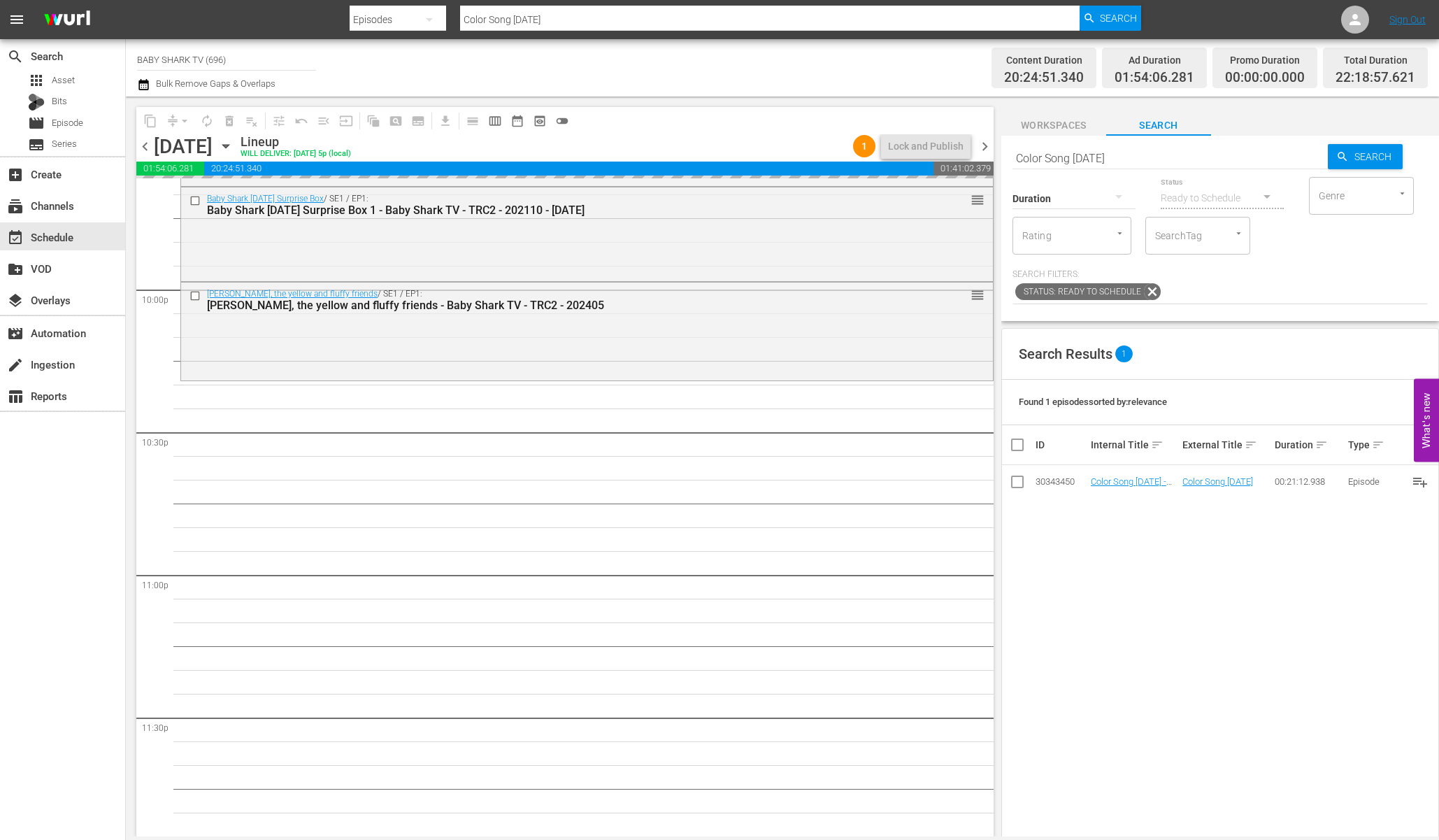
click at [1273, 153] on input "Color Song [DATE]" at bounding box center [1170, 158] width 315 height 34
paste input "Ninimo Animal Songs"
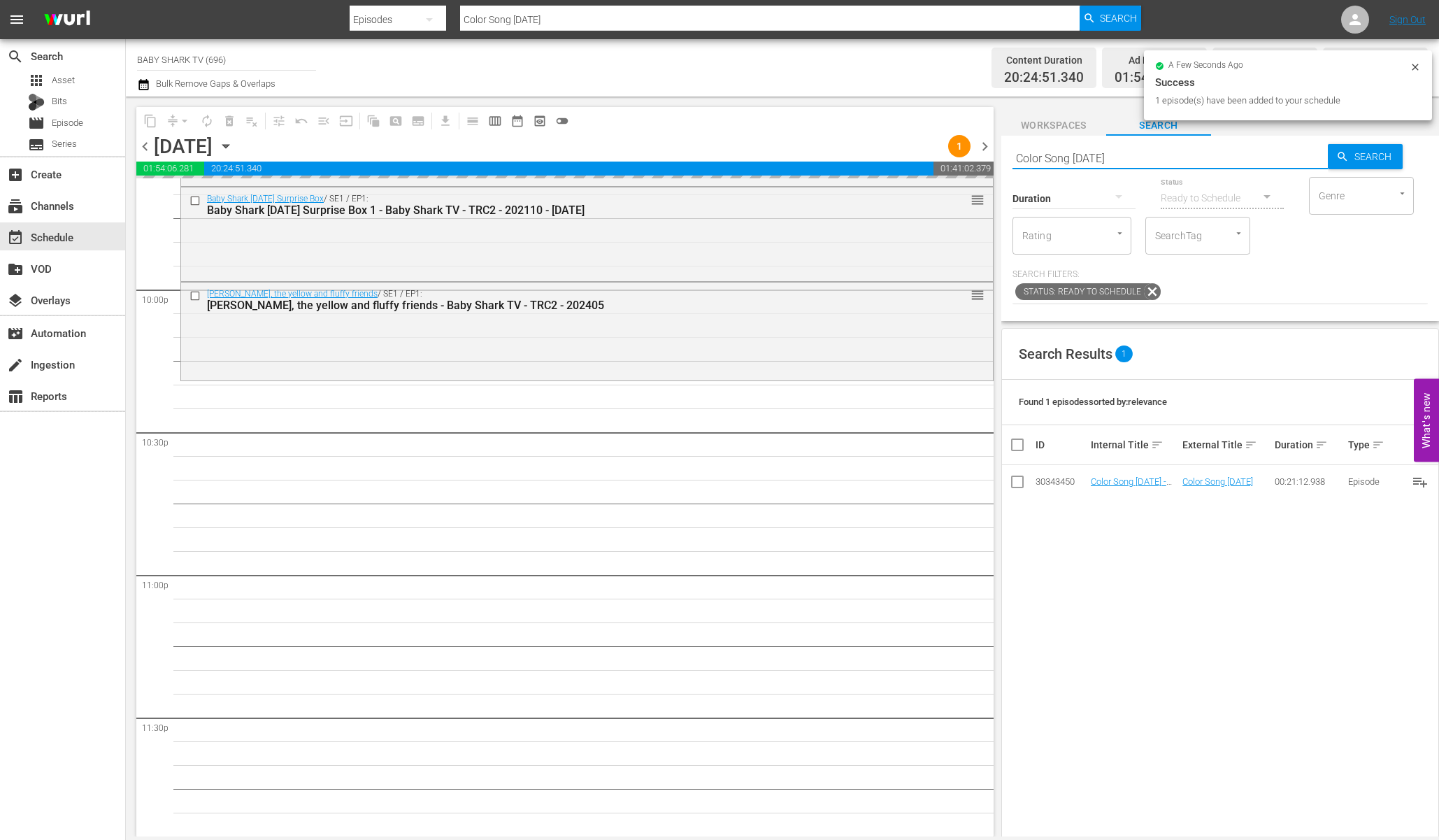
type input "Ninimo Animal Songs"
click at [1417, 70] on icon at bounding box center [1415, 68] width 11 height 11
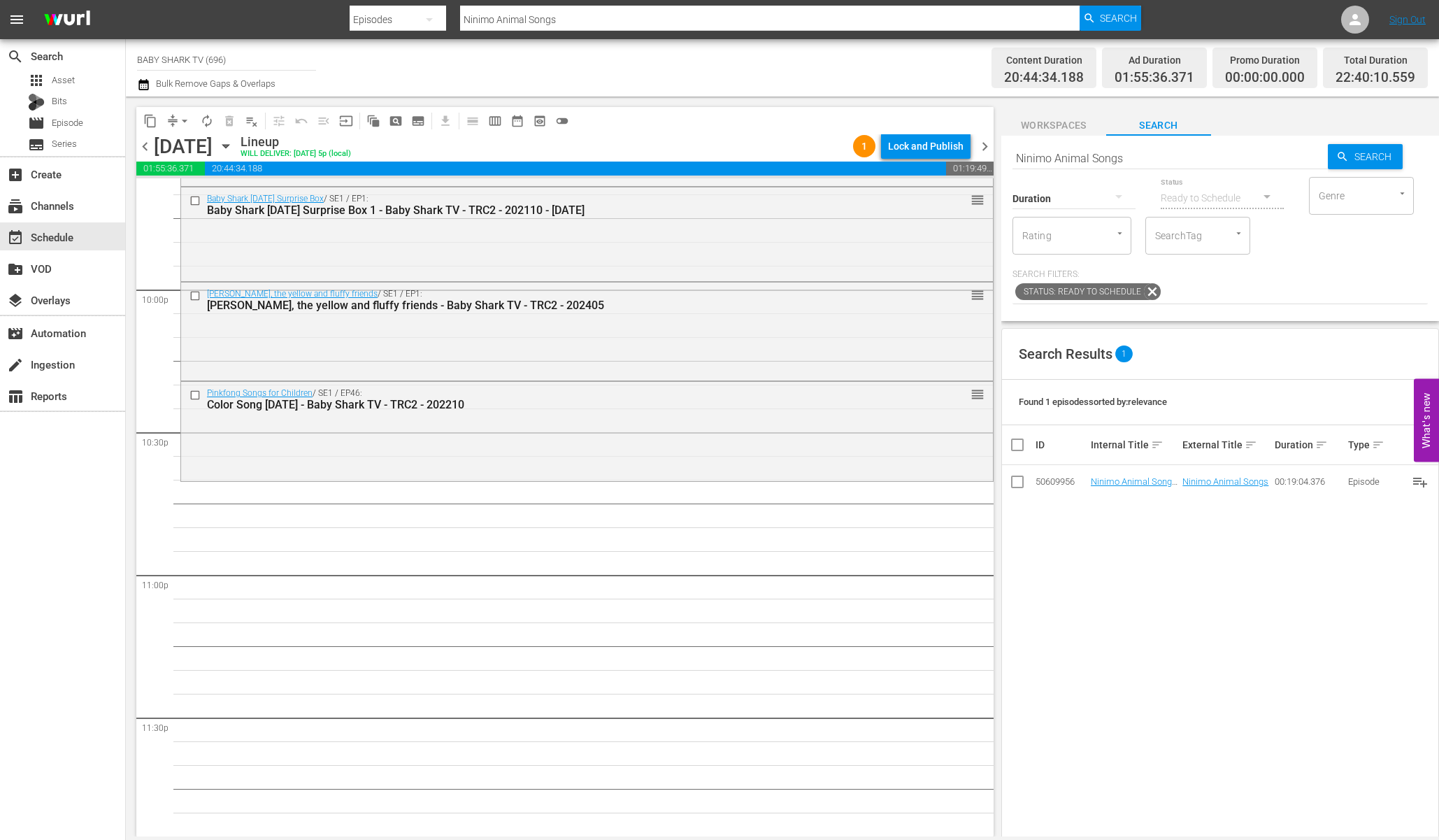
click at [1174, 584] on div "Search Results 1 Found 1 episodes sorted by: relevance ID Internal Title sort E…" at bounding box center [1220, 679] width 438 height 701
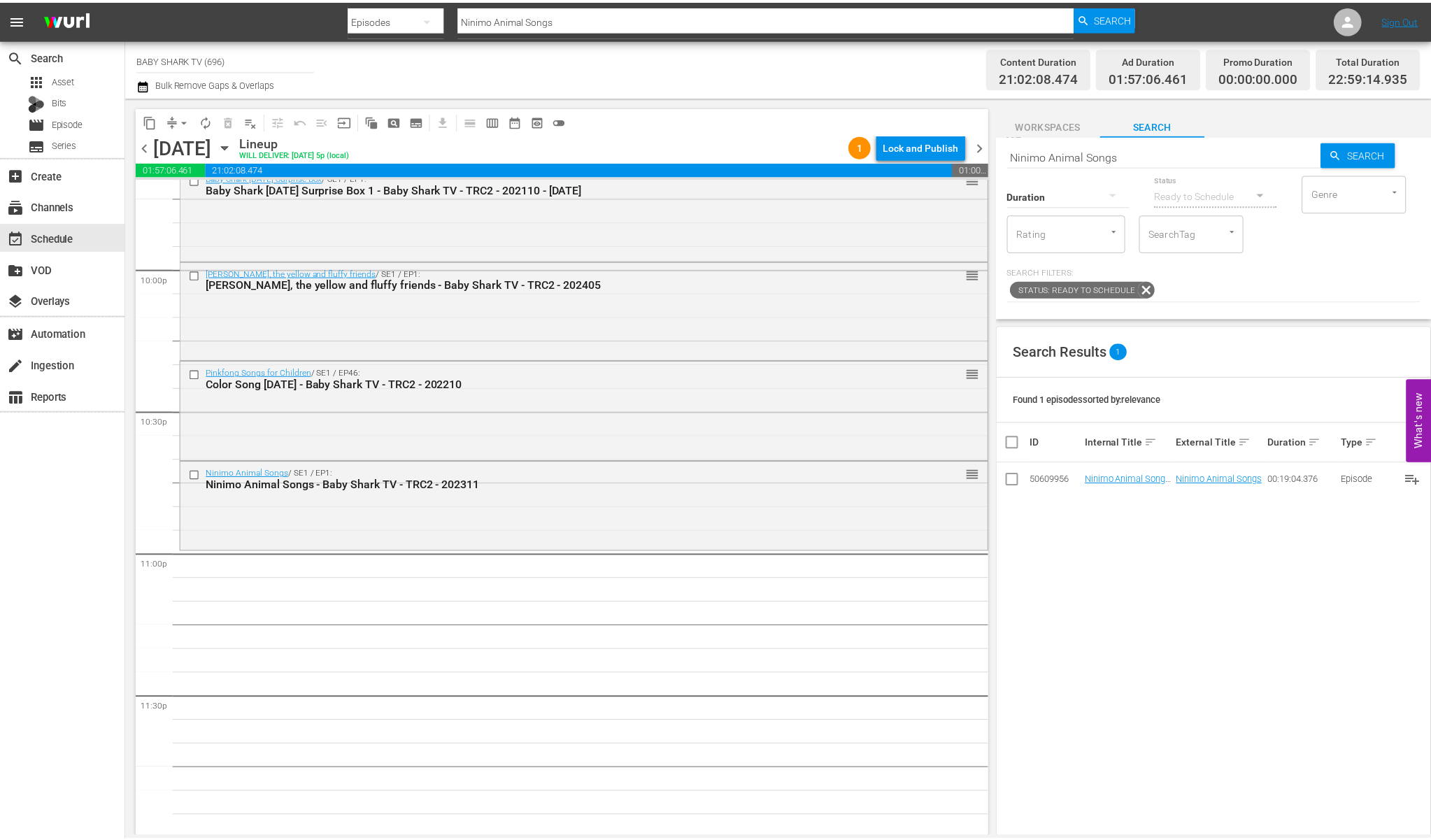
scroll to position [6187, 0]
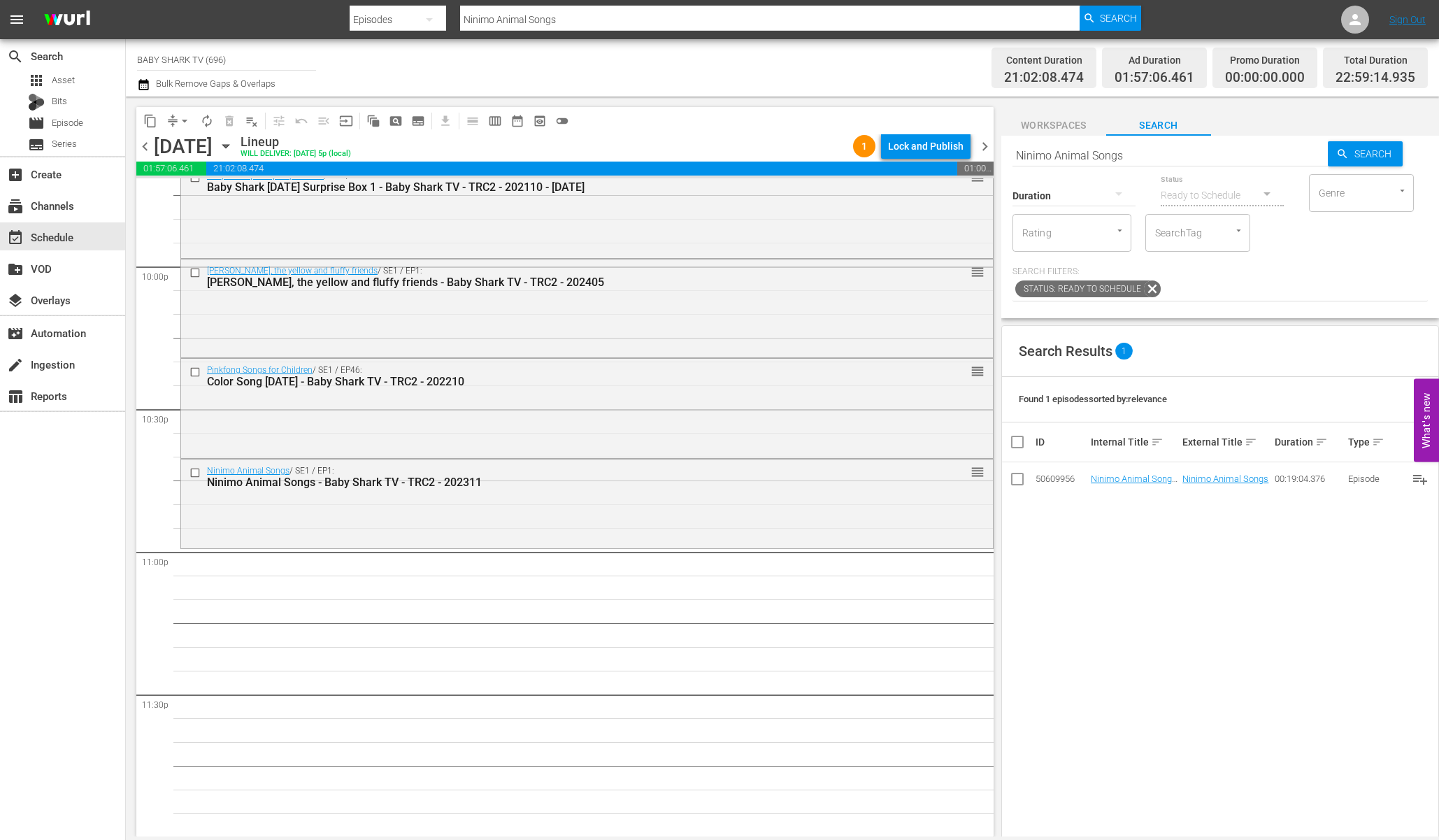
click at [1221, 156] on input "Ninimo Animal Songs" at bounding box center [1170, 156] width 315 height 34
paste input "Let's Color With Baby Shark 1"
type input "Let's Color With Baby Shark 1"
click at [1361, 156] on span "Search" at bounding box center [1374, 154] width 53 height 25
type input "Let's Color With Baby Shark 1"
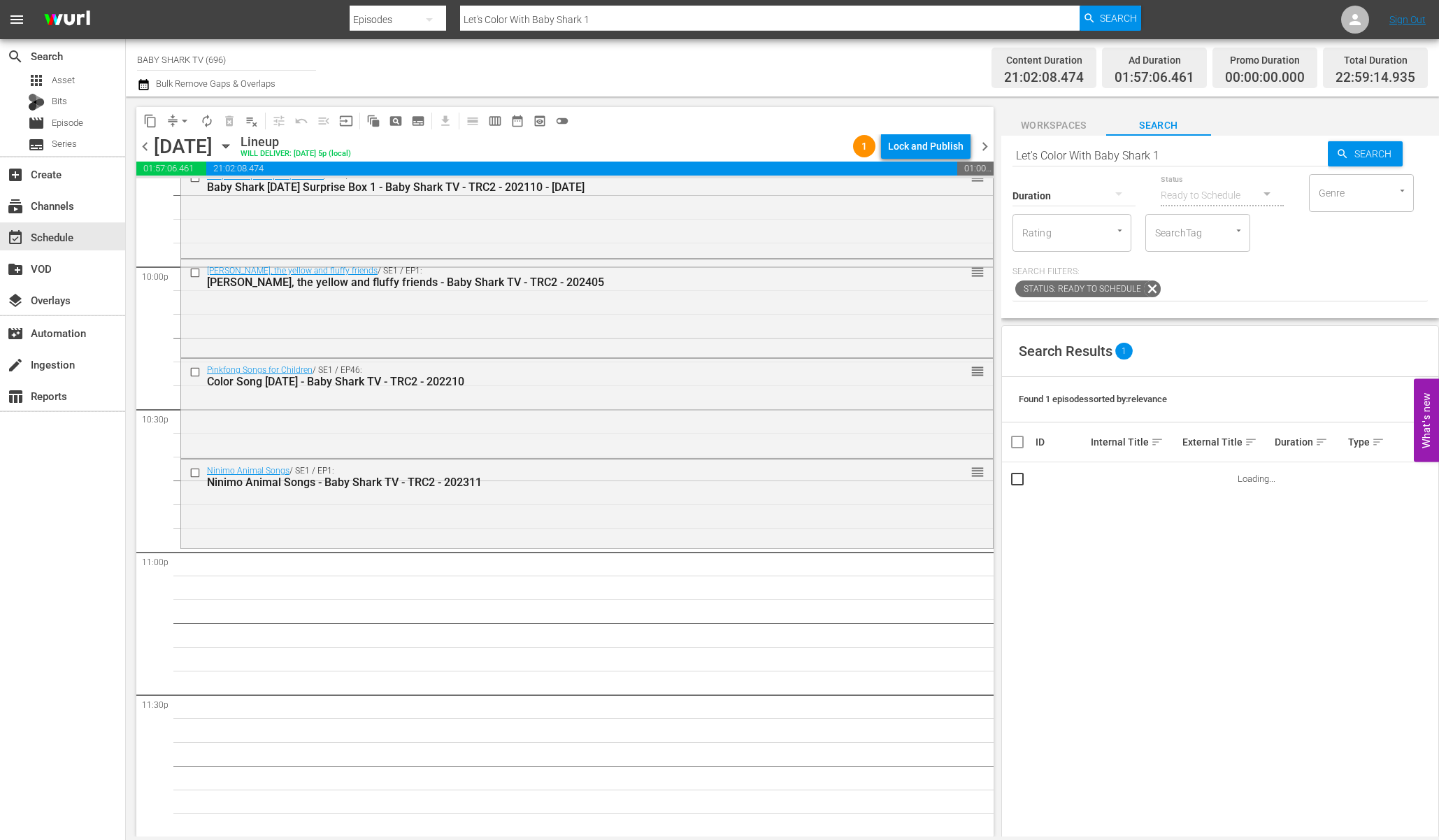
click at [1123, 576] on div "Search Results 1 Found 1 episodes sorted by: relevance ID Internal Title sort E…" at bounding box center [1220, 676] width 438 height 701
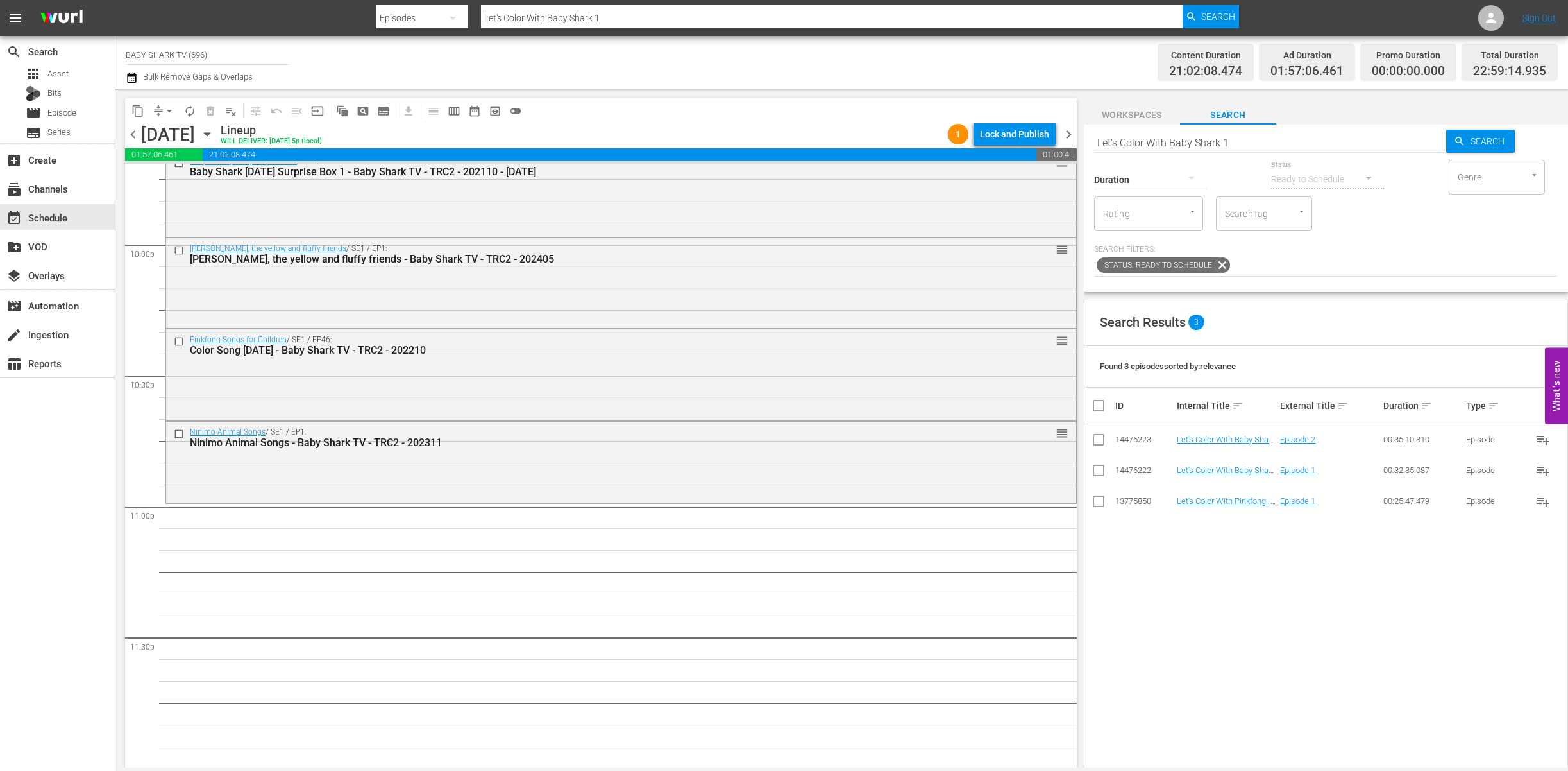
click at [1187, 559] on div "Search Results 3 Found 3 episodes sorted by: relevance ID Internal Title sort E…" at bounding box center [1325, 620] width 484 height 644
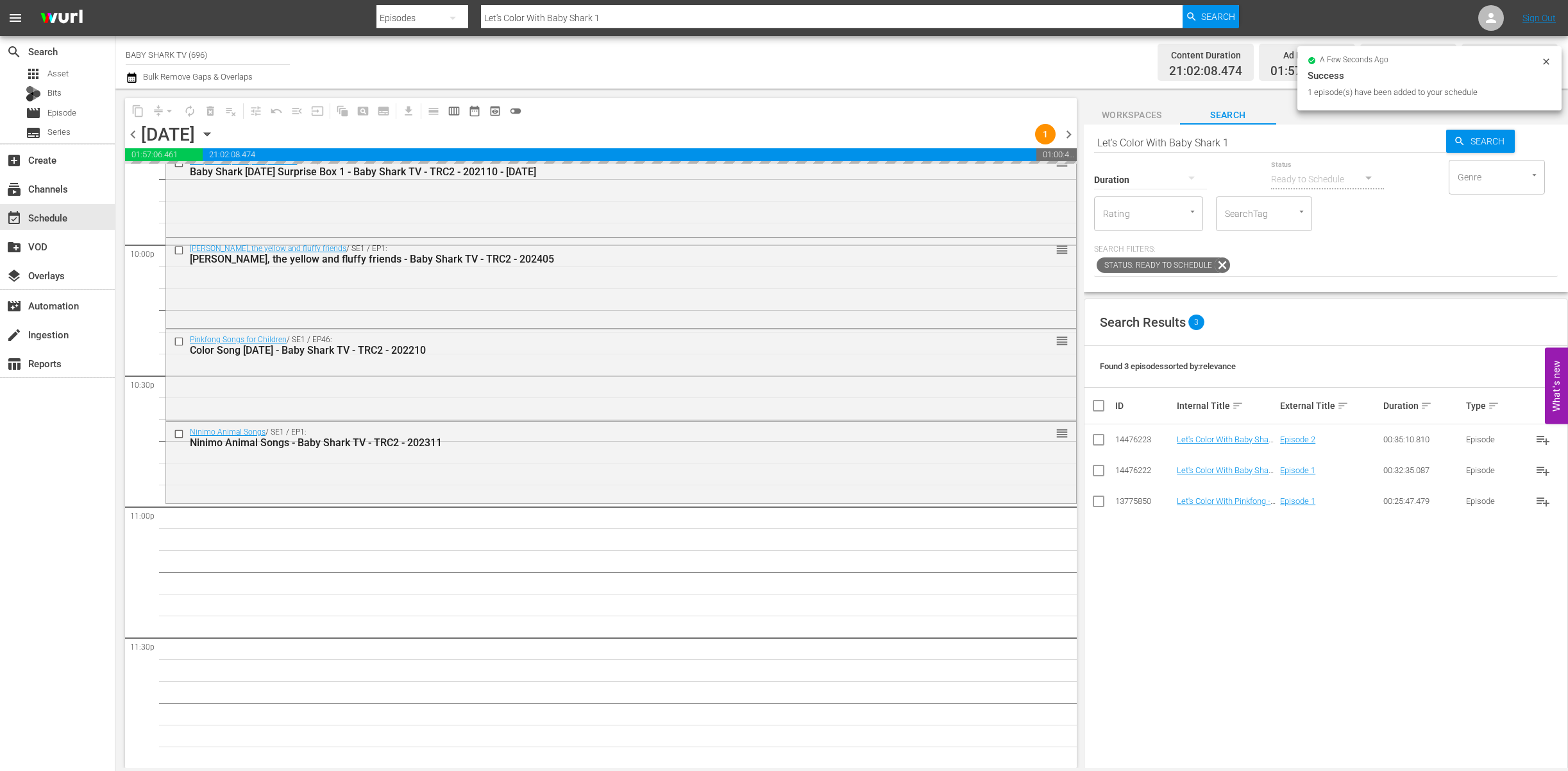
click at [1328, 271] on div "Status: Ready to Schedule" at bounding box center [1325, 265] width 464 height 22
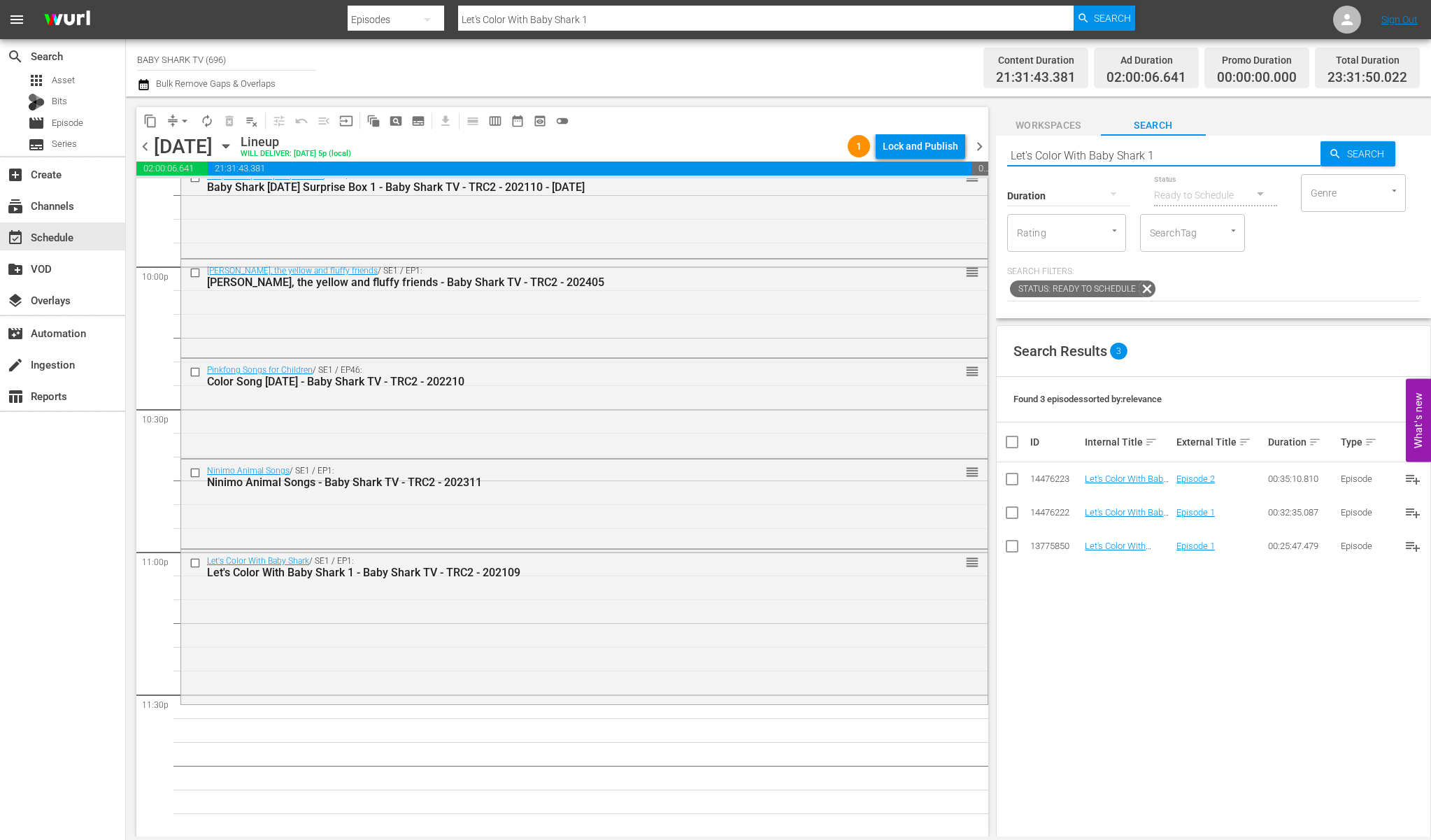
click at [1280, 163] on input "Let's Color With Baby Shark 1" at bounding box center [1164, 156] width 313 height 34
paste input "Pinkfong Lullaby"
type input "Pinkfong Lullaby"
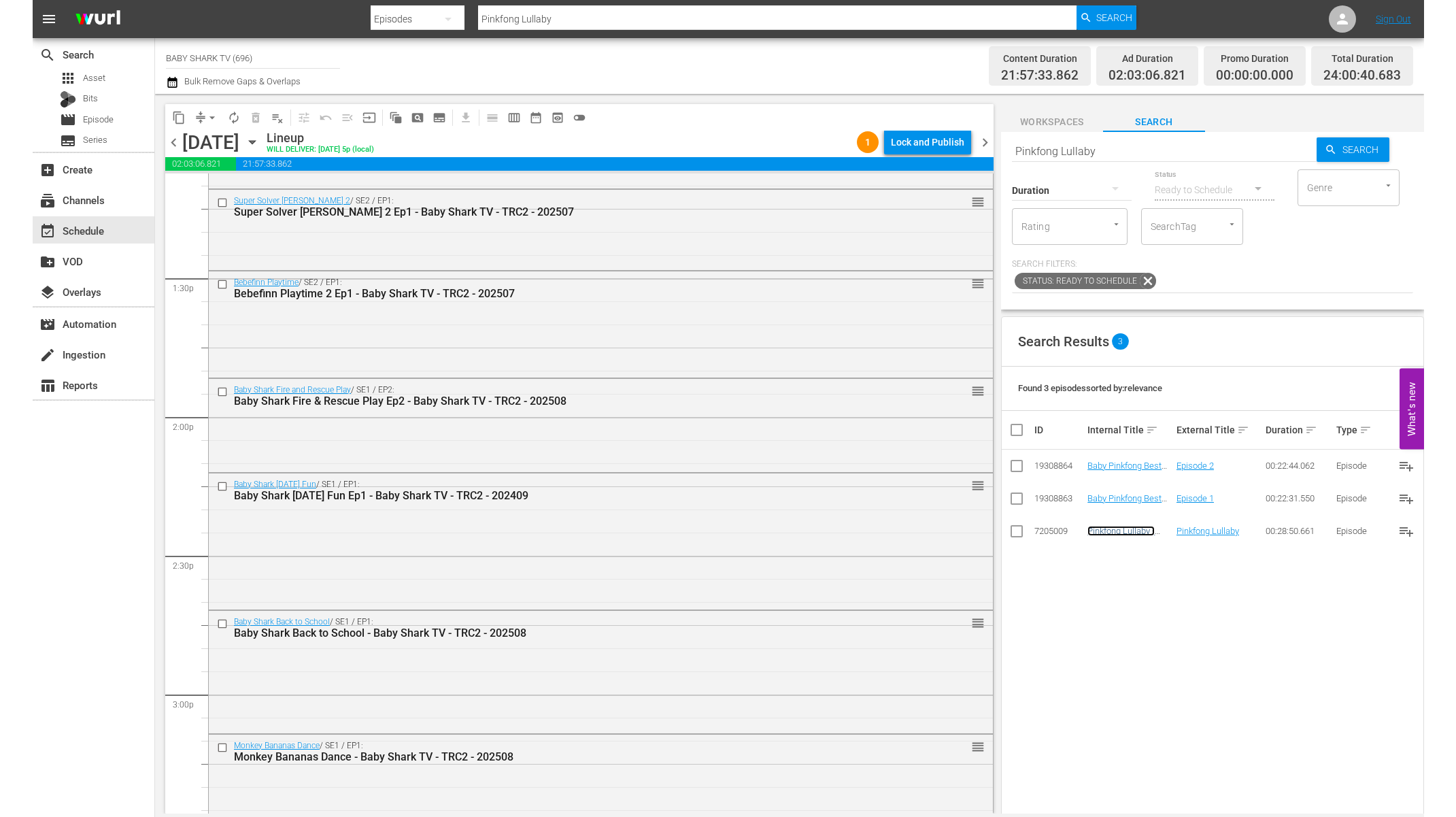
scroll to position [3643, 0]
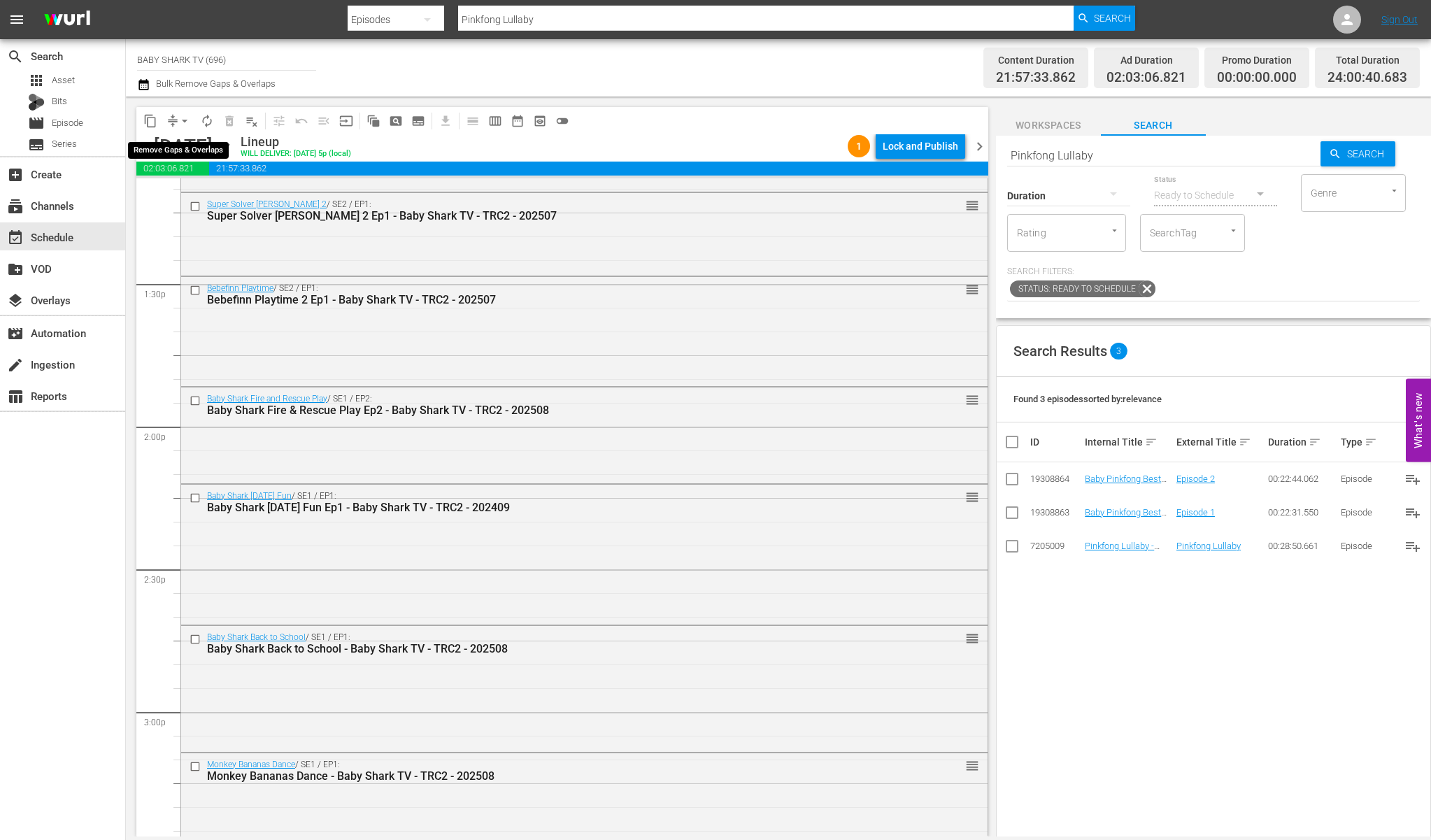
click at [188, 122] on span "arrow_drop_down" at bounding box center [184, 121] width 14 height 14
click at [193, 153] on li "Align to Midnight" at bounding box center [185, 149] width 147 height 23
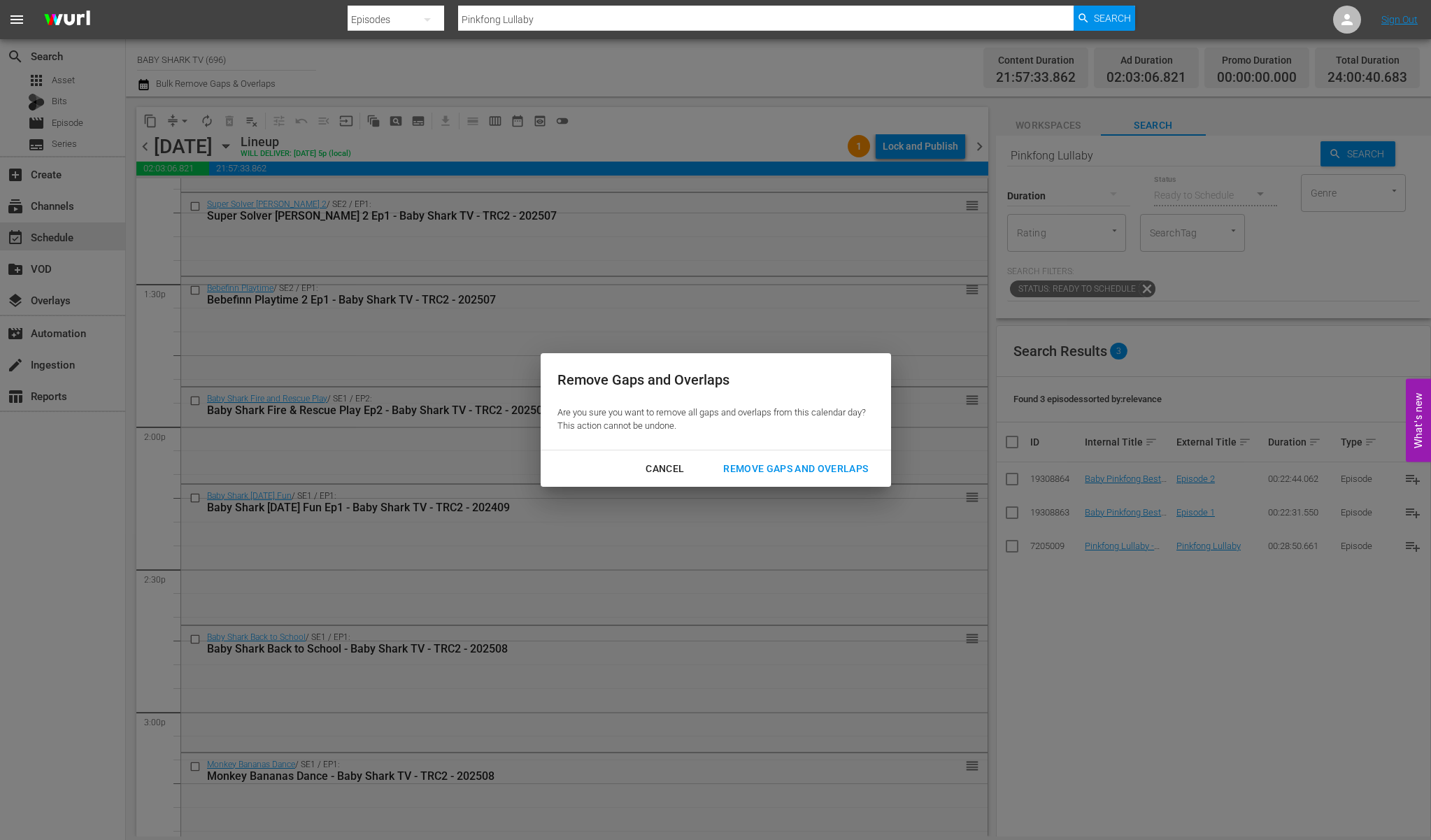
click at [773, 467] on div "Remove Gaps and Overlaps" at bounding box center [795, 469] width 167 height 18
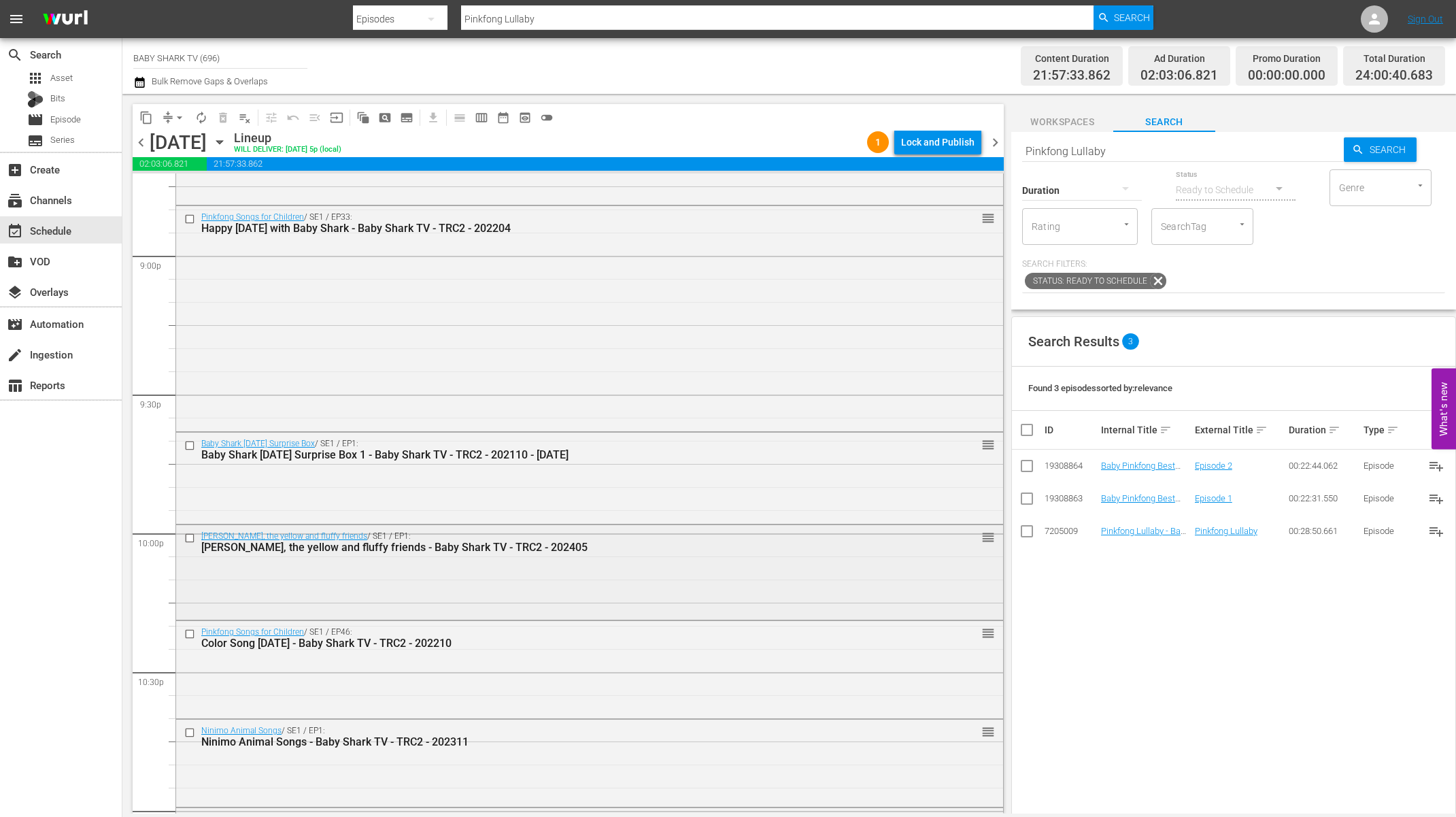
scroll to position [6021, 0]
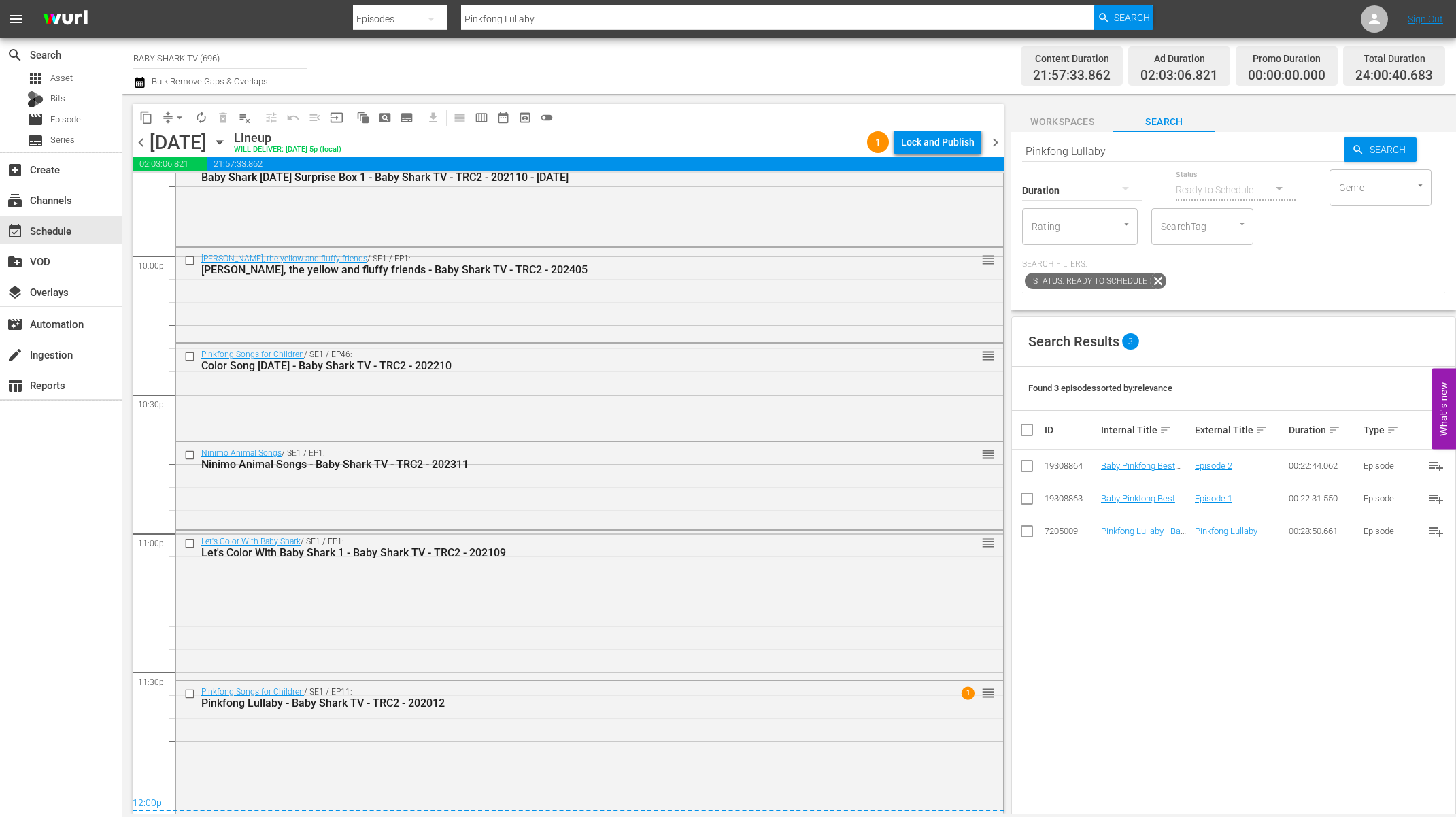
click at [746, 106] on div "content_copy compress arrow_drop_down autorenew_outlined delete_forever_outline…" at bounding box center [567, 117] width 871 height 26
click at [921, 147] on div "Lock and Publish" at bounding box center [937, 141] width 74 height 25
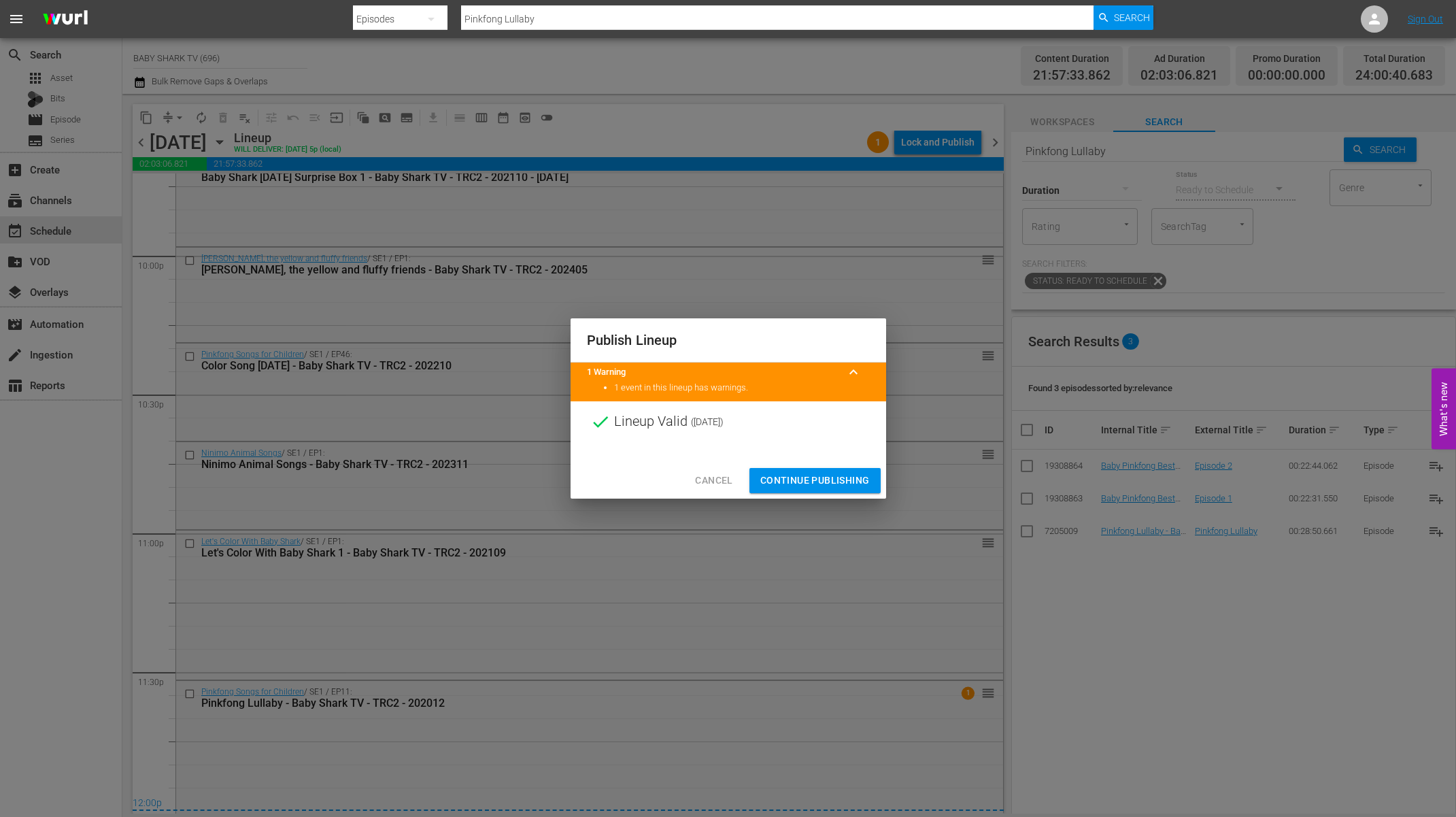
drag, startPoint x: 863, startPoint y: 467, endPoint x: 852, endPoint y: 469, distance: 11.2
click at [852, 469] on div "Cancel Continue Publishing" at bounding box center [728, 481] width 315 height 36
click at [831, 470] on button "Continue Publishing" at bounding box center [815, 481] width 131 height 26
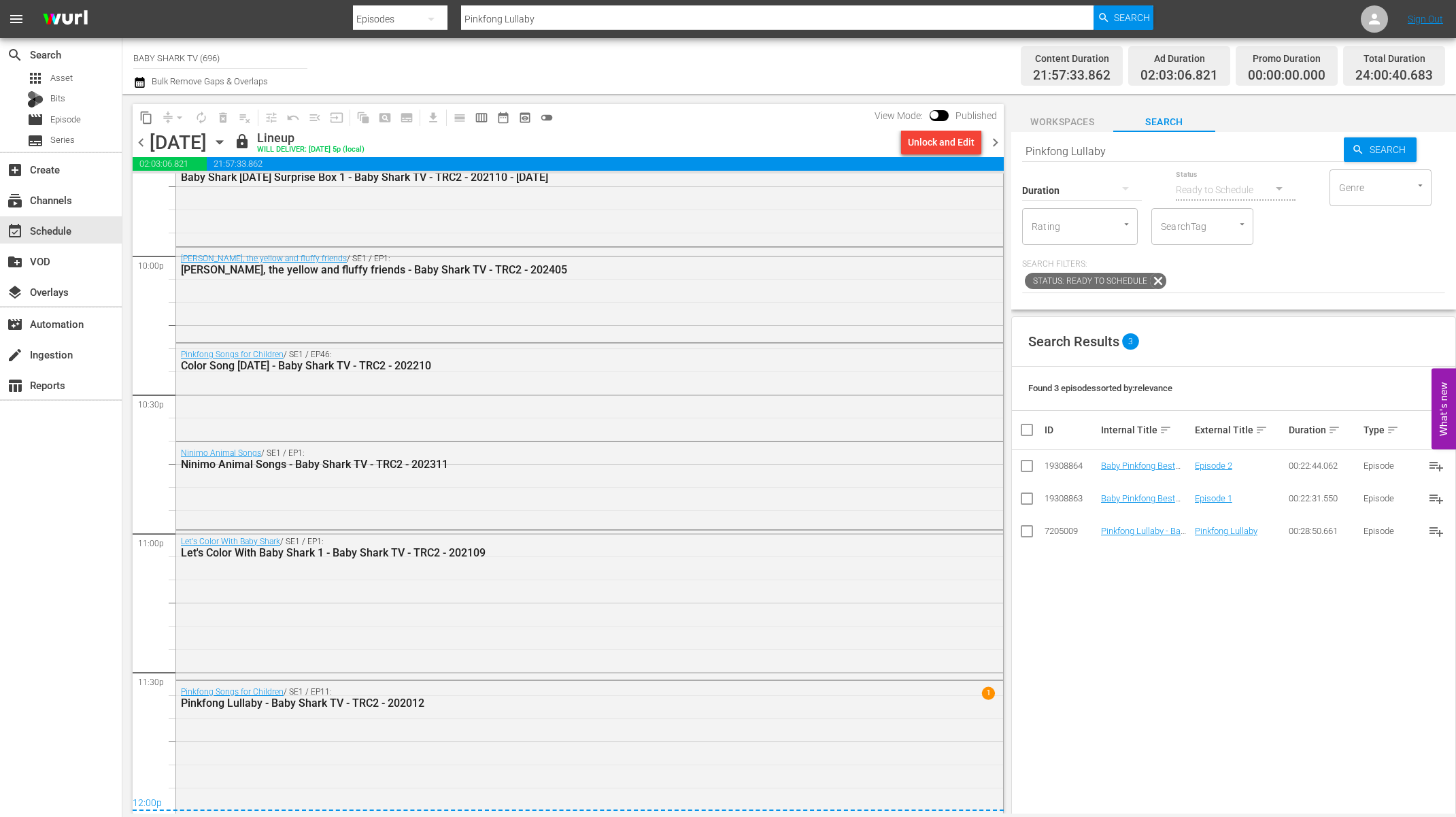
click at [1408, 269] on p "Search Filters:" at bounding box center [1234, 264] width 423 height 12
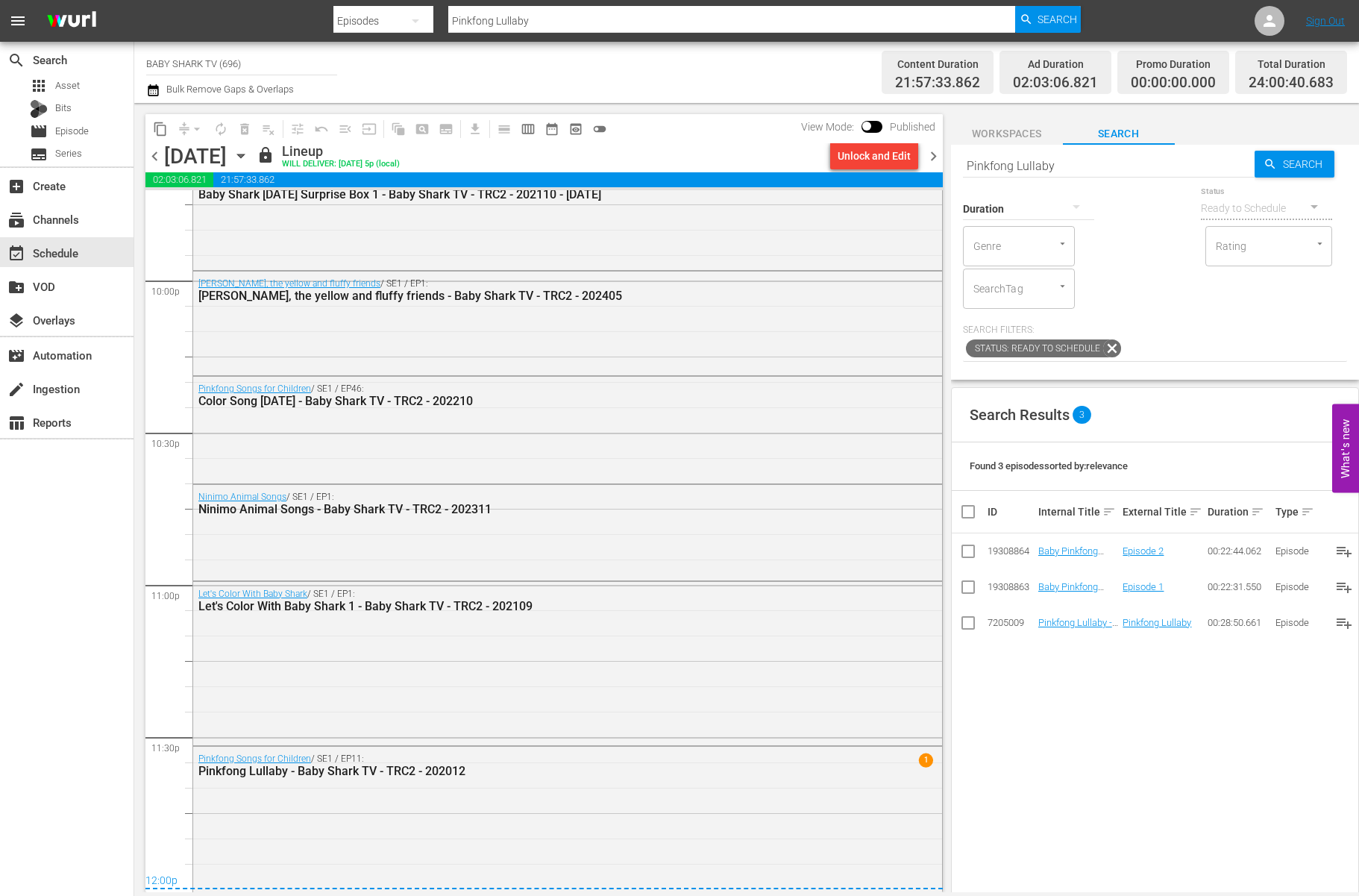
click at [249, 158] on icon "button" at bounding box center [241, 156] width 16 height 16
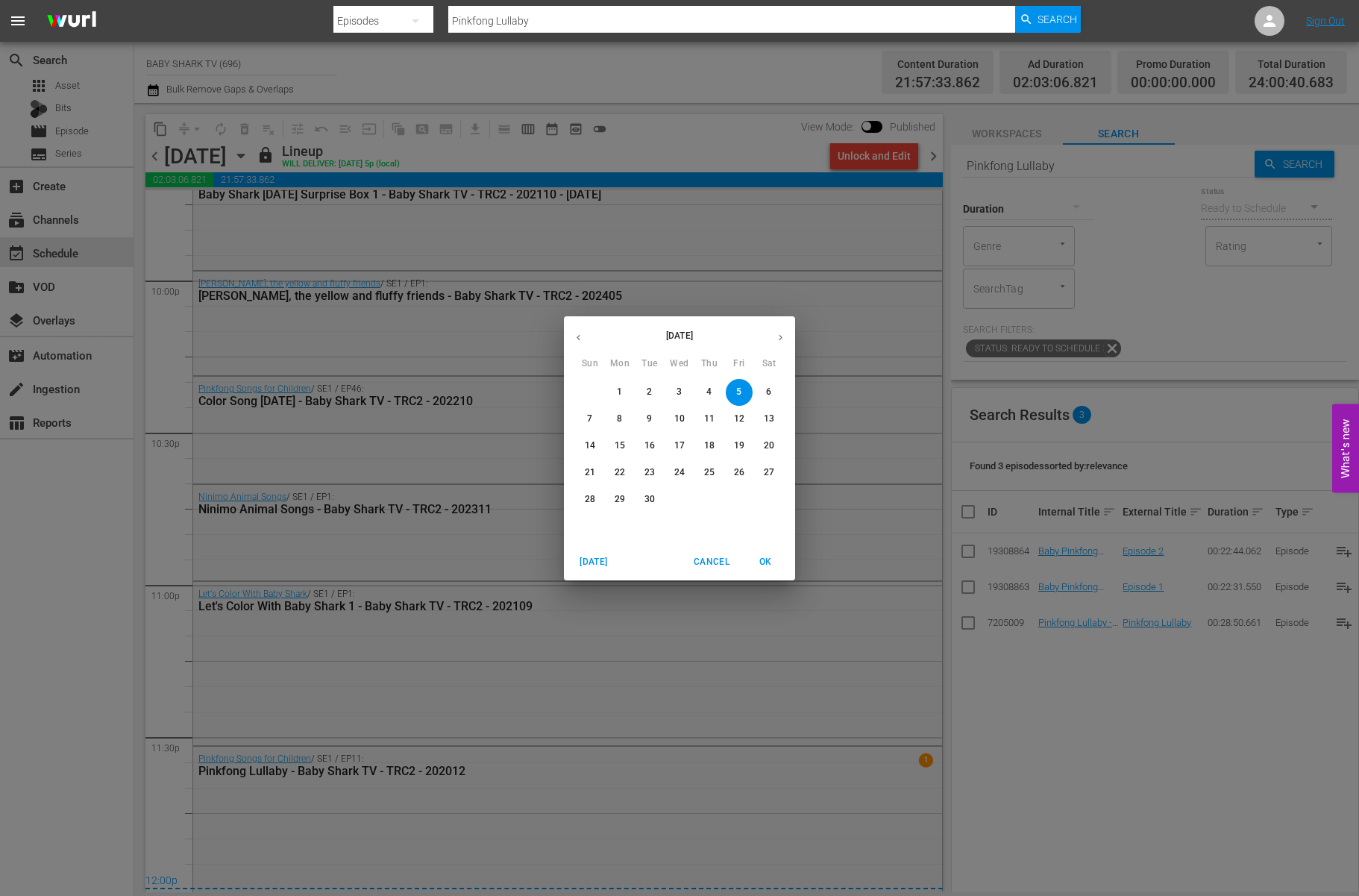
click at [761, 393] on span "6" at bounding box center [768, 392] width 27 height 13
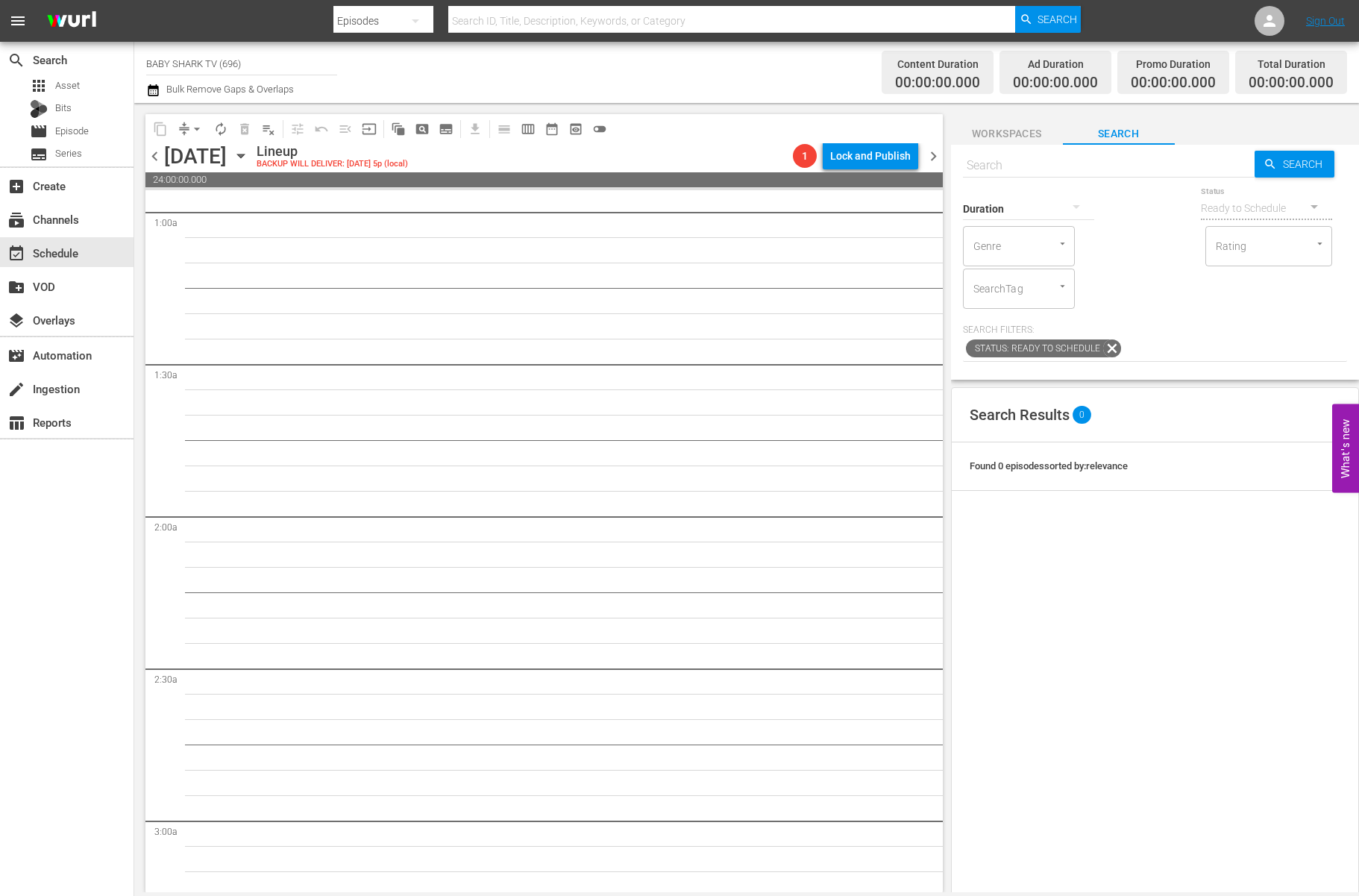
scroll to position [118, 0]
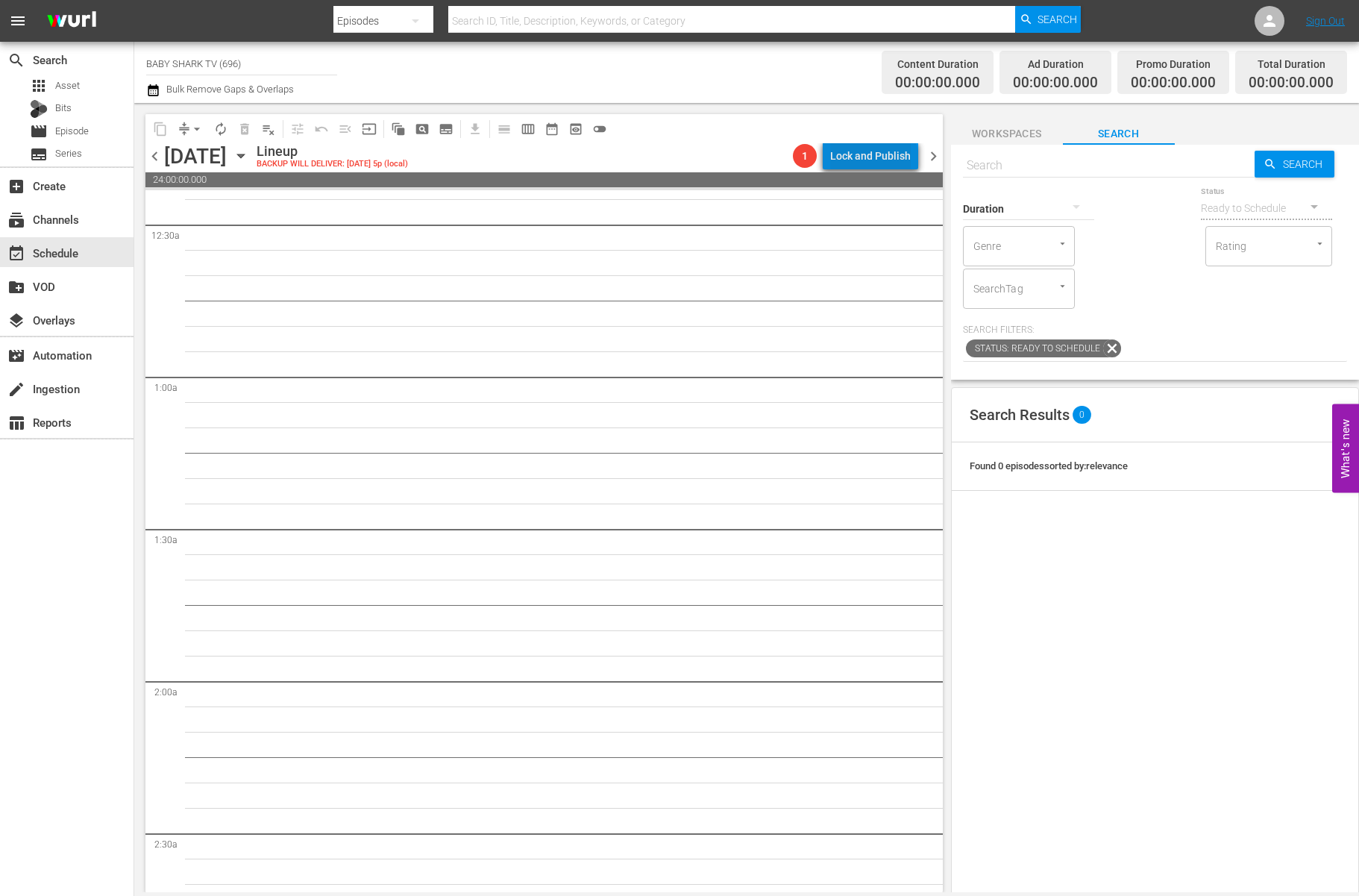
click at [877, 163] on div "Lock and Publish" at bounding box center [870, 155] width 81 height 27
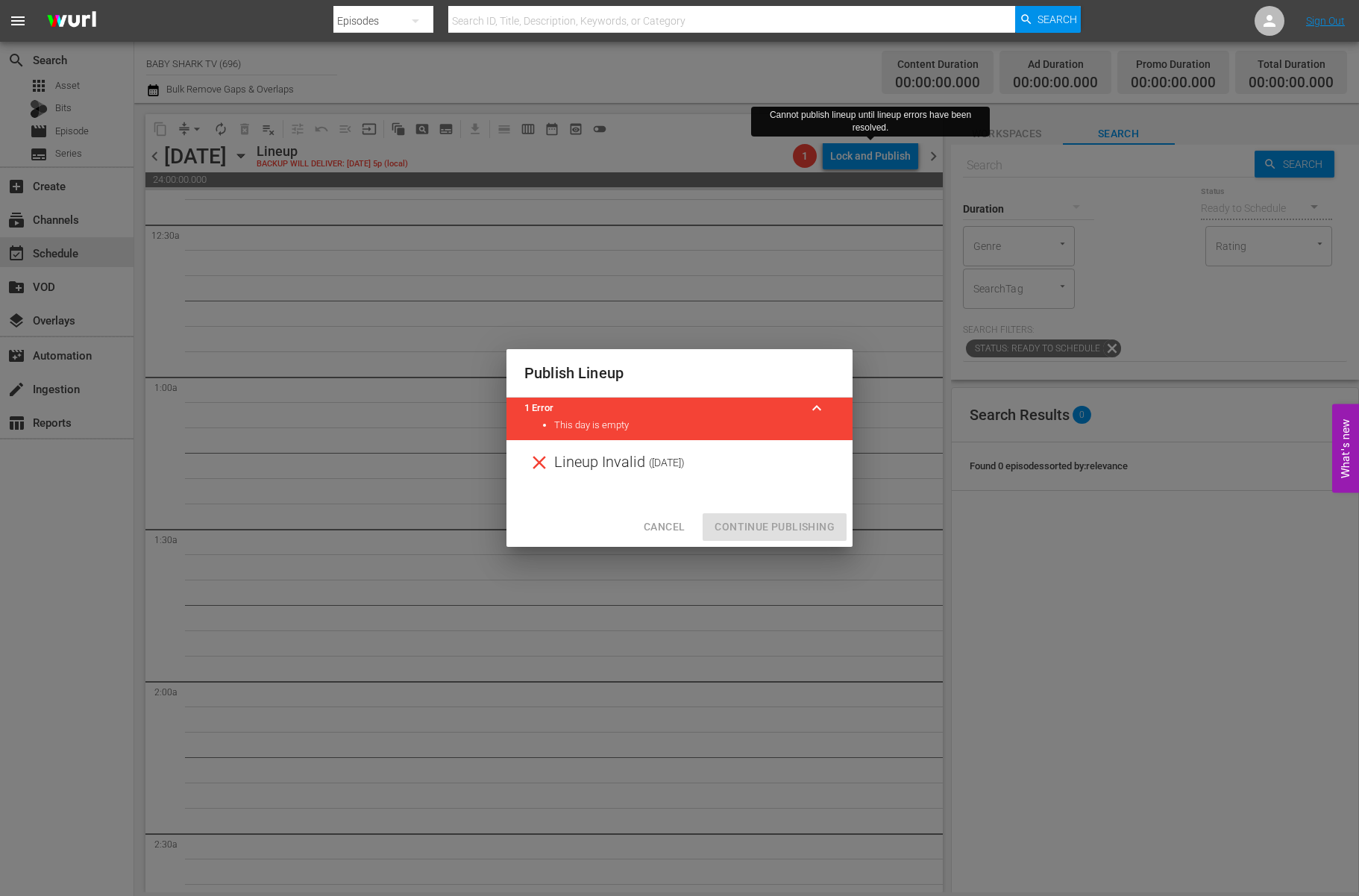
click at [661, 534] on span "Cancel" at bounding box center [664, 527] width 41 height 19
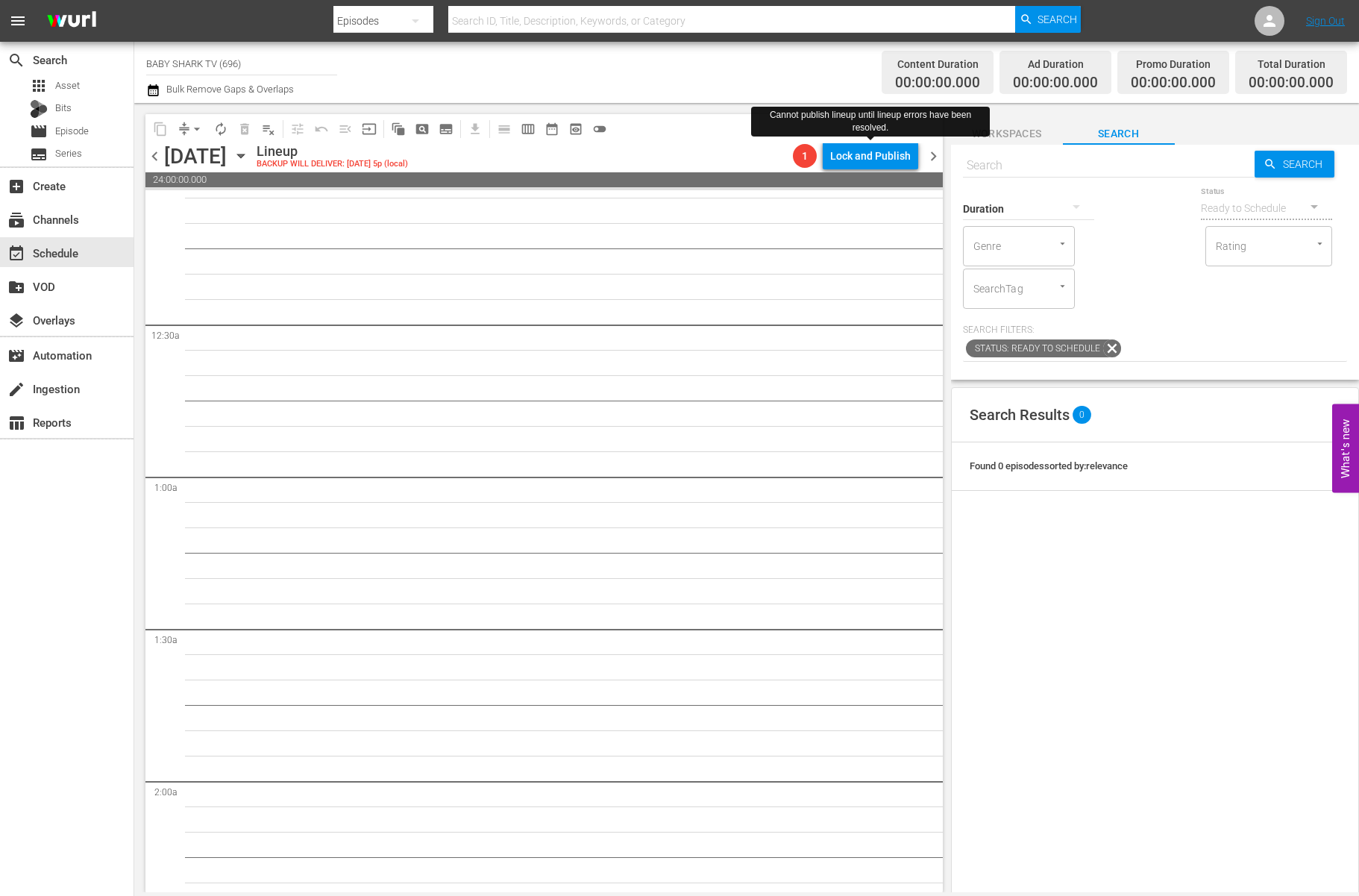
scroll to position [0, 0]
